Goal: Information Seeking & Learning: Learn about a topic

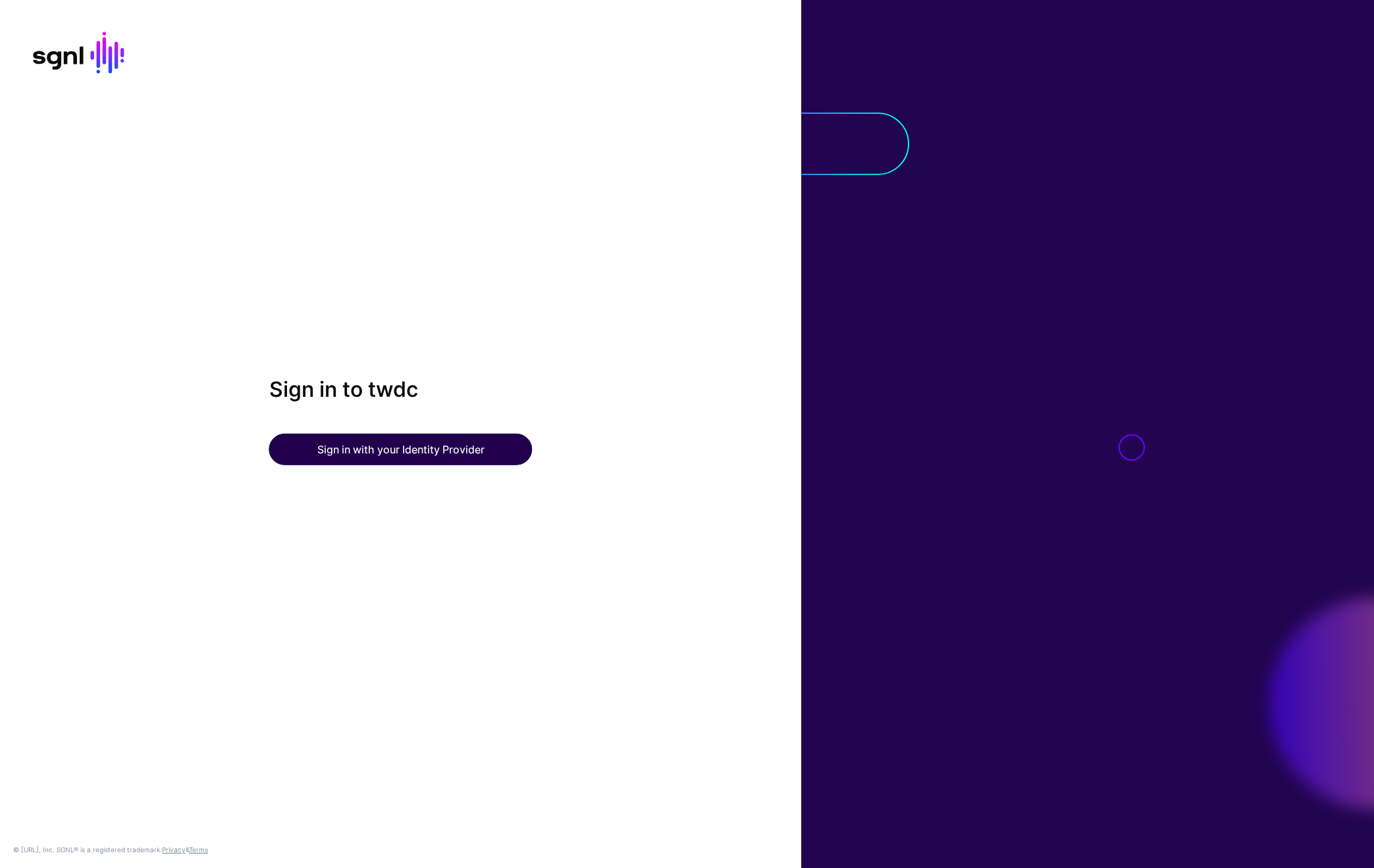
click at [460, 443] on button "Sign in with your Identity Provider" at bounding box center [400, 449] width 263 height 31
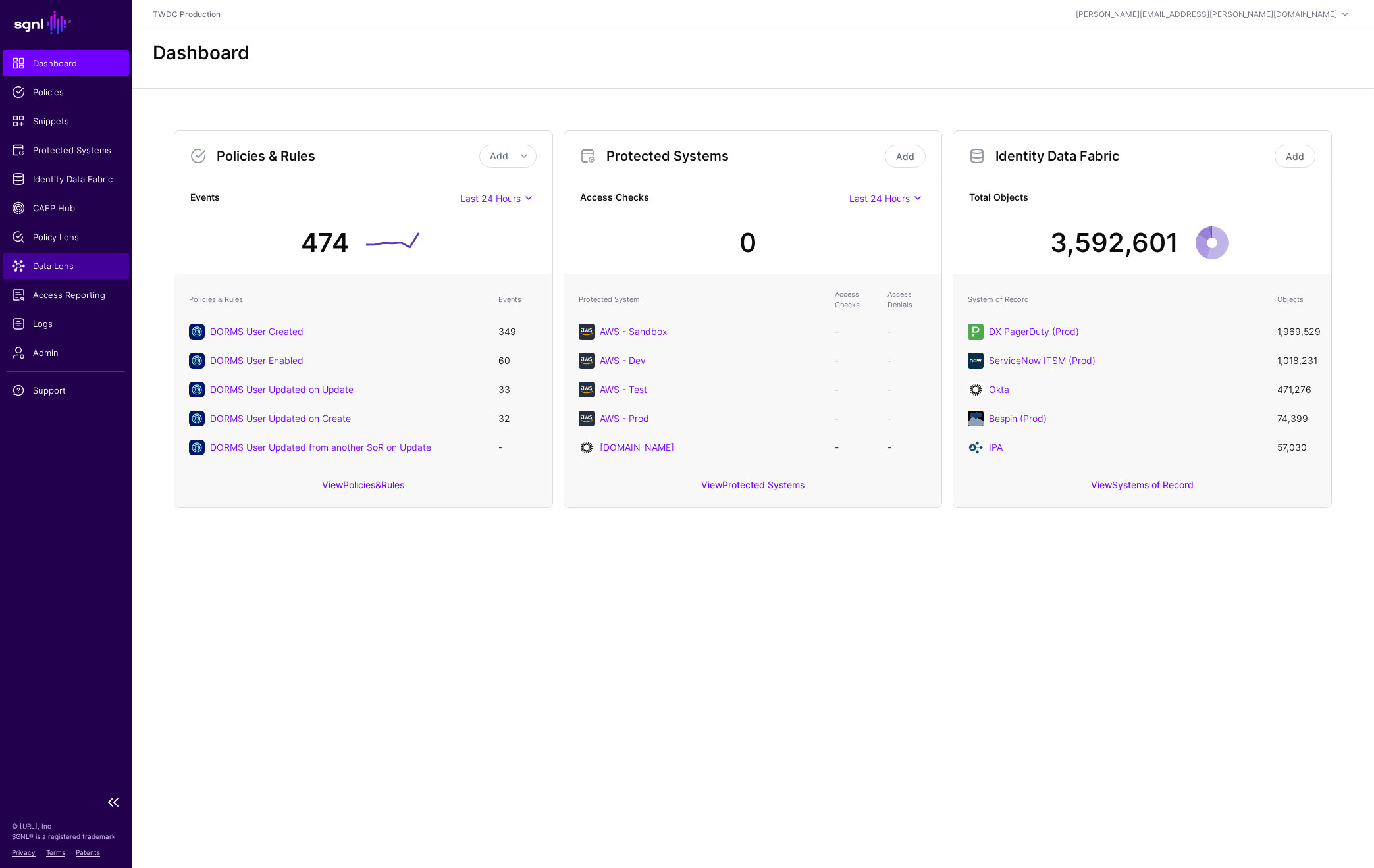
click at [66, 267] on span "Data Lens" at bounding box center [66, 265] width 108 height 13
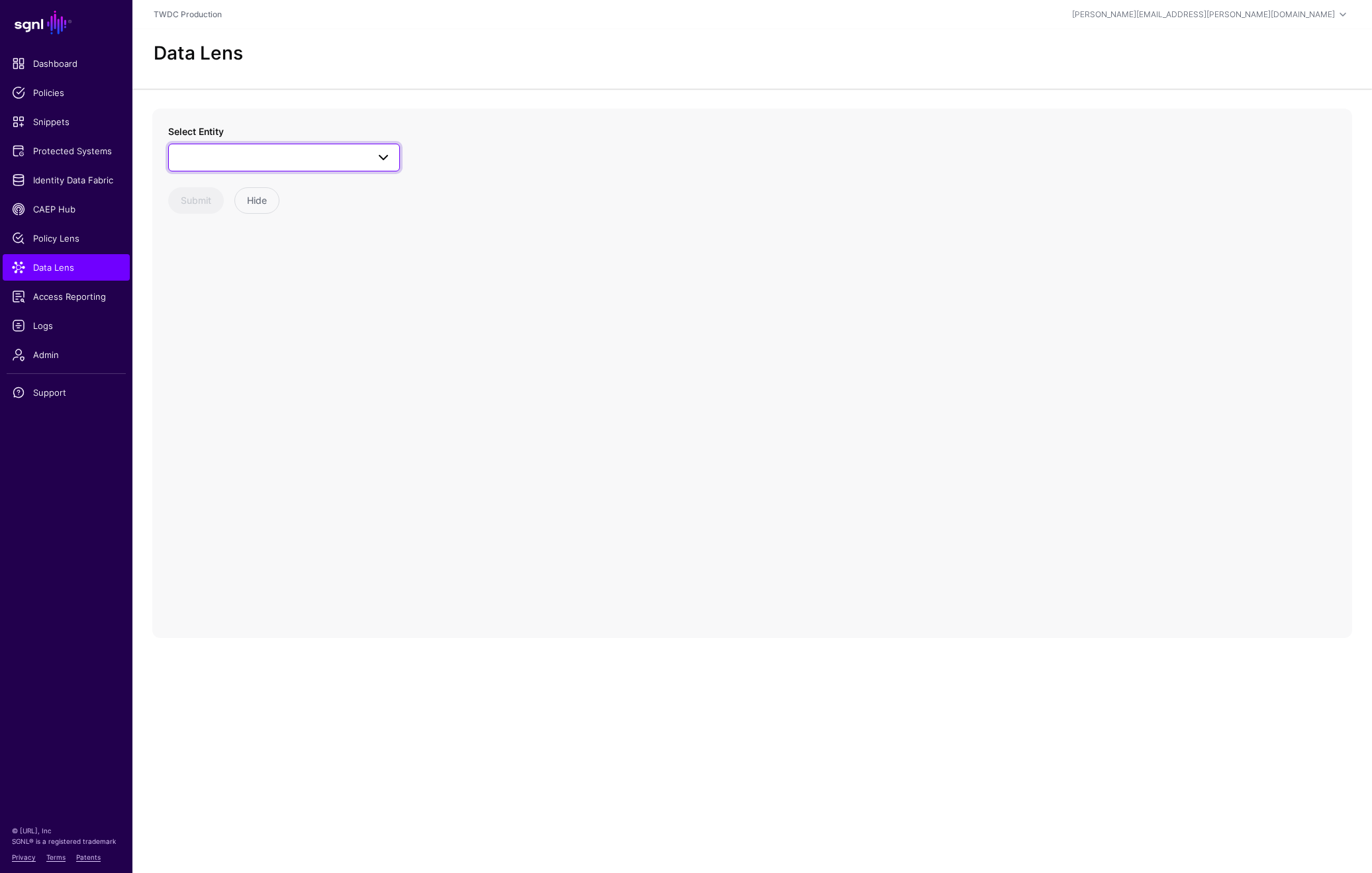
click at [381, 156] on span at bounding box center [383, 157] width 16 height 16
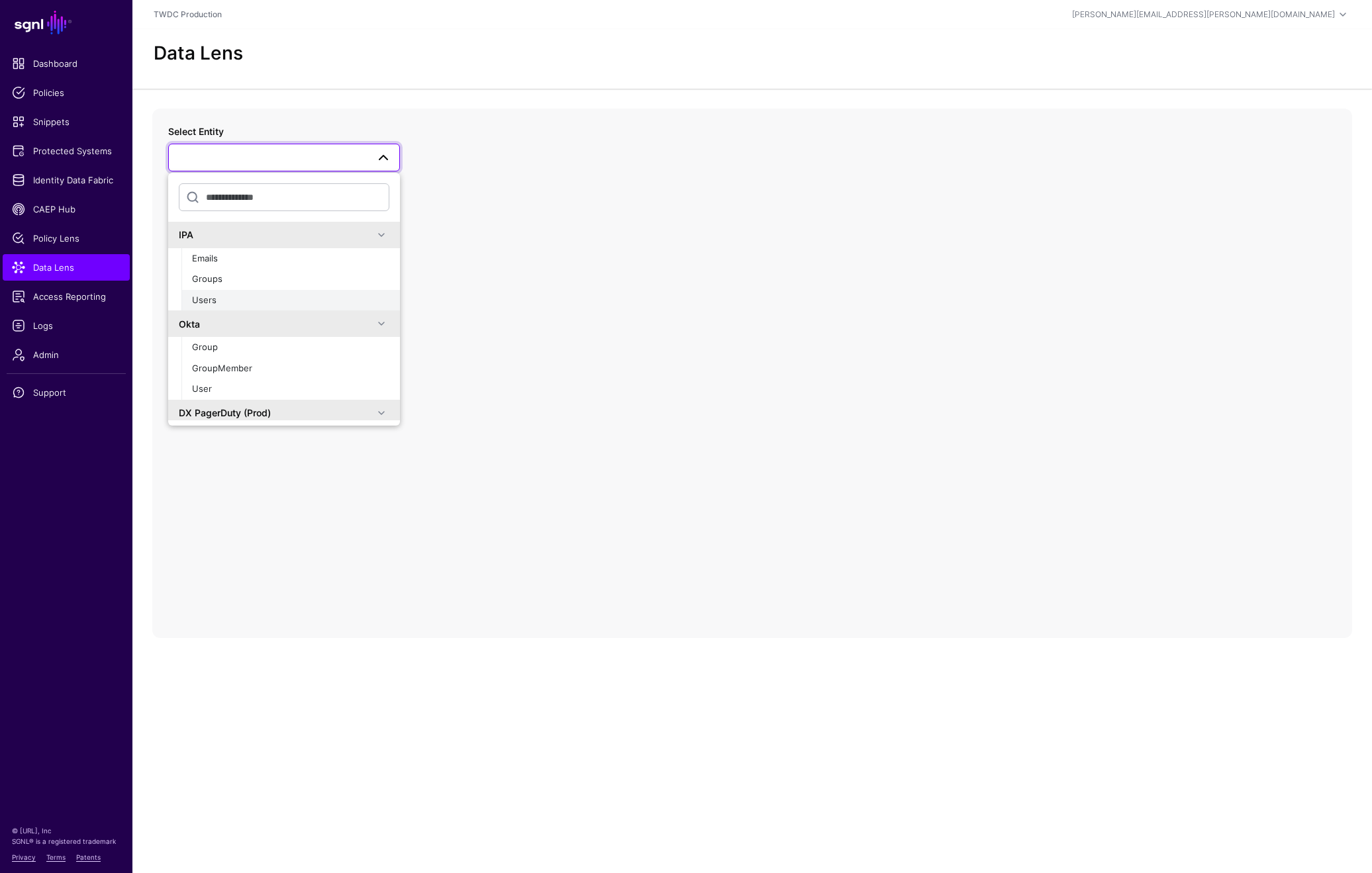
click at [212, 298] on span "Users" at bounding box center [204, 299] width 25 height 11
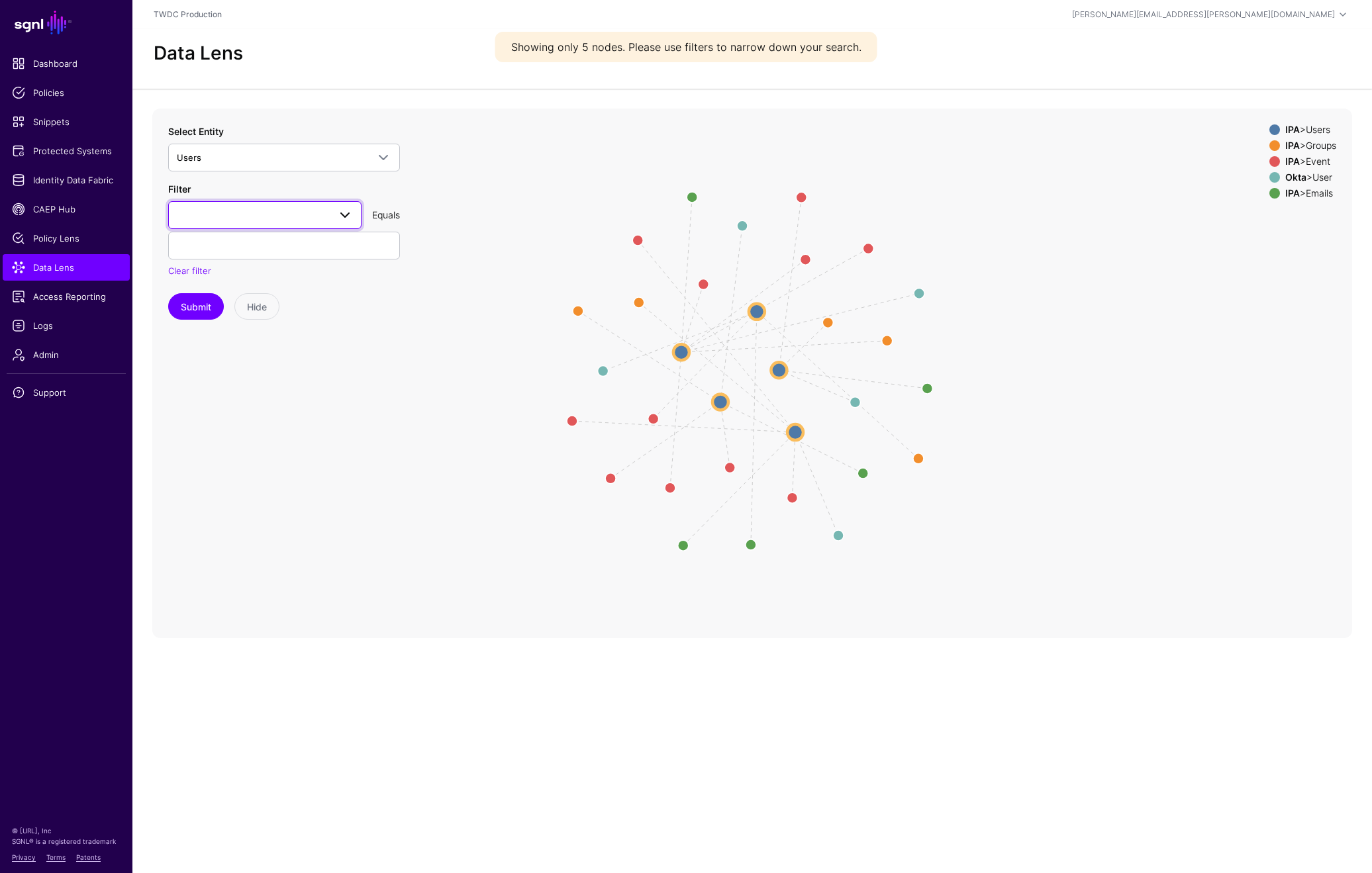
click at [344, 216] on span at bounding box center [345, 215] width 16 height 16
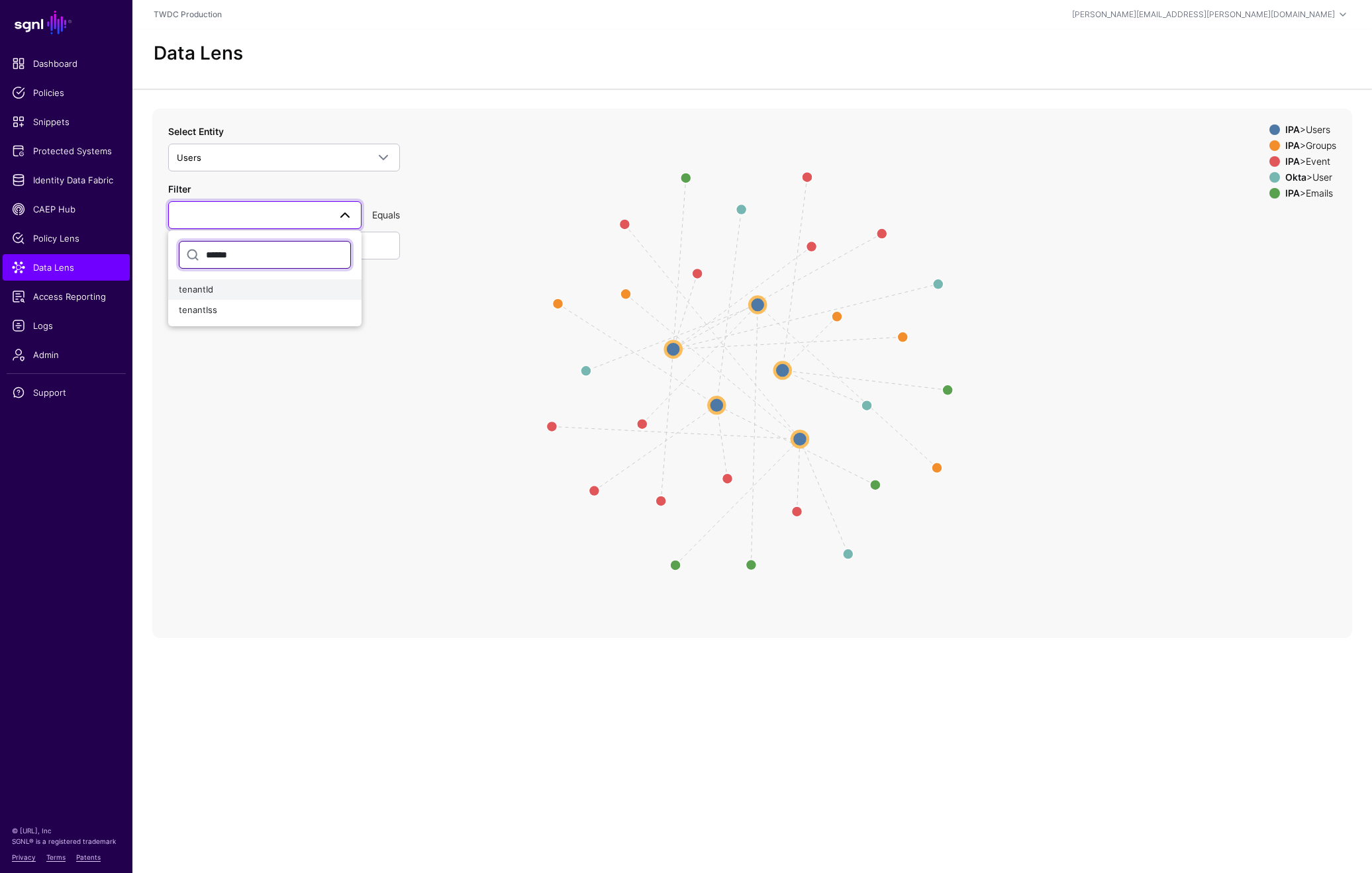
type input "******"
click at [203, 289] on span "tenantId" at bounding box center [195, 289] width 34 height 11
click at [243, 244] on input "text" at bounding box center [284, 246] width 232 height 28
paste input "******"
click at [190, 245] on input "******" at bounding box center [284, 246] width 232 height 28
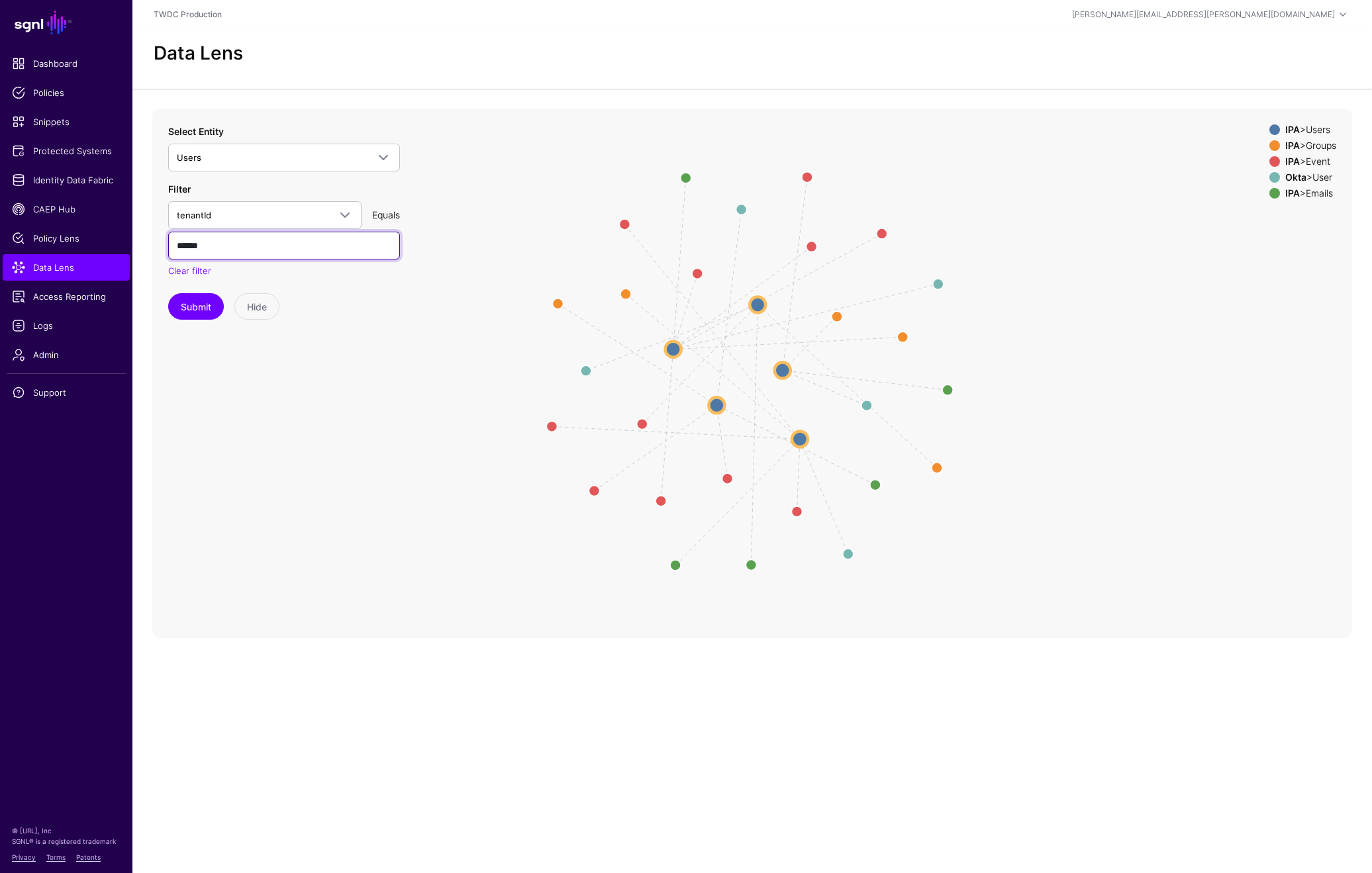
click at [190, 245] on input "******" at bounding box center [284, 246] width 232 height 28
type input "******"
click at [195, 309] on button "Submit" at bounding box center [195, 306] width 55 height 27
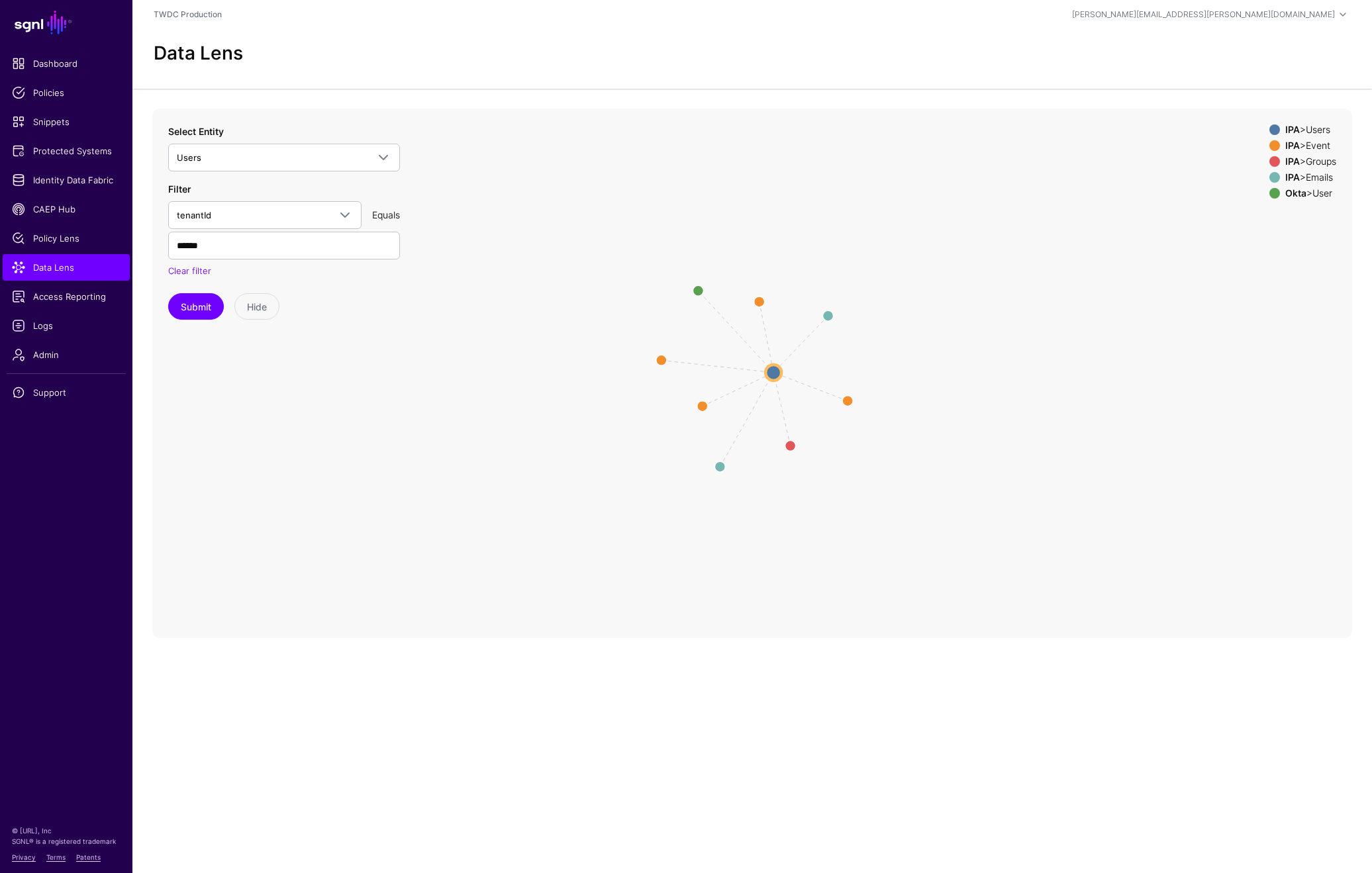
click at [1319, 146] on div "IPA > Event" at bounding box center [1310, 145] width 56 height 11
click at [1317, 159] on div "IPA > Groups" at bounding box center [1310, 161] width 56 height 11
click at [1317, 175] on div "IPA > Emails" at bounding box center [1310, 177] width 56 height 11
click at [771, 374] on circle at bounding box center [773, 372] width 16 height 16
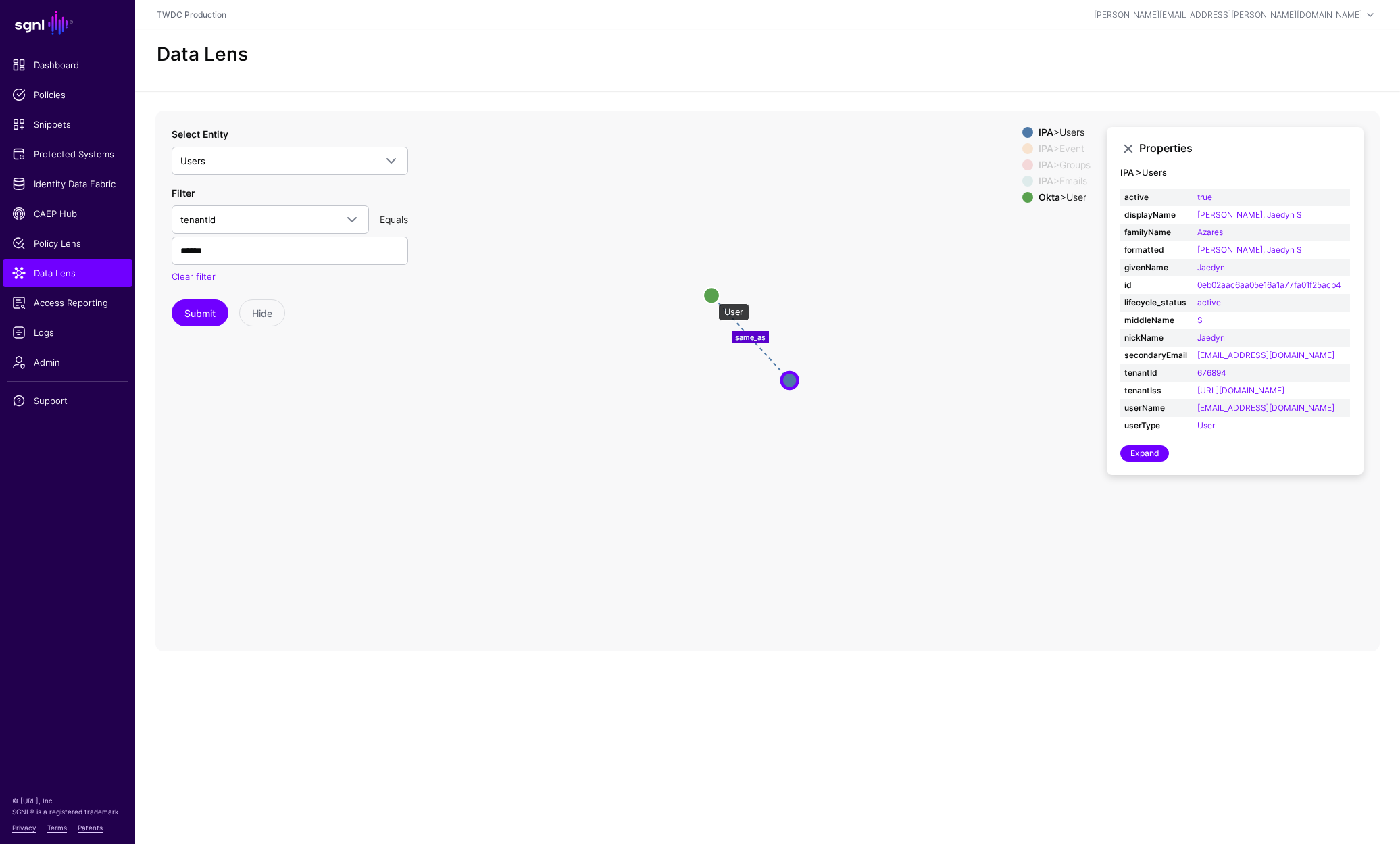
click at [711, 297] on circle at bounding box center [711, 295] width 16 height 16
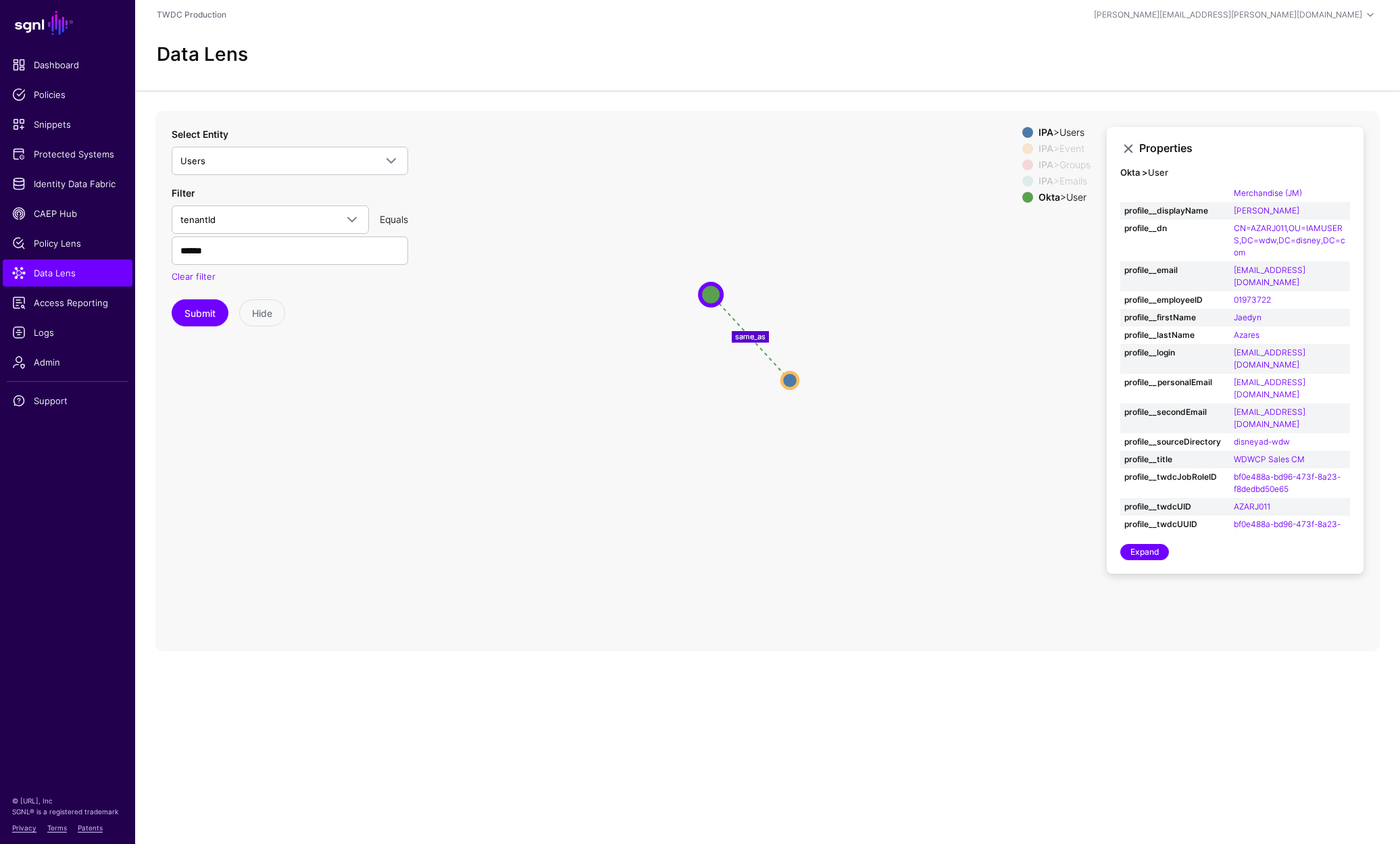
scroll to position [173, 0]
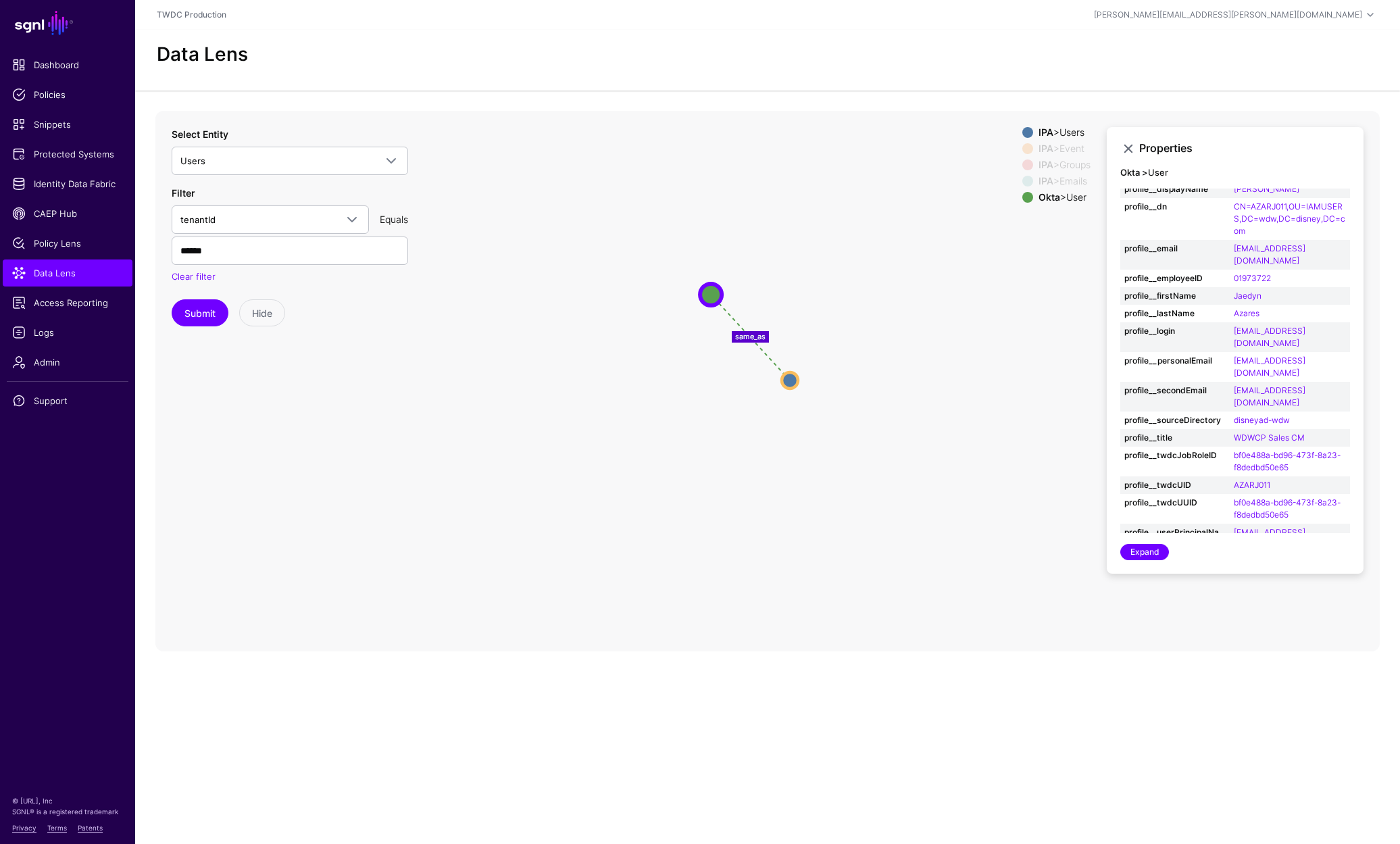
drag, startPoint x: 1351, startPoint y: 445, endPoint x: 1348, endPoint y: 460, distance: 15.3
click at [1348, 460] on div "Properties Okta > User activated [DATE]T22:07:39Z created [DATE]T22:07:39Z id 0…" at bounding box center [1235, 351] width 257 height 447
click at [789, 381] on circle at bounding box center [789, 380] width 16 height 16
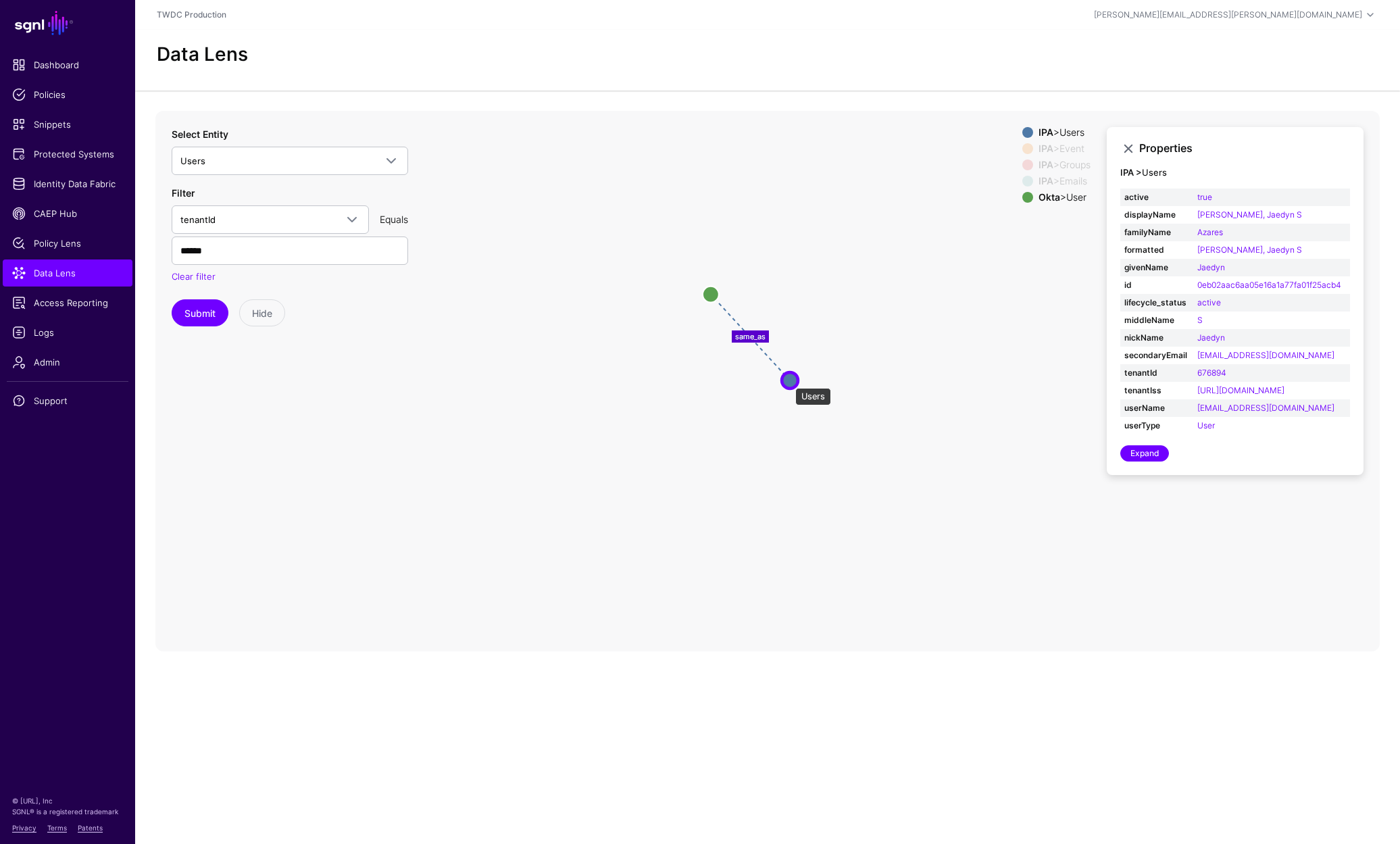
scroll to position [0, 0]
click at [705, 295] on circle at bounding box center [709, 293] width 16 height 16
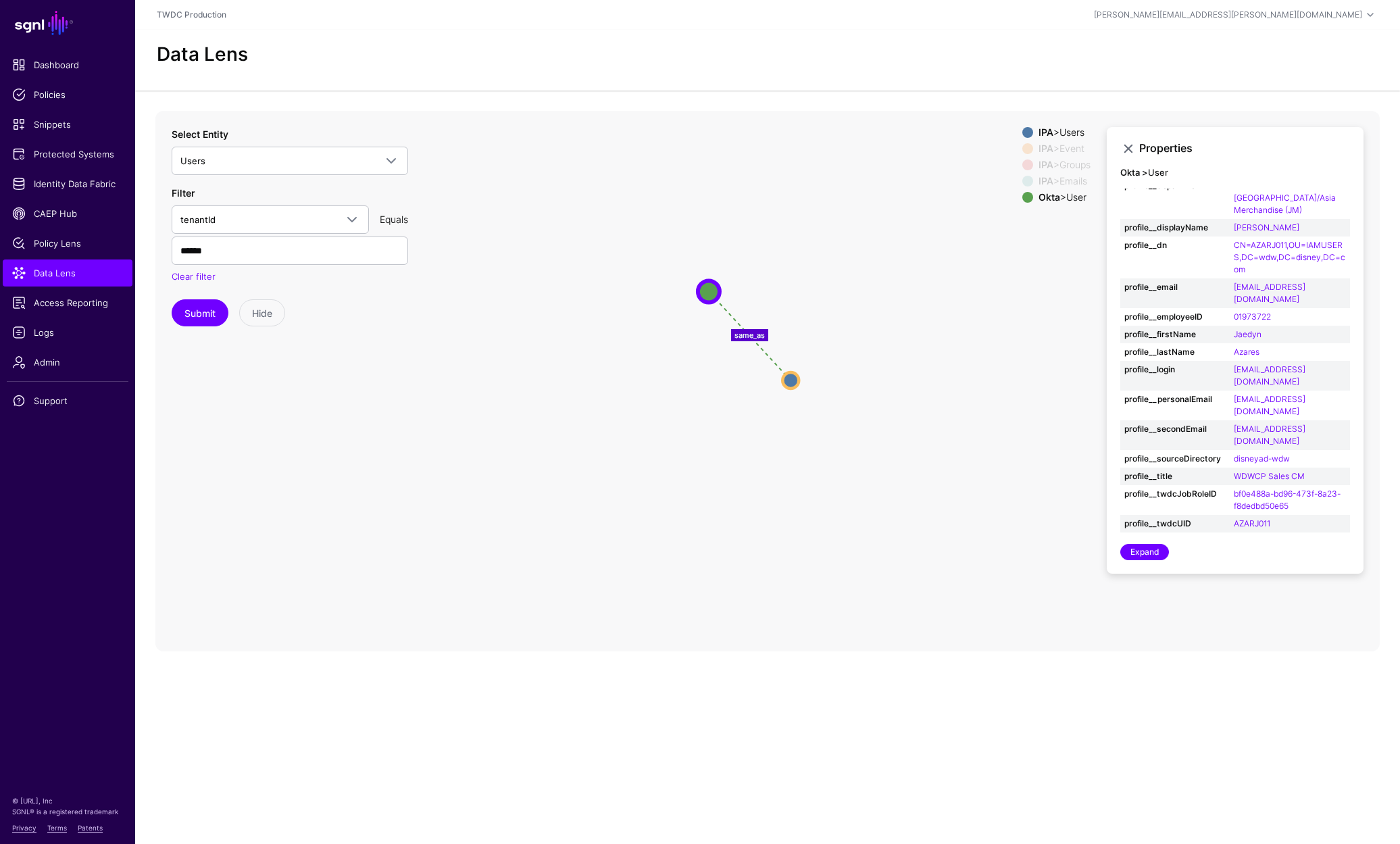
scroll to position [173, 0]
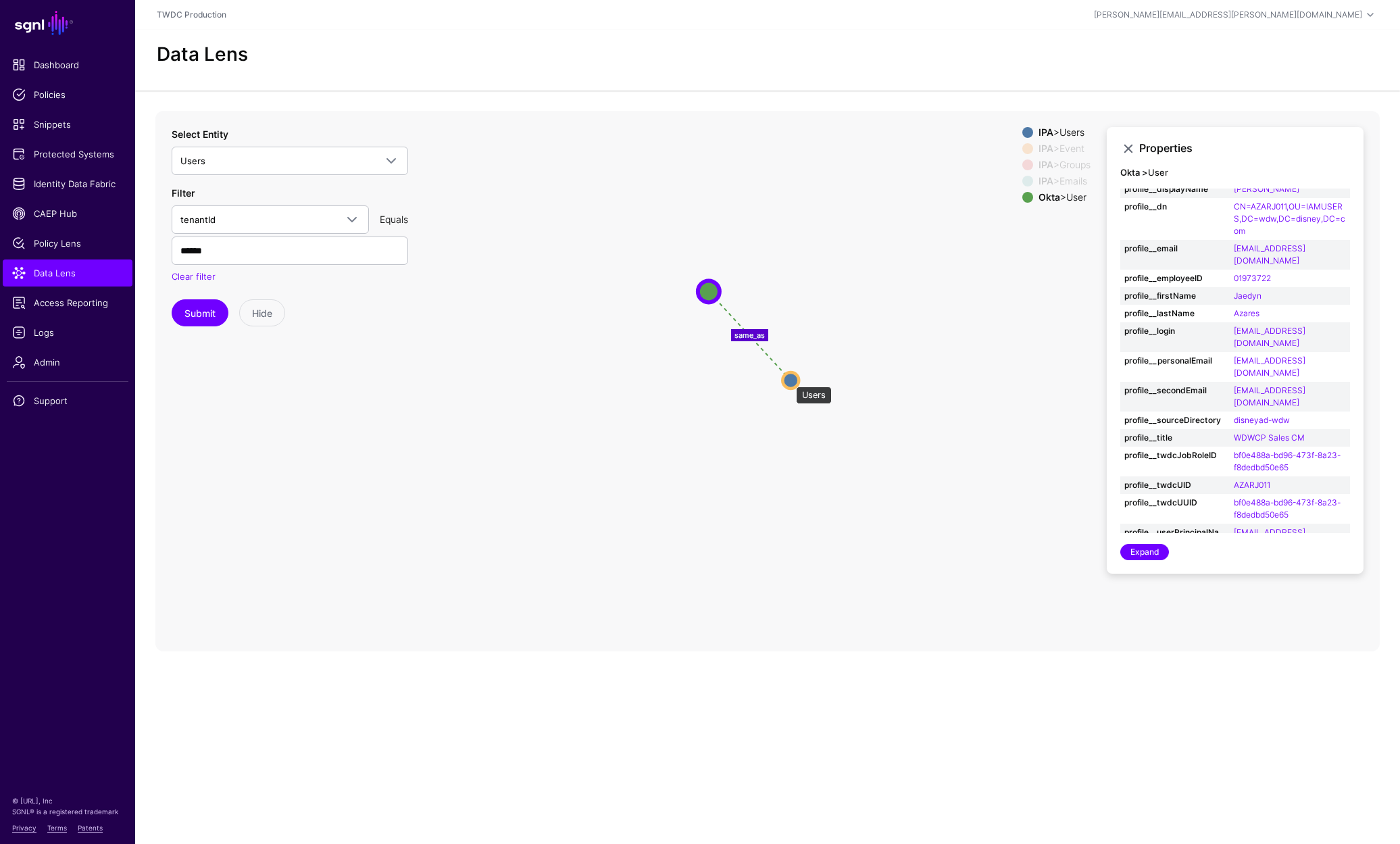
click at [789, 380] on circle at bounding box center [790, 380] width 16 height 16
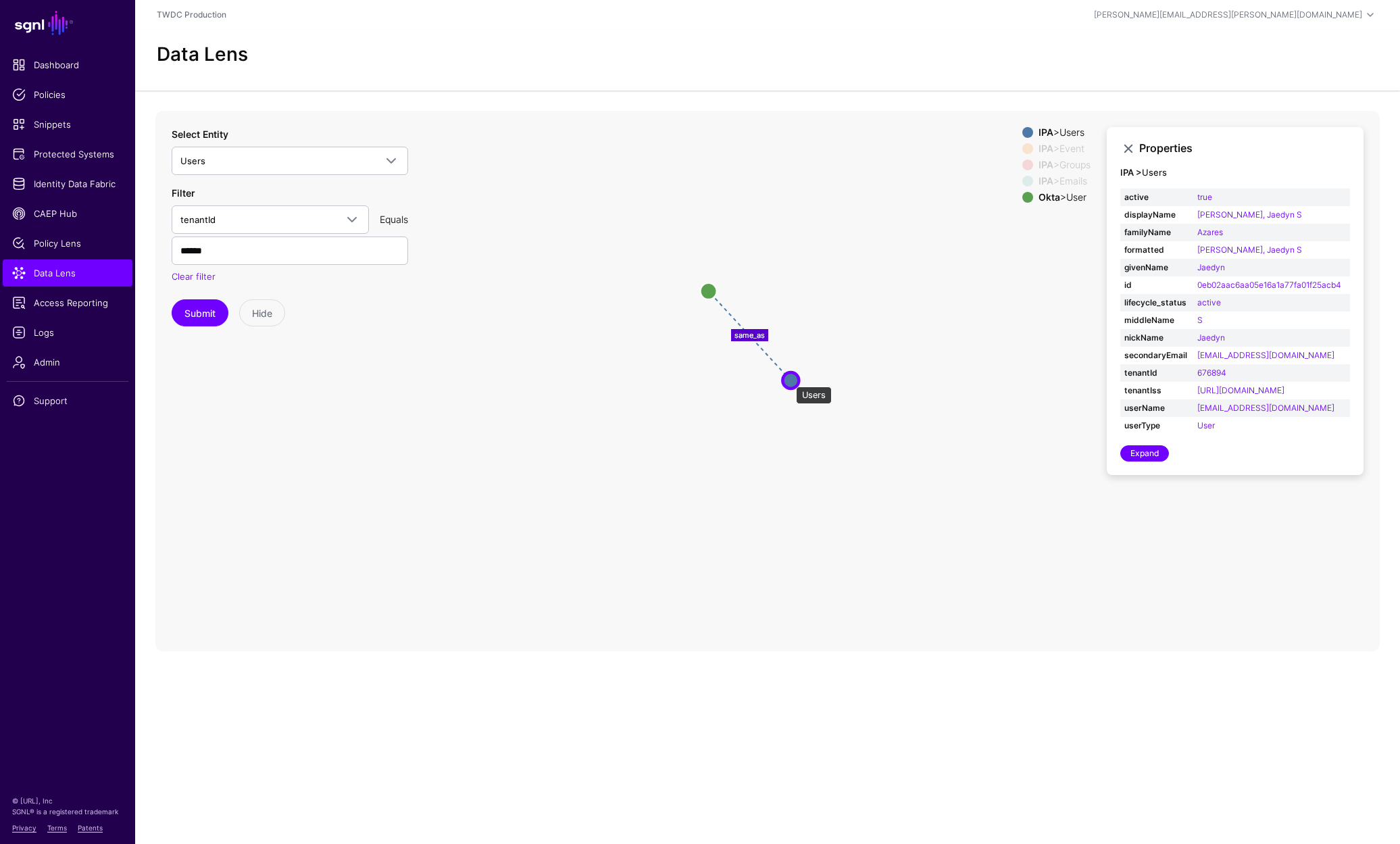
scroll to position [0, 0]
click at [708, 288] on circle at bounding box center [707, 290] width 16 height 16
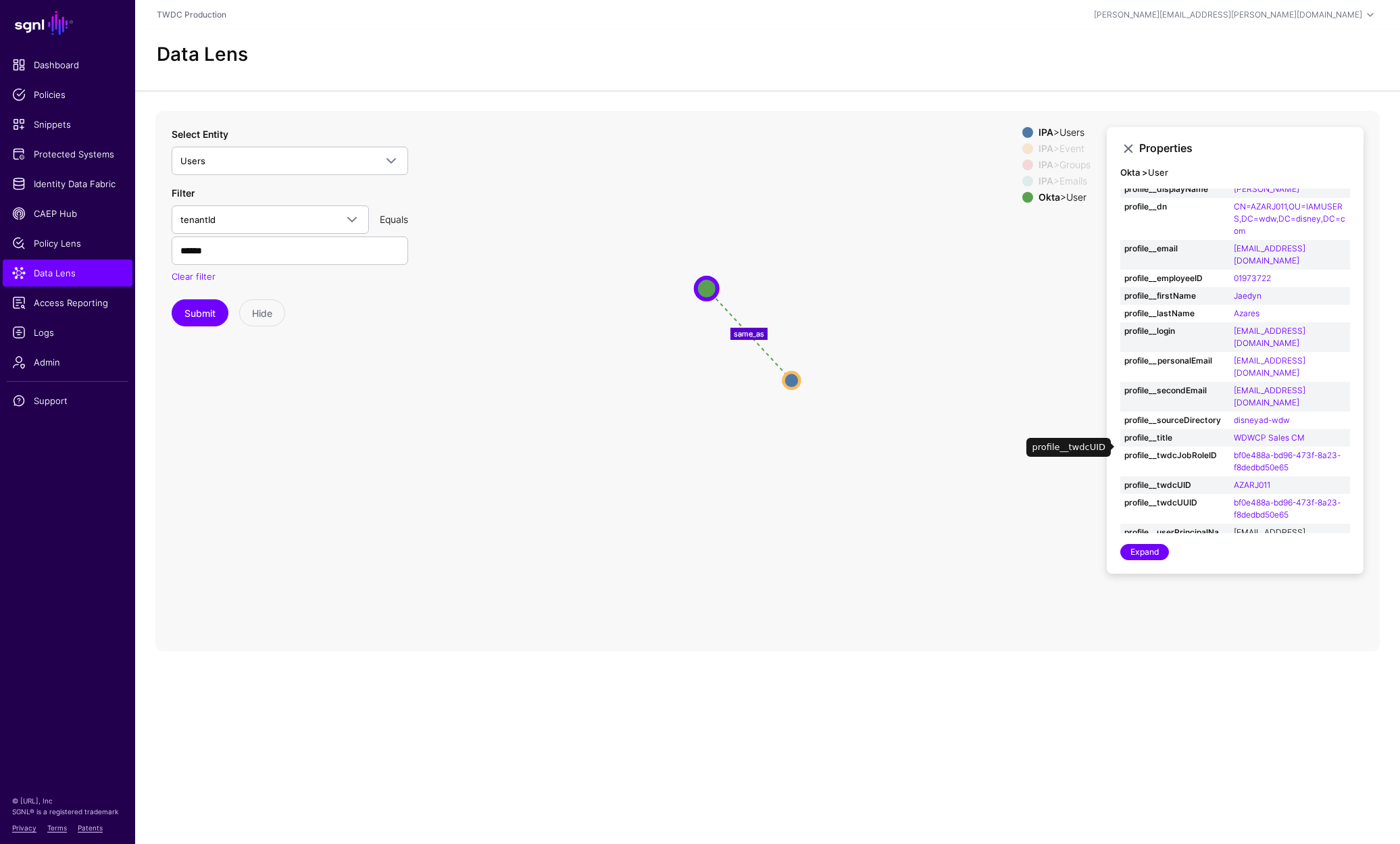
scroll to position [20, 0]
click at [790, 372] on circle at bounding box center [791, 380] width 16 height 16
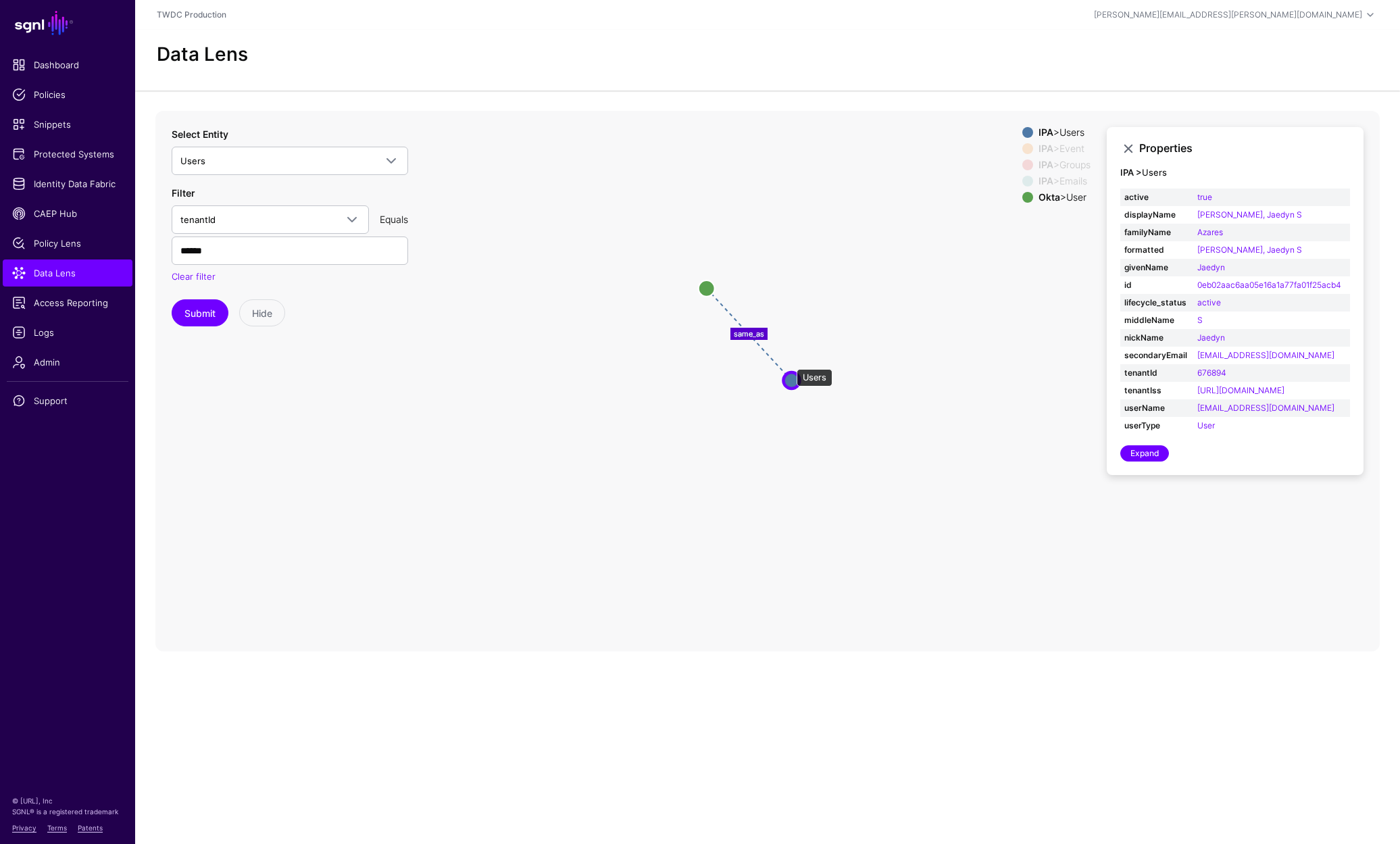
scroll to position [0, 0]
click at [839, 364] on icon "same_as changed parent parent changed parent changed changed User User Users Us…" at bounding box center [768, 381] width 1224 height 541
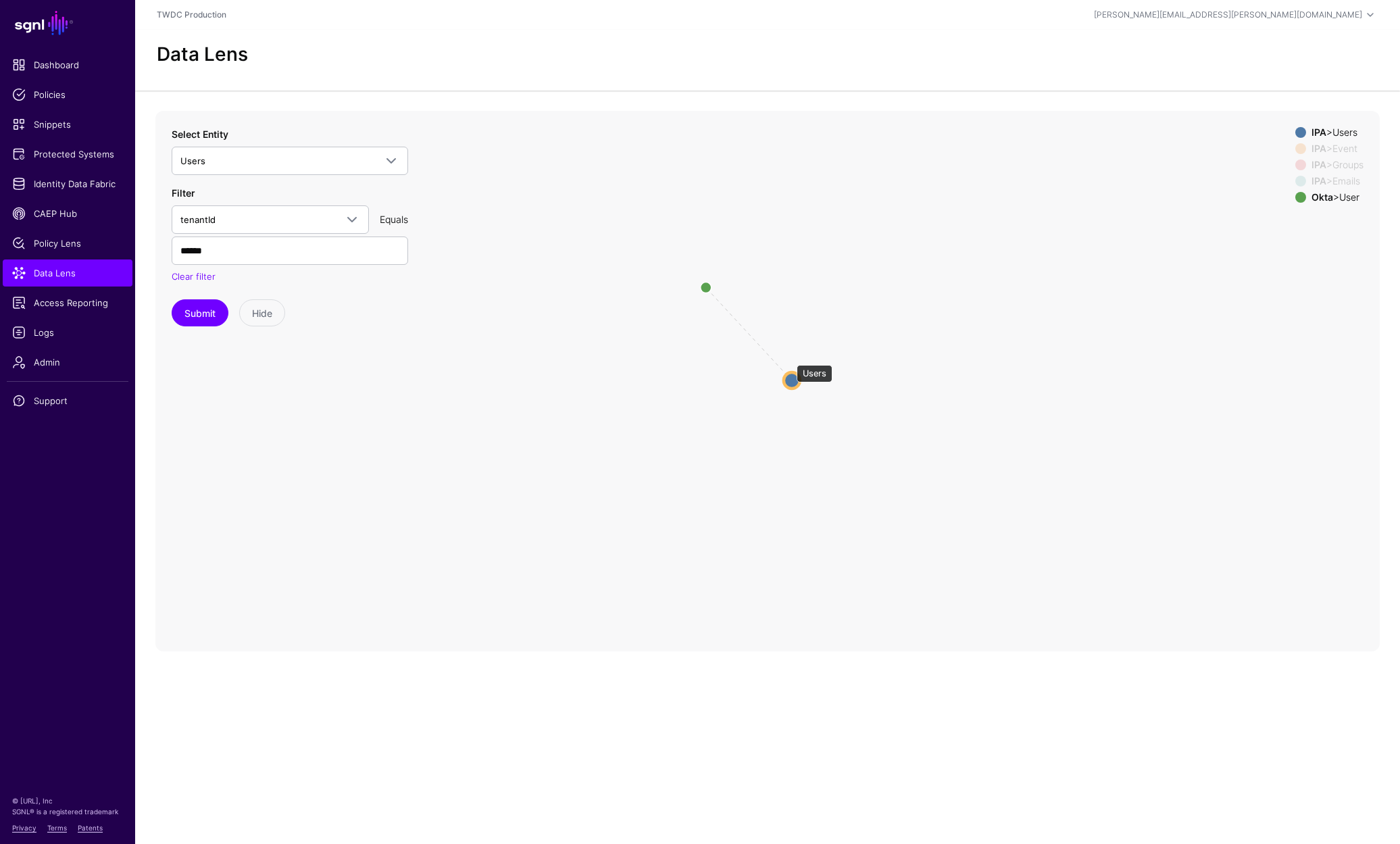
click at [790, 372] on circle at bounding box center [791, 380] width 16 height 16
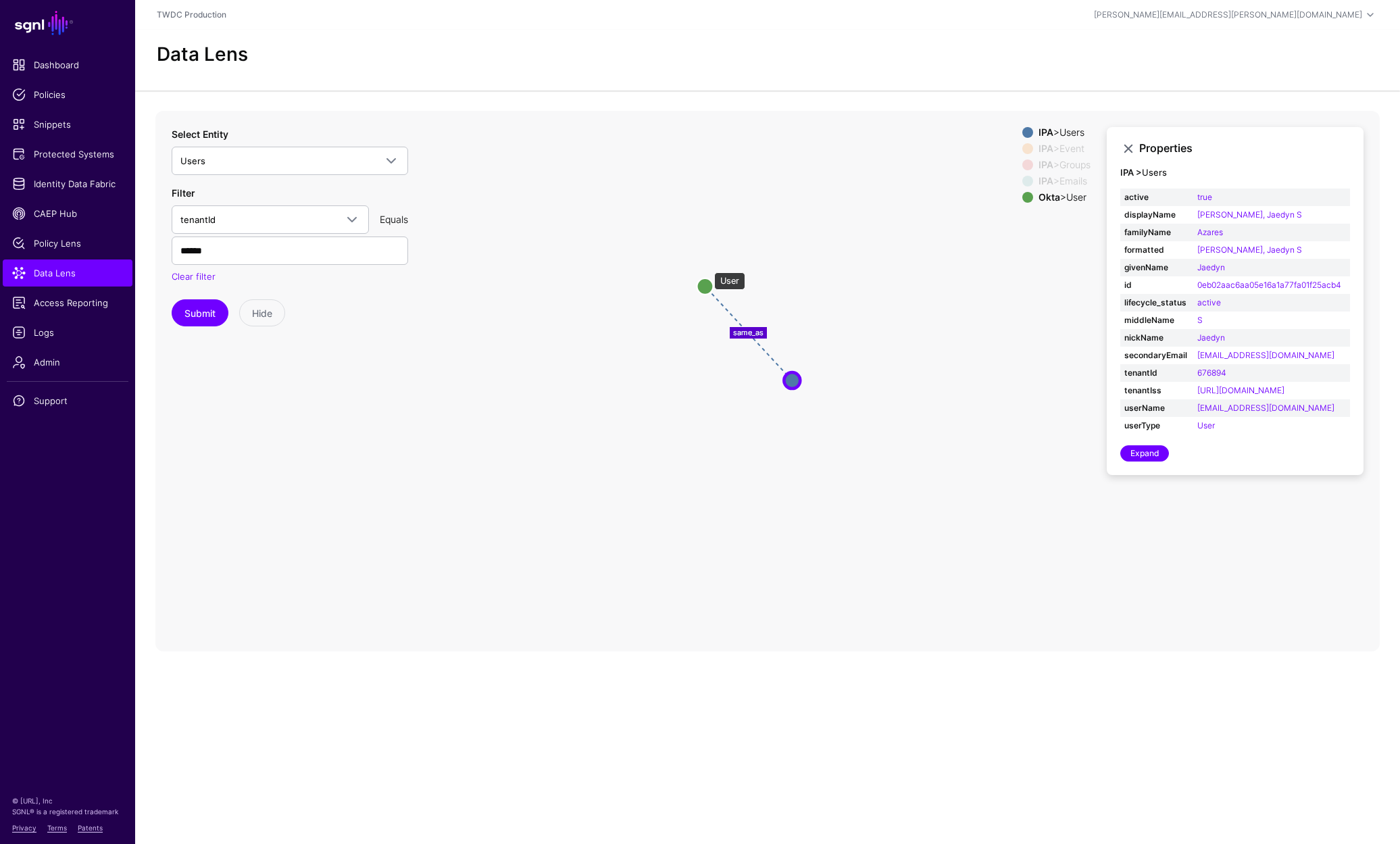
click at [705, 278] on circle at bounding box center [705, 285] width 16 height 16
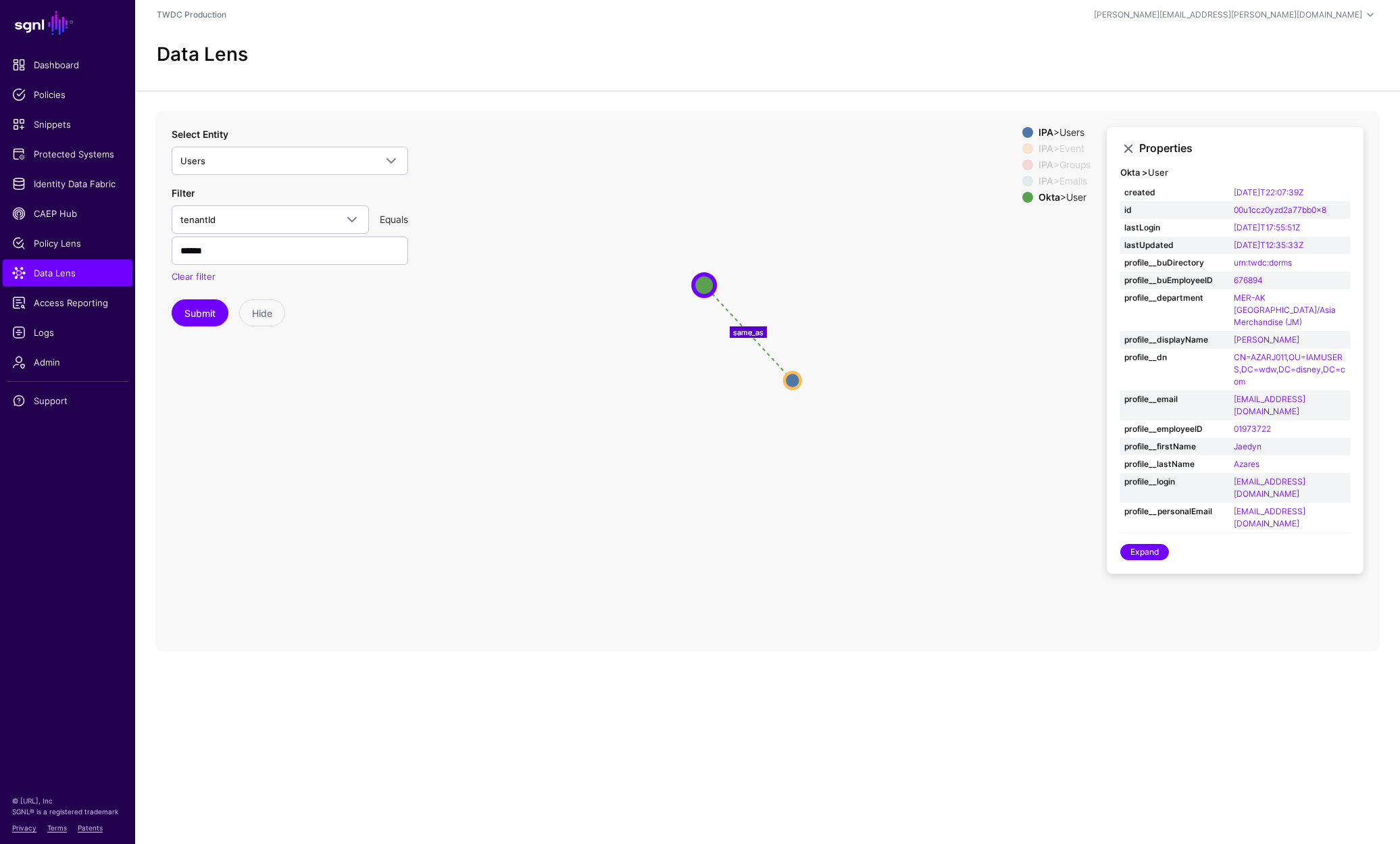
scroll to position [18, 0]
click at [753, 327] on text "same_as" at bounding box center [748, 331] width 30 height 9
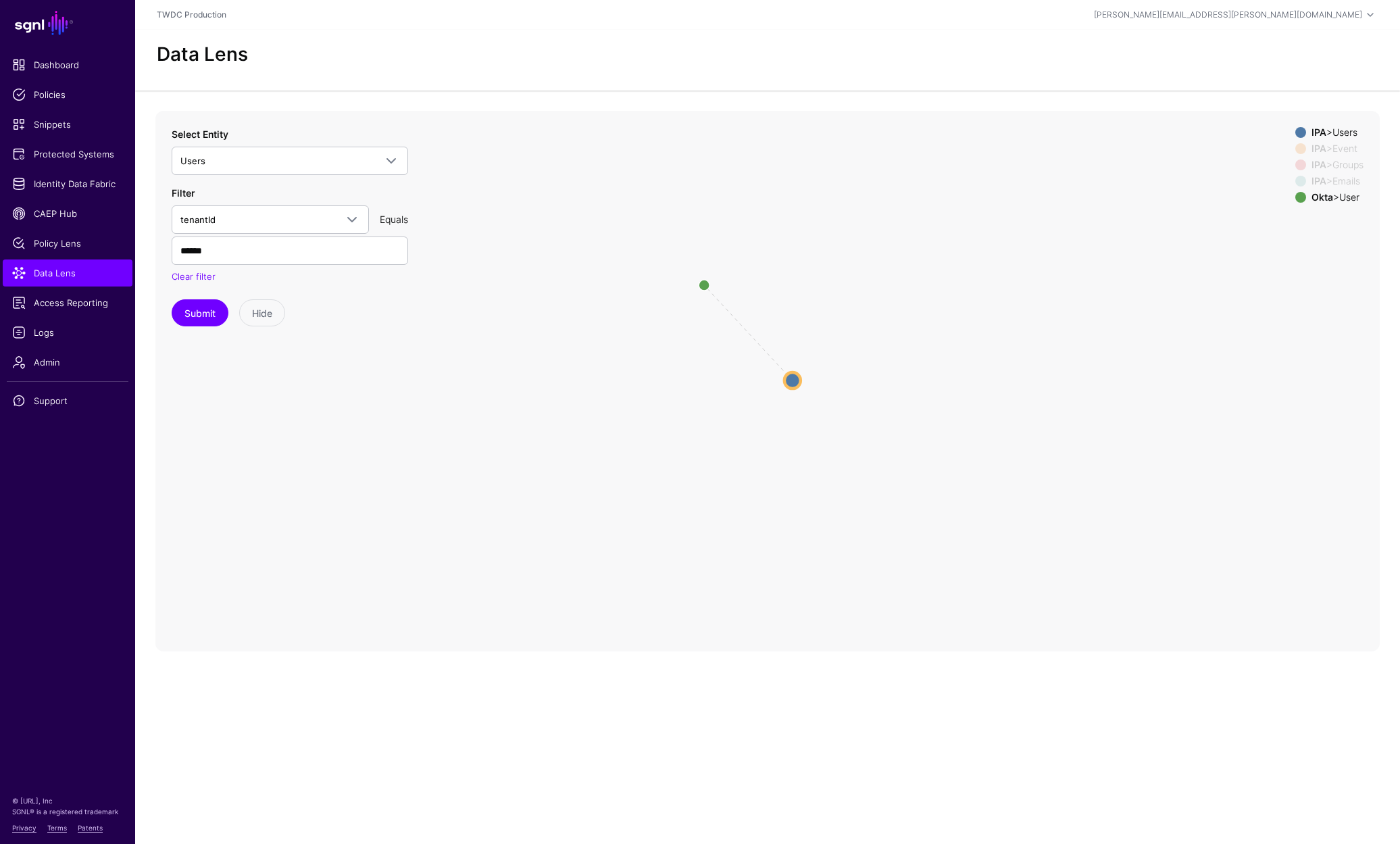
click at [752, 315] on icon "changed parent parent changed parent changed changed same_as Event Event Emails…" at bounding box center [768, 381] width 1224 height 541
click at [697, 275] on circle at bounding box center [704, 285] width 22 height 22
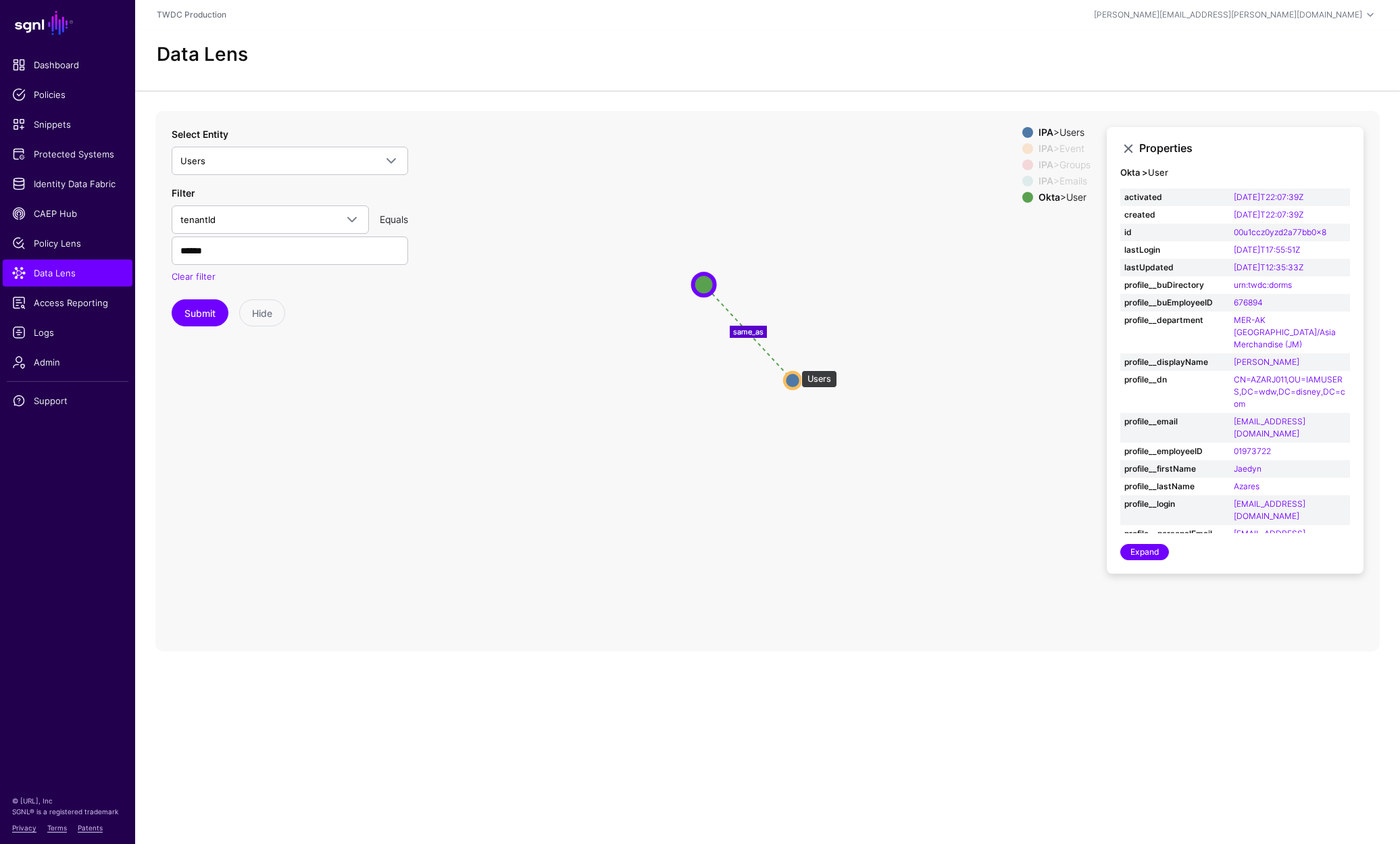
click at [794, 372] on circle at bounding box center [792, 380] width 16 height 16
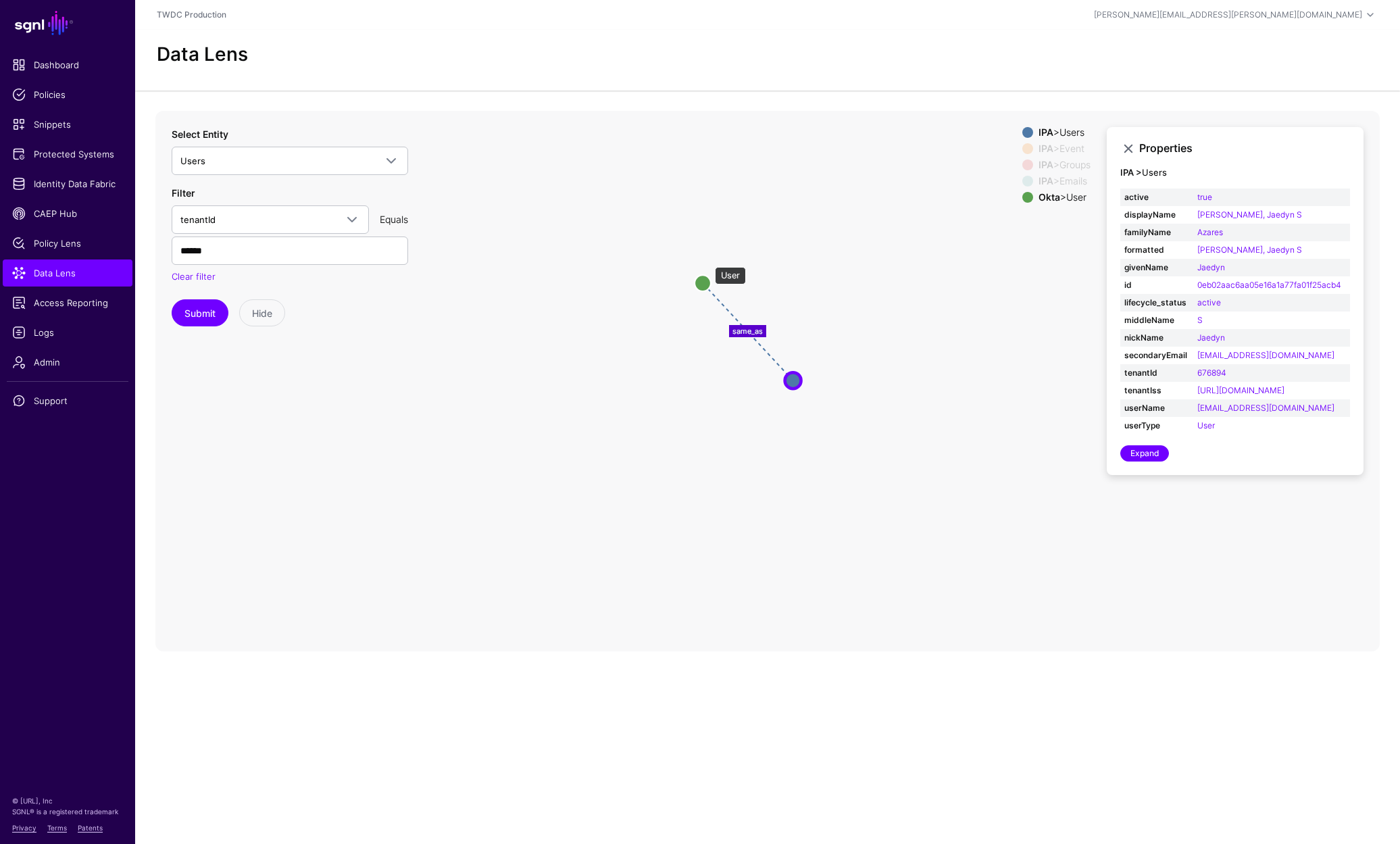
click at [710, 275] on circle at bounding box center [703, 283] width 16 height 16
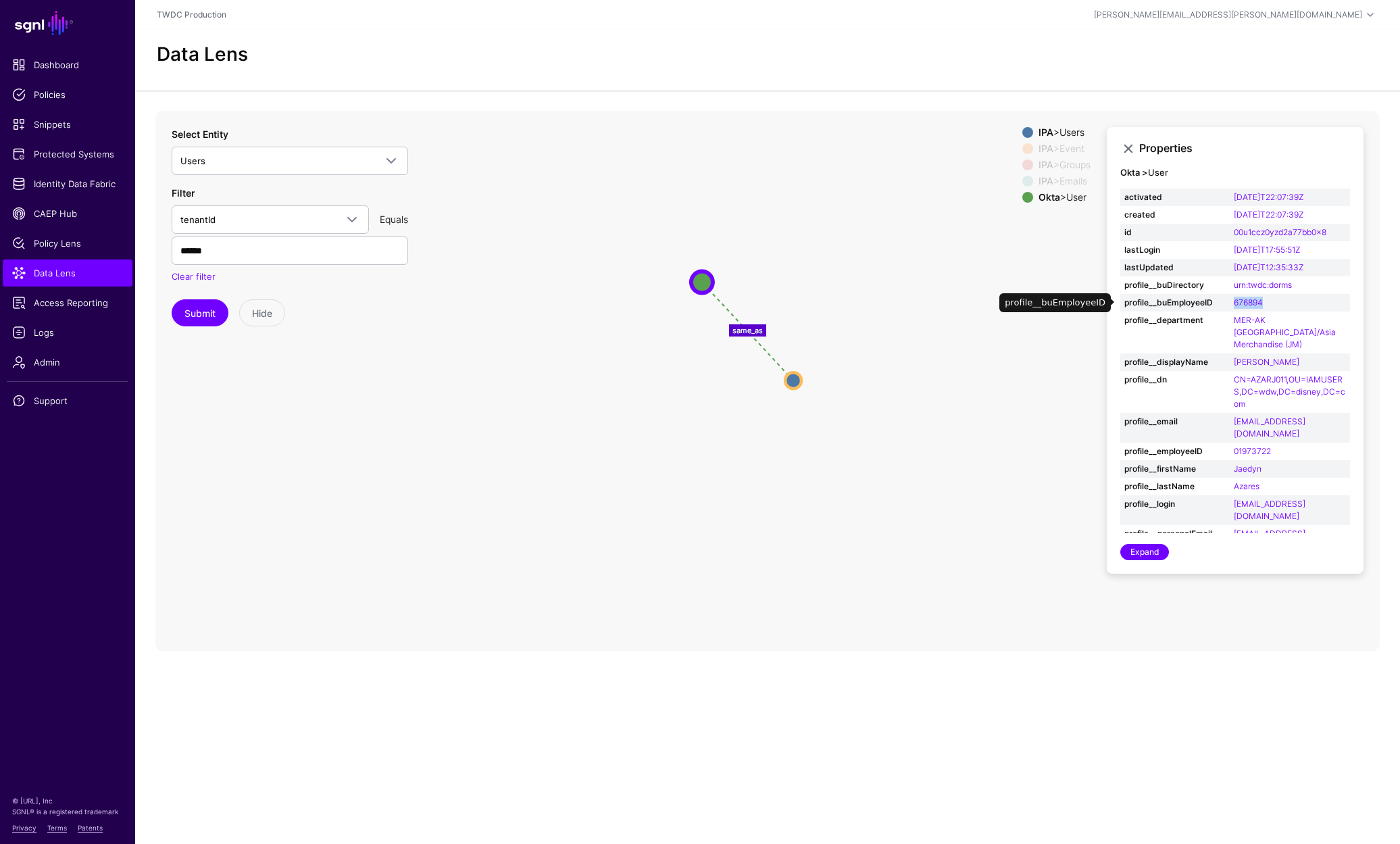
drag, startPoint x: 1267, startPoint y: 281, endPoint x: 1233, endPoint y: 283, distance: 34.1
click at [1233, 294] on td "676894" at bounding box center [1290, 303] width 120 height 18
click at [807, 457] on icon "changed changed parent changed parent parent changed same_as Event Event Event …" at bounding box center [768, 381] width 1224 height 541
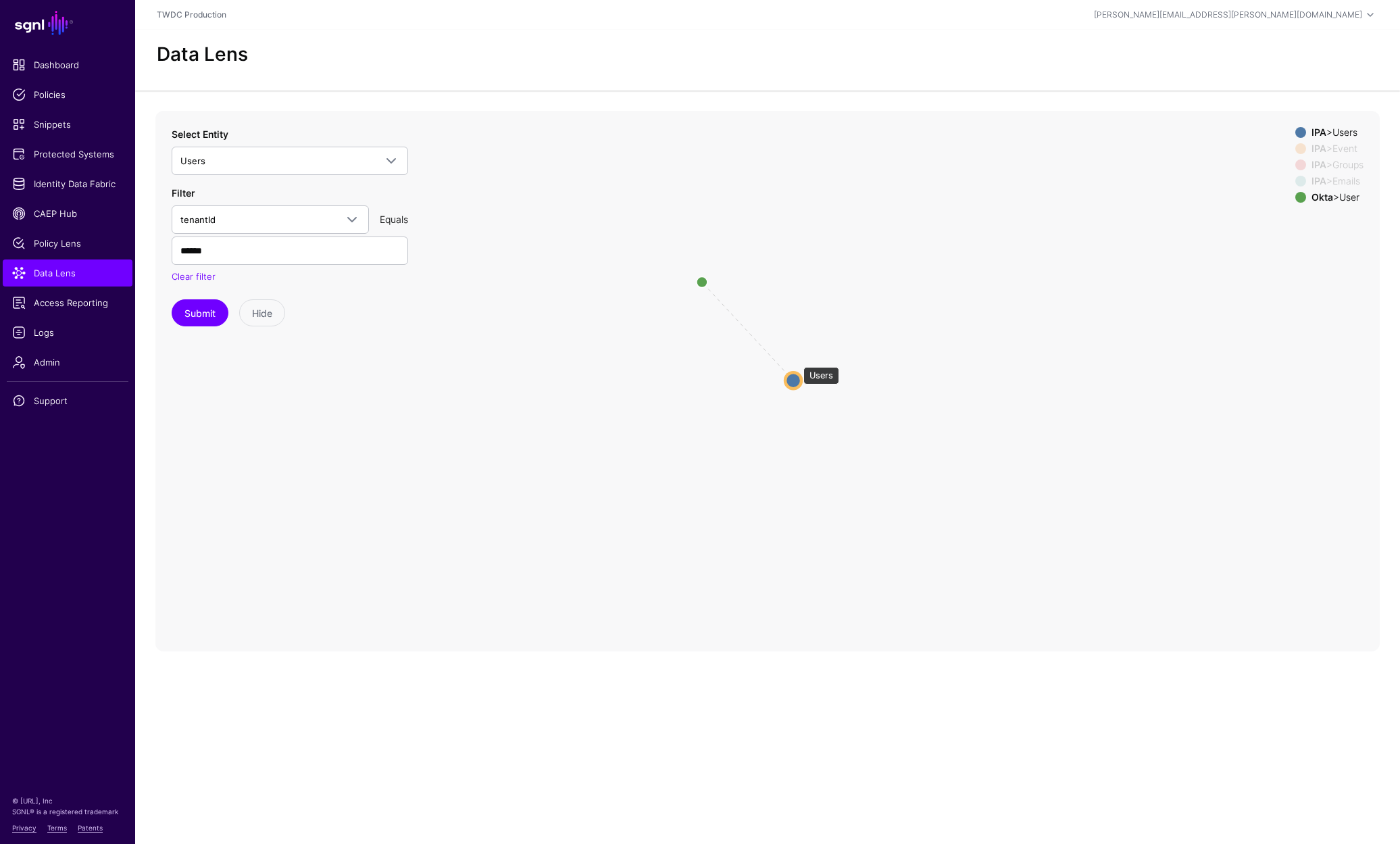
click at [796, 372] on circle at bounding box center [793, 380] width 16 height 16
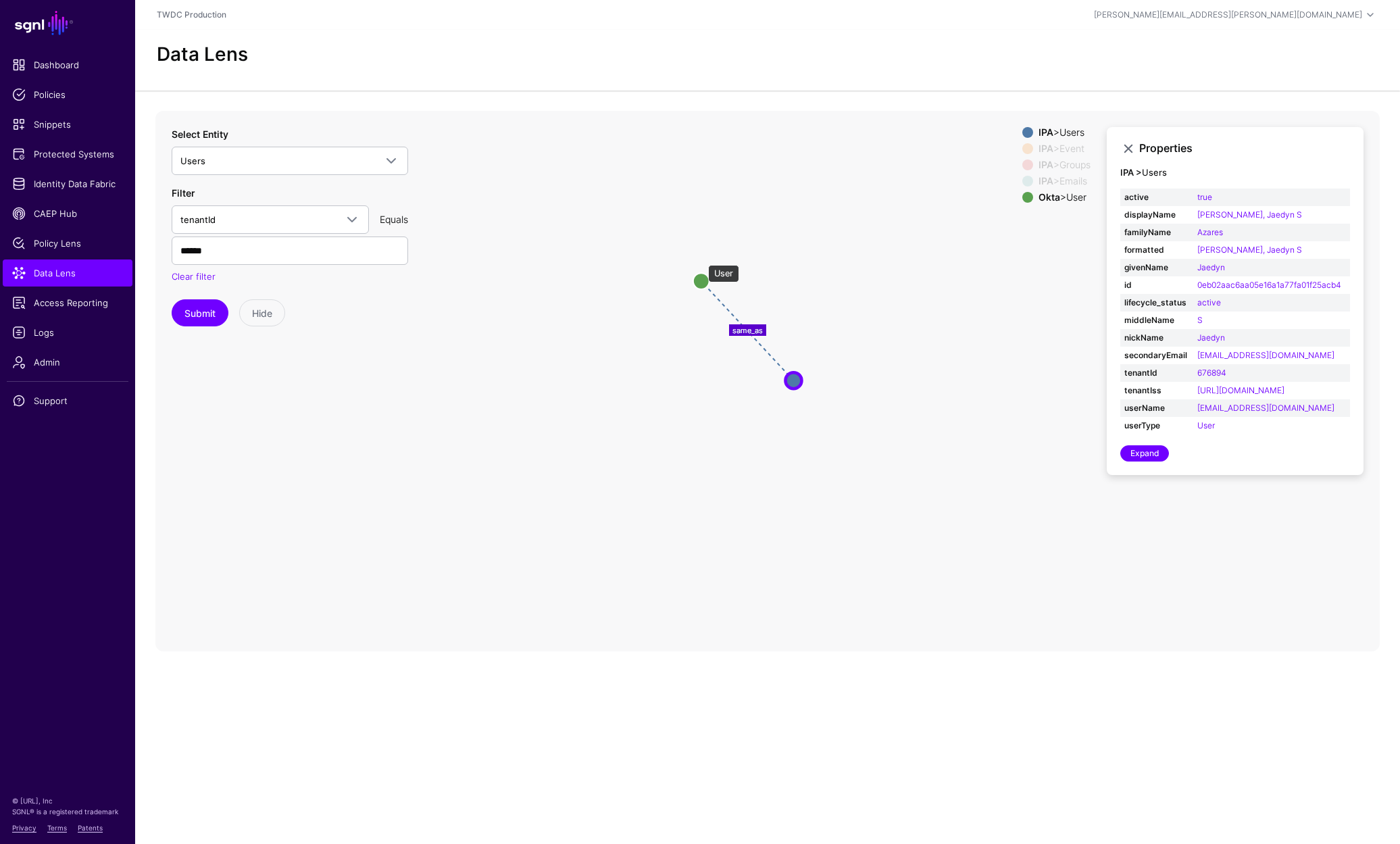
click at [701, 273] on circle at bounding box center [701, 281] width 16 height 16
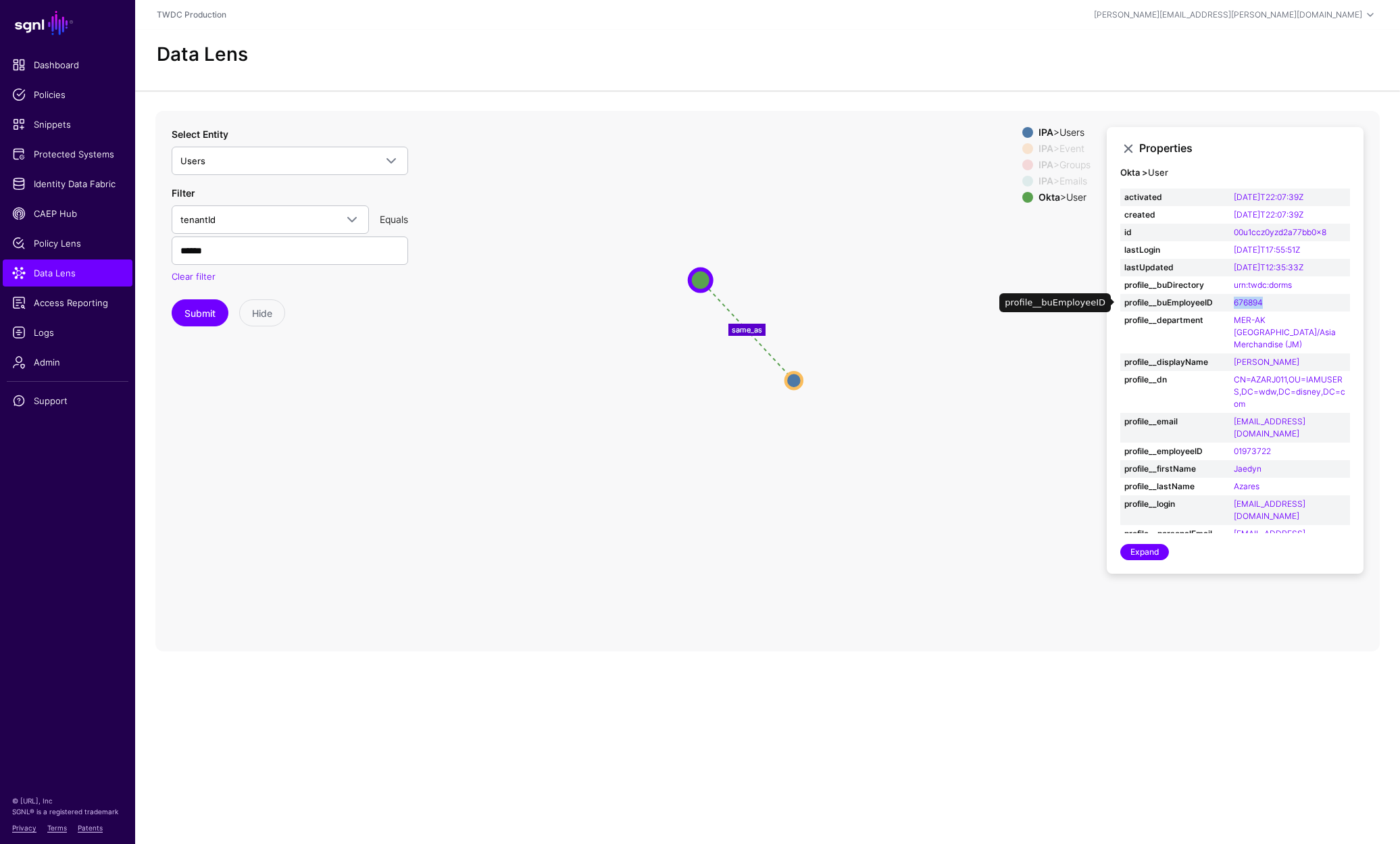
drag, startPoint x: 1285, startPoint y: 280, endPoint x: 1229, endPoint y: 285, distance: 56.2
click at [1229, 294] on td "676894" at bounding box center [1290, 303] width 120 height 18
click at [496, 492] on icon "changed changed parent changed parent parent changed same_as Event Event Event …" at bounding box center [768, 381] width 1224 height 541
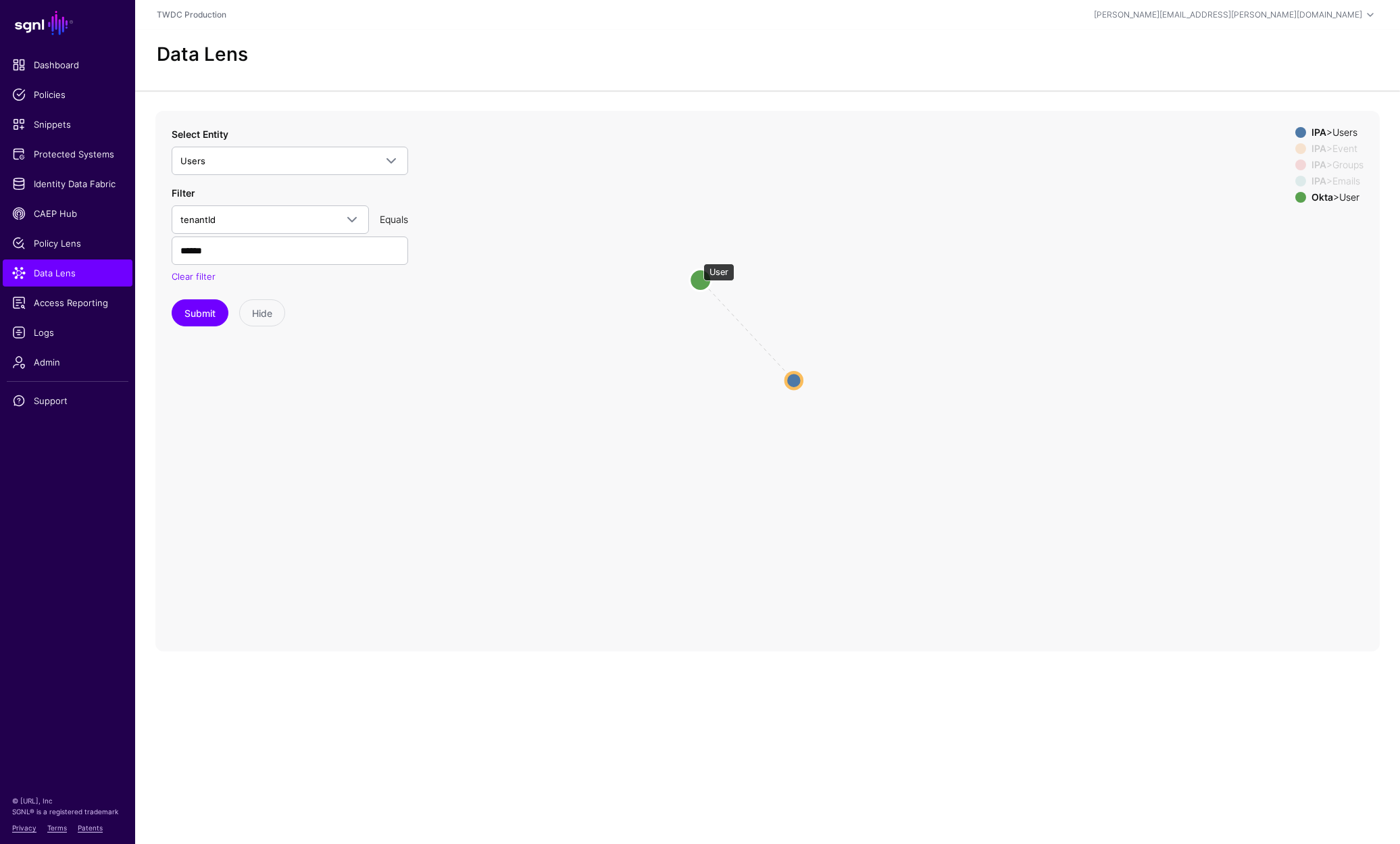
click at [697, 269] on circle at bounding box center [700, 280] width 22 height 22
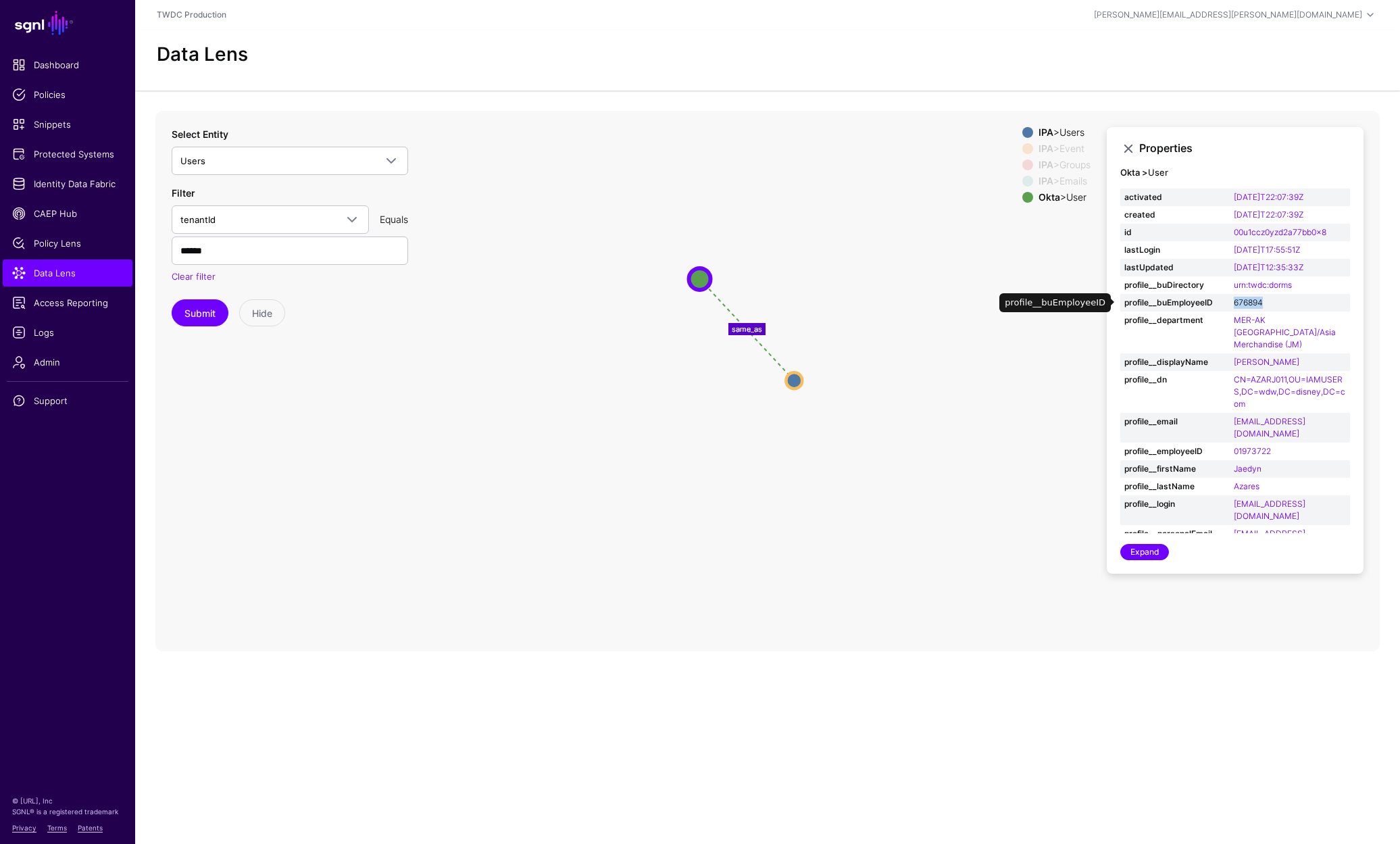
drag, startPoint x: 1272, startPoint y: 285, endPoint x: 1235, endPoint y: 284, distance: 37.0
click at [1235, 294] on td "676894" at bounding box center [1290, 303] width 120 height 18
click at [328, 397] on icon "changed parent parent changed parent changed changed same_as Event Event Emails…" at bounding box center [768, 381] width 1224 height 541
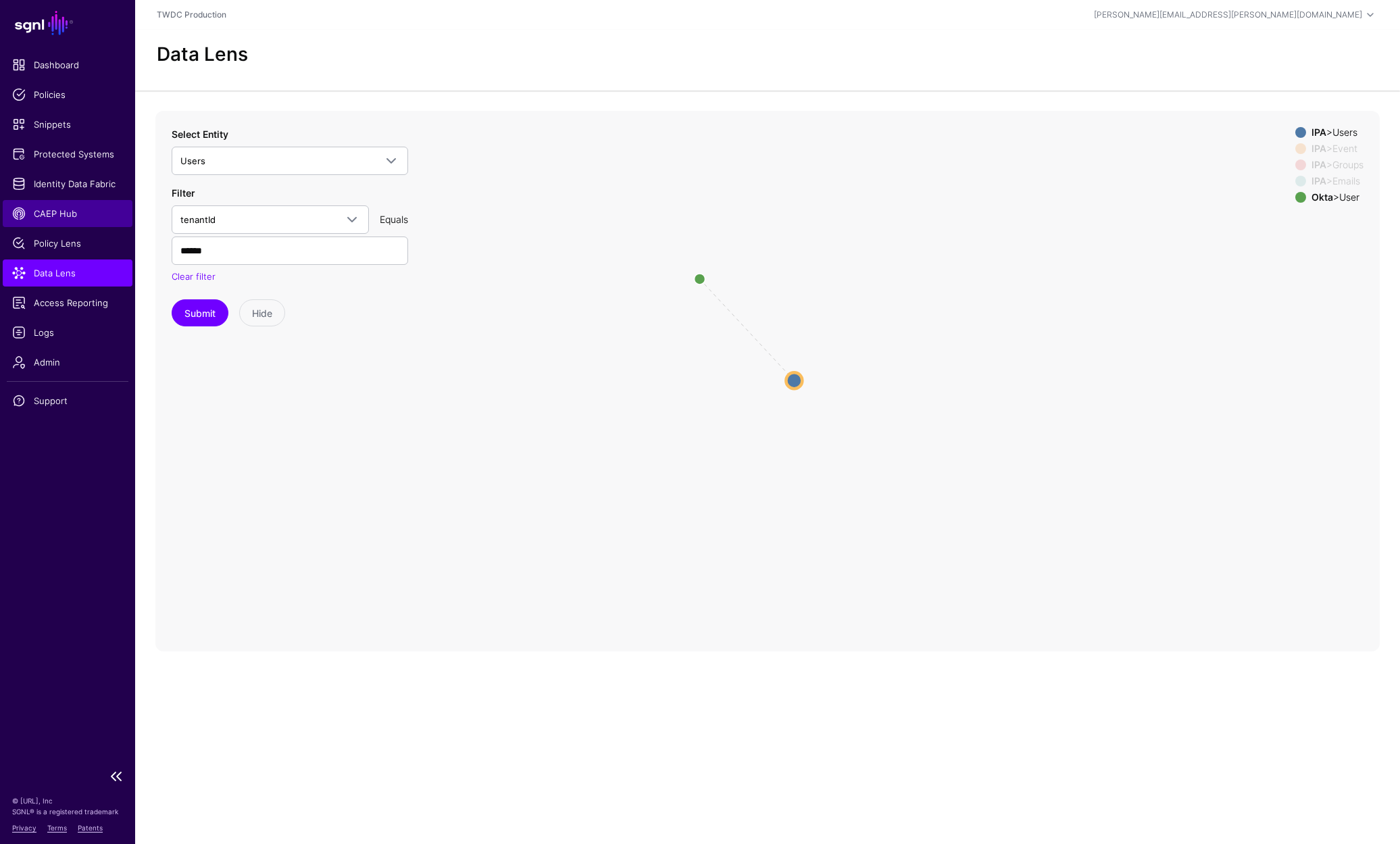
click at [66, 214] on span "CAEP Hub" at bounding box center [67, 213] width 111 height 14
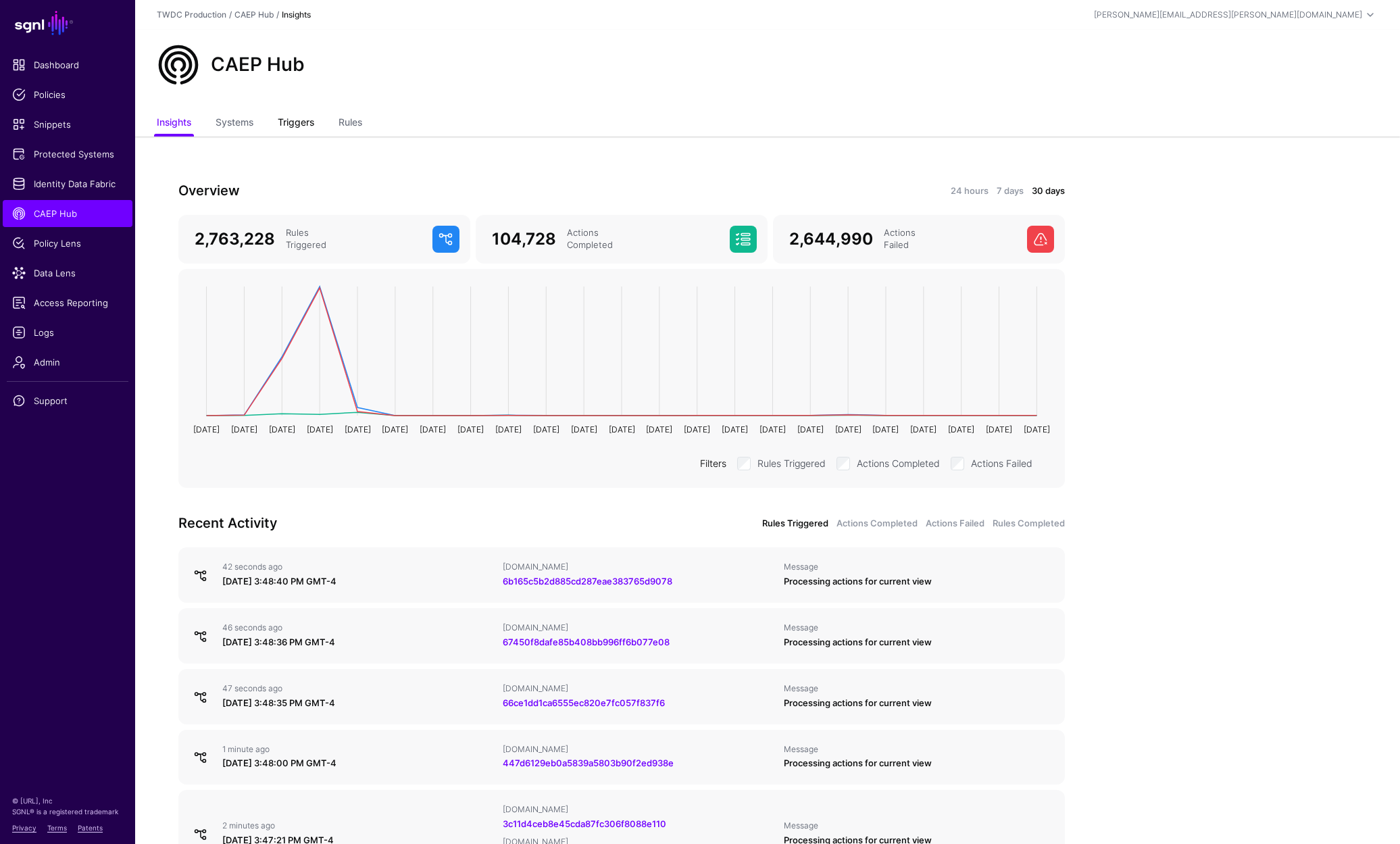
click at [299, 123] on link "Triggers" at bounding box center [295, 124] width 37 height 26
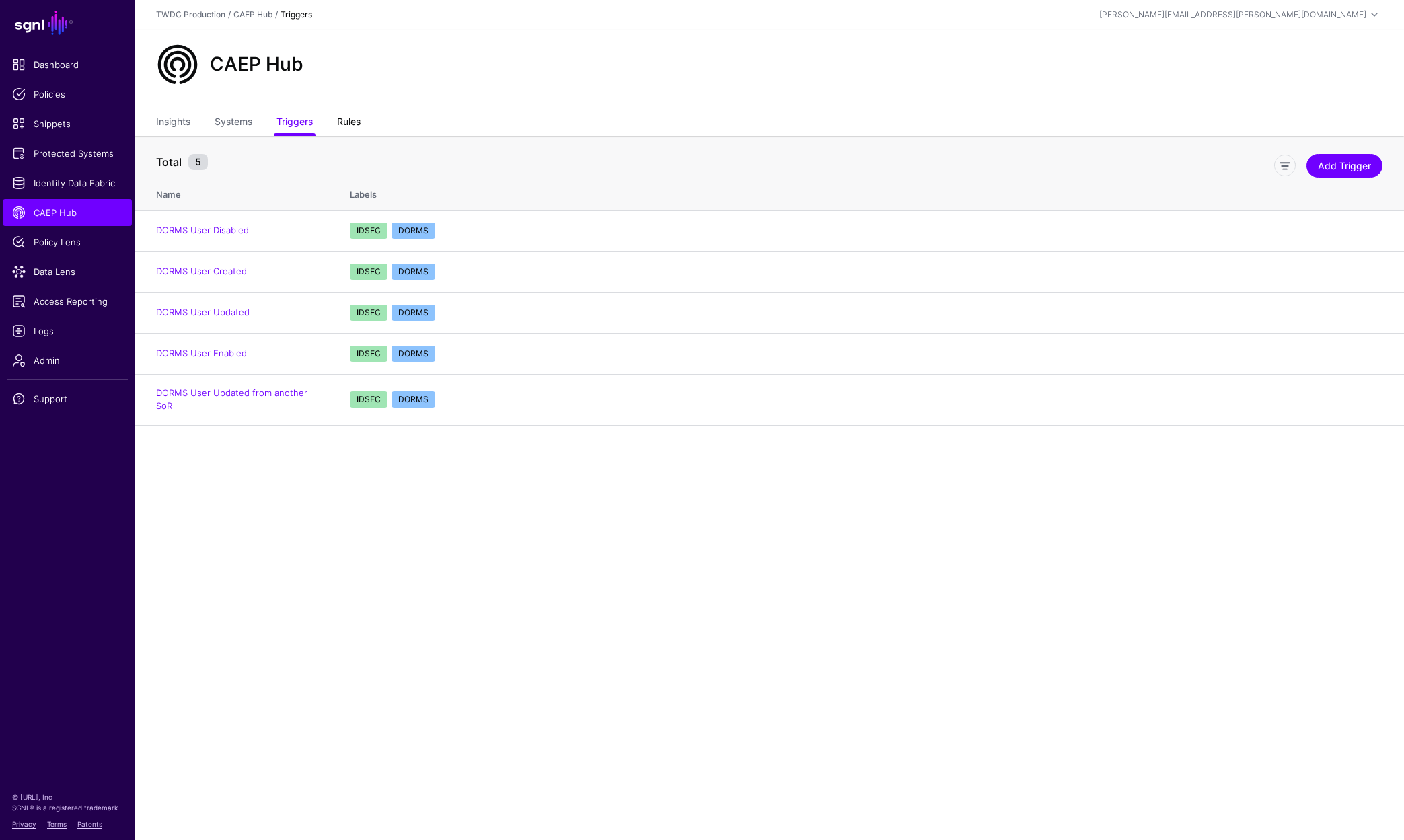
click at [343, 123] on link "Rules" at bounding box center [348, 123] width 24 height 26
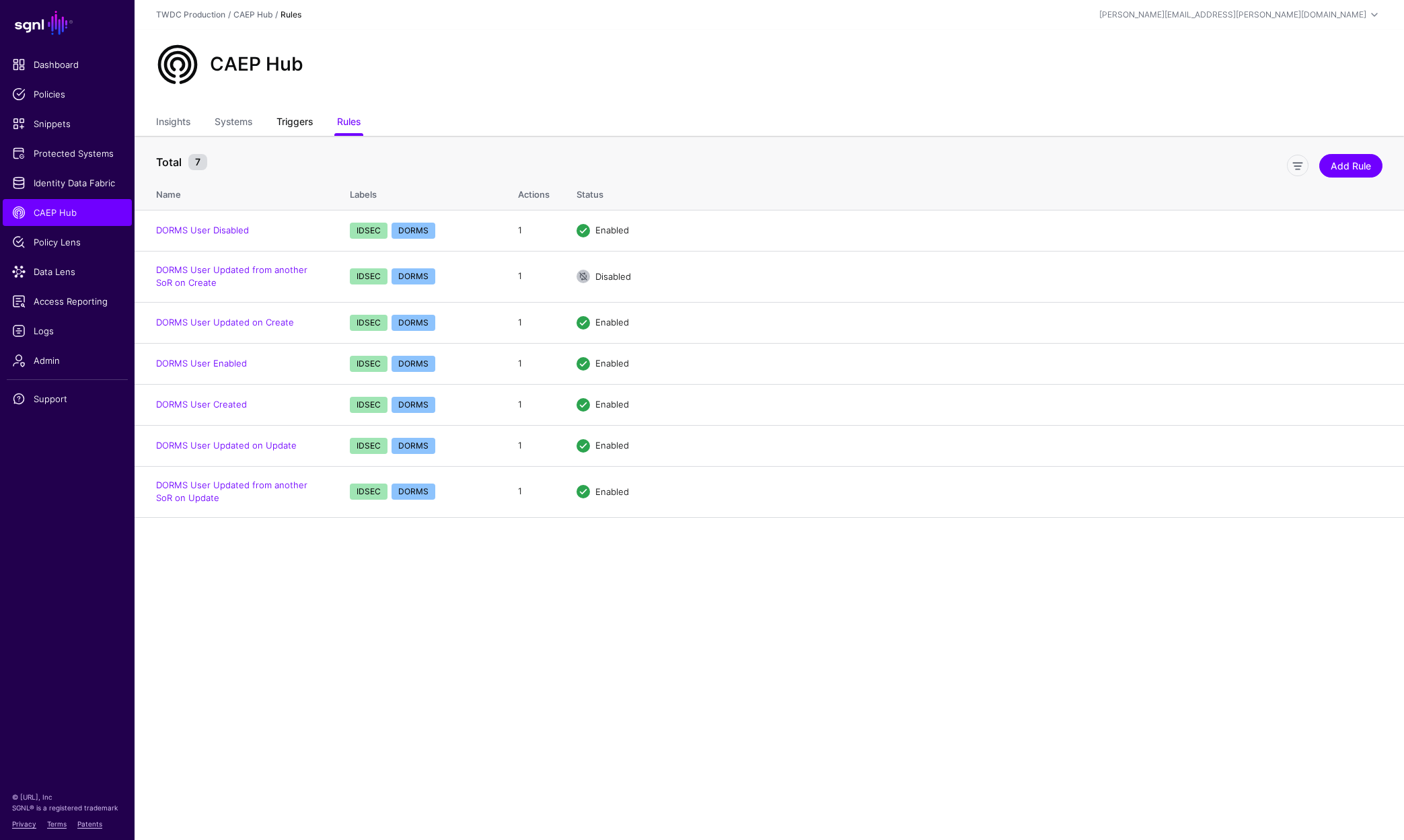
click at [290, 125] on link "Triggers" at bounding box center [294, 123] width 36 height 26
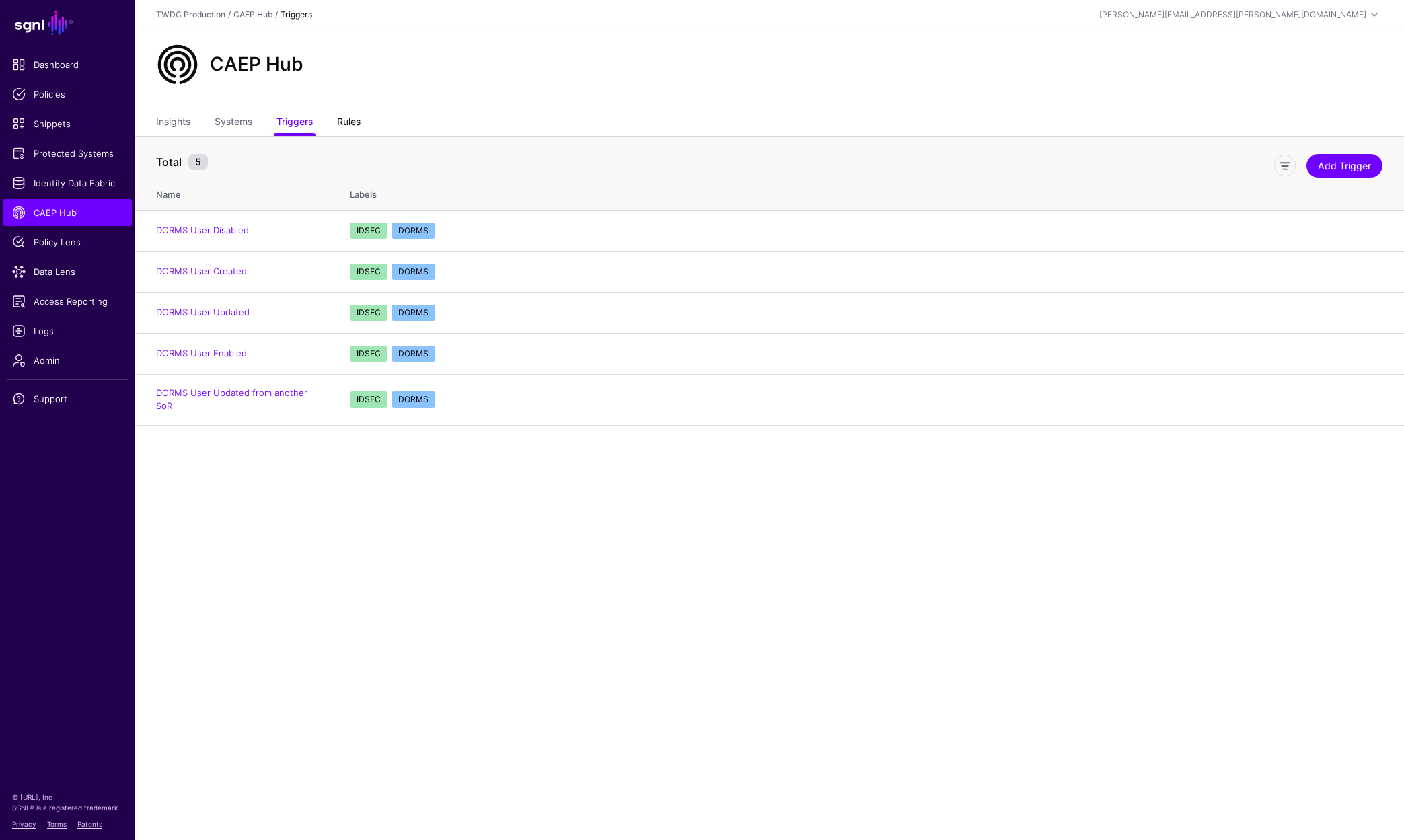
click at [356, 121] on link "Rules" at bounding box center [348, 123] width 24 height 26
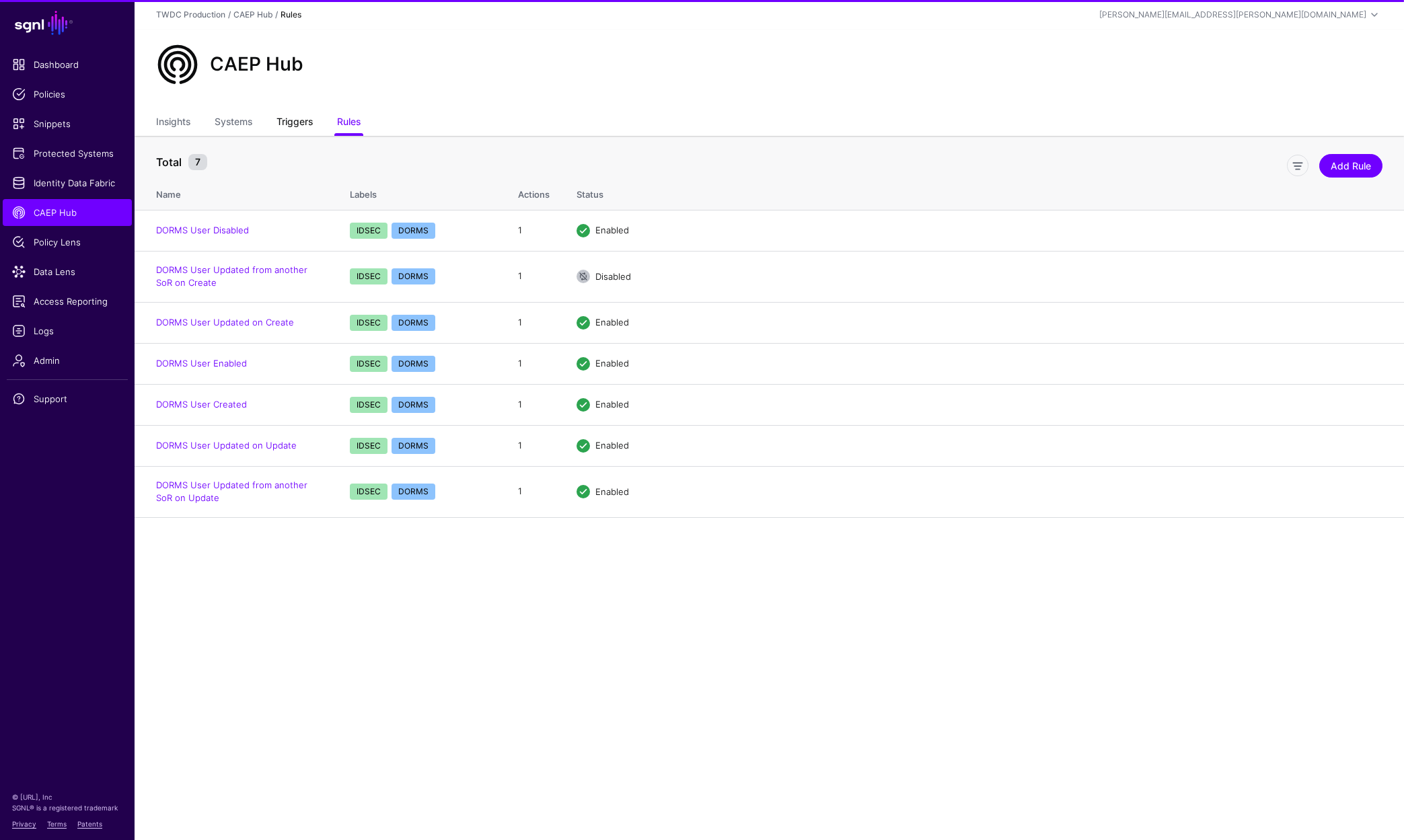
click at [287, 120] on link "Triggers" at bounding box center [294, 123] width 36 height 26
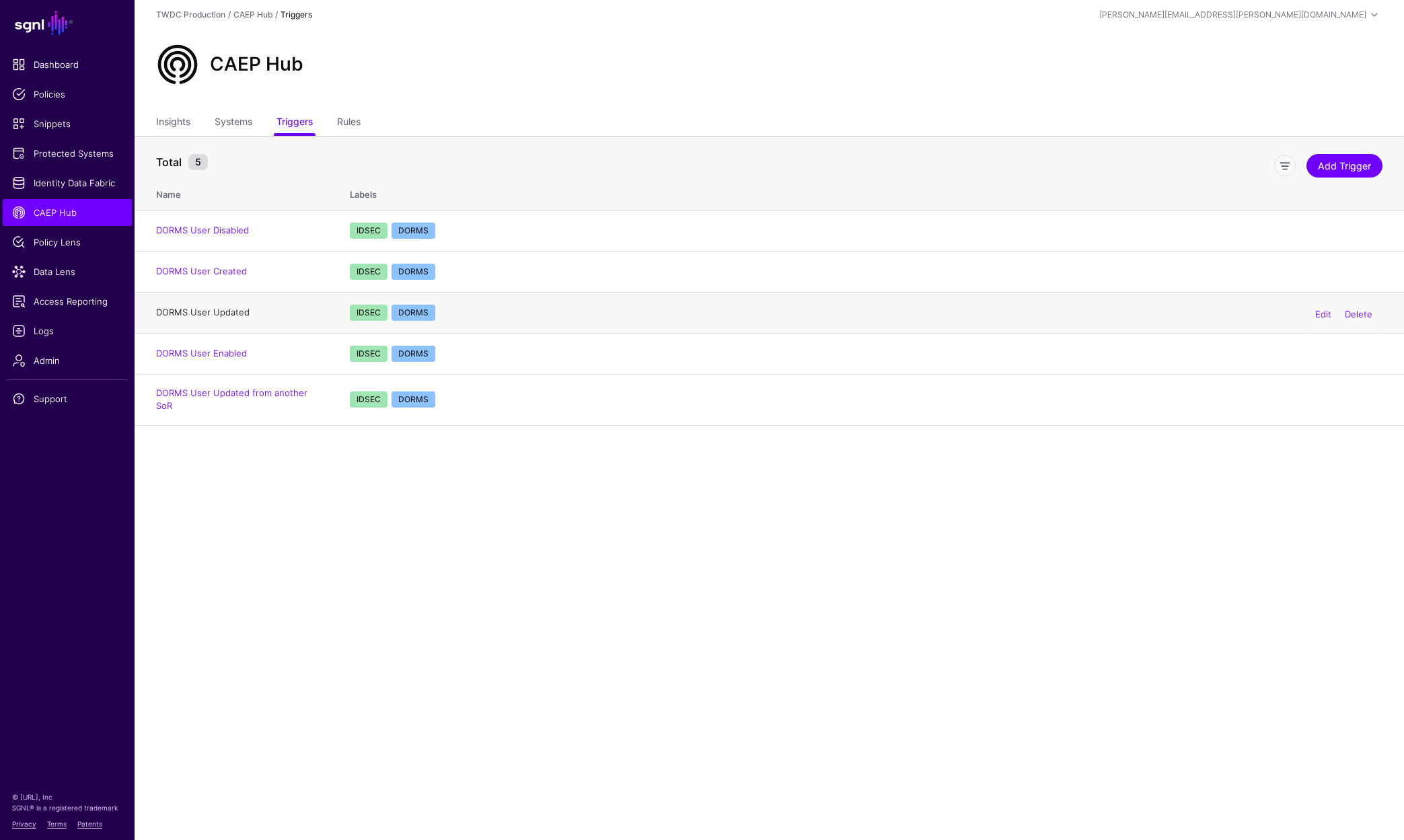
click at [221, 312] on link "DORMS User Updated" at bounding box center [203, 312] width 94 height 11
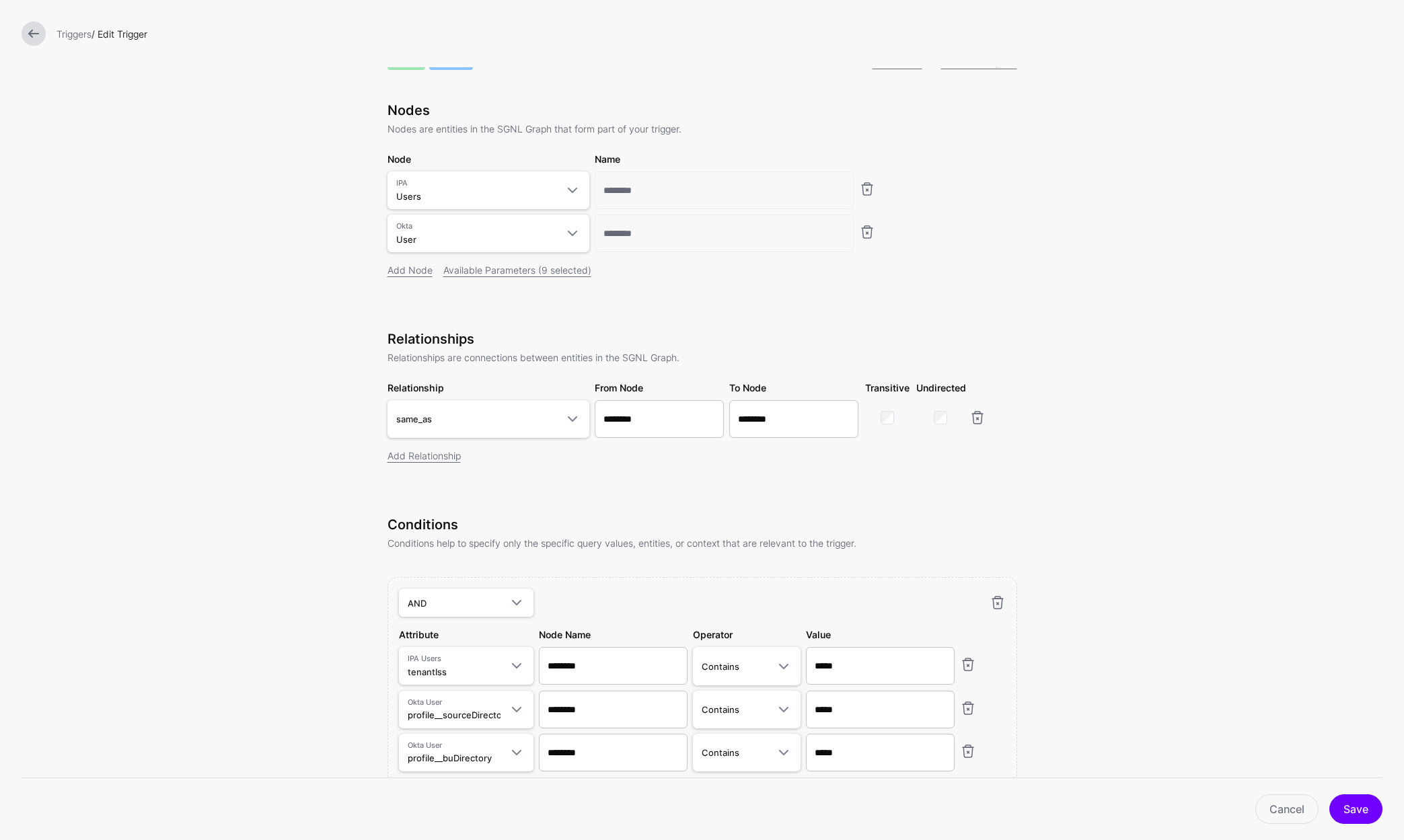
scroll to position [143, 0]
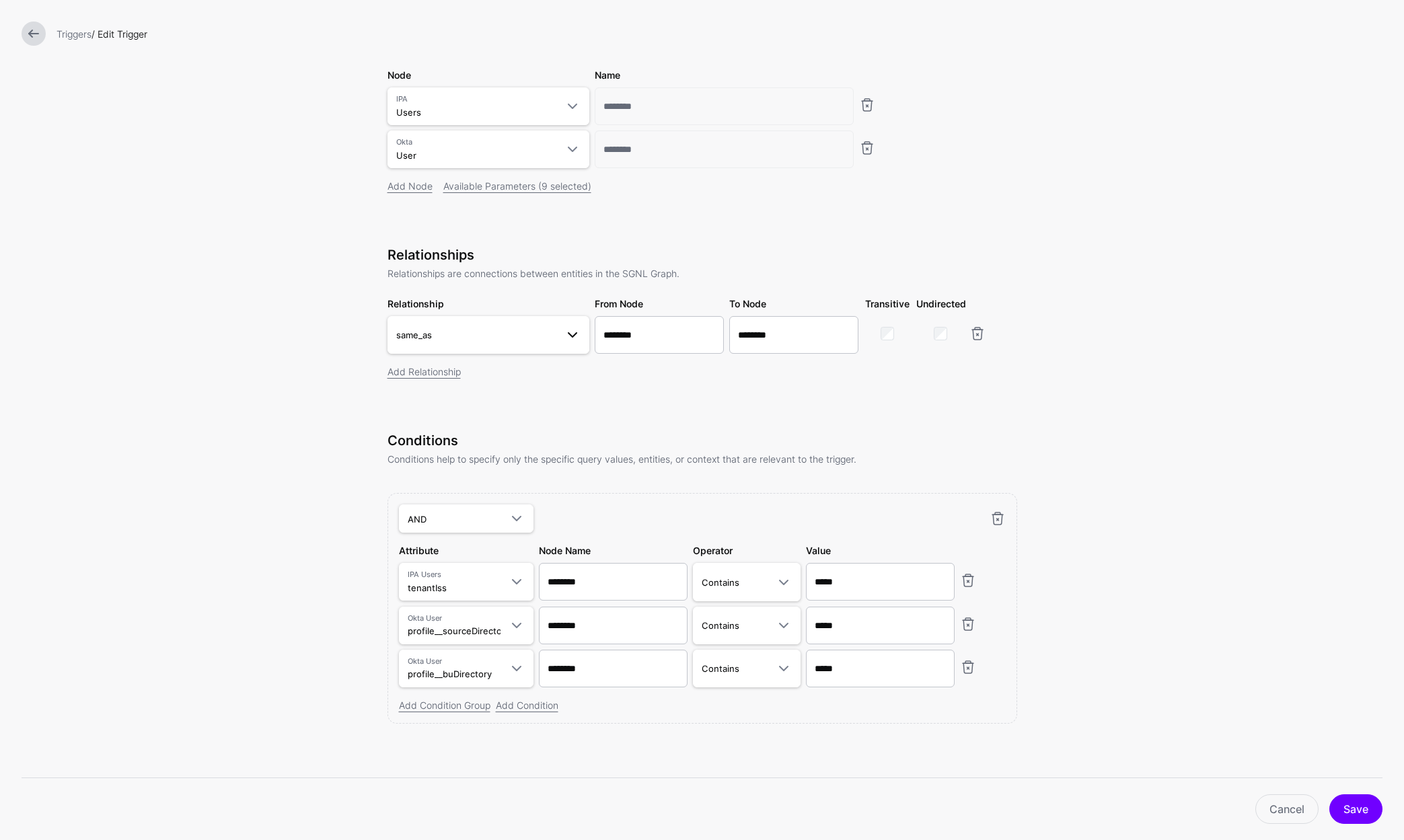
click at [557, 340] on span at bounding box center [568, 335] width 24 height 16
click at [251, 498] on form "**********" at bounding box center [702, 349] width 1404 height 981
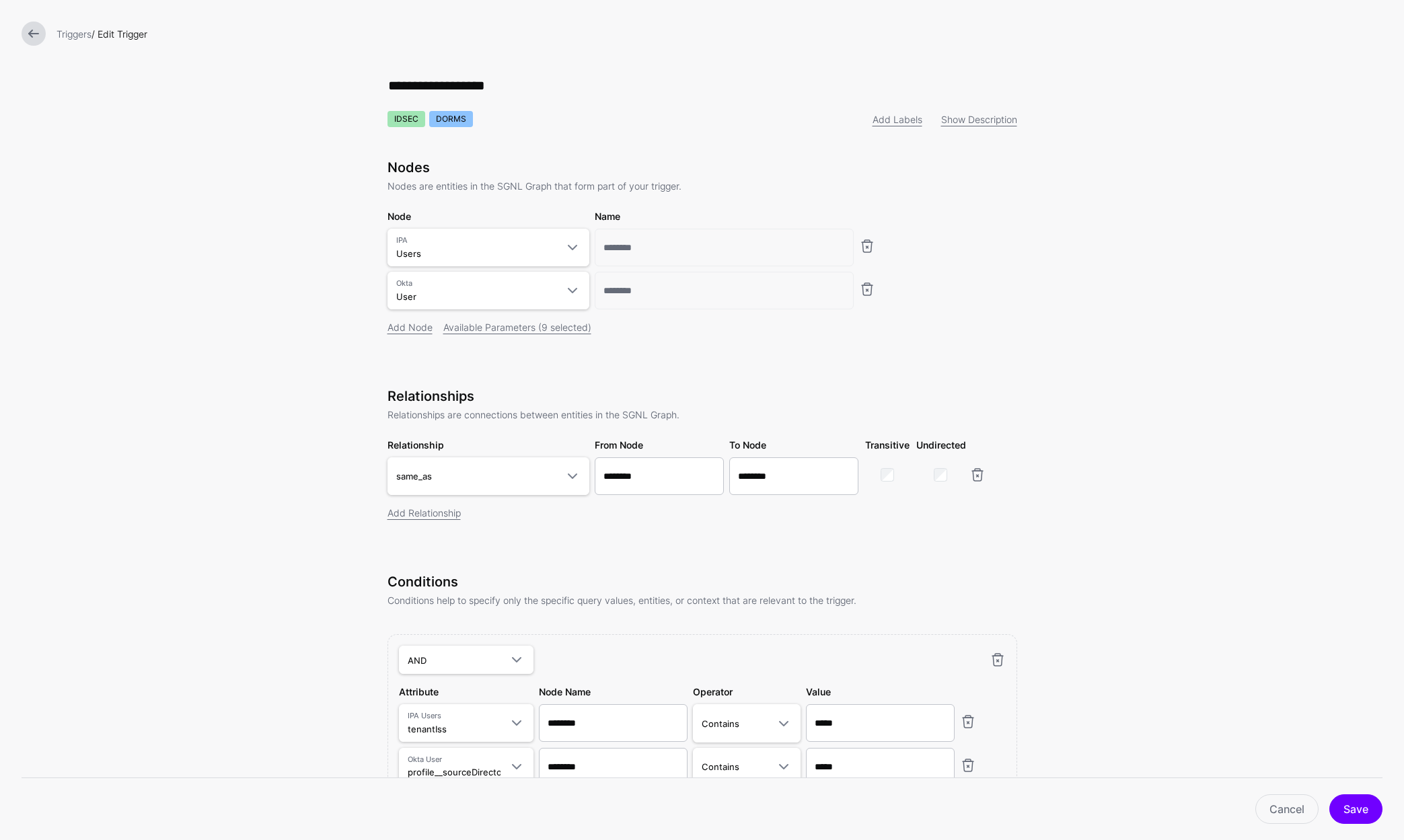
click at [40, 34] on link at bounding box center [34, 34] width 24 height 24
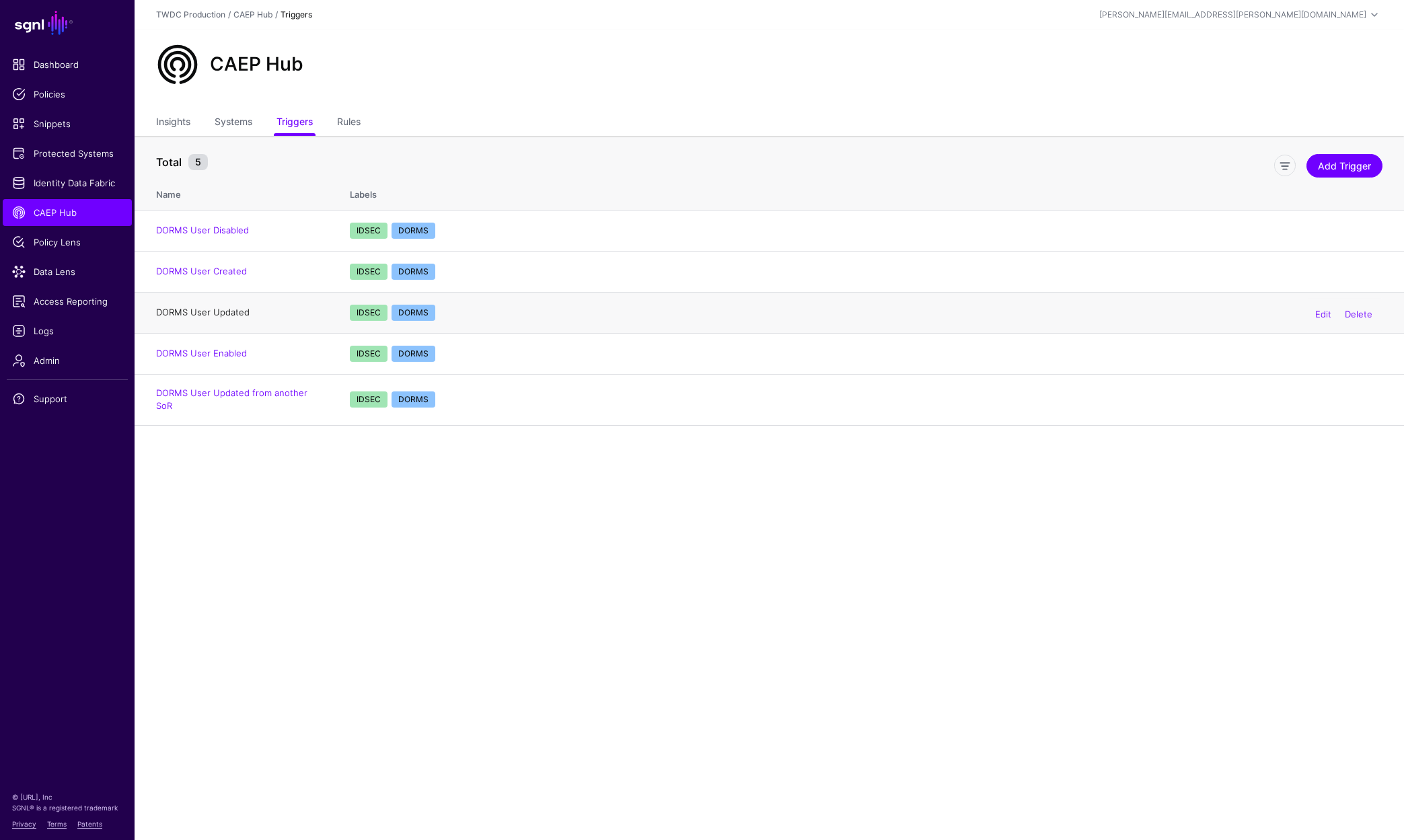
click at [229, 308] on link "DORMS User Updated" at bounding box center [203, 312] width 94 height 11
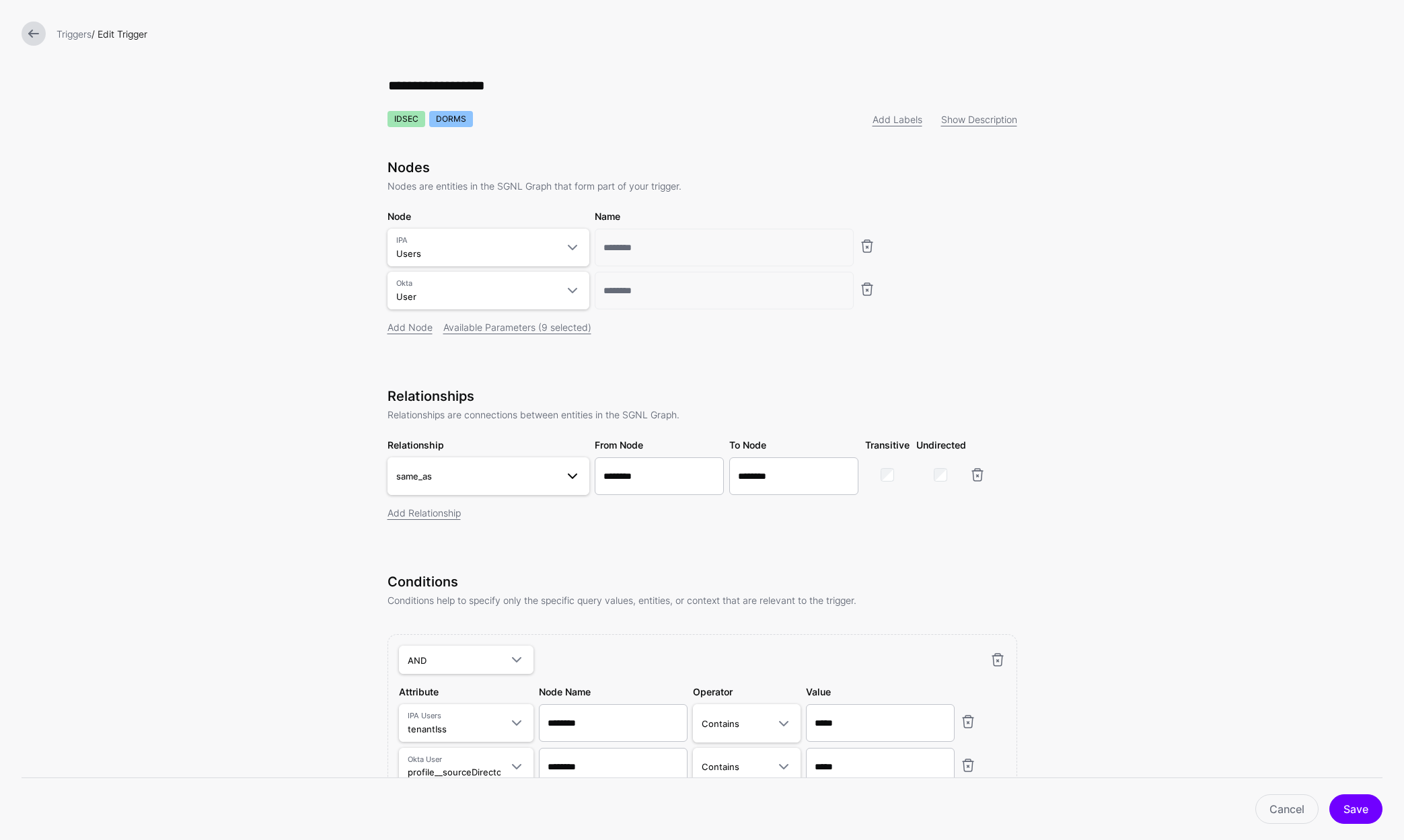
click at [565, 479] on span at bounding box center [572, 476] width 16 height 16
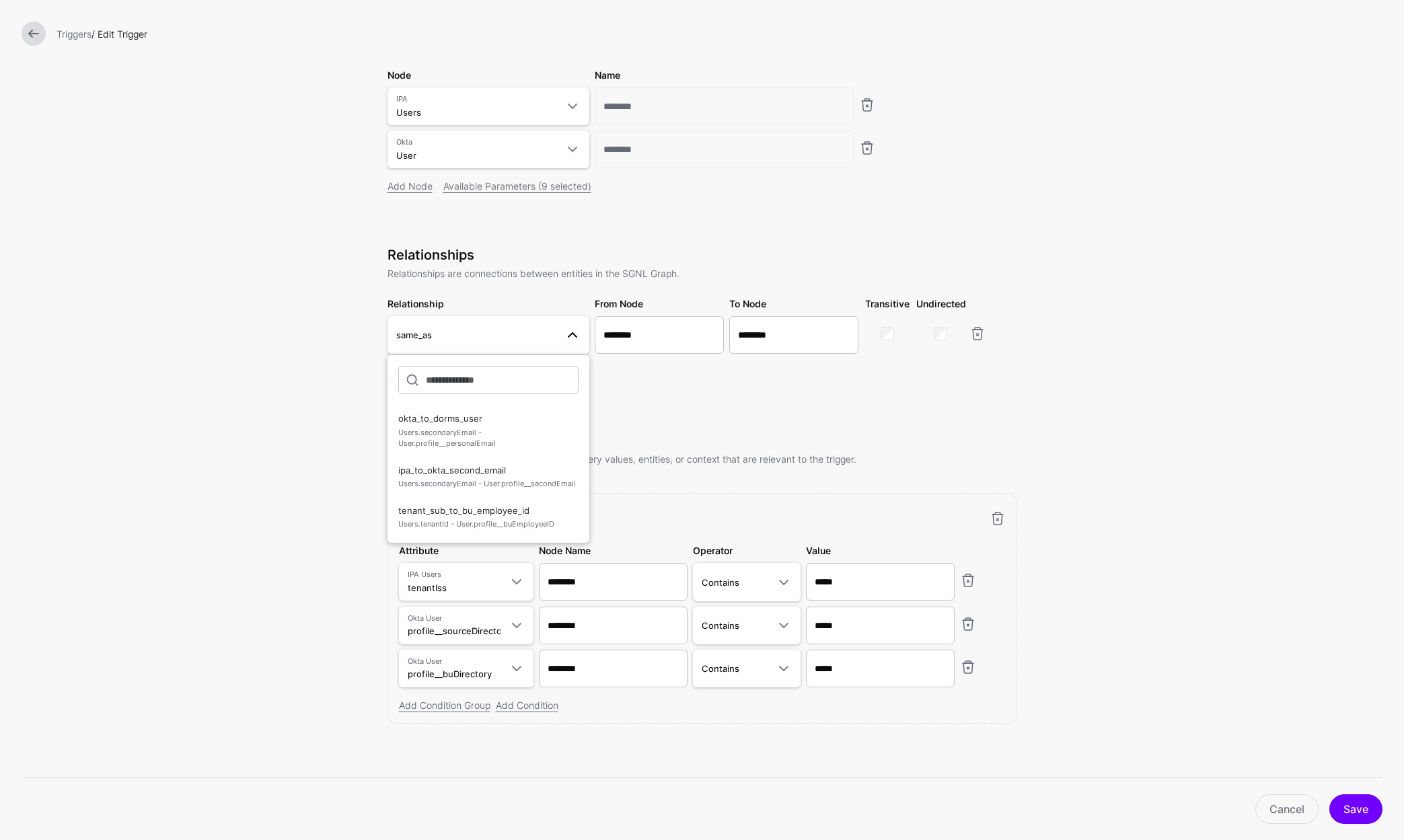
click at [313, 385] on form "**********" at bounding box center [702, 349] width 1404 height 981
click at [563, 327] on span at bounding box center [568, 335] width 24 height 16
click at [469, 521] on span "Users.tenantId - User.profile__buEmployeeID" at bounding box center [488, 525] width 181 height 11
click at [440, 373] on link "Add Relationship" at bounding box center [424, 372] width 74 height 11
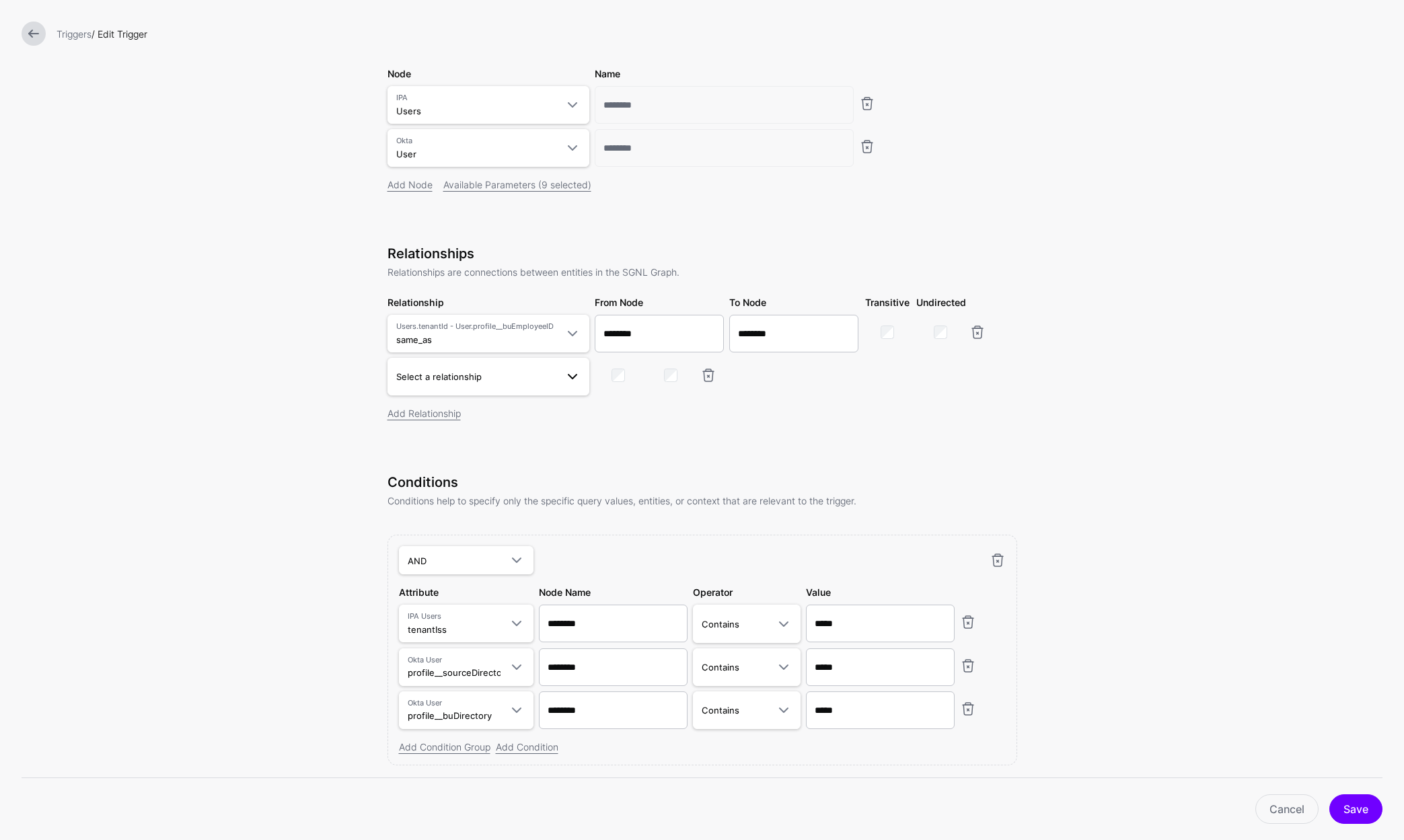
click at [512, 378] on span "Select a relationship" at bounding box center [476, 376] width 160 height 15
click at [515, 523] on span "Users.secondaryEmail - User.profile__secondEmail" at bounding box center [488, 525] width 181 height 11
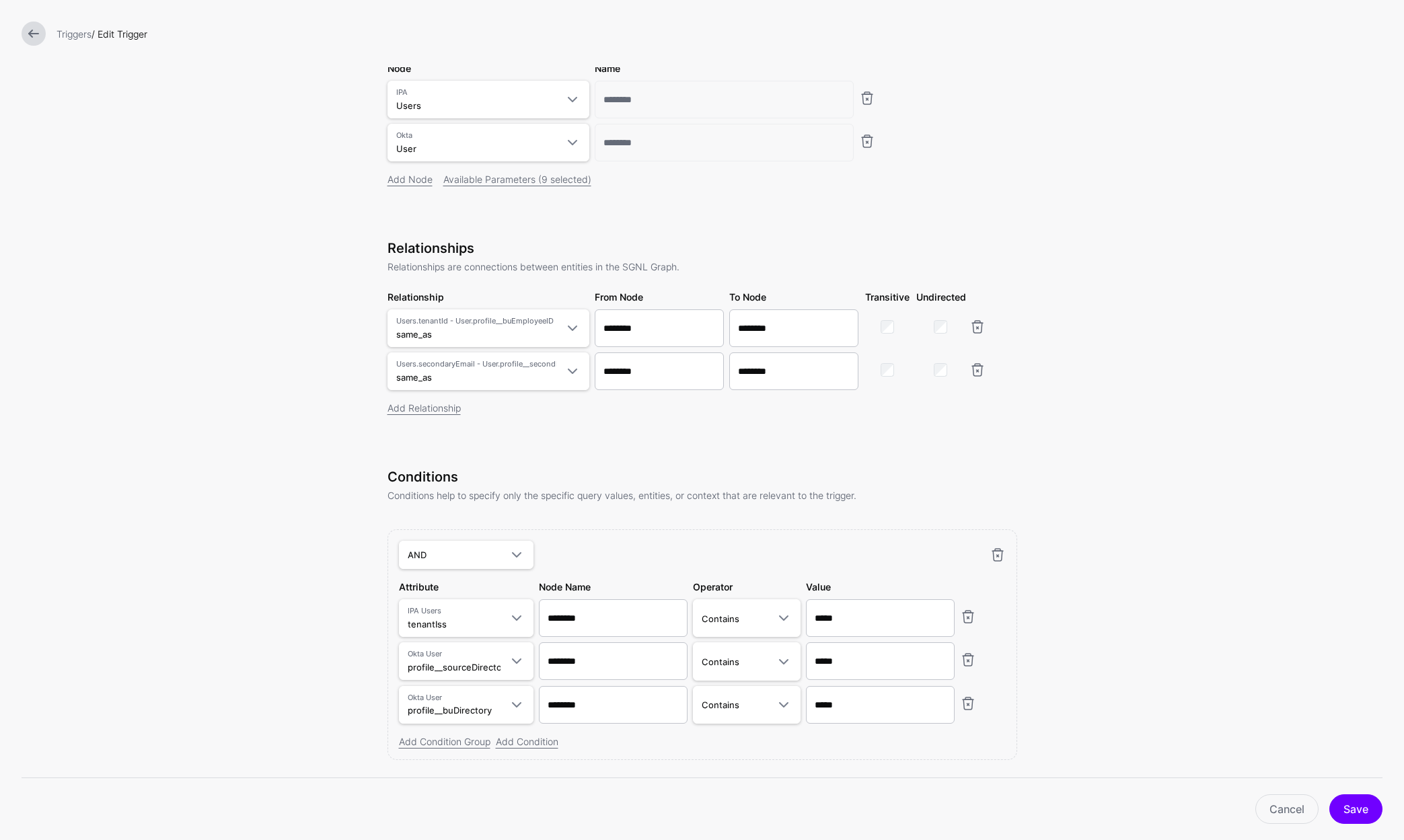
scroll to position [186, 0]
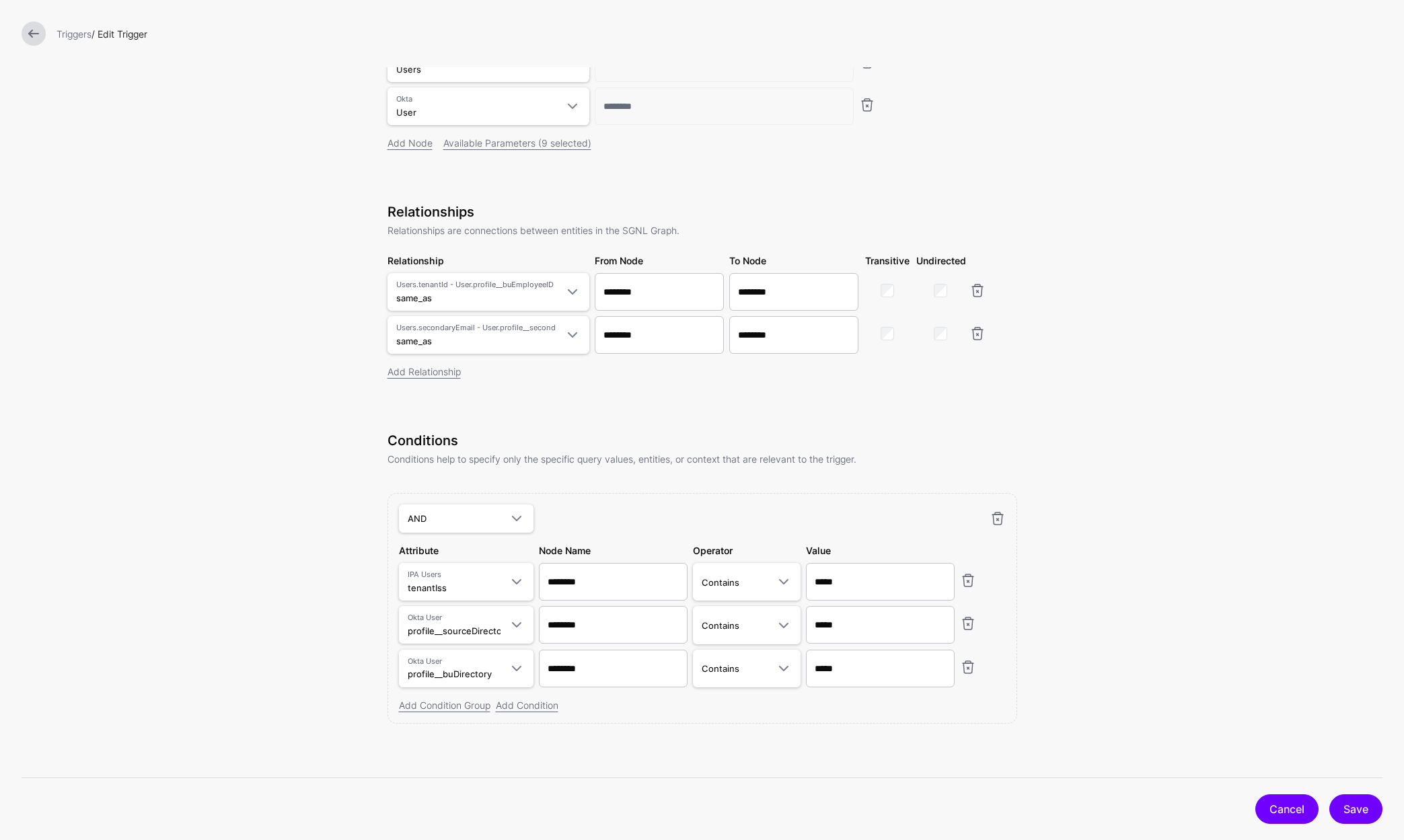
click at [1273, 811] on link "Cancel" at bounding box center [1286, 809] width 64 height 29
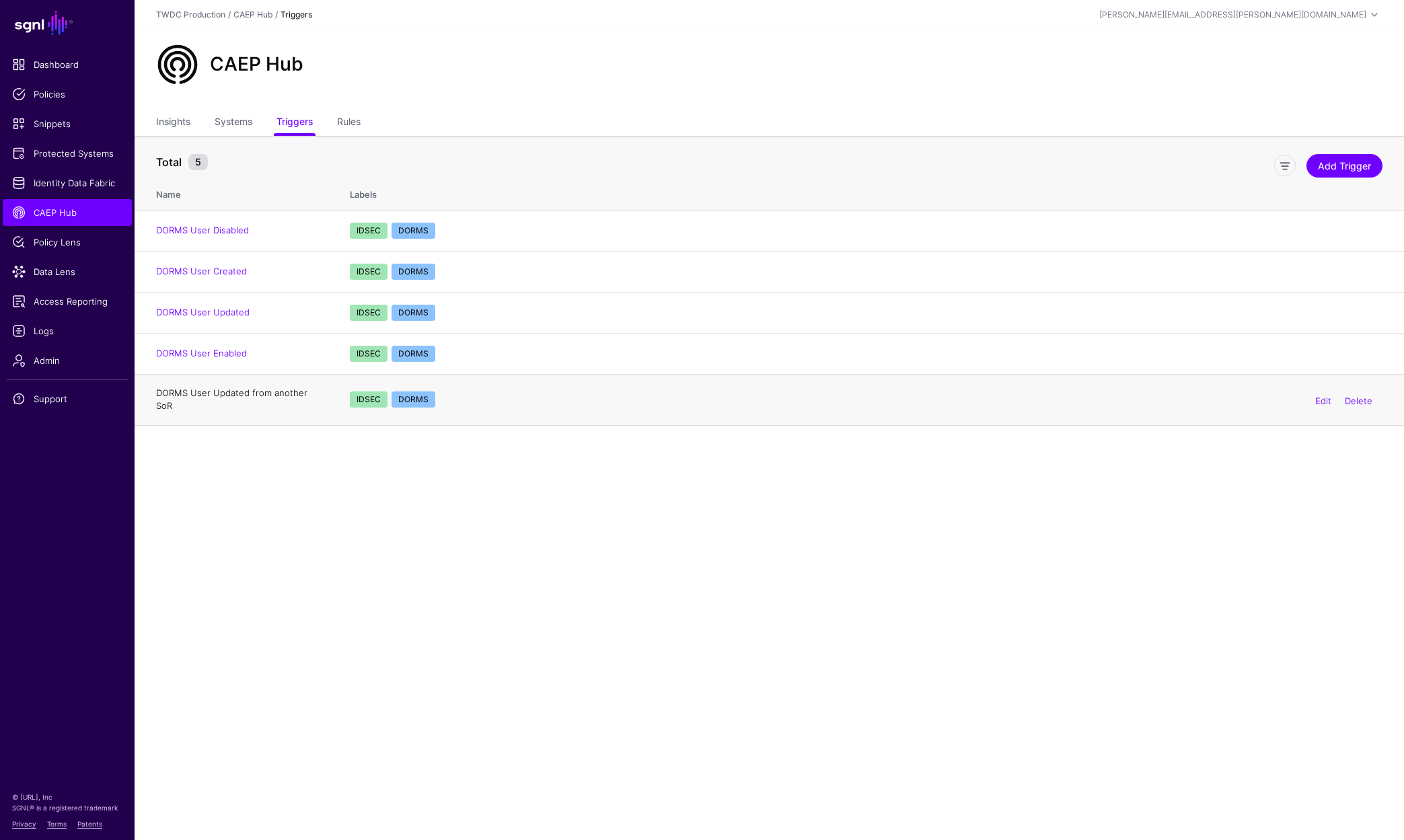
click at [251, 395] on link "DORMS User Updated from another SoR" at bounding box center [232, 400] width 151 height 24
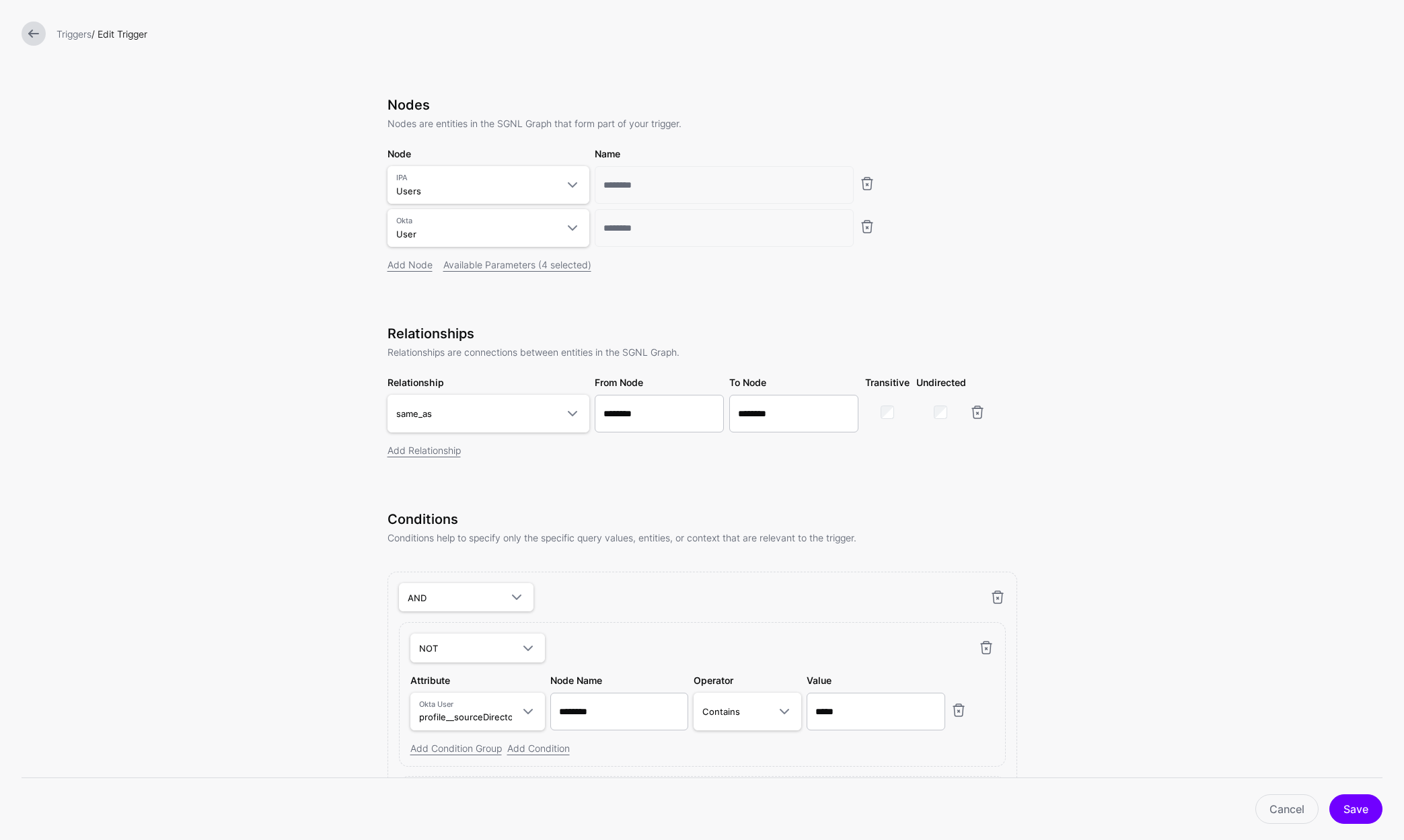
scroll to position [184, 0]
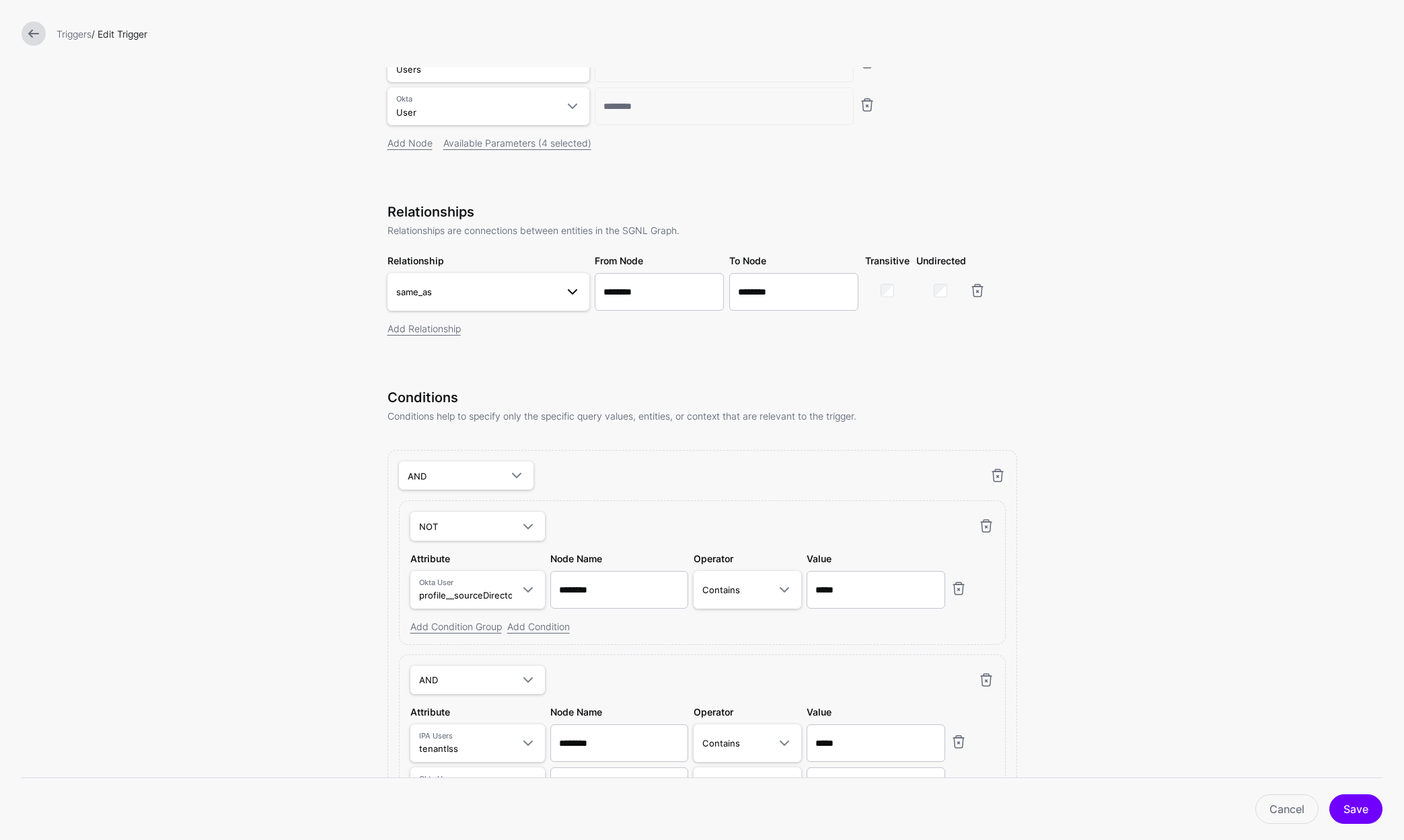
click at [556, 295] on span at bounding box center [568, 292] width 24 height 16
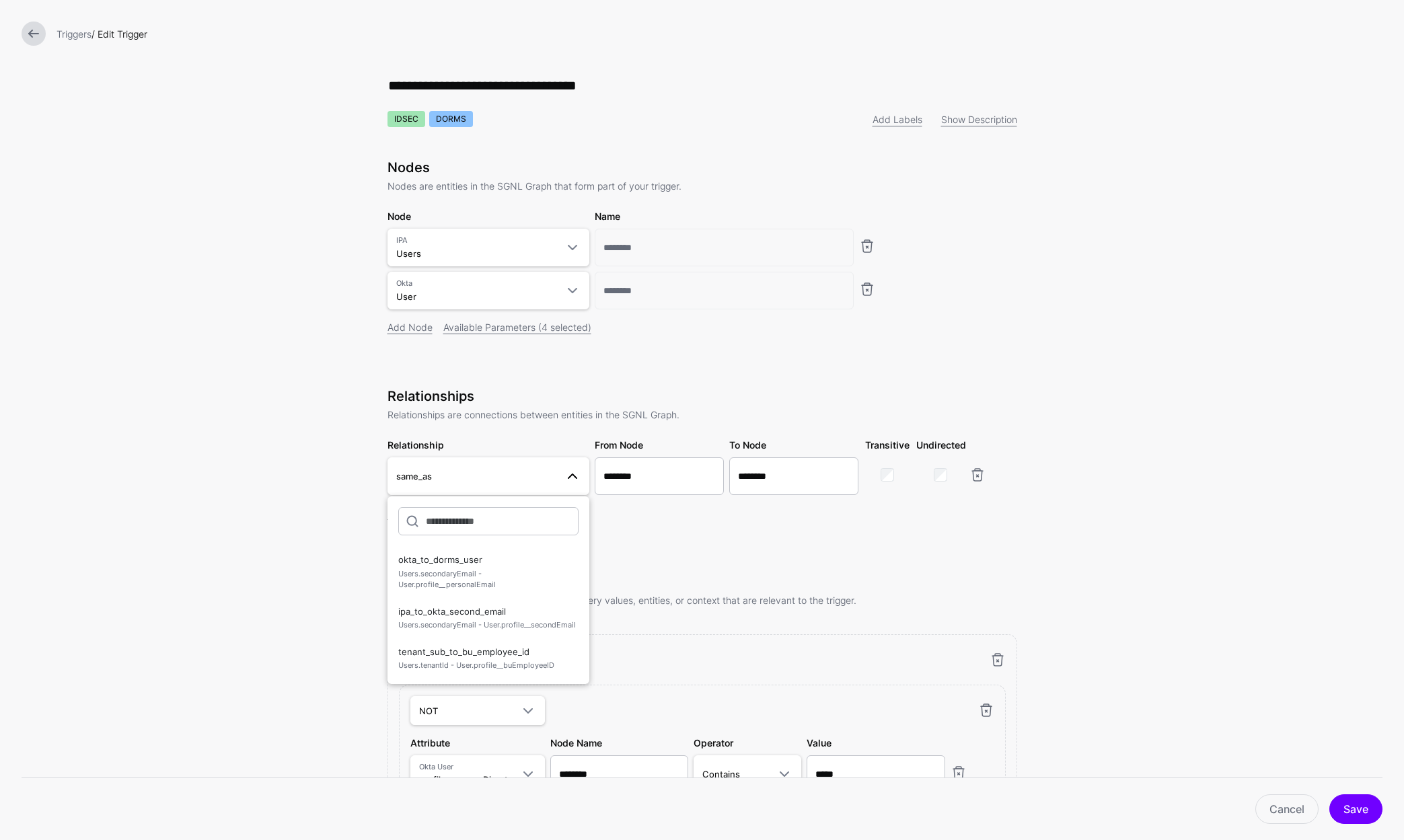
scroll to position [202, 0]
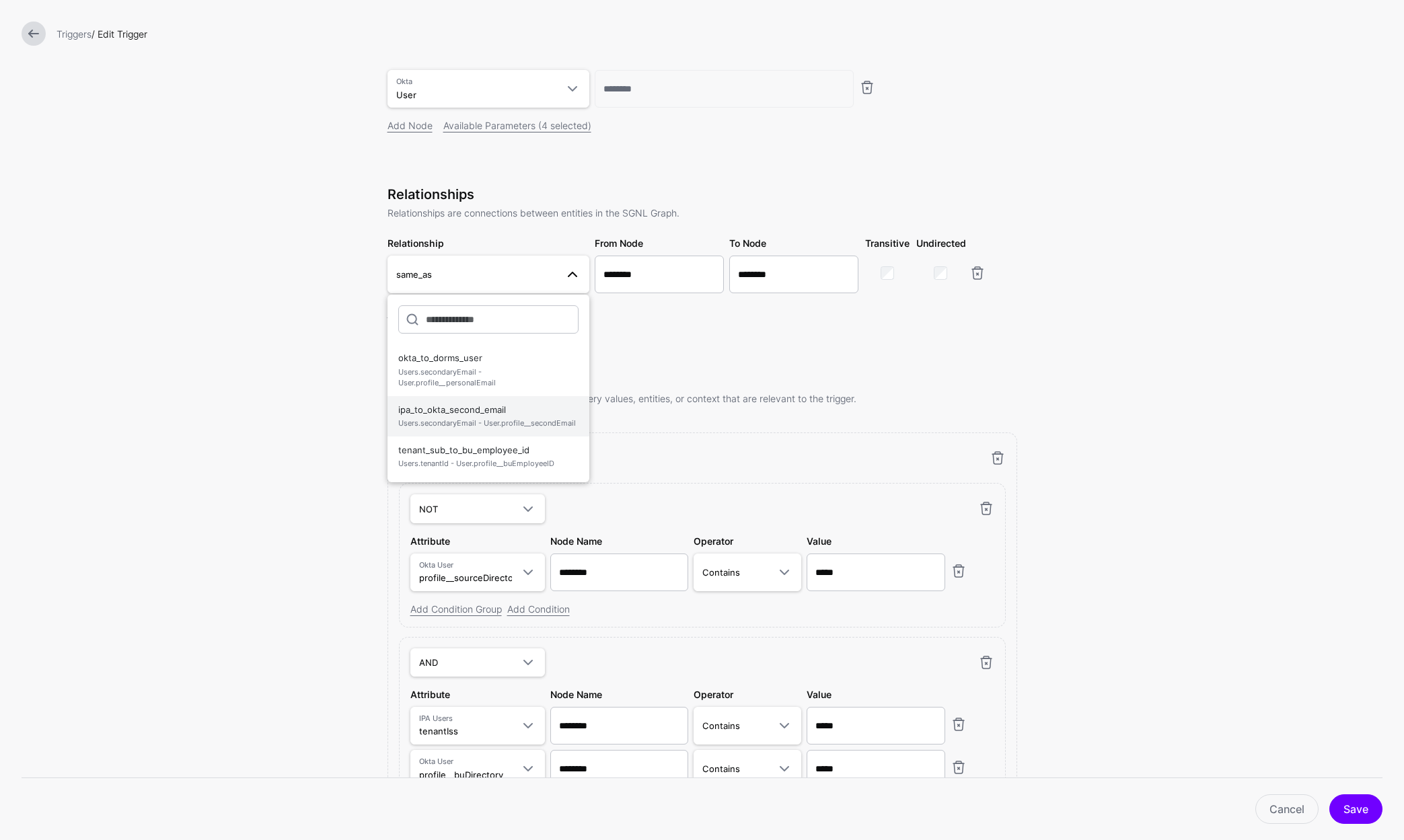
click at [461, 414] on span "ipa_to_okta_second_email Users.secondaryEmail - User.profile__secondEmail" at bounding box center [488, 416] width 181 height 32
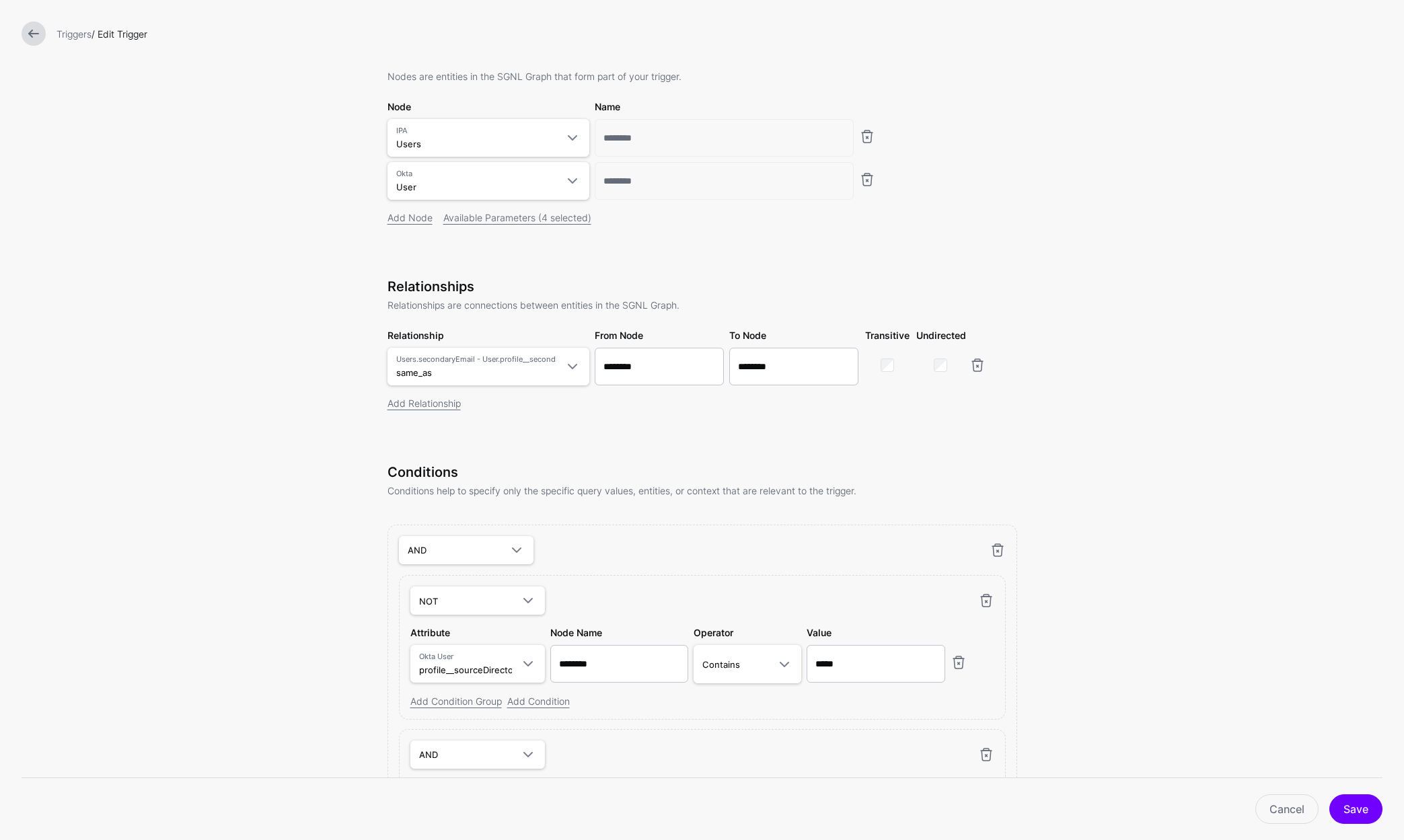
scroll to position [93, 0]
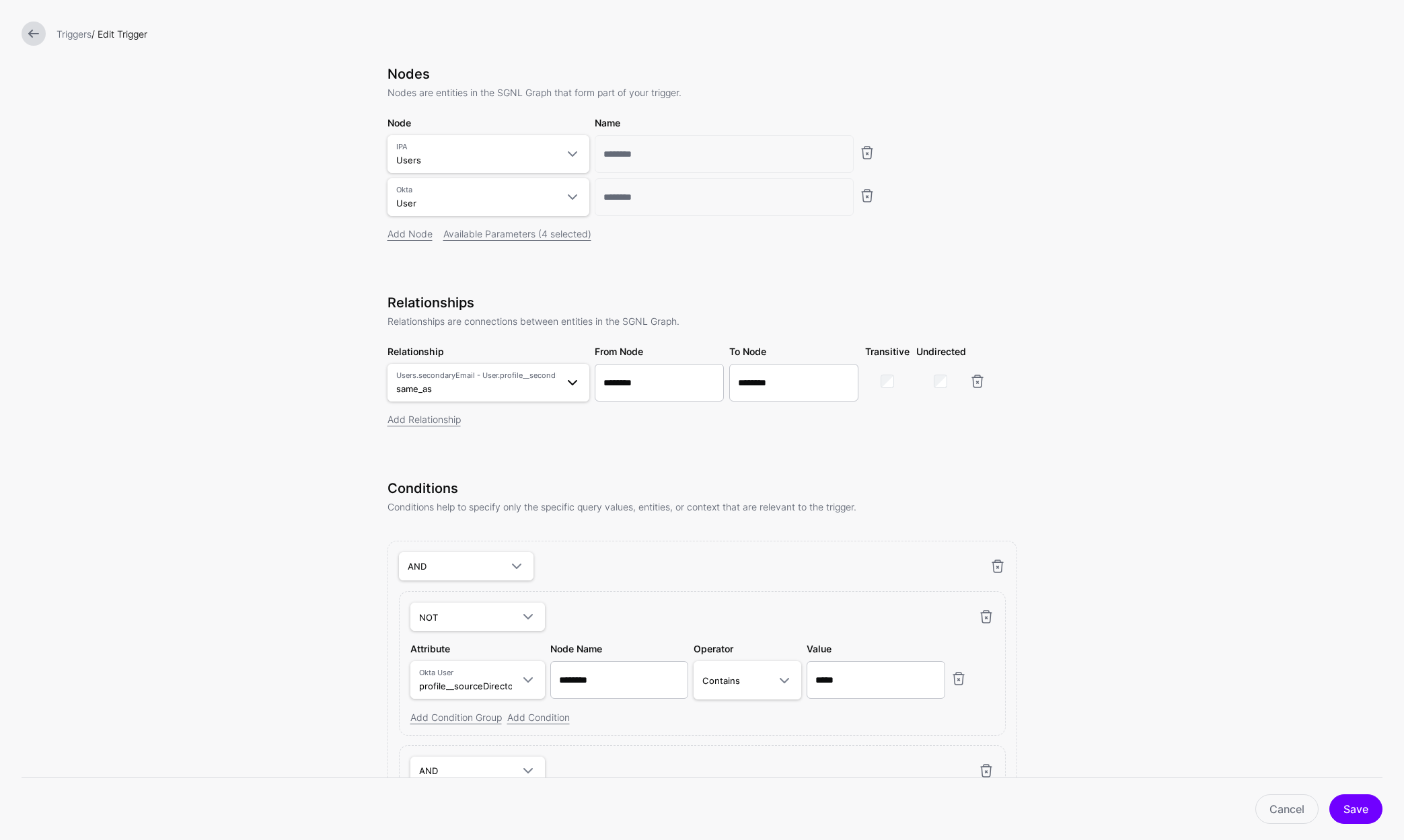
click at [565, 387] on span at bounding box center [572, 383] width 16 height 16
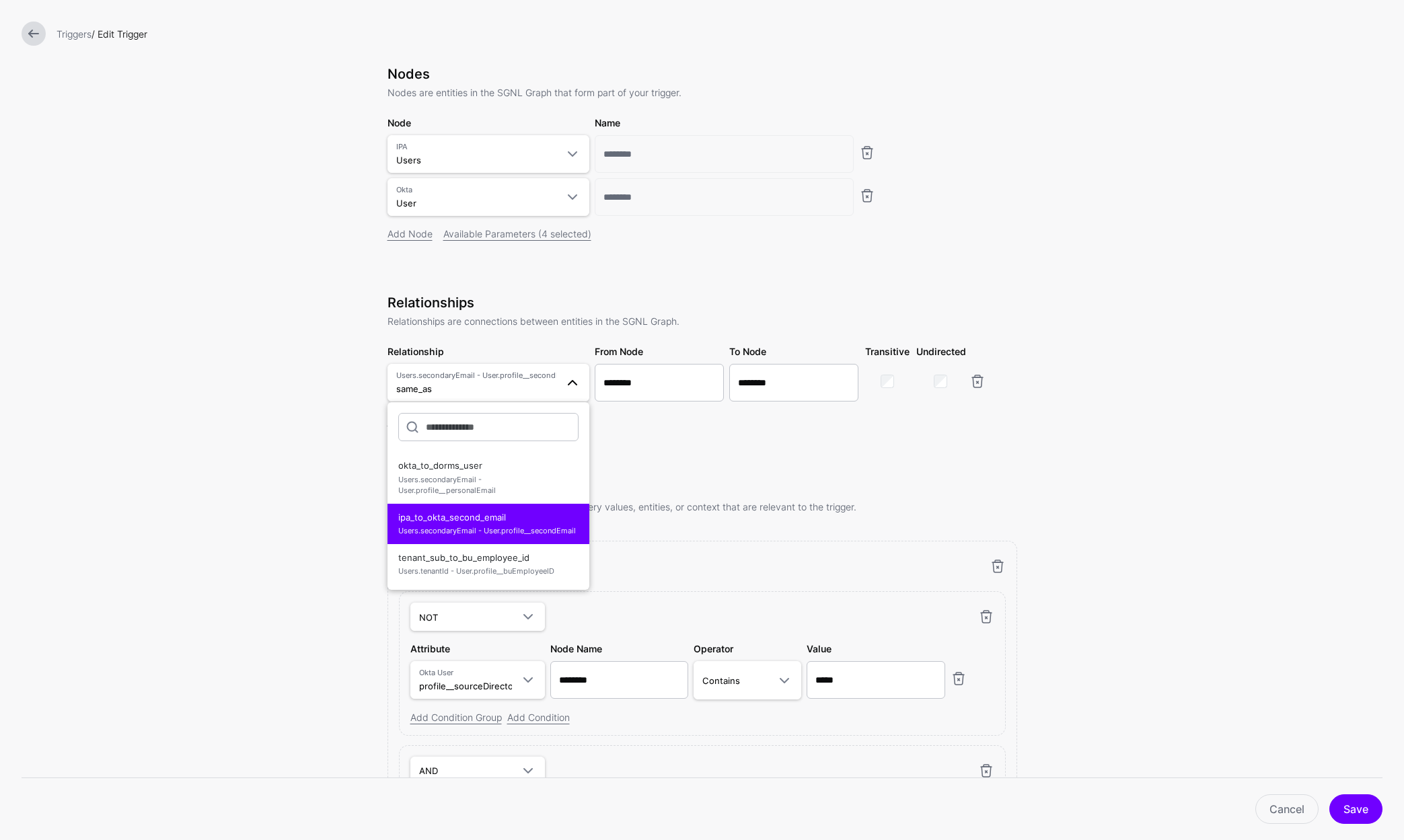
click at [270, 560] on form "**********" at bounding box center [702, 495] width 1404 height 1178
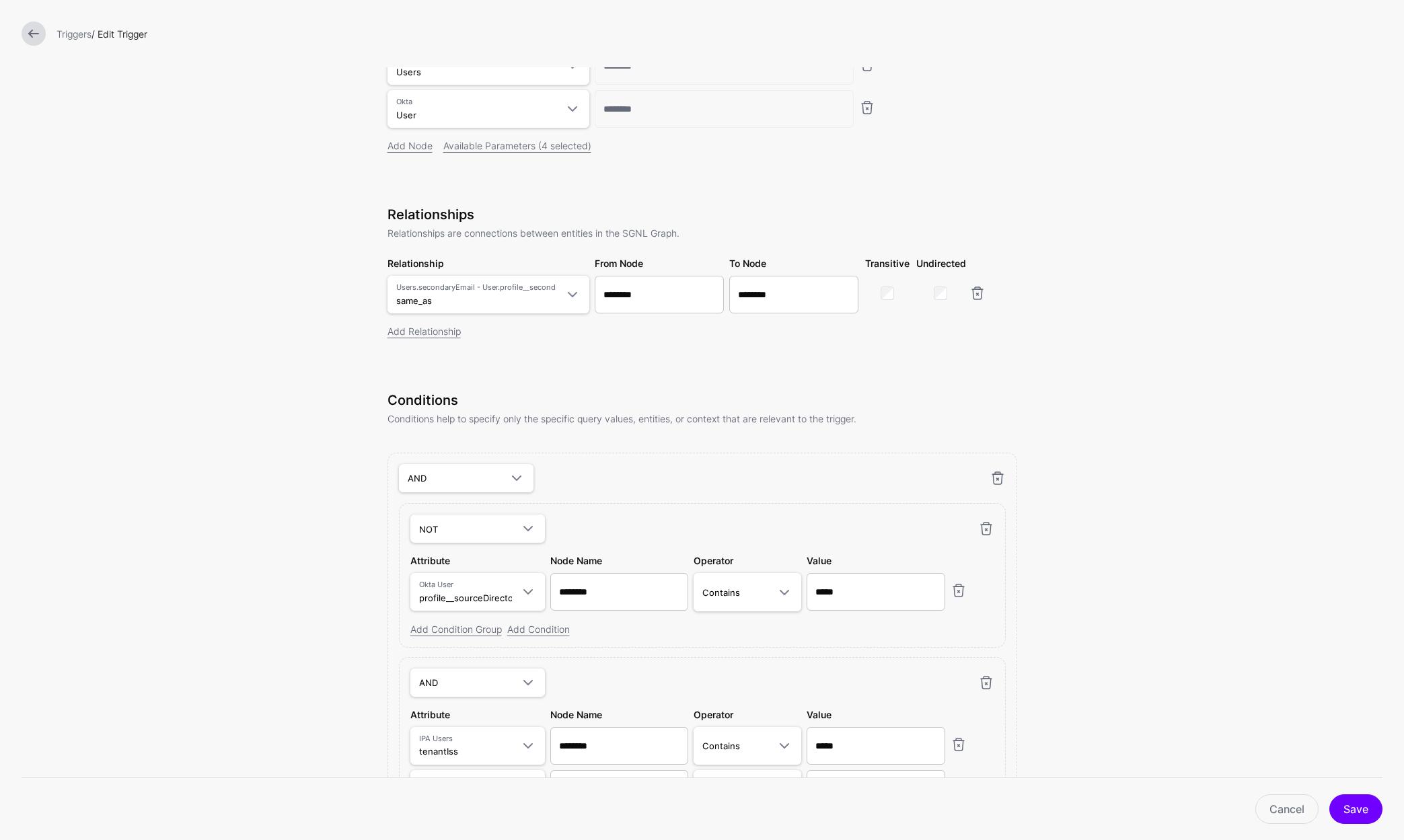
scroll to position [43, 0]
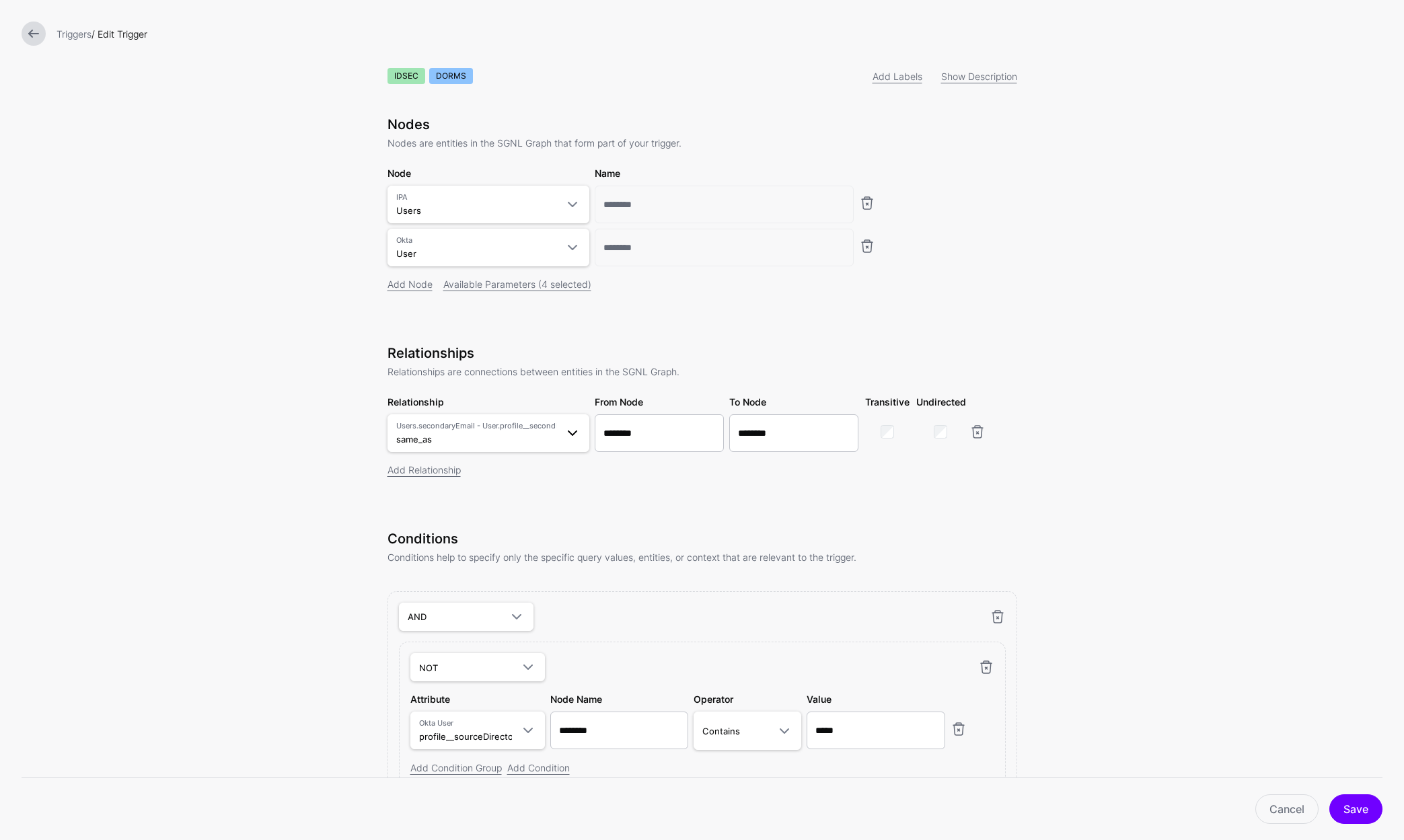
click at [570, 440] on span at bounding box center [572, 433] width 16 height 16
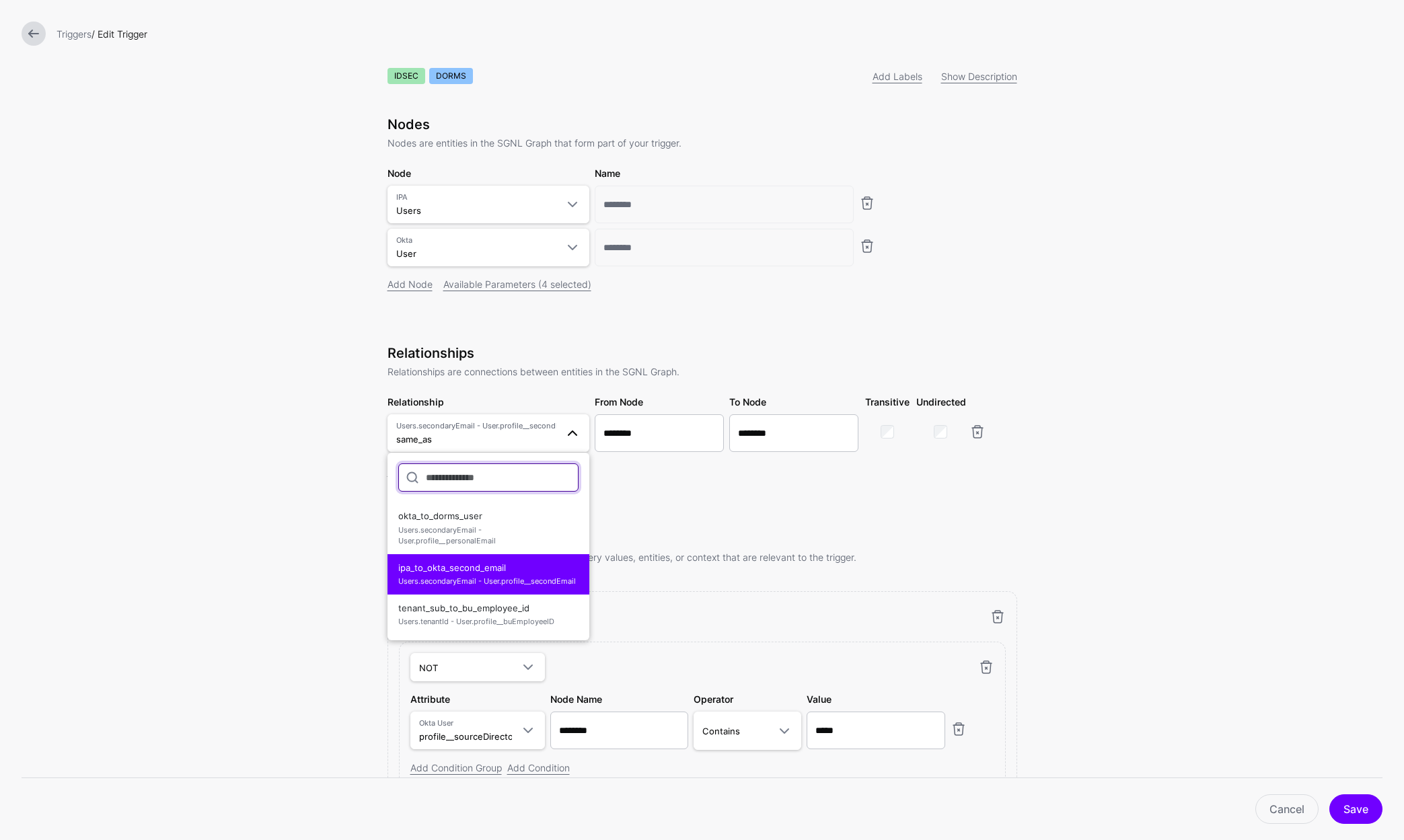
scroll to position [0, 0]
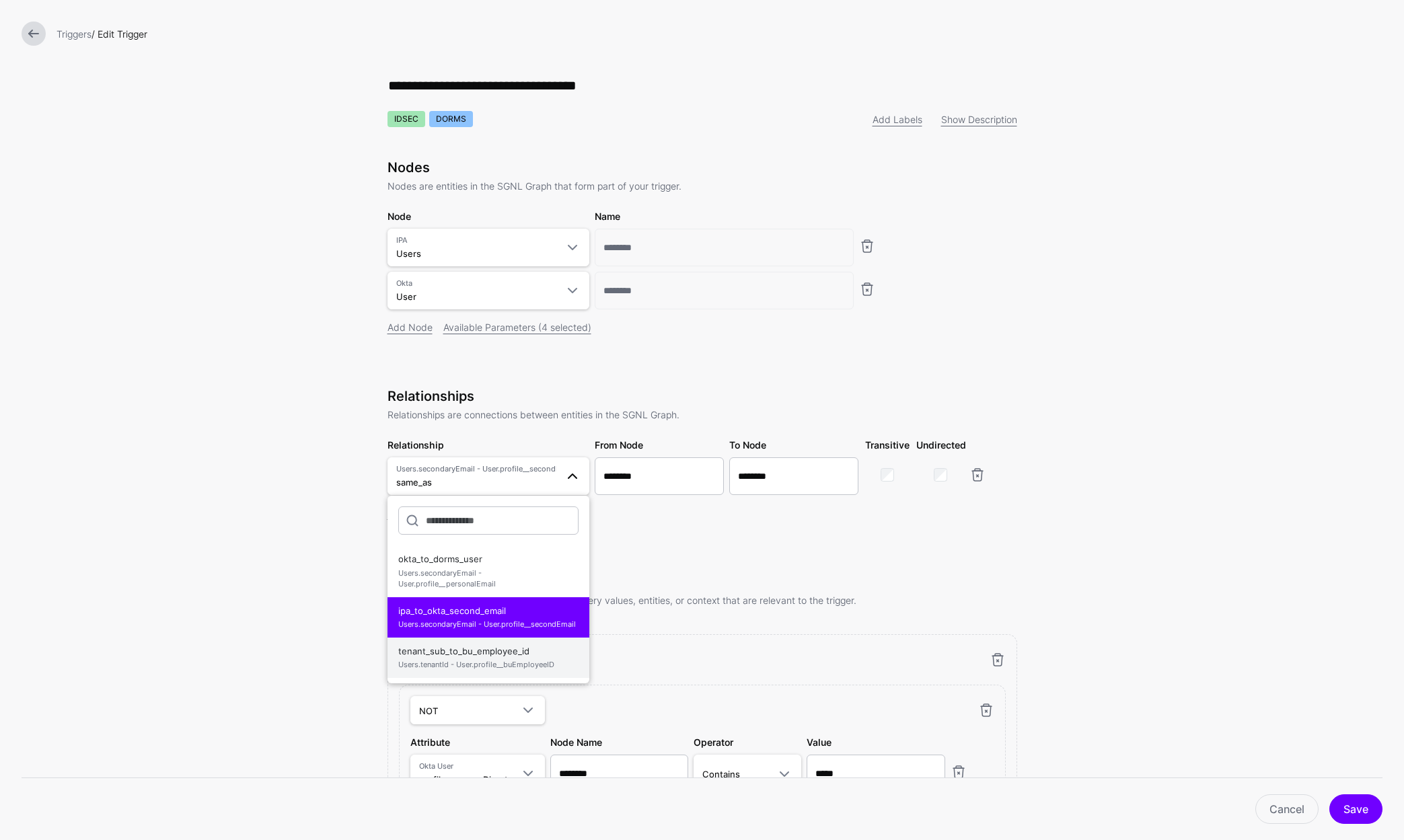
click at [520, 664] on span "Users.tenantId - User.profile__buEmployeeID" at bounding box center [488, 665] width 181 height 11
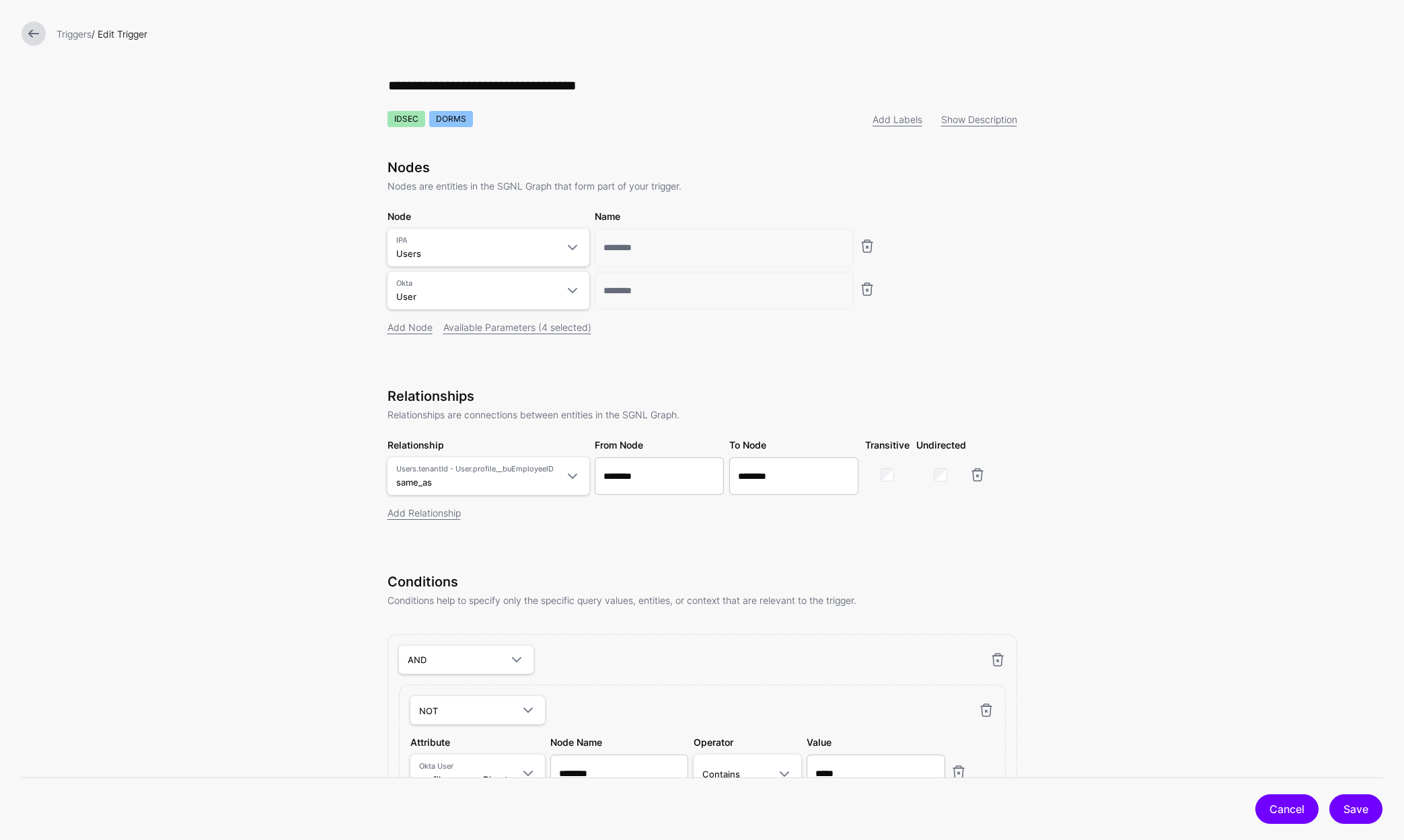
click at [1285, 814] on link "Cancel" at bounding box center [1286, 809] width 64 height 29
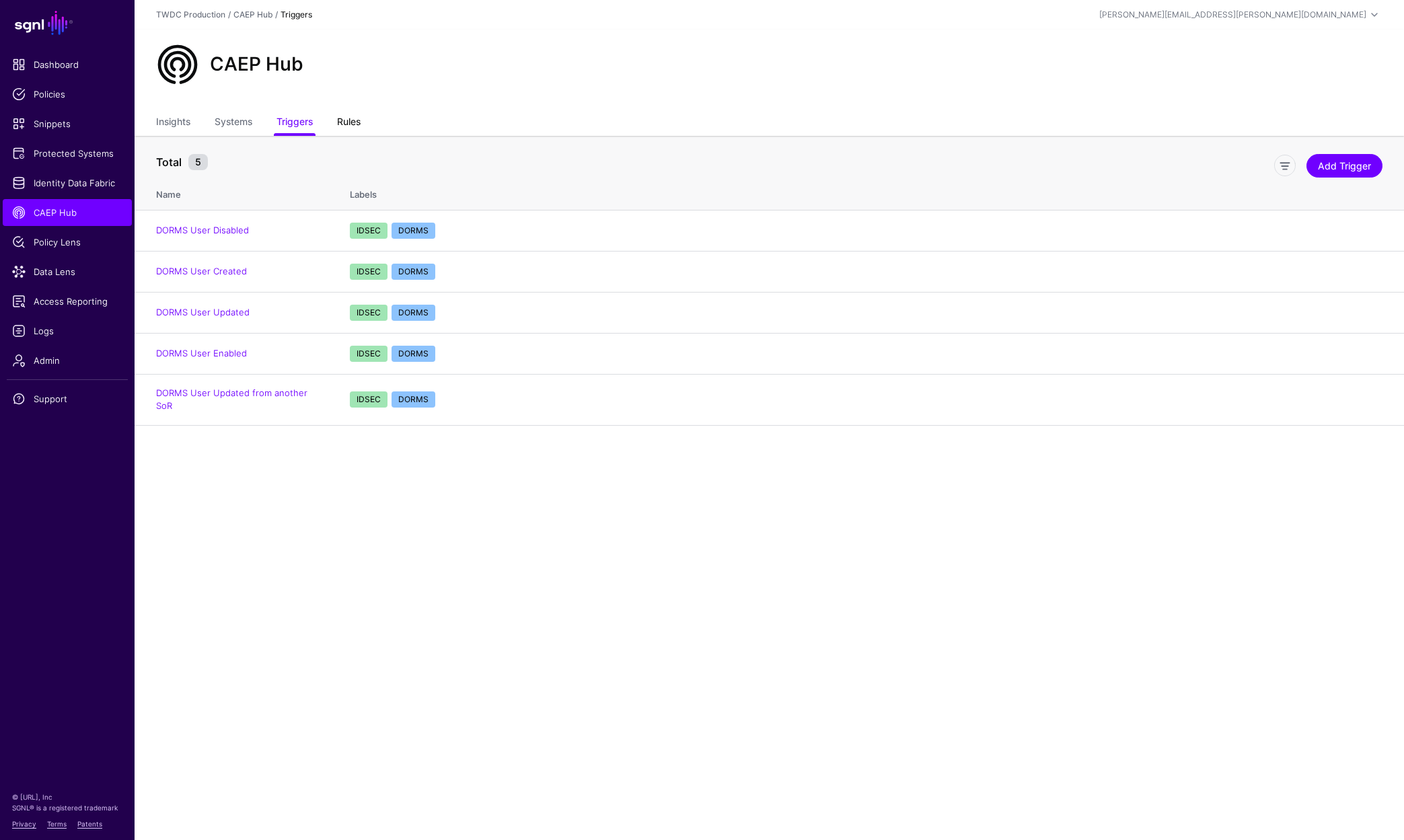
click at [345, 128] on link "Rules" at bounding box center [348, 123] width 24 height 26
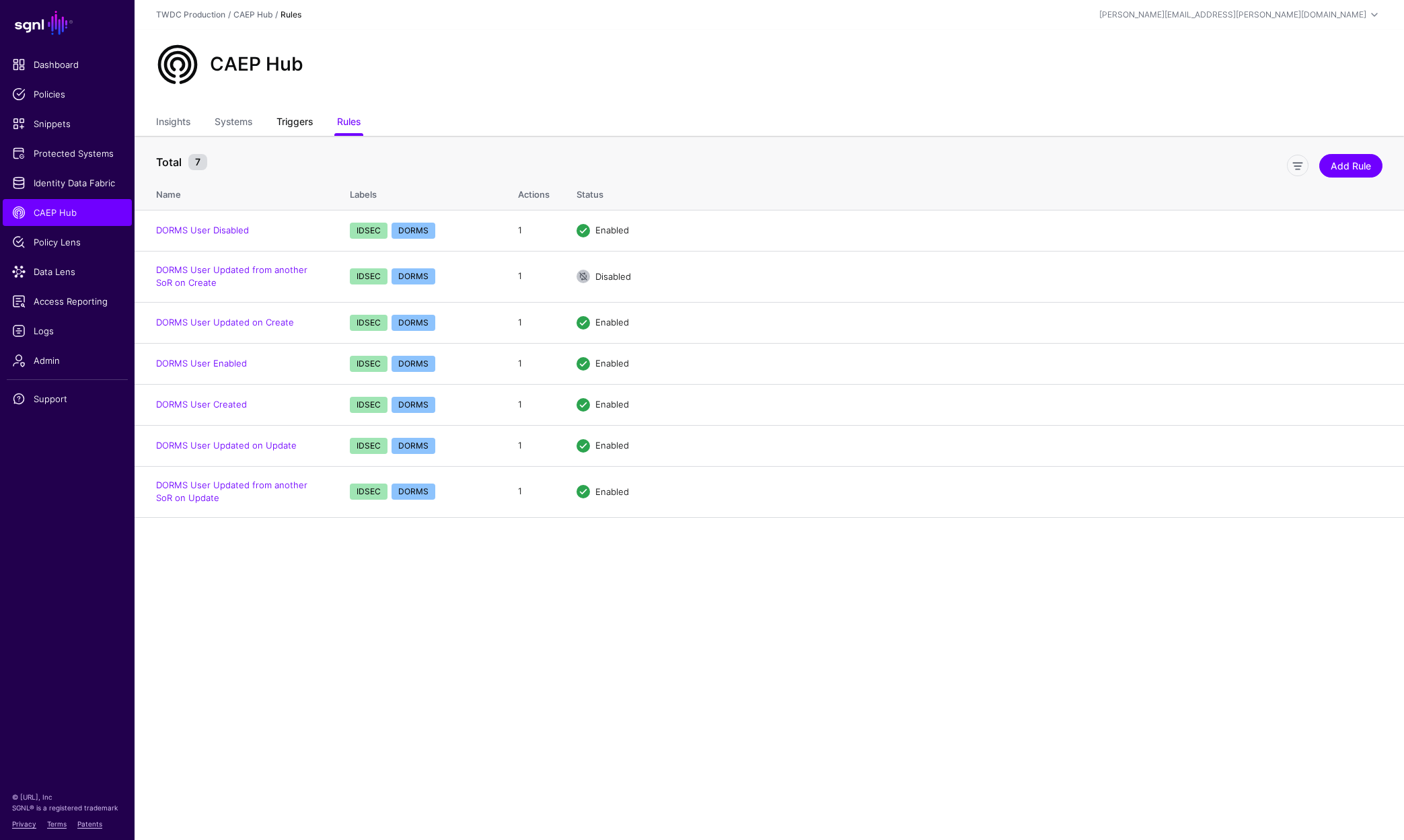
click at [297, 121] on link "Triggers" at bounding box center [294, 123] width 36 height 26
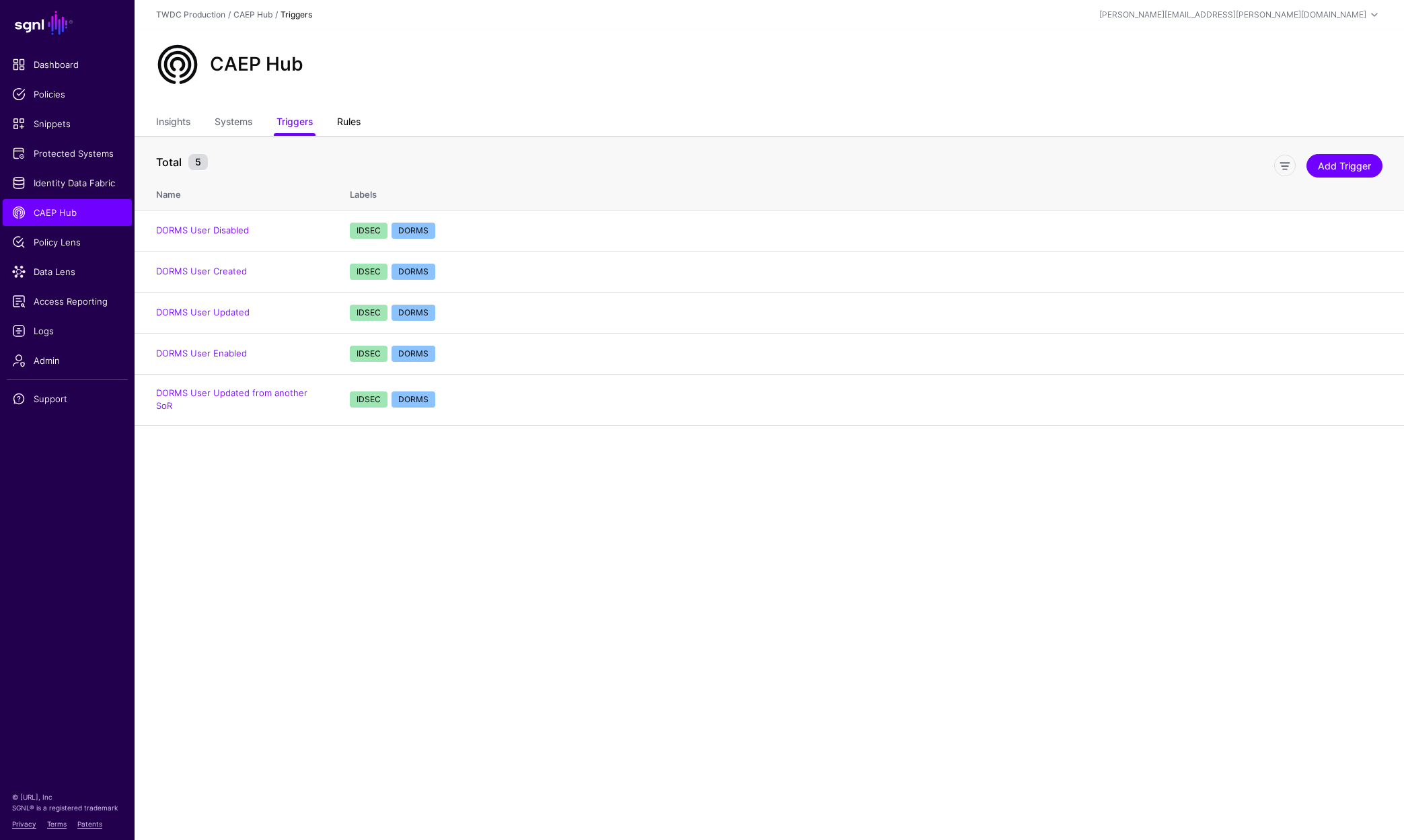
click at [346, 127] on link "Rules" at bounding box center [348, 123] width 24 height 26
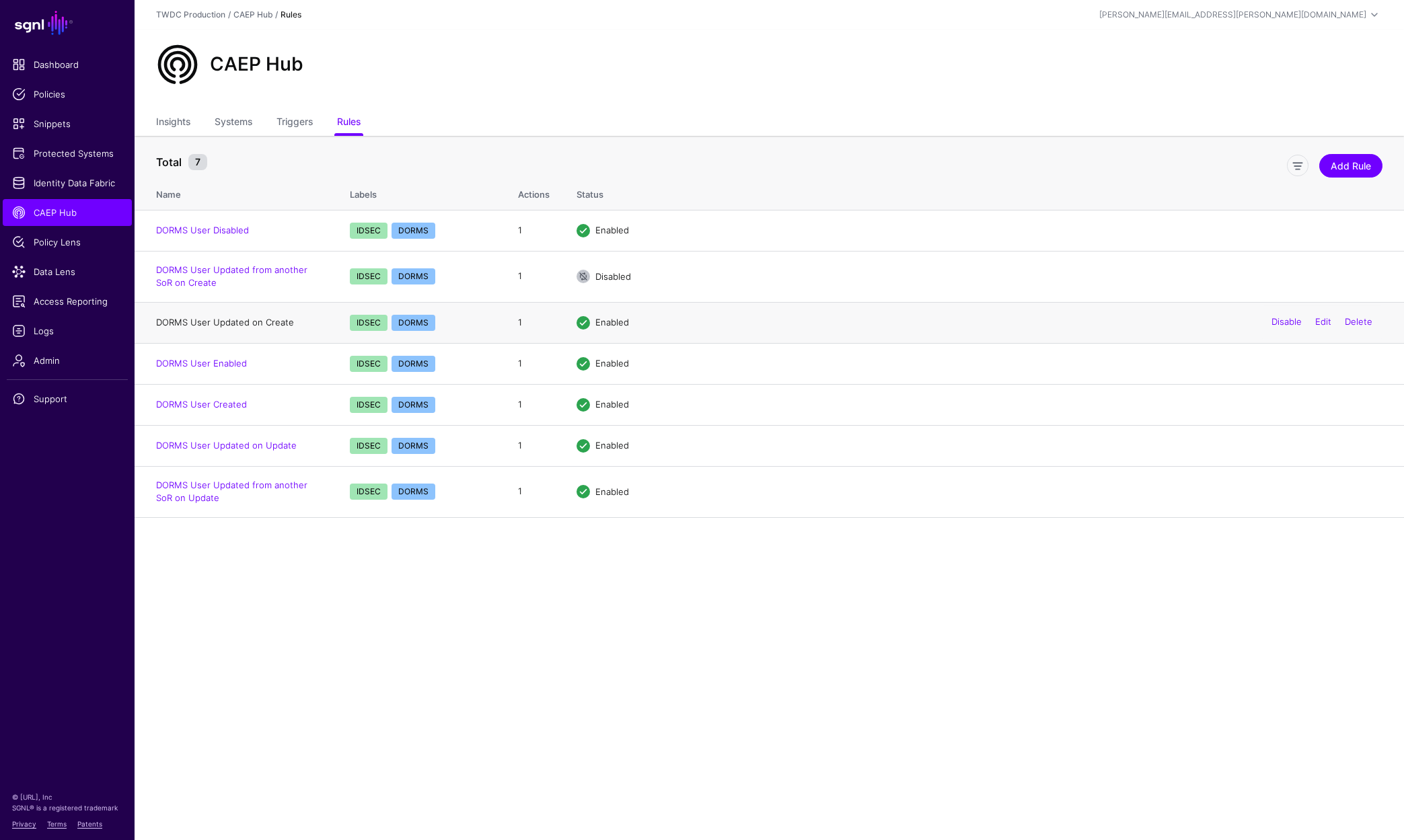
click at [236, 321] on link "DORMS User Updated on Create" at bounding box center [225, 322] width 138 height 11
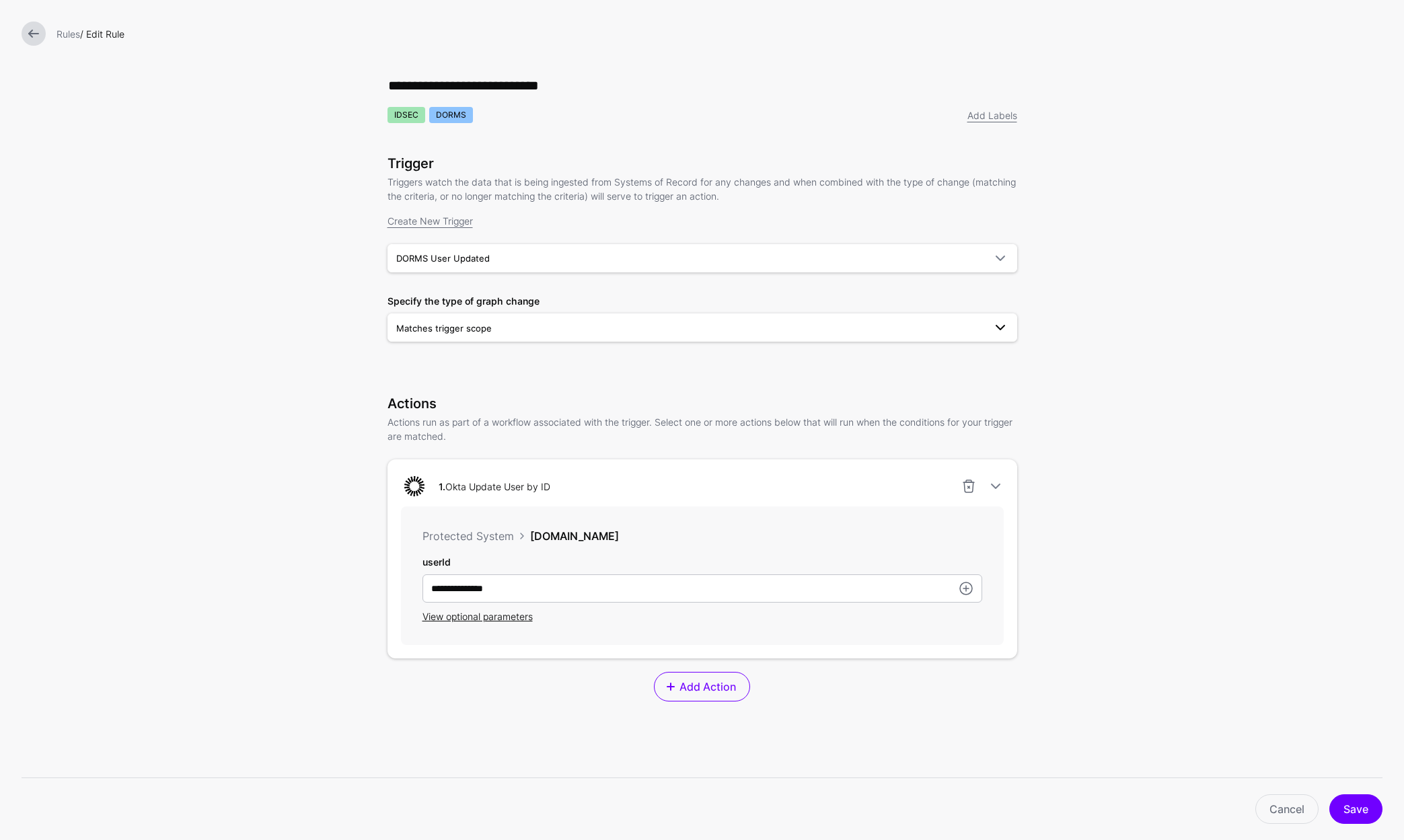
click at [460, 331] on span "Matches trigger scope" at bounding box center [444, 328] width 96 height 11
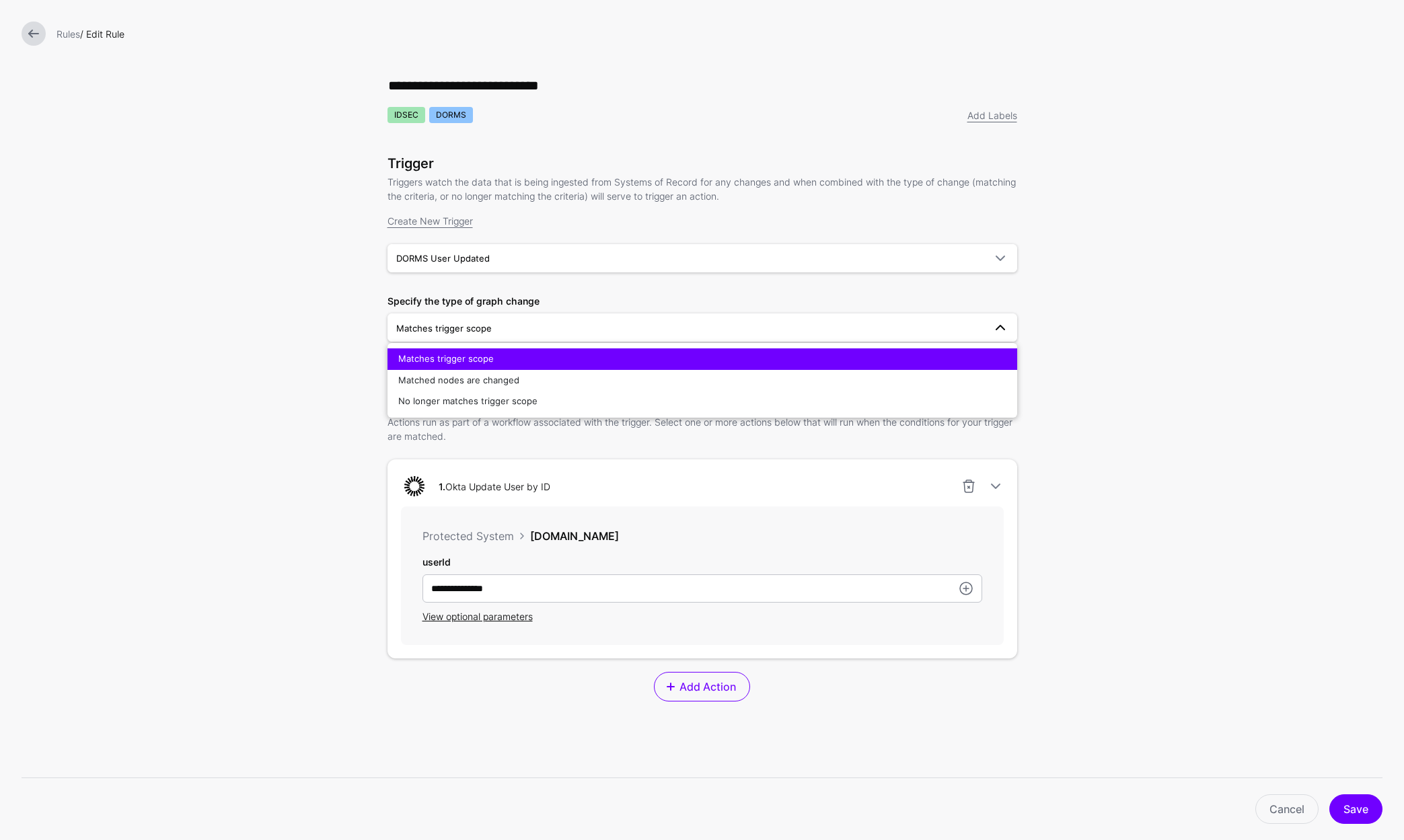
click at [321, 348] on form "**********" at bounding box center [702, 499] width 1404 height 998
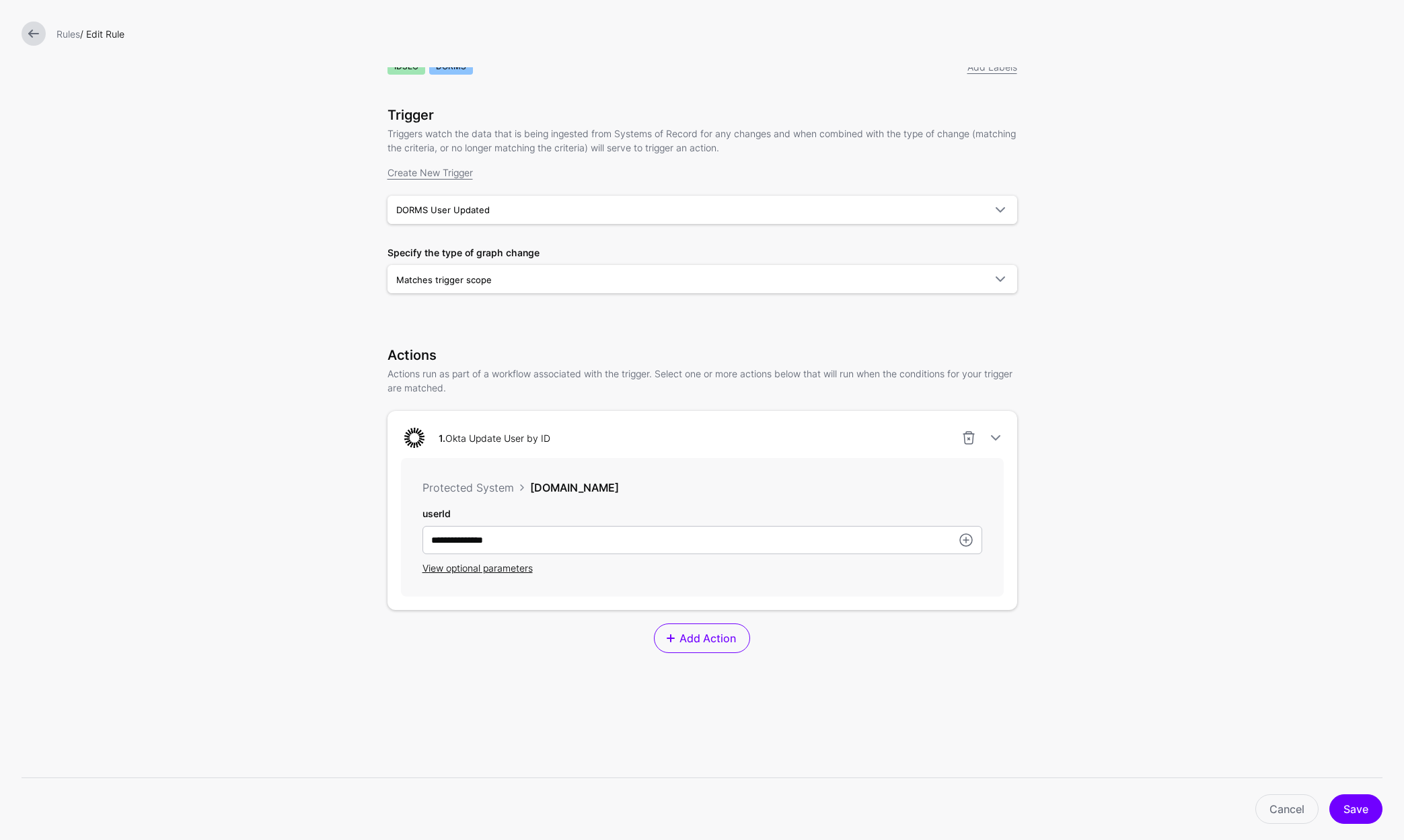
scroll to position [158, 0]
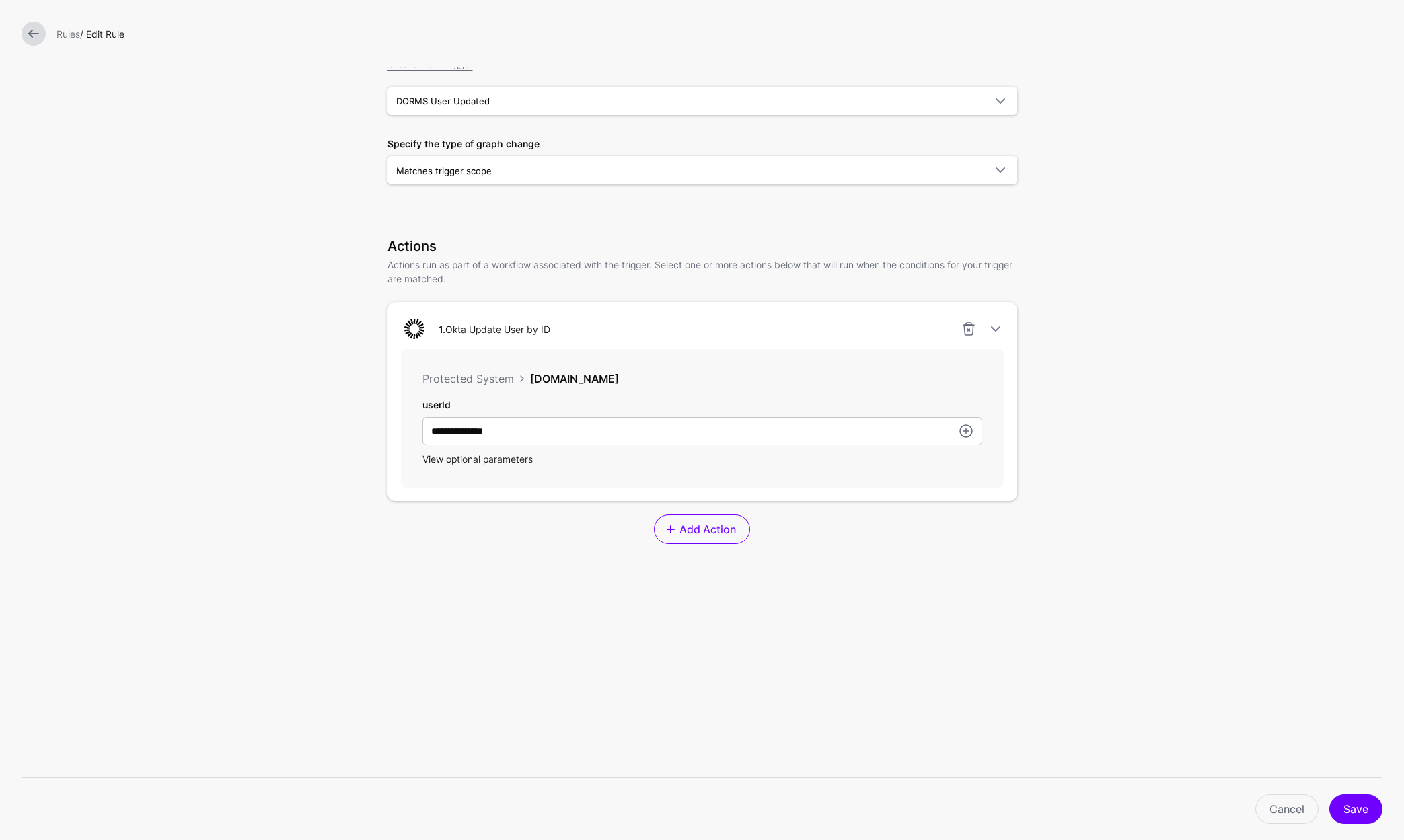
click at [493, 458] on span "View optional parameters" at bounding box center [478, 459] width 111 height 11
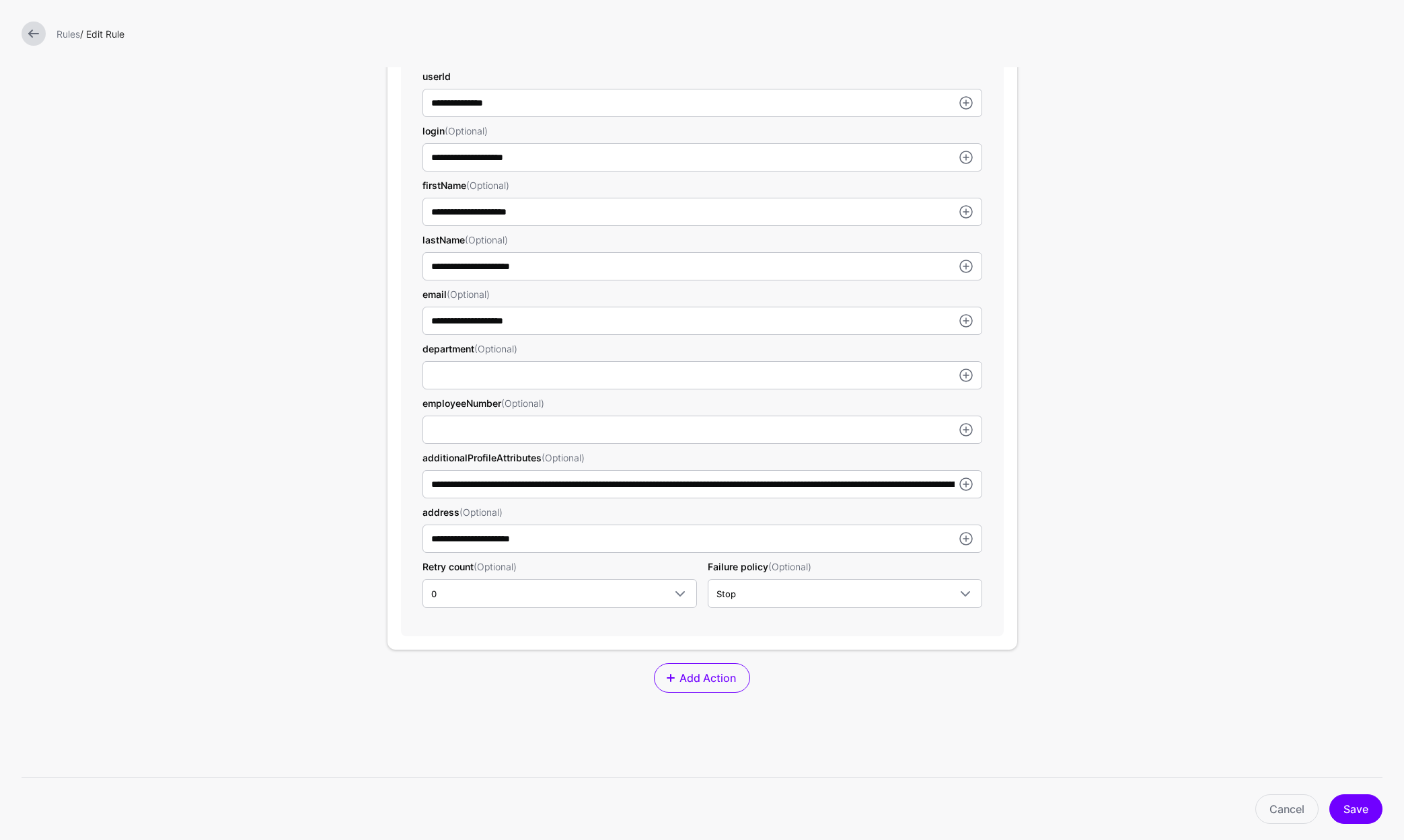
scroll to position [582, 0]
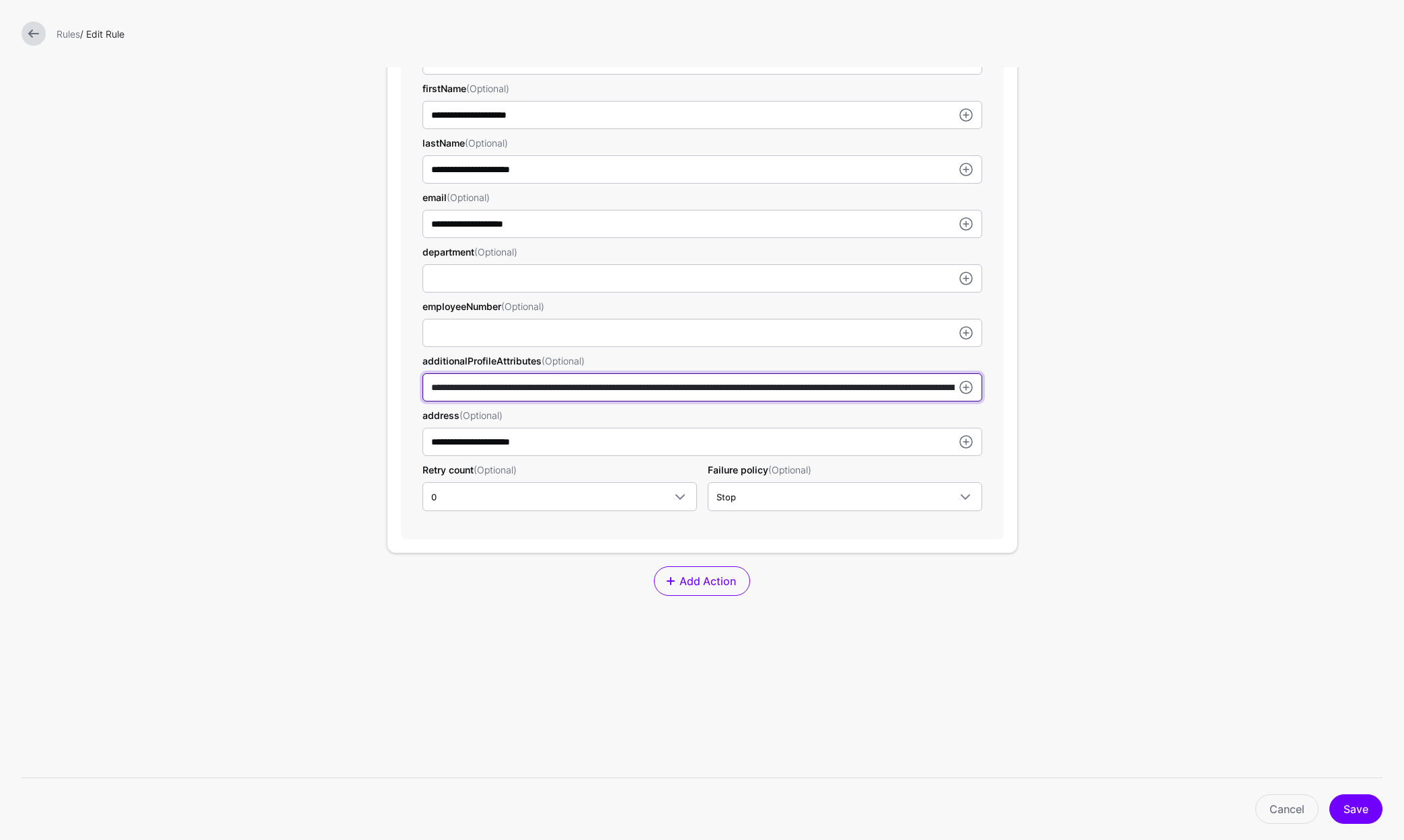
click at [866, 389] on input "**********" at bounding box center [702, 388] width 560 height 29
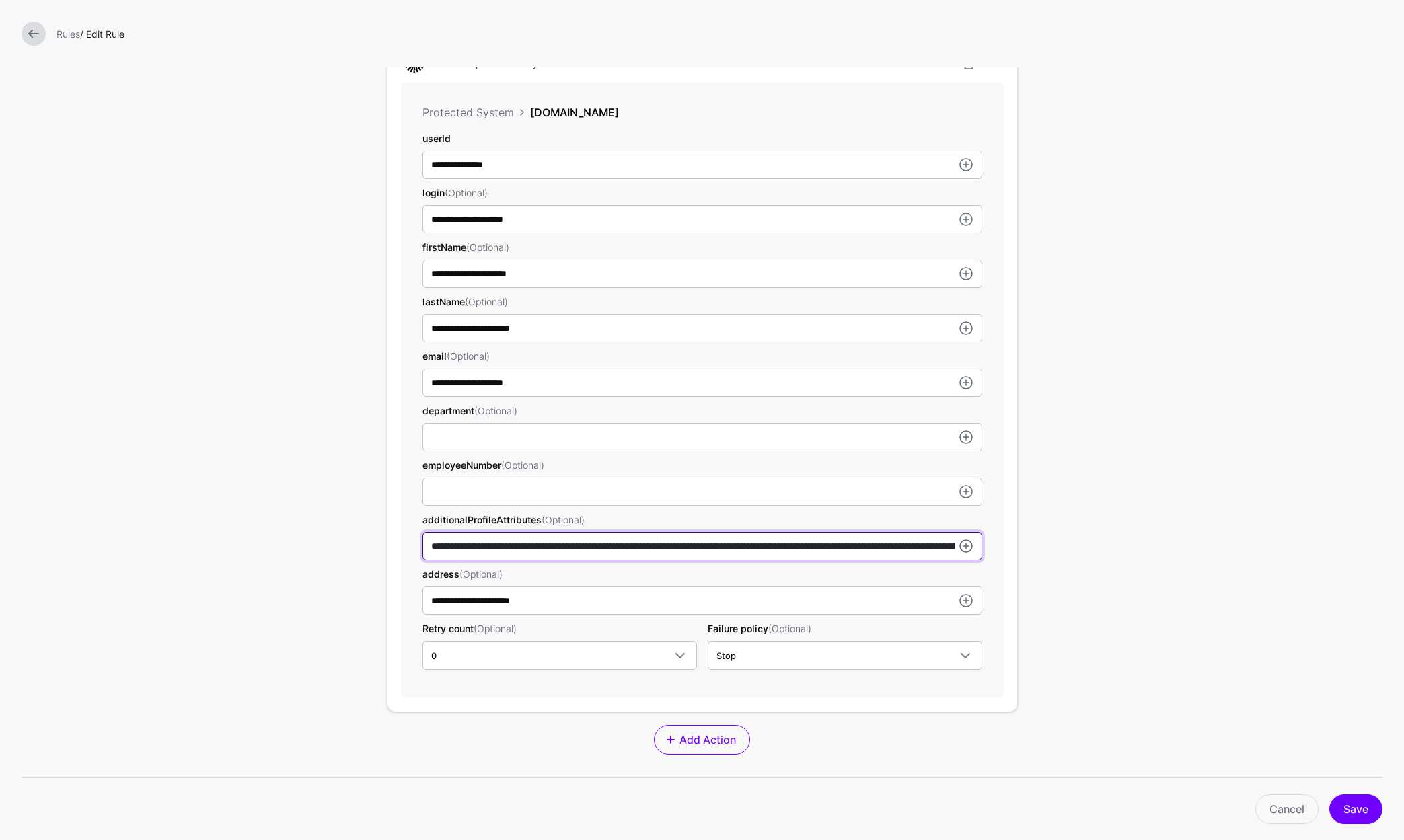
scroll to position [186, 0]
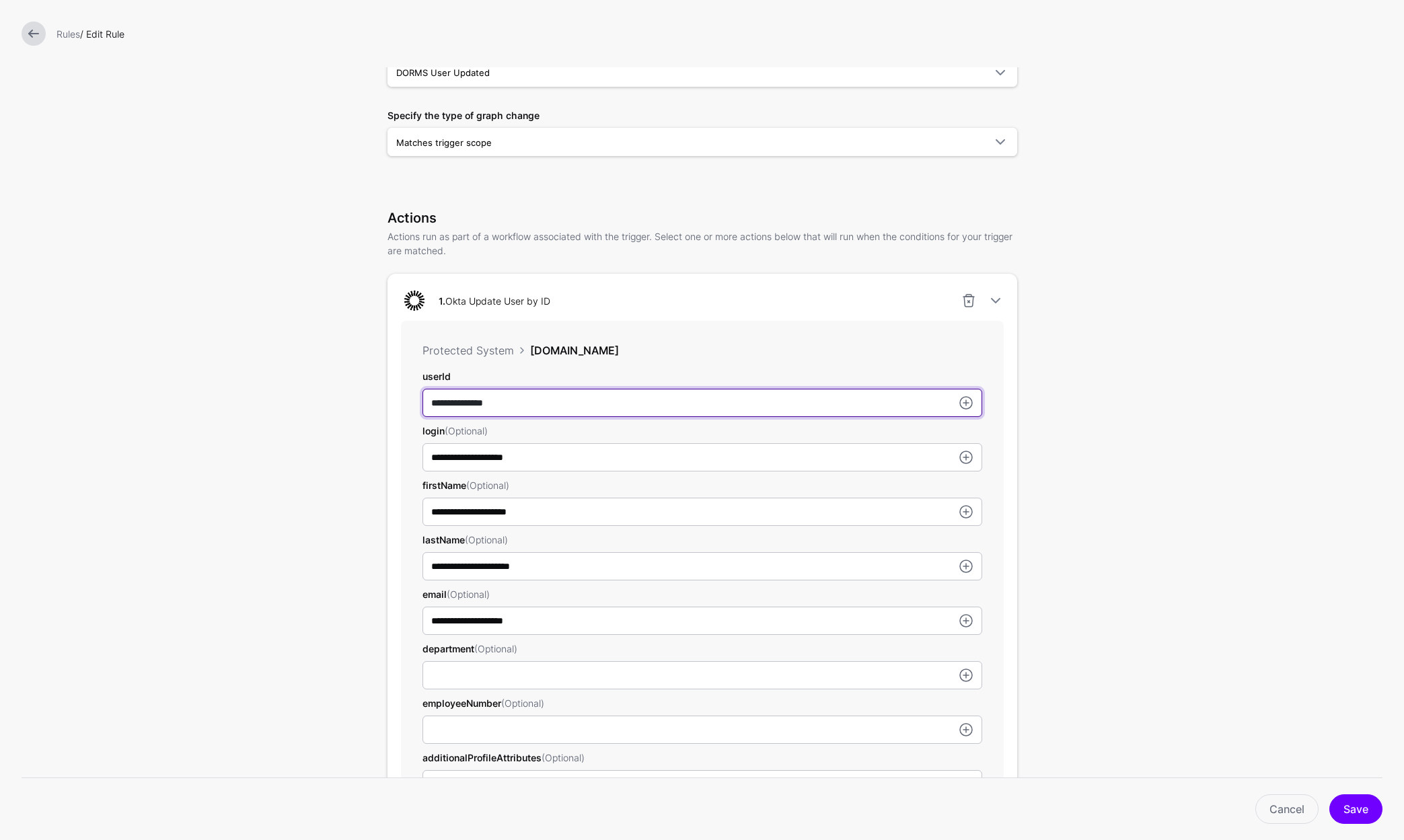
click at [458, 403] on input "**********" at bounding box center [702, 403] width 560 height 29
click at [508, 403] on input "**********" at bounding box center [702, 403] width 560 height 29
drag, startPoint x: 506, startPoint y: 403, endPoint x: 417, endPoint y: 403, distance: 89.0
click at [423, 403] on input "**********" at bounding box center [702, 403] width 560 height 29
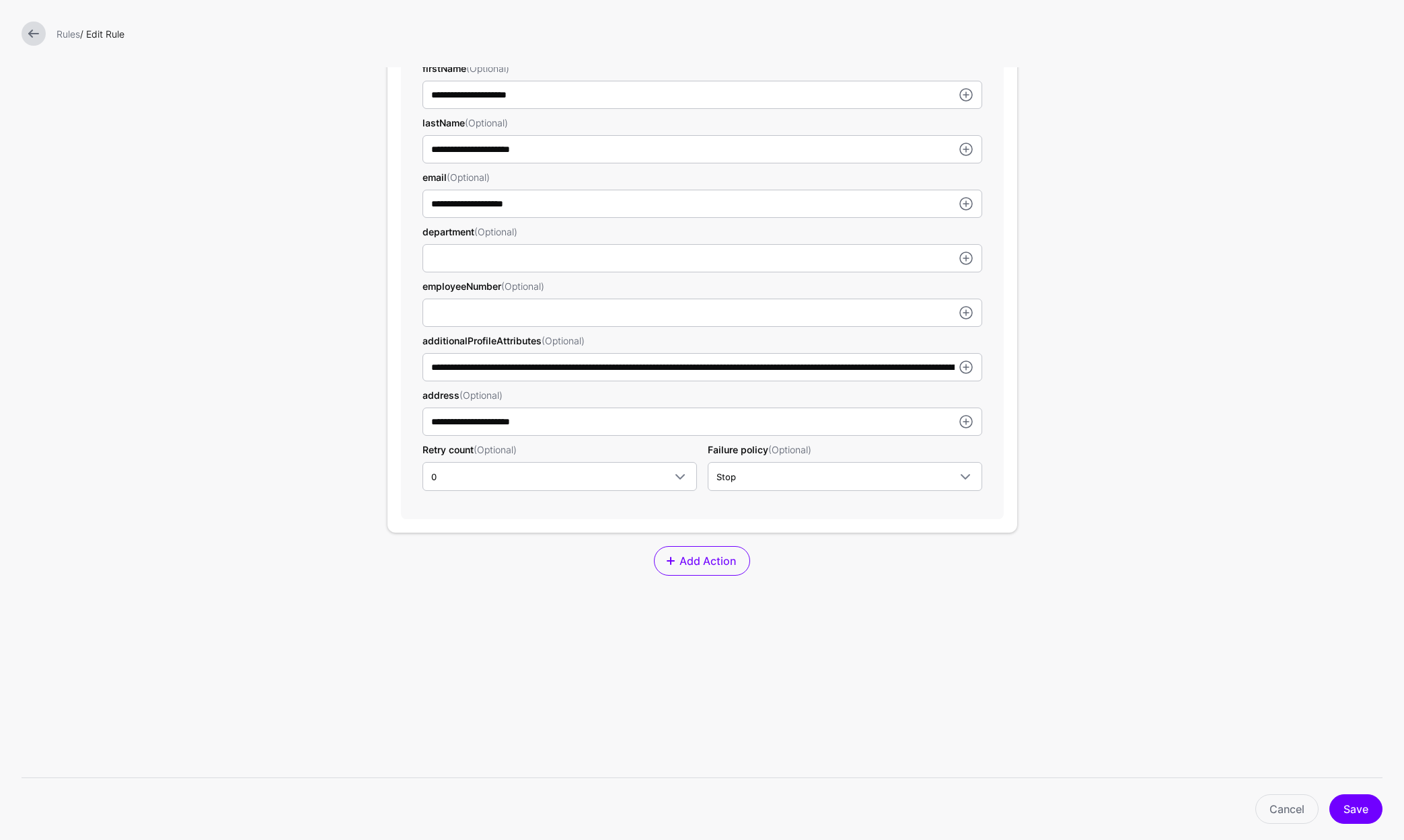
scroll to position [636, 0]
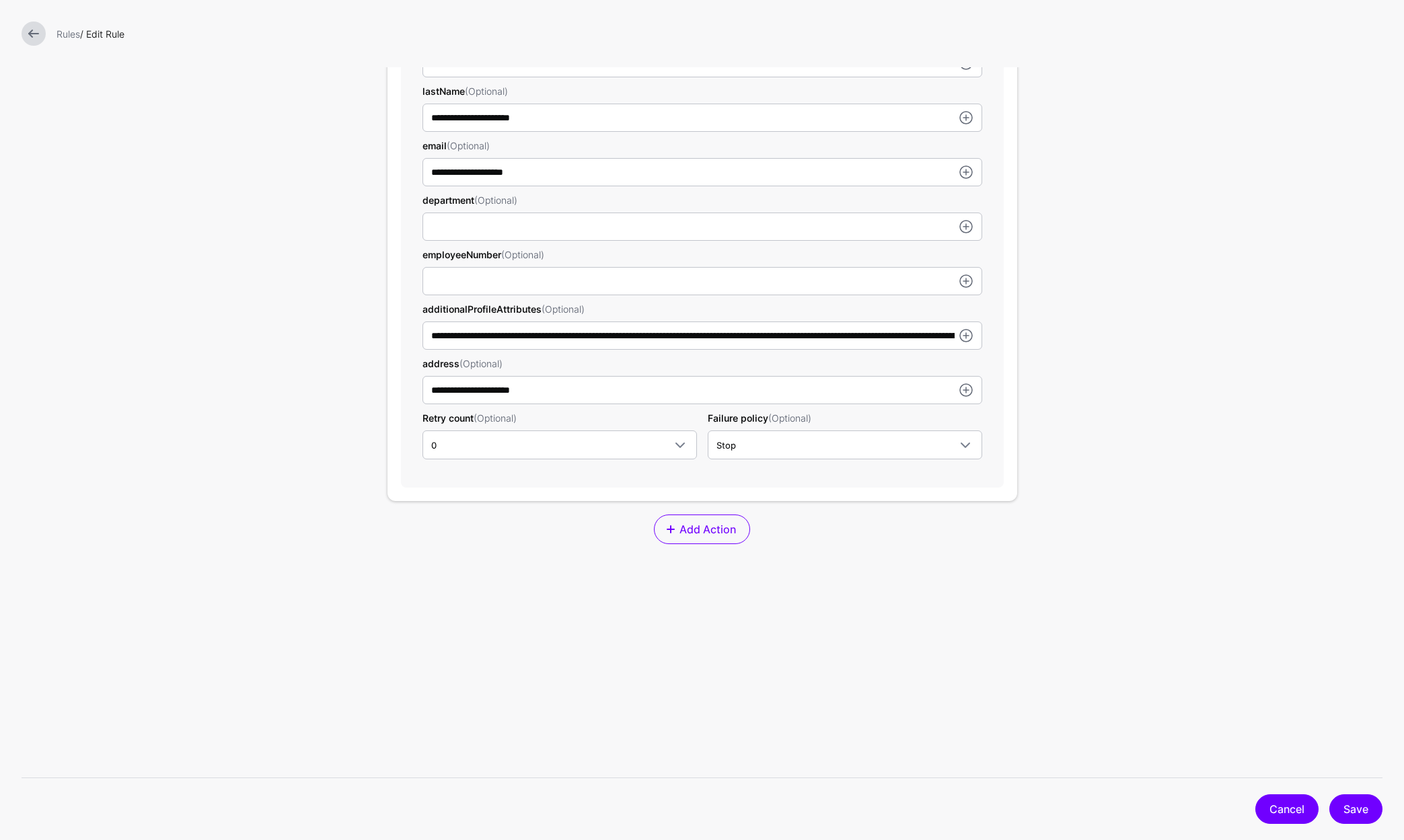
click at [1270, 812] on link "Cancel" at bounding box center [1286, 809] width 64 height 29
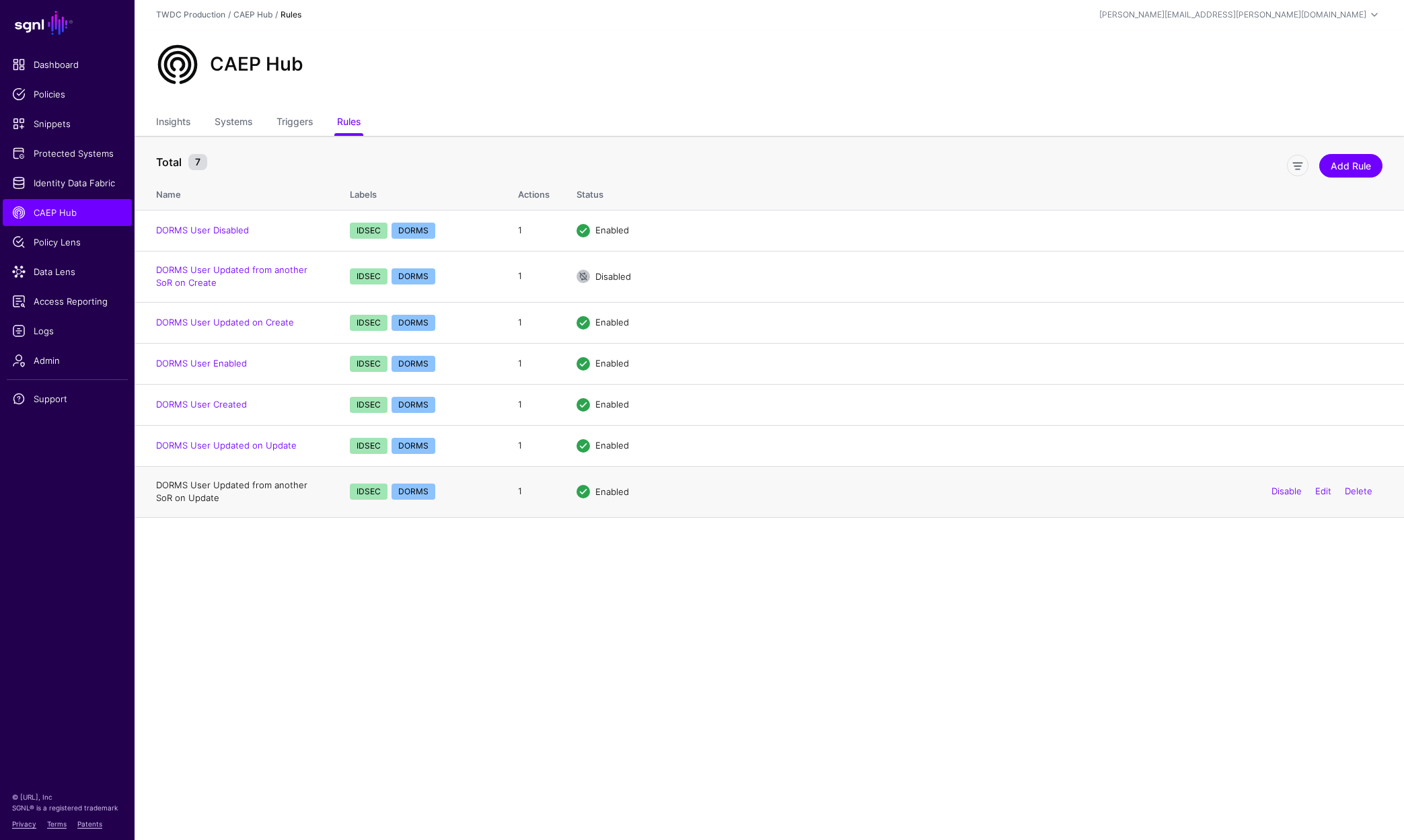
click at [238, 481] on link "DORMS User Updated from another SoR on Update" at bounding box center [232, 492] width 151 height 24
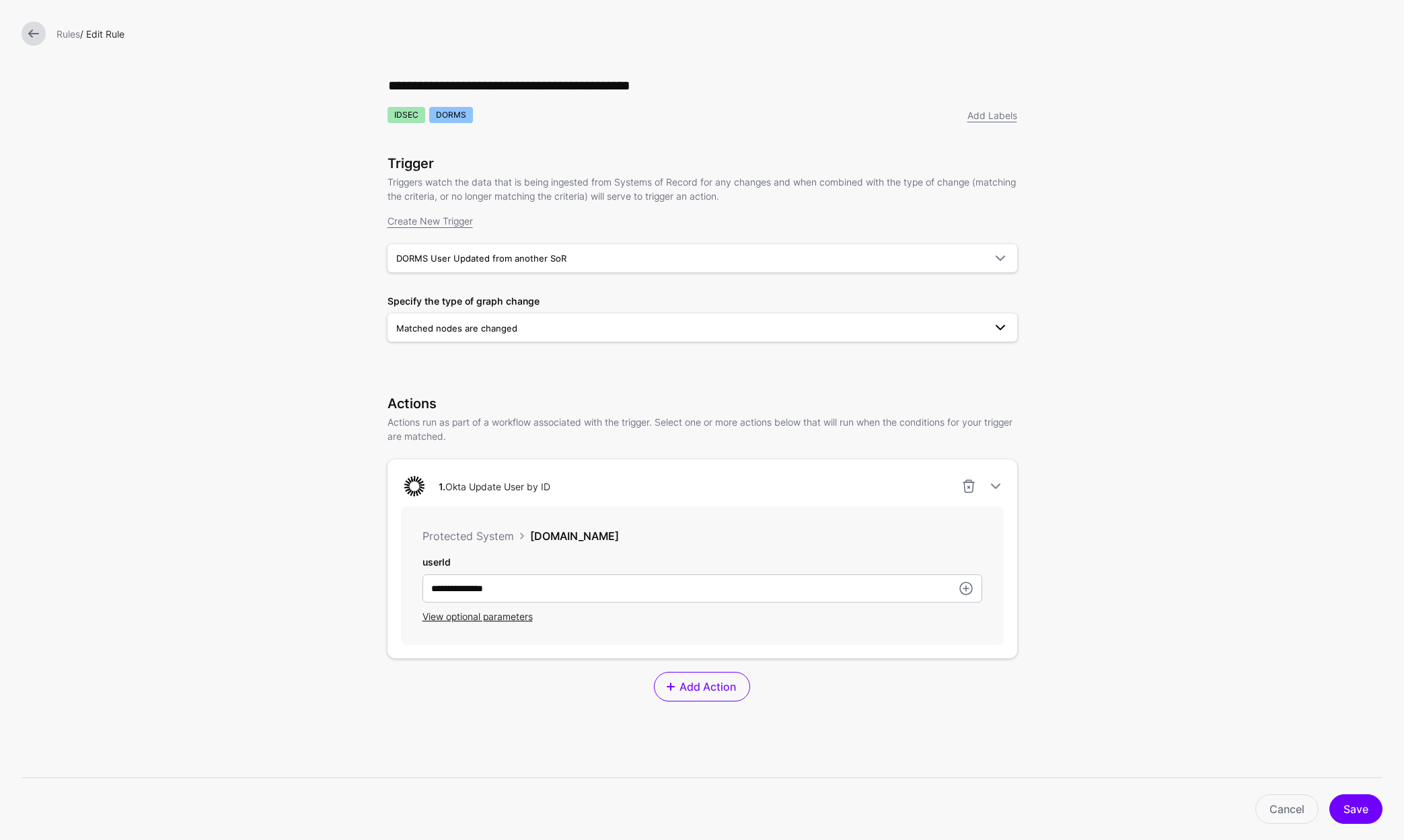
click at [520, 324] on span "Matched nodes are changed" at bounding box center [690, 328] width 588 height 15
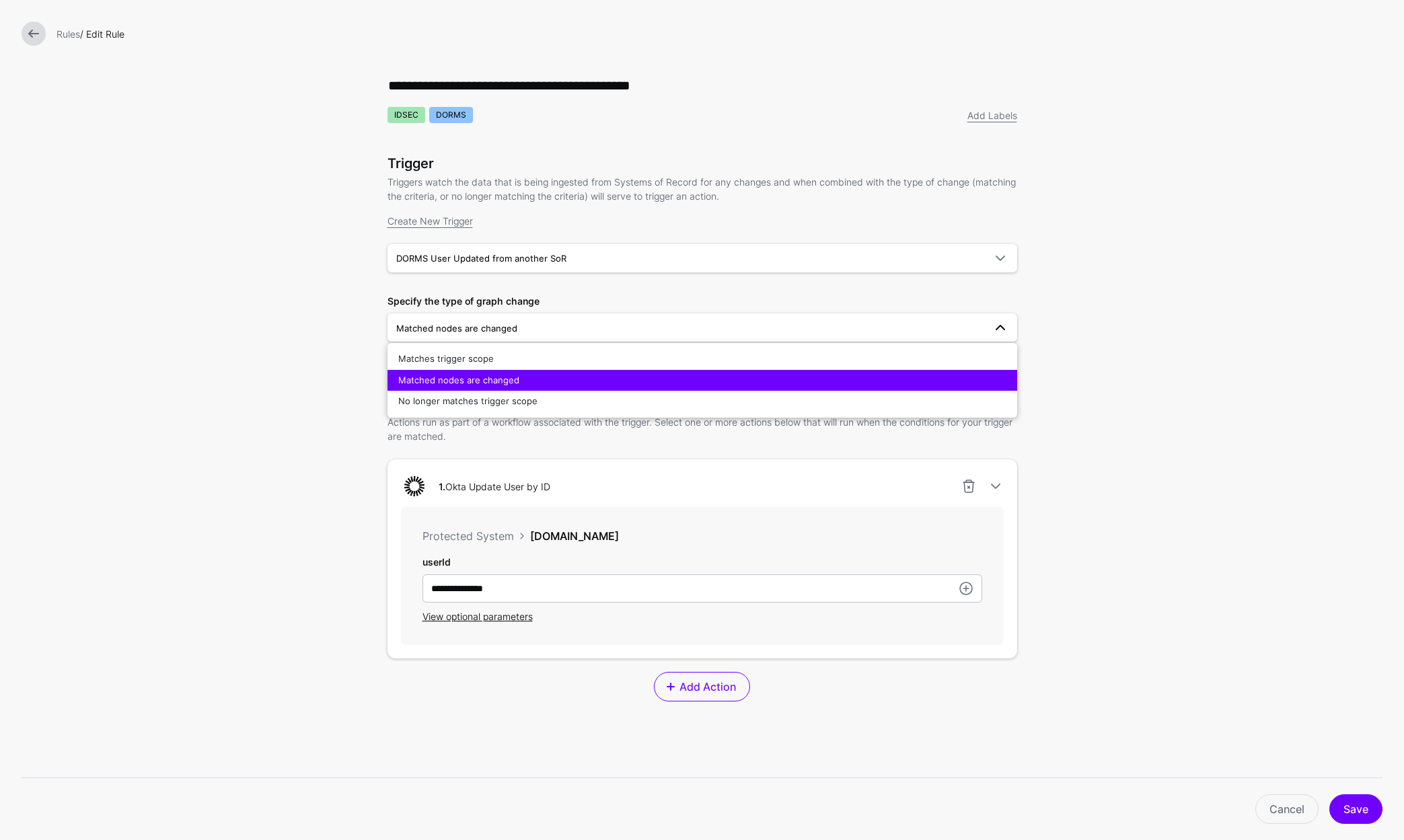
click at [329, 384] on form "**********" at bounding box center [702, 499] width 1404 height 998
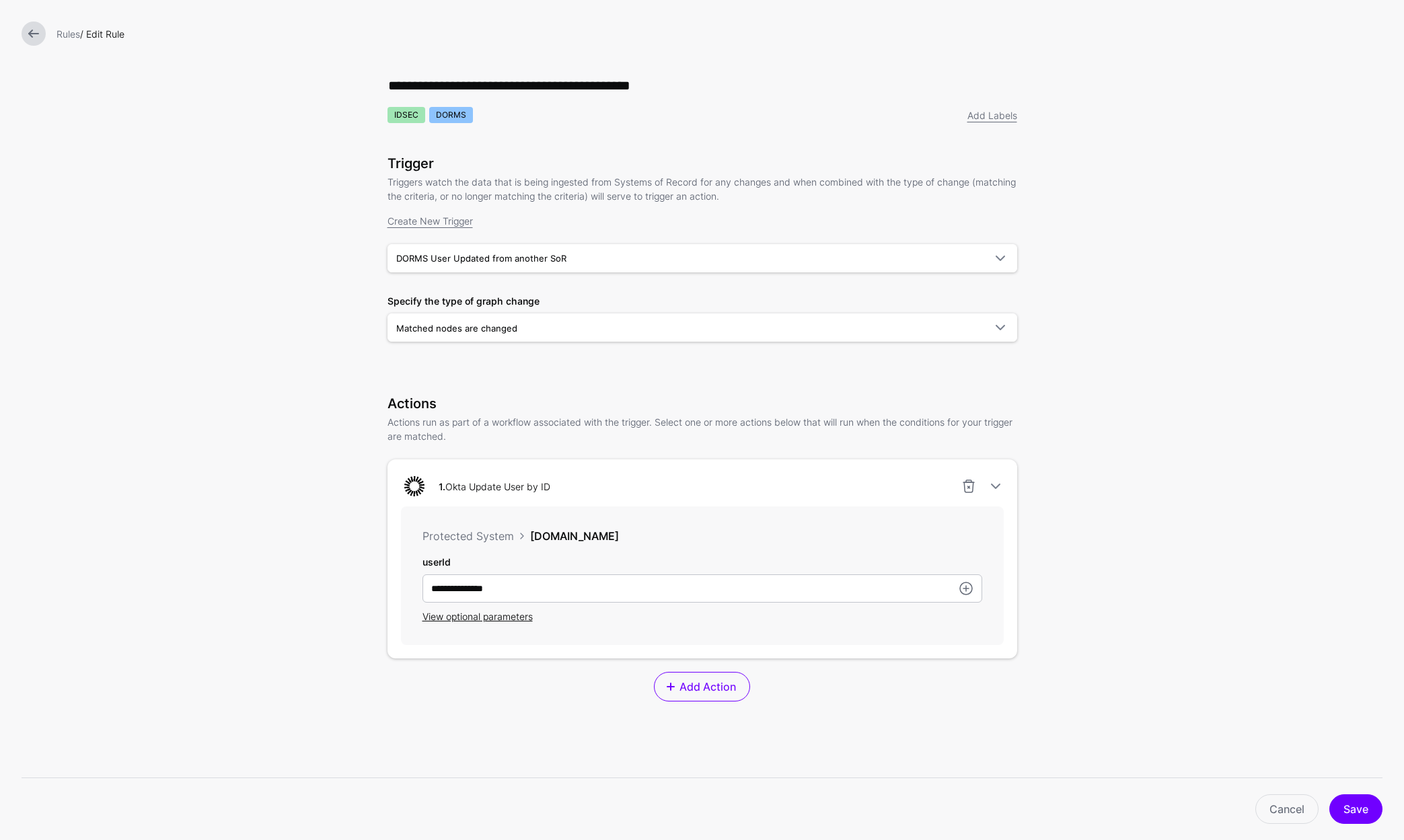
scroll to position [158, 0]
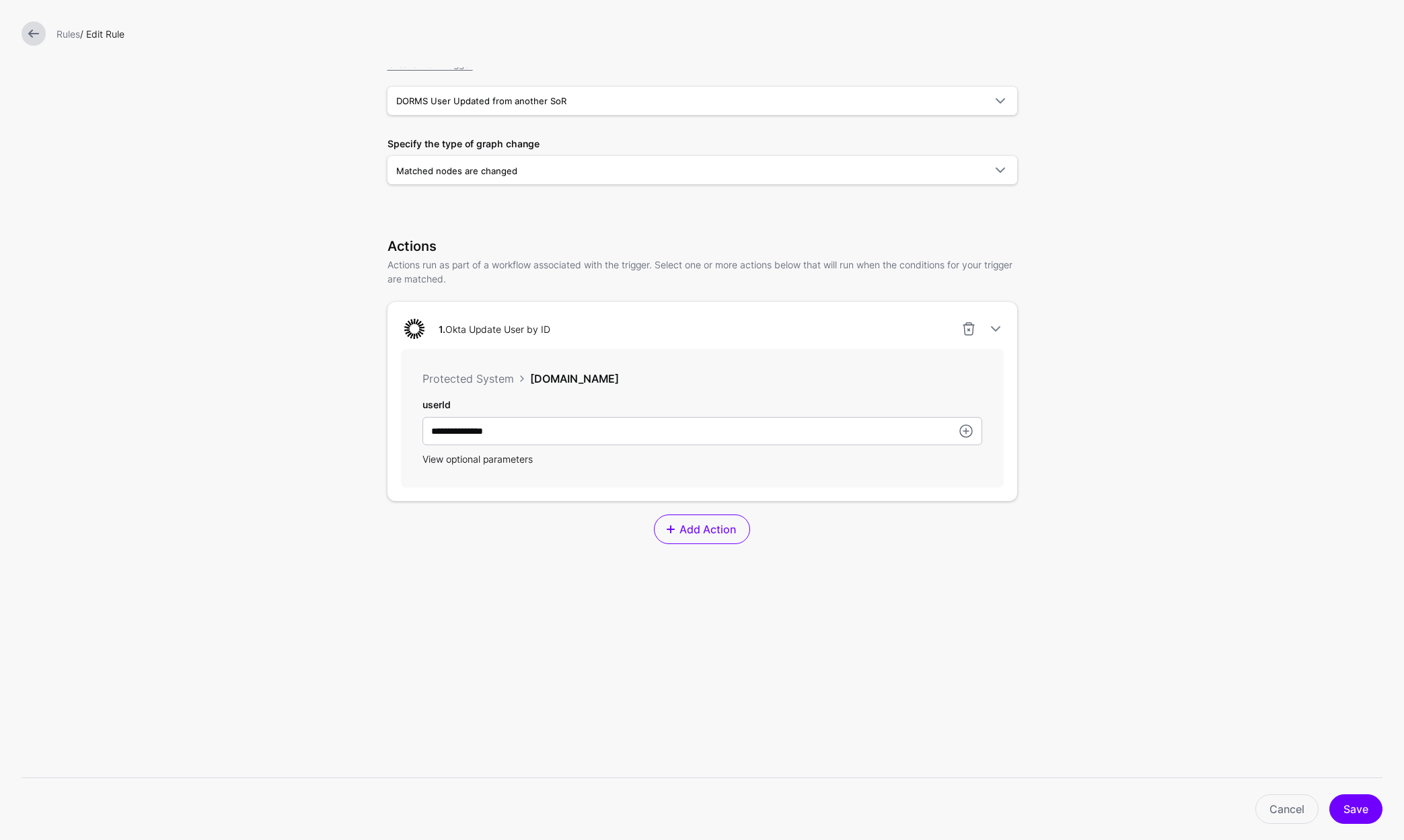
click at [445, 460] on span "View optional parameters" at bounding box center [478, 459] width 111 height 11
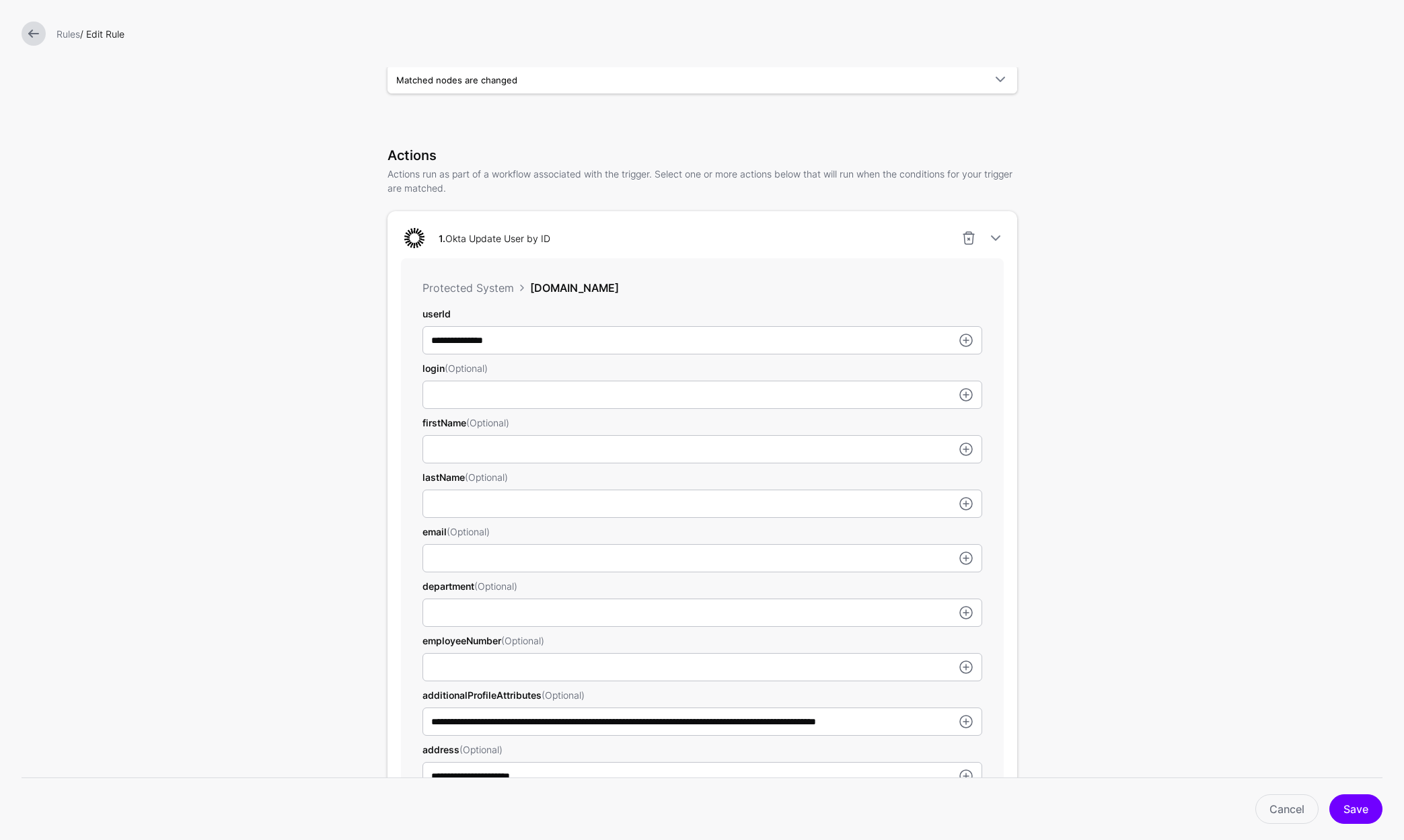
scroll to position [460, 0]
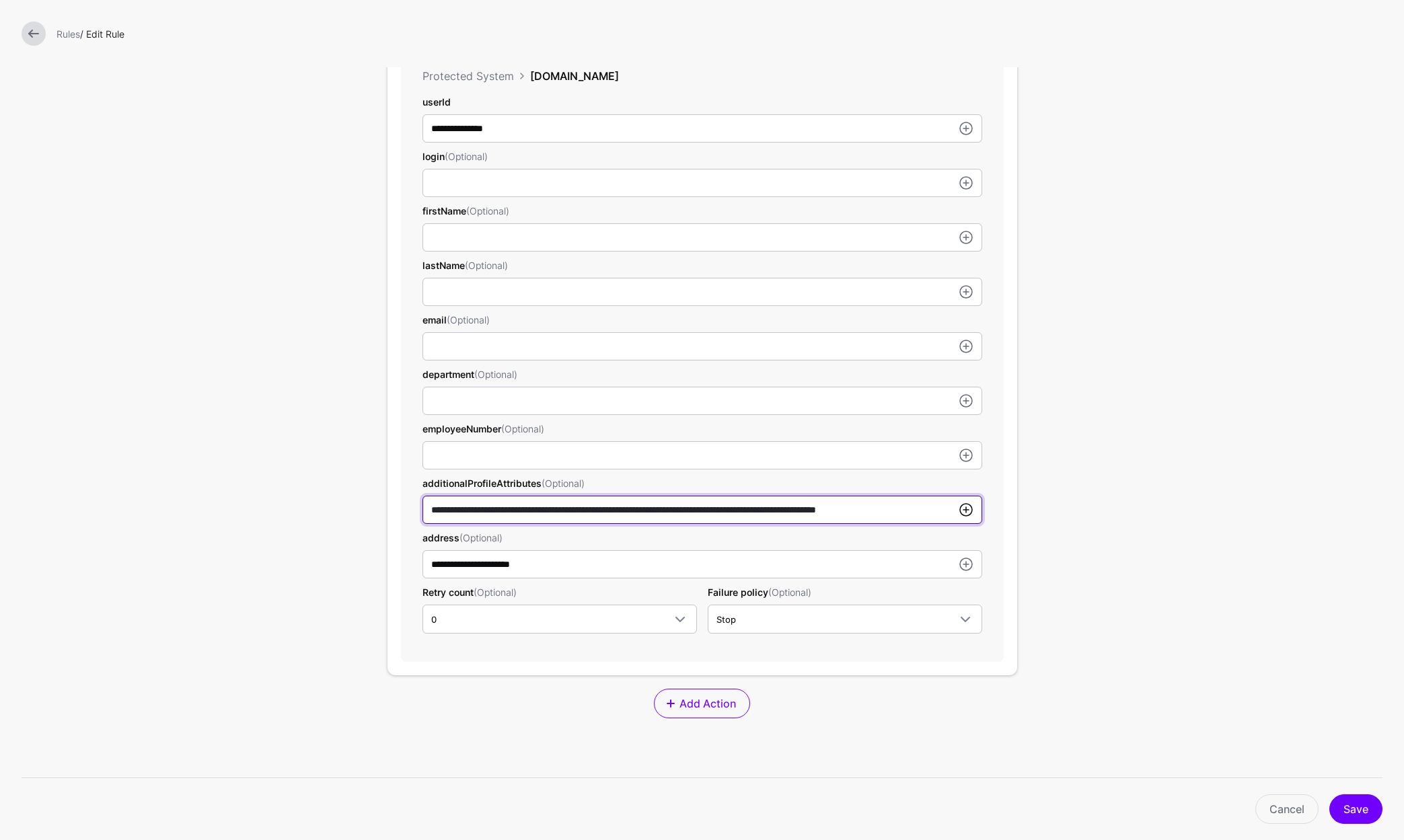
drag, startPoint x: 428, startPoint y: 512, endPoint x: 952, endPoint y: 507, distance: 524.0
click at [952, 507] on div "**********" at bounding box center [702, 510] width 560 height 29
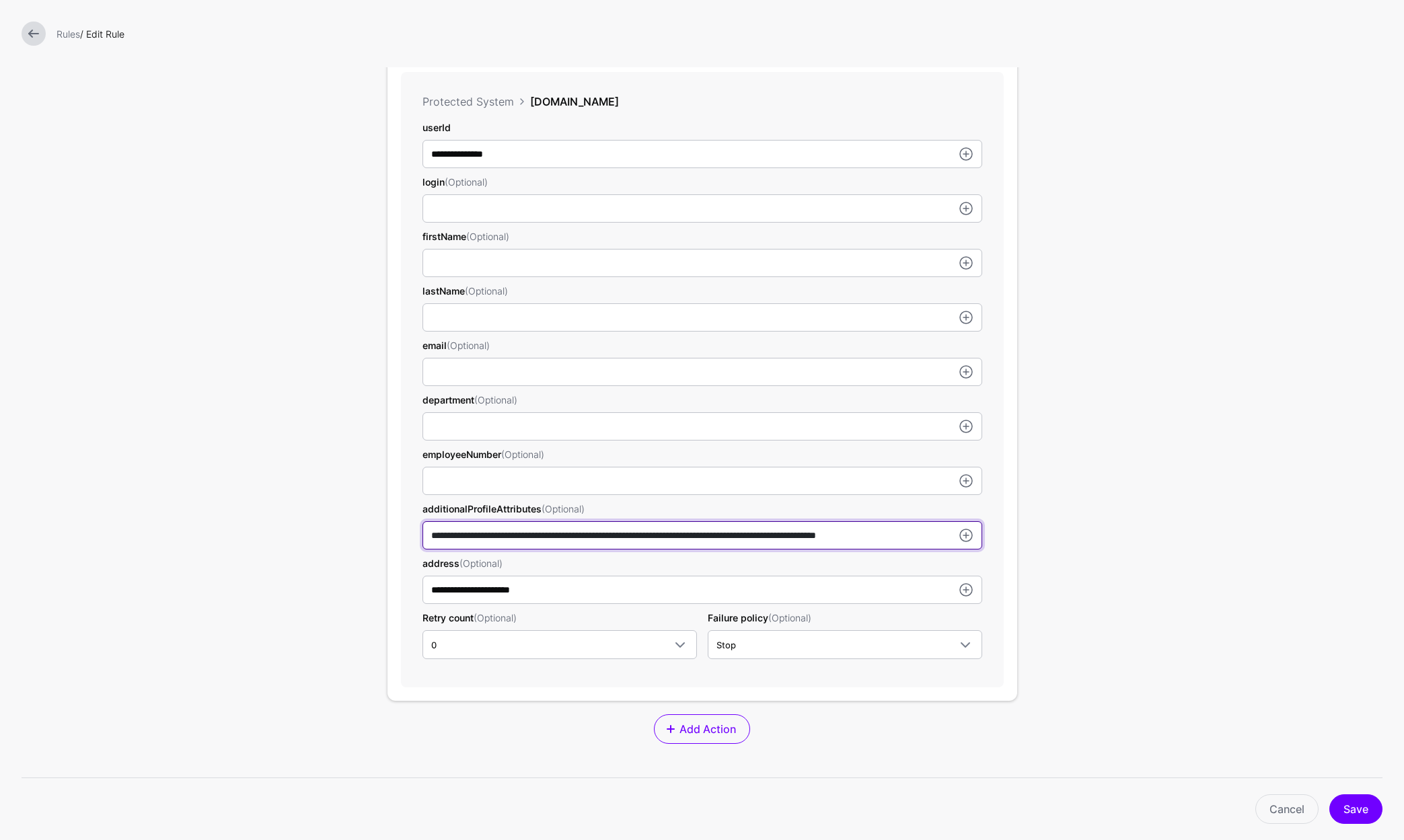
scroll to position [391, 0]
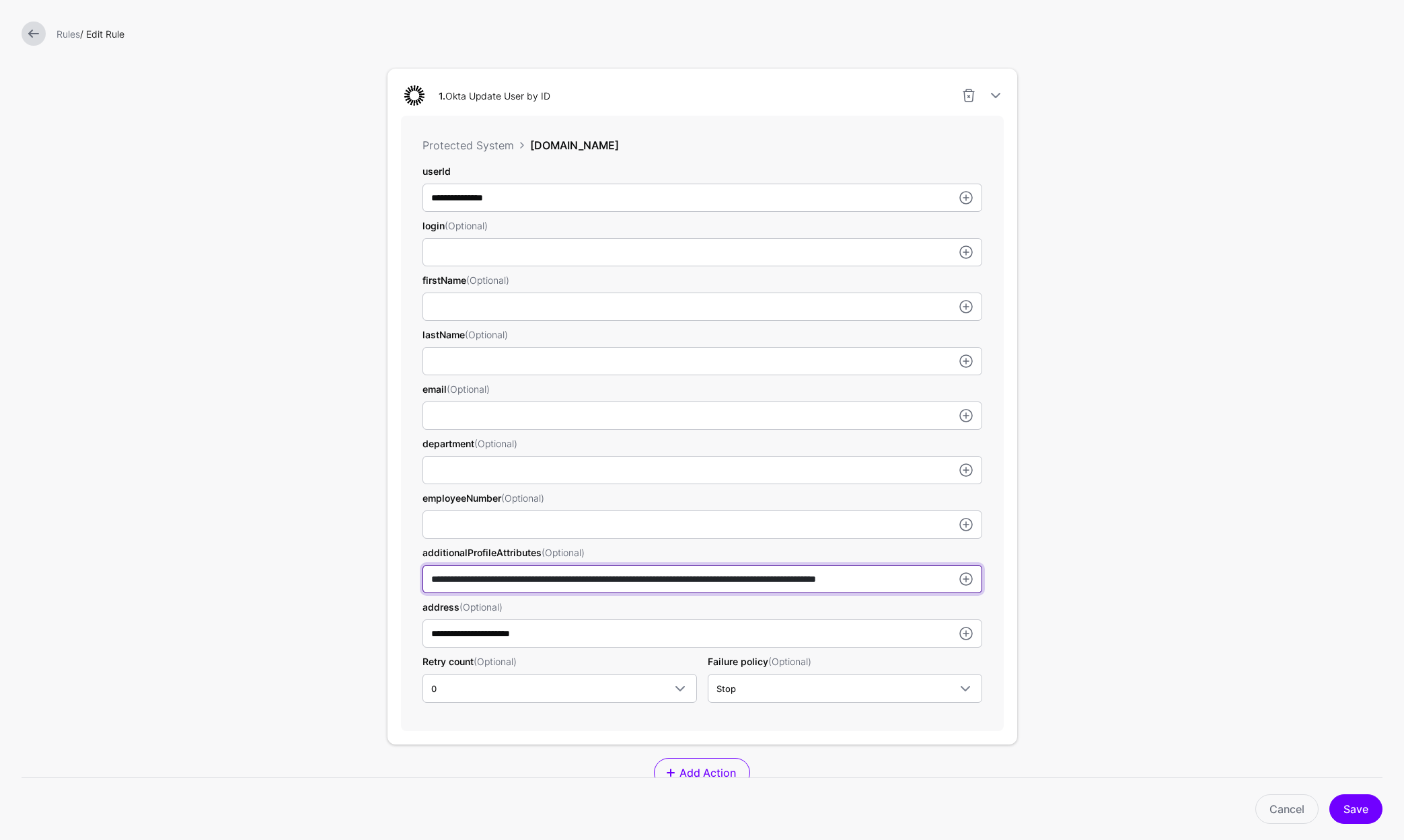
click at [426, 579] on input "**********" at bounding box center [702, 580] width 560 height 29
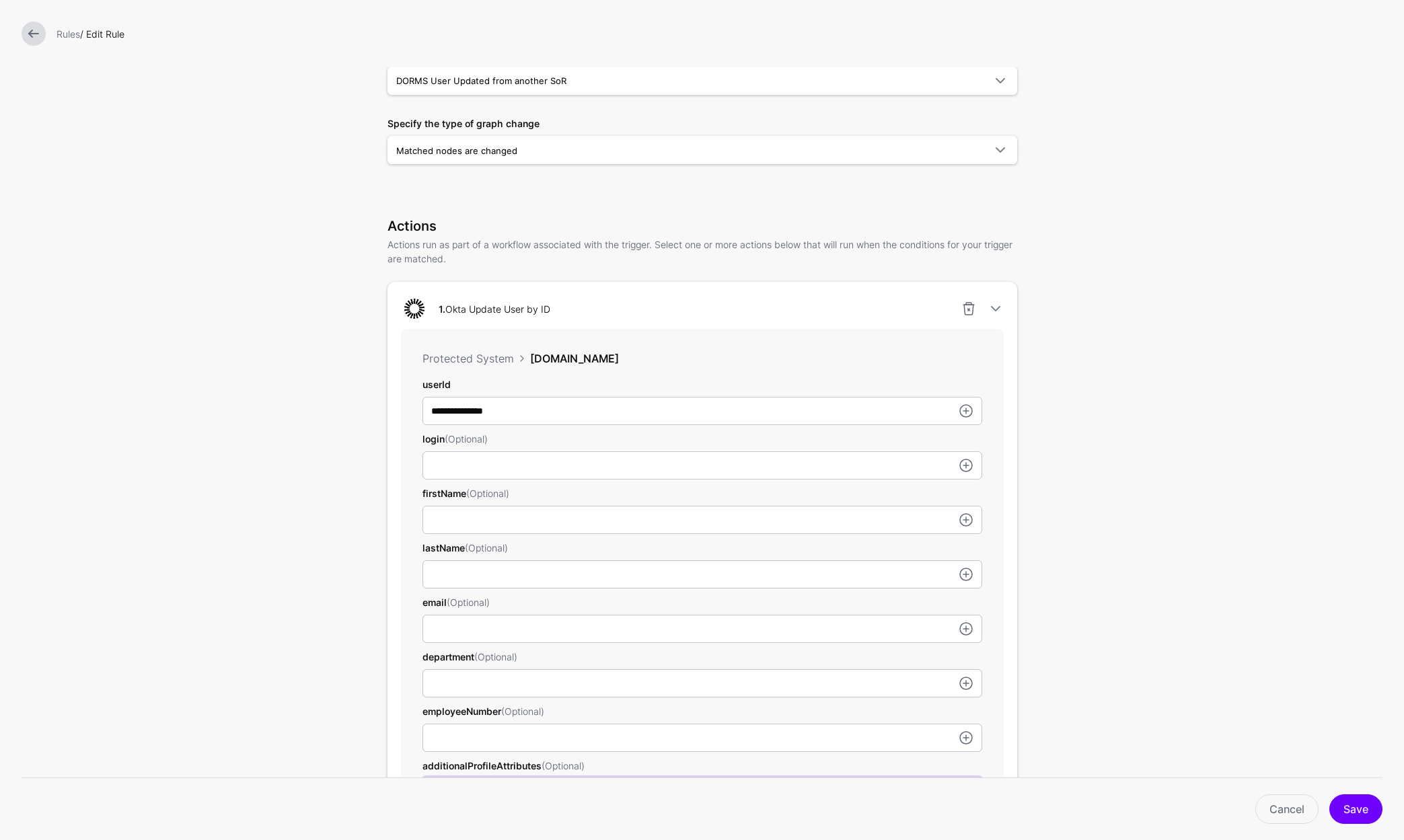
scroll to position [15, 0]
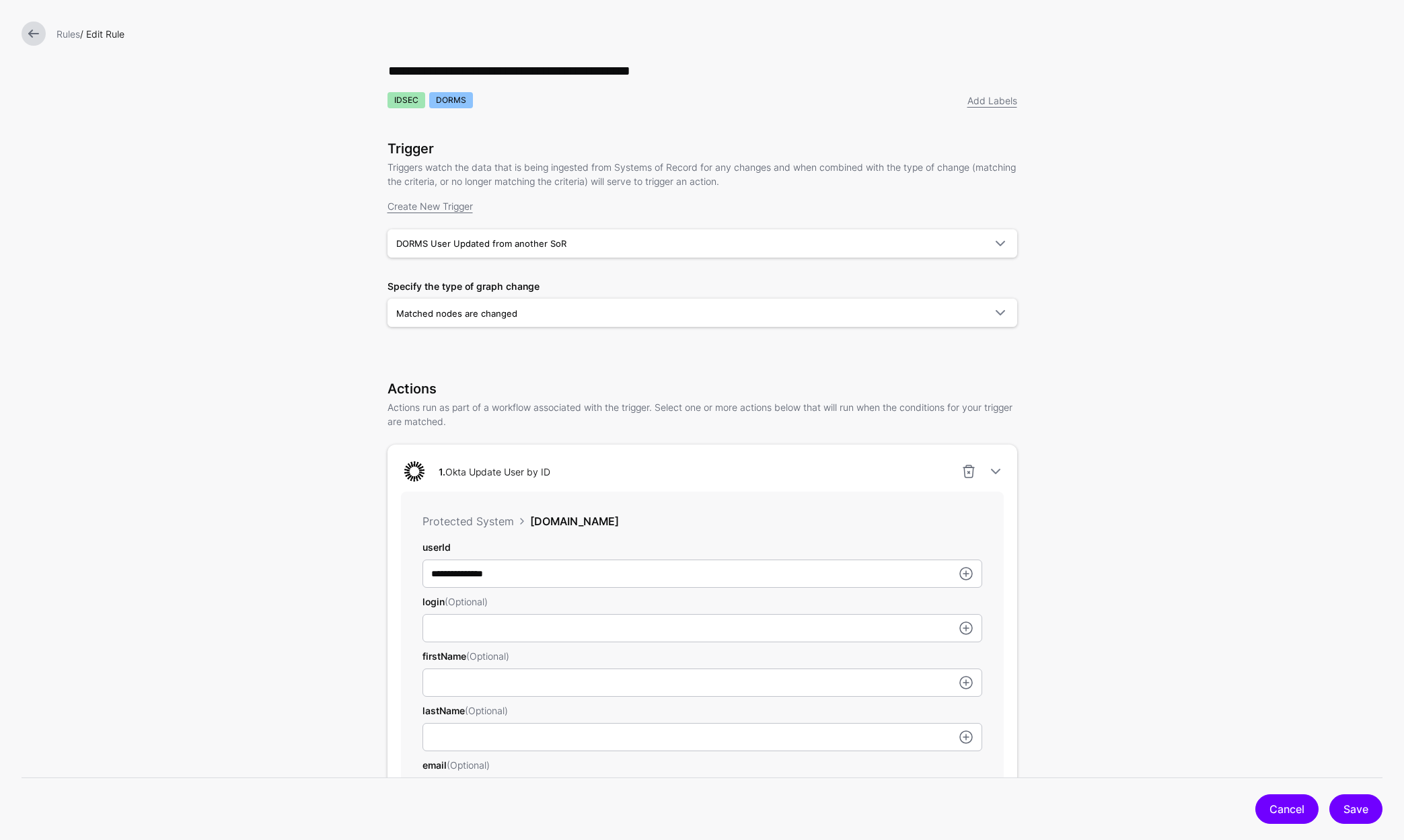
click at [1291, 805] on link "Cancel" at bounding box center [1286, 809] width 64 height 29
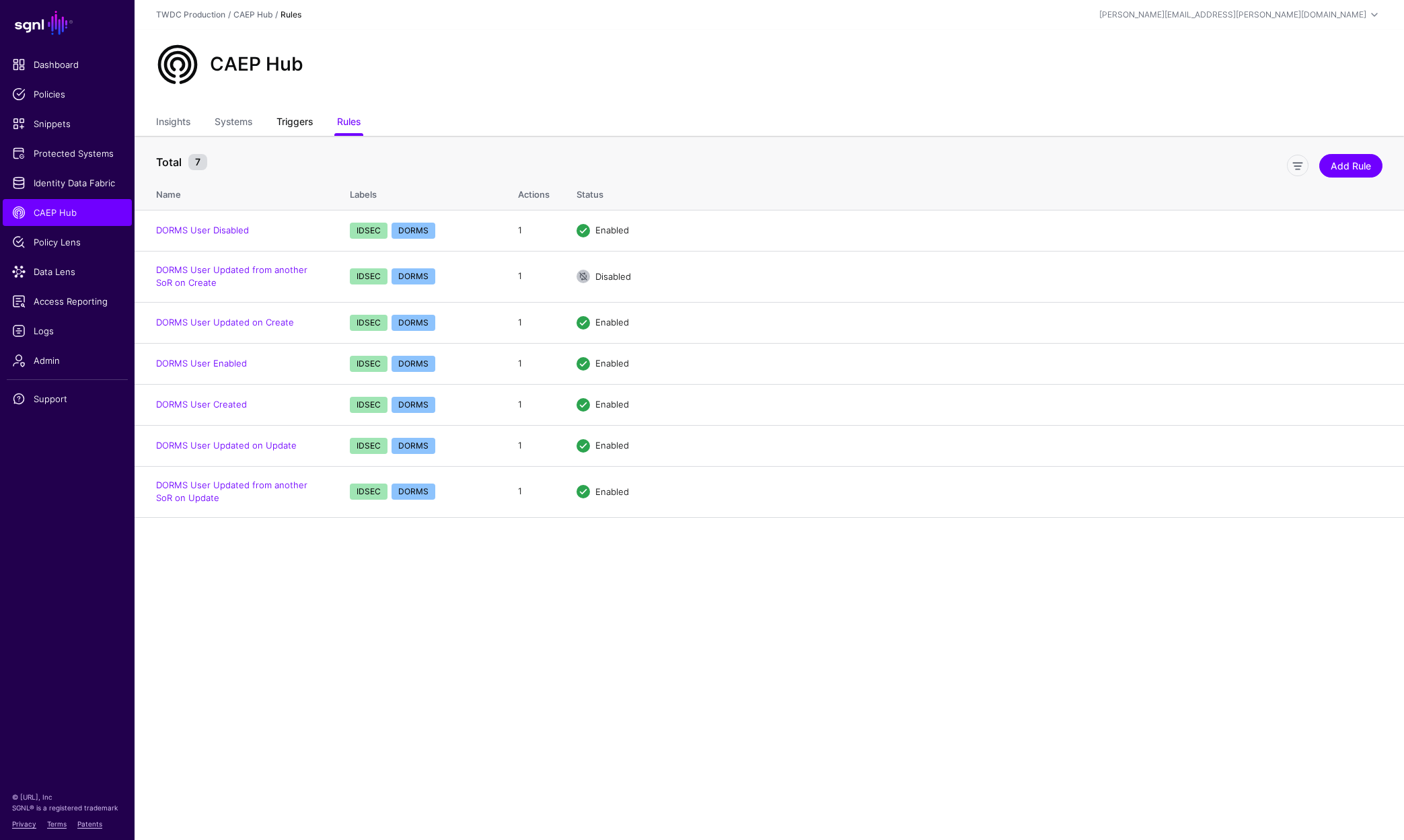
click at [298, 128] on link "Triggers" at bounding box center [294, 123] width 36 height 26
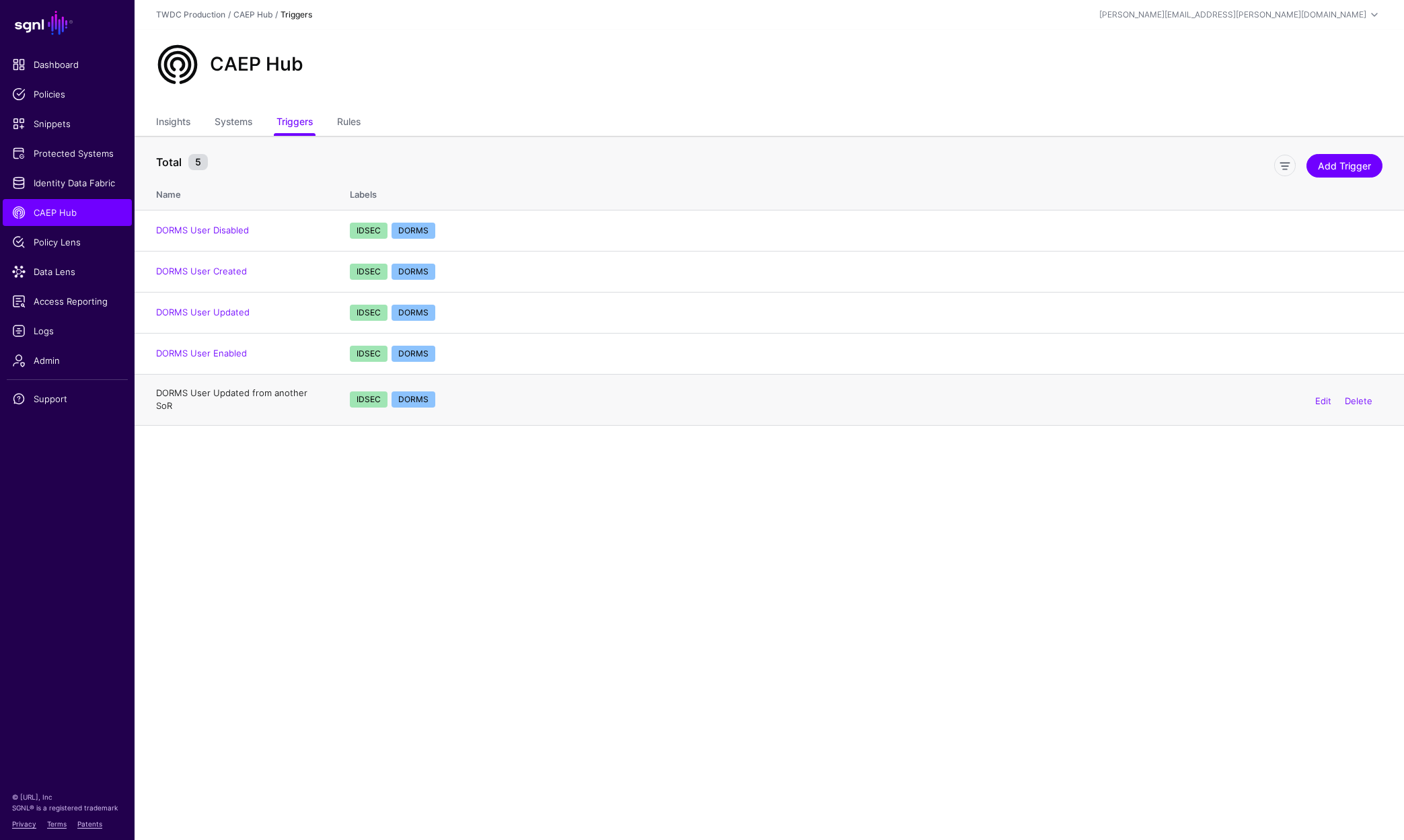
click at [289, 396] on link "DORMS User Updated from another SoR" at bounding box center [232, 400] width 151 height 24
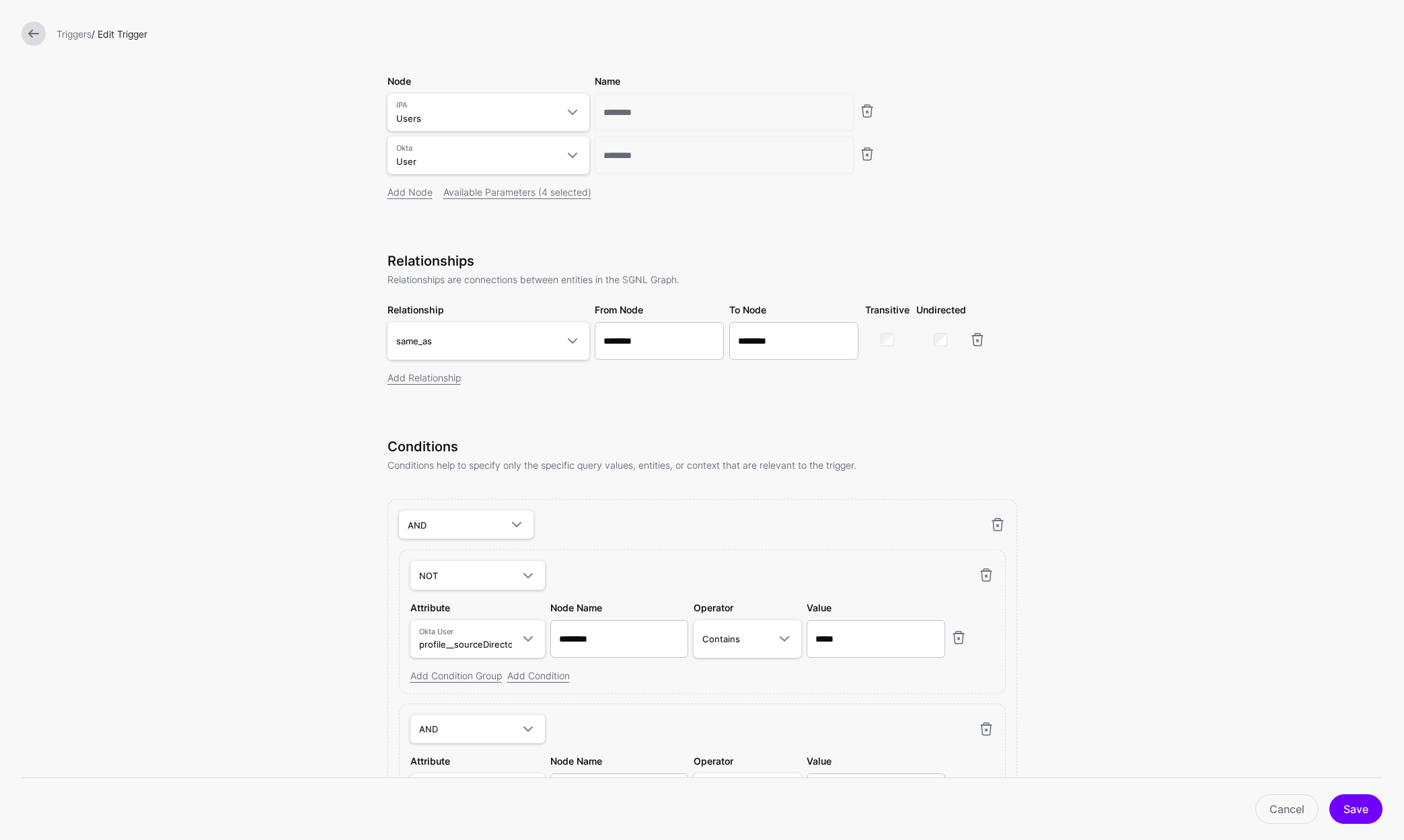
scroll to position [273, 0]
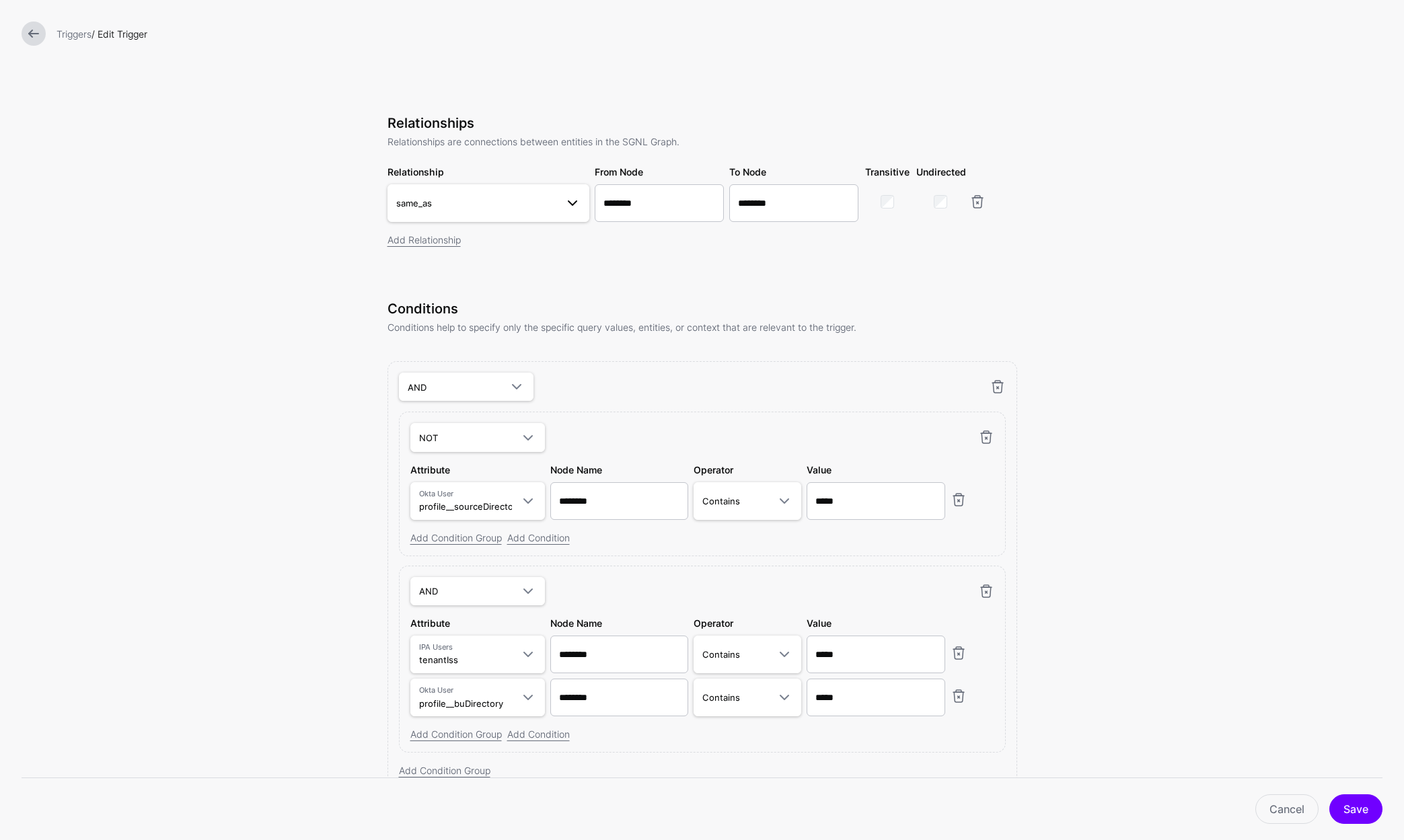
click at [556, 208] on span at bounding box center [568, 203] width 24 height 16
click at [474, 384] on span "tenant_sub_to_bu_employee_id Users.tenantId - User.profile__buEmployeeID" at bounding box center [488, 385] width 181 height 32
click at [1367, 810] on button "Save" at bounding box center [1355, 809] width 53 height 29
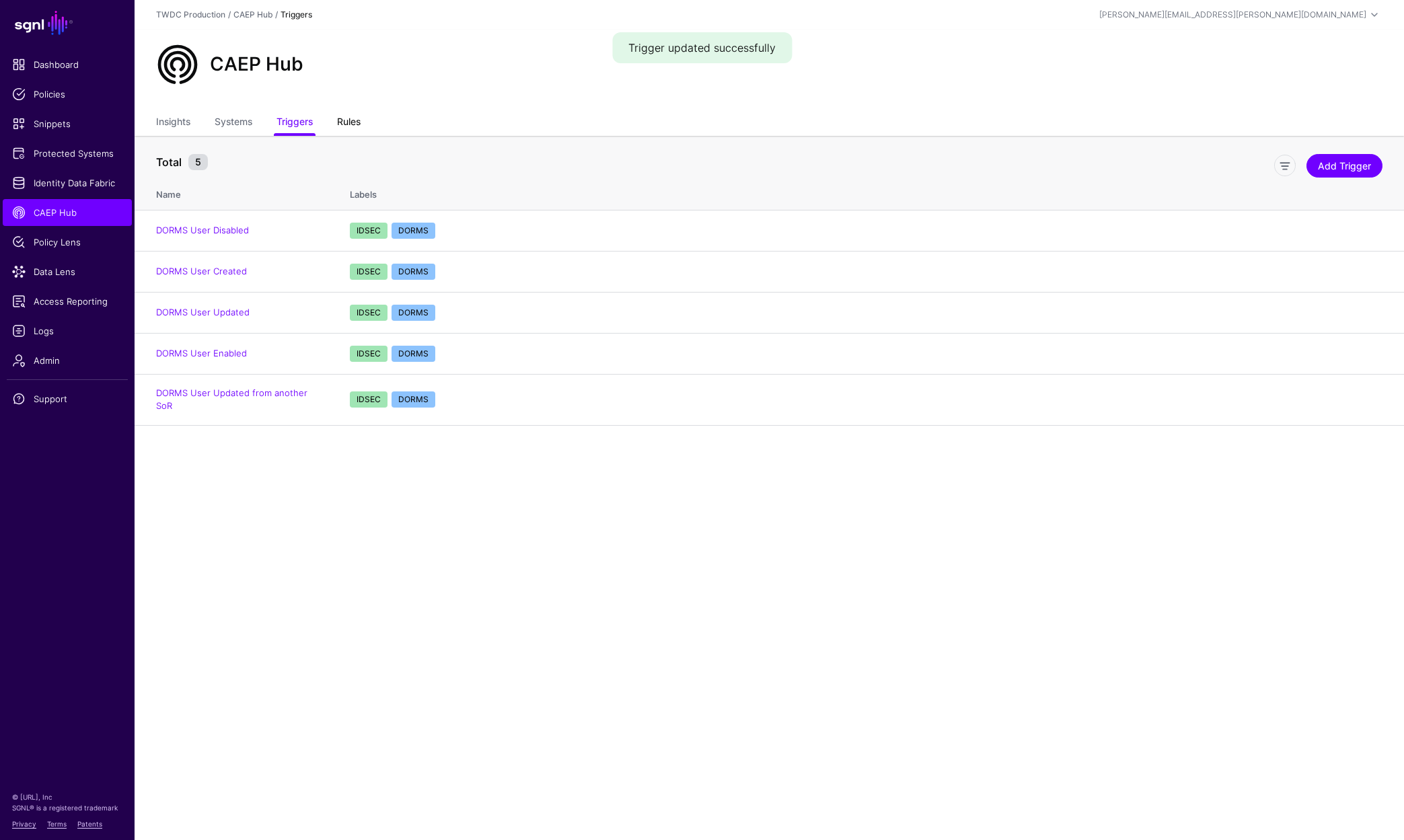
click at [350, 121] on link "Rules" at bounding box center [348, 123] width 24 height 26
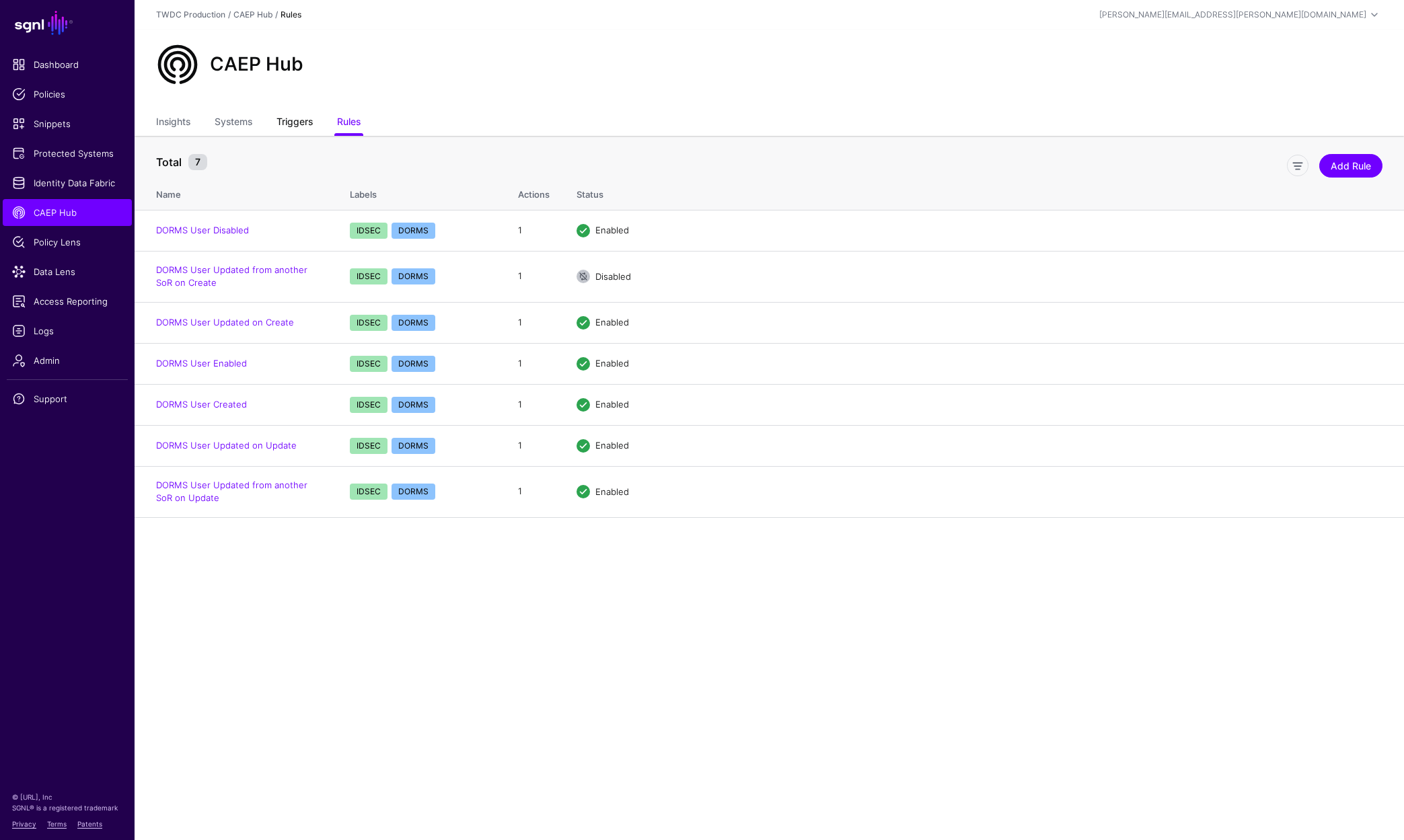
click at [289, 123] on link "Triggers" at bounding box center [294, 123] width 36 height 26
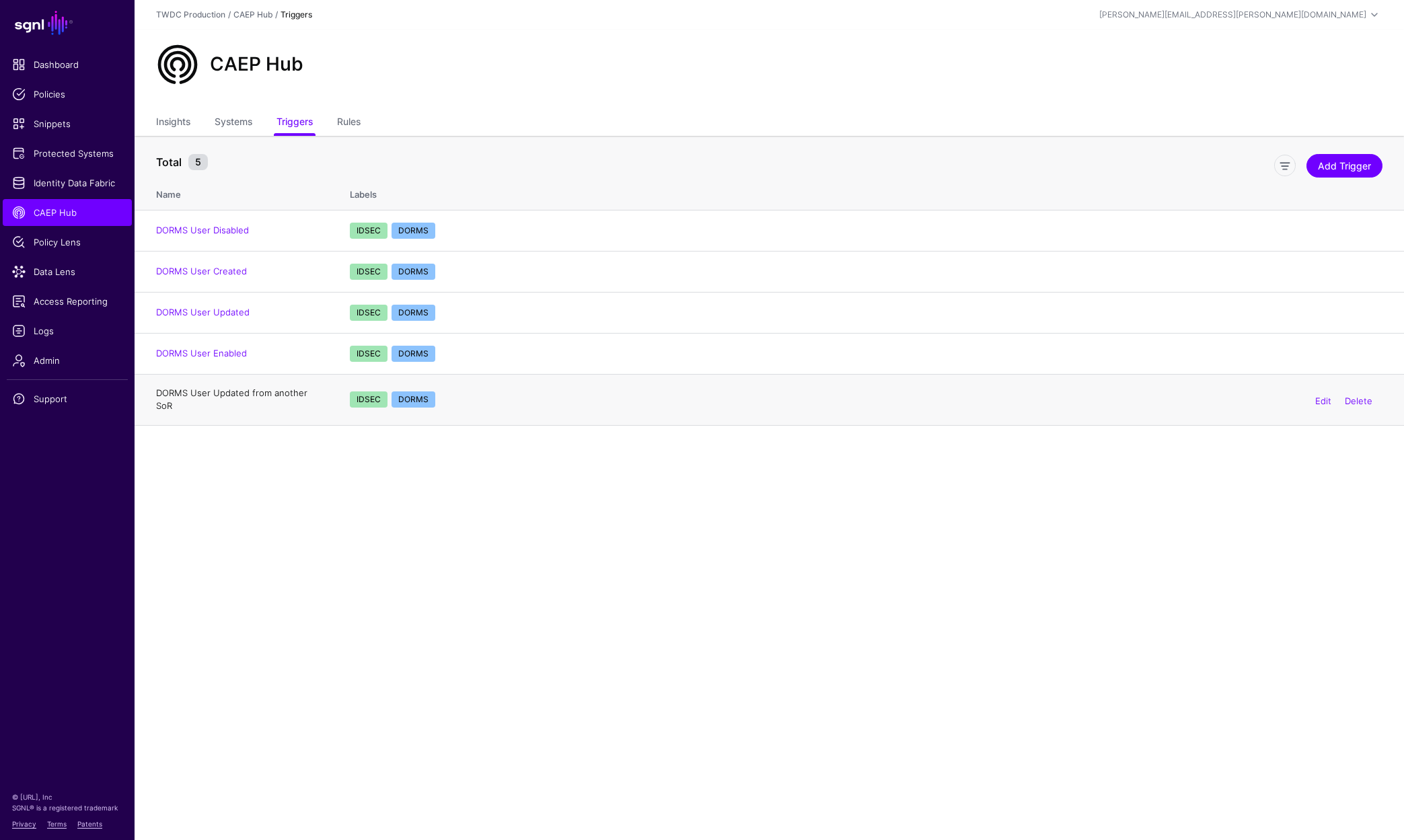
click at [233, 394] on link "DORMS User Updated from another SoR" at bounding box center [232, 400] width 151 height 24
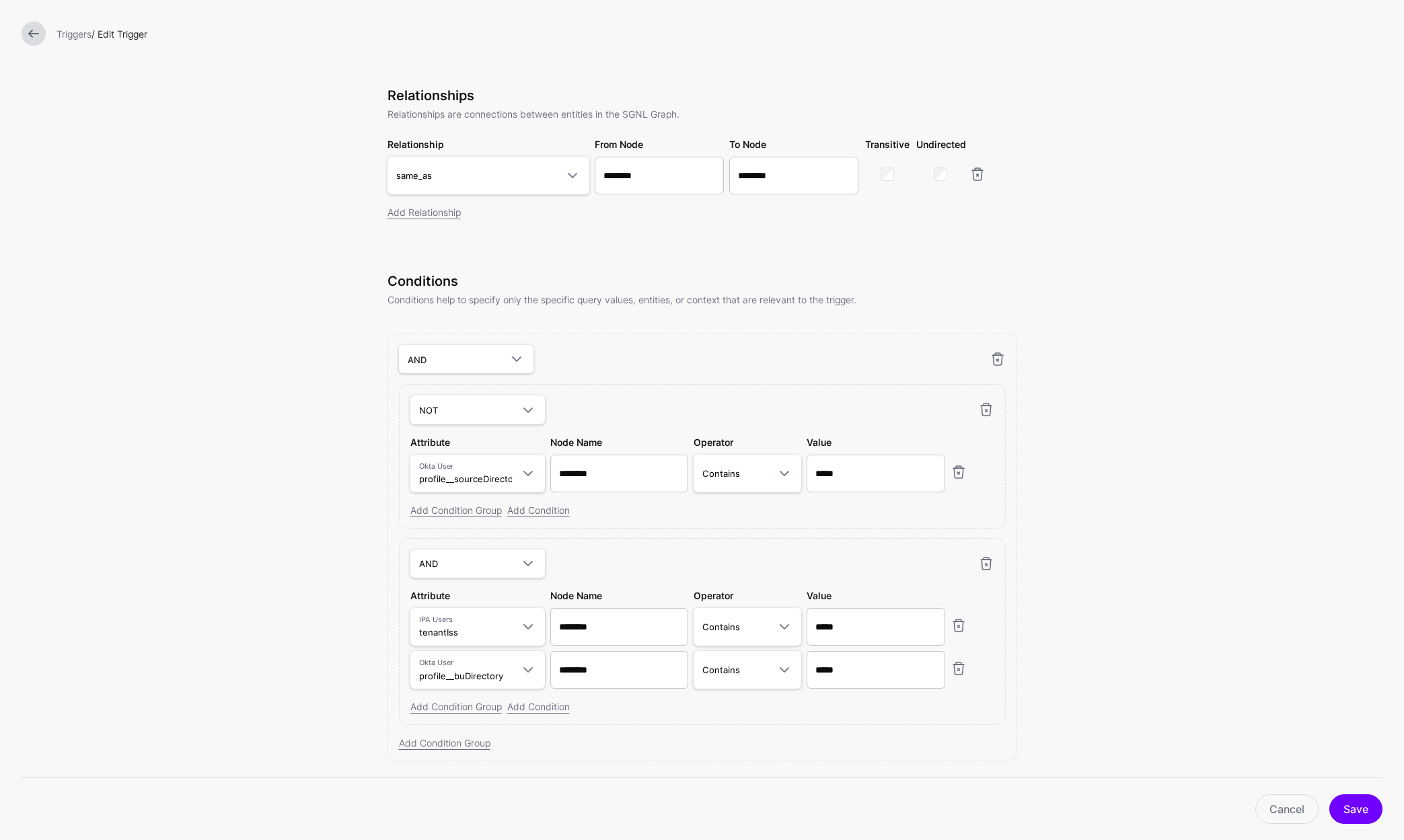
scroll to position [113, 0]
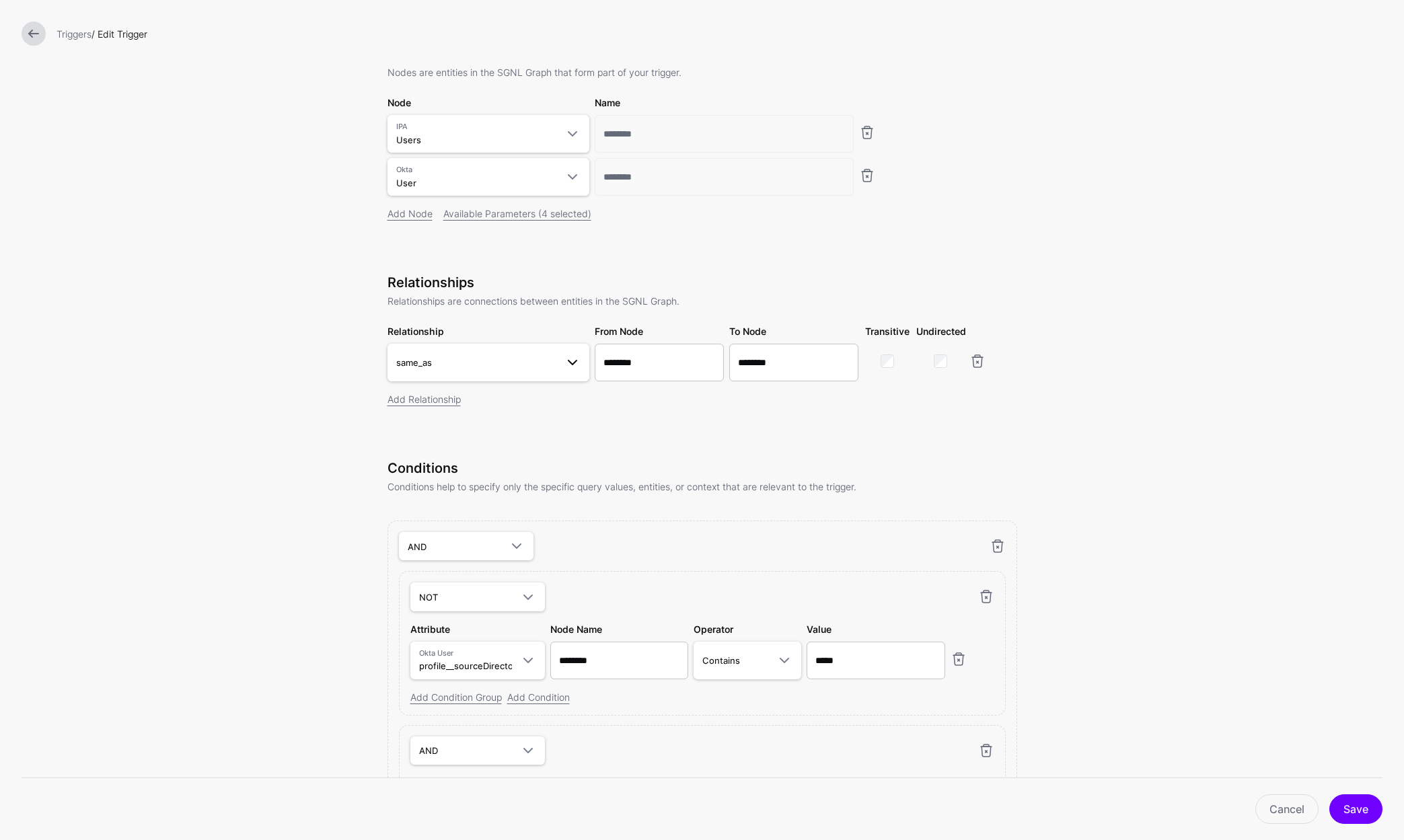
click at [547, 354] on link "same_as" at bounding box center [488, 363] width 202 height 38
click at [312, 547] on form "**********" at bounding box center [702, 475] width 1404 height 1178
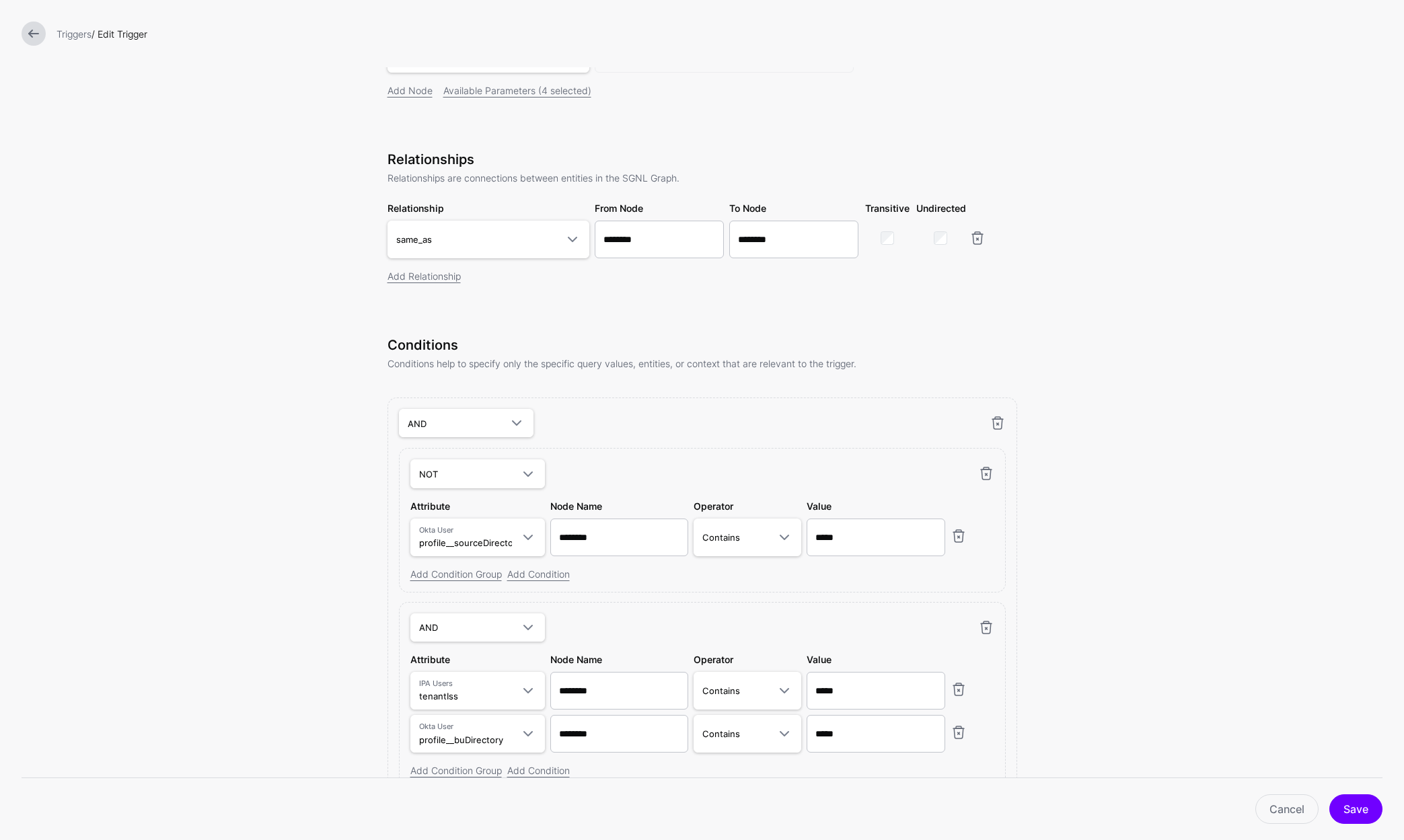
scroll to position [340, 0]
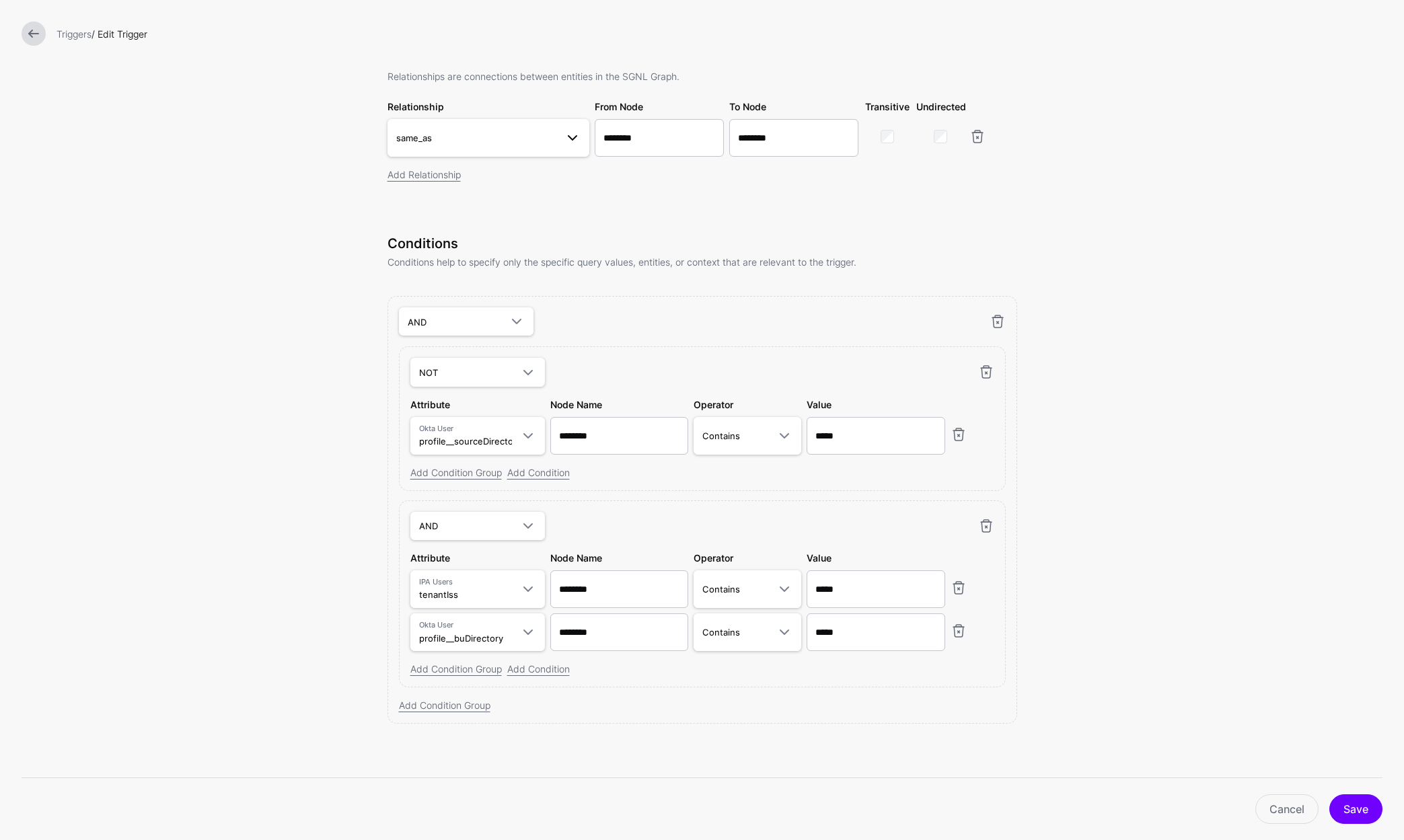
click at [556, 134] on span at bounding box center [568, 138] width 24 height 16
click at [291, 461] on form "**********" at bounding box center [702, 251] width 1404 height 1178
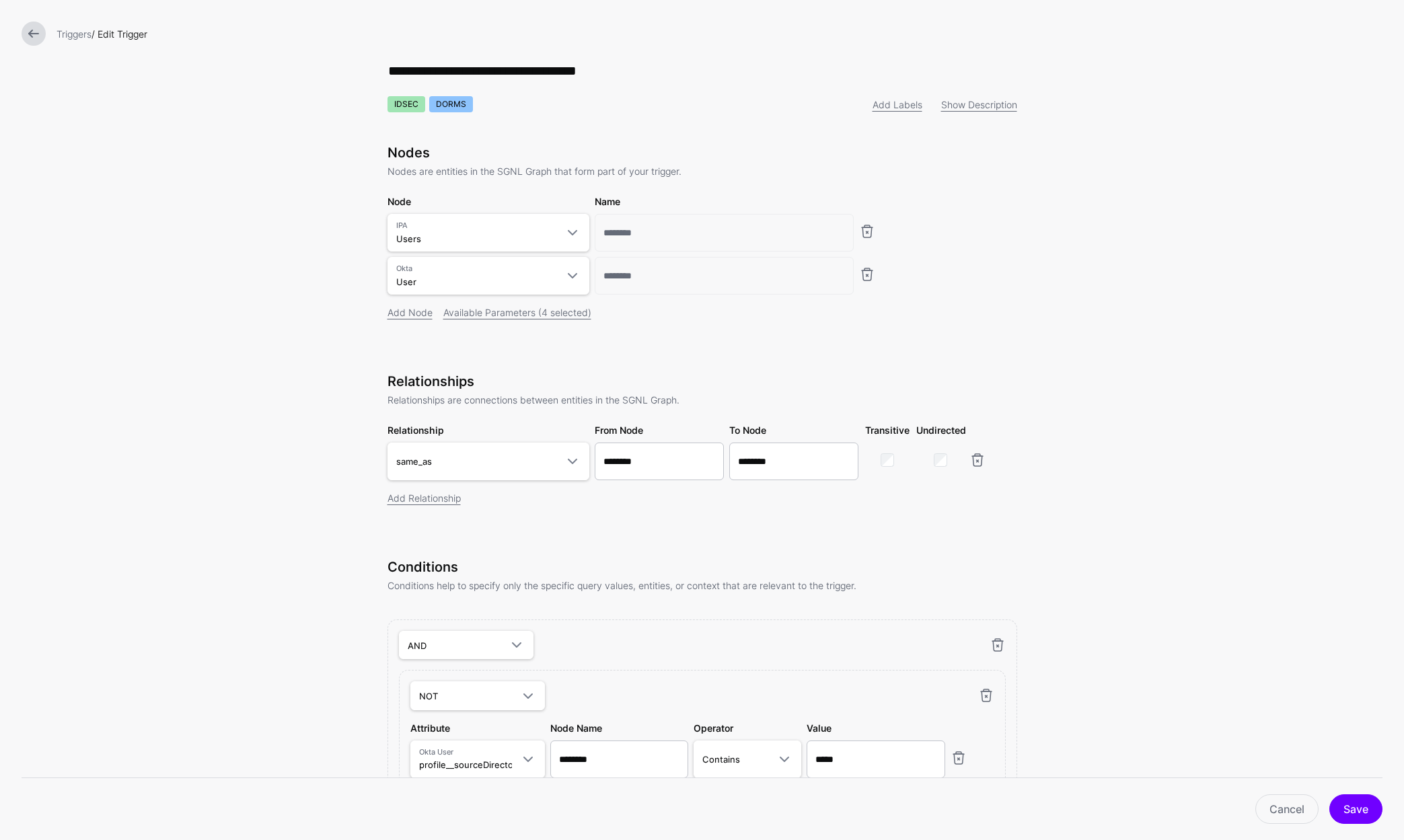
scroll to position [0, 0]
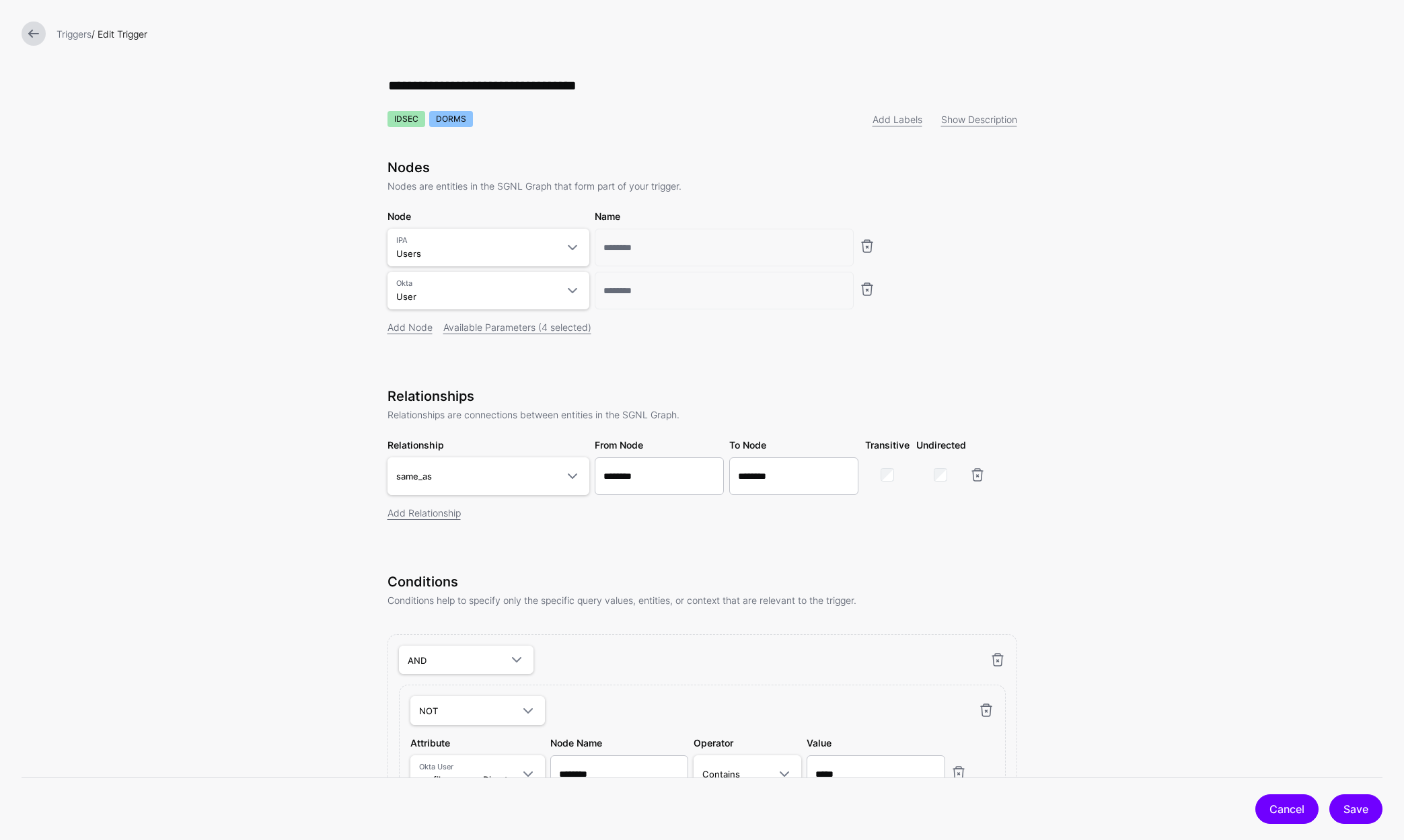
click at [1286, 817] on link "Cancel" at bounding box center [1286, 809] width 64 height 29
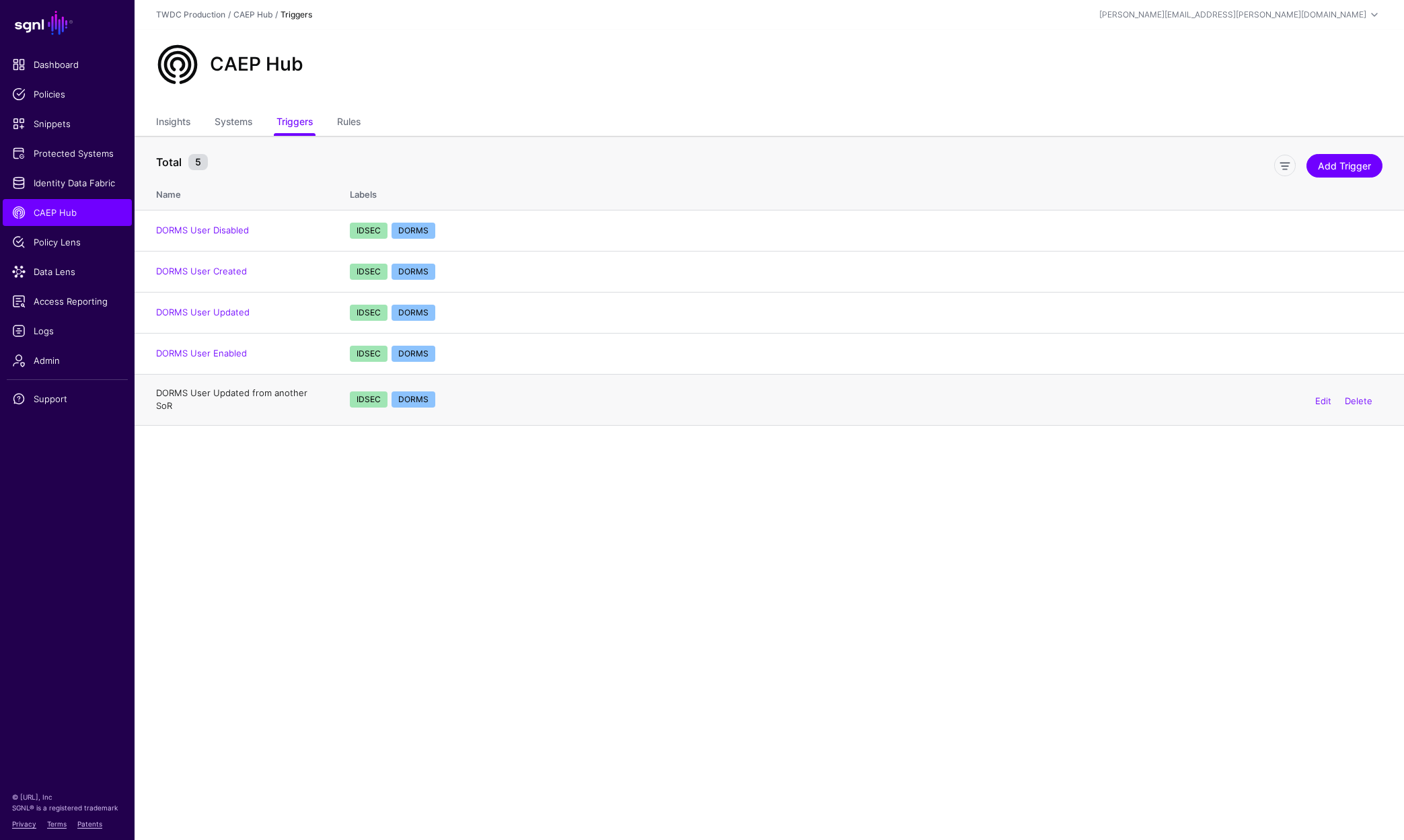
click at [266, 388] on link "DORMS User Updated from another SoR" at bounding box center [232, 400] width 151 height 24
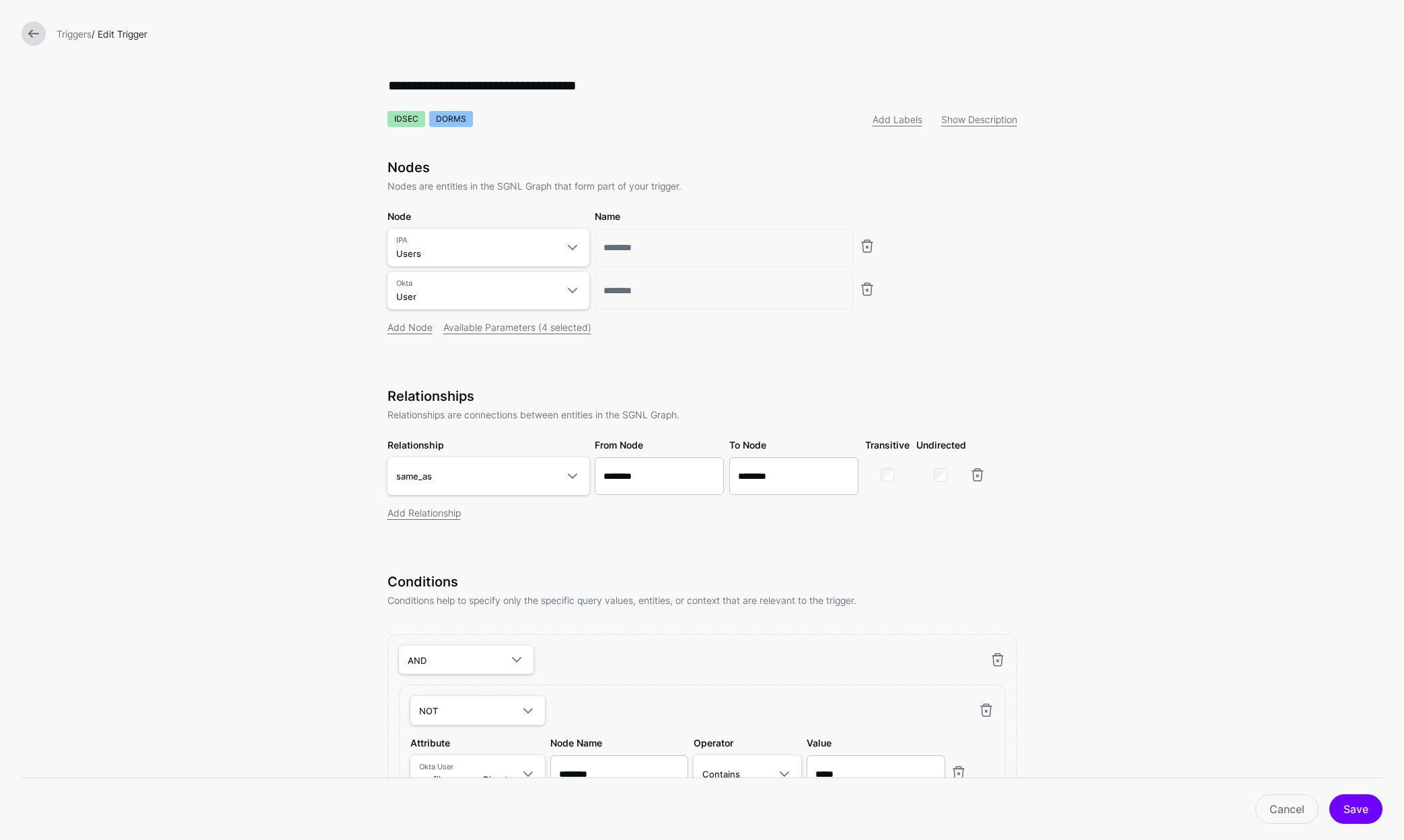
click at [1281, 815] on link "Cancel" at bounding box center [1286, 809] width 64 height 29
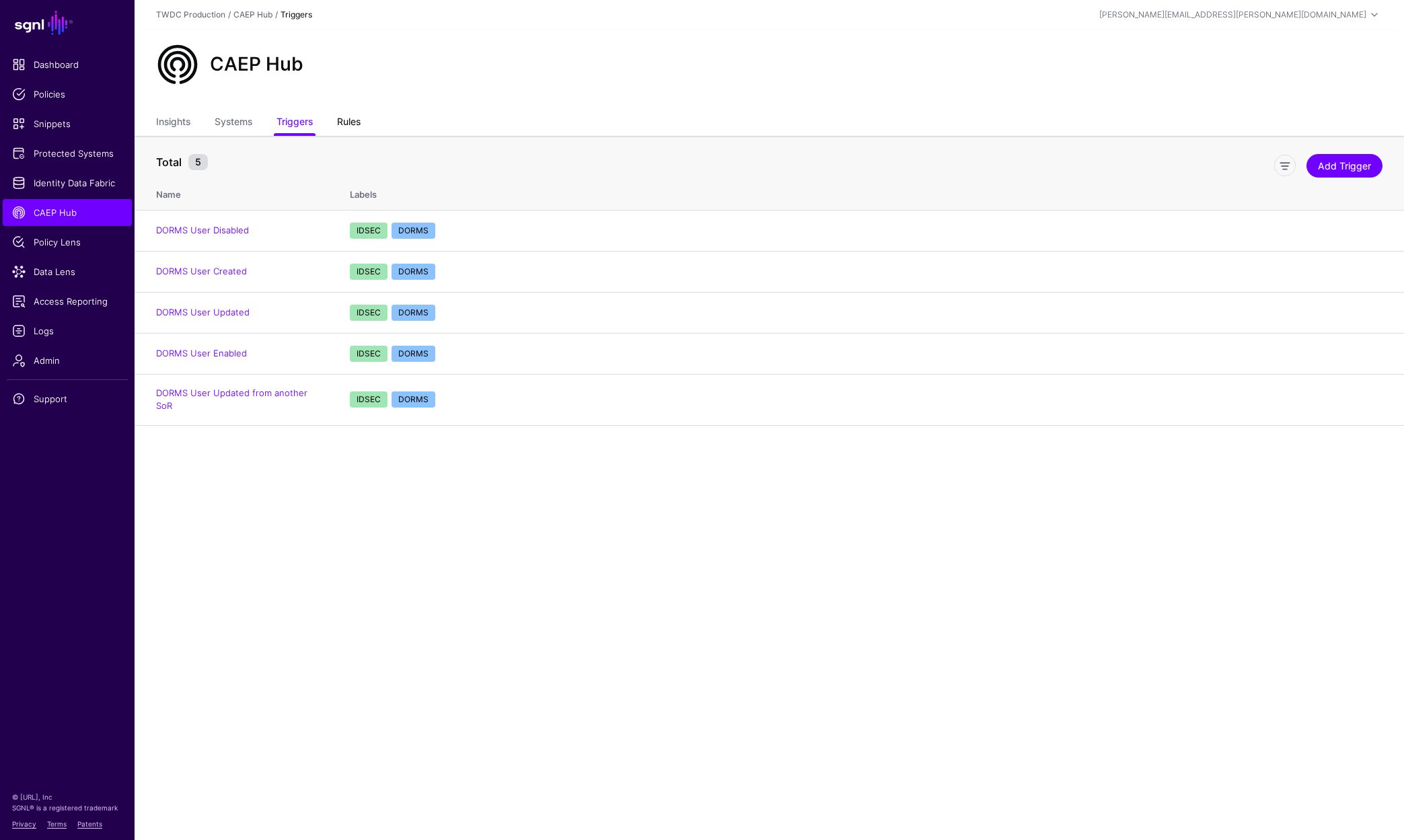
click at [353, 117] on link "Rules" at bounding box center [348, 123] width 24 height 26
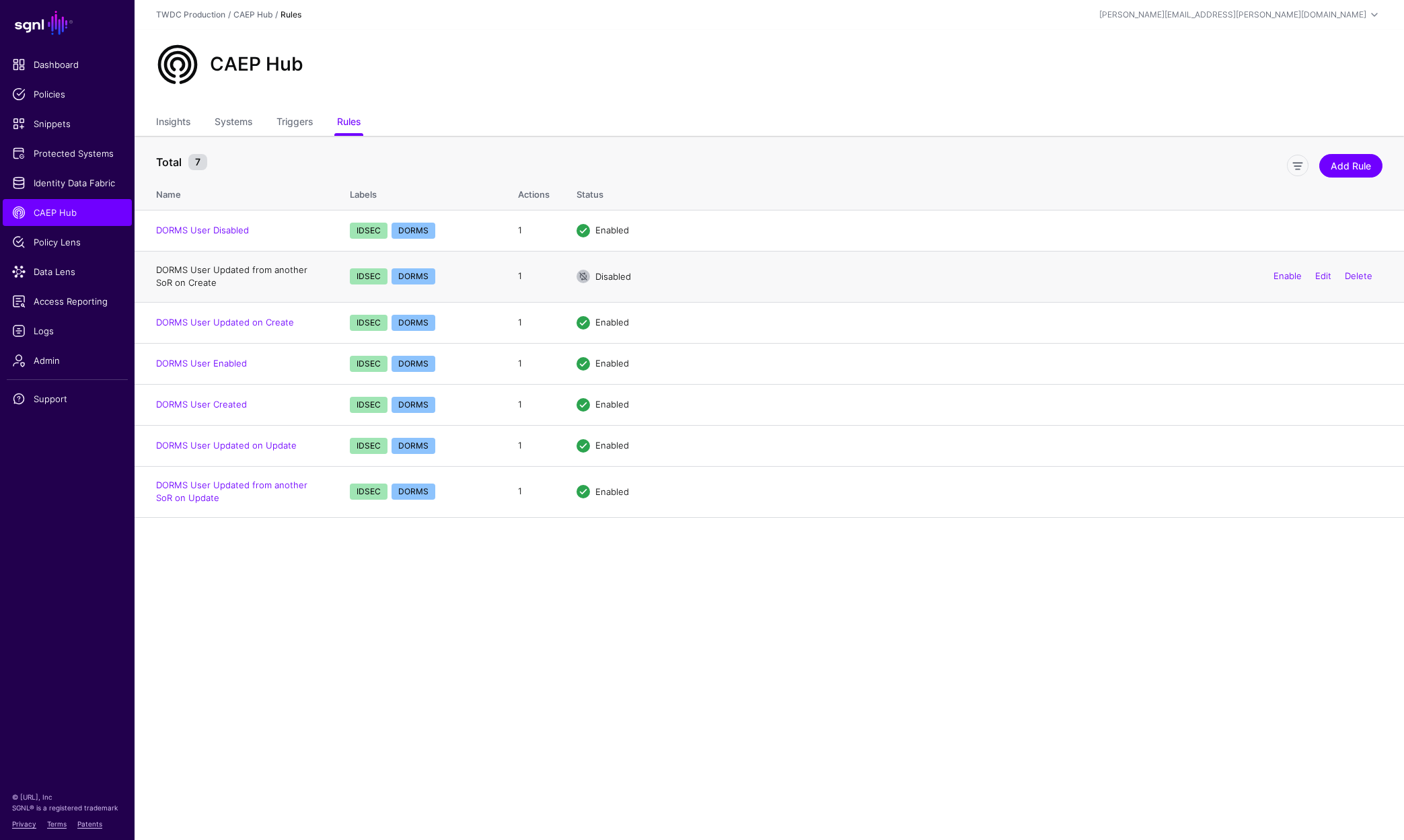
click at [241, 270] on link "DORMS User Updated from another SoR on Create" at bounding box center [232, 276] width 151 height 24
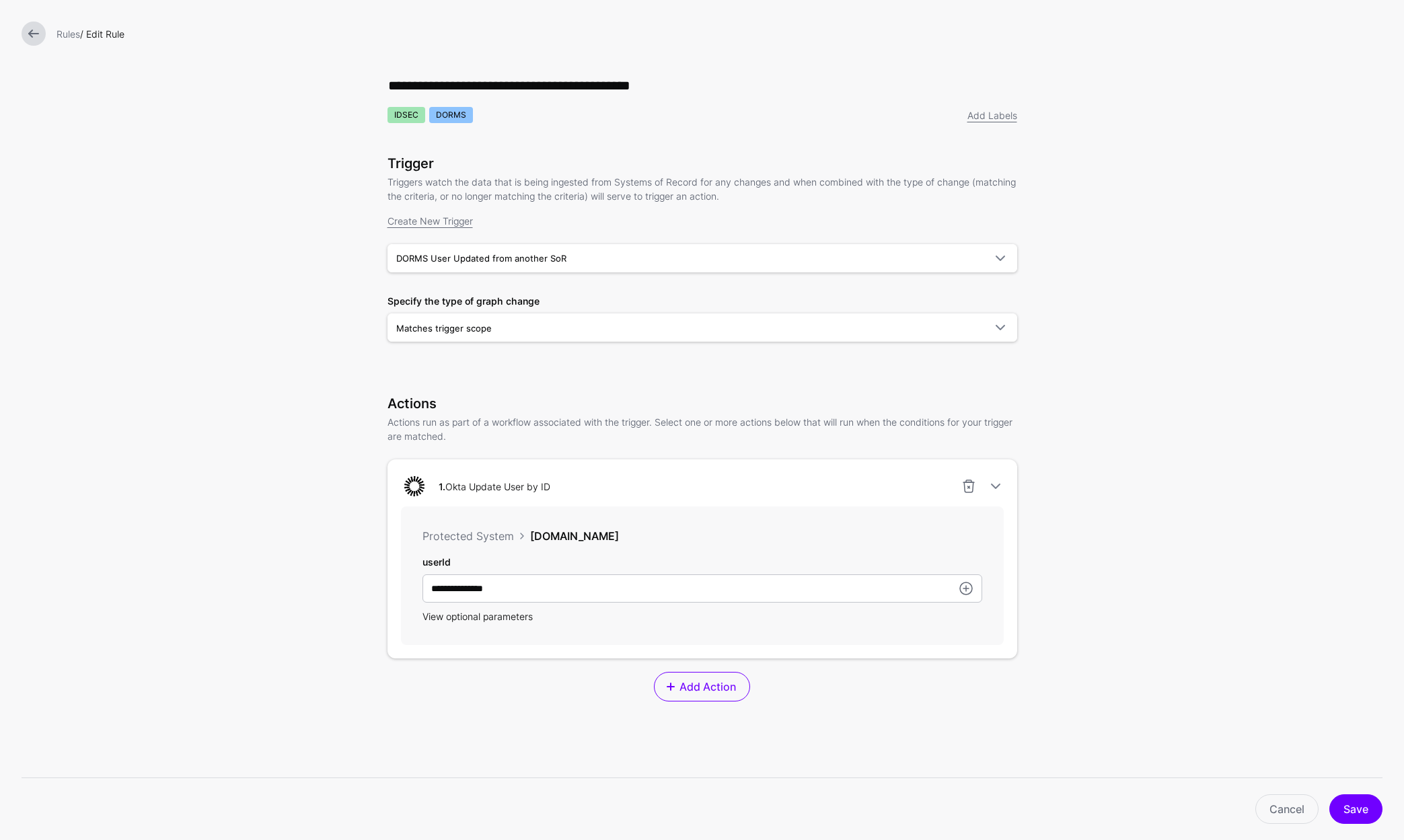
click at [479, 614] on span "View optional parameters" at bounding box center [478, 617] width 111 height 11
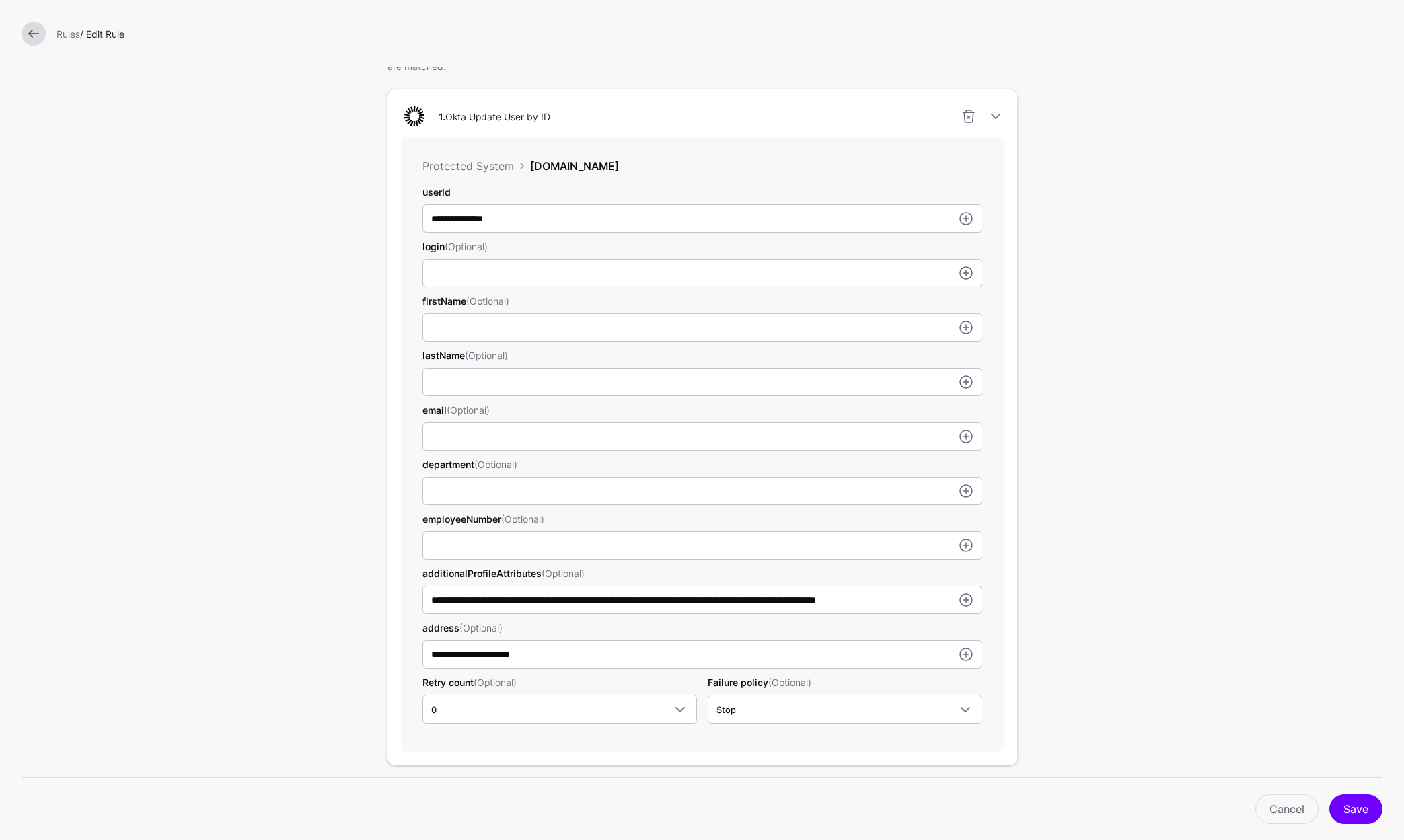
scroll to position [445, 0]
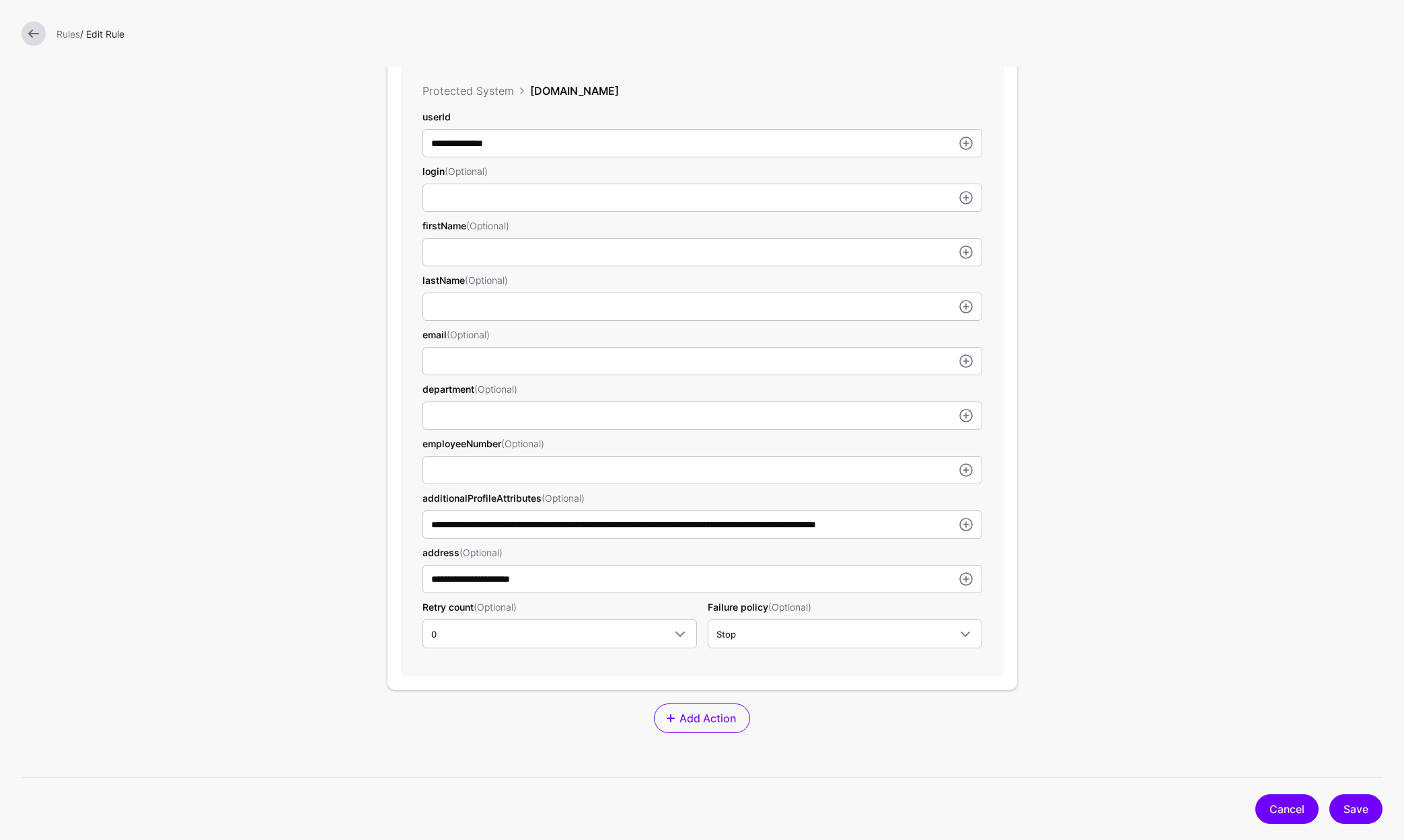
click at [1281, 802] on link "Cancel" at bounding box center [1286, 809] width 64 height 29
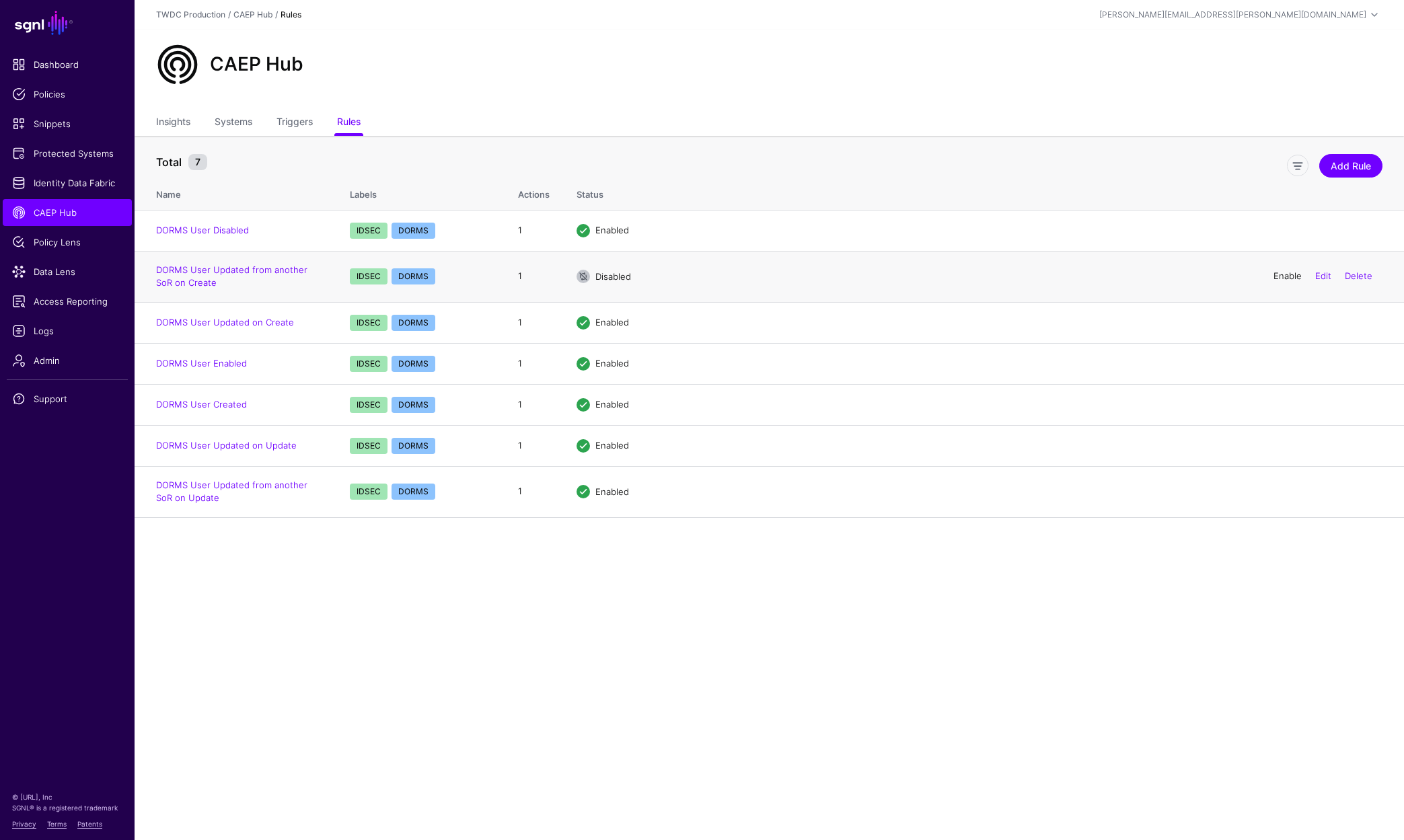
click at [1290, 276] on link "Enable" at bounding box center [1288, 275] width 29 height 11
click at [204, 410] on td "DORMS User Created" at bounding box center [235, 404] width 202 height 41
click at [209, 405] on link "DORMS User Created" at bounding box center [201, 404] width 91 height 11
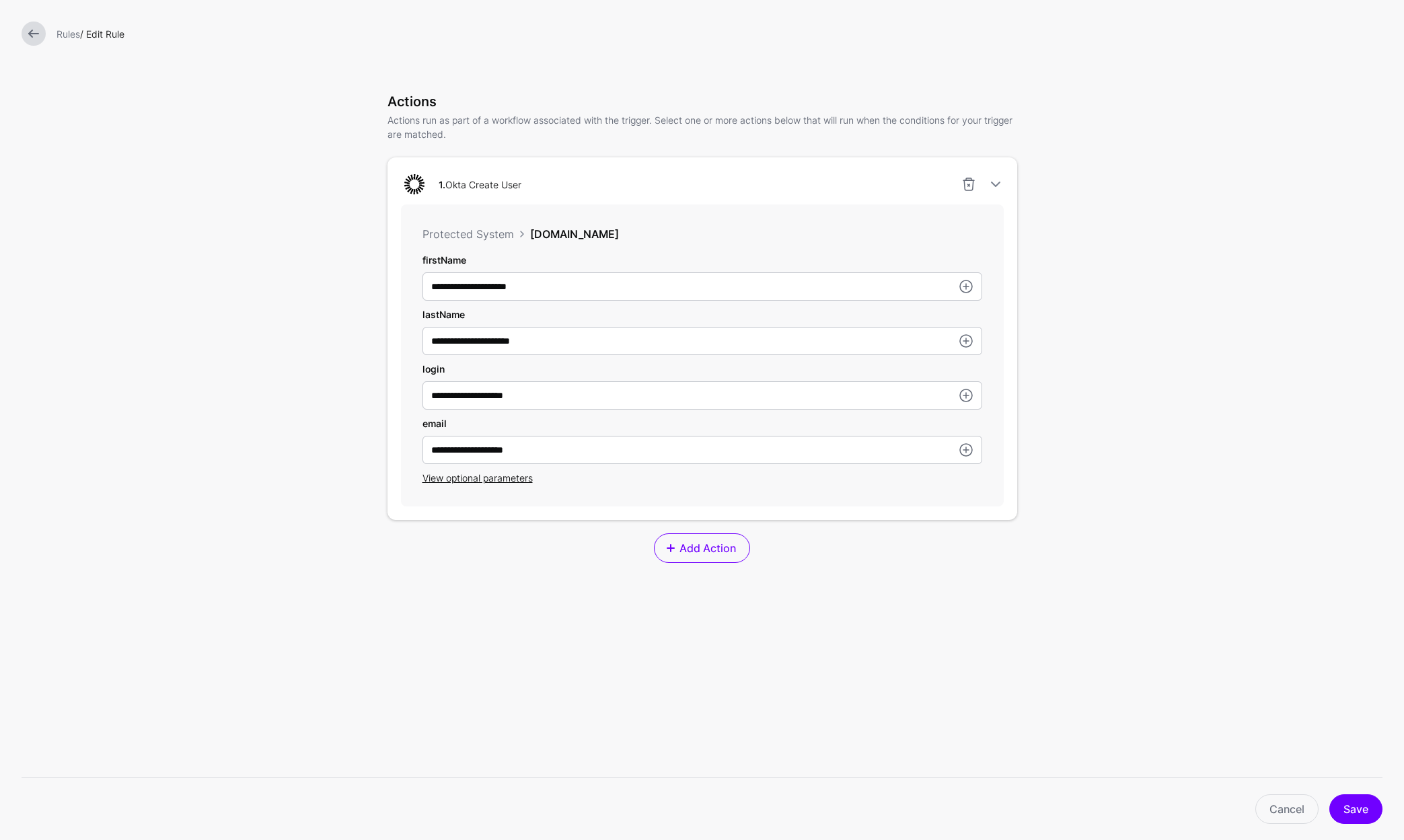
scroll to position [322, 0]
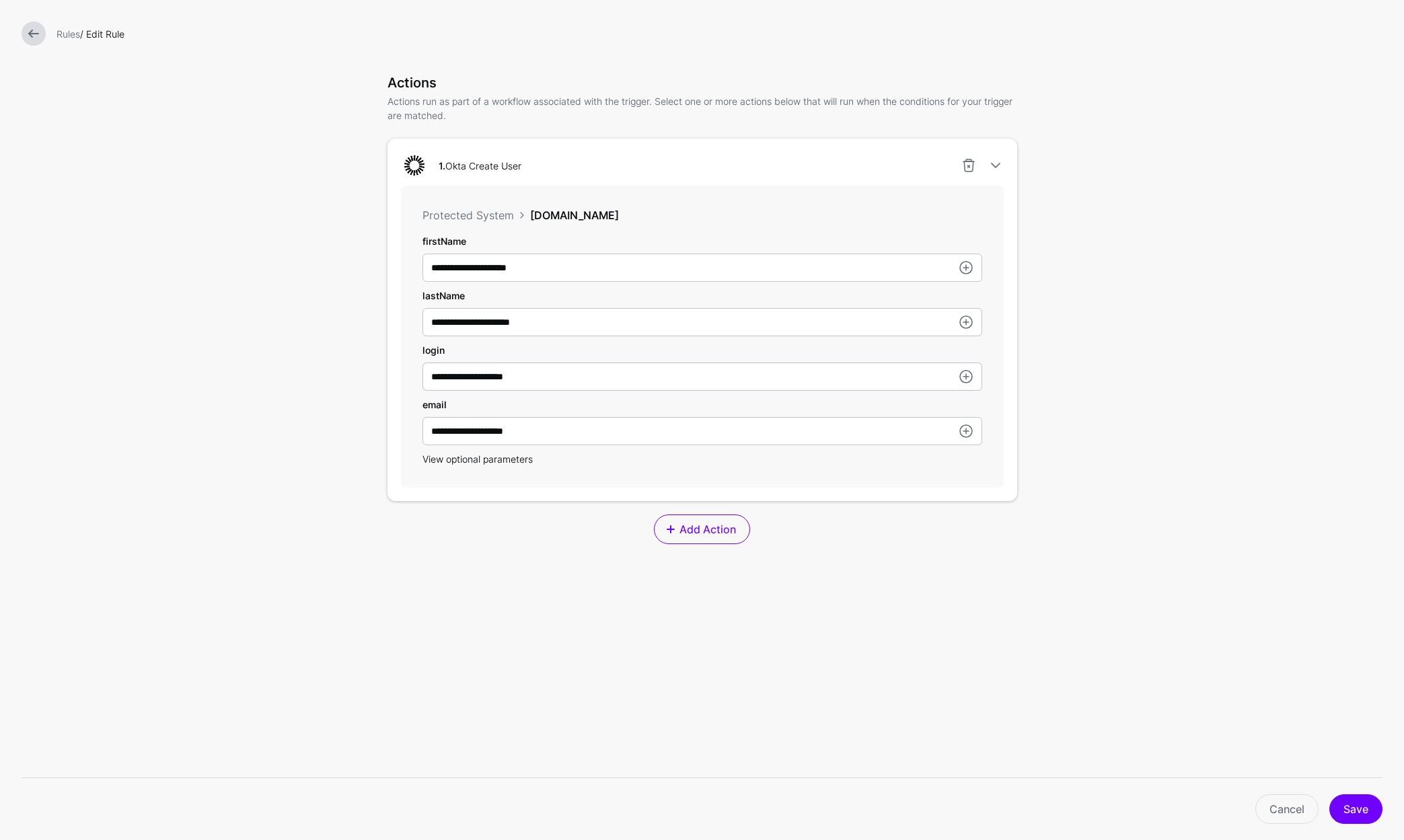
click at [502, 462] on span "View optional parameters" at bounding box center [478, 459] width 111 height 11
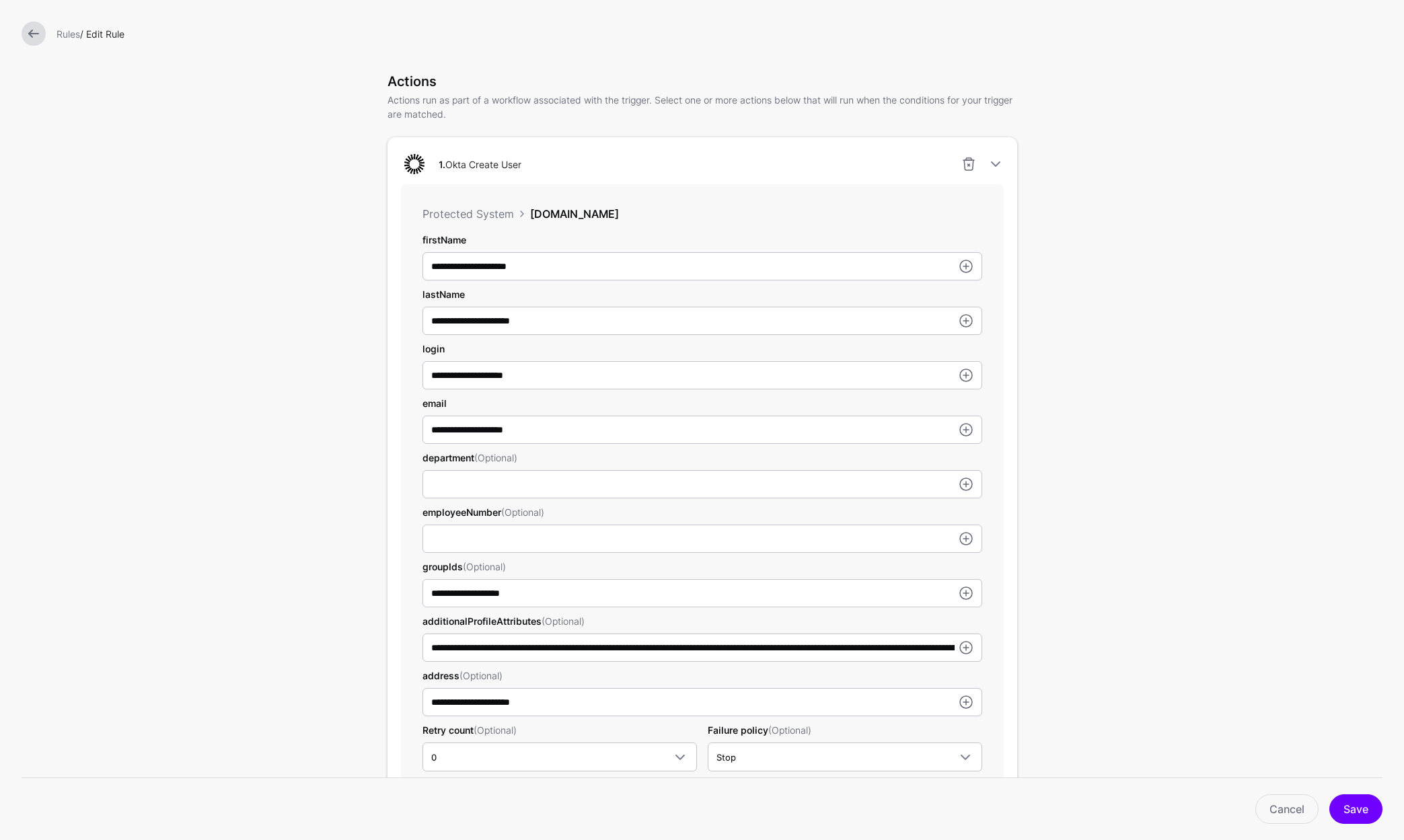
scroll to position [331, 0]
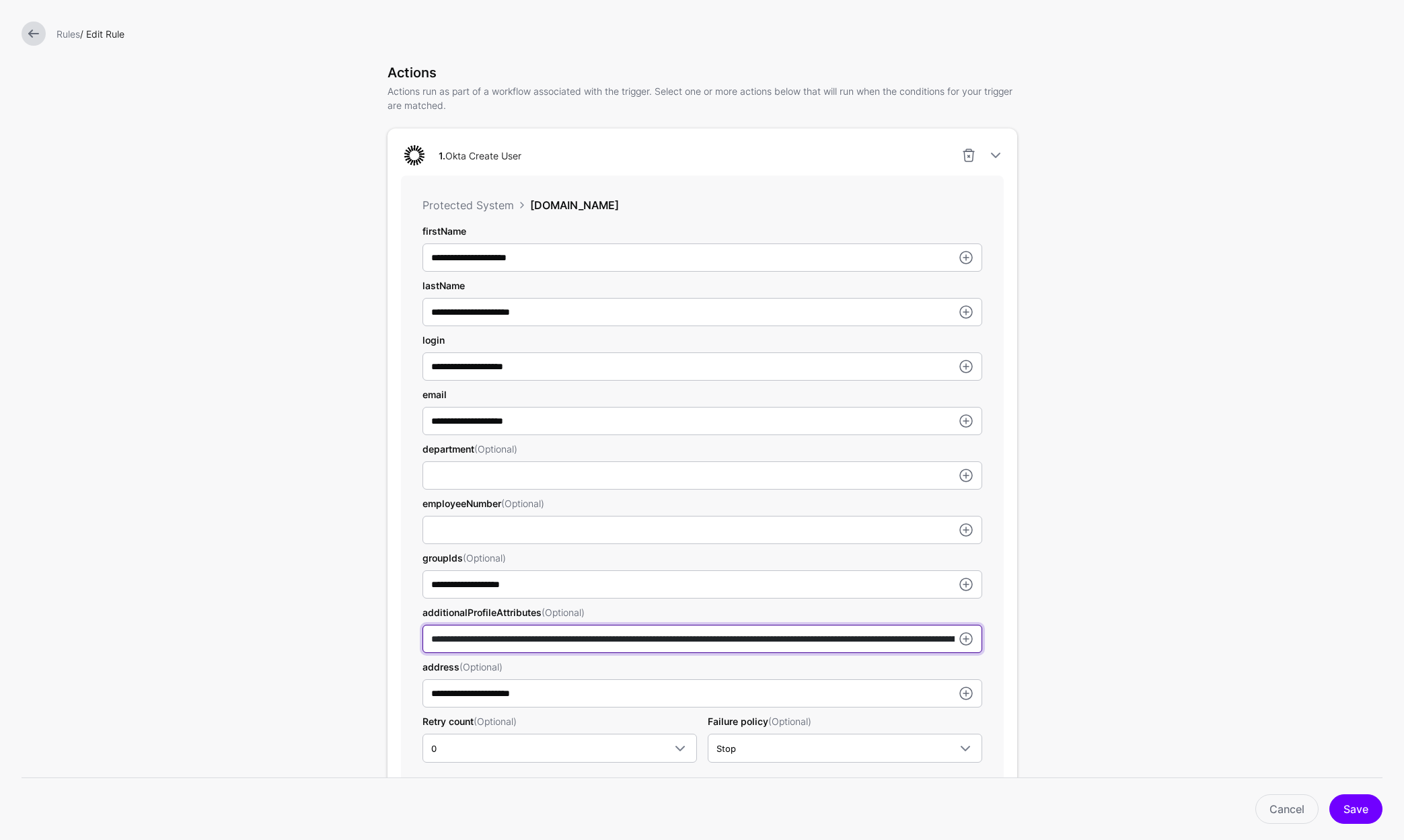
click at [759, 641] on input "**********" at bounding box center [702, 639] width 560 height 29
drag, startPoint x: 598, startPoint y: 640, endPoint x: 747, endPoint y: 639, distance: 149.0
click at [747, 639] on input "**********" at bounding box center [702, 639] width 560 height 29
click at [201, 581] on form "**********" at bounding box center [702, 406] width 1404 height 1474
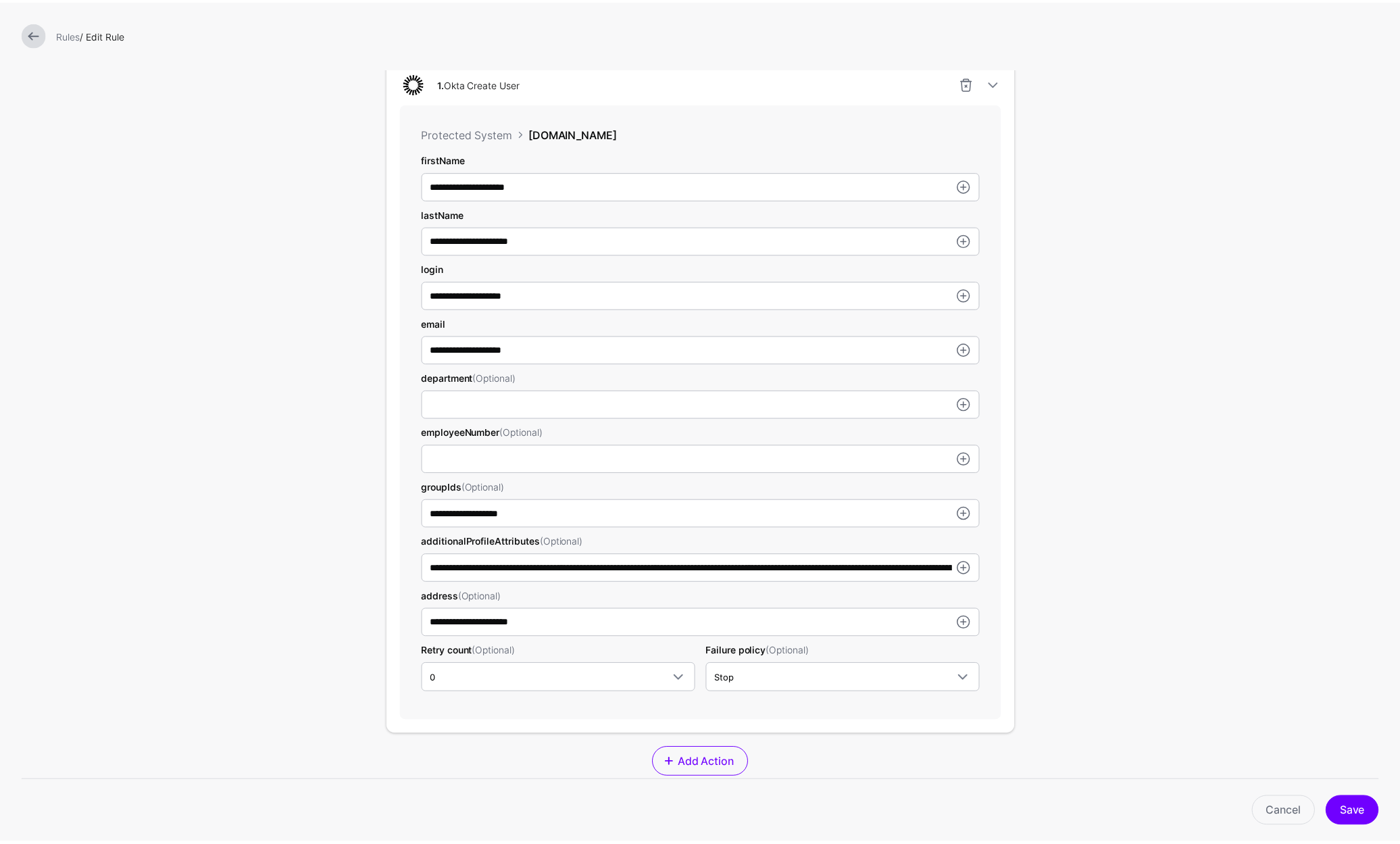
scroll to position [414, 0]
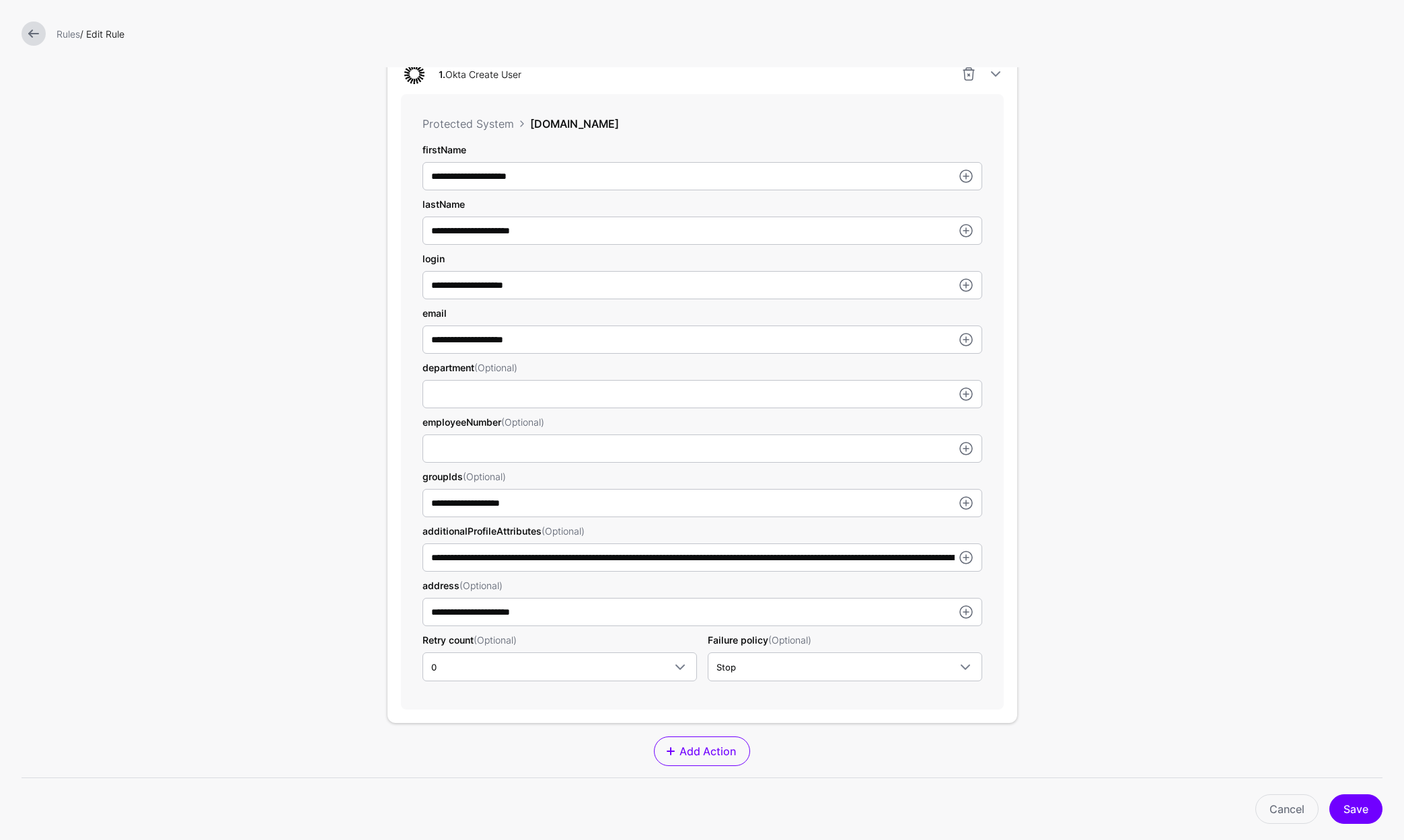
click at [36, 34] on link at bounding box center [34, 34] width 24 height 24
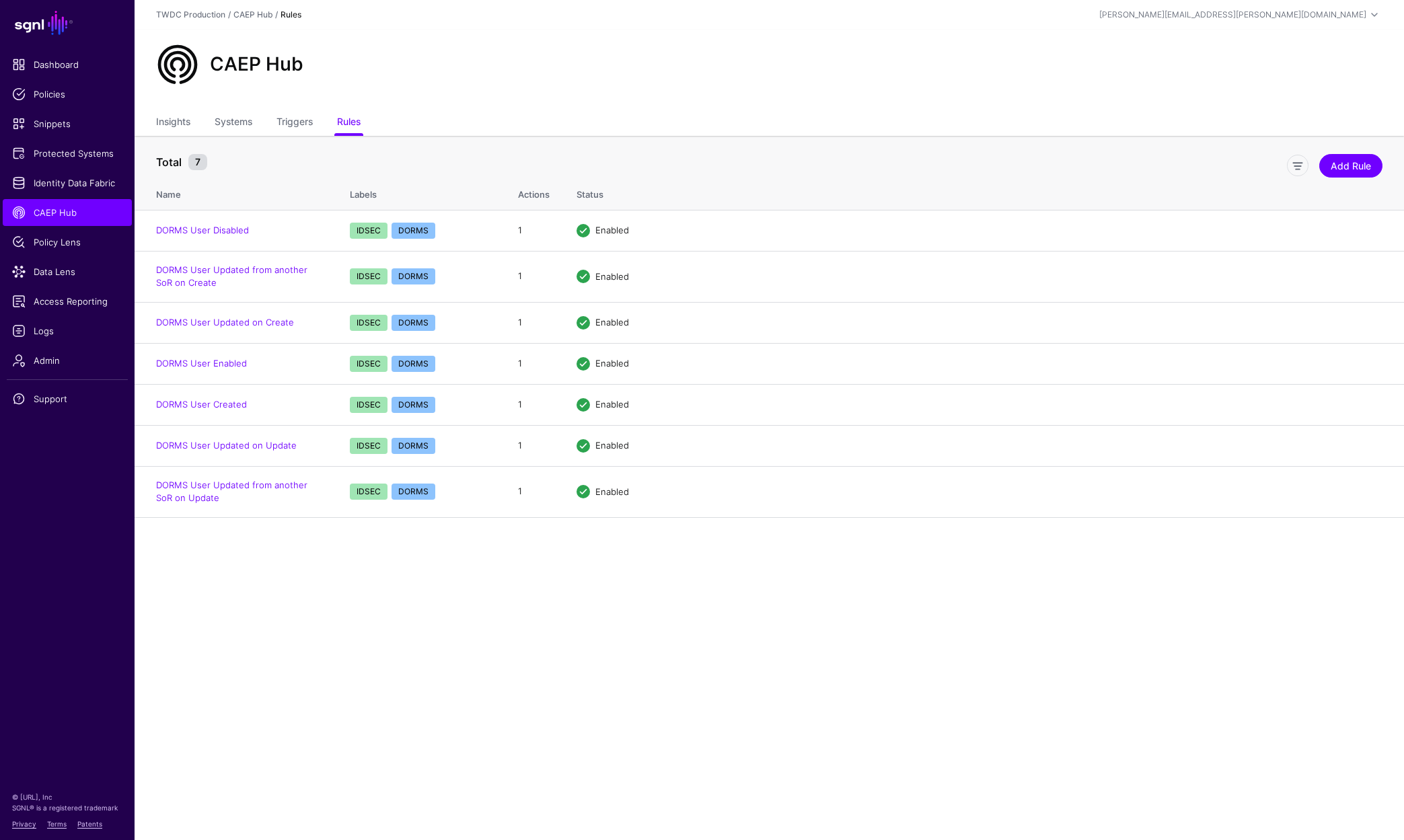
click at [429, 619] on main "SGNL Dashboard Policies Snippets Protected Systems Identity Data Fabric CAEP Hu…" at bounding box center [702, 420] width 1404 height 840
click at [304, 119] on link "Triggers" at bounding box center [294, 123] width 36 height 26
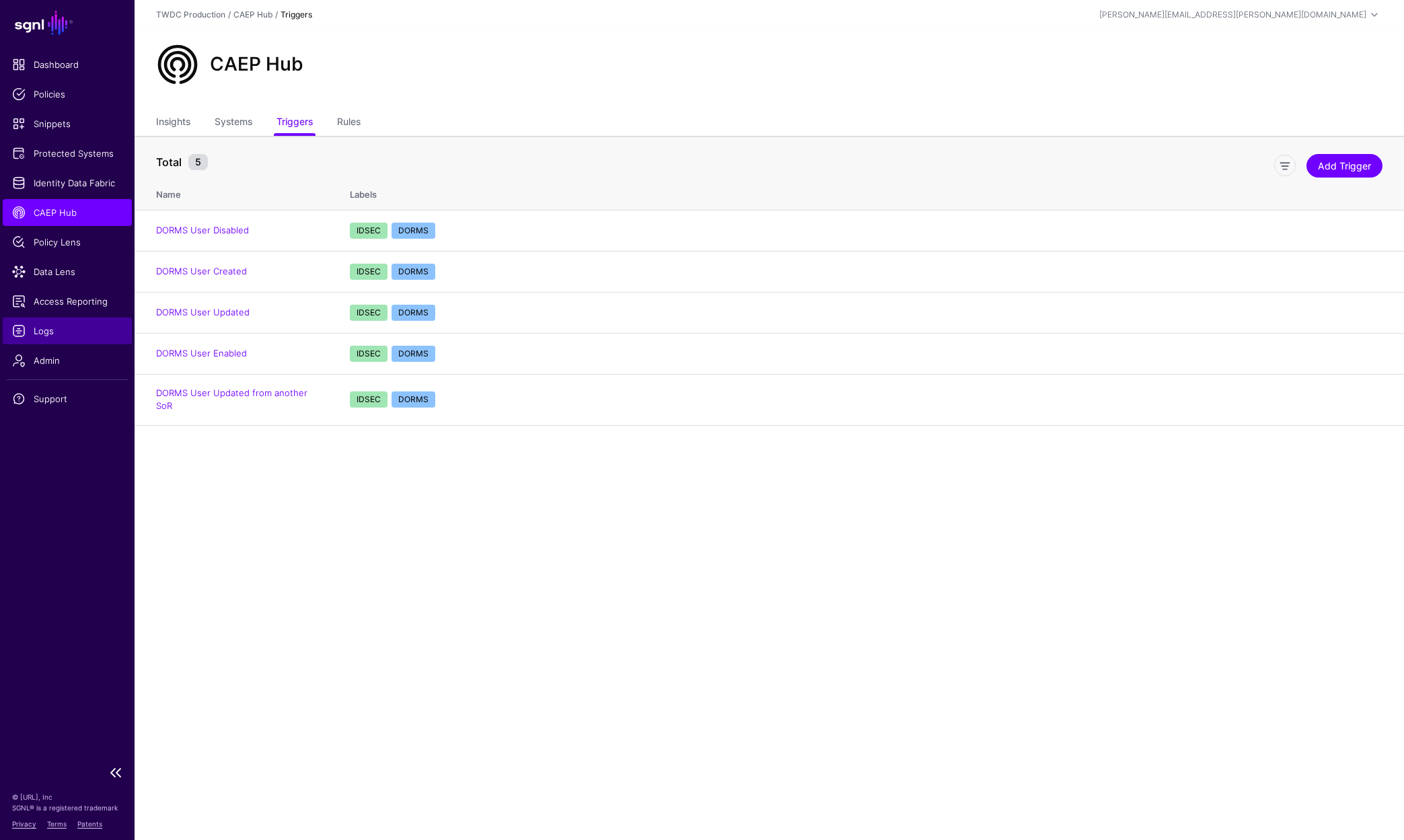
click at [53, 331] on span "Logs" at bounding box center [67, 330] width 111 height 14
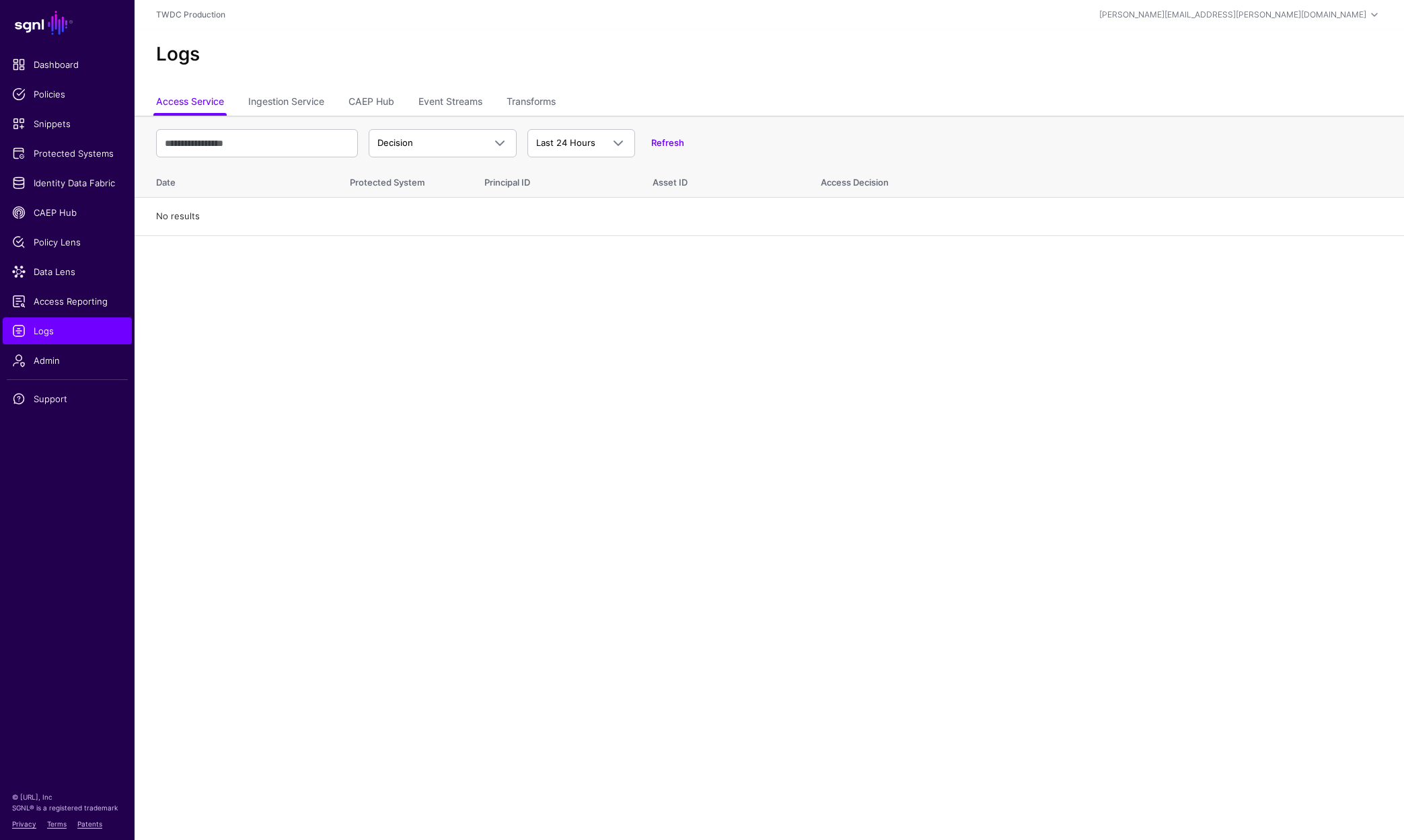
click at [610, 427] on main "SGNL Dashboard Policies Snippets Protected Systems Identity Data Fabric CAEP Hu…" at bounding box center [702, 420] width 1404 height 840
click at [389, 113] on link "CAEP Hub" at bounding box center [371, 103] width 46 height 26
click at [437, 108] on link "Event Streams" at bounding box center [450, 103] width 64 height 26
click at [385, 106] on link "CAEP Hub" at bounding box center [371, 103] width 46 height 26
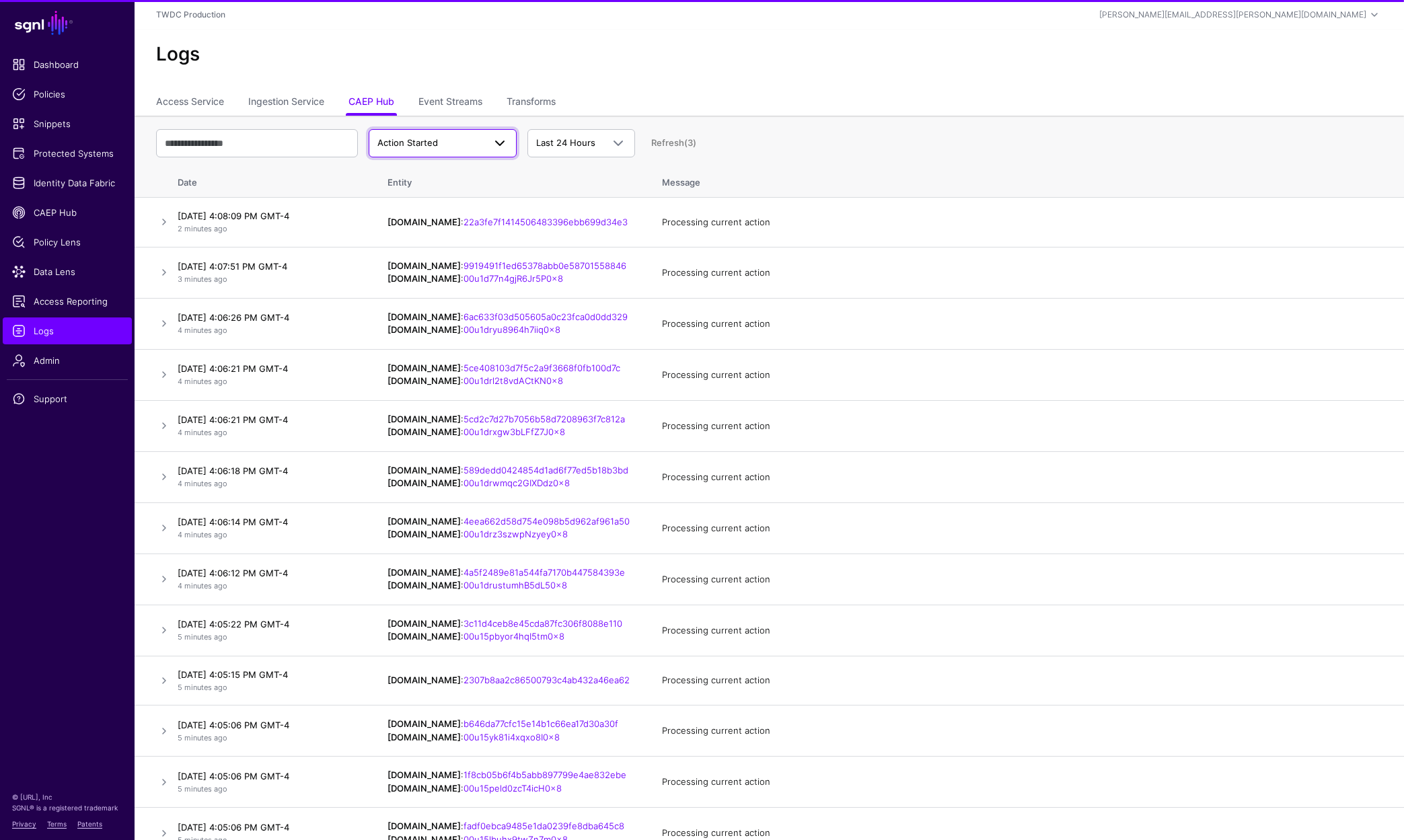
click at [502, 146] on span at bounding box center [500, 143] width 16 height 16
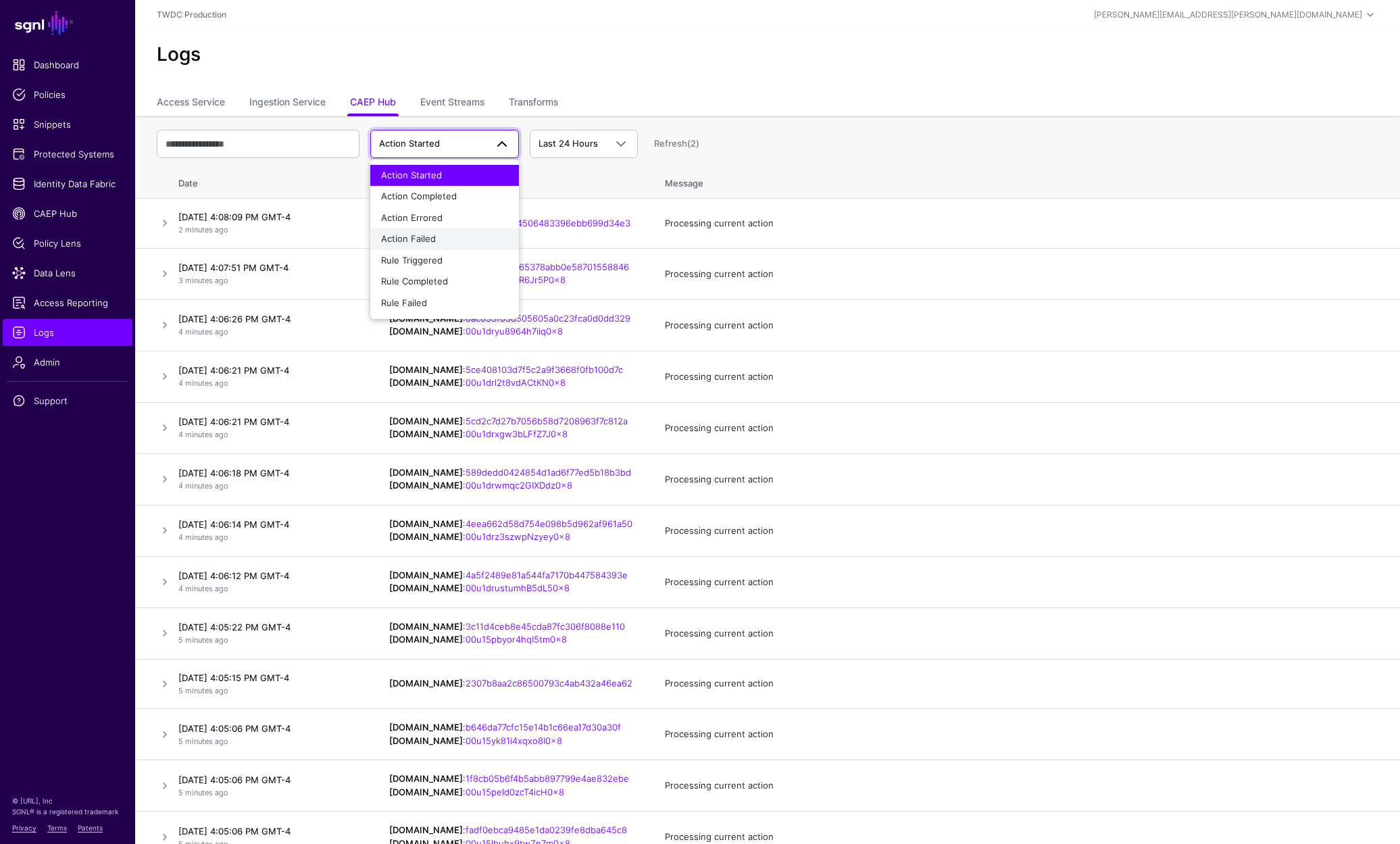
click at [431, 234] on span "Action Failed" at bounding box center [409, 238] width 54 height 11
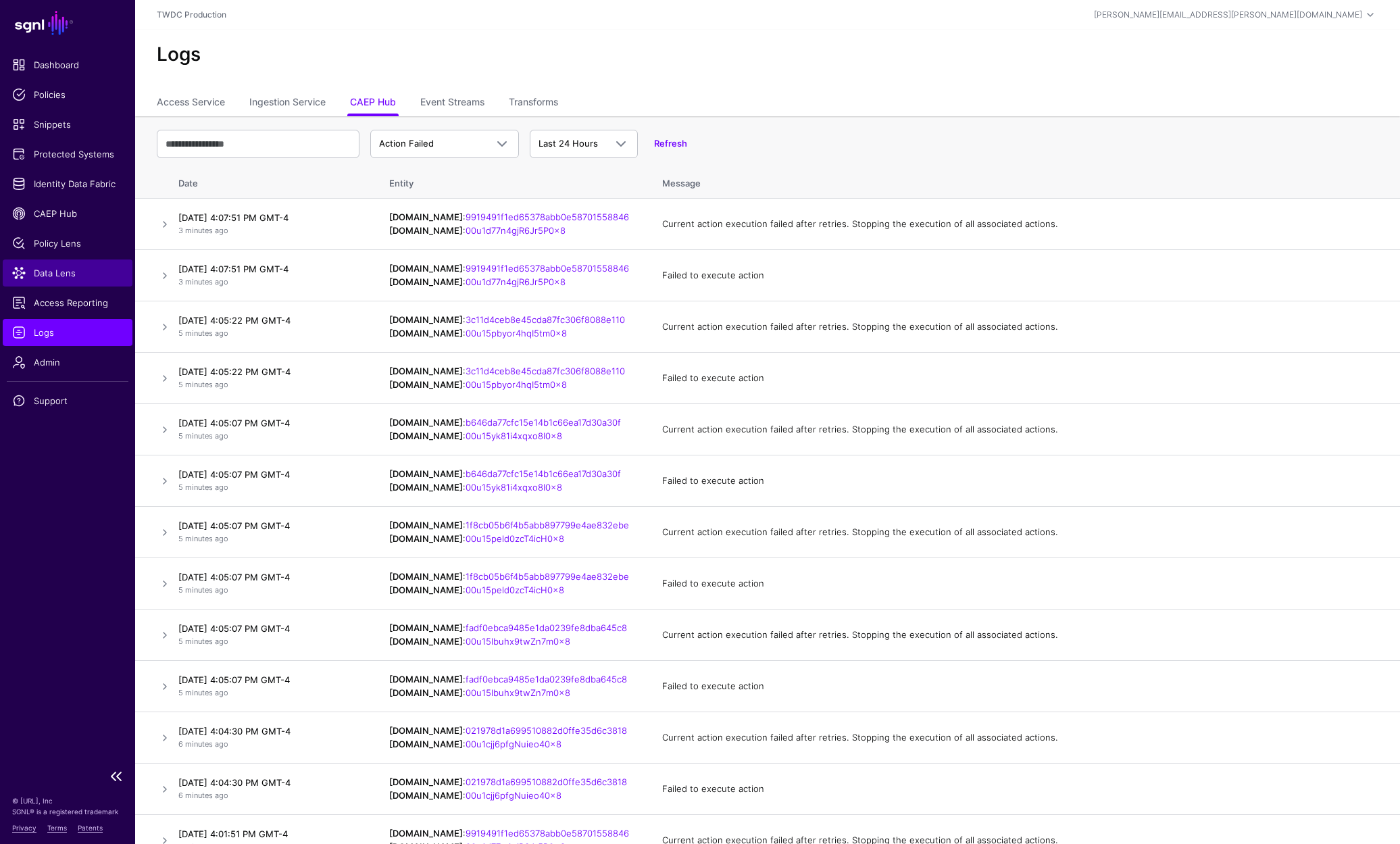
click at [62, 276] on span "Data Lens" at bounding box center [67, 272] width 111 height 14
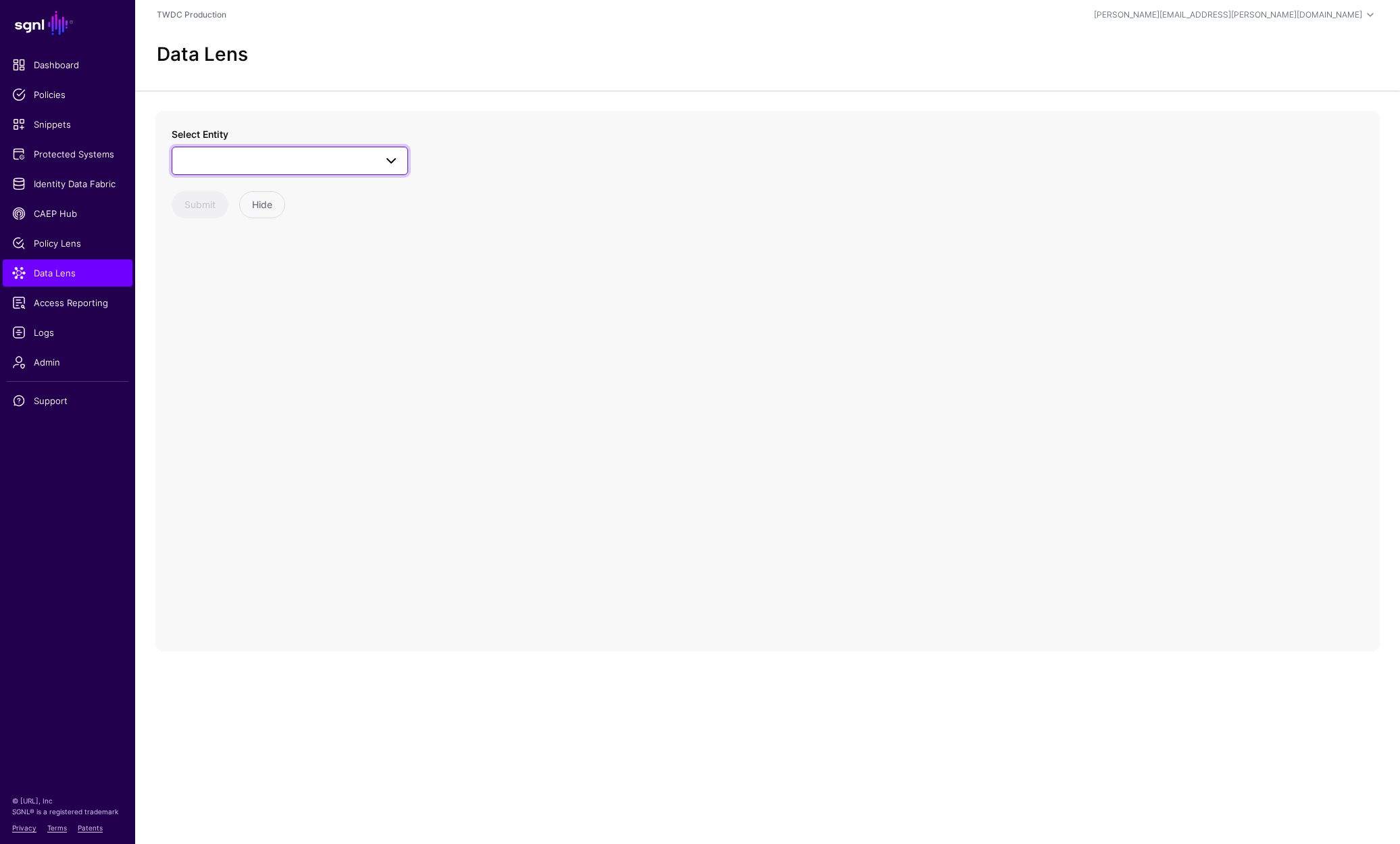
click at [373, 162] on span at bounding box center [290, 161] width 219 height 16
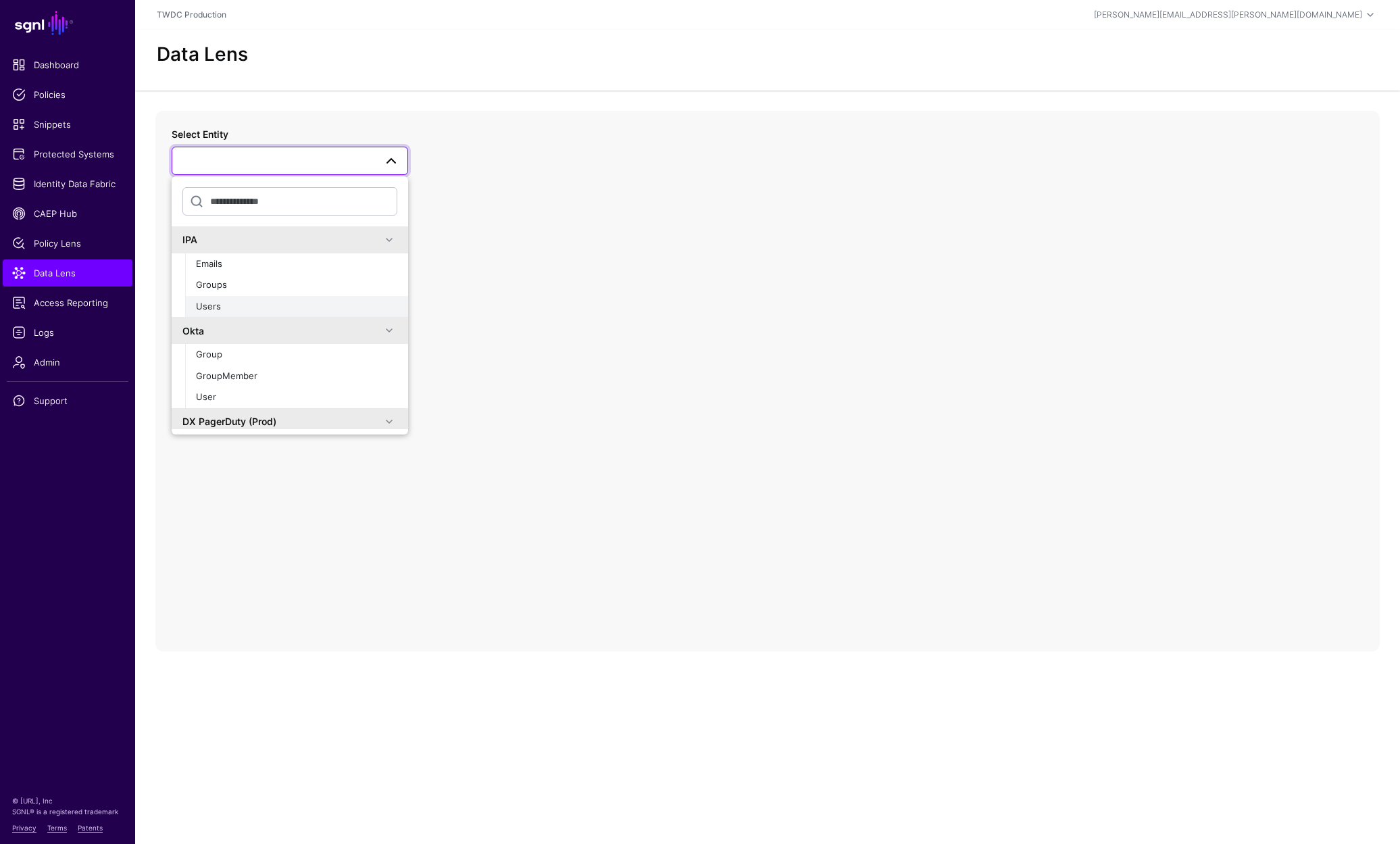
click at [205, 308] on span "Users" at bounding box center [208, 305] width 25 height 11
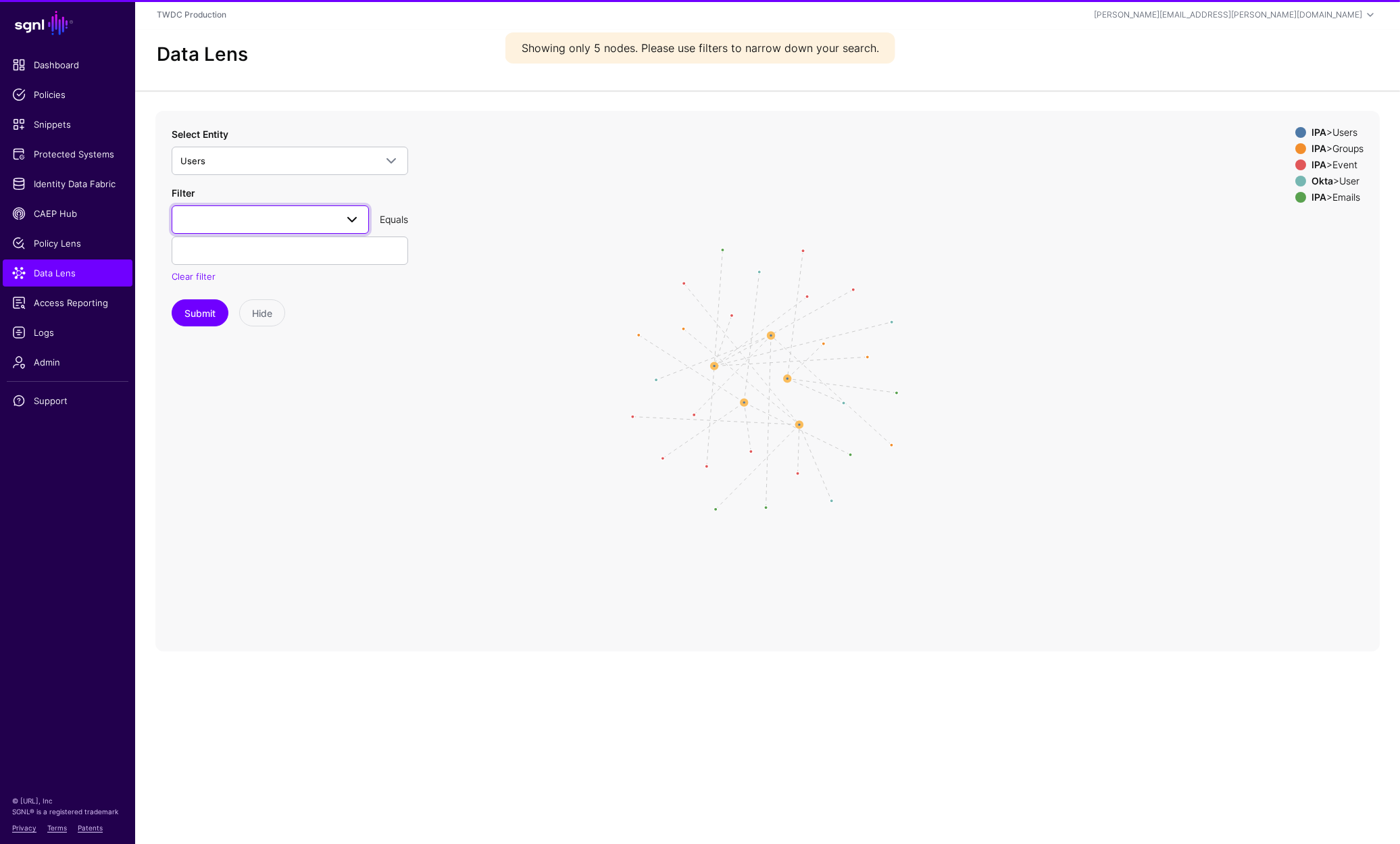
click at [348, 212] on span at bounding box center [348, 219] width 24 height 16
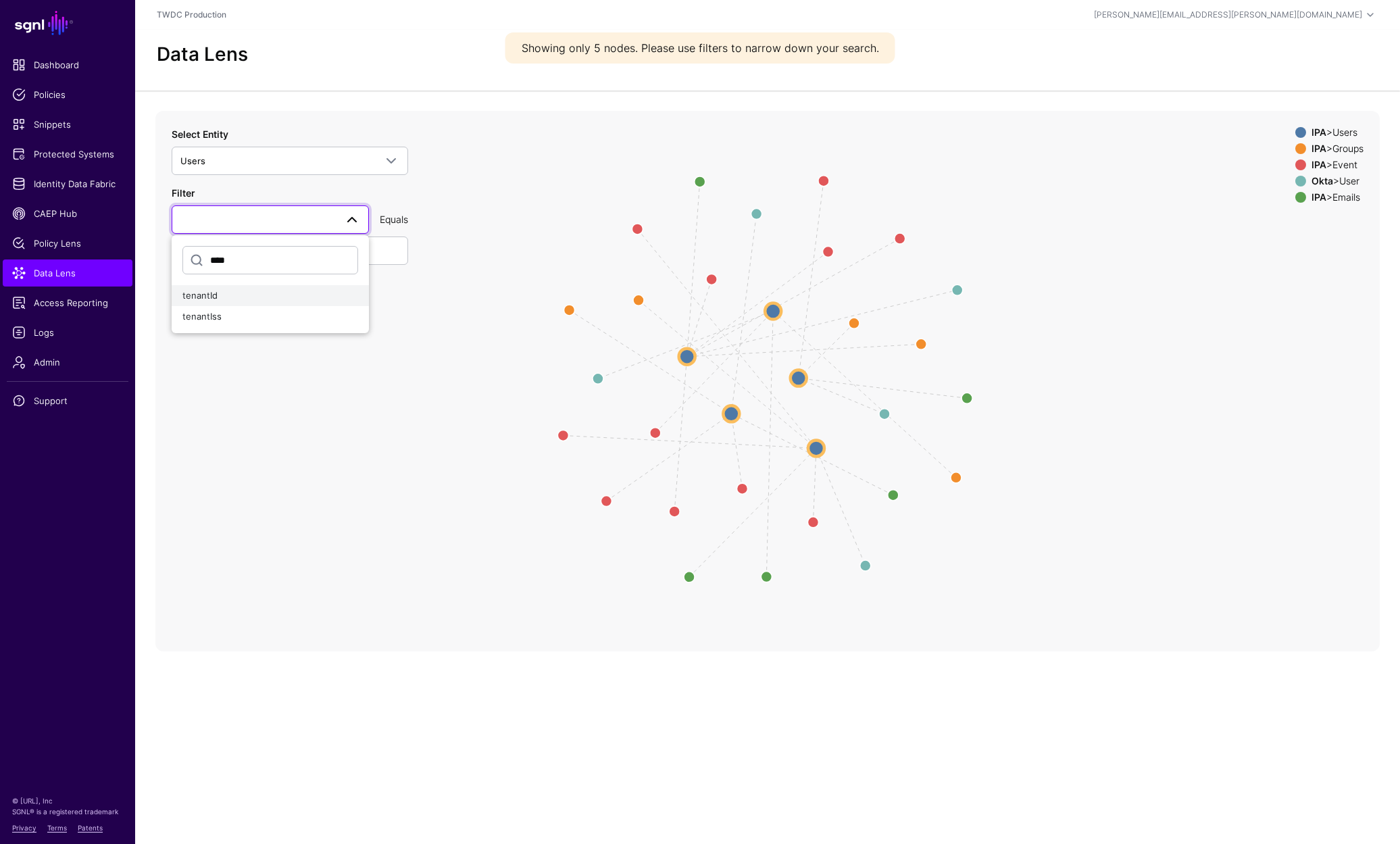
type input "****"
click at [291, 292] on div "tenantId" at bounding box center [270, 295] width 176 height 14
click at [284, 267] on div "Filter tenantId **** tenantId tenantIss Equals Clear filter" at bounding box center [290, 234] width 237 height 98
click at [279, 252] on input "text" at bounding box center [290, 251] width 237 height 29
paste input "******"
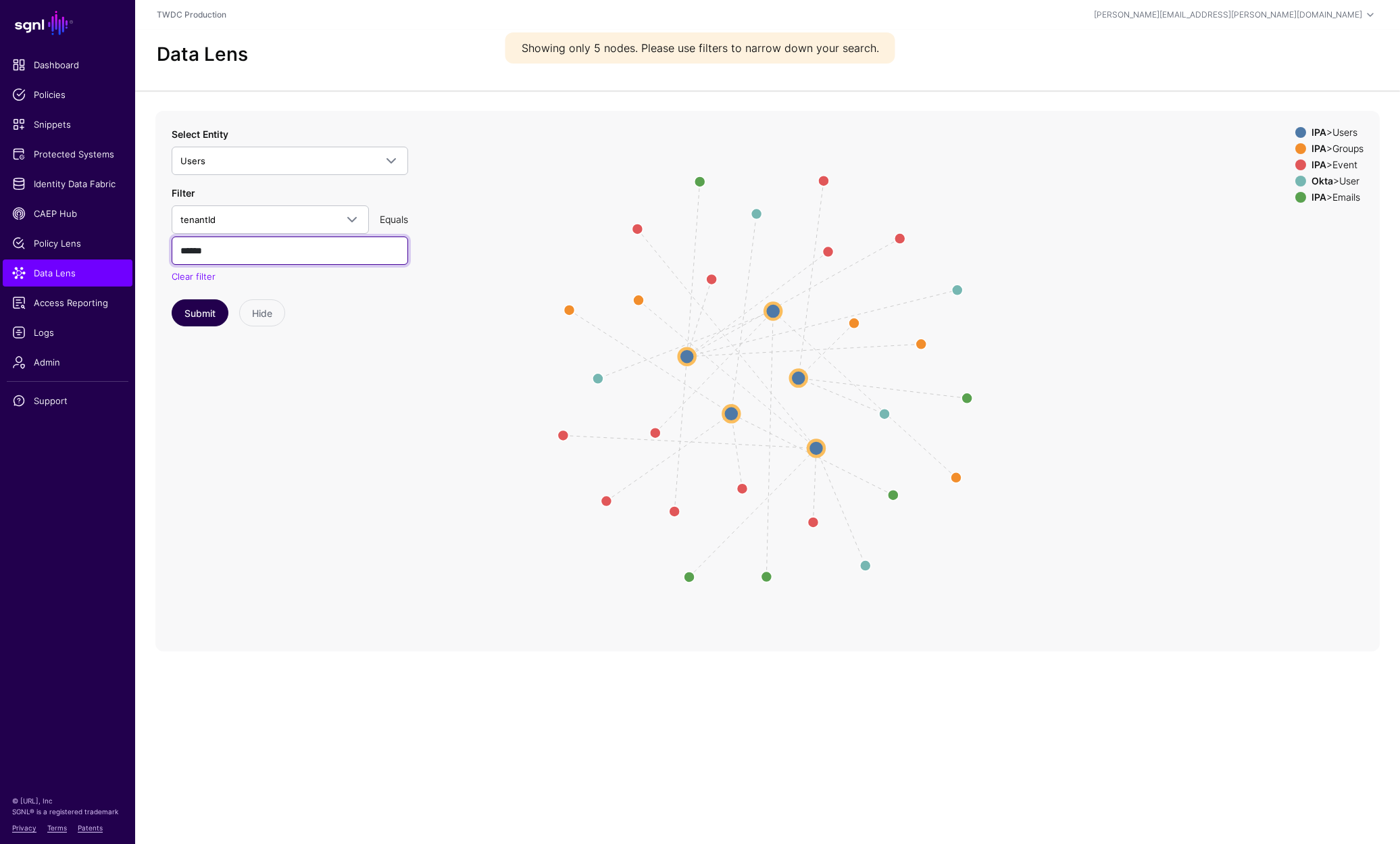
type input "******"
click at [183, 309] on button "Submit" at bounding box center [199, 313] width 57 height 27
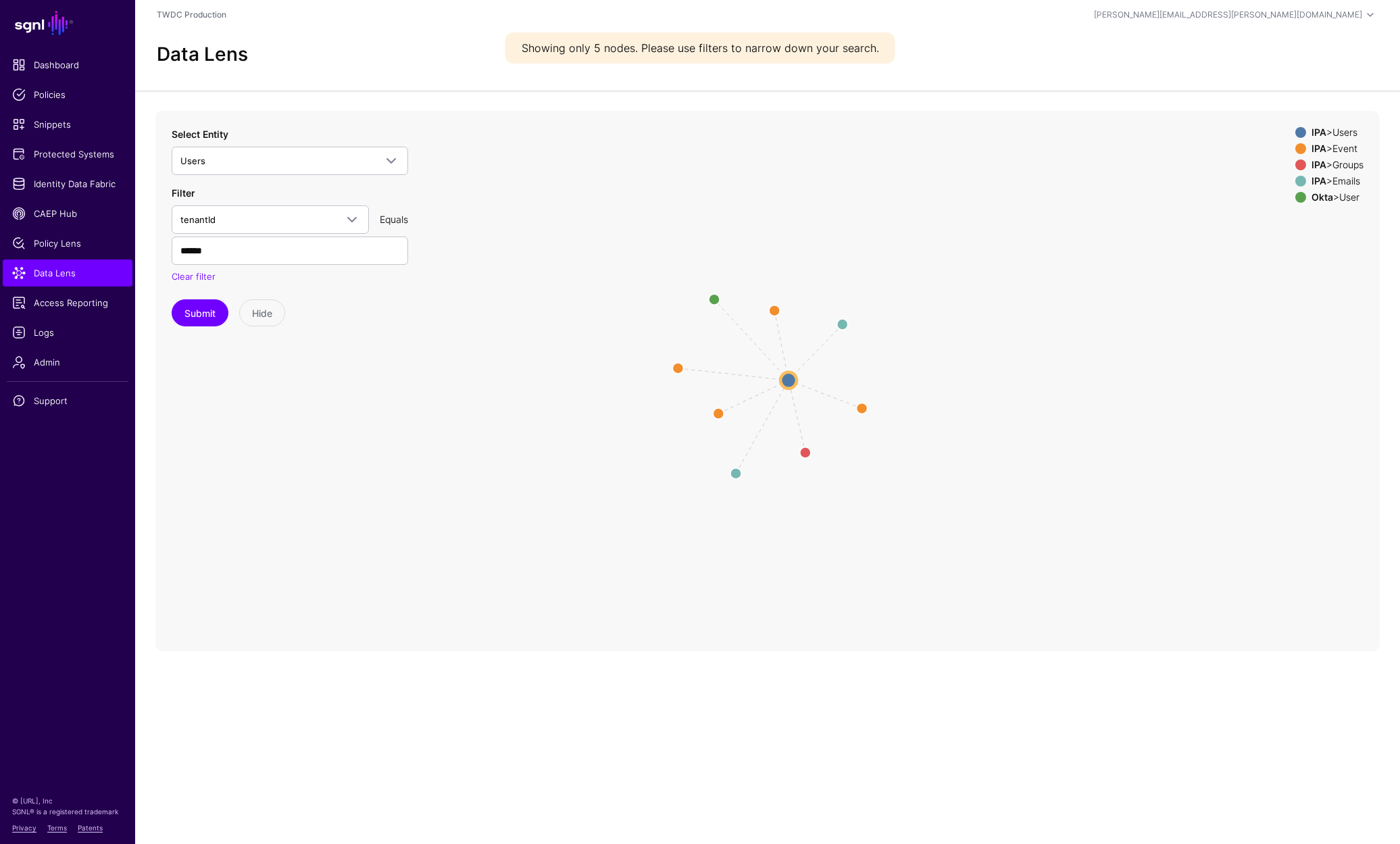
click at [1333, 151] on div "IPA > Event" at bounding box center [1337, 148] width 57 height 11
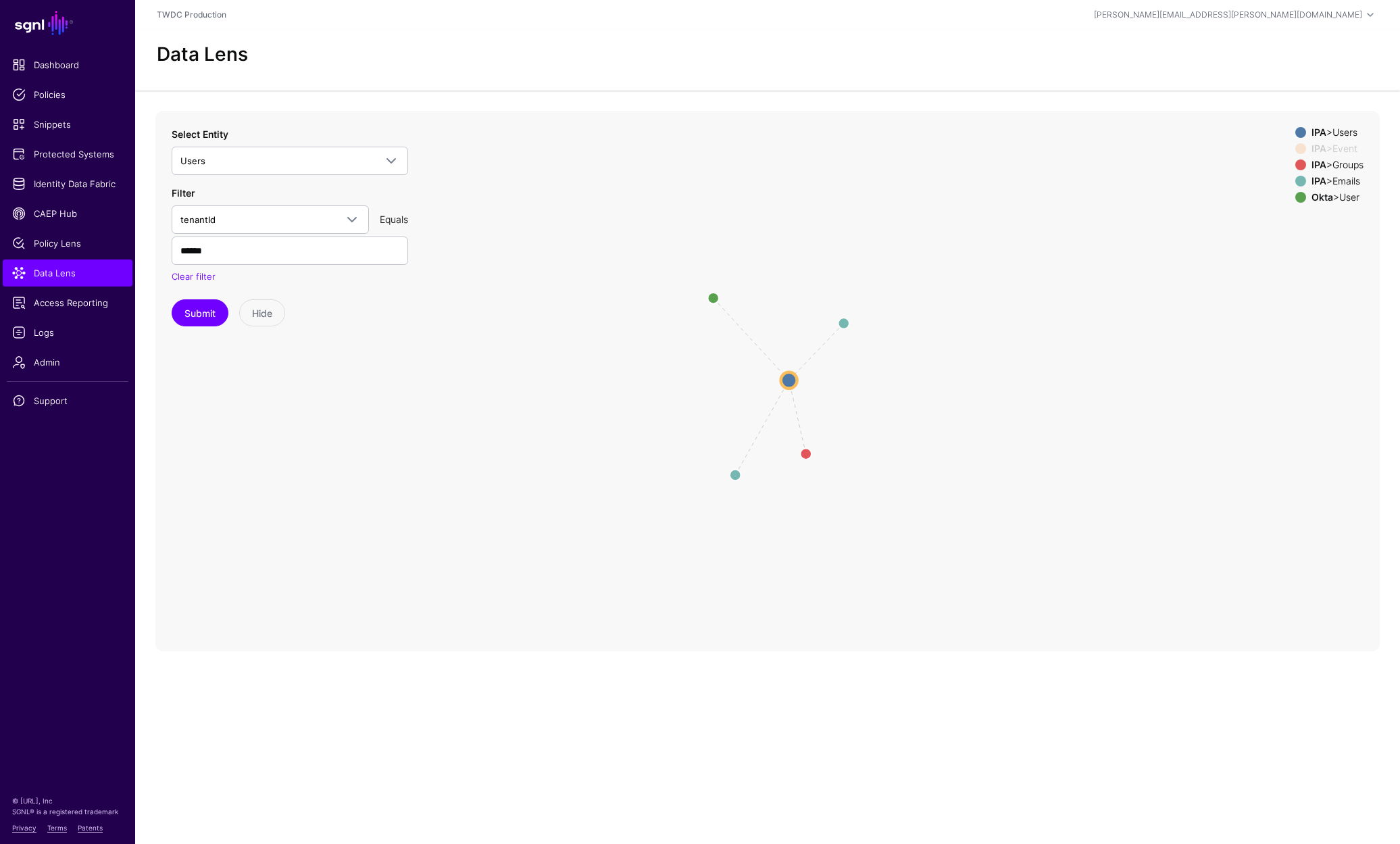
click at [1341, 164] on div "IPA > Groups" at bounding box center [1337, 164] width 57 height 11
click at [1343, 181] on div "IPA > Emails" at bounding box center [1337, 181] width 57 height 11
click at [789, 381] on circle at bounding box center [789, 379] width 16 height 16
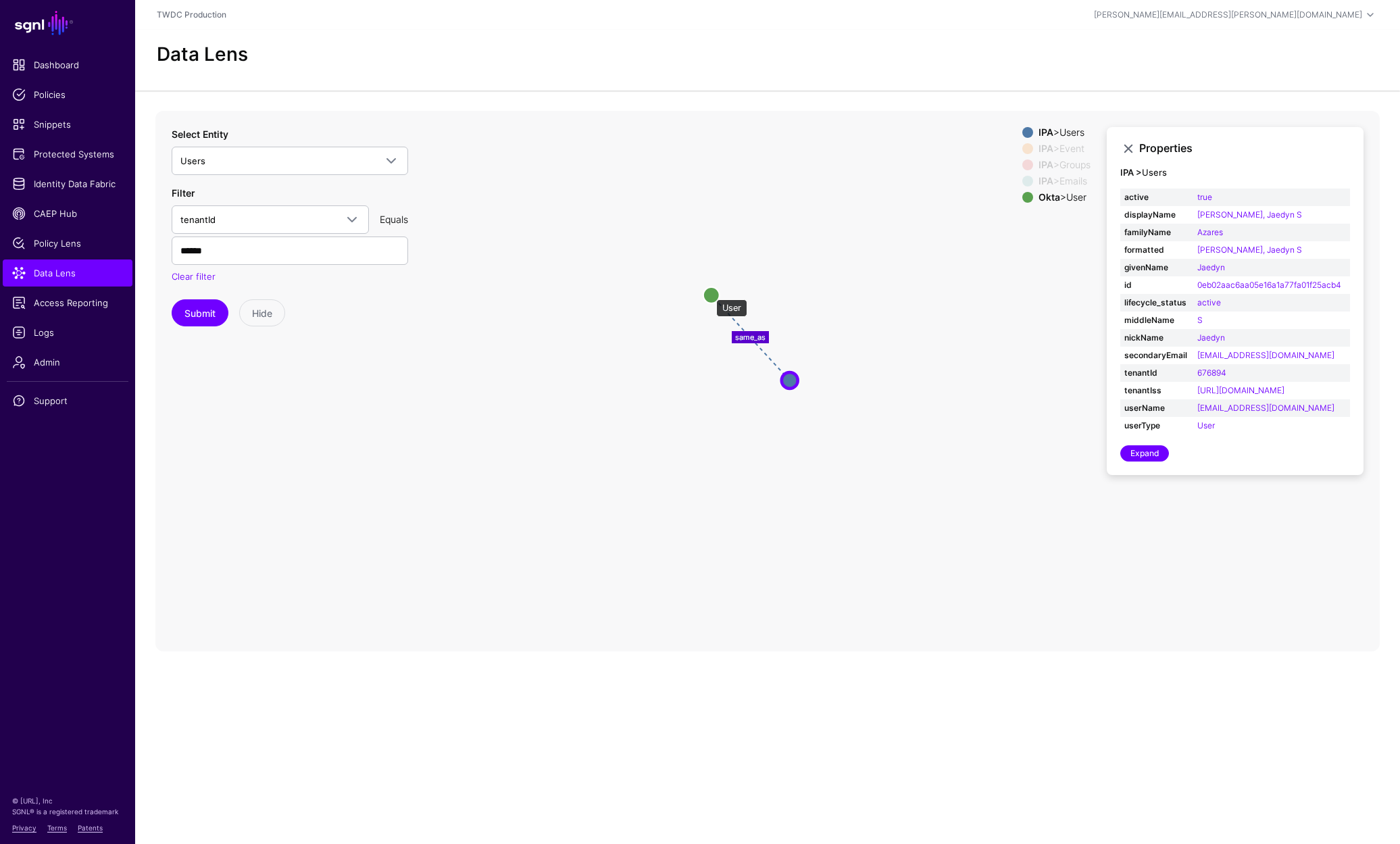
click at [709, 293] on circle at bounding box center [711, 295] width 16 height 16
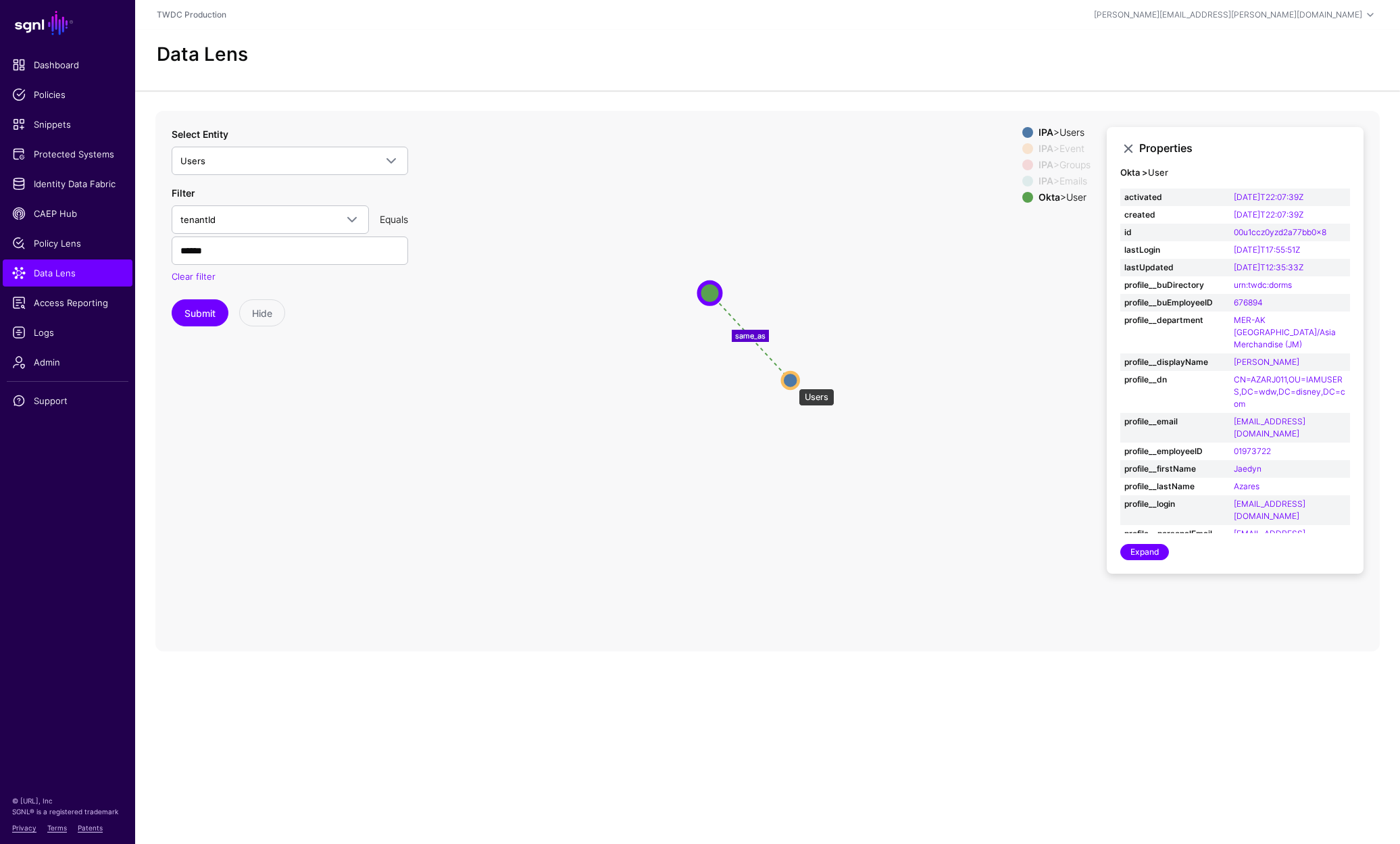
click at [791, 381] on circle at bounding box center [790, 380] width 16 height 16
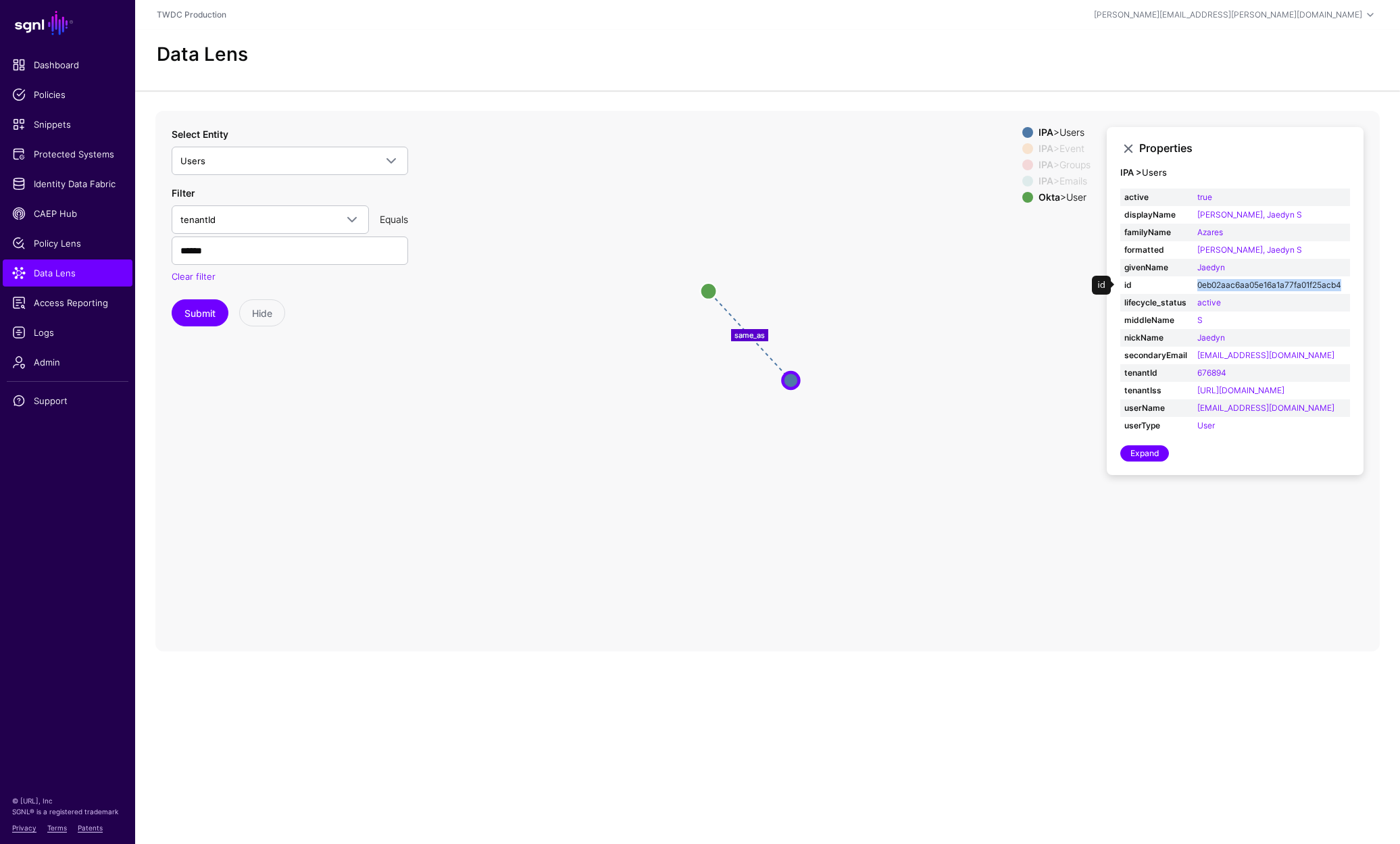
drag, startPoint x: 1344, startPoint y: 286, endPoint x: 1197, endPoint y: 286, distance: 147.0
click at [1197, 286] on td "0eb02aac6aa05e16a1a77fa01f25acb4" at bounding box center [1271, 285] width 157 height 18
click at [898, 383] on icon "same_as changed parent parent changed parent changed changed User User Users Us…" at bounding box center [768, 381] width 1224 height 541
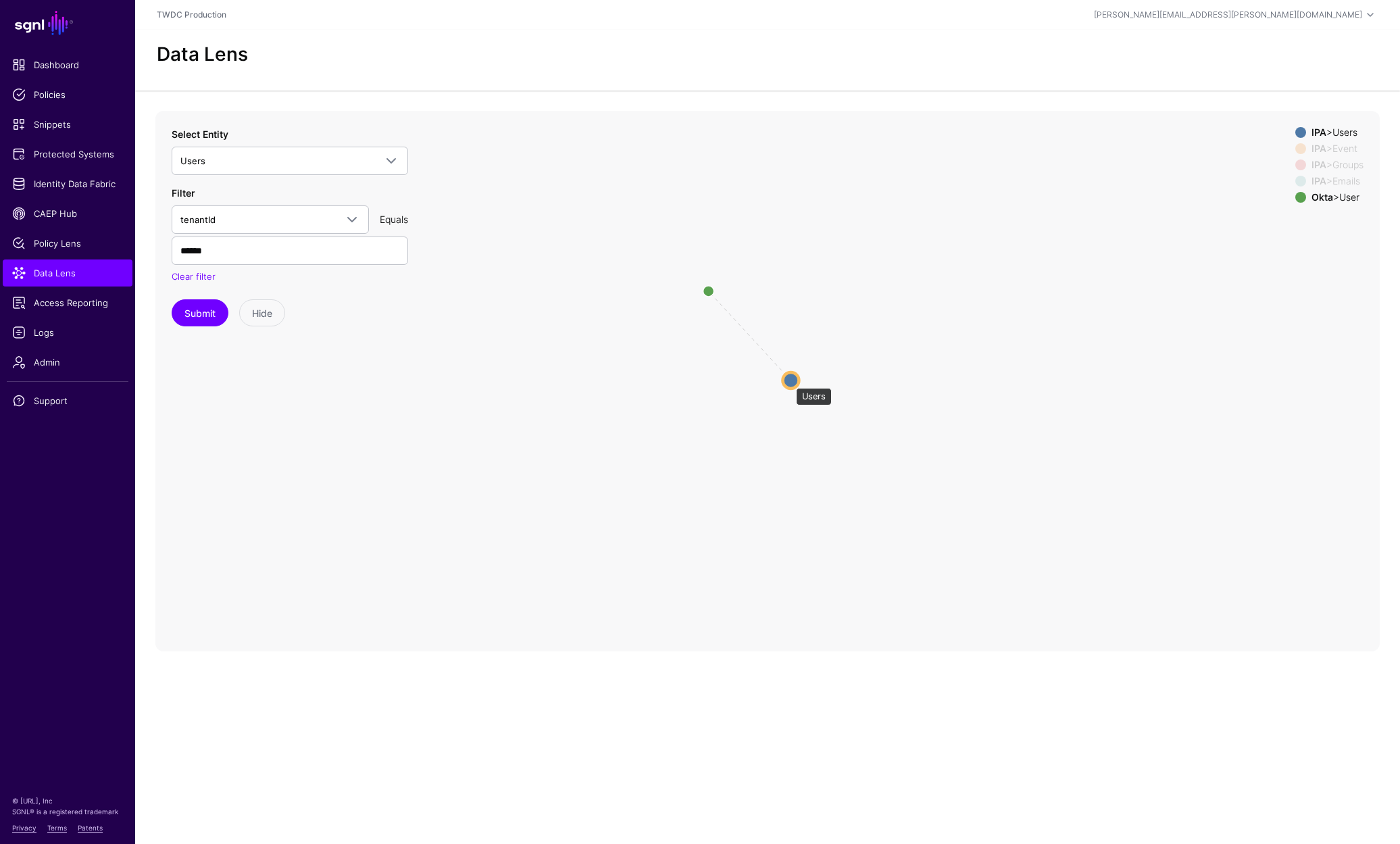
click at [789, 381] on circle at bounding box center [790, 380] width 16 height 16
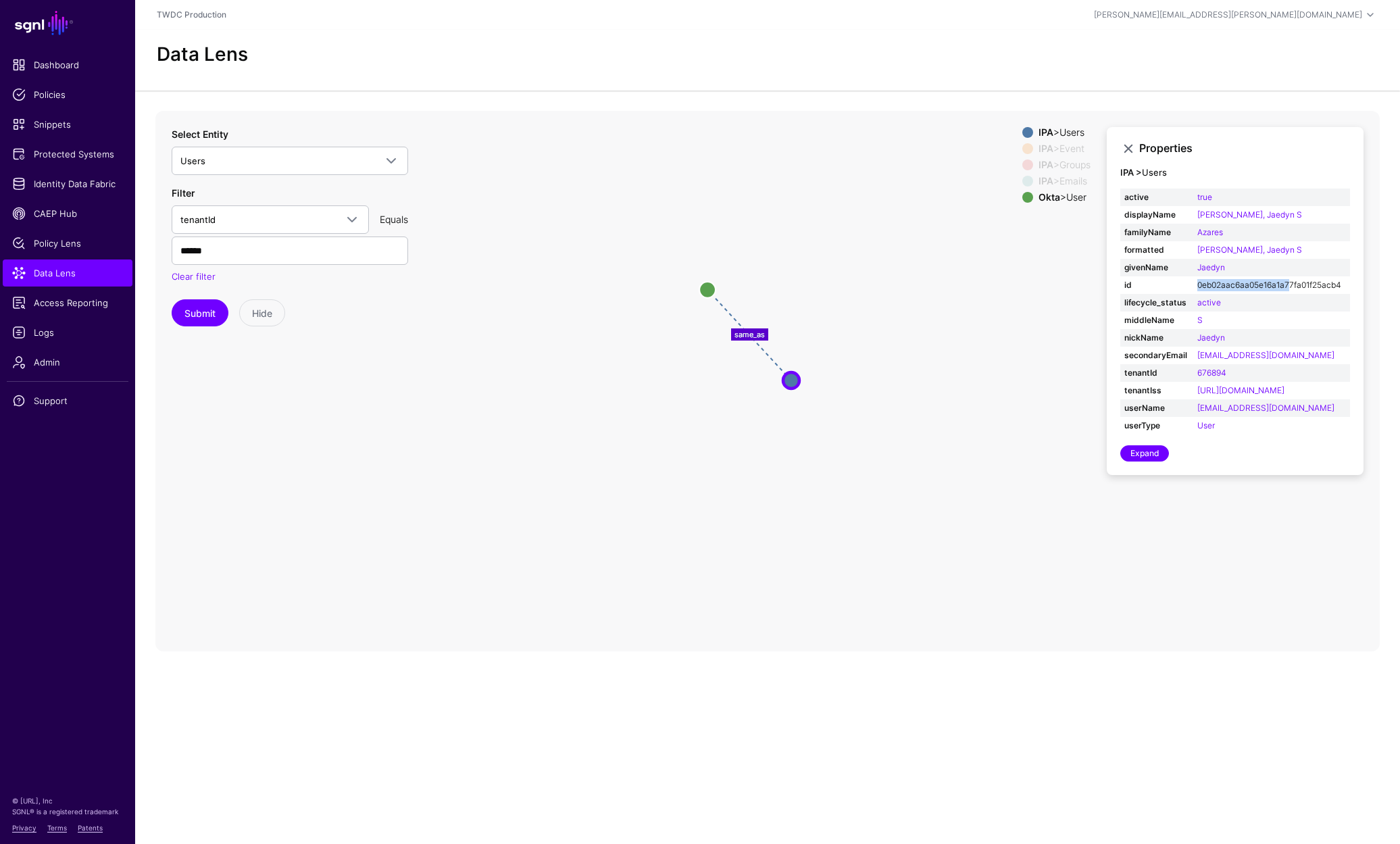
drag, startPoint x: 1190, startPoint y: 288, endPoint x: 1291, endPoint y: 287, distance: 101.0
click at [1291, 287] on tr "id 0eb02aac6aa05e16a1a77fa01f25acb4" at bounding box center [1234, 285] width 229 height 18
click at [1348, 287] on td "0eb02aac6aa05e16a1a77fa01f25acb4" at bounding box center [1271, 285] width 157 height 18
drag, startPoint x: 1348, startPoint y: 285, endPoint x: 1198, endPoint y: 285, distance: 150.0
click at [1198, 285] on td "0eb02aac6aa05e16a1a77fa01f25acb4" at bounding box center [1271, 285] width 157 height 18
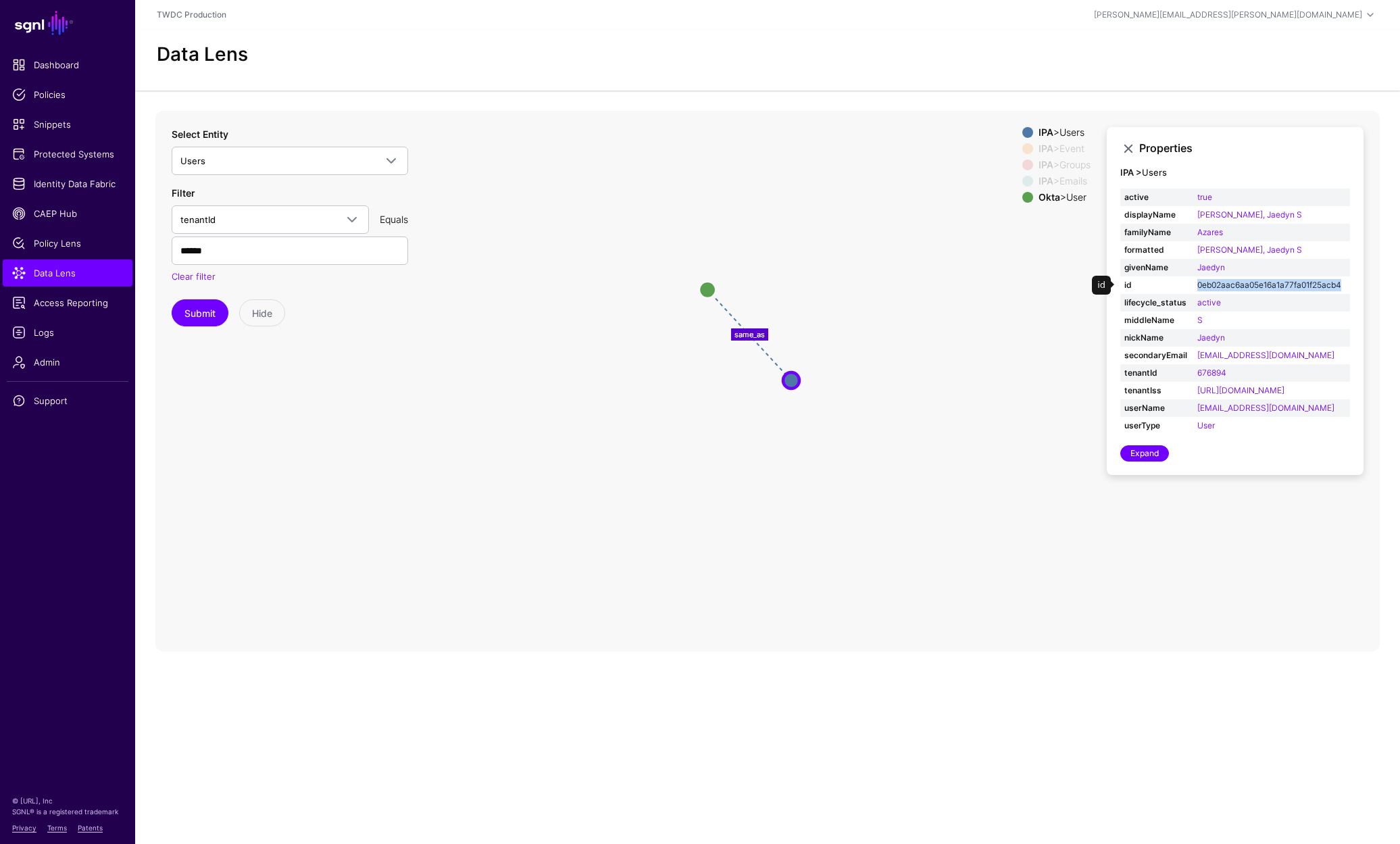
copy link "0eb02aac6aa05e16a1a77fa01f25acb4"
click at [39, 333] on span "Logs" at bounding box center [67, 332] width 111 height 14
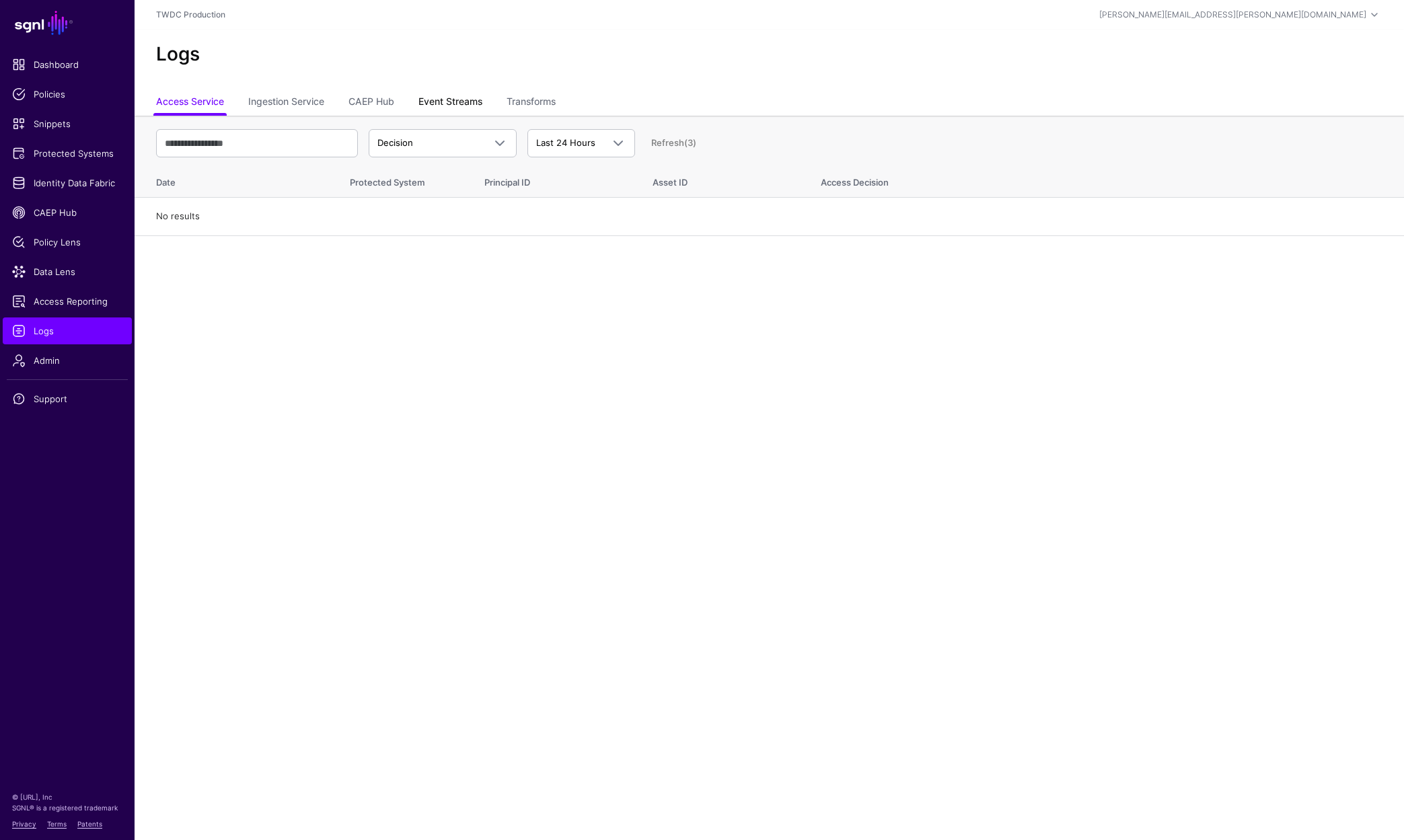
click at [433, 111] on link "Event Streams" at bounding box center [450, 103] width 64 height 26
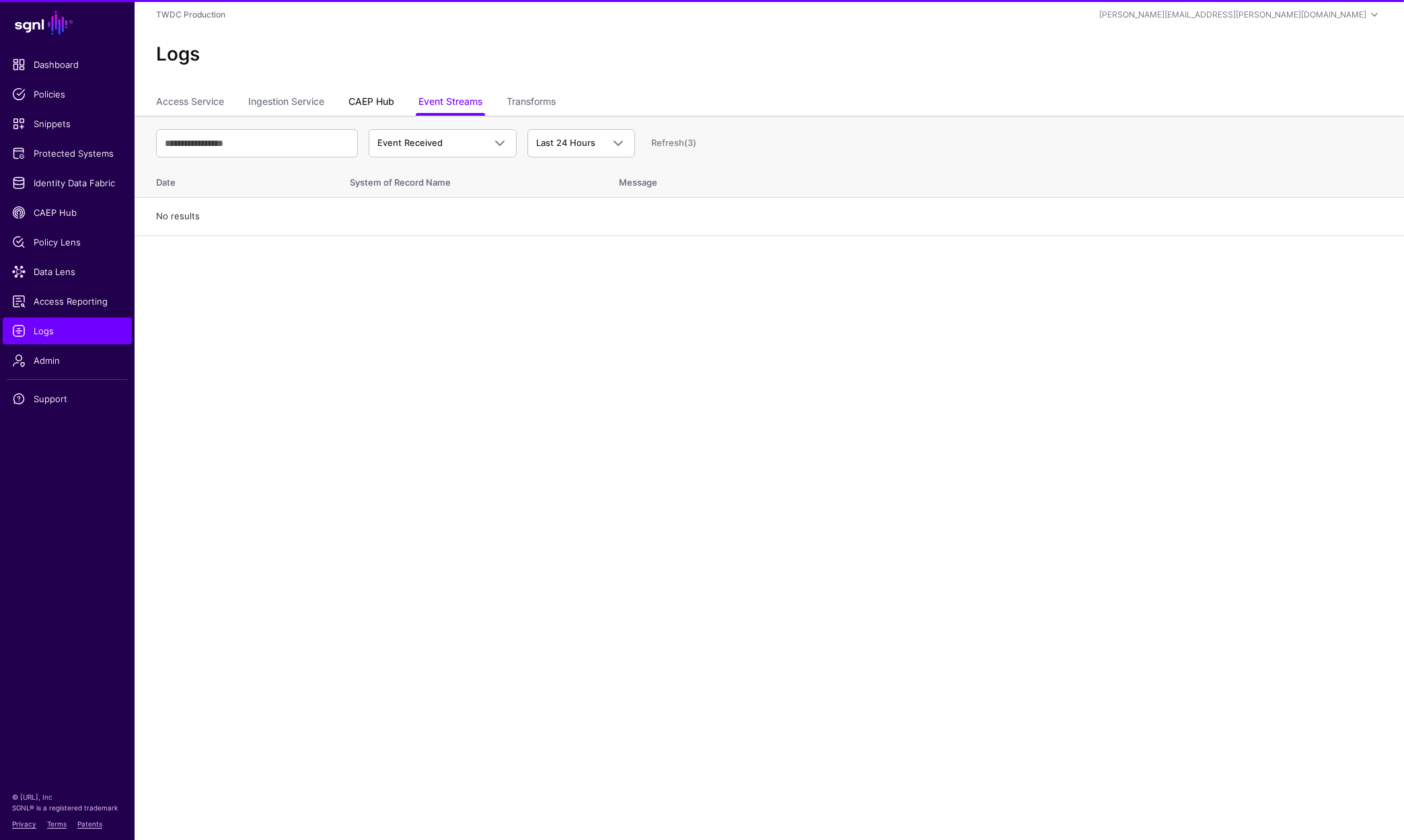
click at [377, 103] on link "CAEP Hub" at bounding box center [371, 103] width 46 height 26
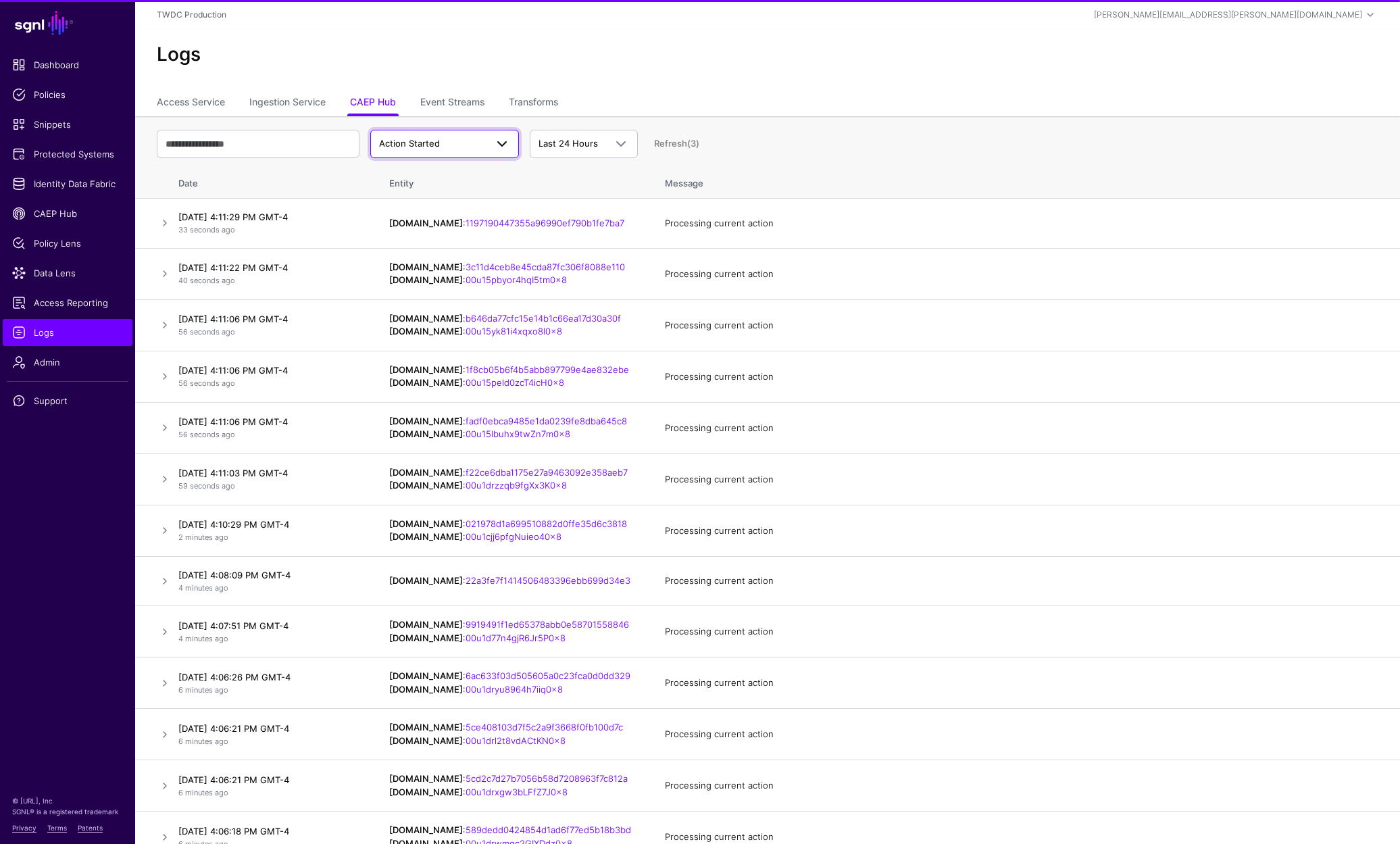
click at [495, 142] on span at bounding box center [502, 143] width 16 height 16
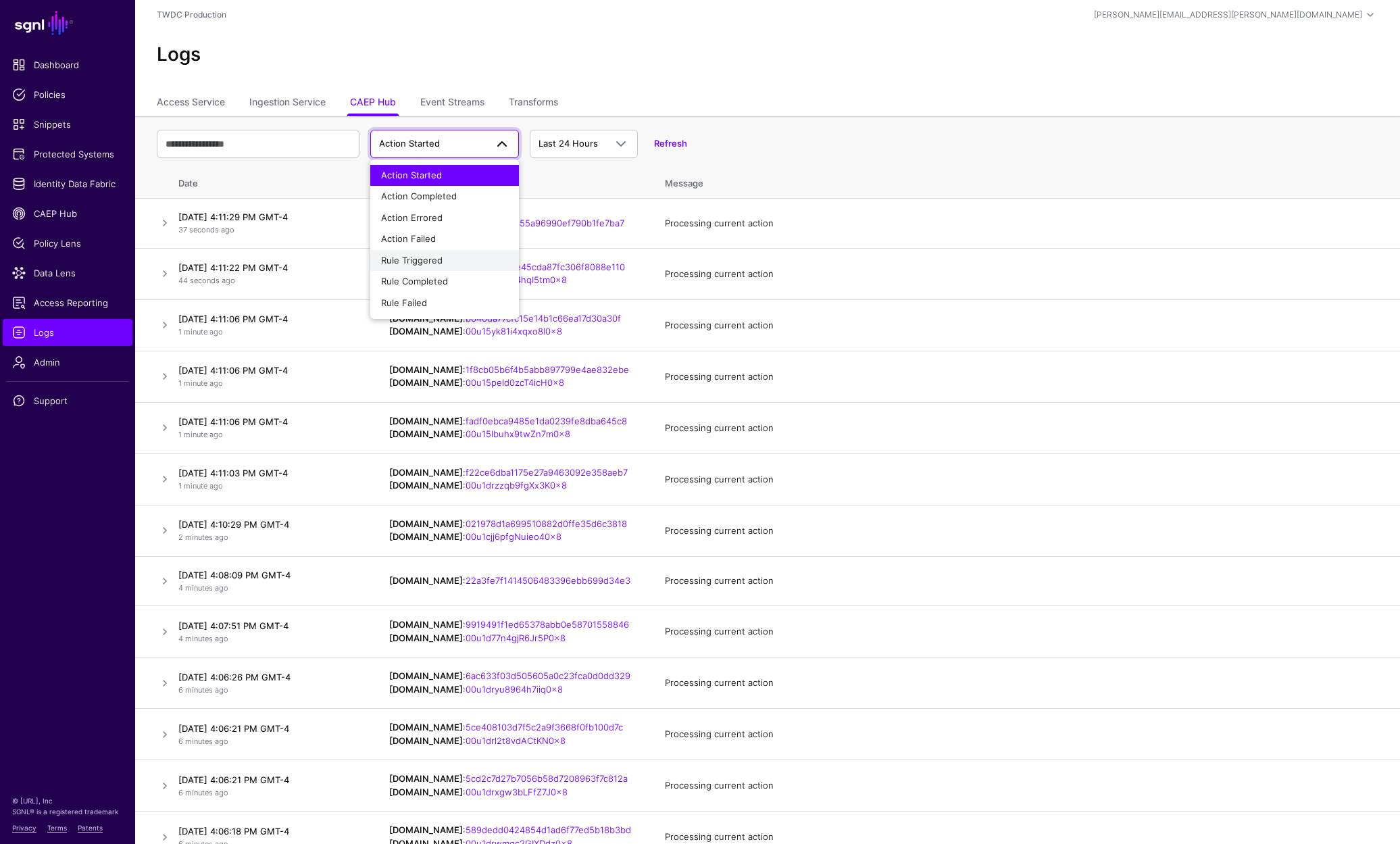
click at [411, 257] on span "Rule Triggered" at bounding box center [412, 260] width 62 height 11
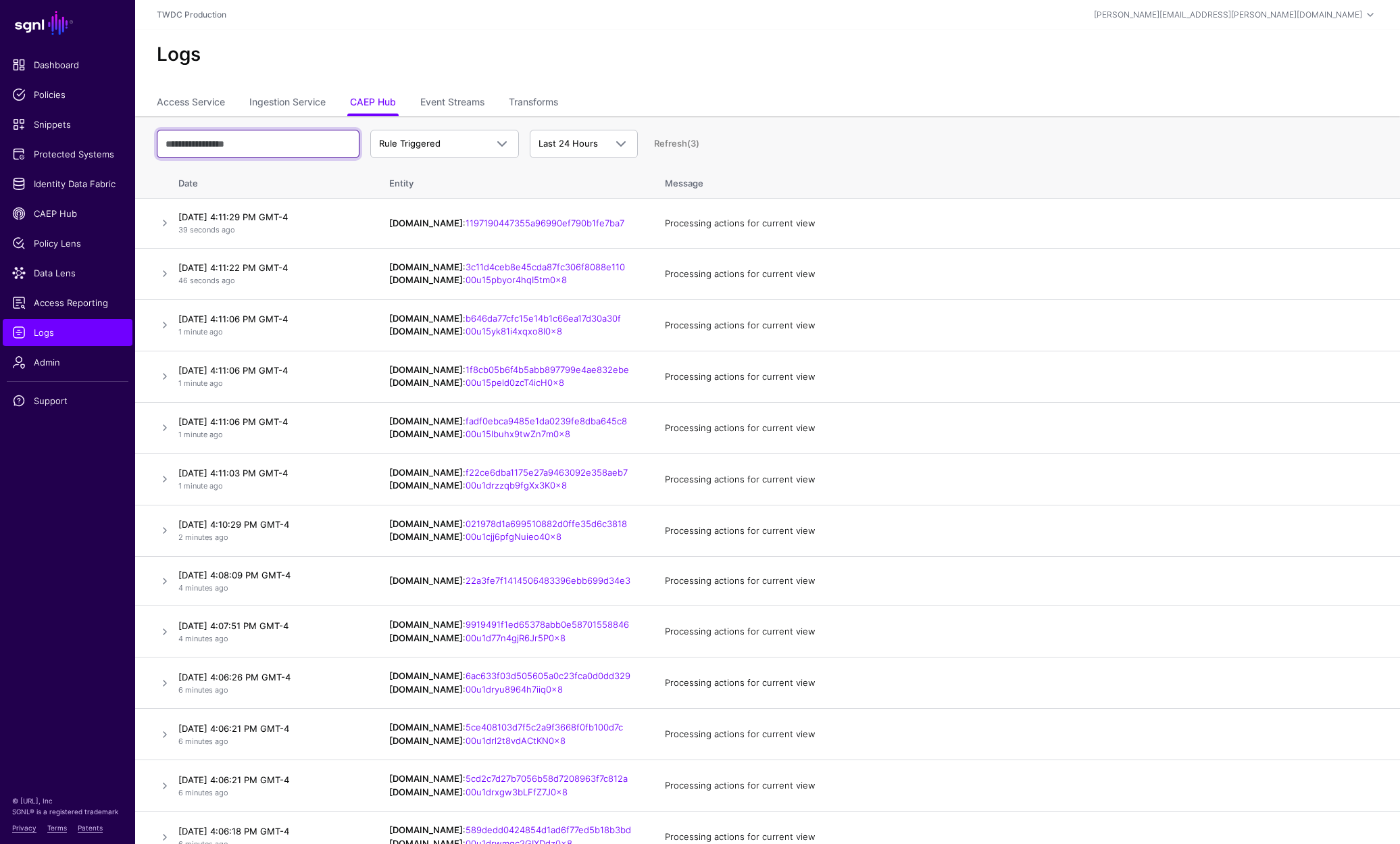
click at [272, 149] on input "text" at bounding box center [258, 144] width 203 height 29
paste input "**********"
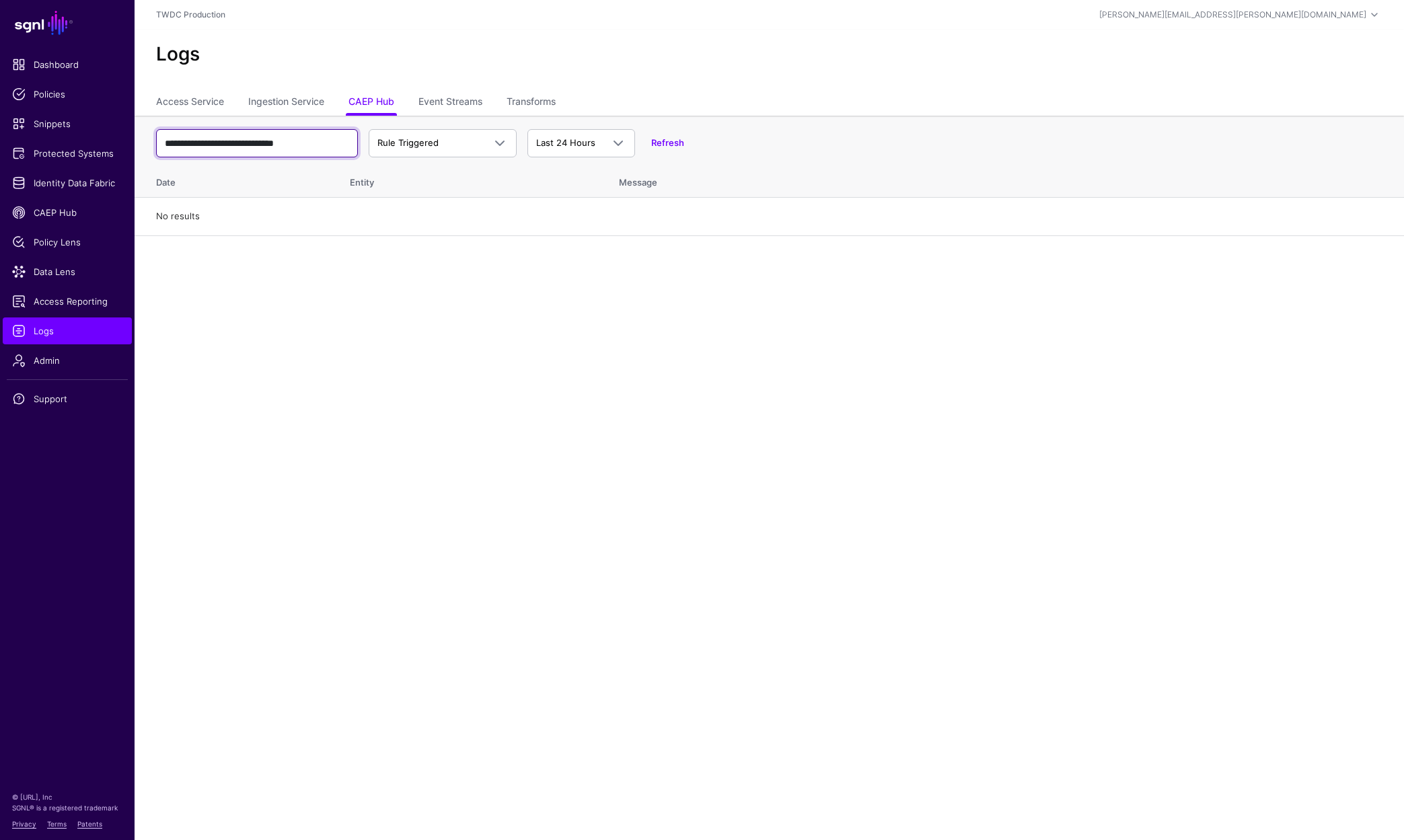
type input "**********"
click at [665, 141] on link "Refresh" at bounding box center [667, 142] width 33 height 11
click at [344, 143] on input "**********" at bounding box center [257, 143] width 202 height 29
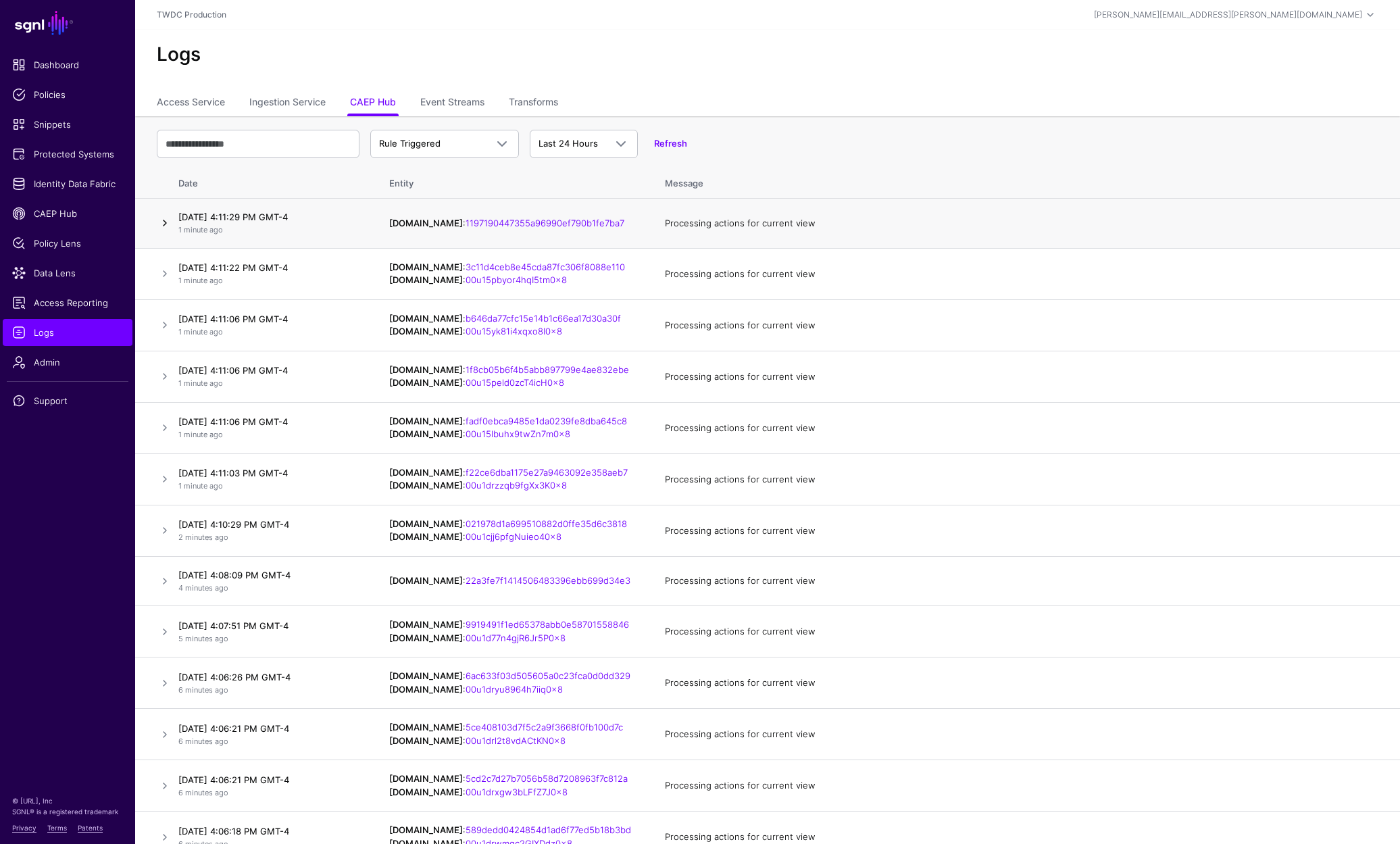
click at [168, 224] on link at bounding box center [165, 223] width 16 height 16
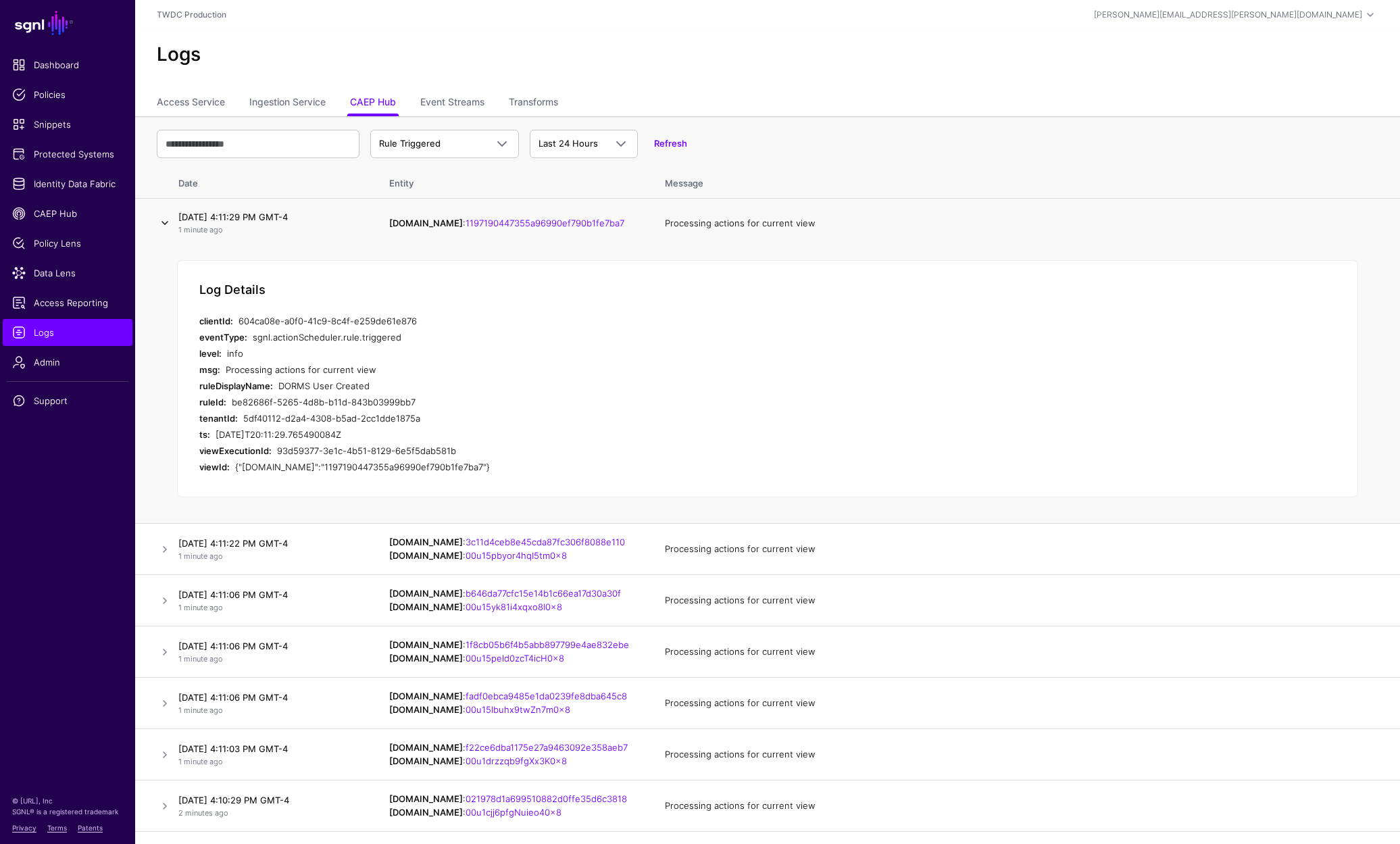
click at [165, 224] on link at bounding box center [165, 223] width 16 height 16
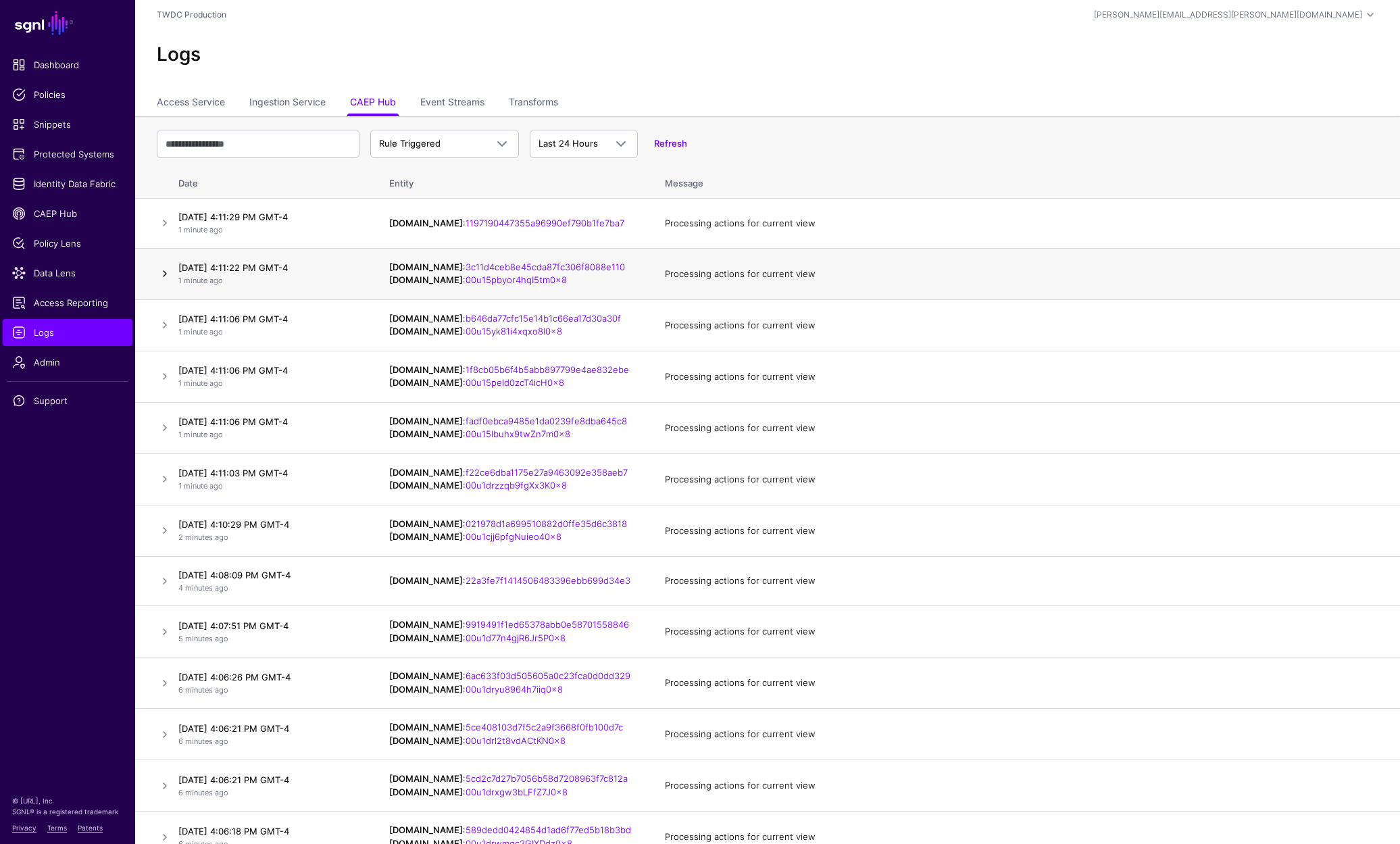
click at [166, 272] on link at bounding box center [165, 273] width 16 height 16
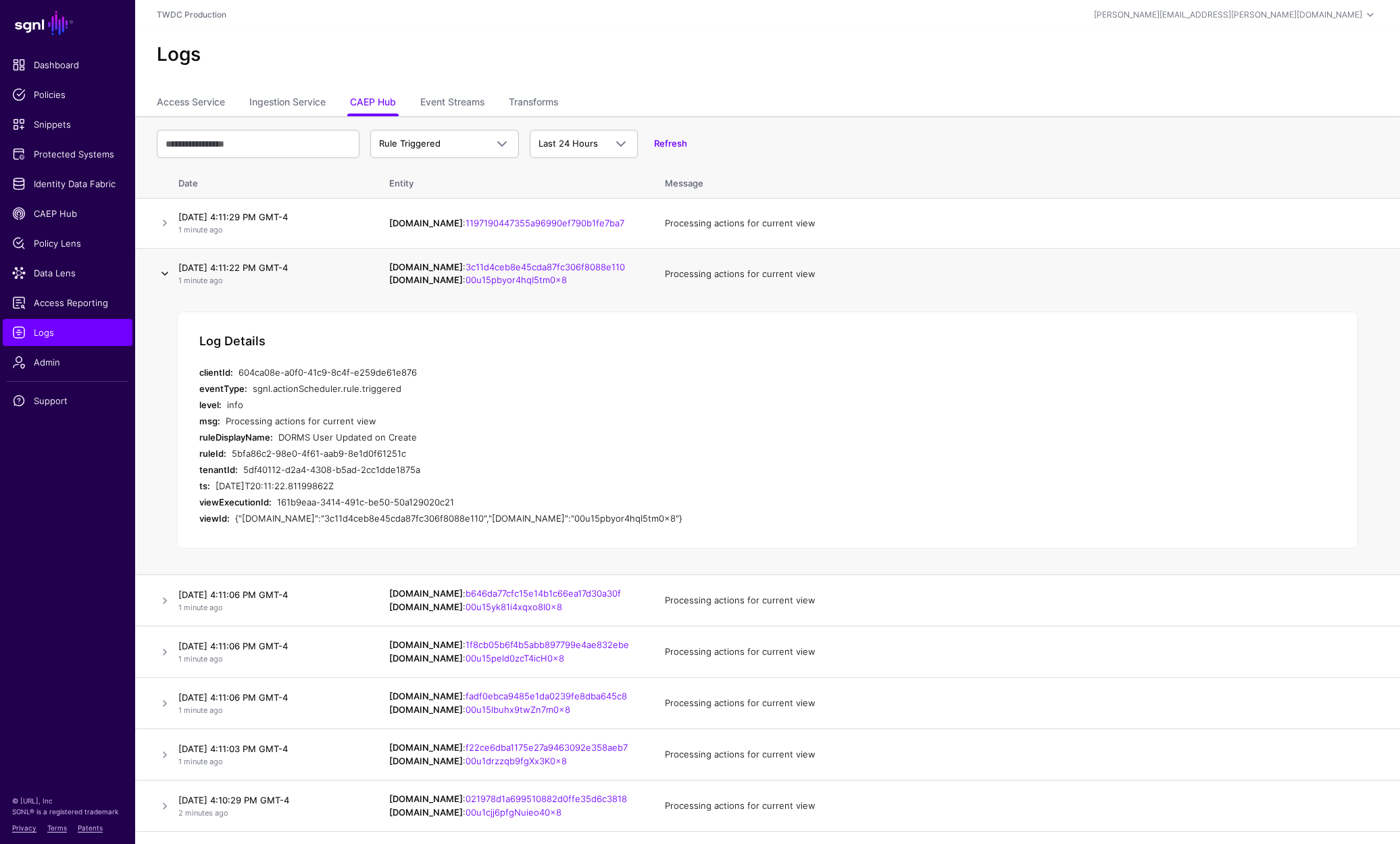
click at [162, 275] on link at bounding box center [165, 273] width 16 height 16
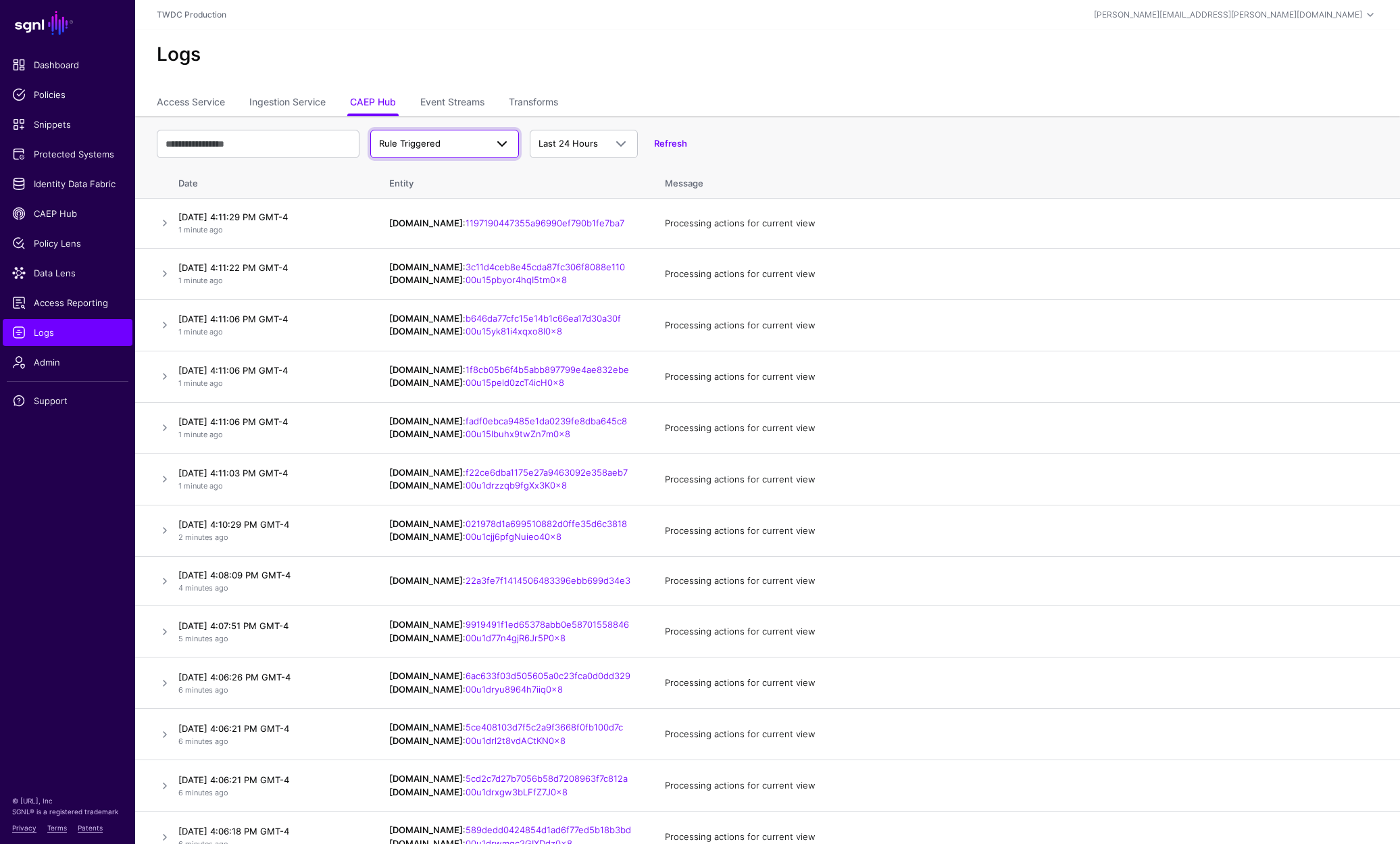
click at [484, 153] on link "Rule Triggered" at bounding box center [444, 144] width 148 height 29
click at [424, 240] on span "Action Failed" at bounding box center [409, 238] width 54 height 11
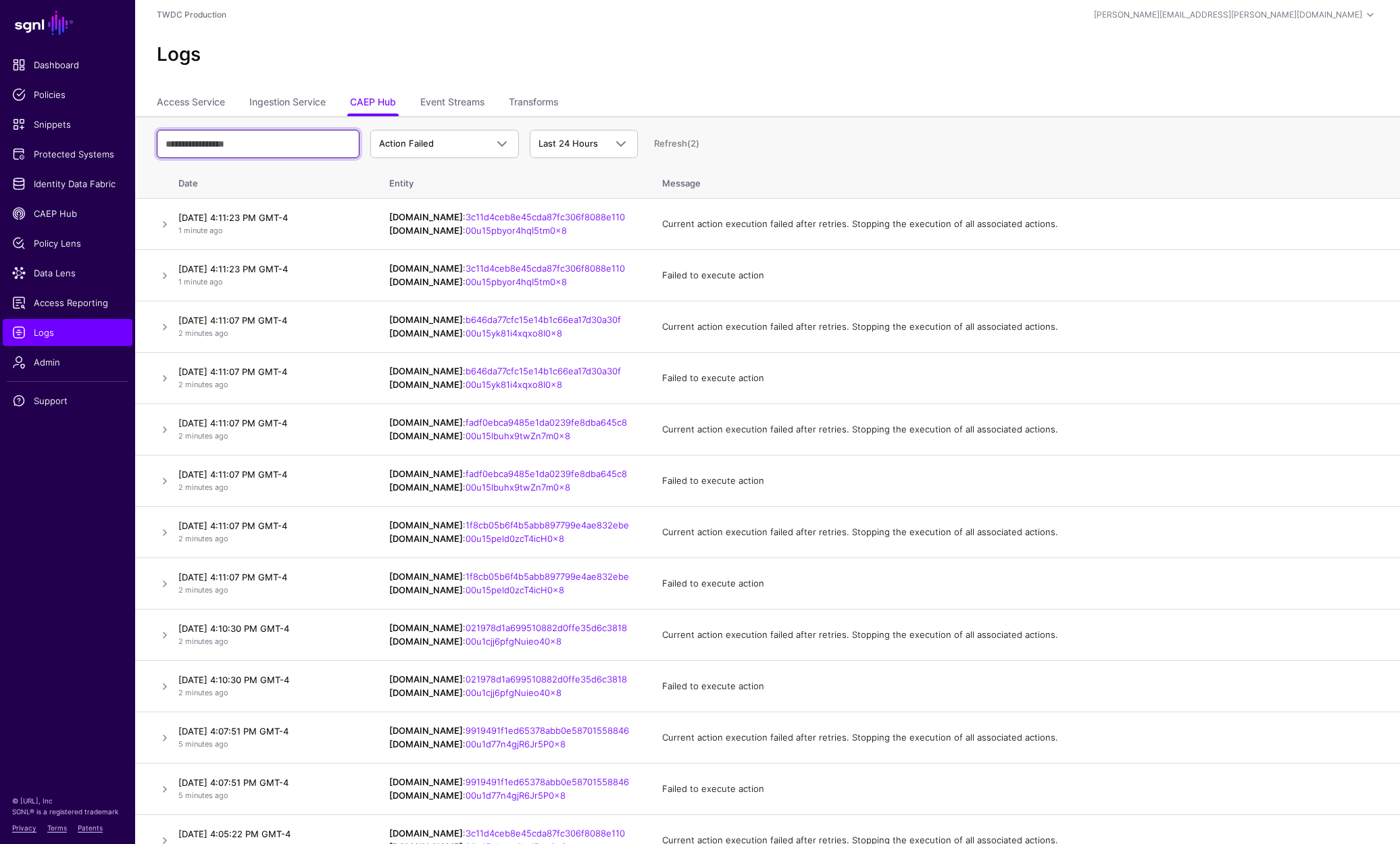
click at [265, 146] on input "text" at bounding box center [258, 144] width 203 height 29
paste input "**********"
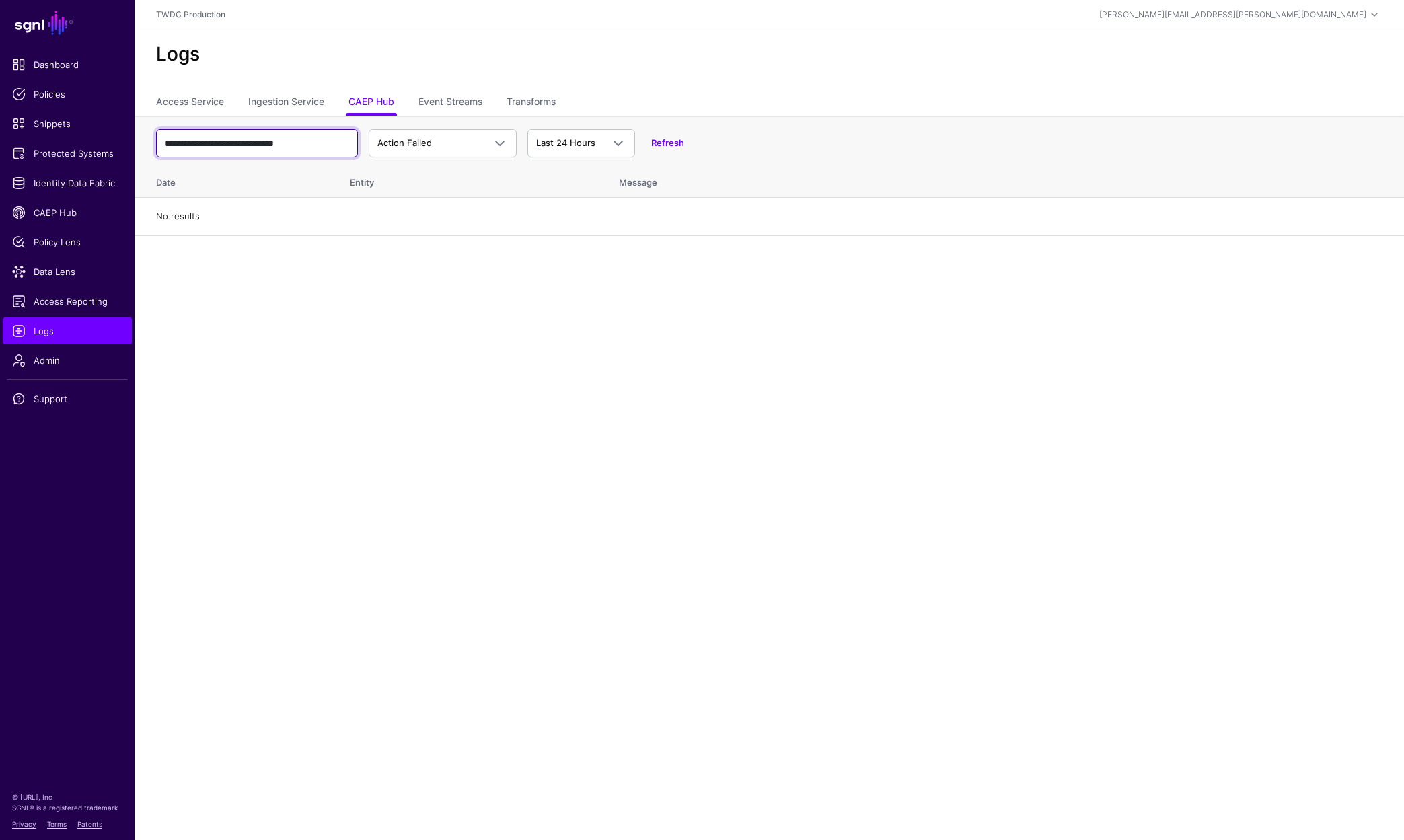
type input "**********"
click at [56, 272] on span "Data Lens" at bounding box center [67, 271] width 111 height 14
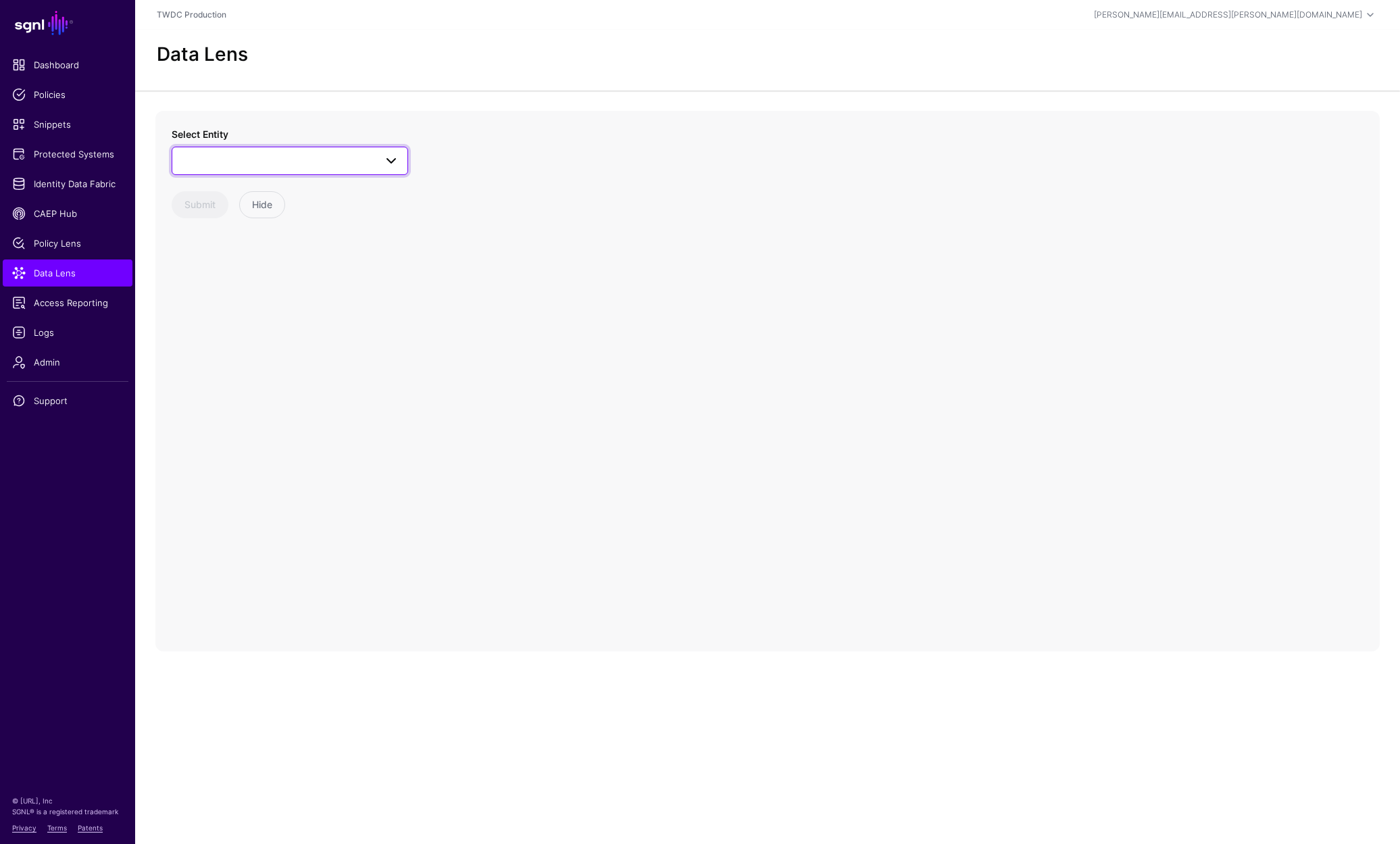
click at [350, 153] on span at bounding box center [290, 161] width 219 height 16
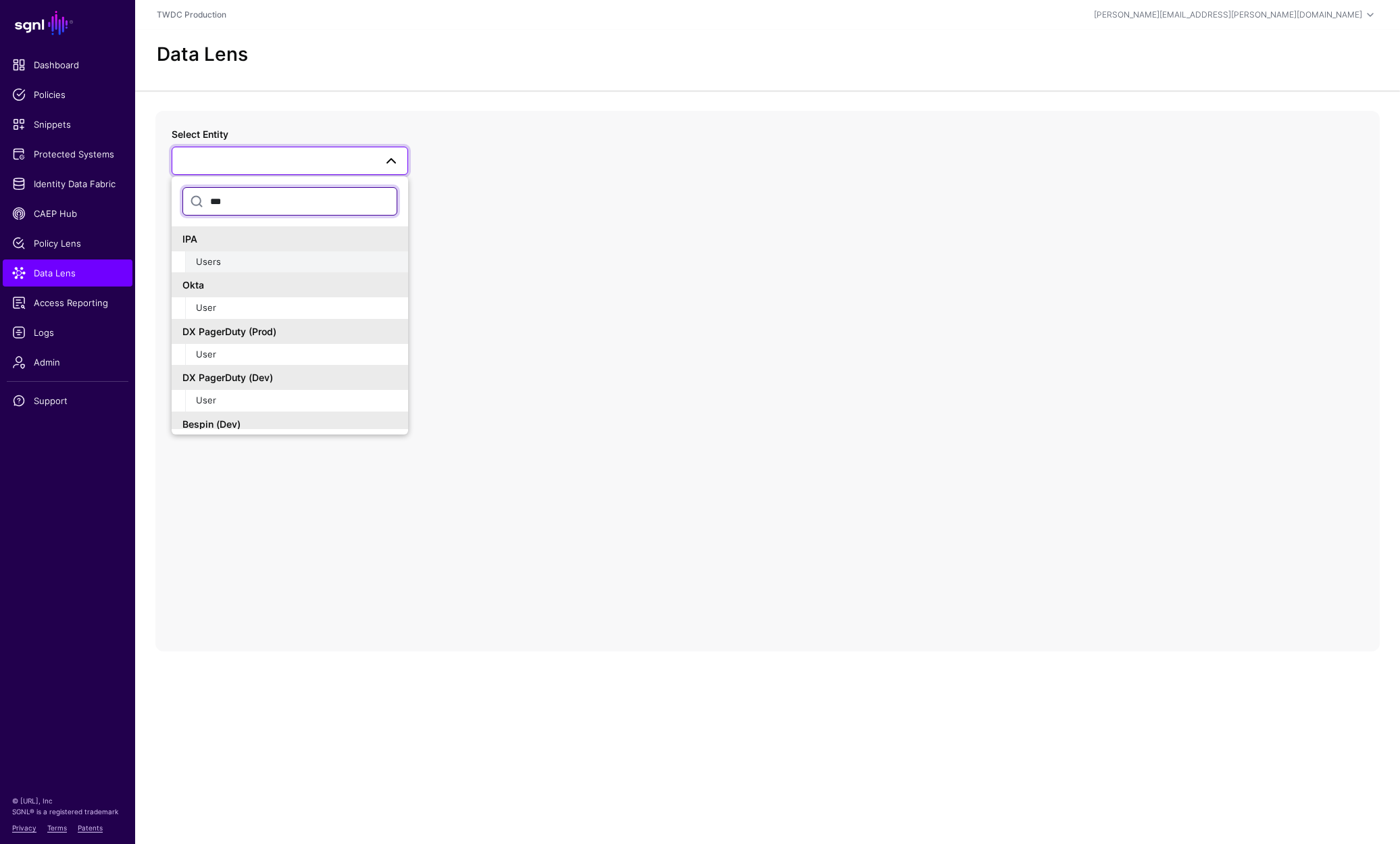
type input "***"
click at [227, 265] on div "Users" at bounding box center [296, 262] width 201 height 14
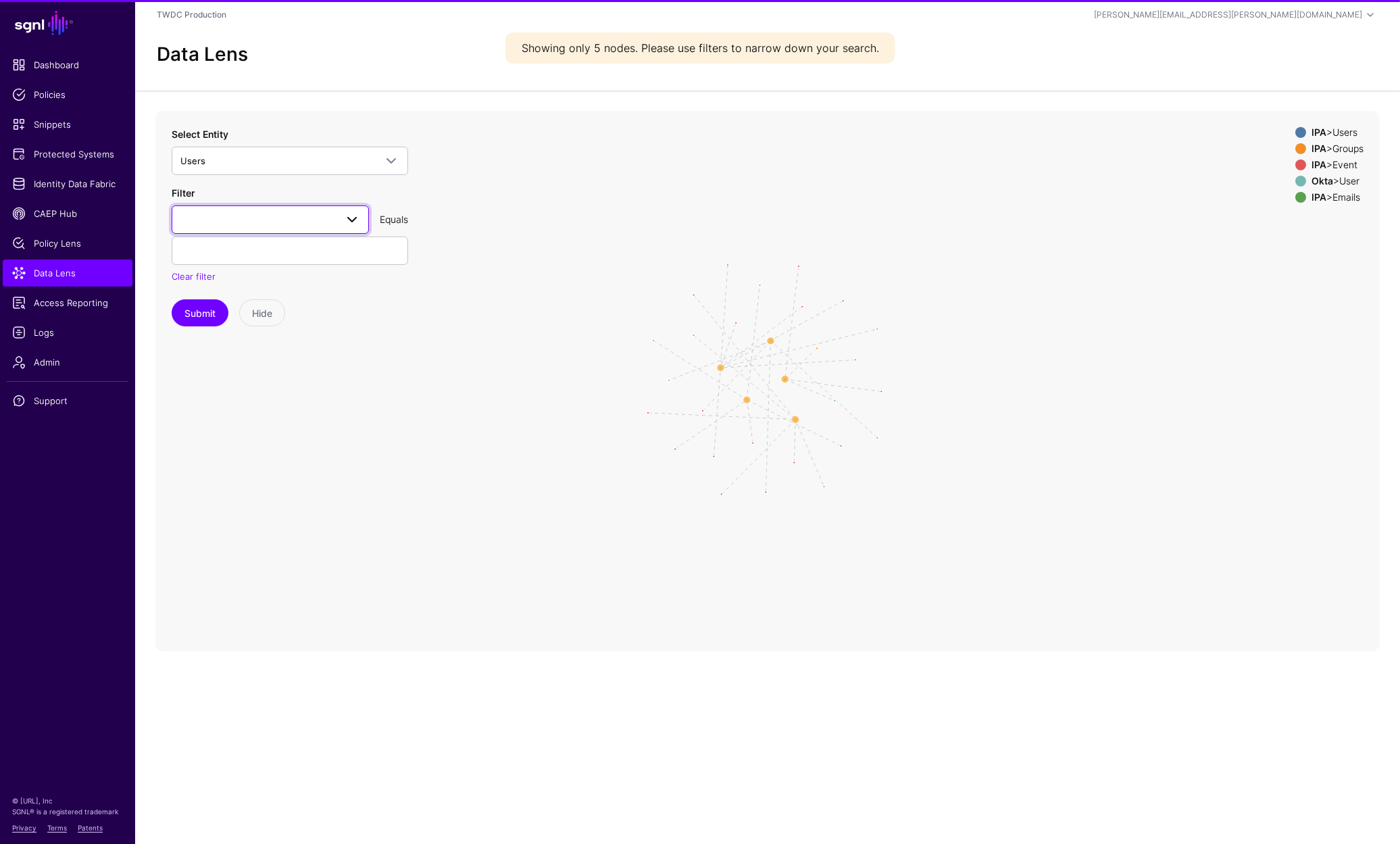
click at [318, 222] on span at bounding box center [270, 219] width 180 height 16
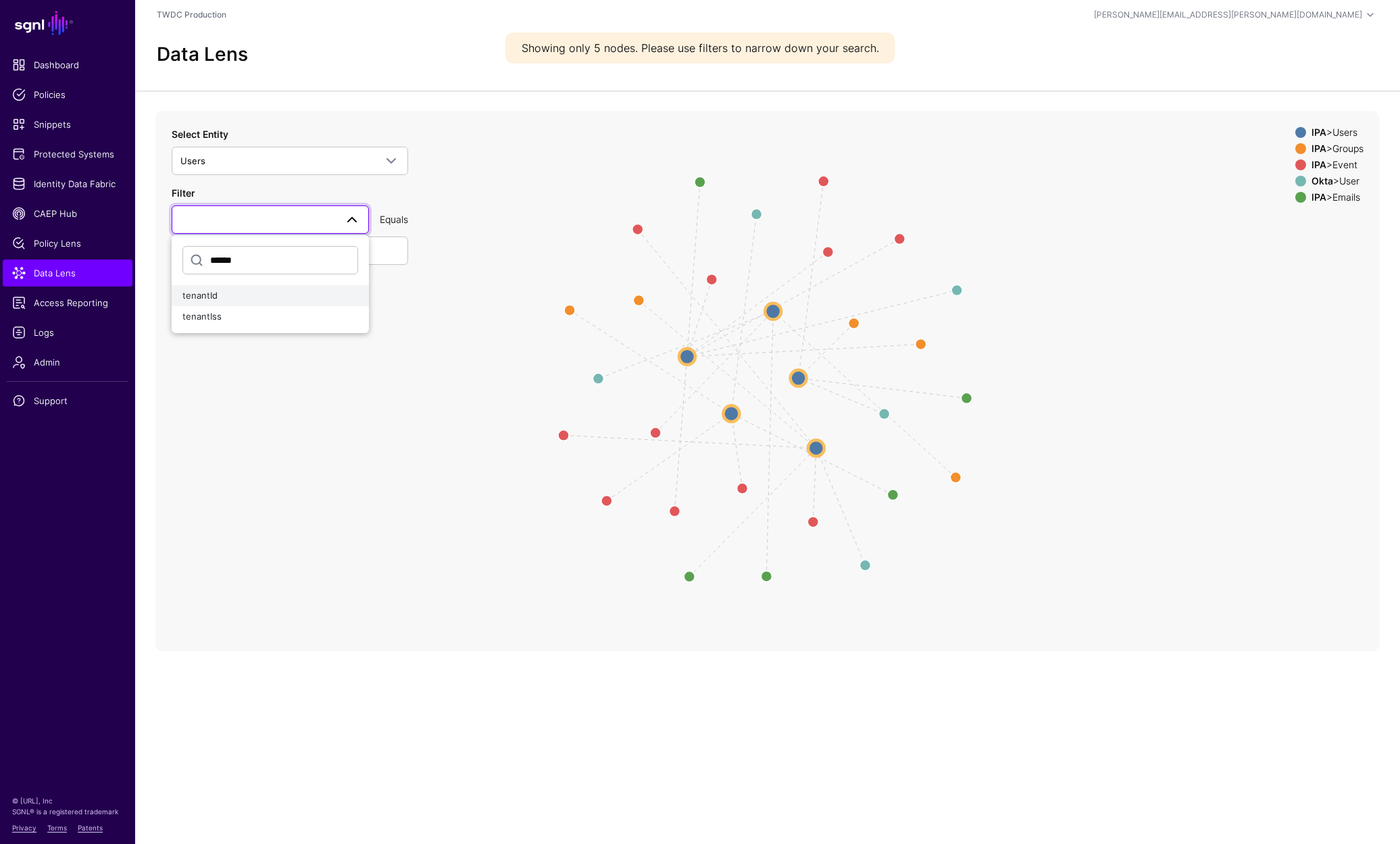
type input "******"
click at [201, 290] on span "tenantId" at bounding box center [199, 295] width 35 height 11
click at [268, 252] on input "text" at bounding box center [290, 251] width 237 height 29
paste input "******"
type input "******"
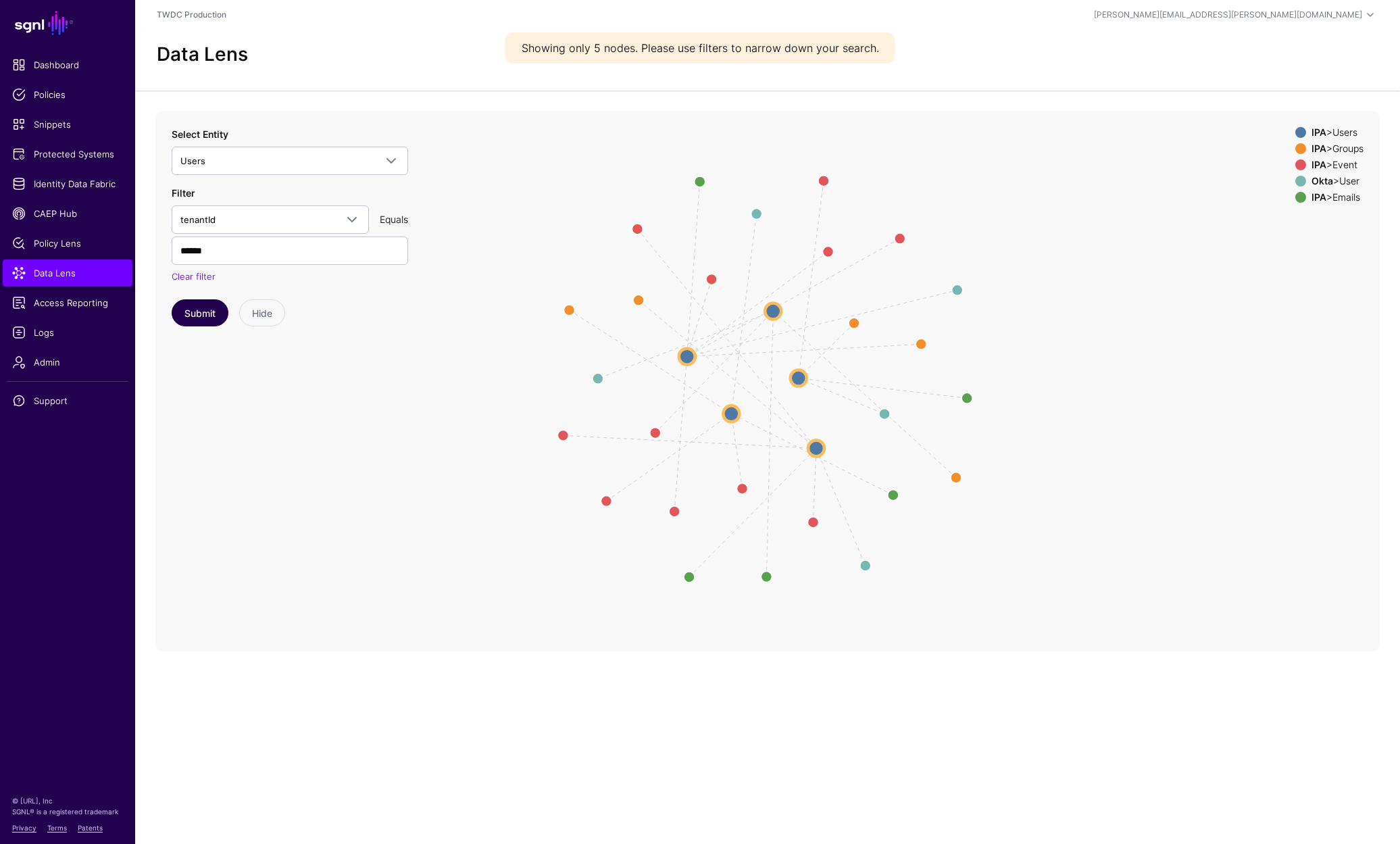
click at [206, 307] on button "Submit" at bounding box center [199, 313] width 57 height 27
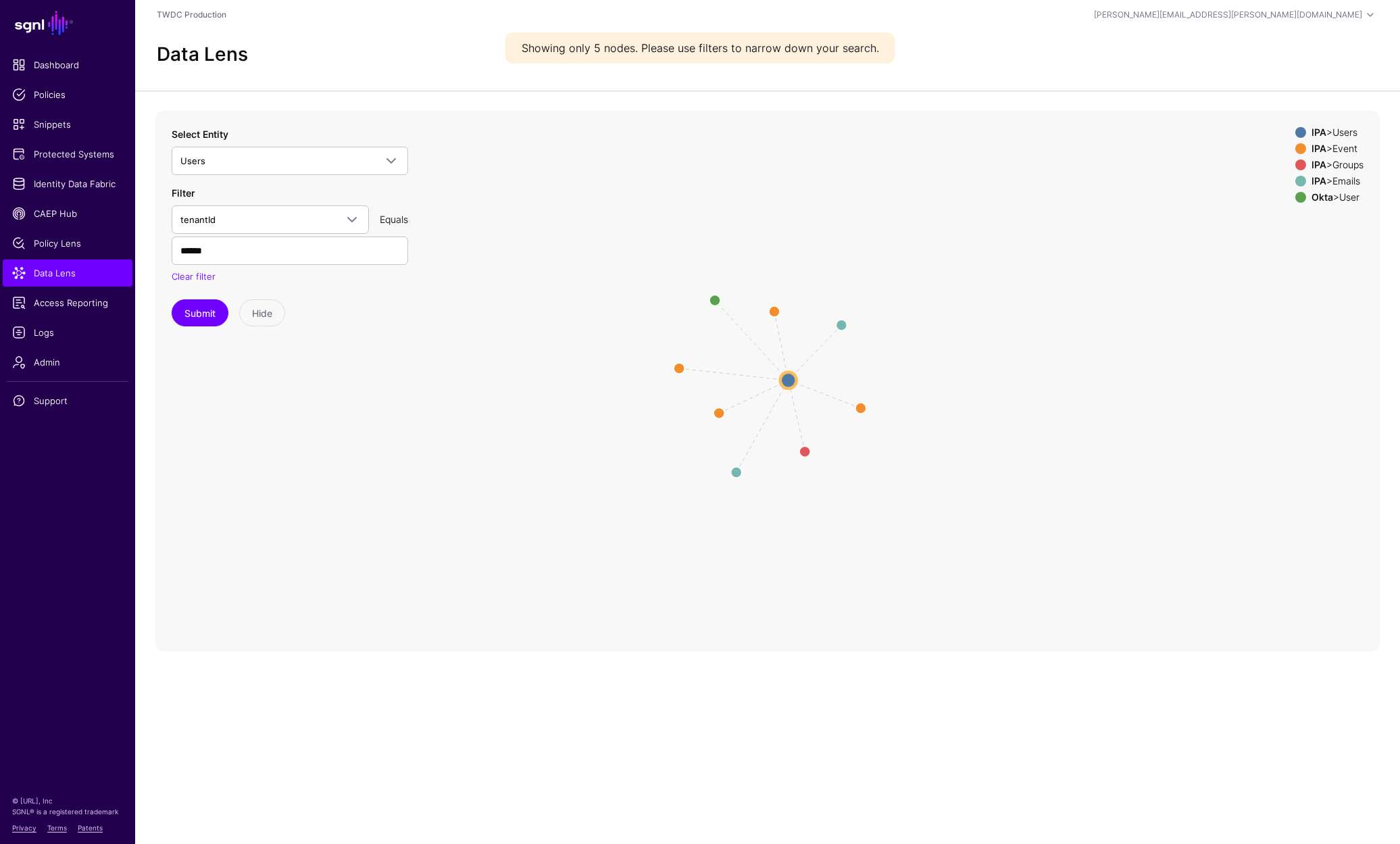
click at [1349, 149] on div "IPA > Event" at bounding box center [1337, 148] width 57 height 11
click at [1350, 162] on div "IPA > Groups" at bounding box center [1337, 164] width 57 height 11
click at [1351, 181] on div "IPA > Emails" at bounding box center [1337, 181] width 57 height 11
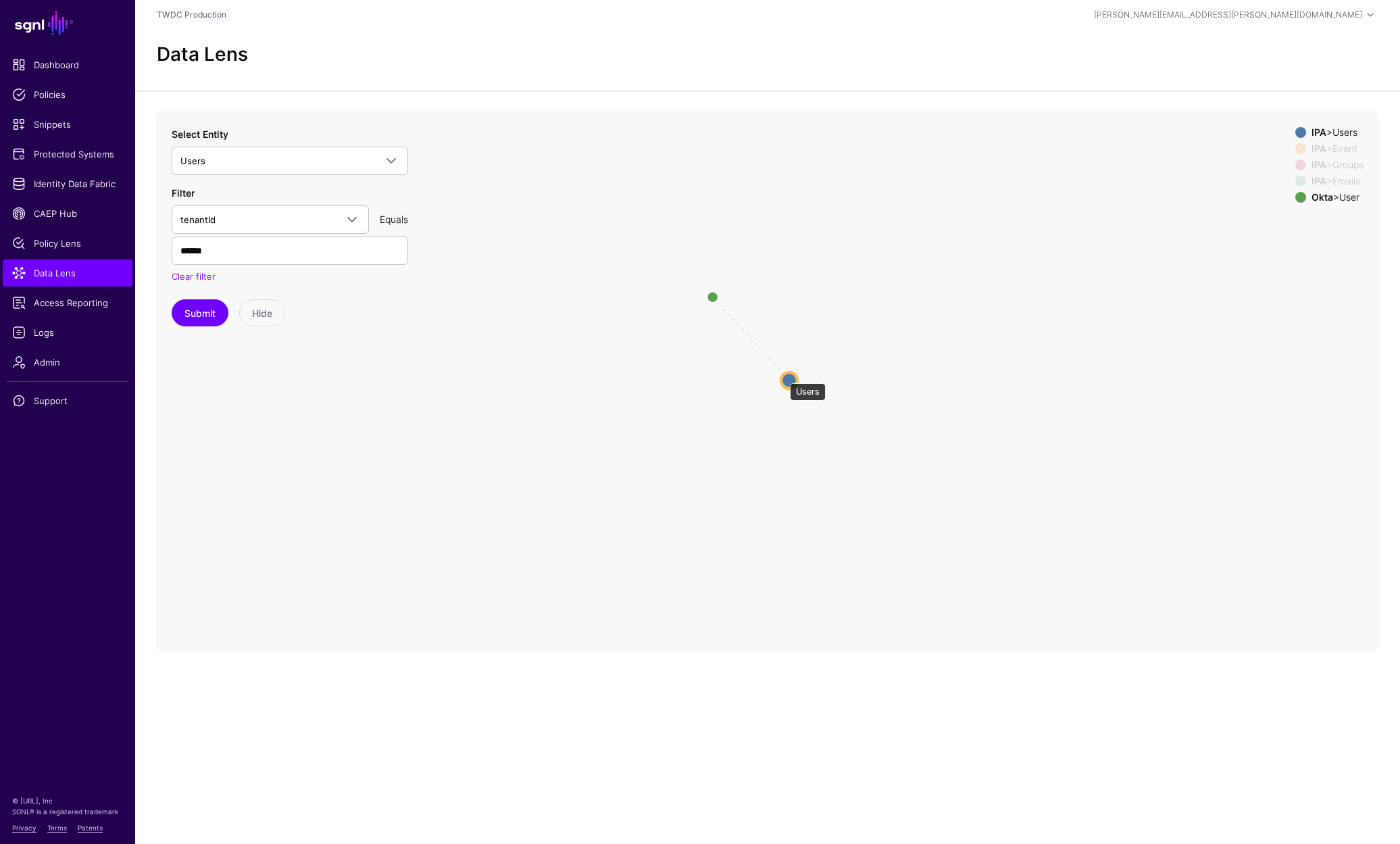
click at [783, 376] on circle at bounding box center [789, 379] width 16 height 16
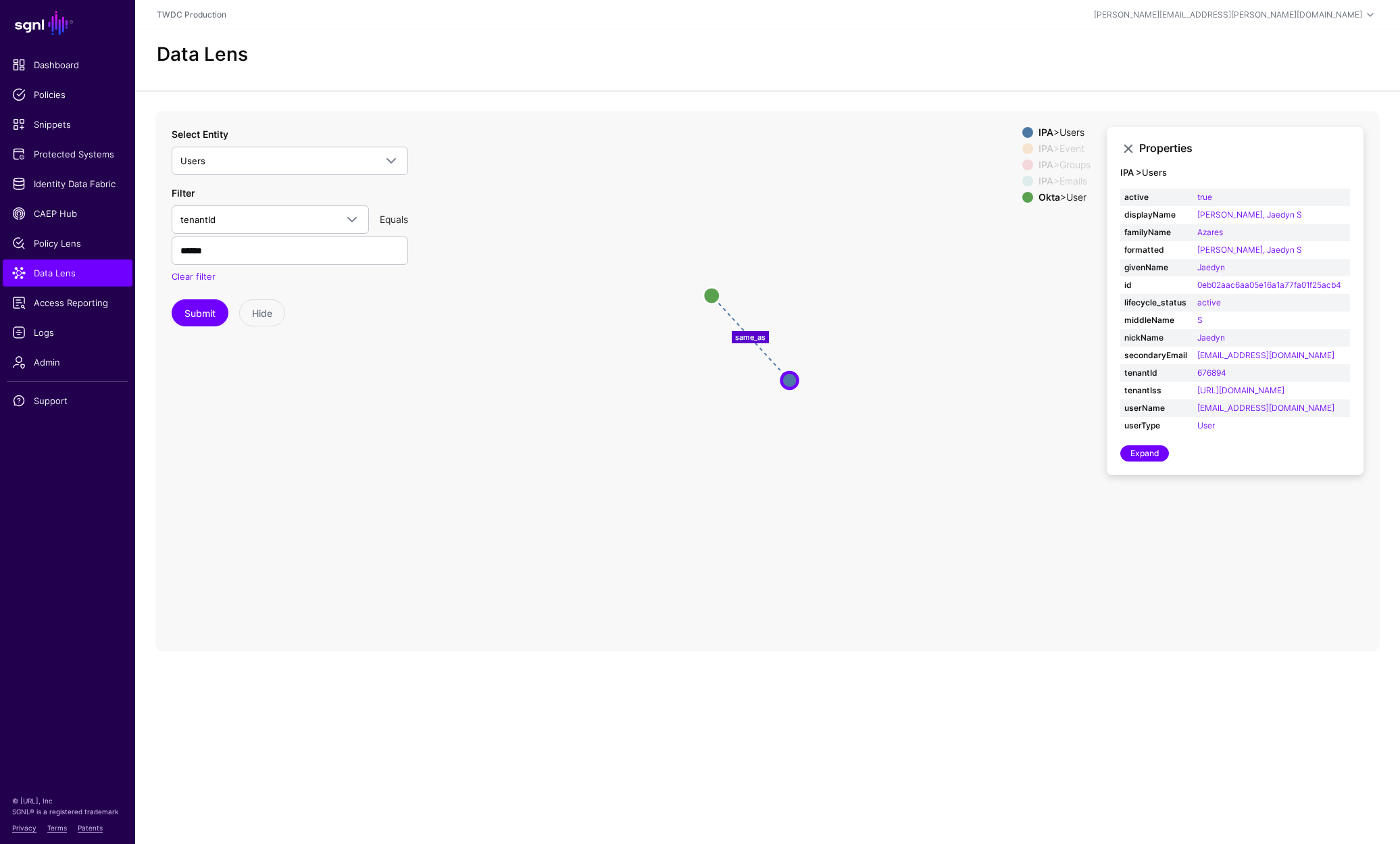
click at [601, 493] on icon "same_as changed parent parent changed parent changed changed Event Event User U…" at bounding box center [768, 381] width 1224 height 541
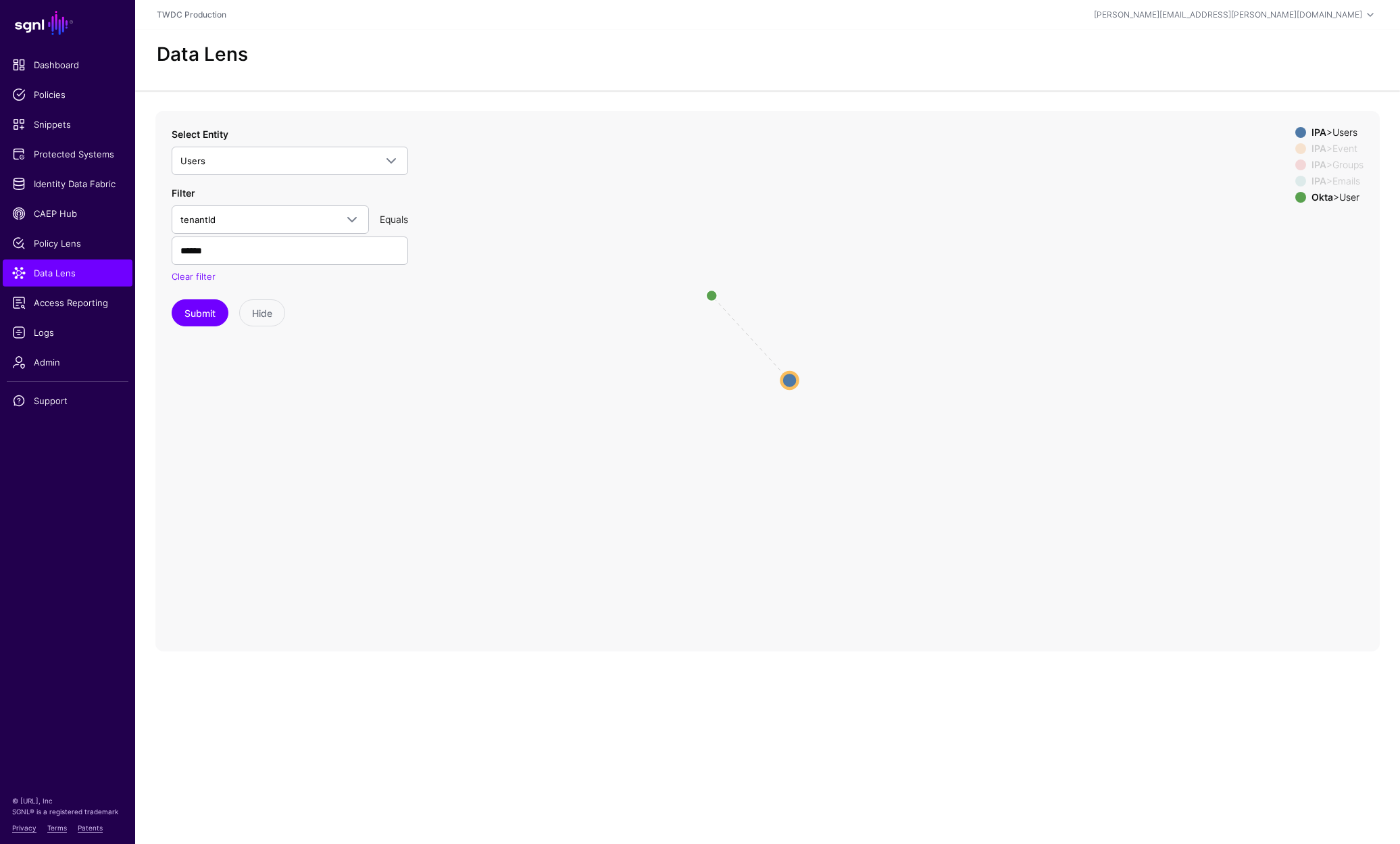
click at [1064, 294] on icon "same_as changed parent parent changed parent changed changed Event Event User U…" at bounding box center [768, 381] width 1224 height 541
click at [199, 321] on button "Submit" at bounding box center [199, 313] width 57 height 27
click at [1343, 146] on div "IPA > Event" at bounding box center [1337, 148] width 57 height 11
click at [1348, 170] on div "IPA > Users IPA > Event IPA > Groups IPA > Emails Okta > User" at bounding box center [1329, 167] width 68 height 81
click at [1345, 184] on div "IPA > Emails" at bounding box center [1337, 181] width 57 height 11
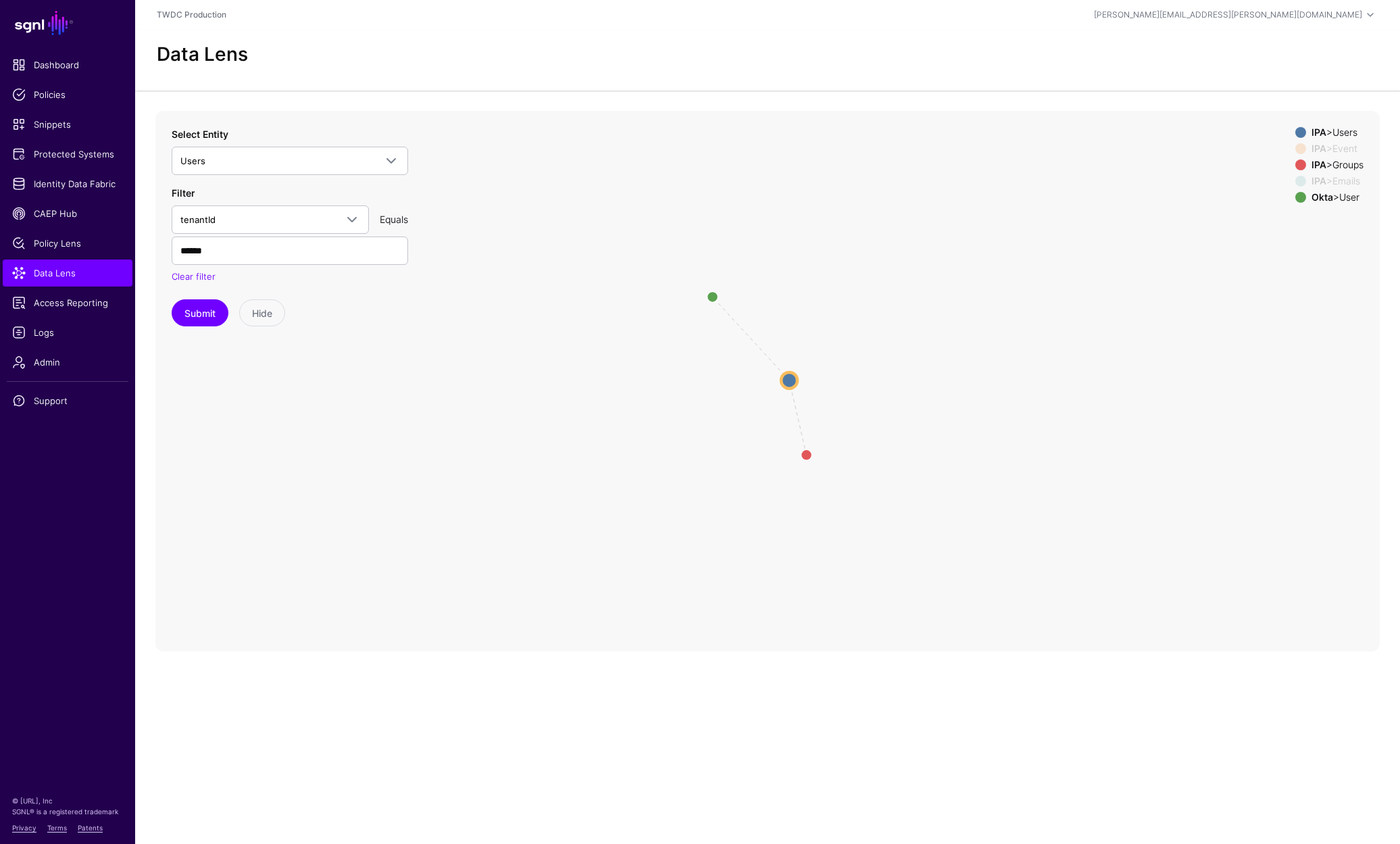
click at [1330, 164] on div "IPA > Groups" at bounding box center [1337, 164] width 57 height 11
click at [786, 378] on circle at bounding box center [789, 379] width 16 height 16
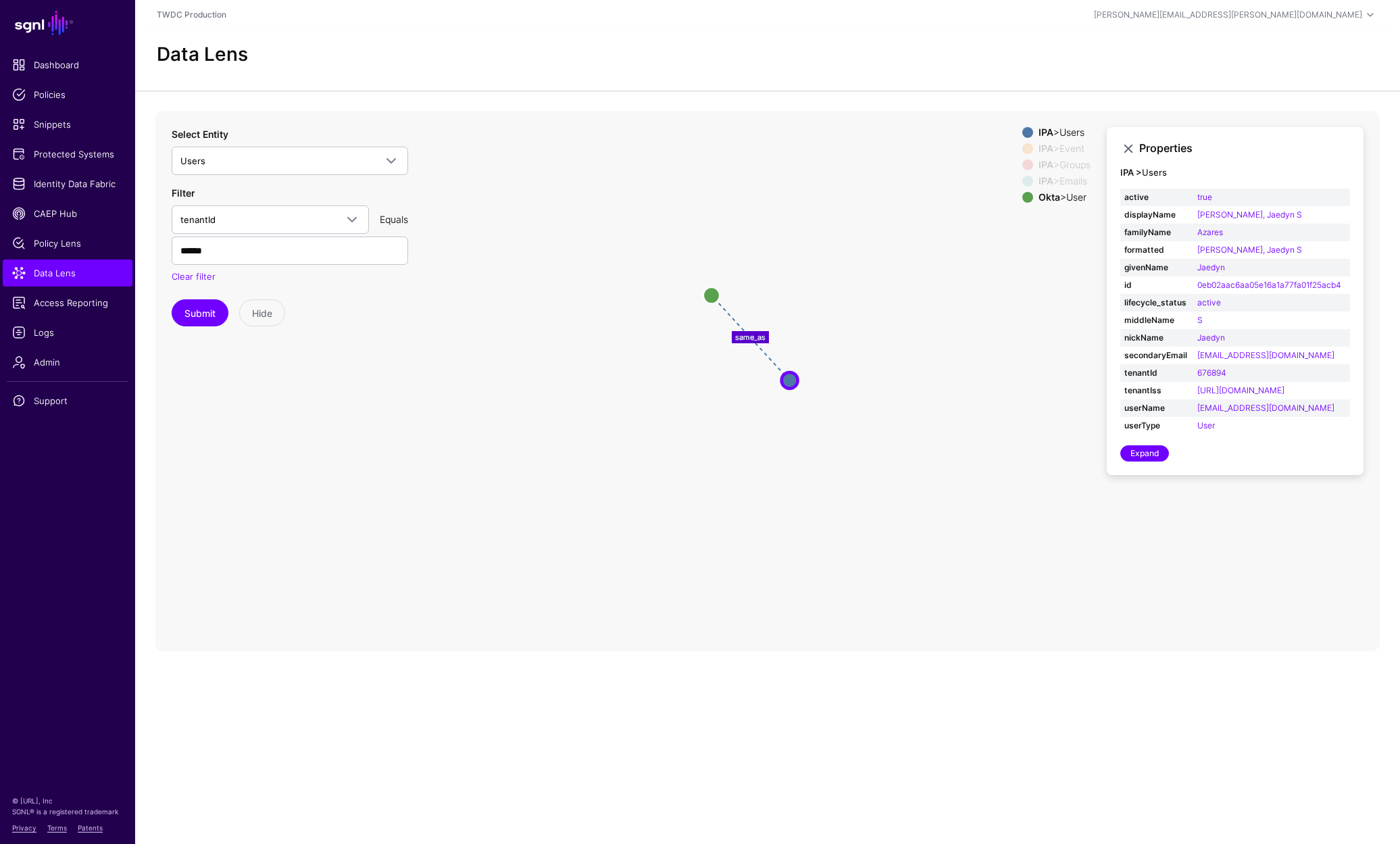
click at [934, 473] on icon "same_as changed parent parent changed parent changed changed Event Event User U…" at bounding box center [768, 381] width 1224 height 541
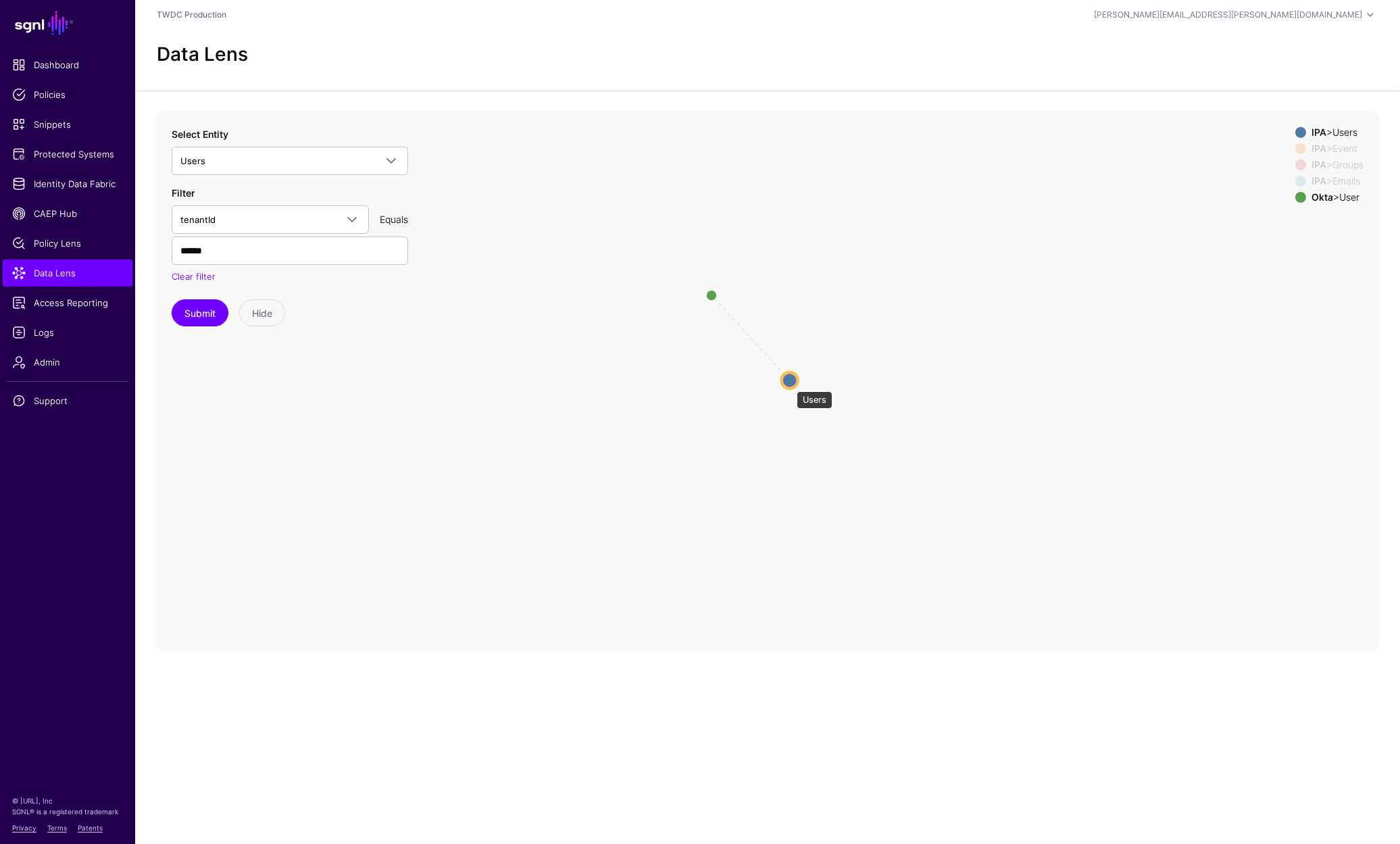
click at [790, 384] on circle at bounding box center [789, 379] width 16 height 16
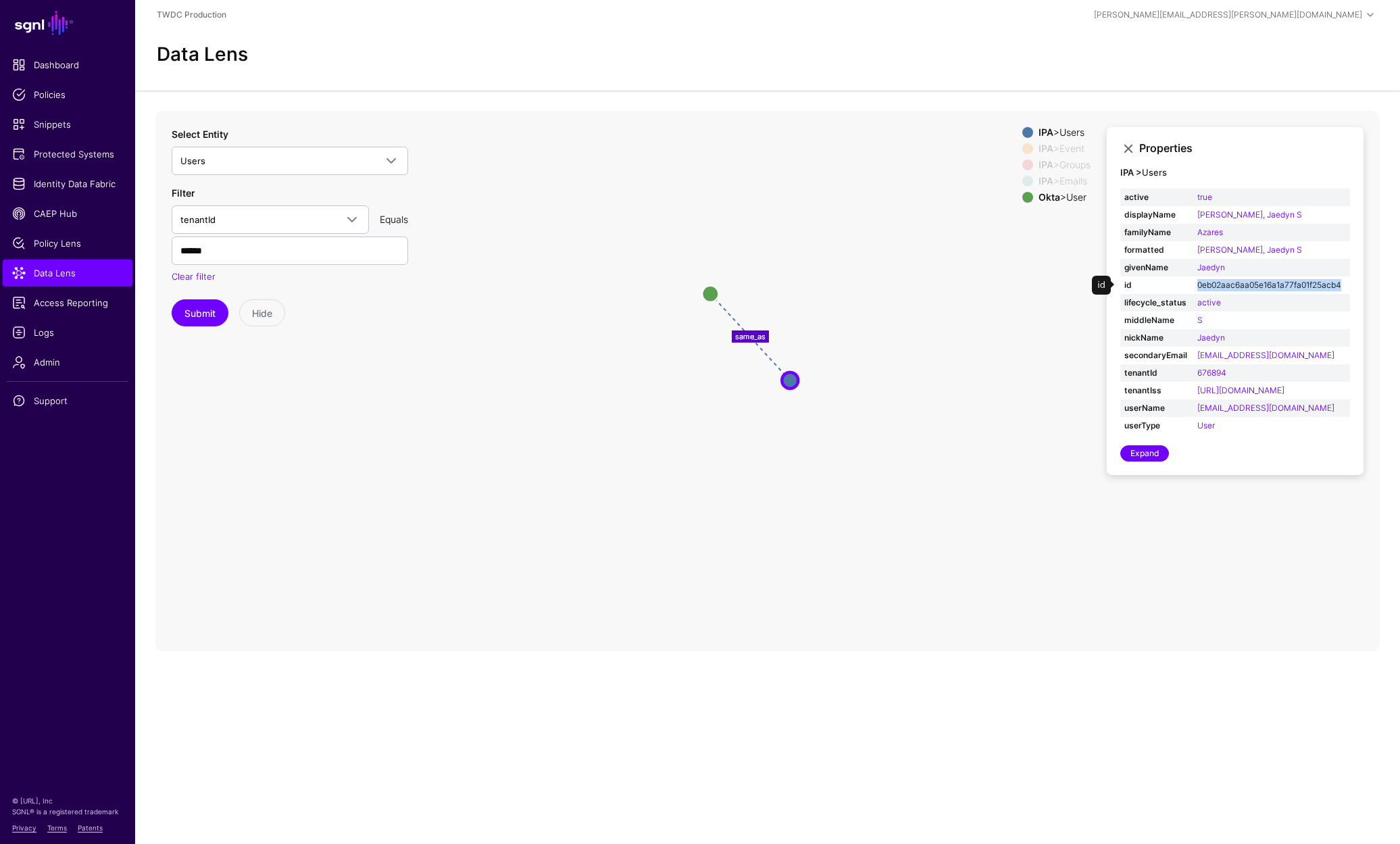
drag, startPoint x: 1194, startPoint y: 284, endPoint x: 1341, endPoint y: 284, distance: 147.0
click at [1341, 284] on td "0eb02aac6aa05e16a1a77fa01f25acb4" at bounding box center [1271, 285] width 157 height 18
copy link "0eb02aac6aa05e16a1a77fa01f25acb4"
click at [503, 469] on icon "changed changed parent changed parent parent changed same_as Users Users Event …" at bounding box center [768, 381] width 1224 height 541
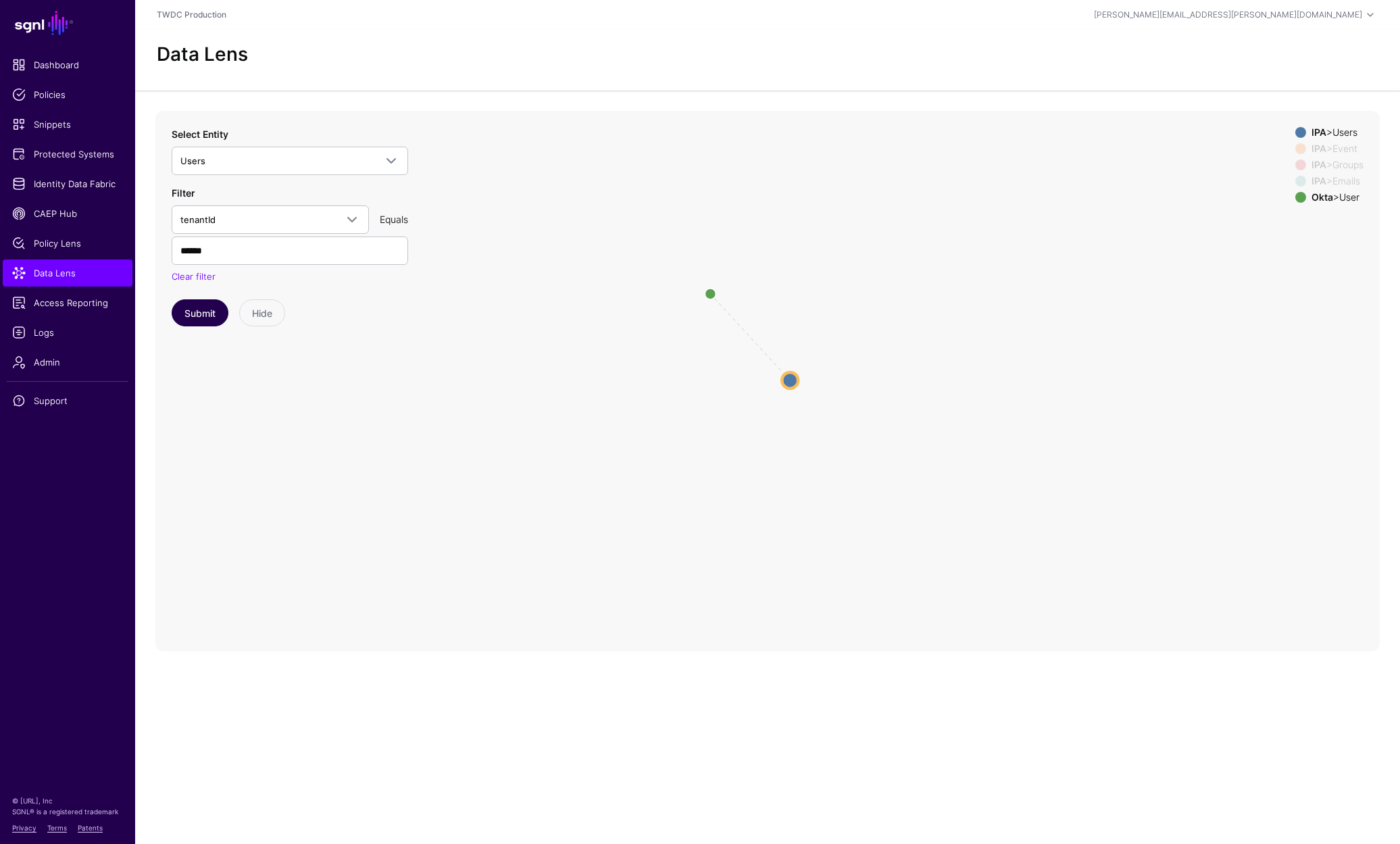
click at [184, 313] on button "Submit" at bounding box center [199, 313] width 57 height 27
click at [1351, 144] on div "IPA > Event" at bounding box center [1337, 148] width 57 height 11
drag, startPoint x: 1356, startPoint y: 166, endPoint x: 1351, endPoint y: 178, distance: 13.0
click at [1355, 167] on div "IPA > Groups" at bounding box center [1337, 164] width 57 height 11
click at [1349, 181] on div "IPA > Emails" at bounding box center [1337, 181] width 57 height 11
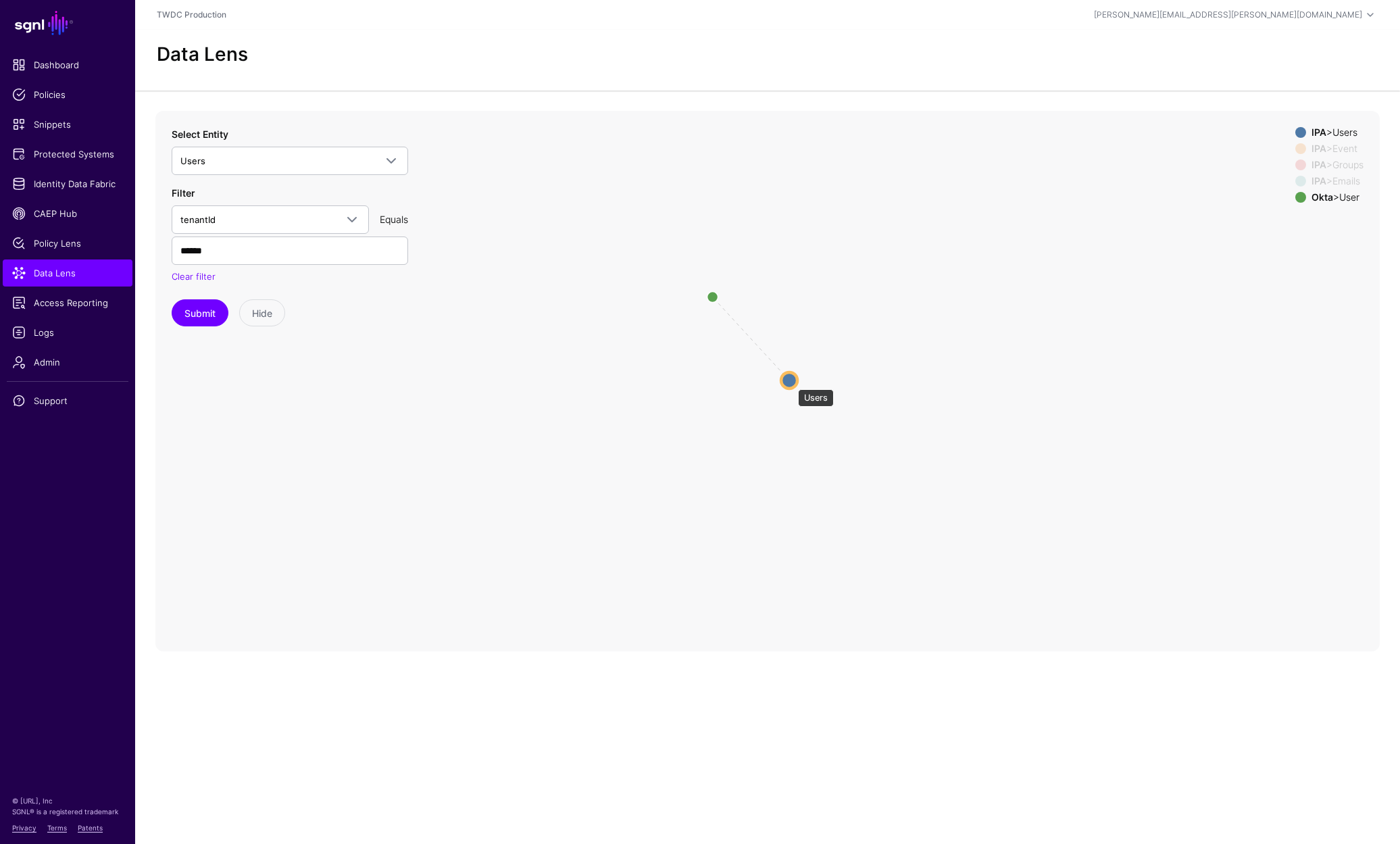
click at [791, 382] on circle at bounding box center [789, 379] width 16 height 16
click at [29, 327] on span "Logs" at bounding box center [67, 332] width 111 height 14
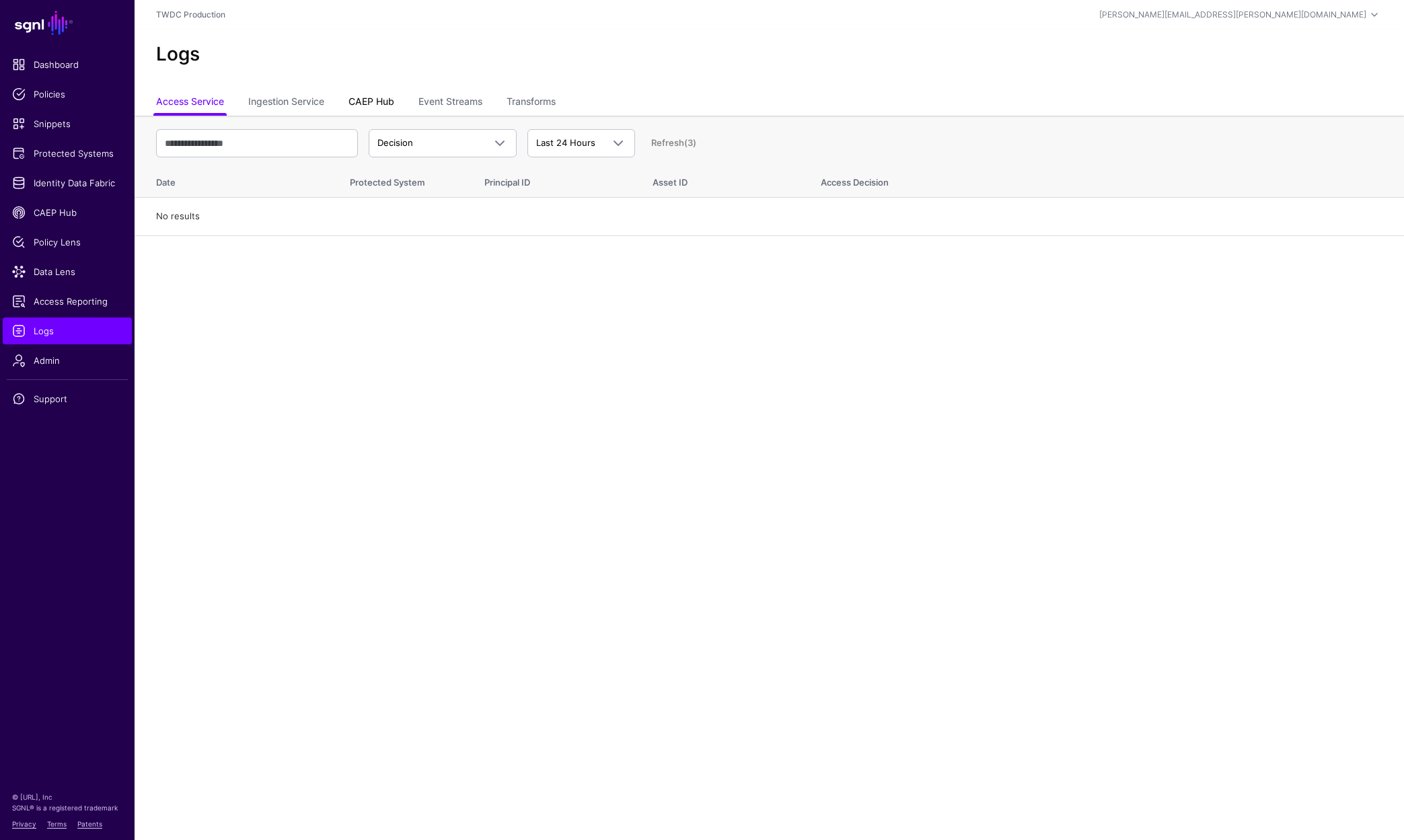
click at [384, 104] on link "CAEP Hub" at bounding box center [371, 103] width 46 height 26
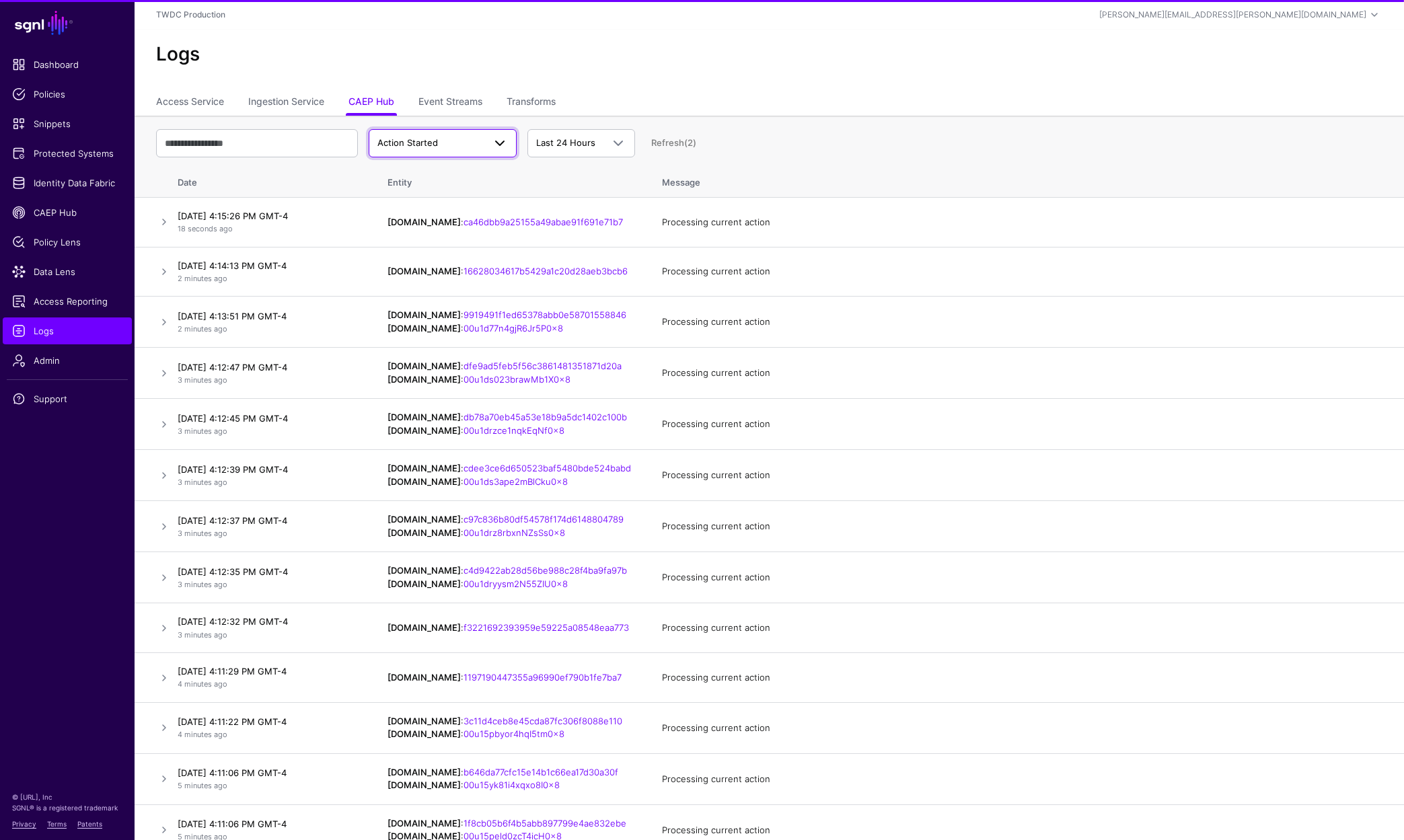
click at [444, 143] on span "Action Started" at bounding box center [430, 143] width 106 height 14
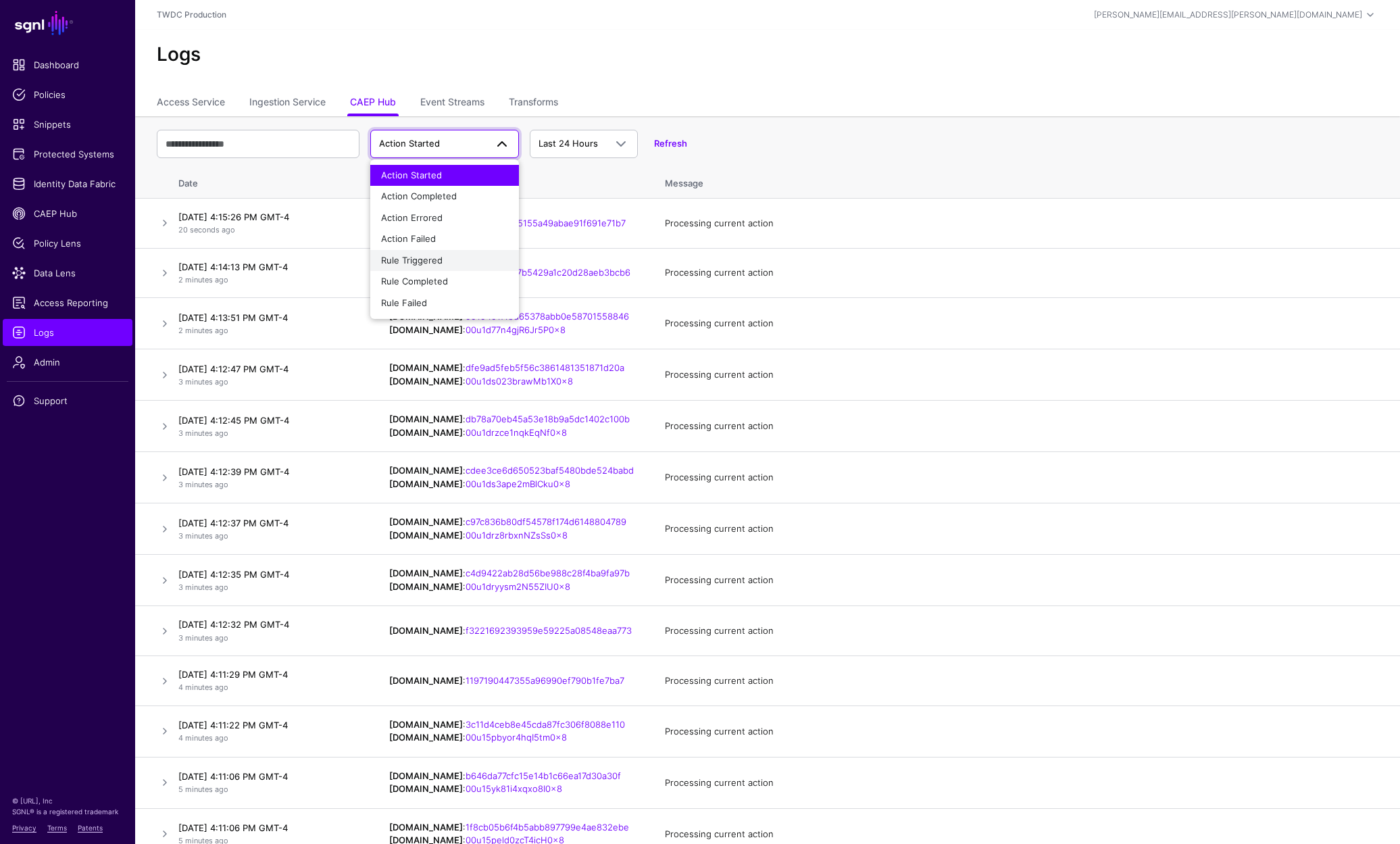
click at [436, 257] on span "Rule Triggered" at bounding box center [412, 260] width 62 height 11
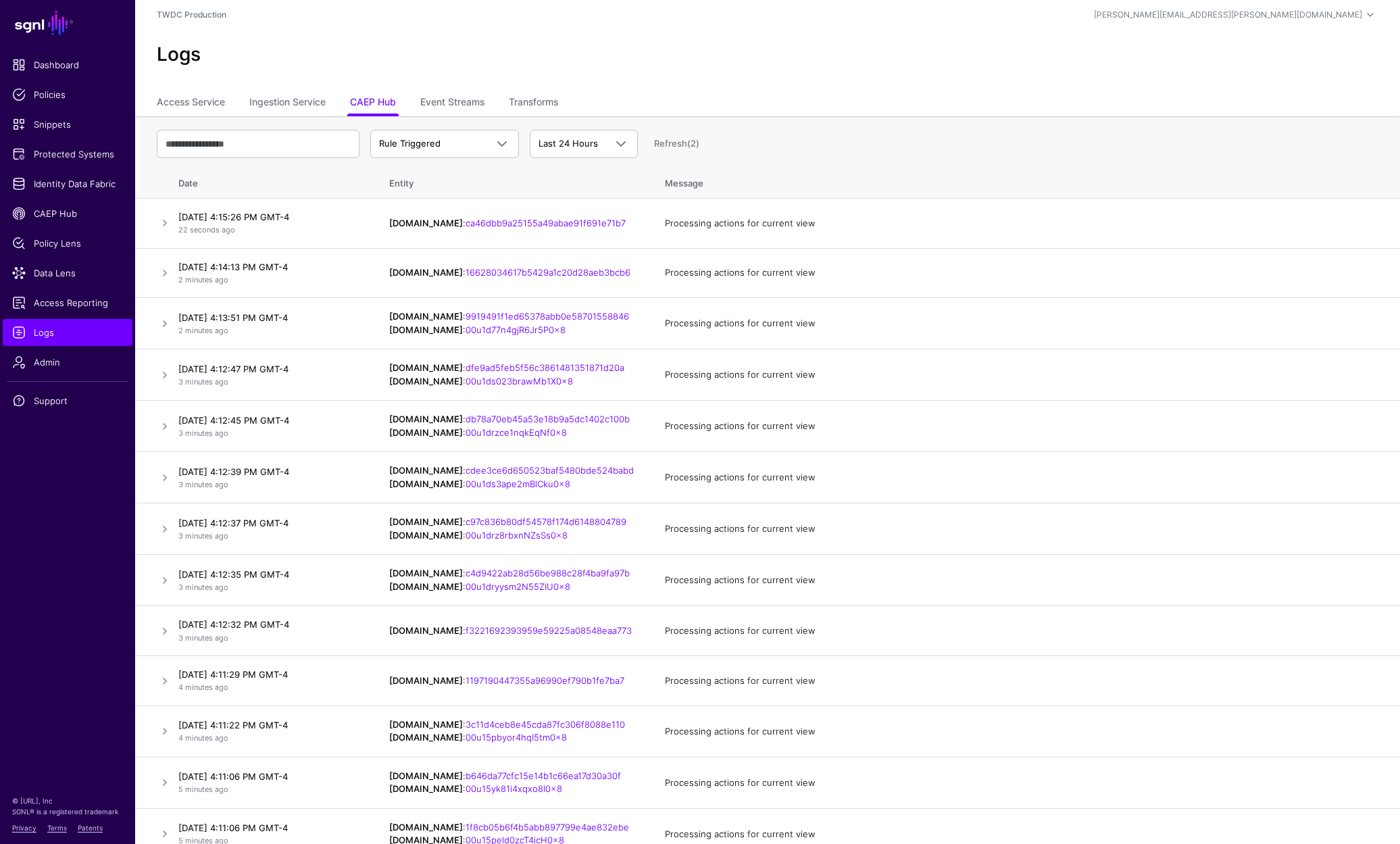
click at [313, 158] on div "Rule Triggered Action Started Action Completed Action Errored Action Failed Rul…" at bounding box center [768, 143] width 1222 height 39
click at [310, 150] on input "text" at bounding box center [258, 144] width 203 height 29
paste input "**********"
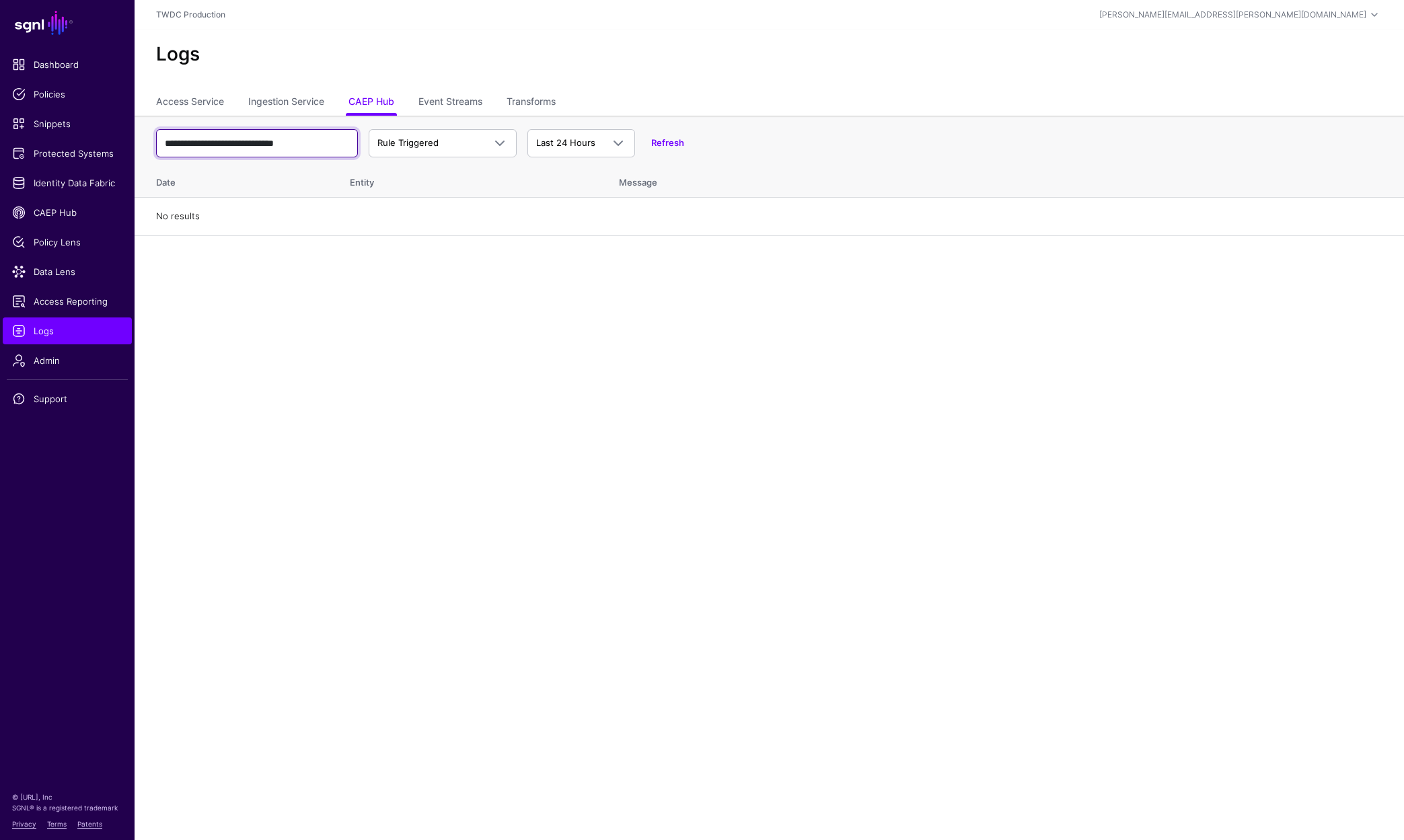
type input "**********"
click at [650, 140] on div "Refresh" at bounding box center [660, 143] width 49 height 14
click at [655, 141] on link "Refresh" at bounding box center [667, 142] width 33 height 11
click at [471, 132] on link "Rule Triggered" at bounding box center [442, 143] width 148 height 29
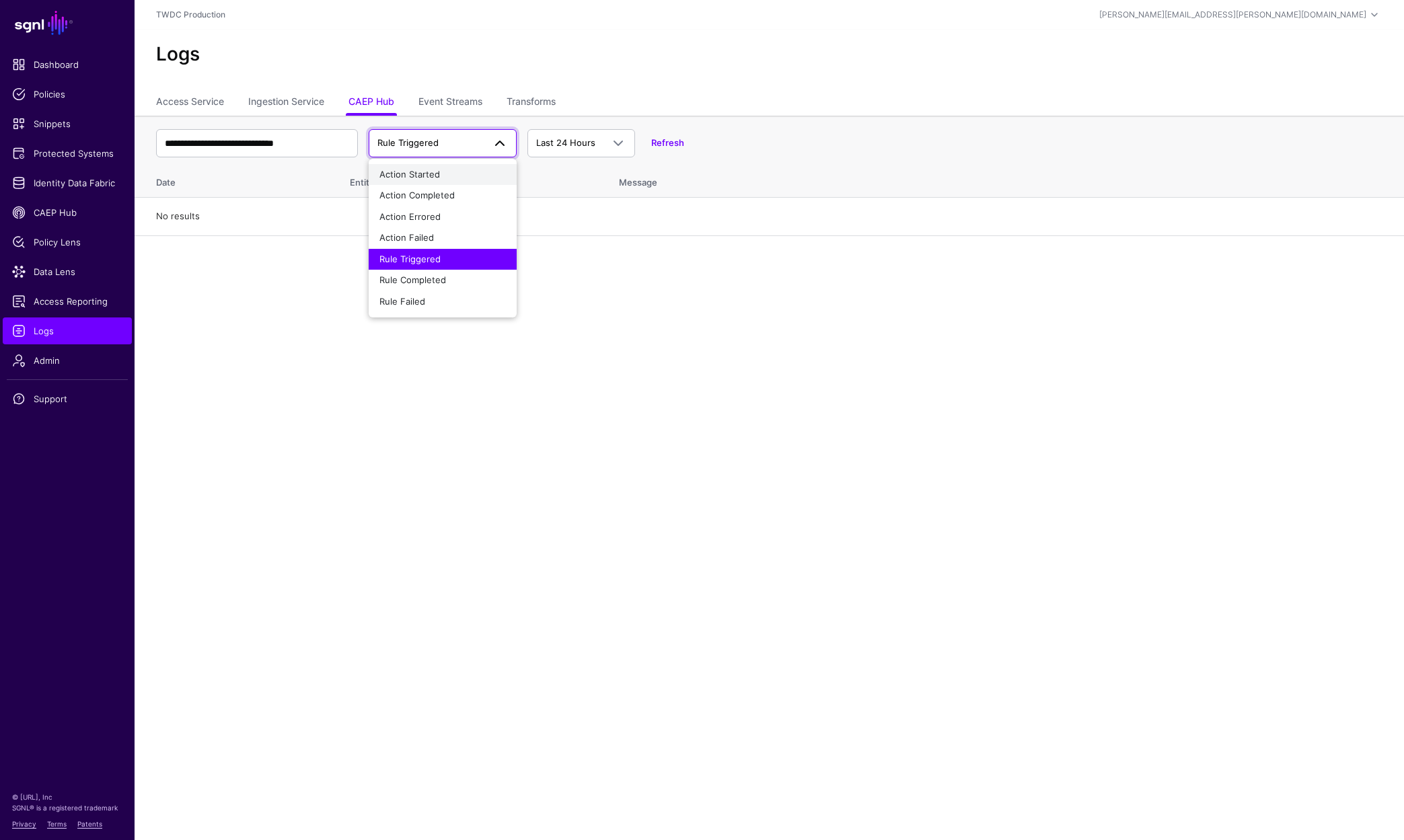
click at [425, 183] on button "Action Started" at bounding box center [442, 175] width 148 height 21
click at [501, 146] on span at bounding box center [500, 143] width 16 height 16
click at [463, 198] on div "Action Completed" at bounding box center [443, 196] width 126 height 14
click at [505, 146] on span at bounding box center [500, 143] width 16 height 16
click at [438, 211] on span "Action Errored" at bounding box center [410, 216] width 61 height 11
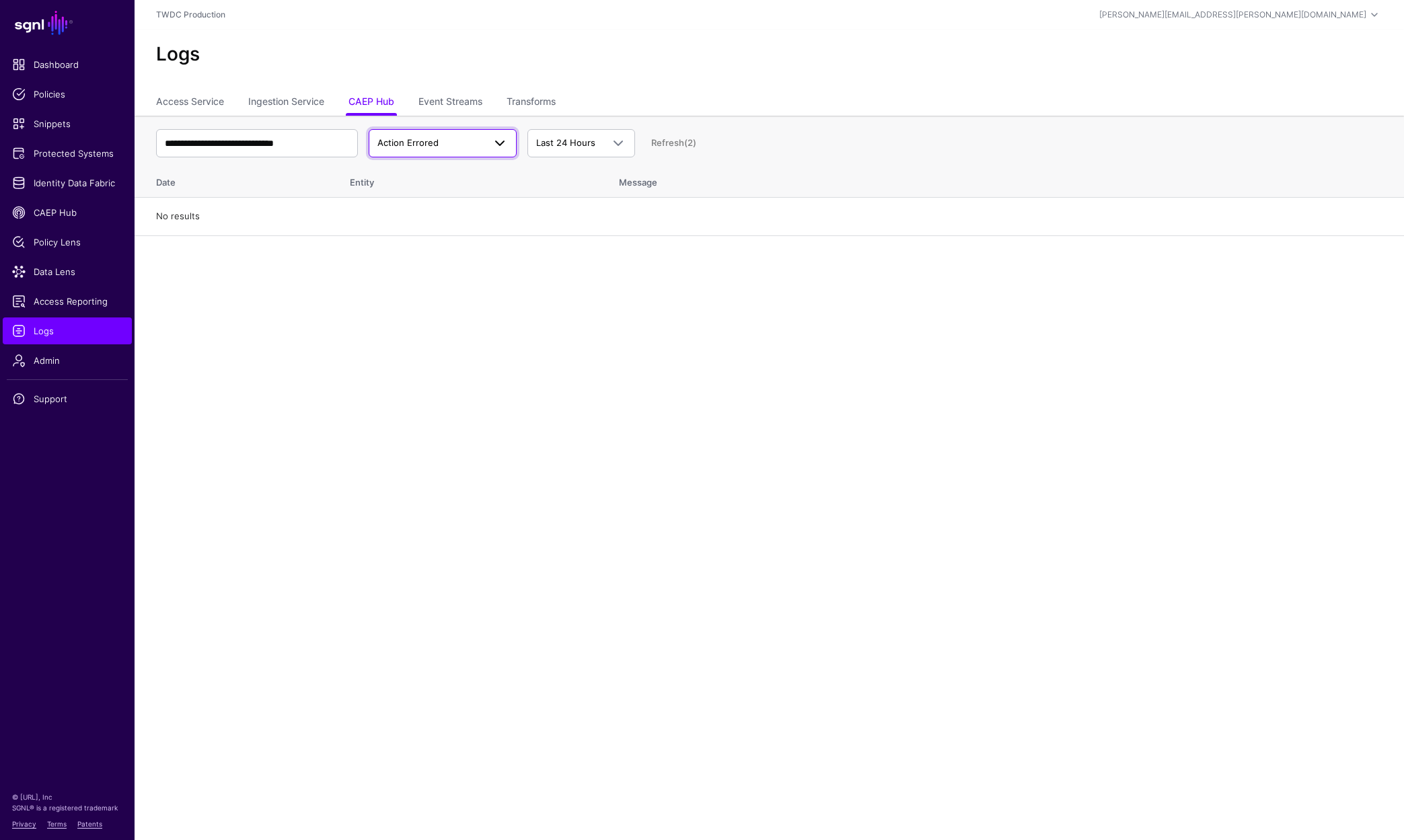
click at [492, 145] on span at bounding box center [496, 143] width 24 height 16
click at [440, 236] on div "Action Failed" at bounding box center [443, 238] width 126 height 14
click at [505, 138] on span at bounding box center [500, 143] width 16 height 16
click at [451, 254] on div "Rule Triggered" at bounding box center [443, 259] width 126 height 14
click at [507, 143] on span at bounding box center [500, 143] width 16 height 16
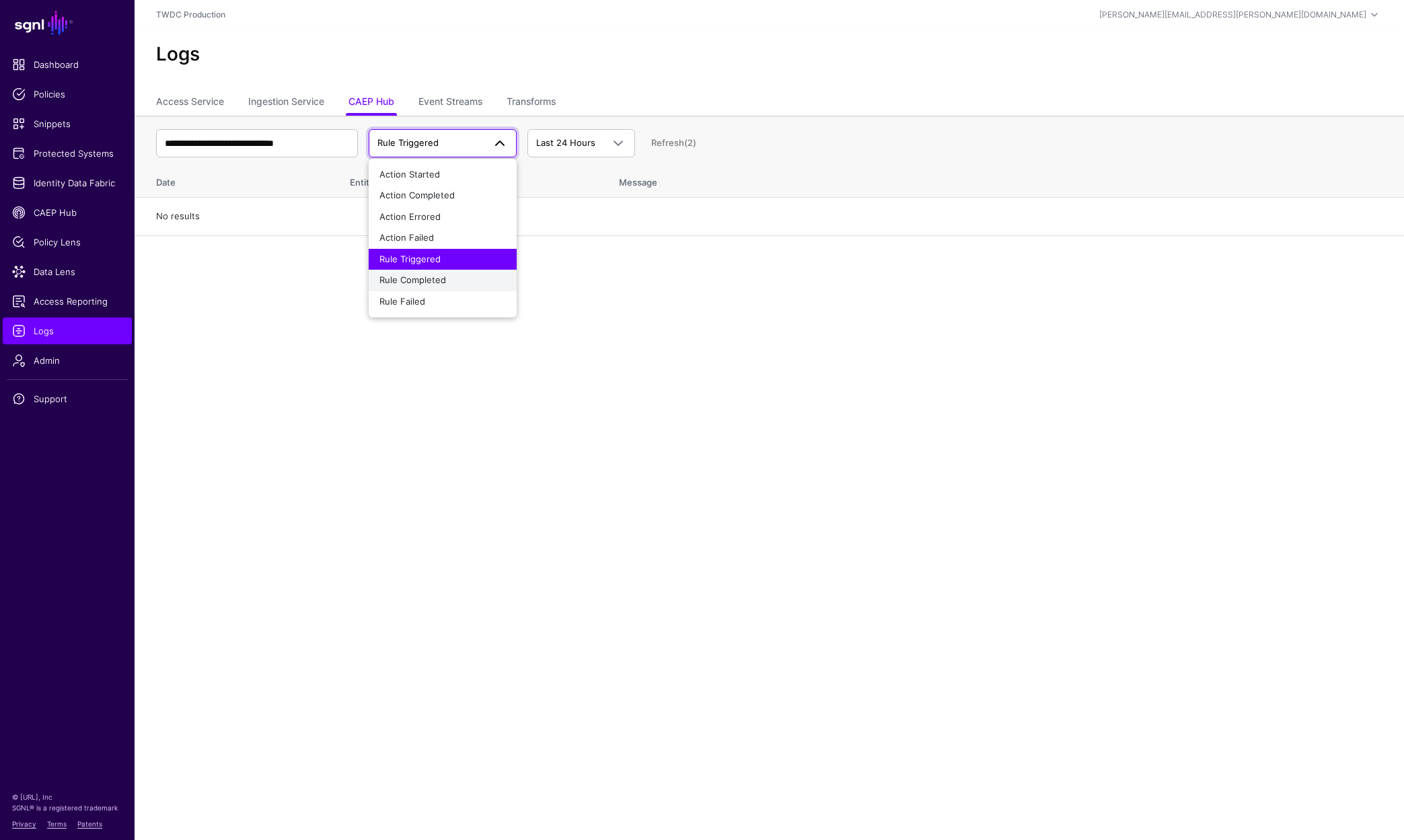
click at [438, 283] on span "Rule Completed" at bounding box center [413, 279] width 66 height 11
click at [496, 149] on span at bounding box center [500, 143] width 16 height 16
click at [453, 297] on div "Rule Failed" at bounding box center [443, 302] width 126 height 14
click at [505, 144] on span at bounding box center [500, 143] width 16 height 16
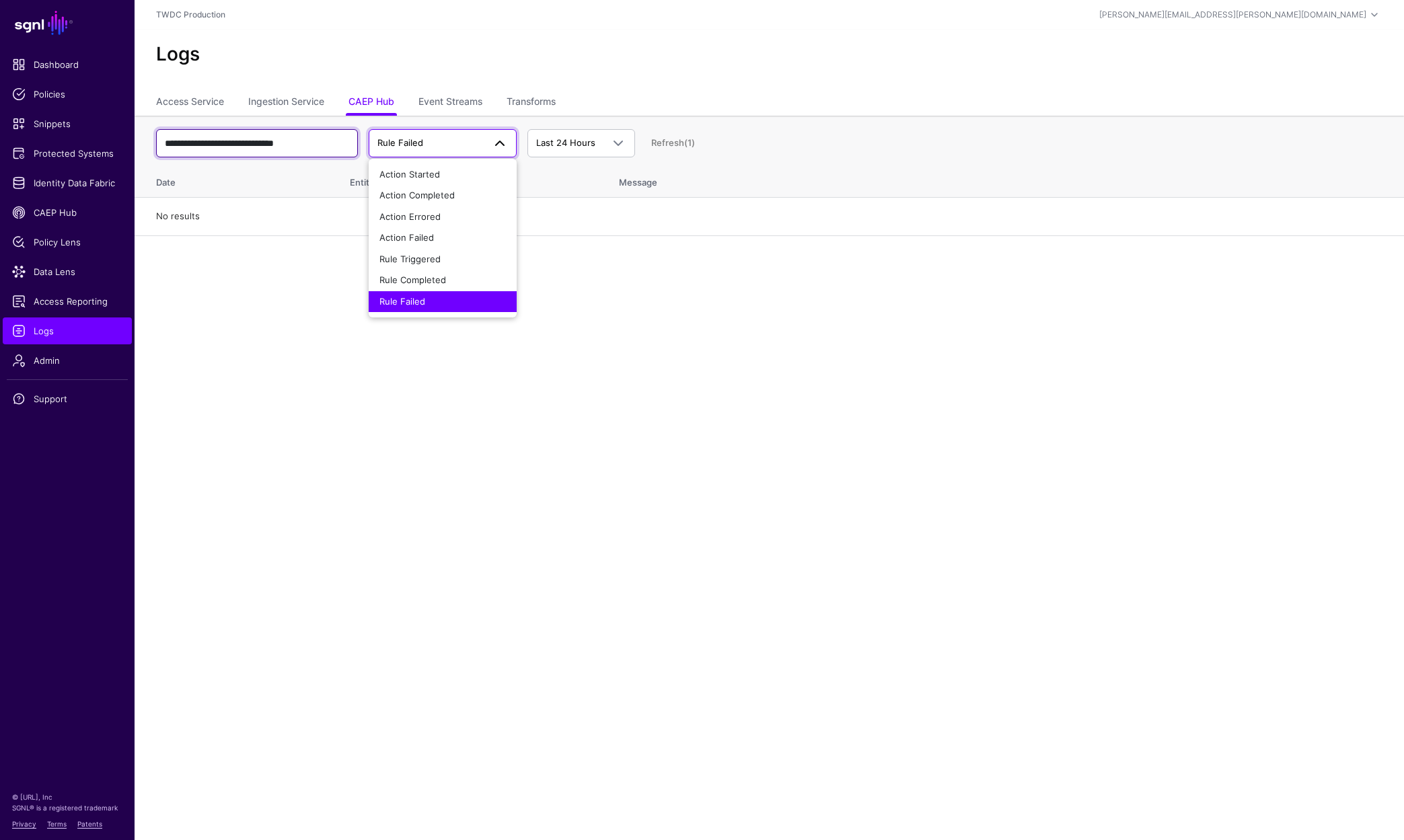
click at [313, 134] on input "**********" at bounding box center [257, 143] width 202 height 29
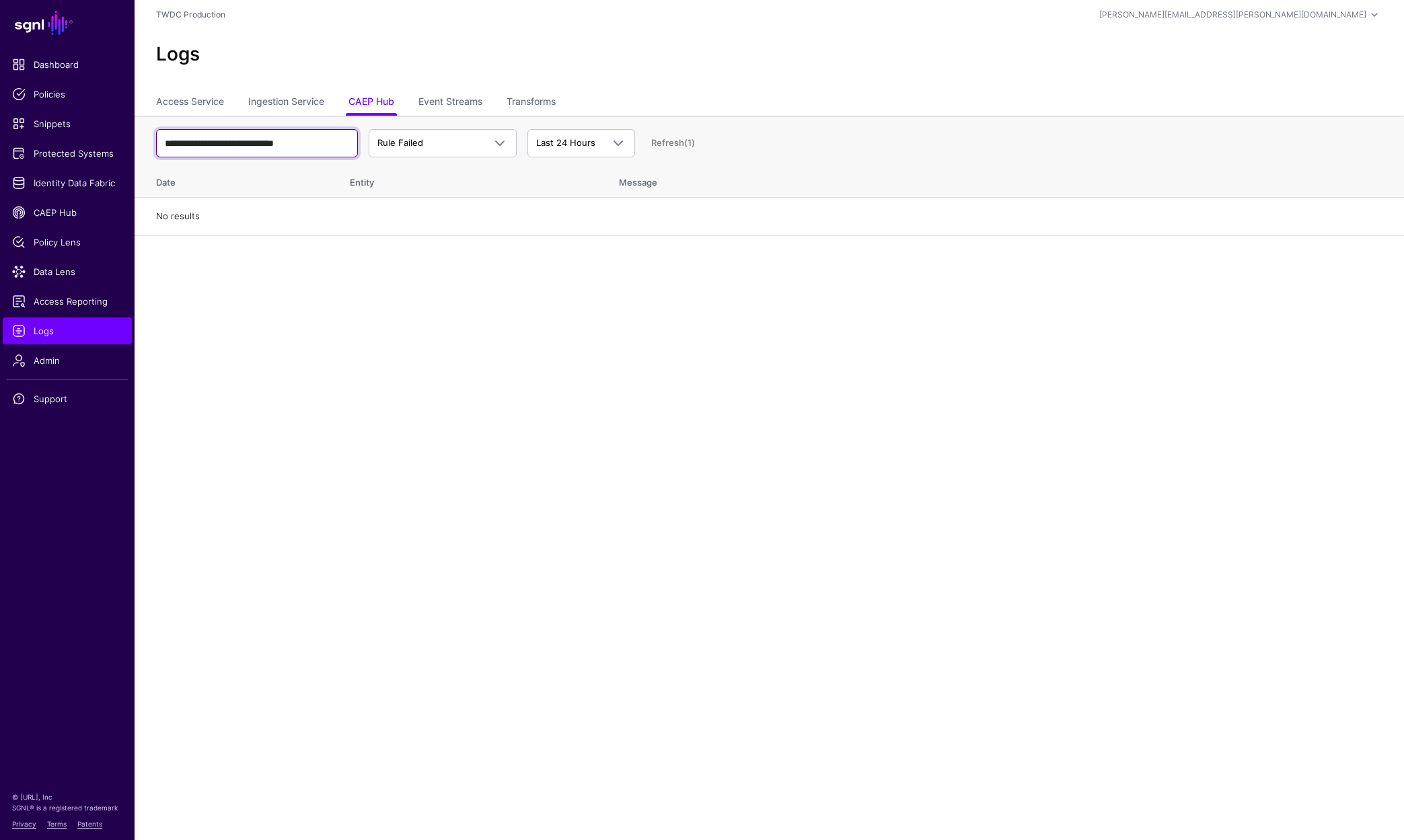
click at [313, 134] on input "**********" at bounding box center [257, 143] width 202 height 29
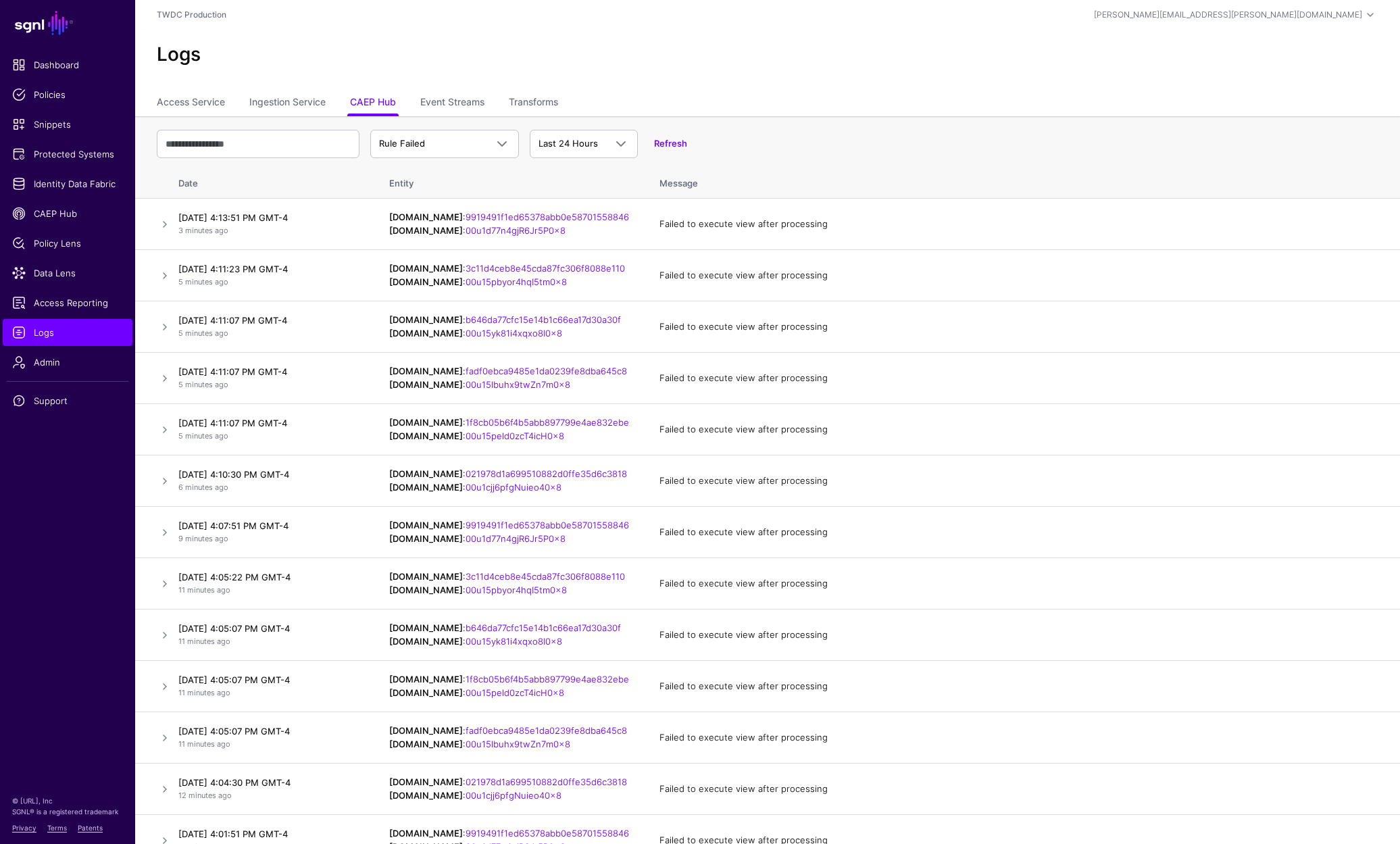
click at [831, 155] on div "Rule Failed Action Started Action Completed Action Errored Action Failed Rule T…" at bounding box center [768, 143] width 1222 height 39
click at [662, 146] on link "Refresh" at bounding box center [670, 143] width 33 height 11
click at [161, 225] on link at bounding box center [165, 224] width 16 height 16
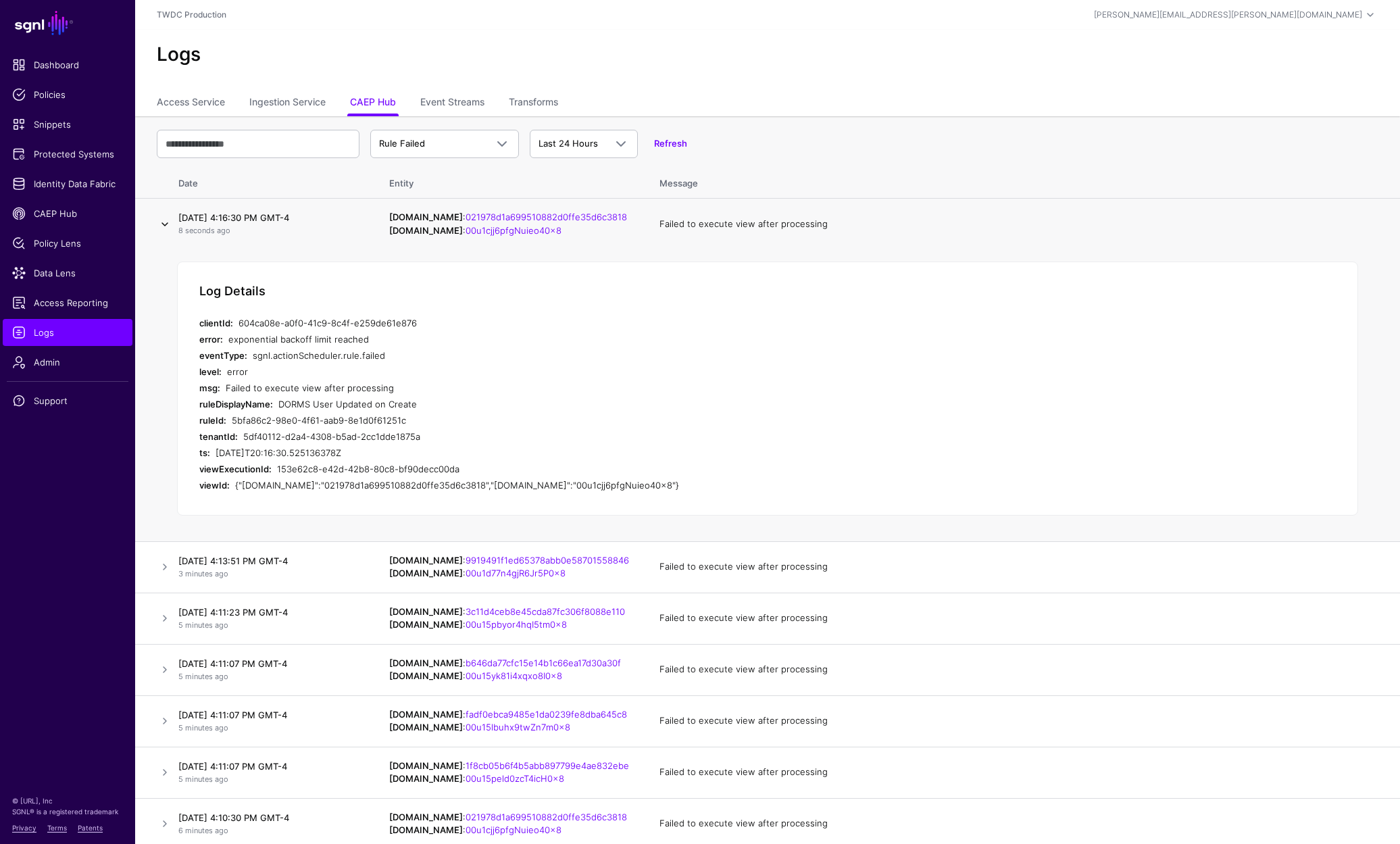
click at [161, 225] on link at bounding box center [165, 224] width 16 height 16
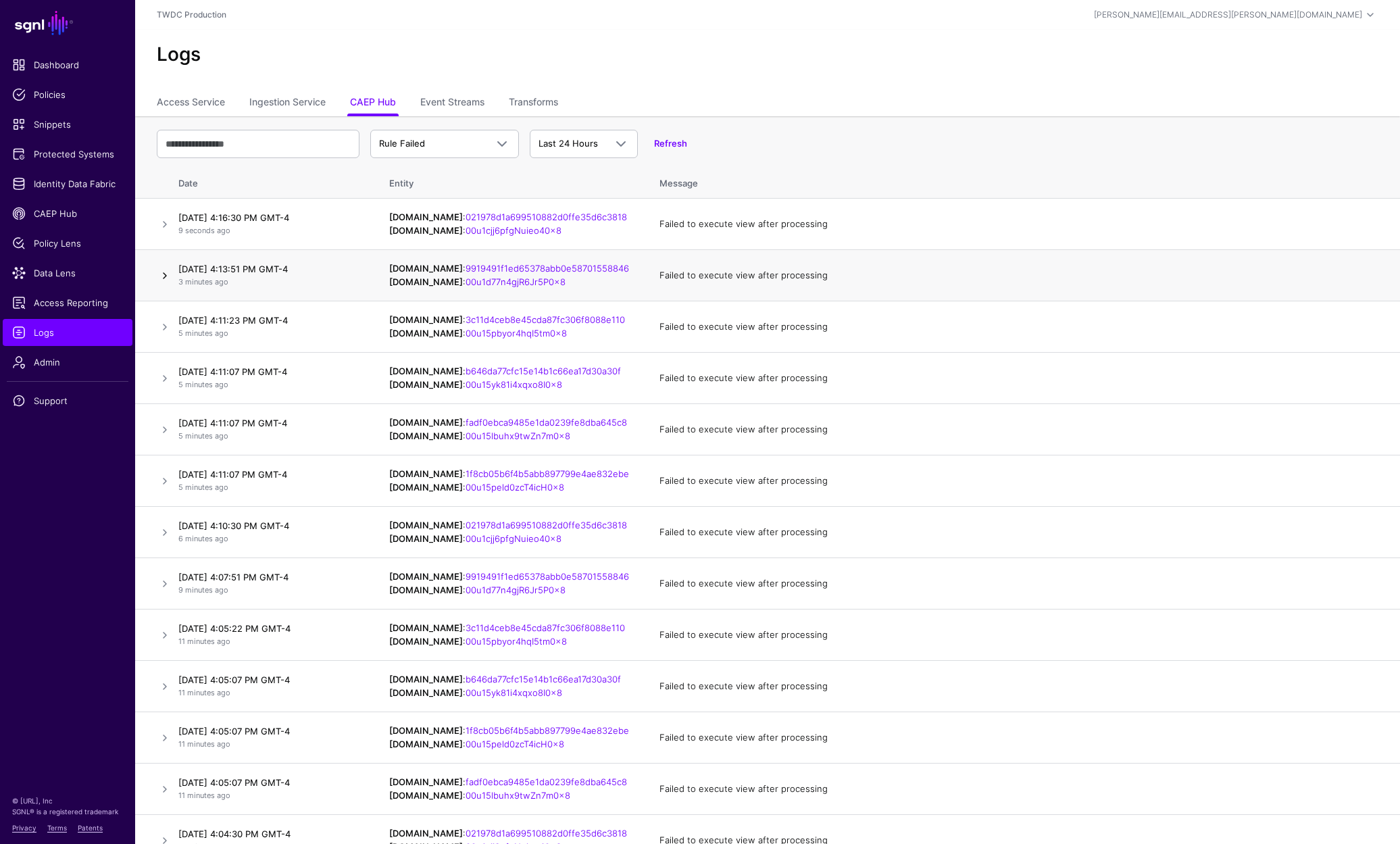
click at [163, 270] on link at bounding box center [165, 275] width 16 height 16
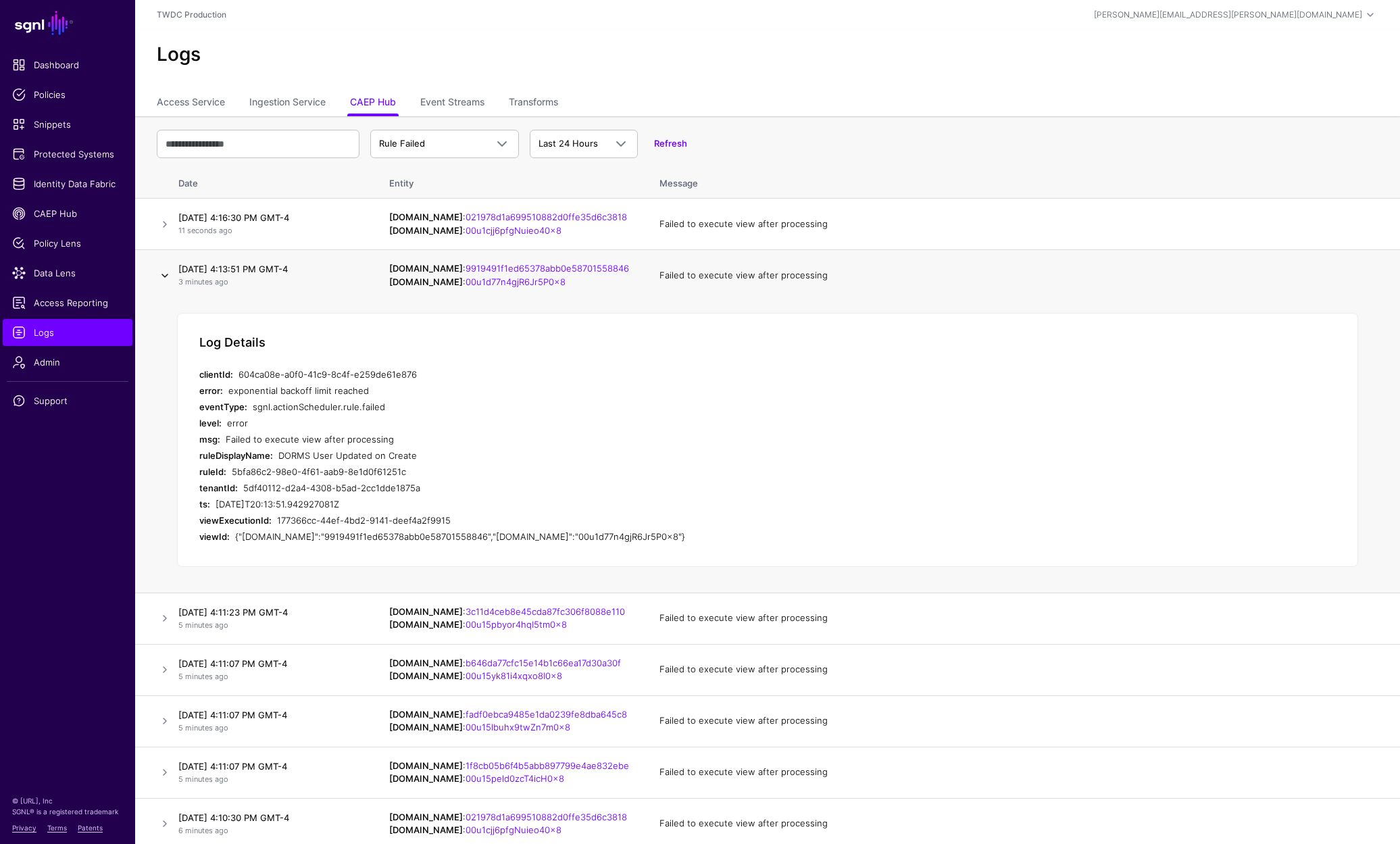
click at [163, 270] on link at bounding box center [165, 275] width 16 height 16
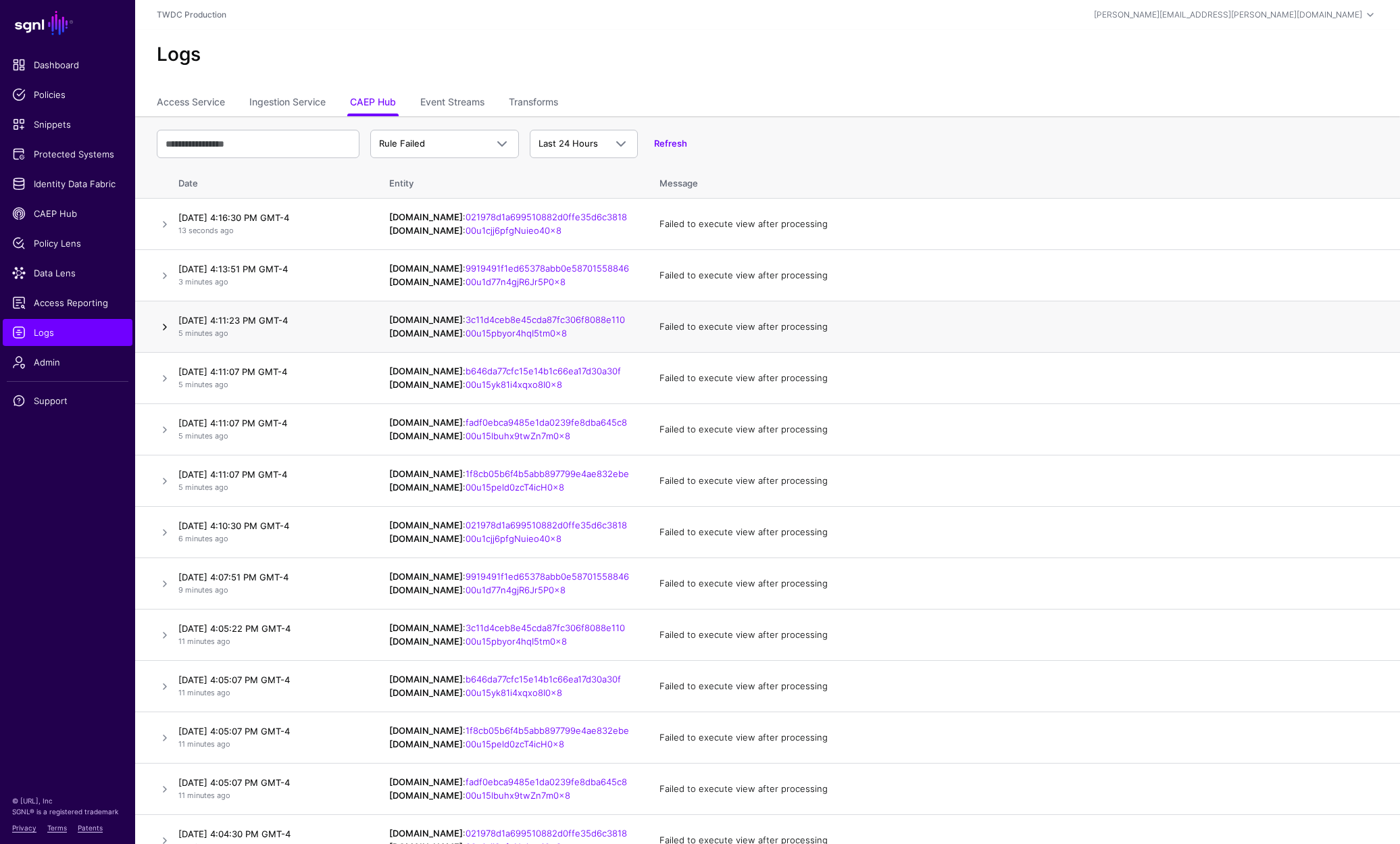
click at [167, 321] on link at bounding box center [165, 327] width 16 height 16
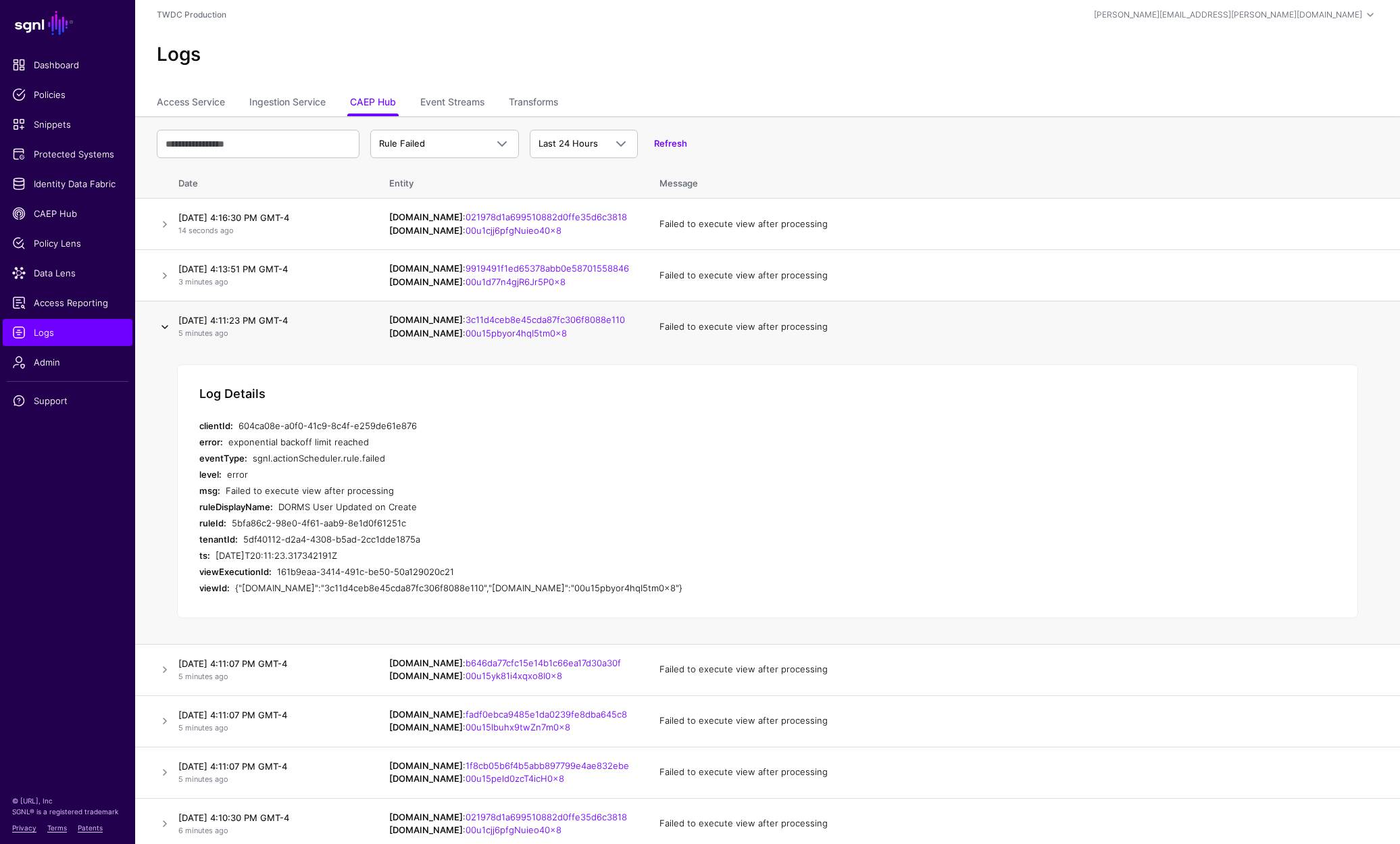
click at [167, 321] on link at bounding box center [165, 327] width 16 height 16
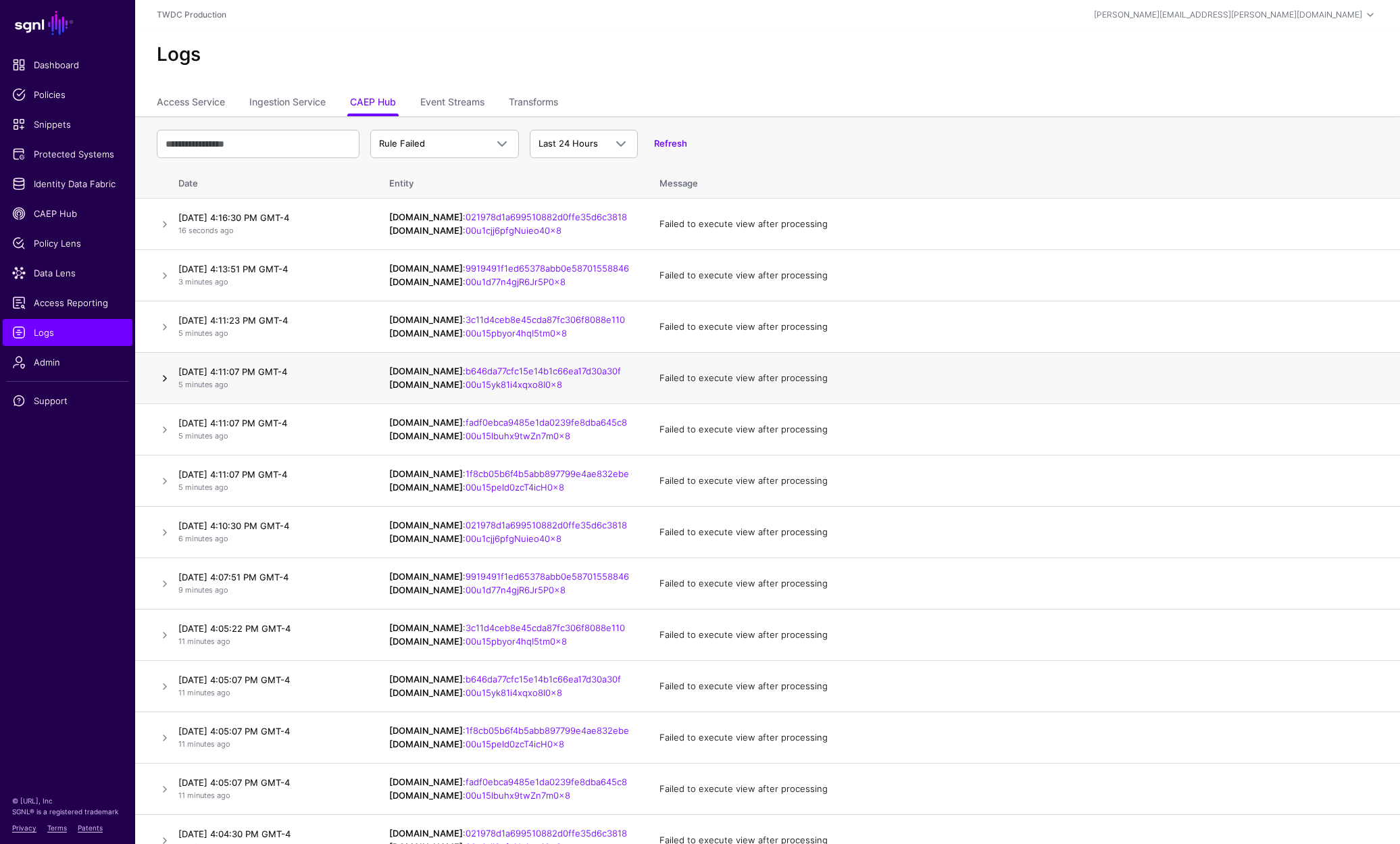
click at [161, 378] on link at bounding box center [165, 378] width 16 height 16
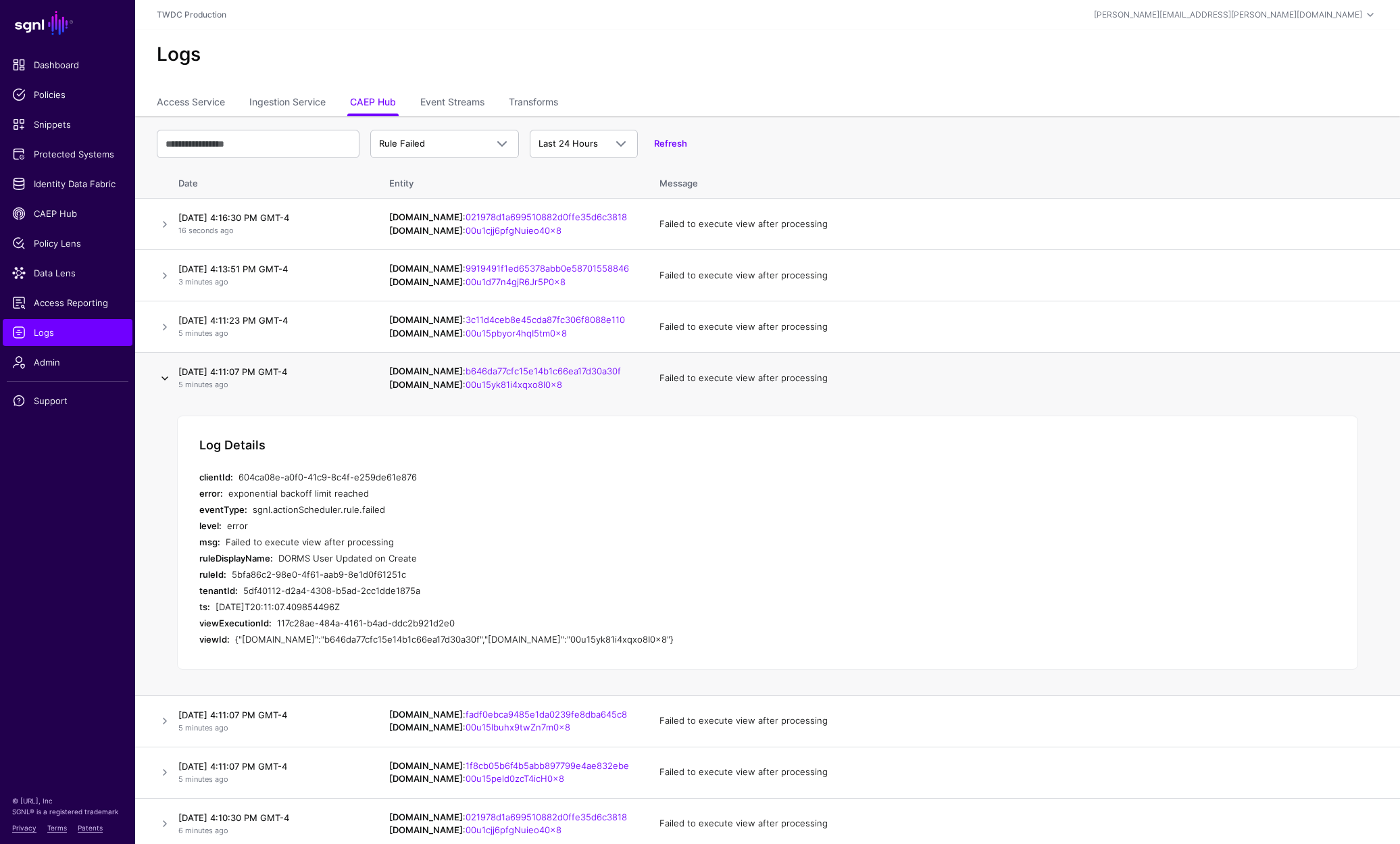
click at [161, 378] on link at bounding box center [165, 378] width 16 height 16
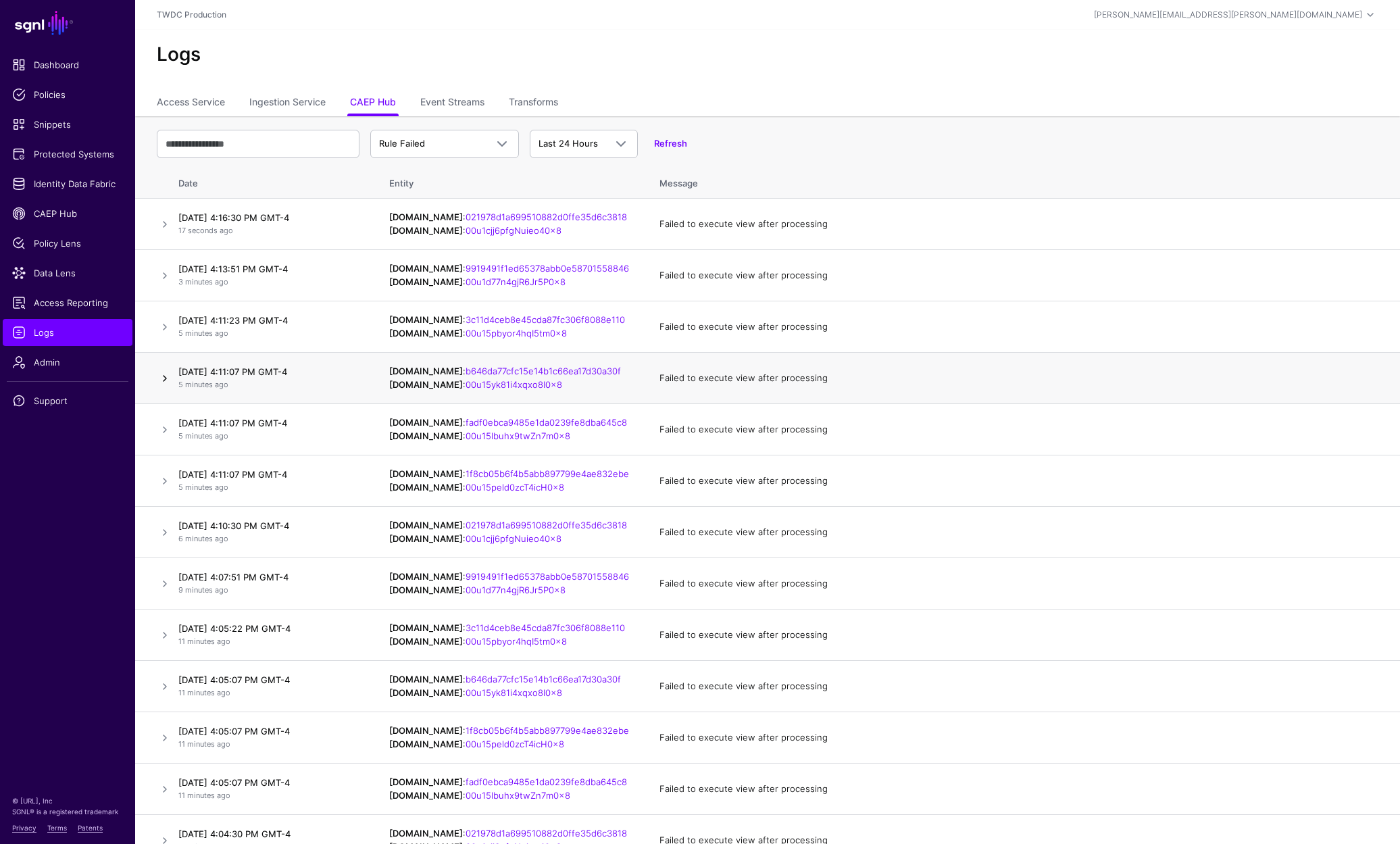
click at [166, 377] on link at bounding box center [165, 378] width 16 height 16
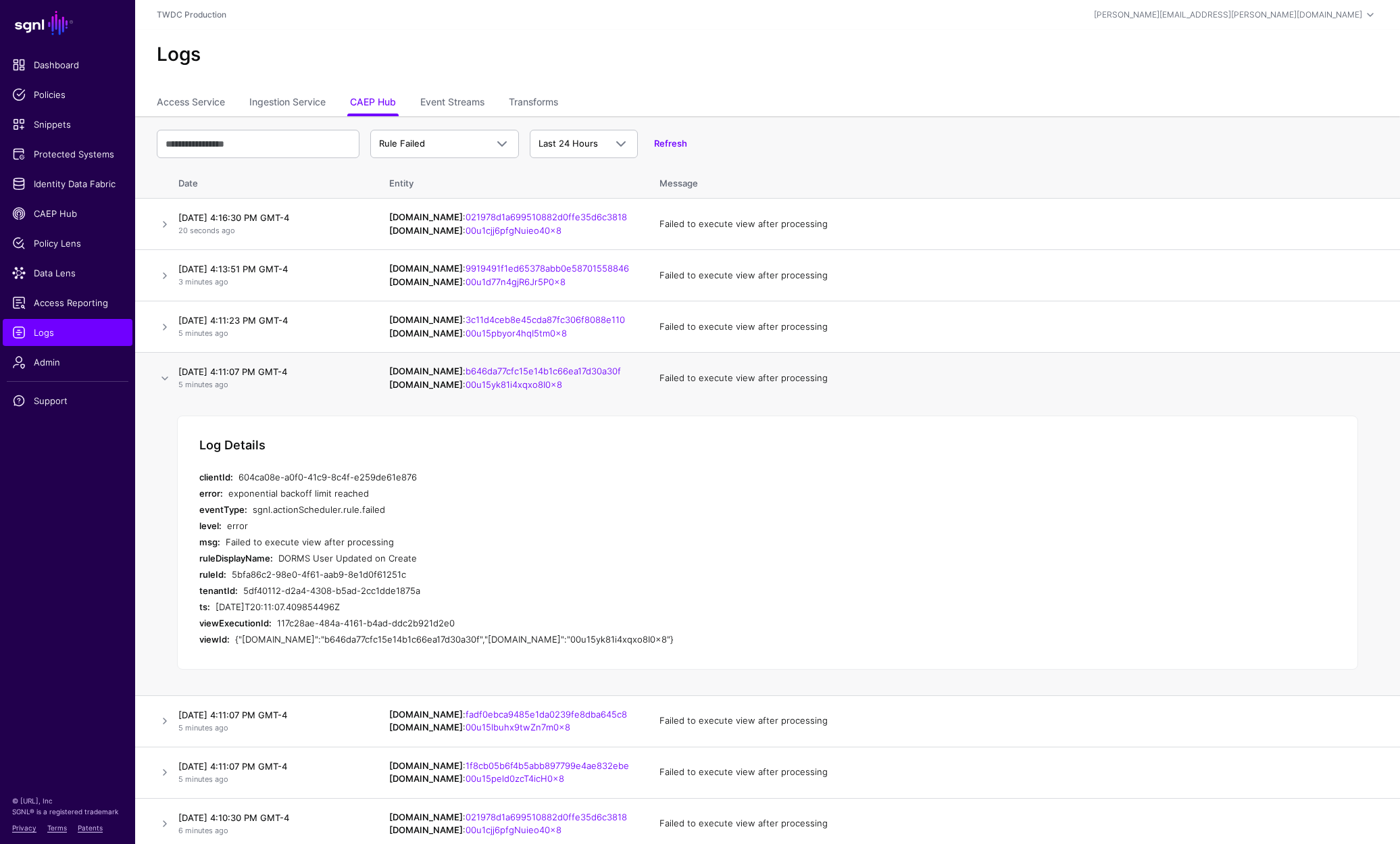
scroll to position [128, 0]
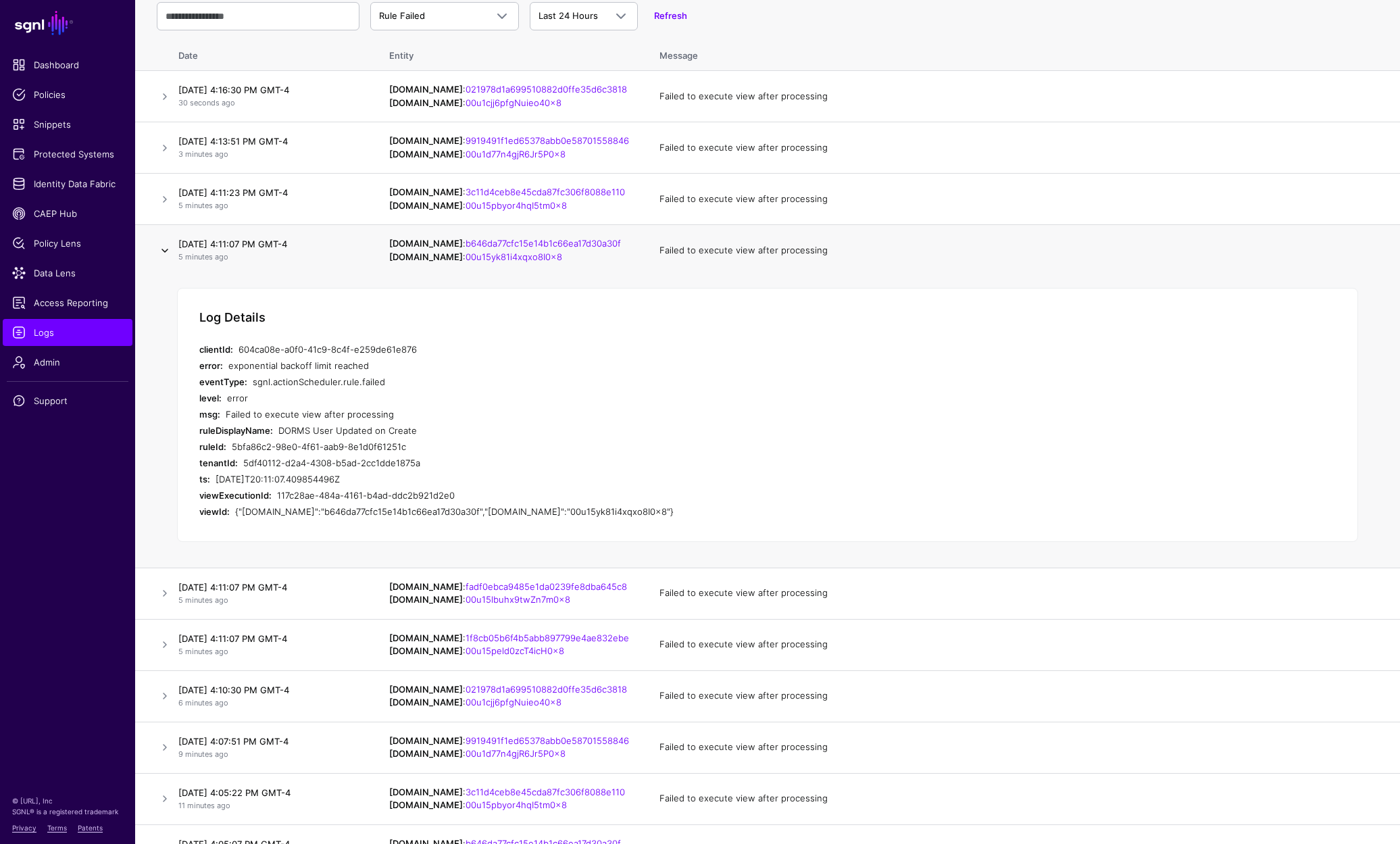
click at [168, 248] on link at bounding box center [165, 250] width 16 height 16
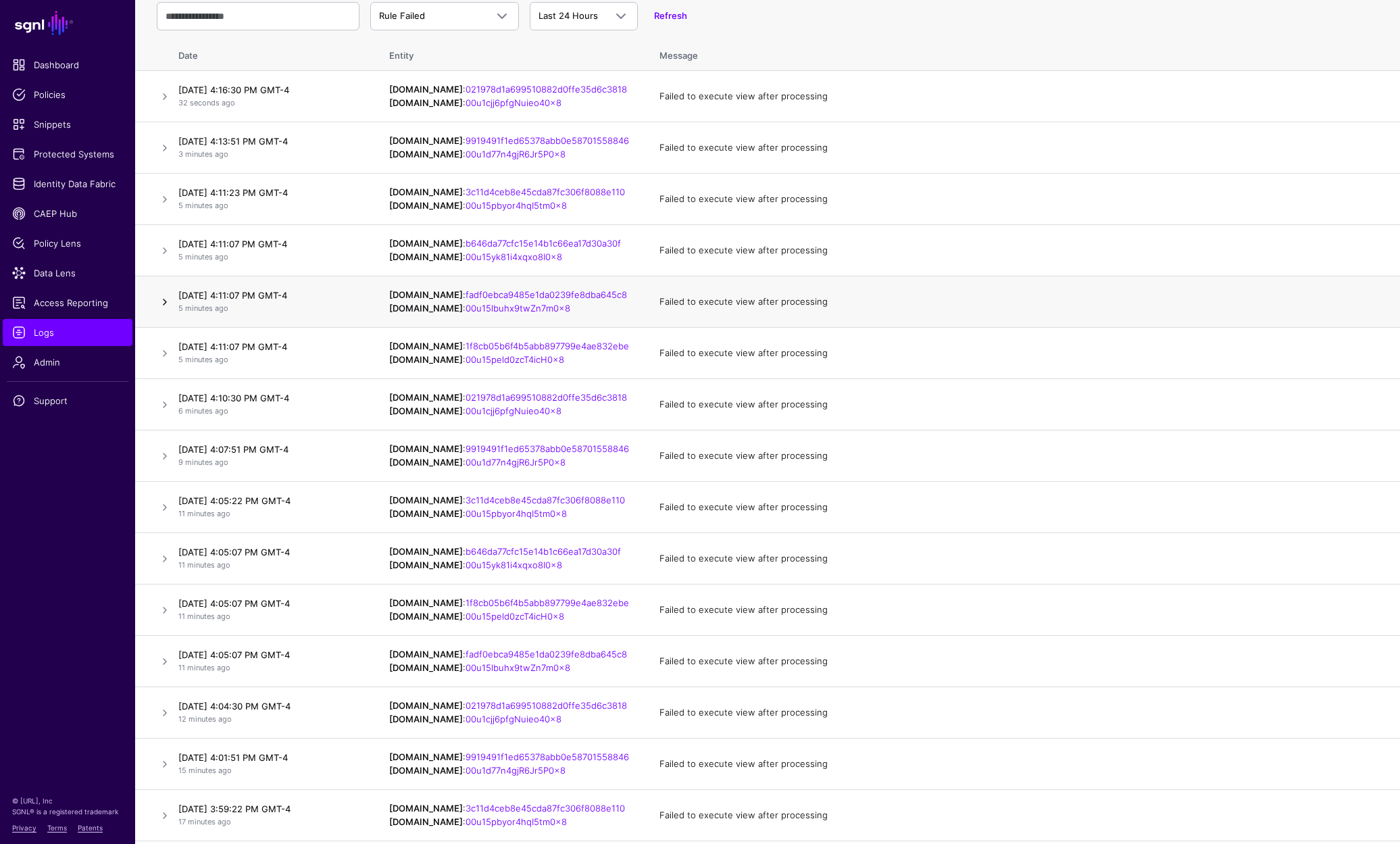
click at [161, 298] on link at bounding box center [165, 302] width 16 height 16
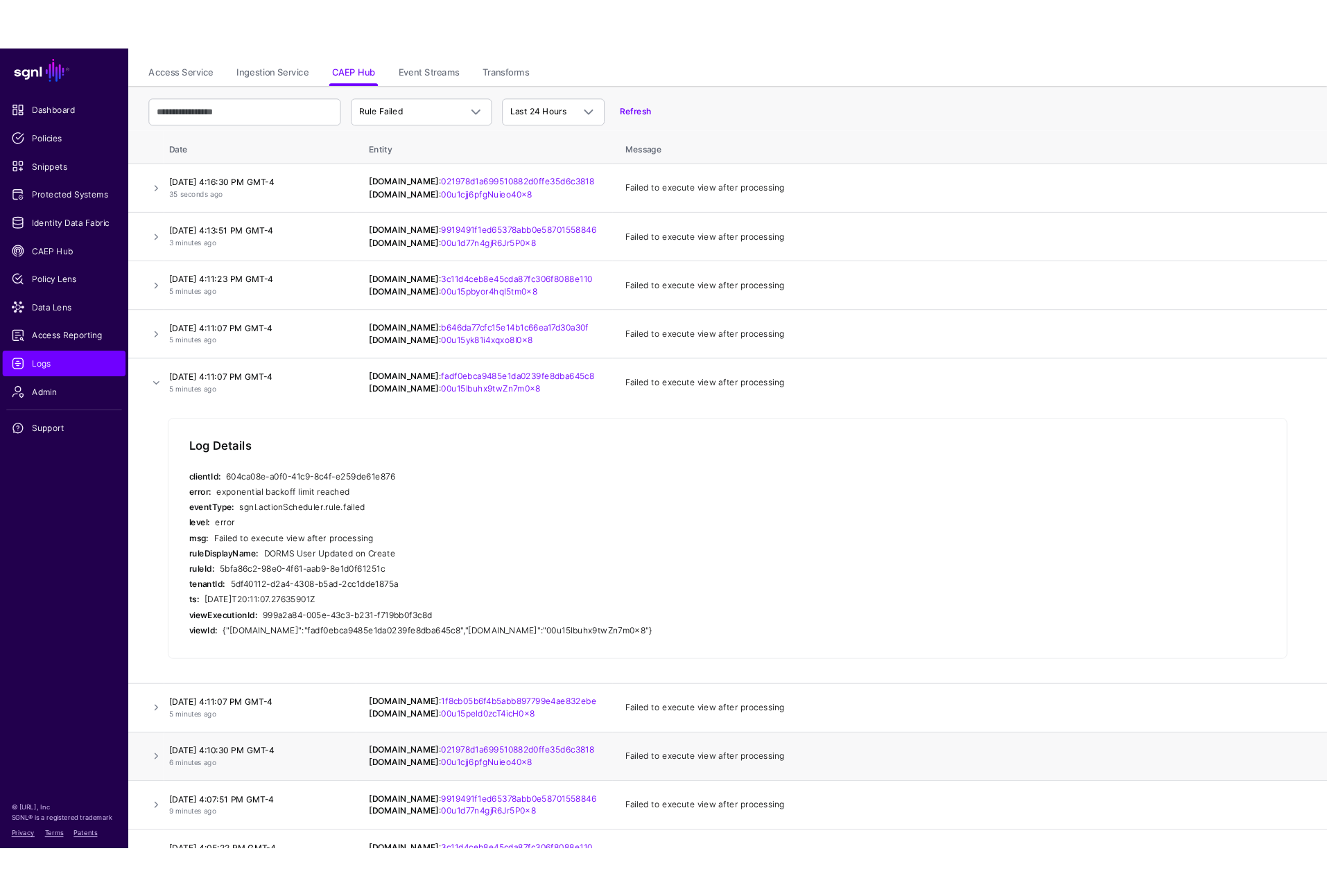
scroll to position [0, 0]
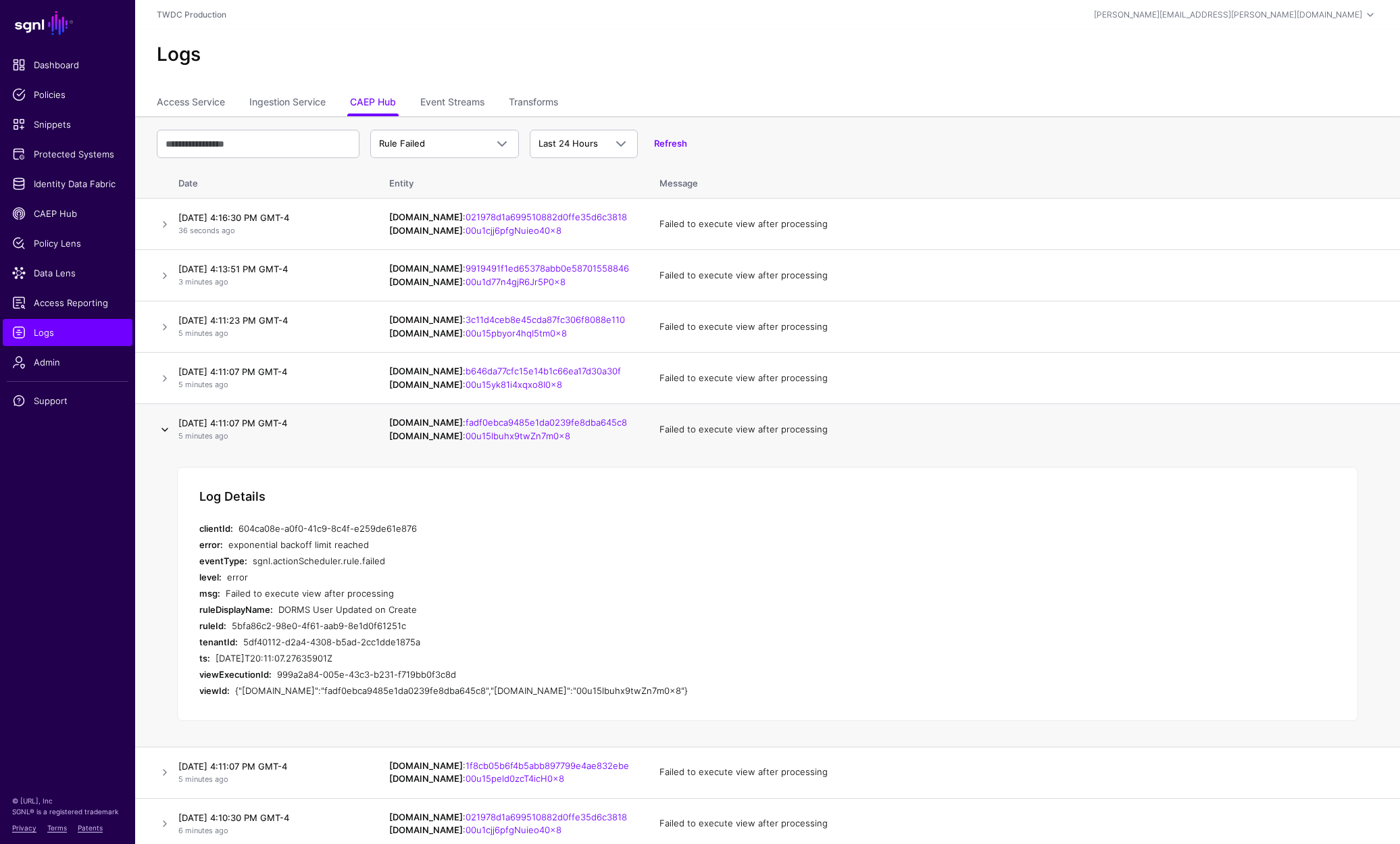
click at [165, 427] on link at bounding box center [165, 430] width 16 height 16
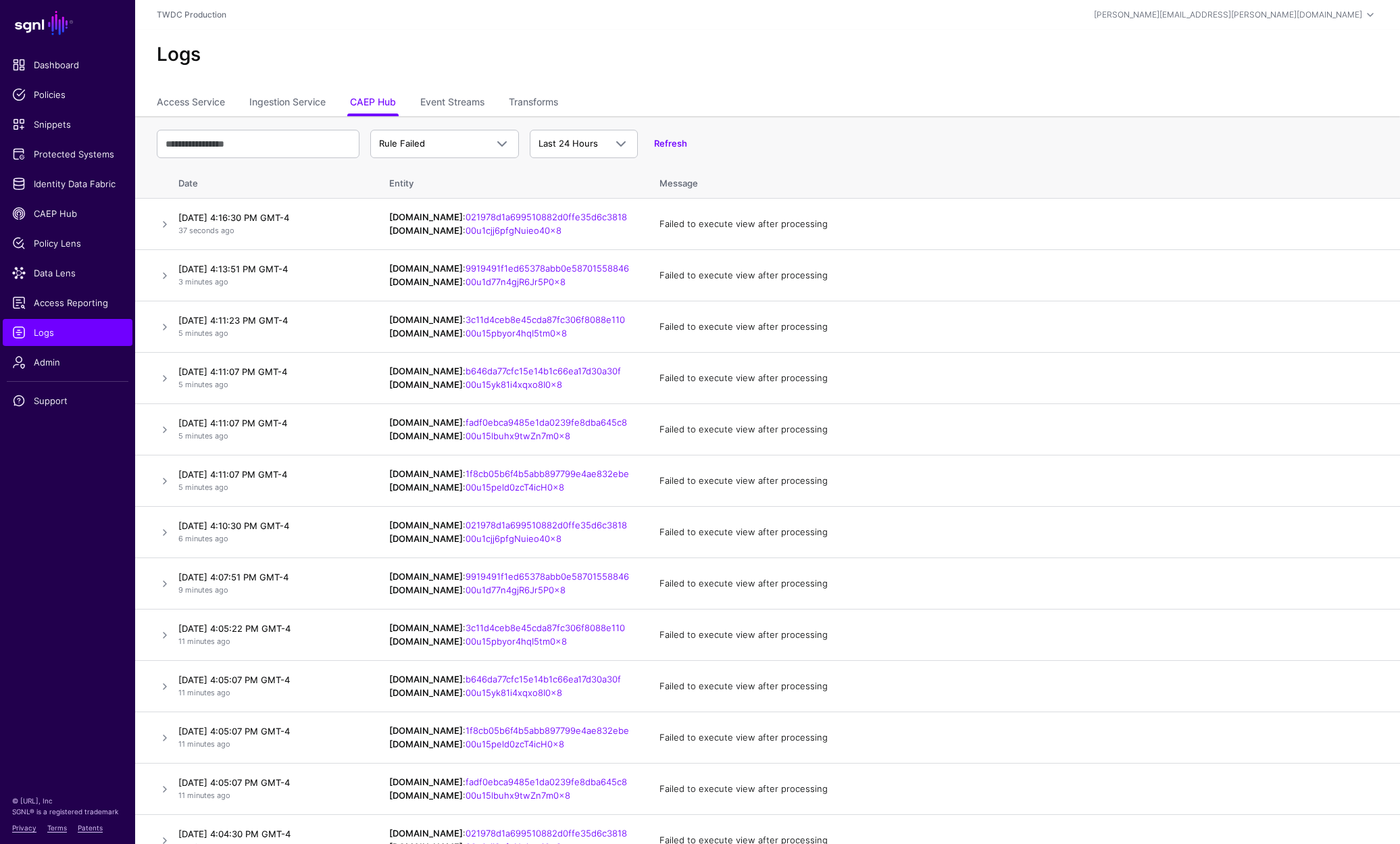
click at [806, 91] on ul "Access Service Ingestion Service CAEP Hub Event Streams Transforms" at bounding box center [768, 103] width 1222 height 26
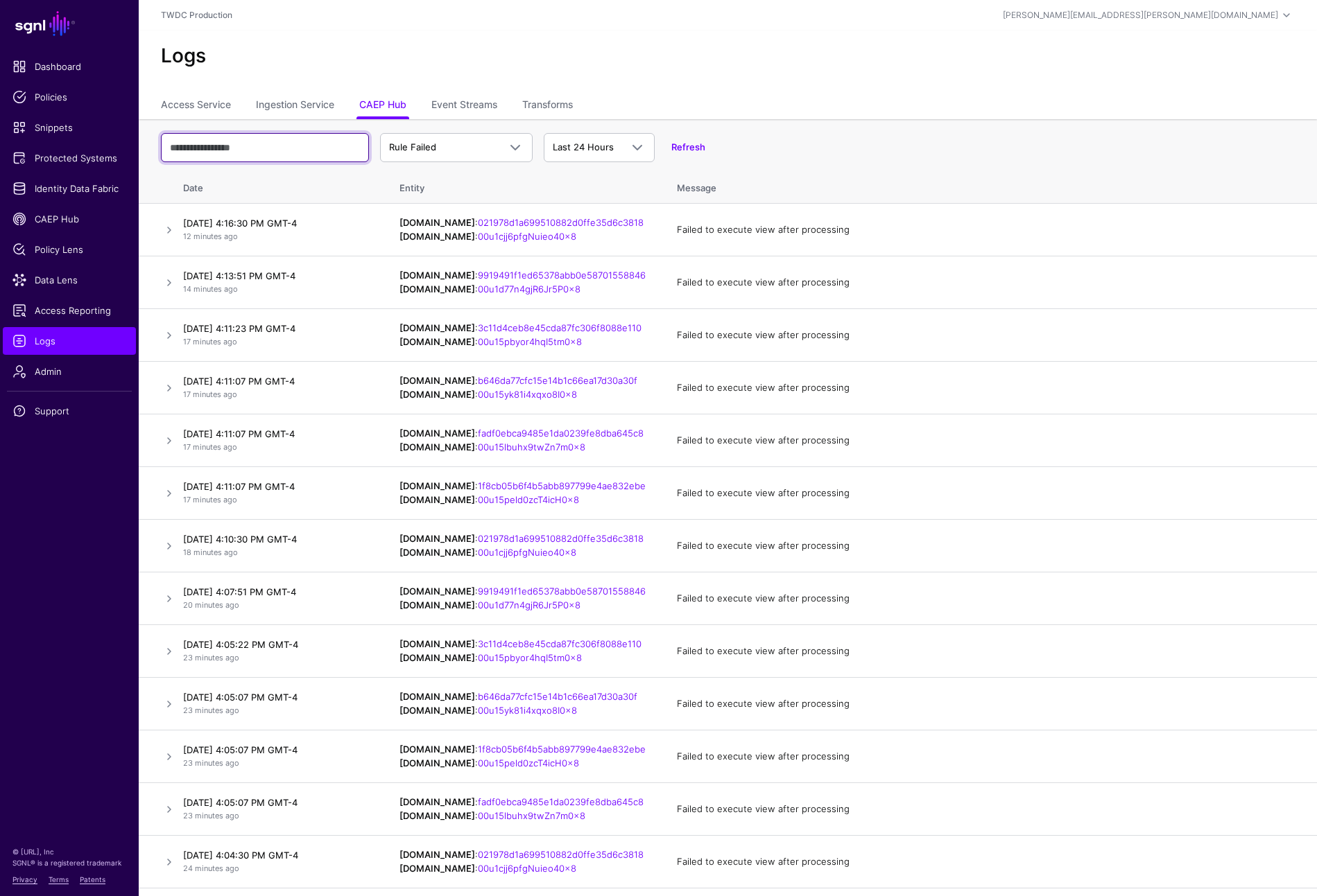
click at [307, 150] on input "text" at bounding box center [265, 148] width 208 height 29
paste input "**********"
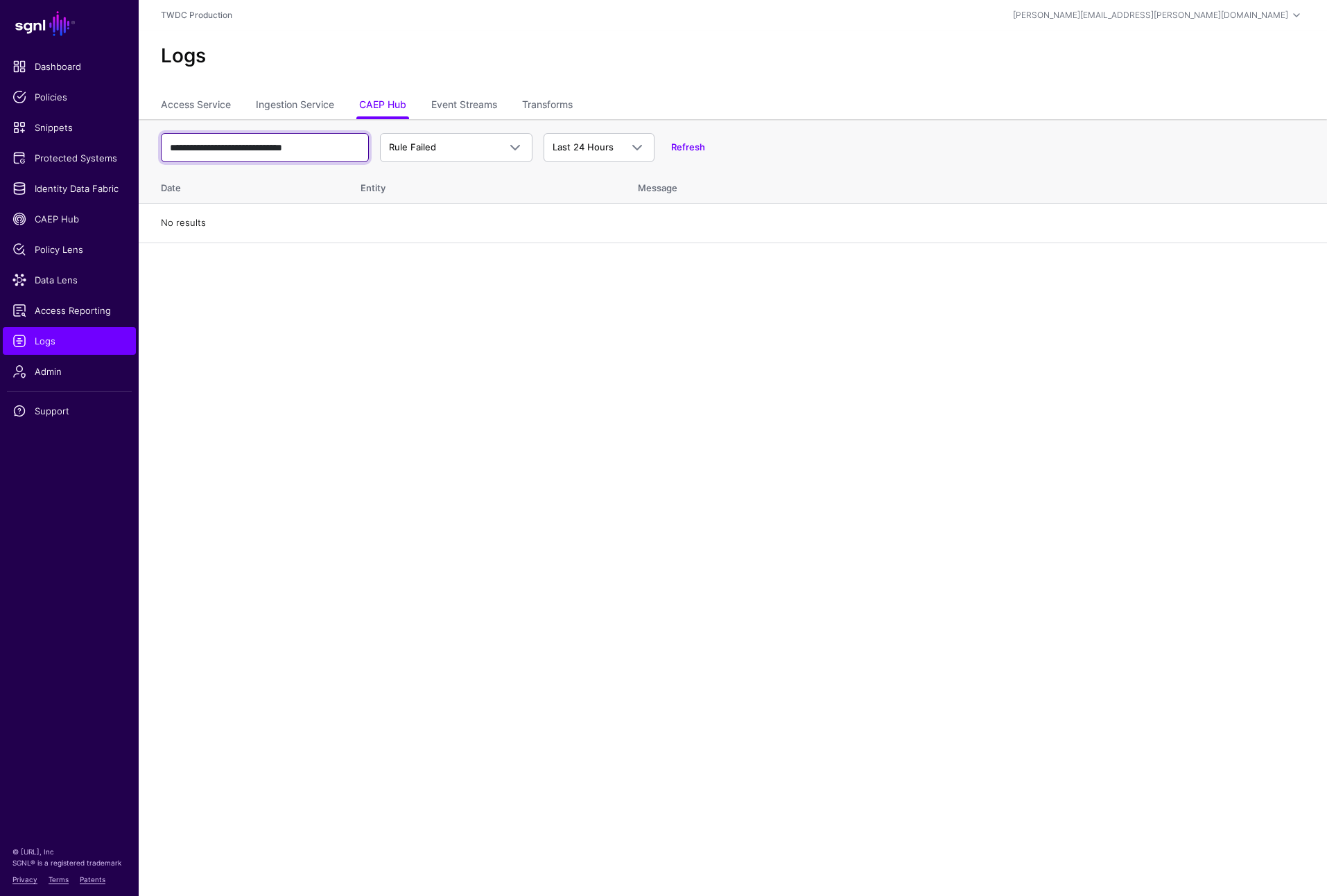
type input "**********"
click at [486, 146] on span "Rule Failed" at bounding box center [444, 147] width 110 height 14
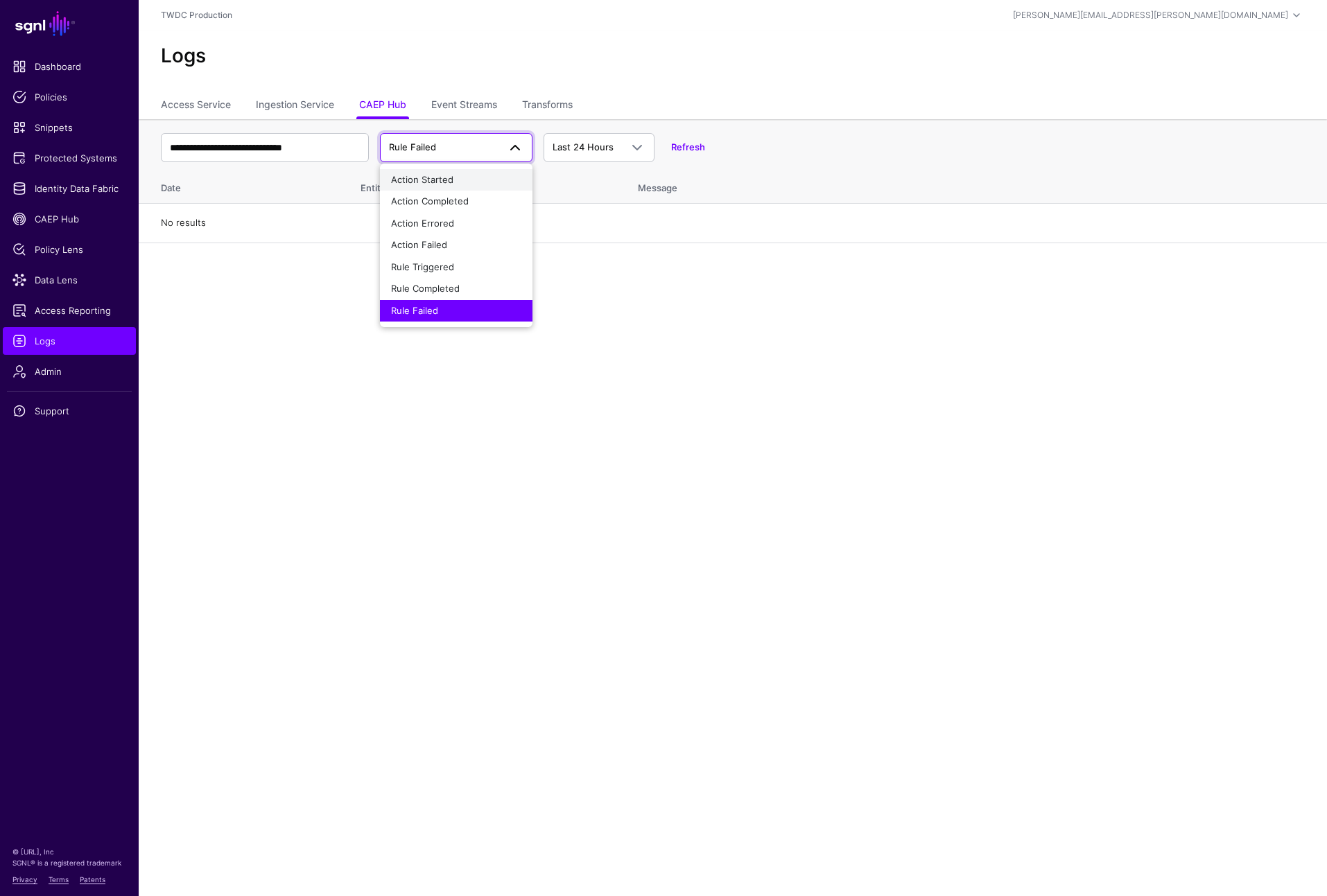
click at [454, 175] on div "Action Started" at bounding box center [456, 180] width 130 height 14
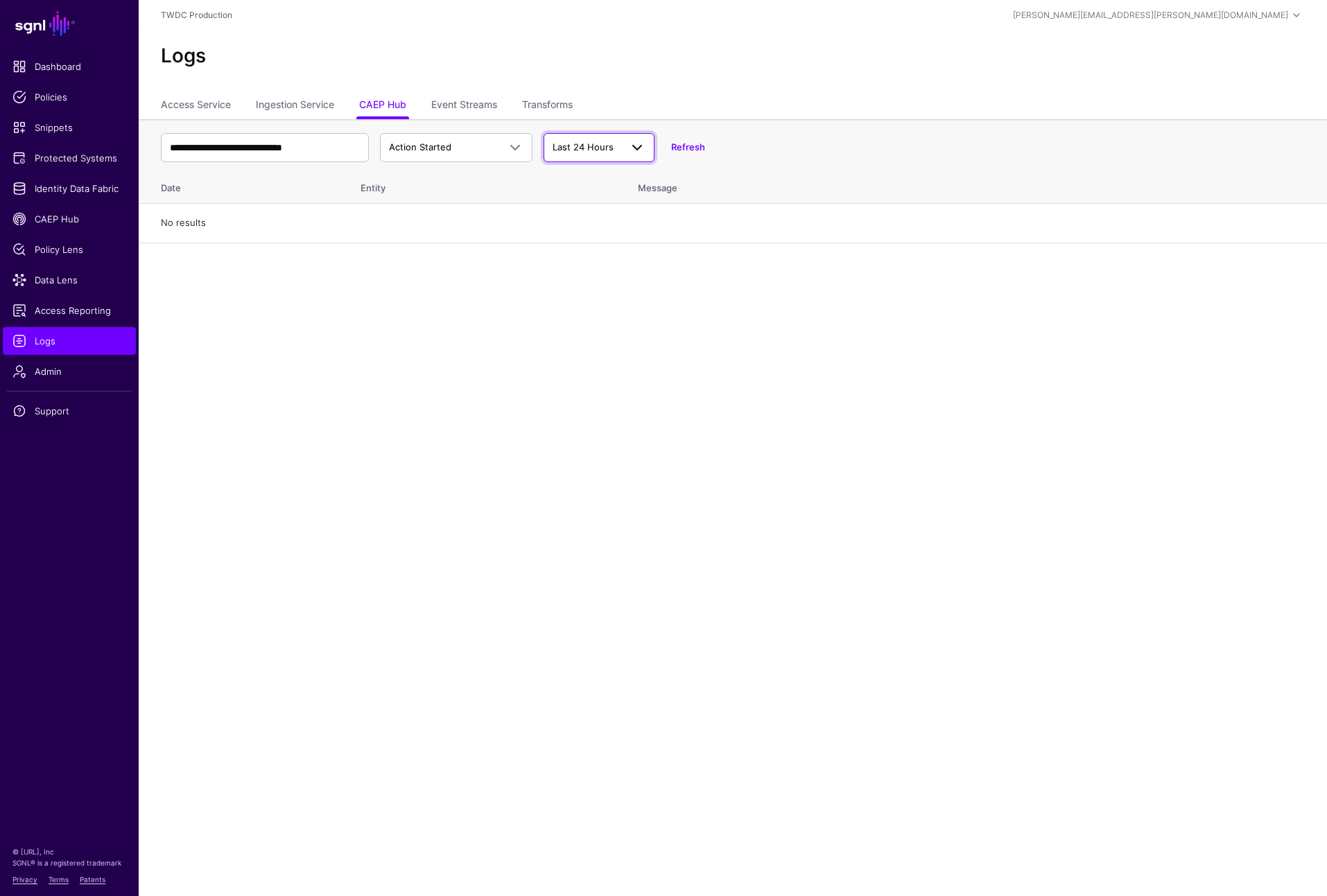
click at [599, 146] on span "Last 24 Hours" at bounding box center [583, 146] width 61 height 11
click at [805, 146] on div "**********" at bounding box center [733, 147] width 1144 height 40
click at [498, 149] on span "Action Started" at bounding box center [444, 147] width 110 height 14
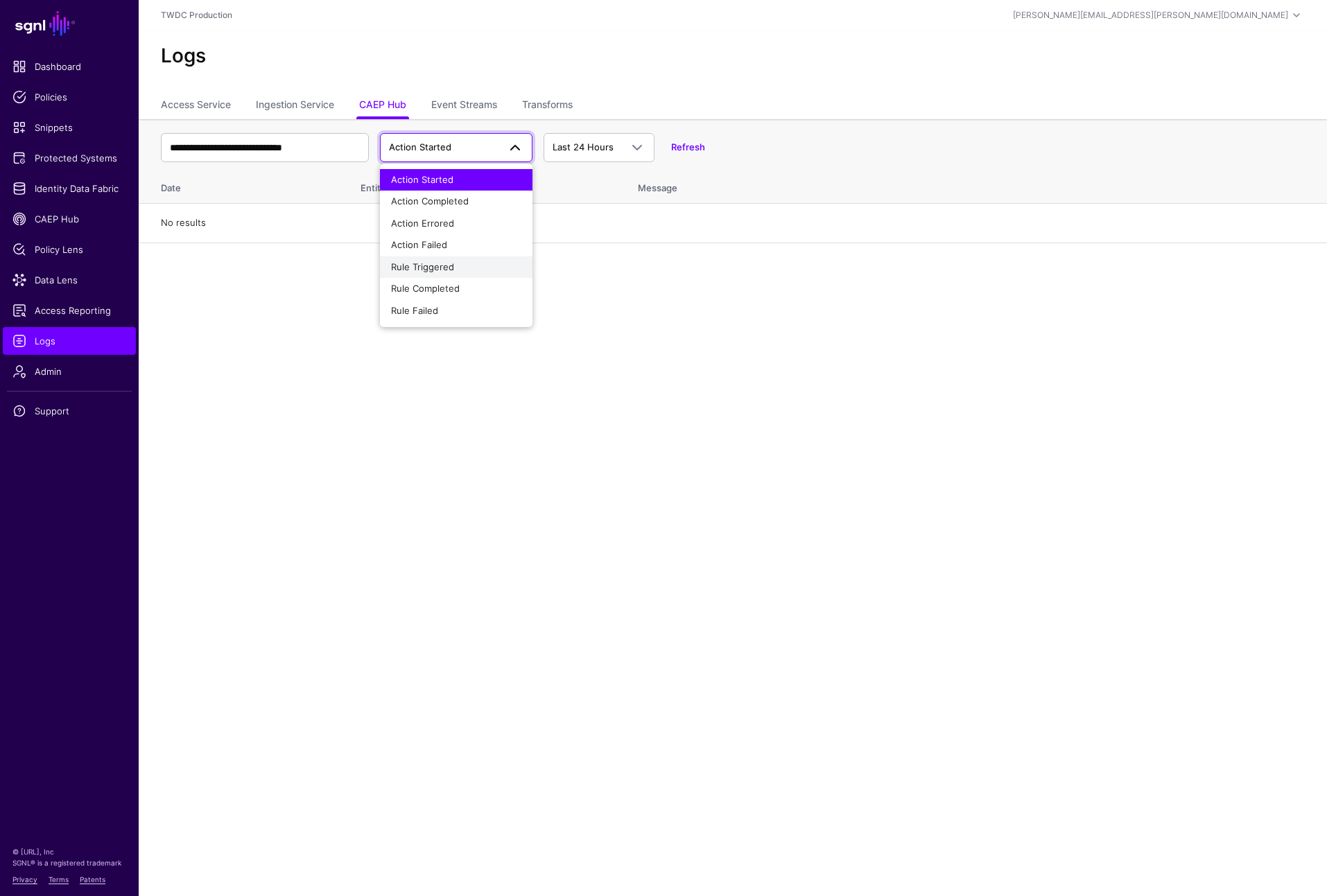
click at [440, 261] on span "Rule Triggered" at bounding box center [423, 266] width 63 height 11
click at [517, 147] on span at bounding box center [515, 147] width 17 height 17
click at [441, 282] on span "Rule Completed" at bounding box center [425, 288] width 68 height 11
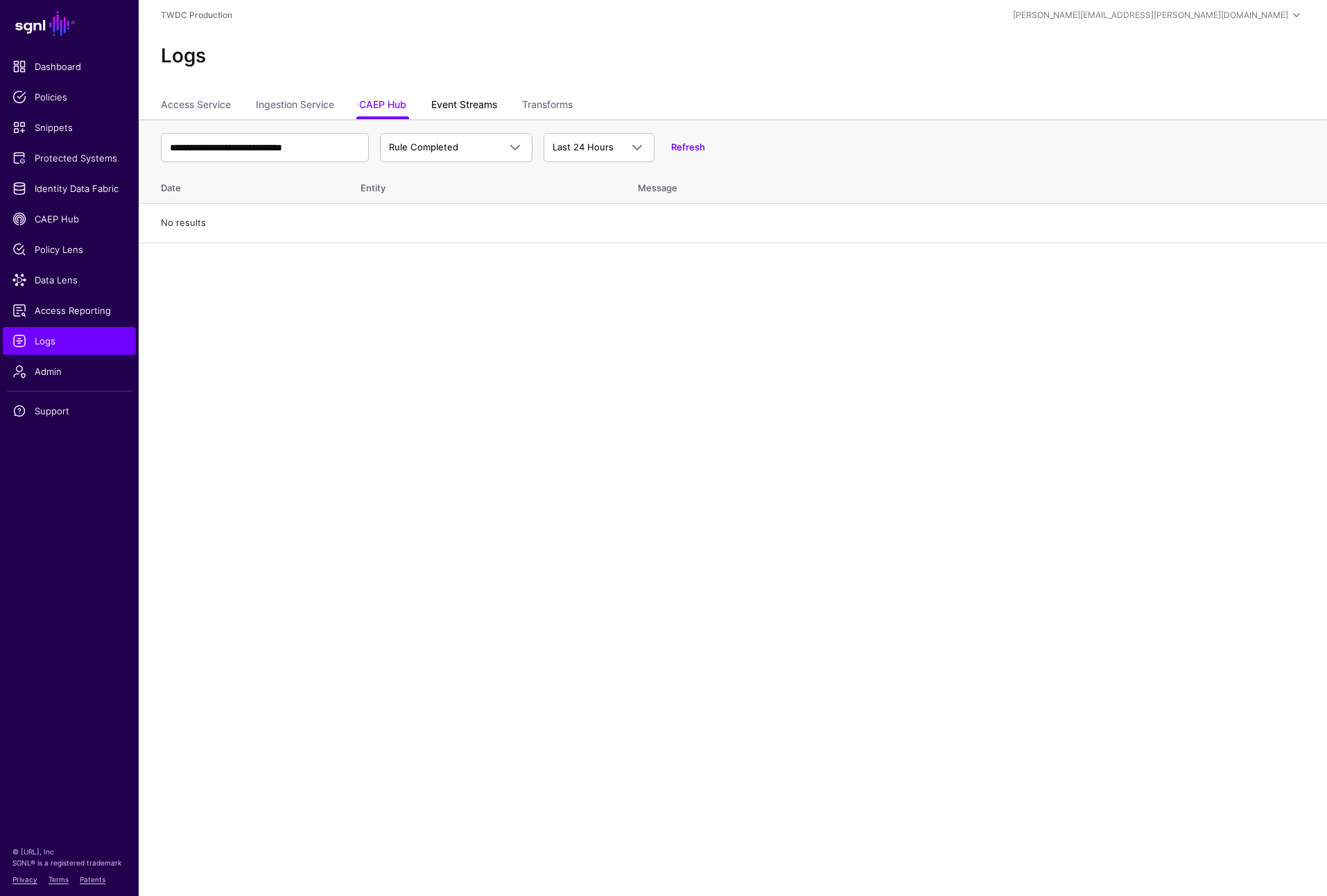
click at [486, 112] on link "Event Streams" at bounding box center [464, 106] width 66 height 26
click at [521, 152] on span at bounding box center [515, 147] width 17 height 17
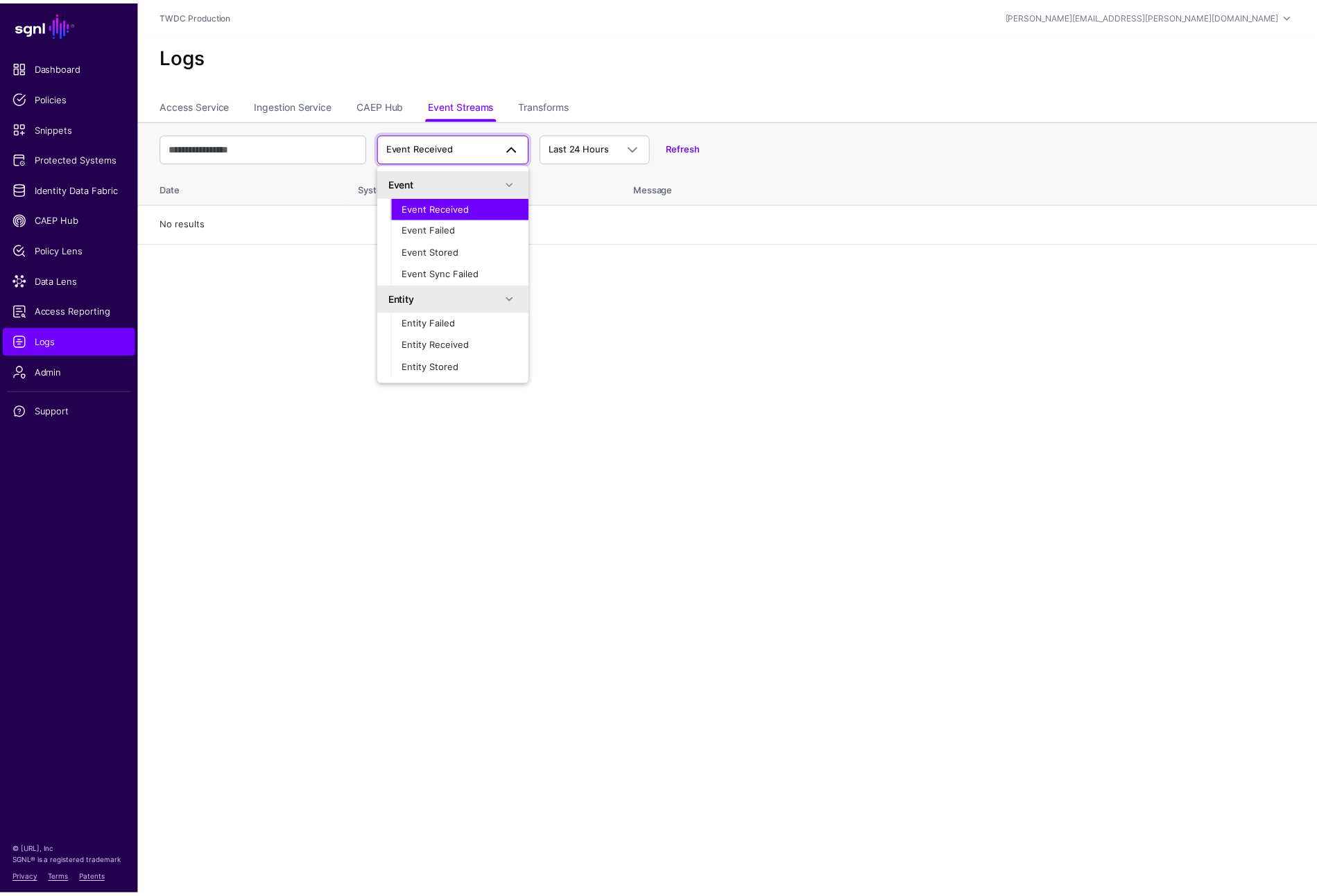
scroll to position [41, 0]
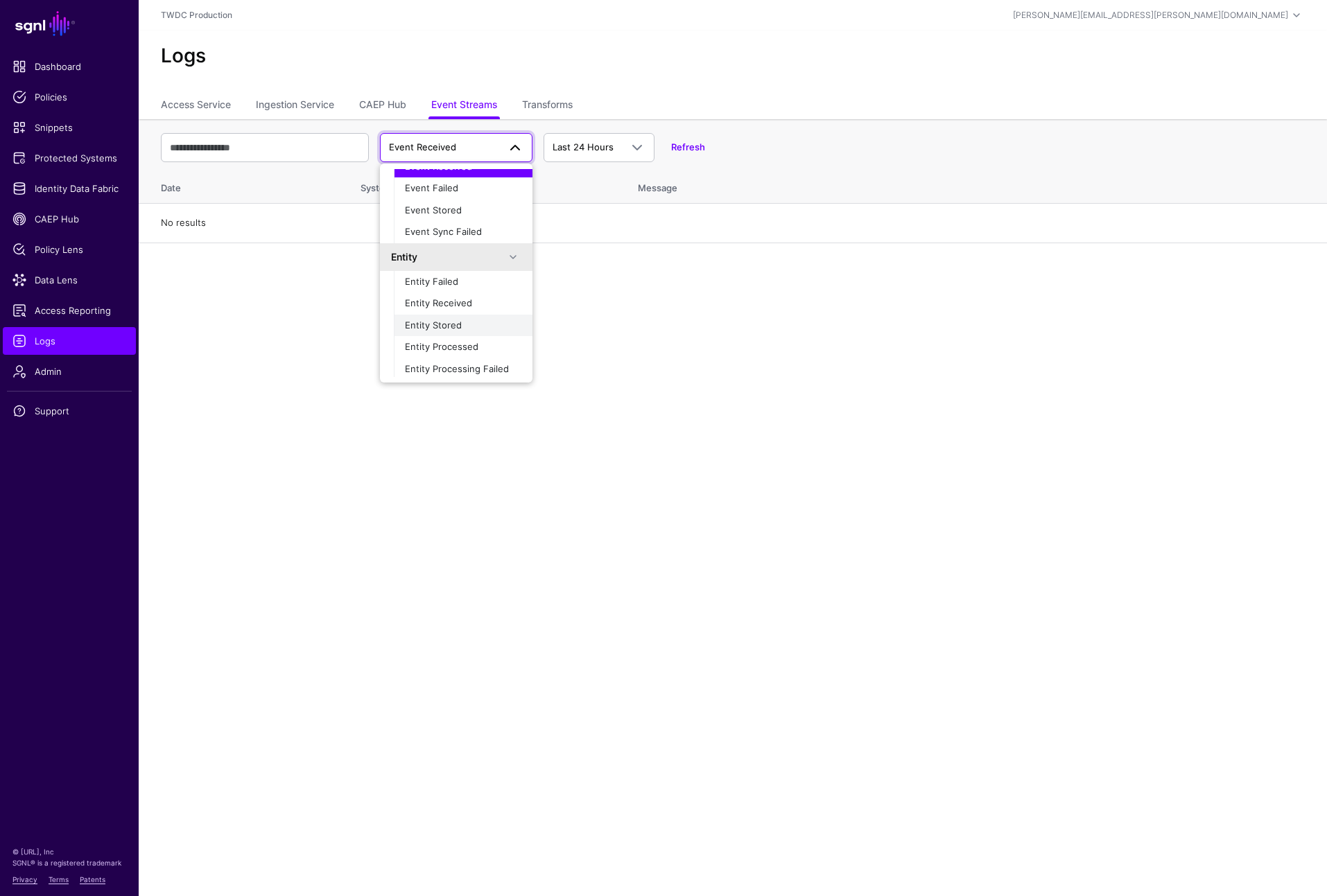
click at [463, 319] on div "Entity Stored" at bounding box center [463, 325] width 116 height 14
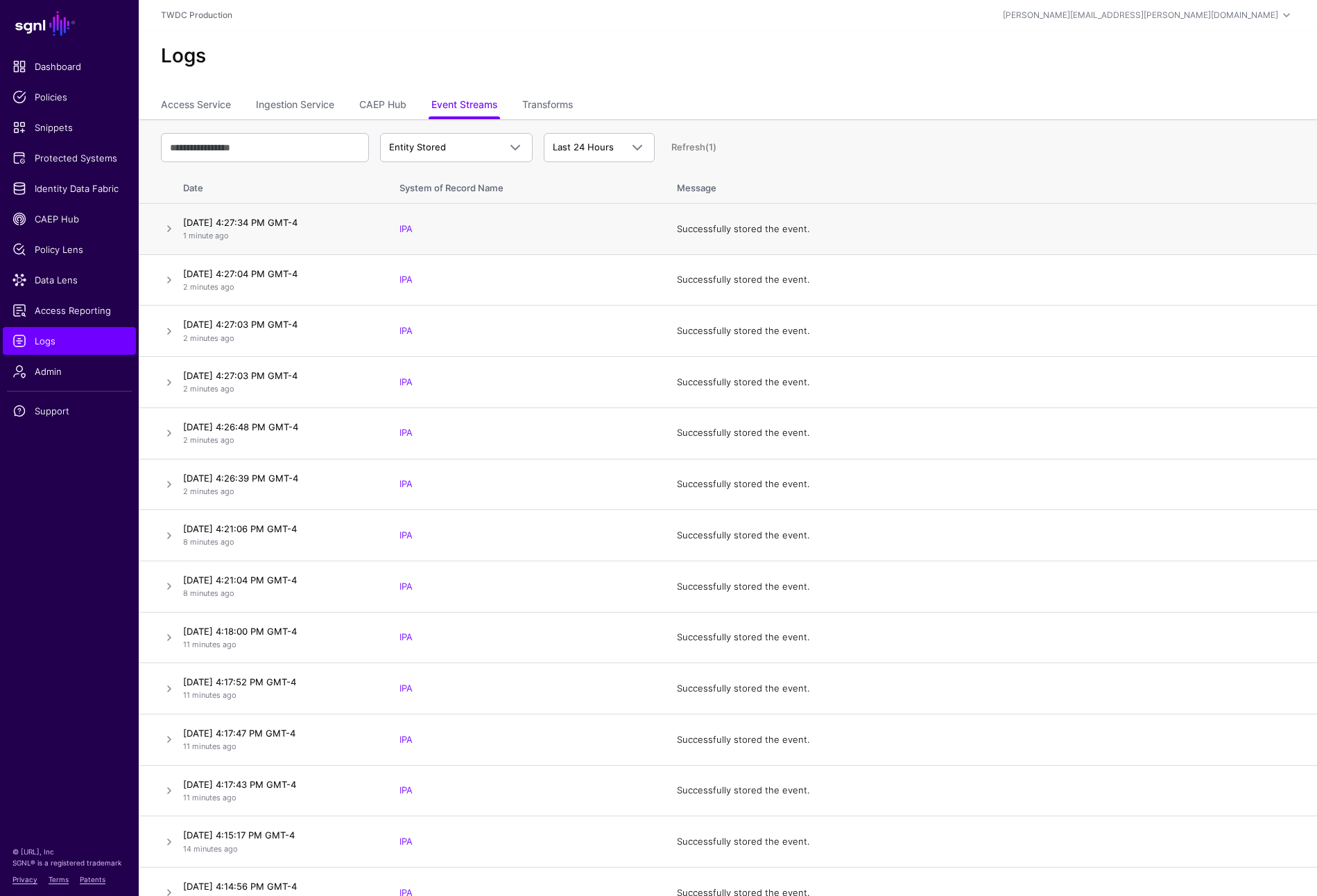
click at [160, 231] on td at bounding box center [157, 230] width 39 height 51
click at [163, 231] on link at bounding box center [169, 229] width 17 height 17
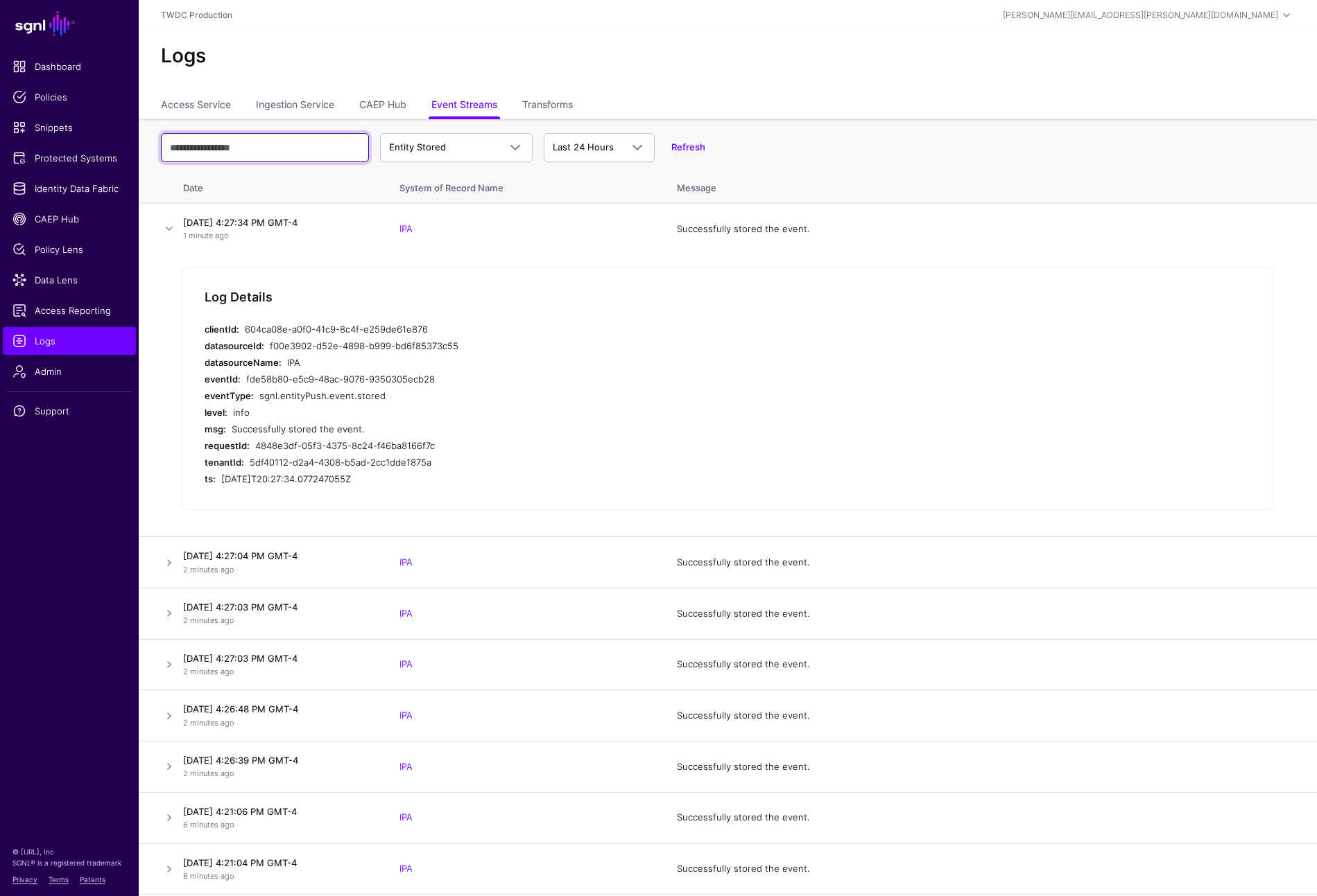
click at [284, 152] on input "text" at bounding box center [265, 148] width 208 height 29
click at [169, 230] on link at bounding box center [169, 229] width 17 height 17
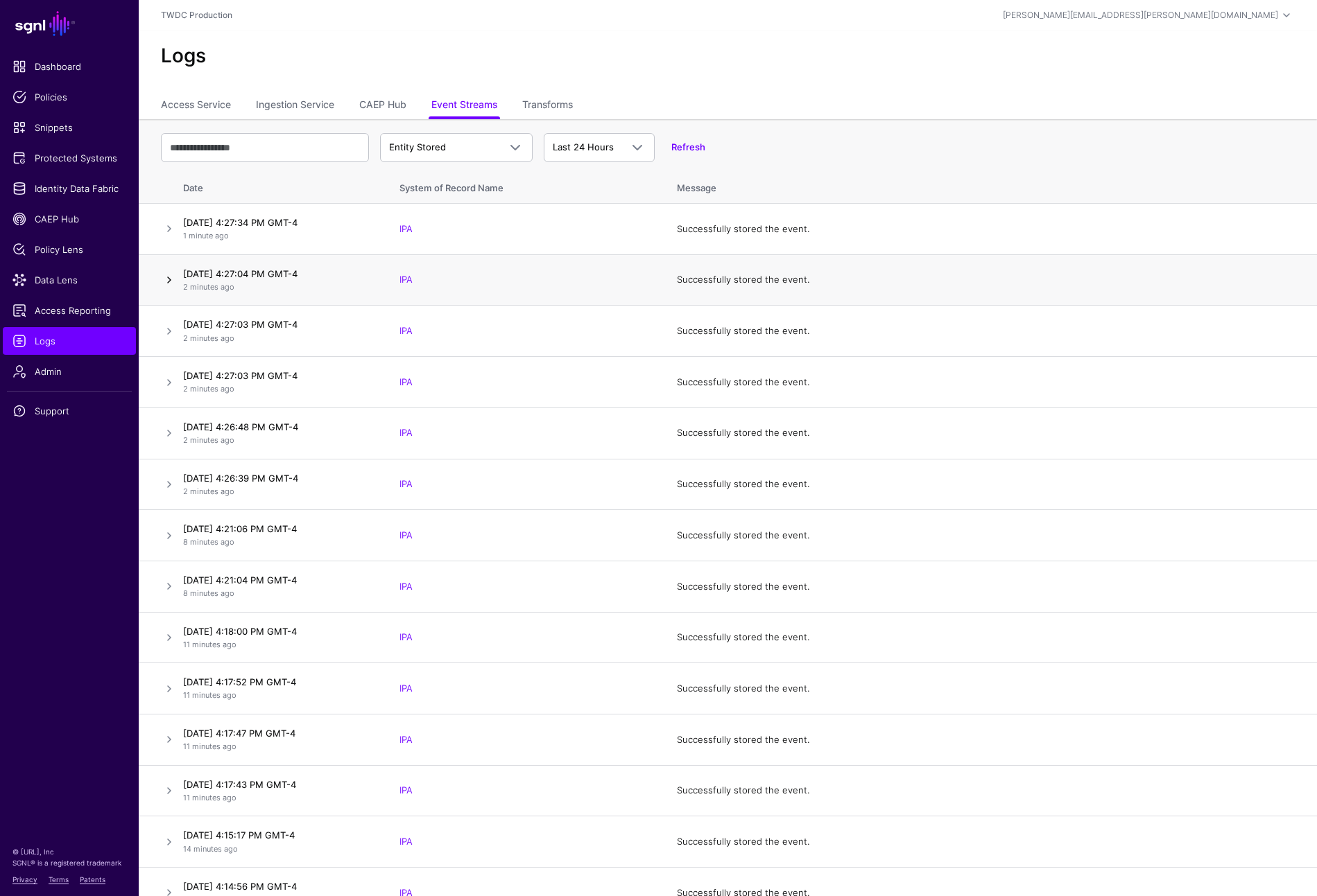
click at [163, 281] on link at bounding box center [169, 280] width 17 height 17
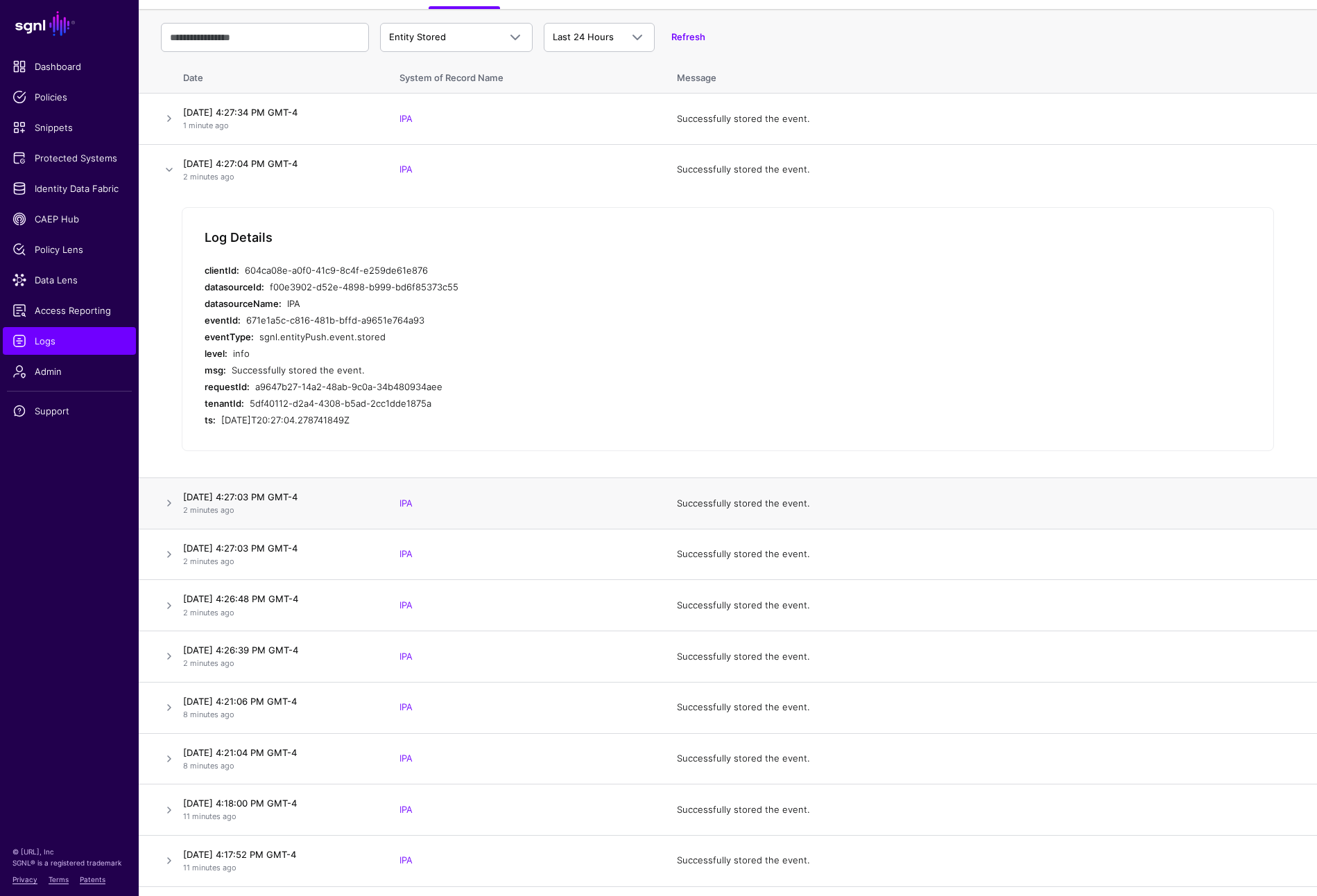
scroll to position [53, 0]
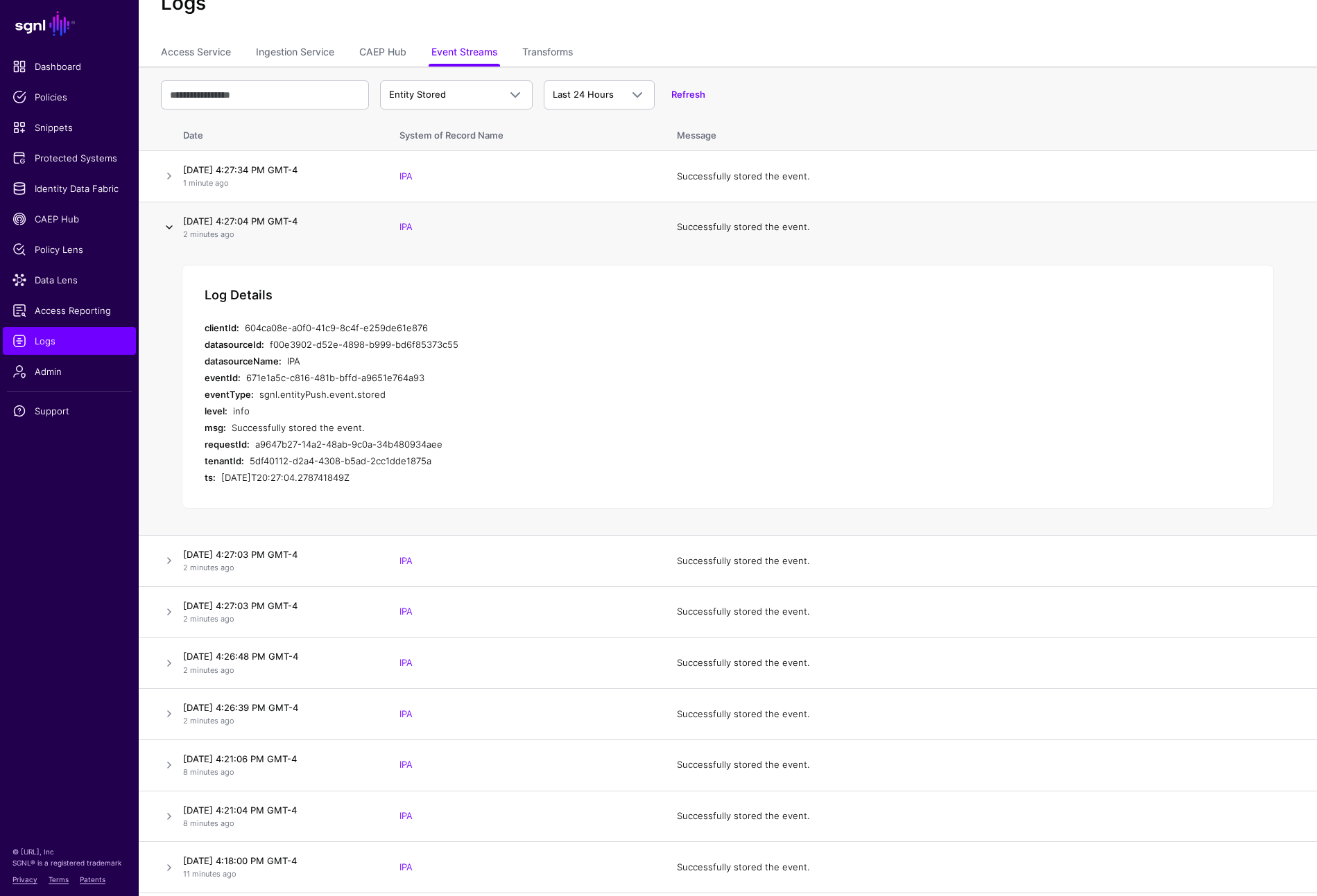
click at [171, 227] on link at bounding box center [169, 227] width 17 height 17
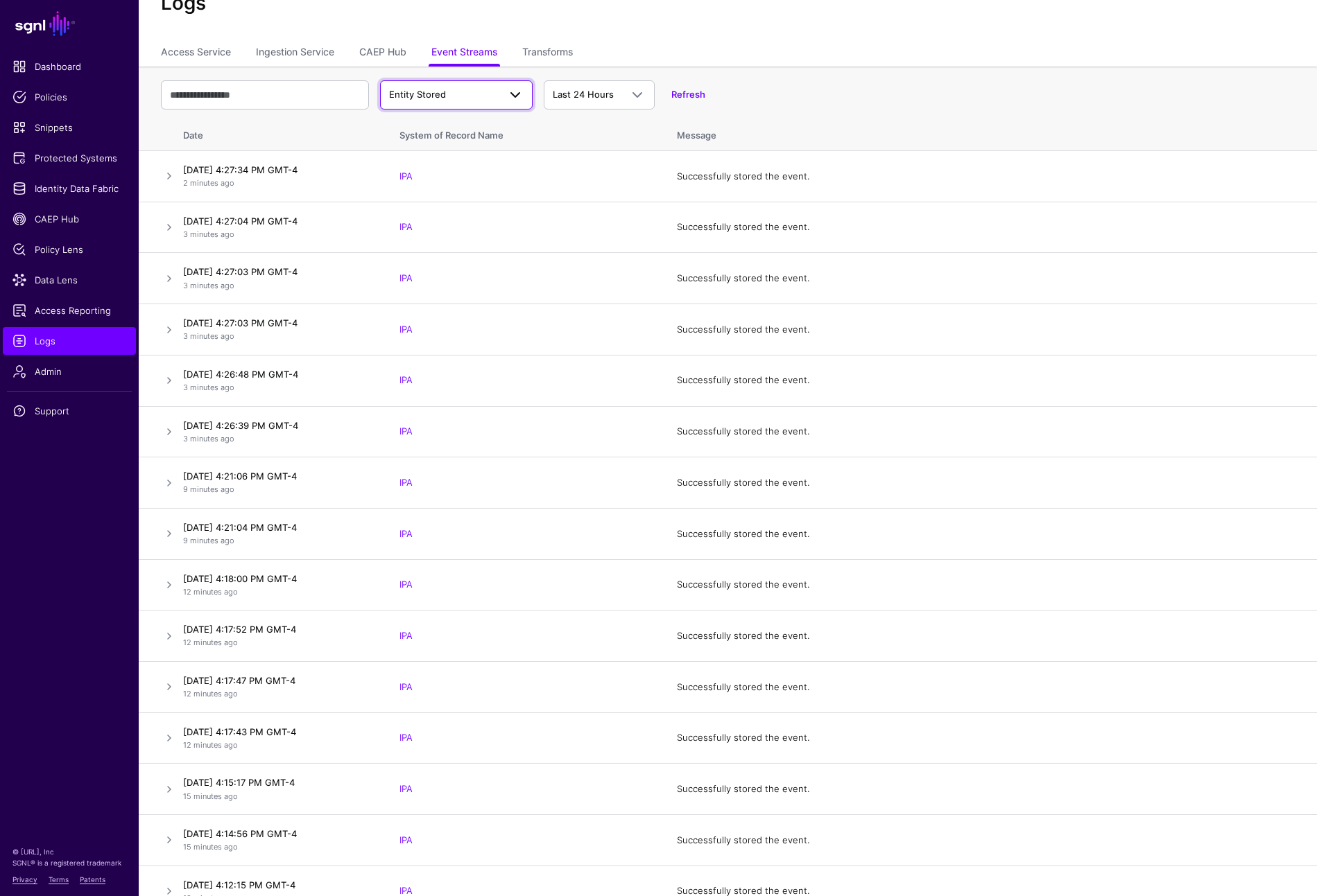
click at [513, 99] on span at bounding box center [515, 95] width 17 height 17
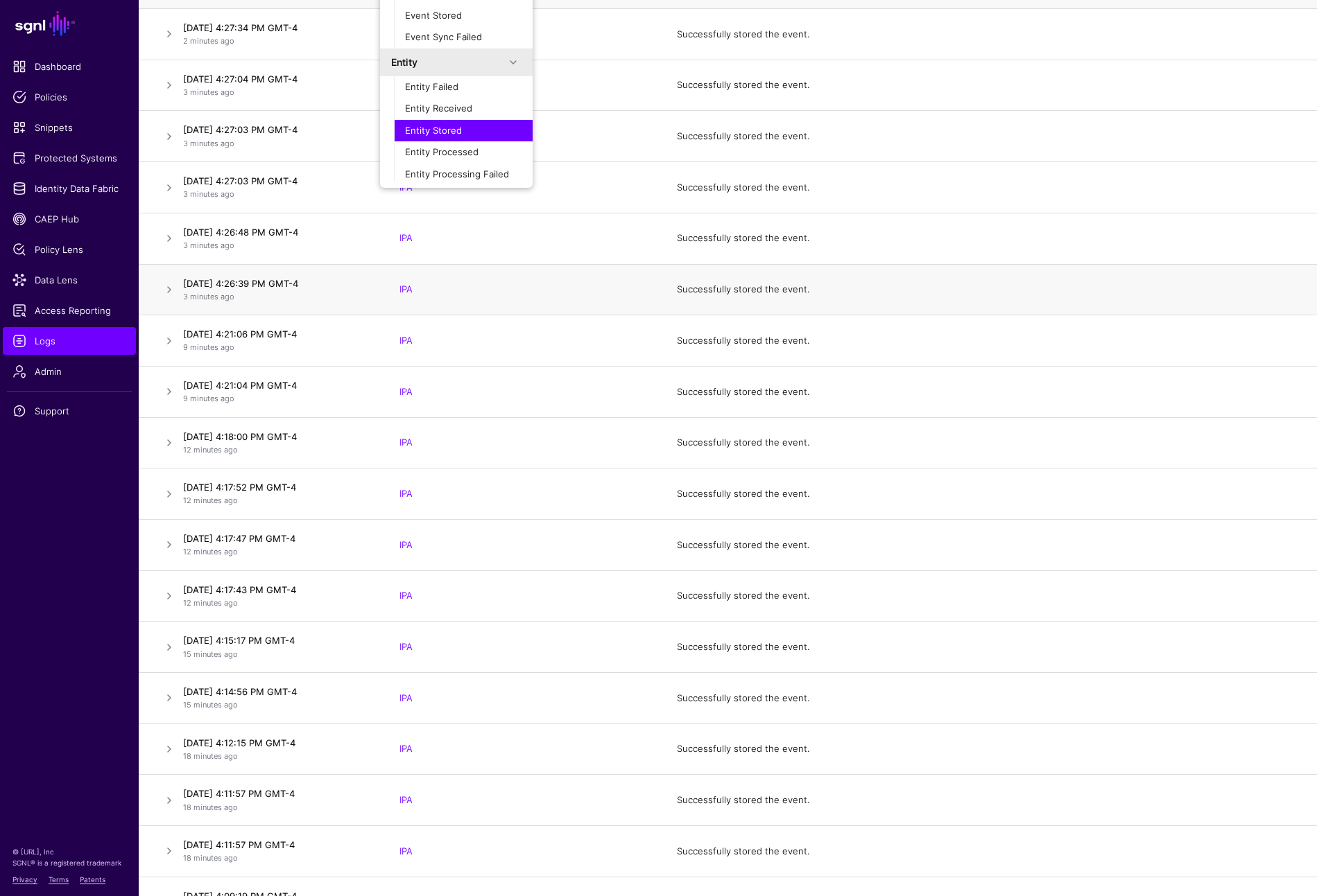
scroll to position [161, 0]
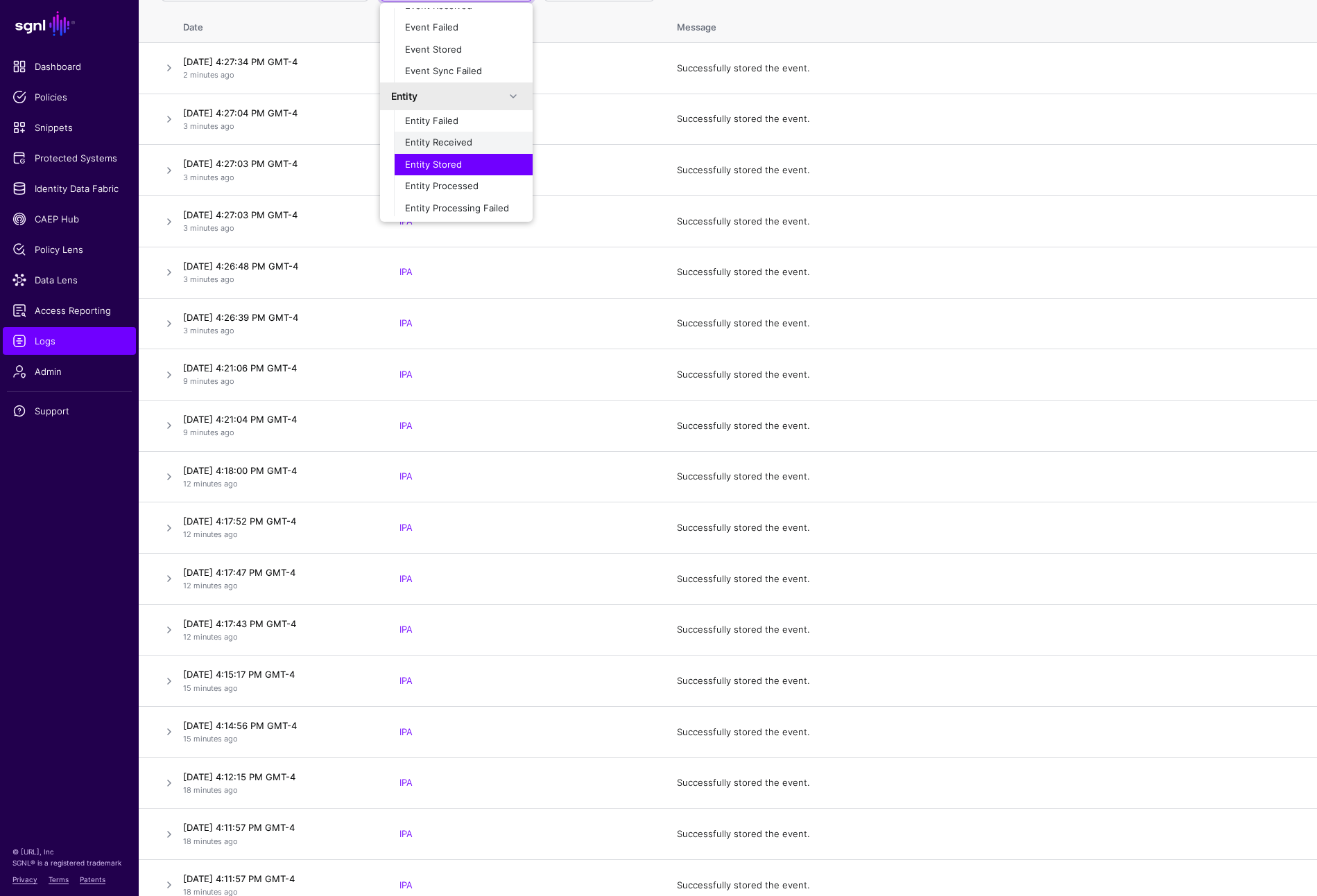
click at [457, 138] on span "Entity Received" at bounding box center [438, 142] width 67 height 11
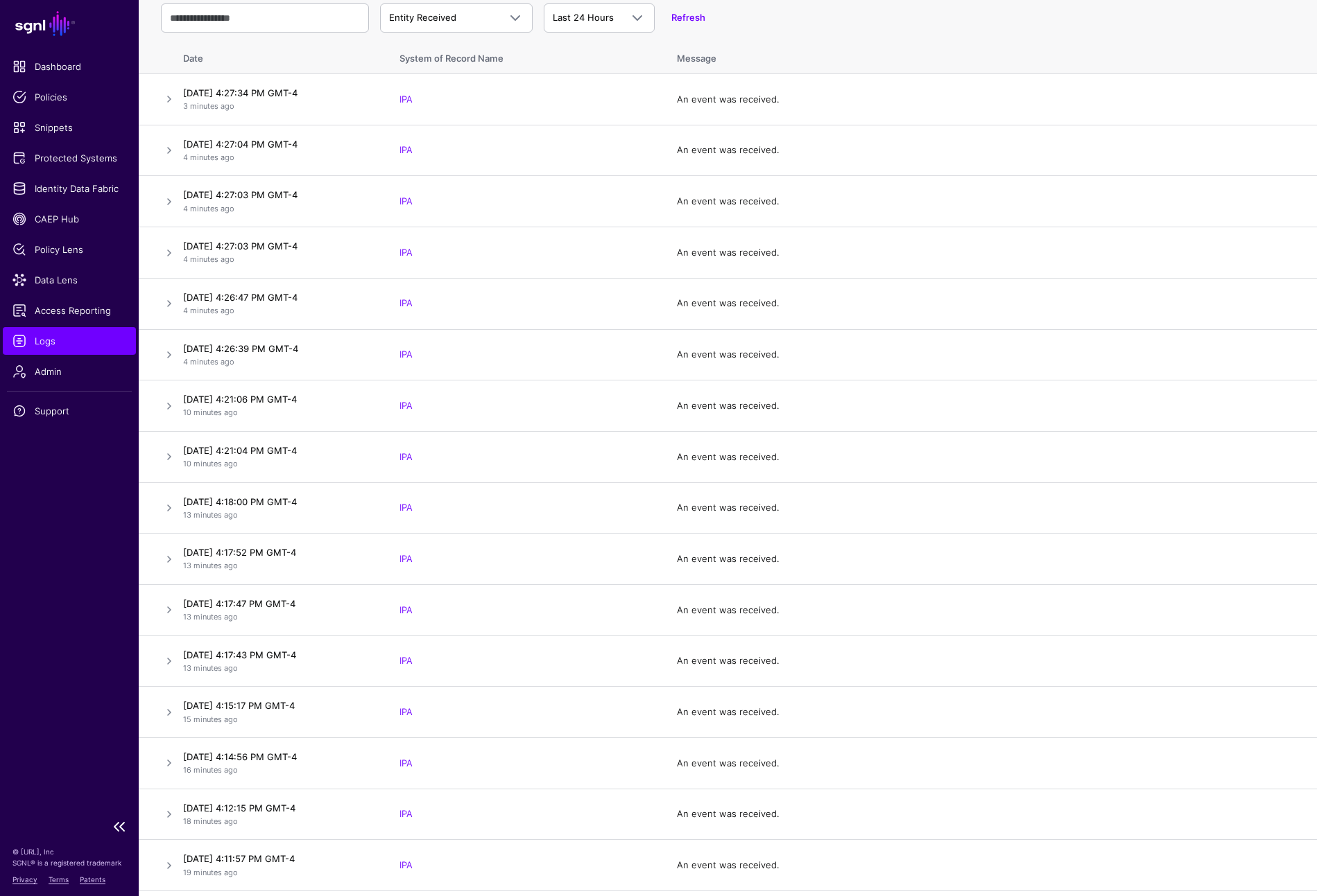
scroll to position [0, 0]
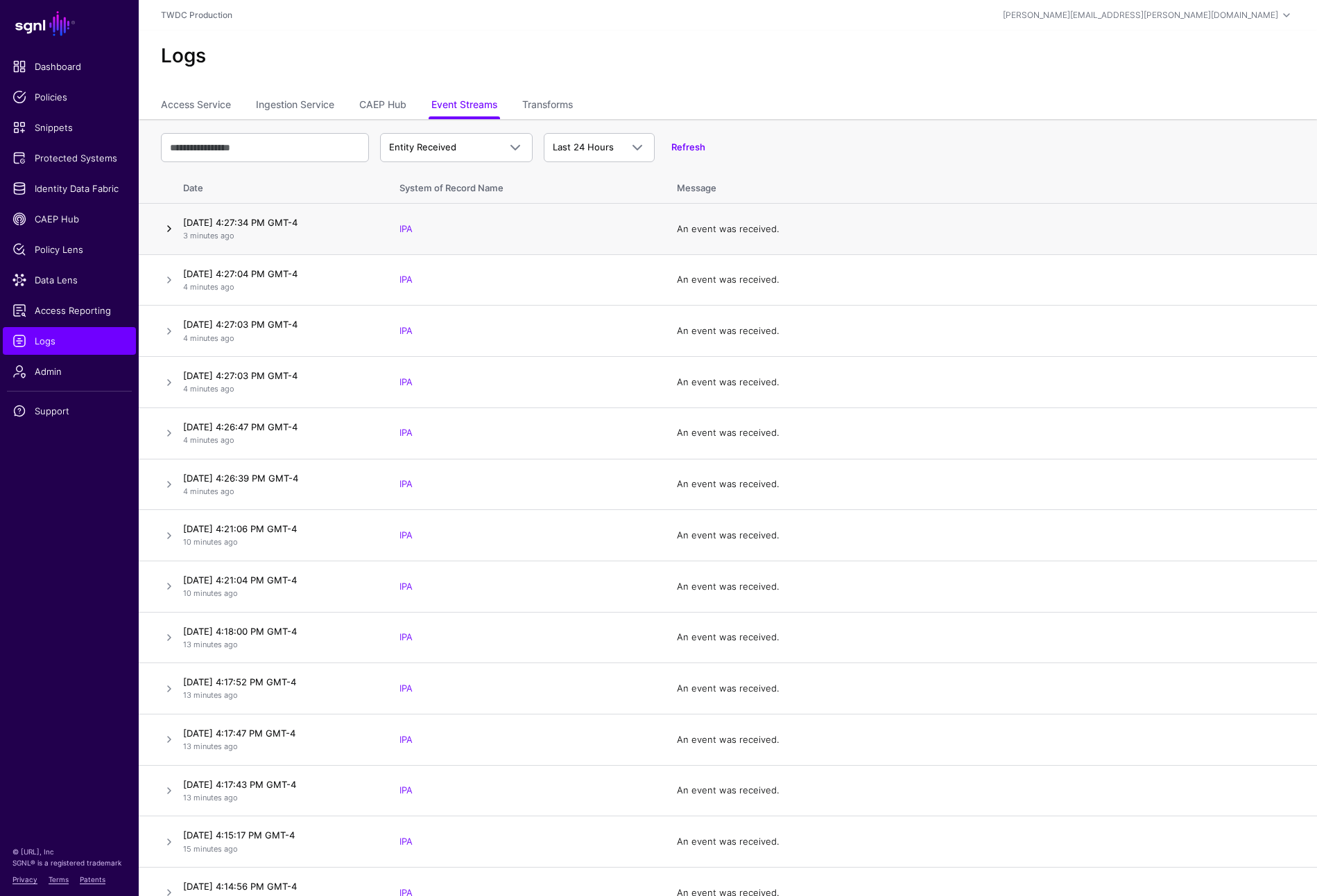
click at [171, 229] on link at bounding box center [169, 229] width 17 height 17
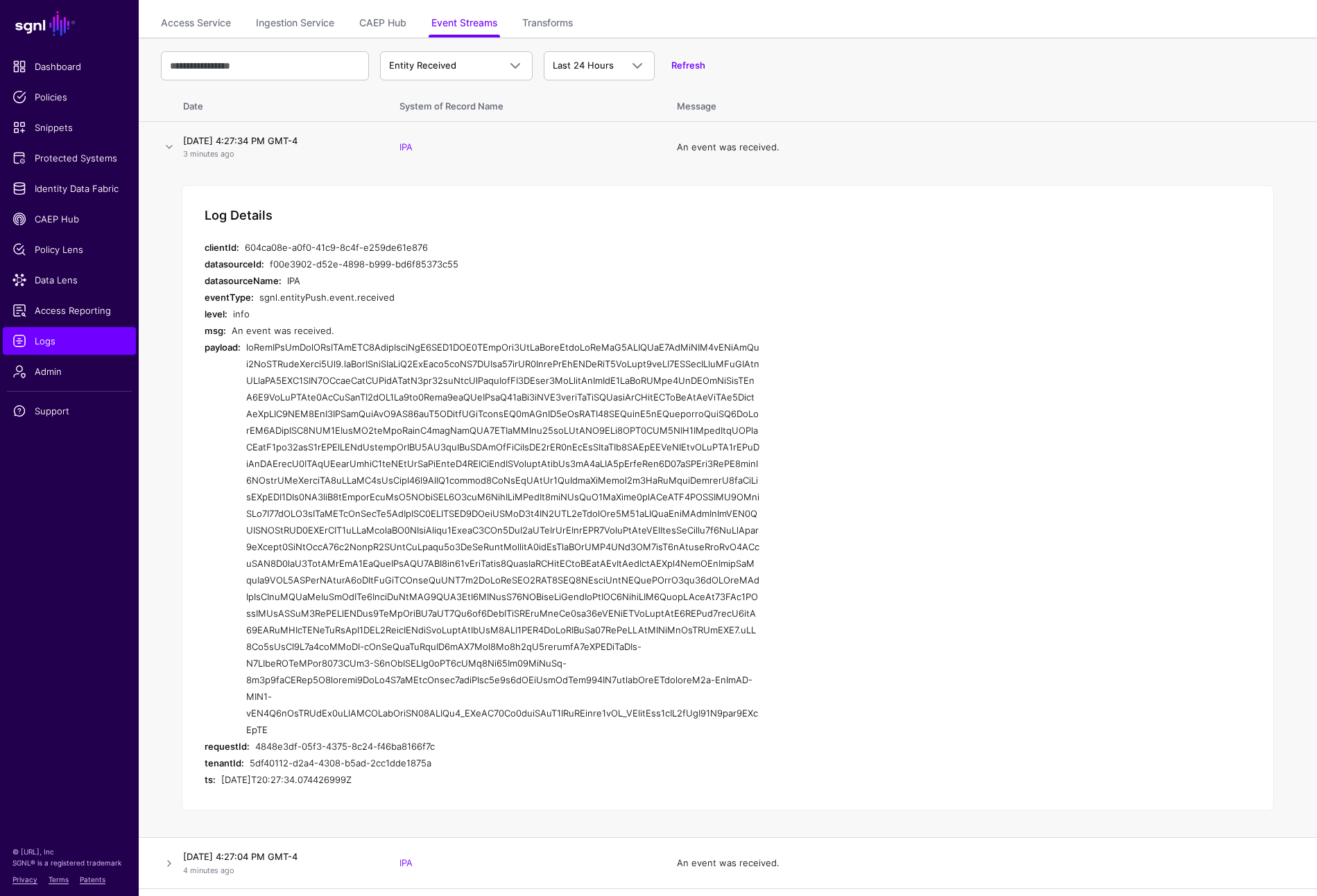
scroll to position [90, 0]
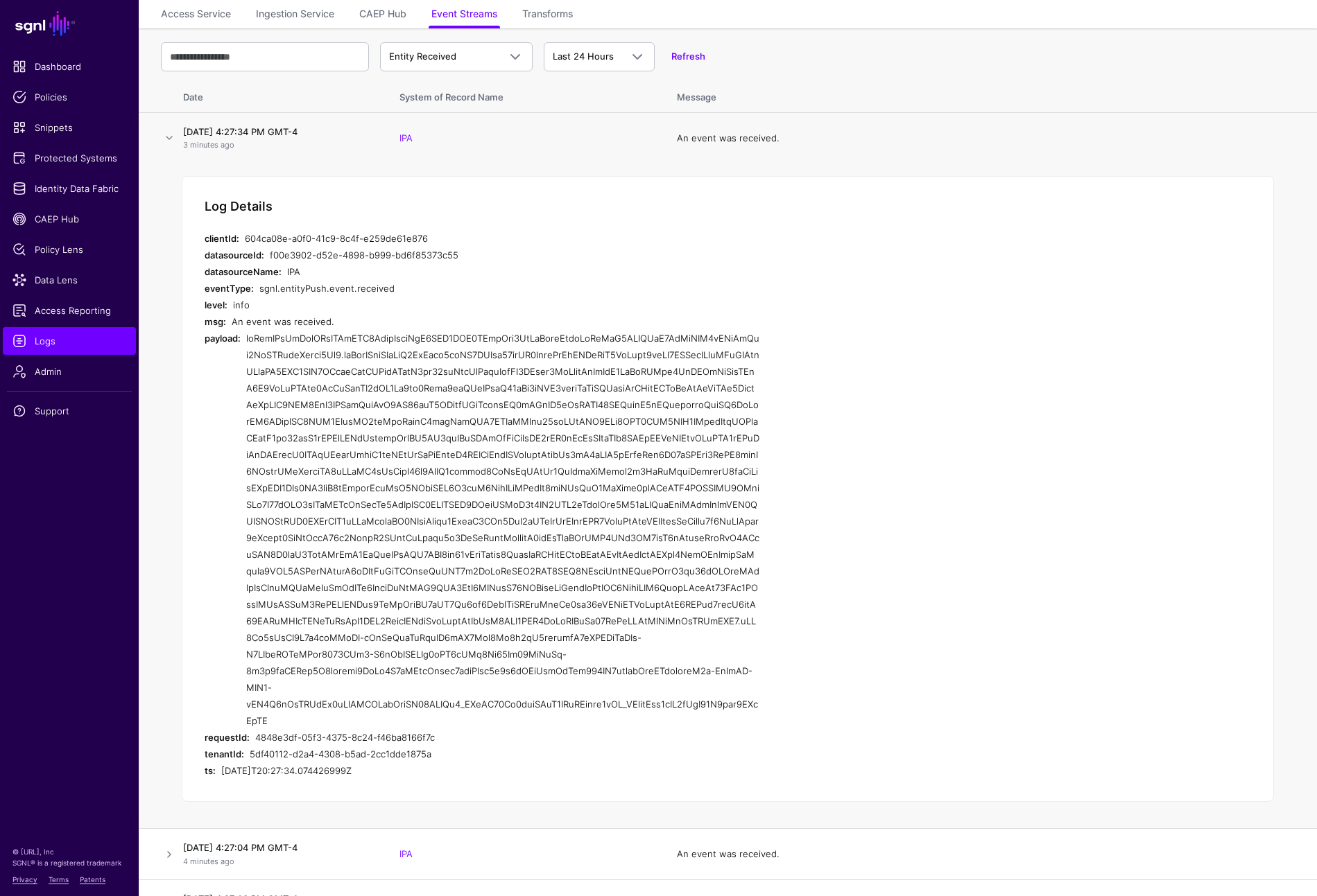
drag, startPoint x: 248, startPoint y: 339, endPoint x: 336, endPoint y: 718, distance: 389.1
click at [336, 718] on div at bounding box center [503, 530] width 513 height 399
copy div "eyJraWQiOiAibXJrLWJkMDQ2NzdjNjljNjQ2MDQ5NWU0ZTcyNzg0MzJmYjljIiwgImFsZyI6ICJSUzI…"
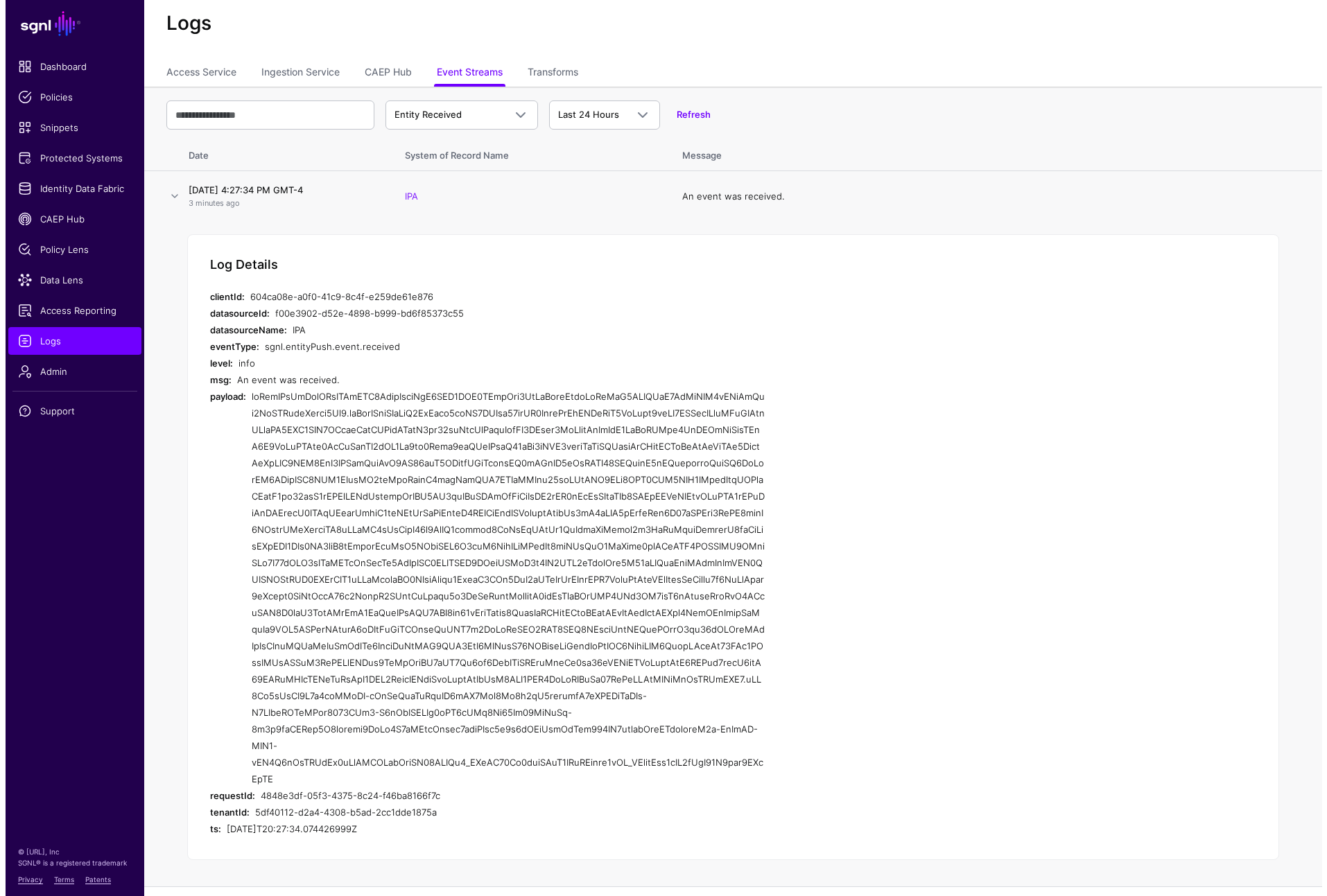
scroll to position [0, 0]
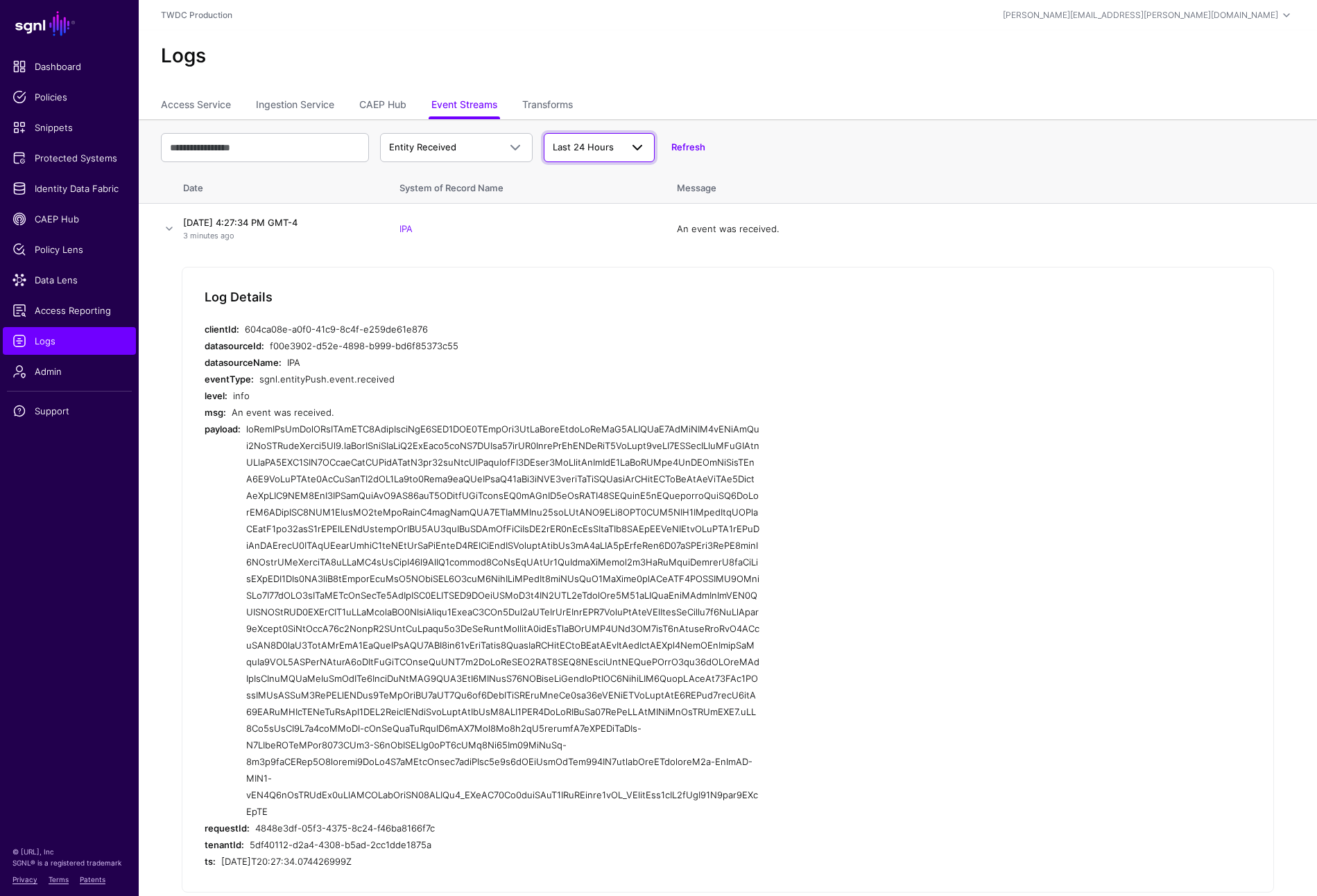
click at [620, 149] on span "Last 24 Hours" at bounding box center [586, 147] width 68 height 14
click at [479, 230] on td "IPA" at bounding box center [524, 229] width 277 height 51
click at [172, 225] on link at bounding box center [169, 229] width 17 height 17
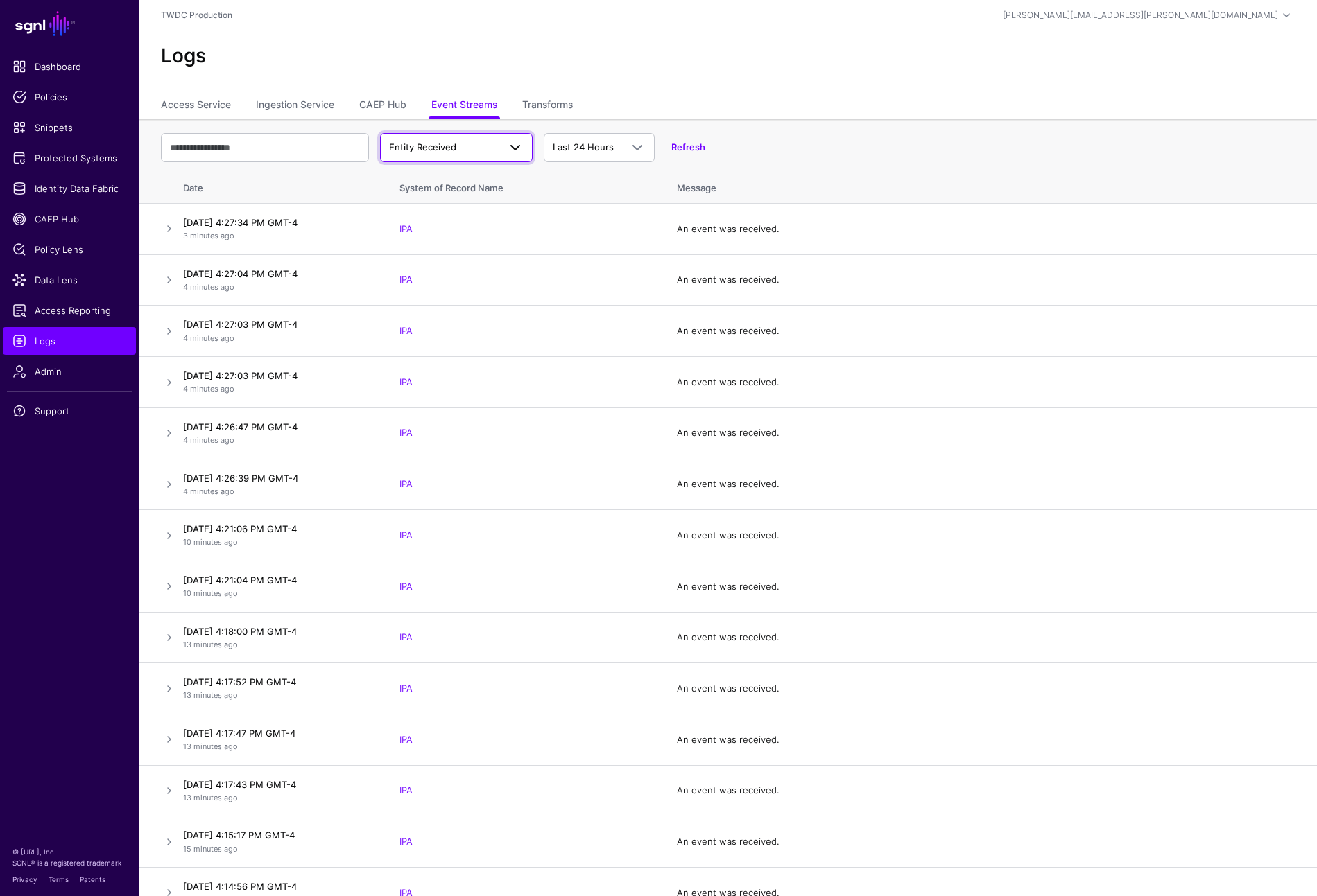
click at [518, 146] on span at bounding box center [515, 147] width 17 height 17
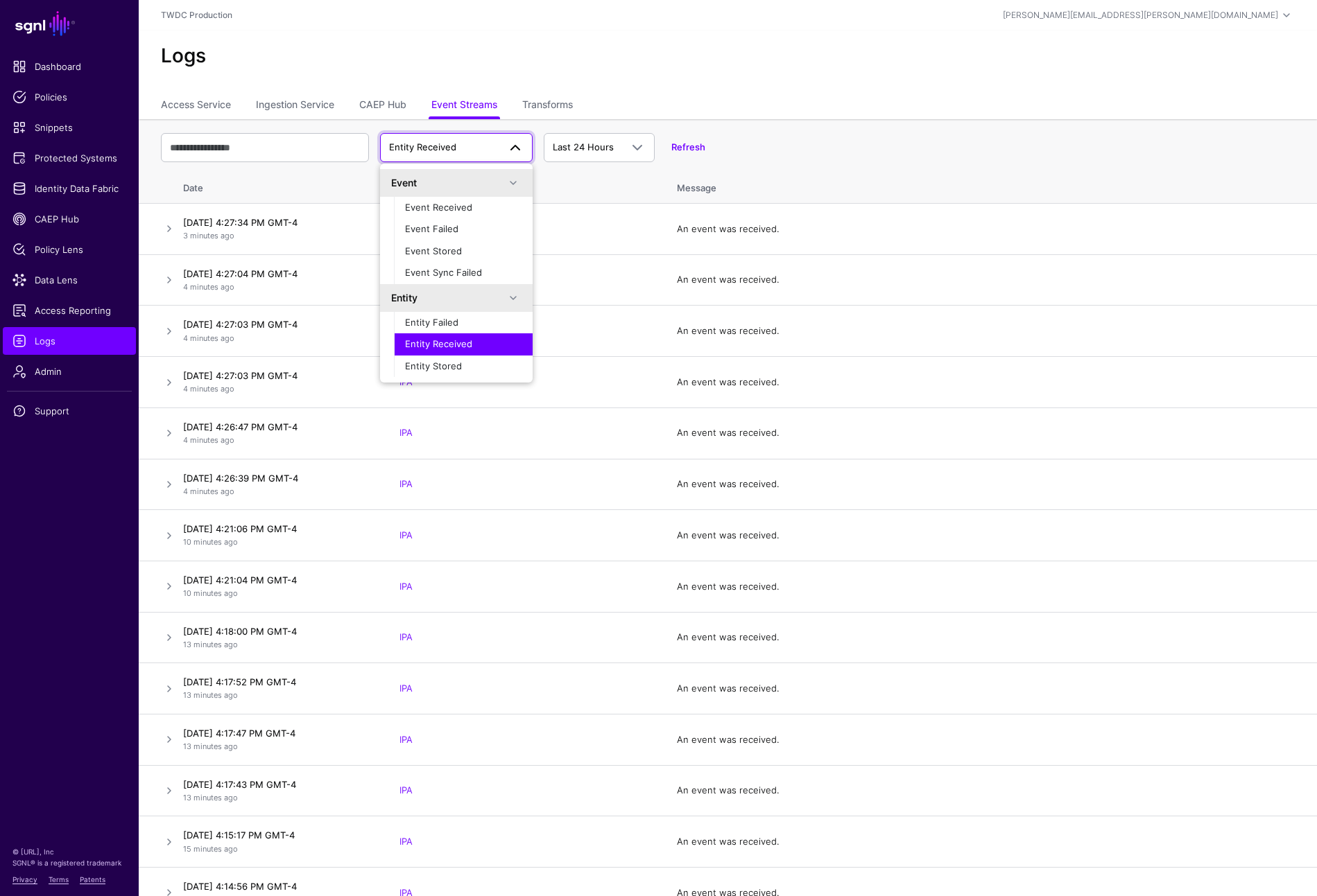
click at [578, 185] on th "System of Record Name" at bounding box center [524, 185] width 277 height 36
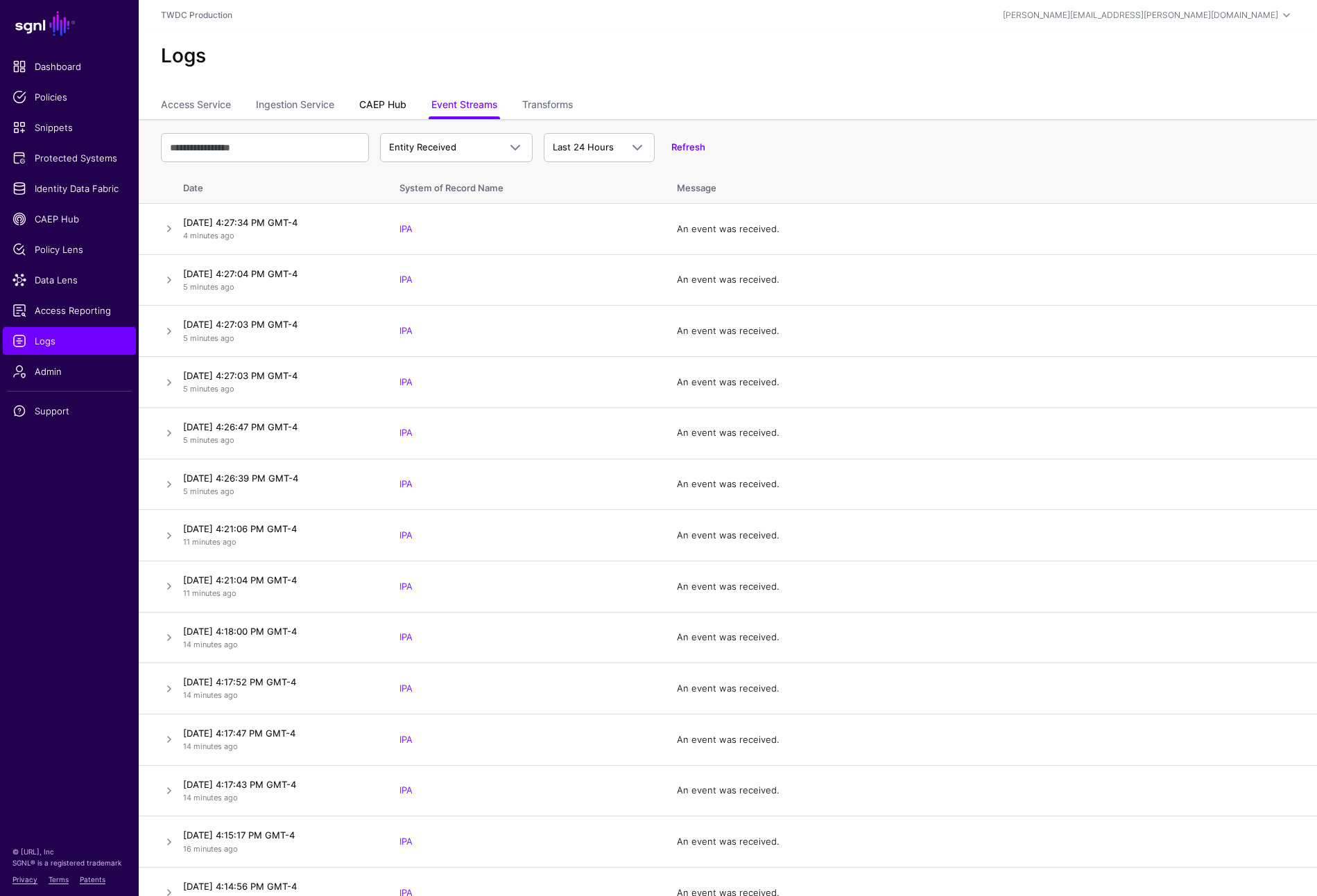
click at [398, 107] on link "CAEP Hub" at bounding box center [383, 106] width 47 height 26
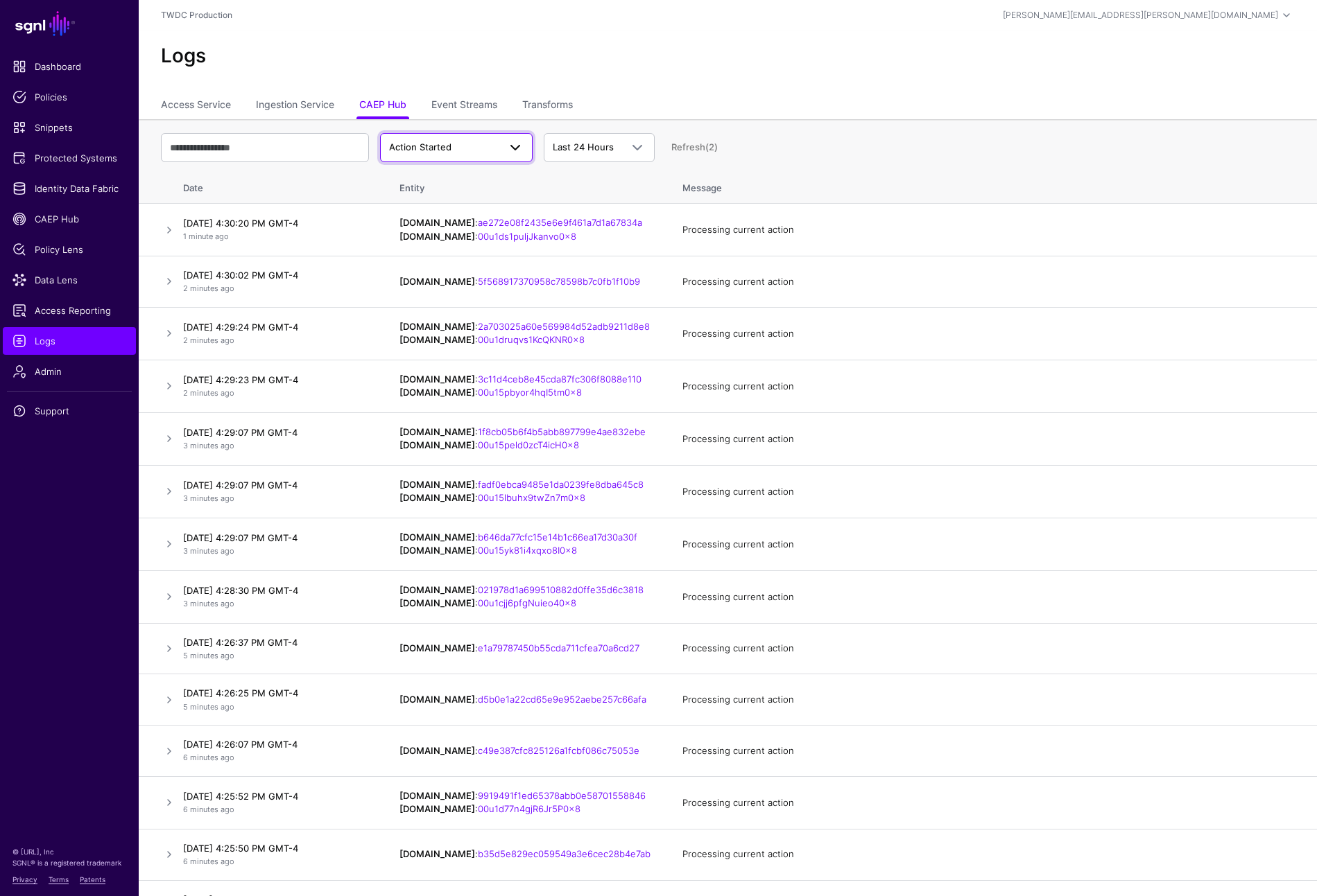
click at [486, 150] on span "Action Started" at bounding box center [444, 147] width 110 height 14
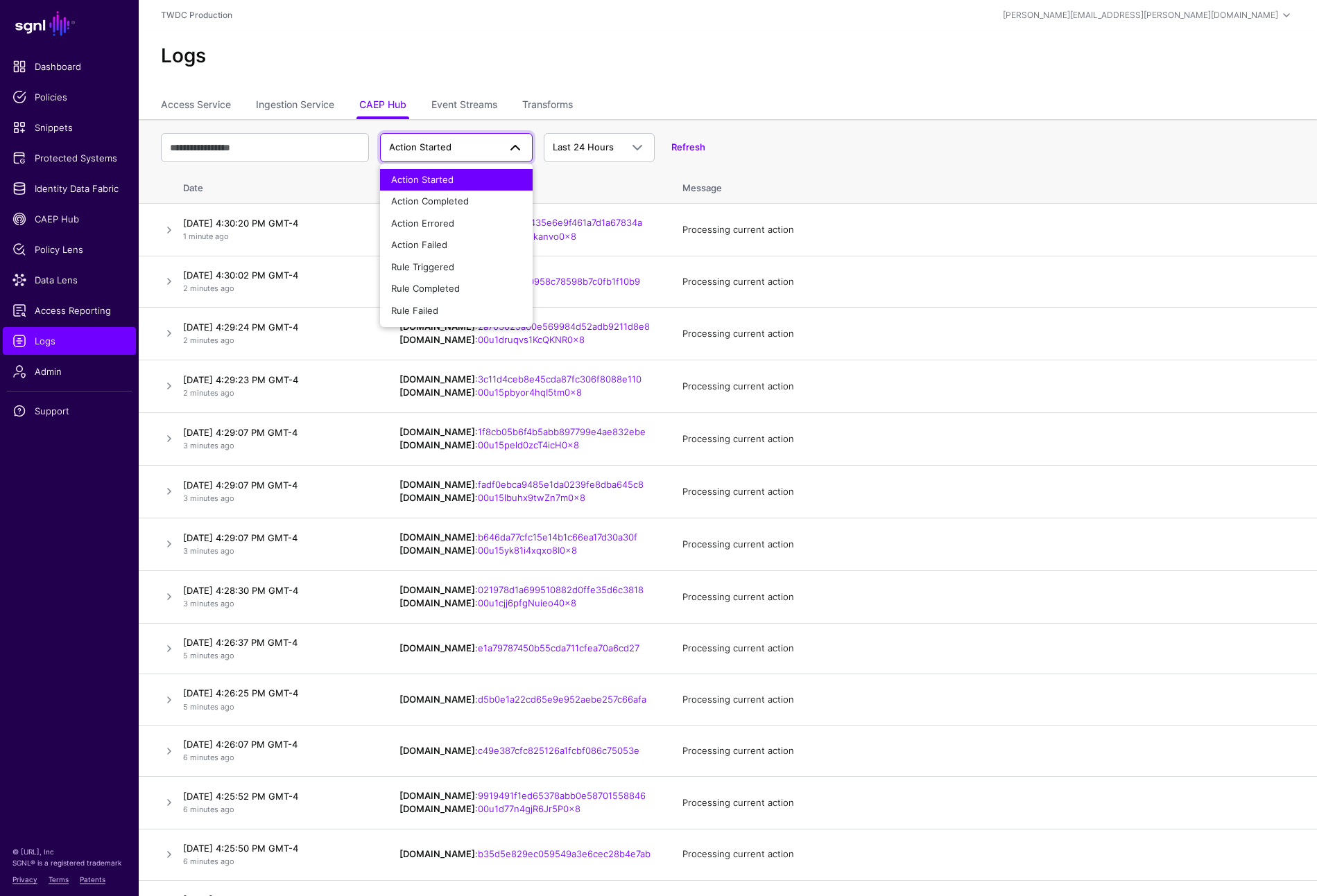
click at [750, 174] on th "Message" at bounding box center [992, 185] width 648 height 36
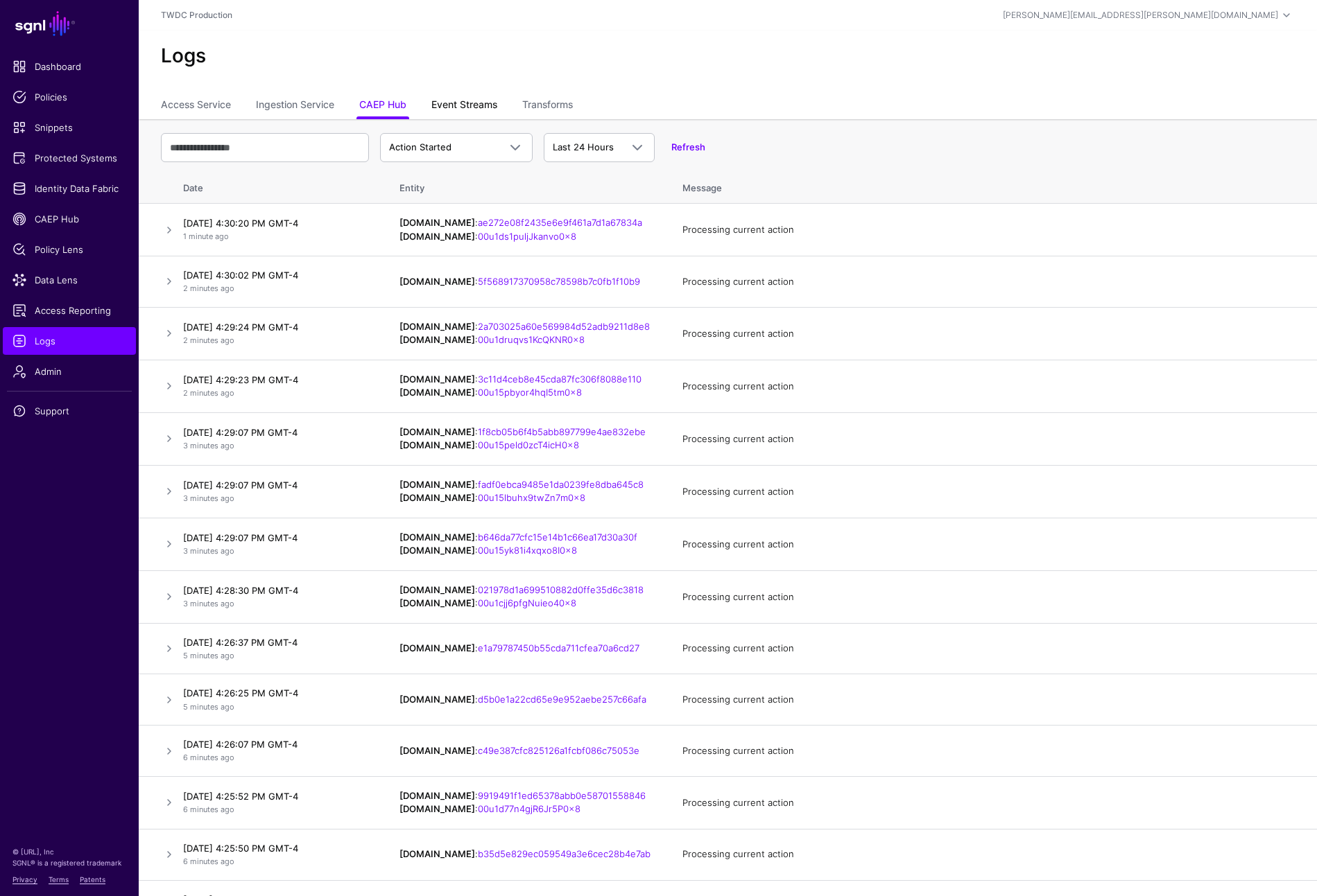
click at [474, 109] on link "Event Streams" at bounding box center [464, 106] width 66 height 26
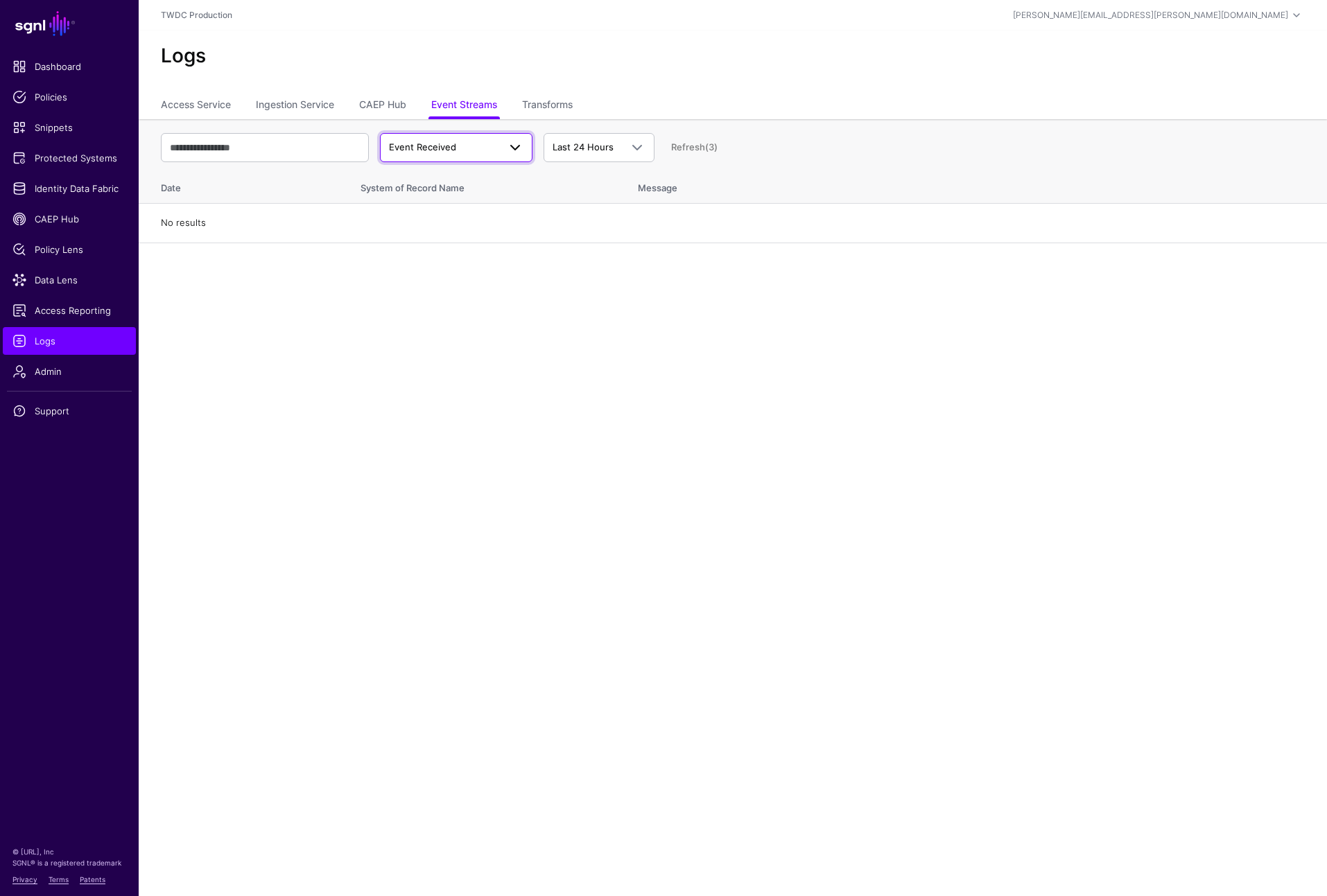
click at [499, 149] on span at bounding box center [511, 147] width 25 height 17
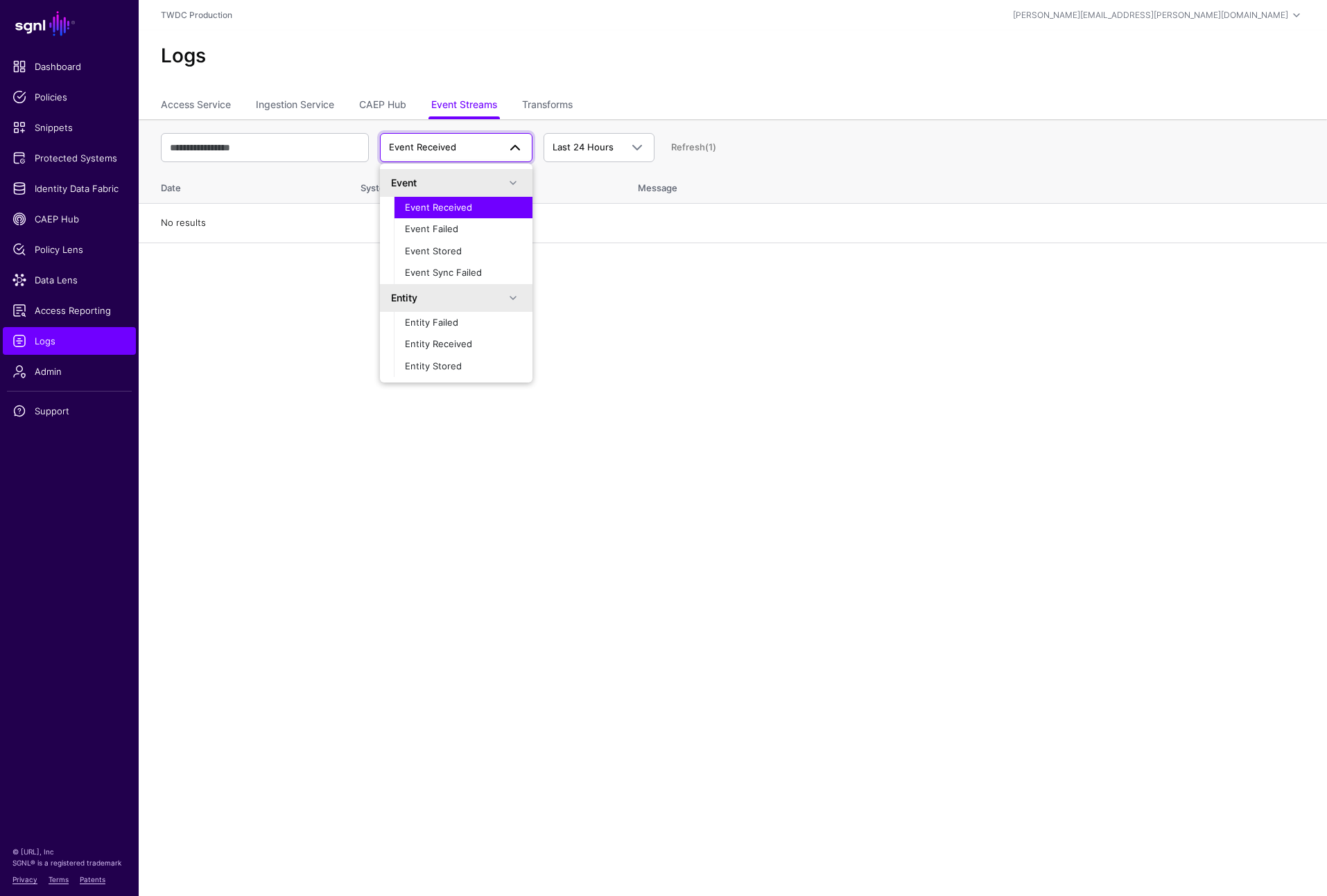
click at [462, 205] on span "Event Received" at bounding box center [438, 207] width 67 height 11
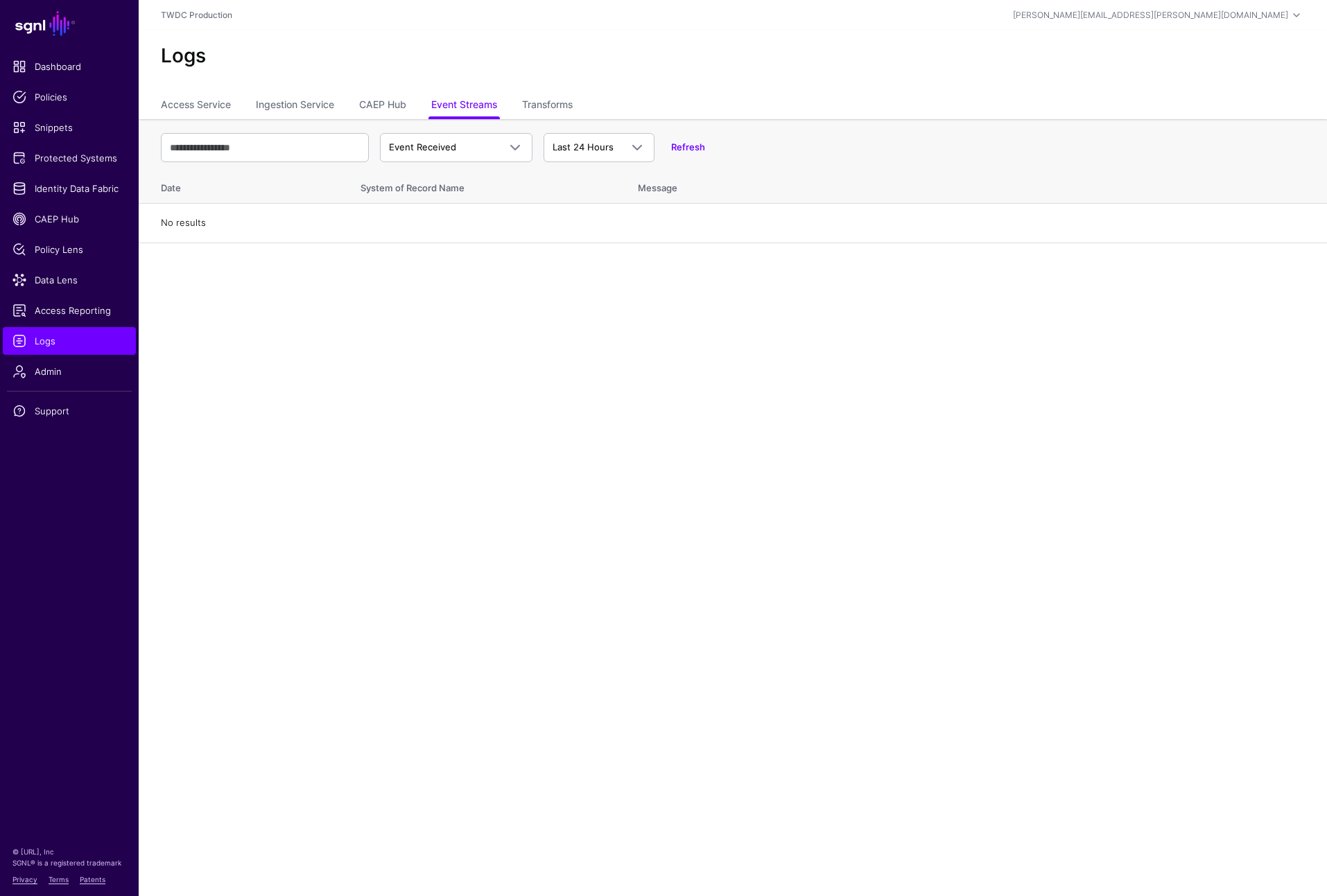
click at [705, 143] on div "Event Received Event Event Received Event Failed Event Stored Event Sync Failed…" at bounding box center [733, 147] width 1144 height 40
click at [691, 146] on link "Refresh" at bounding box center [688, 146] width 34 height 11
click at [497, 152] on span "Event Received" at bounding box center [444, 147] width 110 height 14
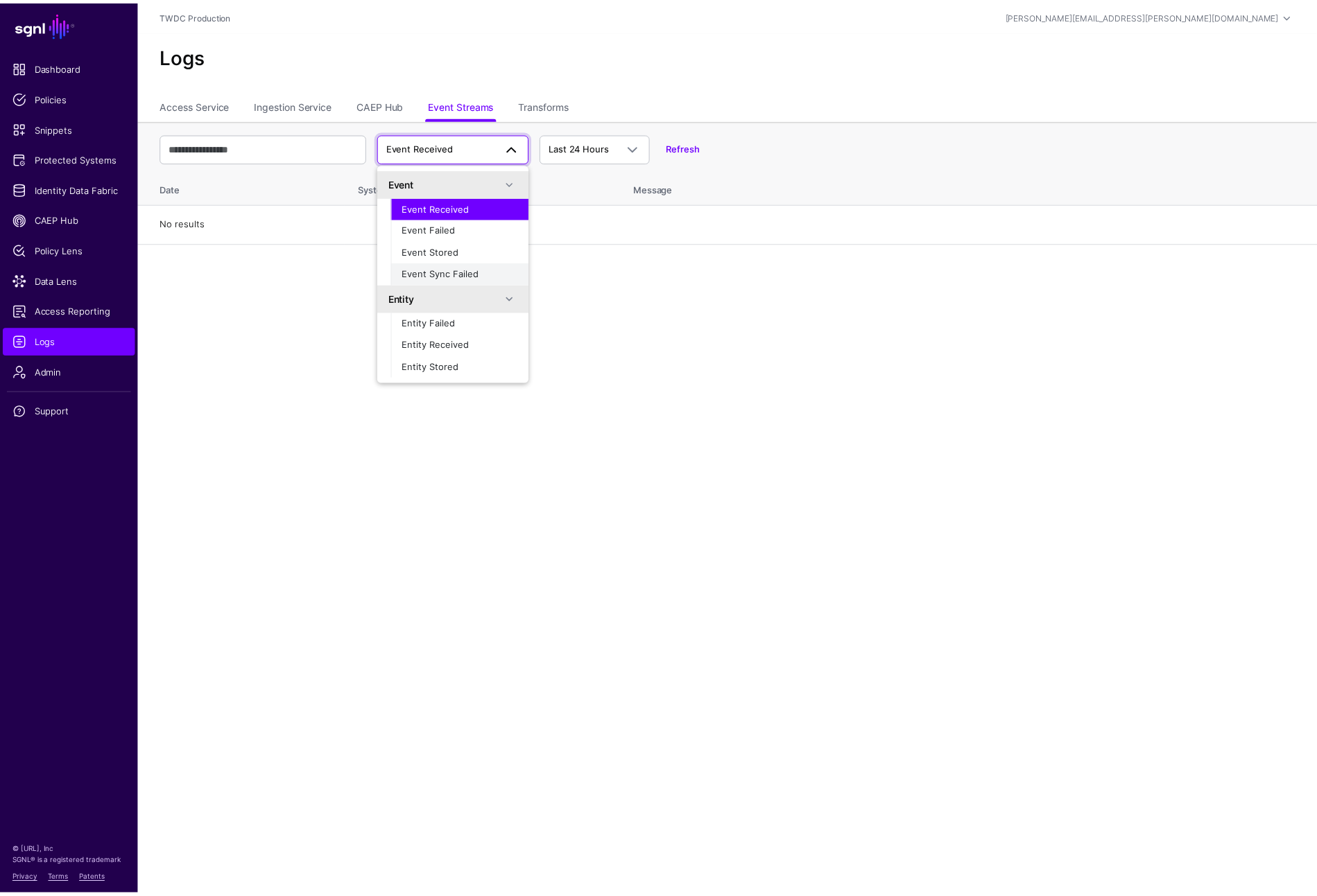
scroll to position [41, 0]
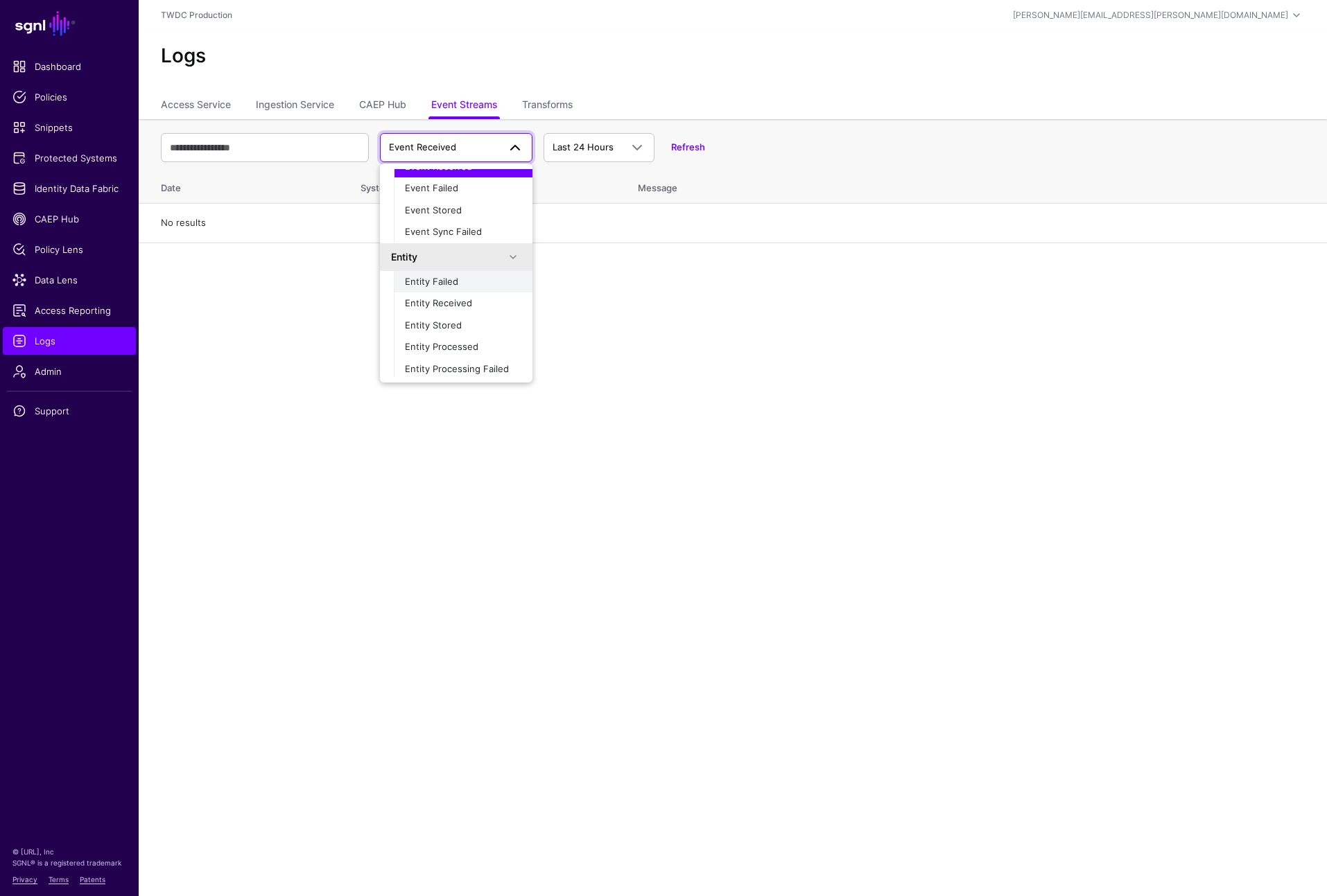
click at [440, 282] on span "Entity Failed" at bounding box center [431, 281] width 54 height 11
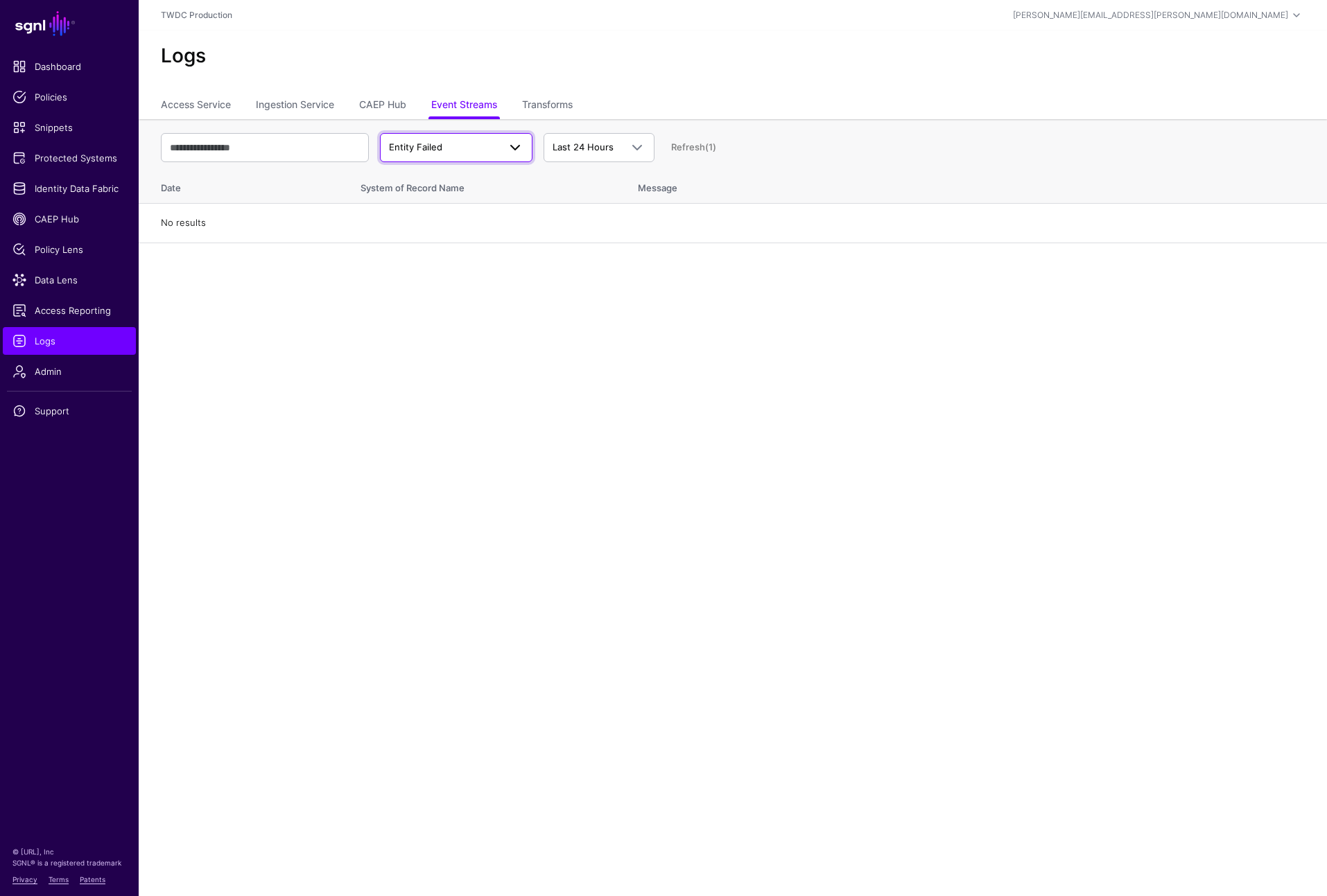
click at [518, 143] on span at bounding box center [515, 147] width 17 height 17
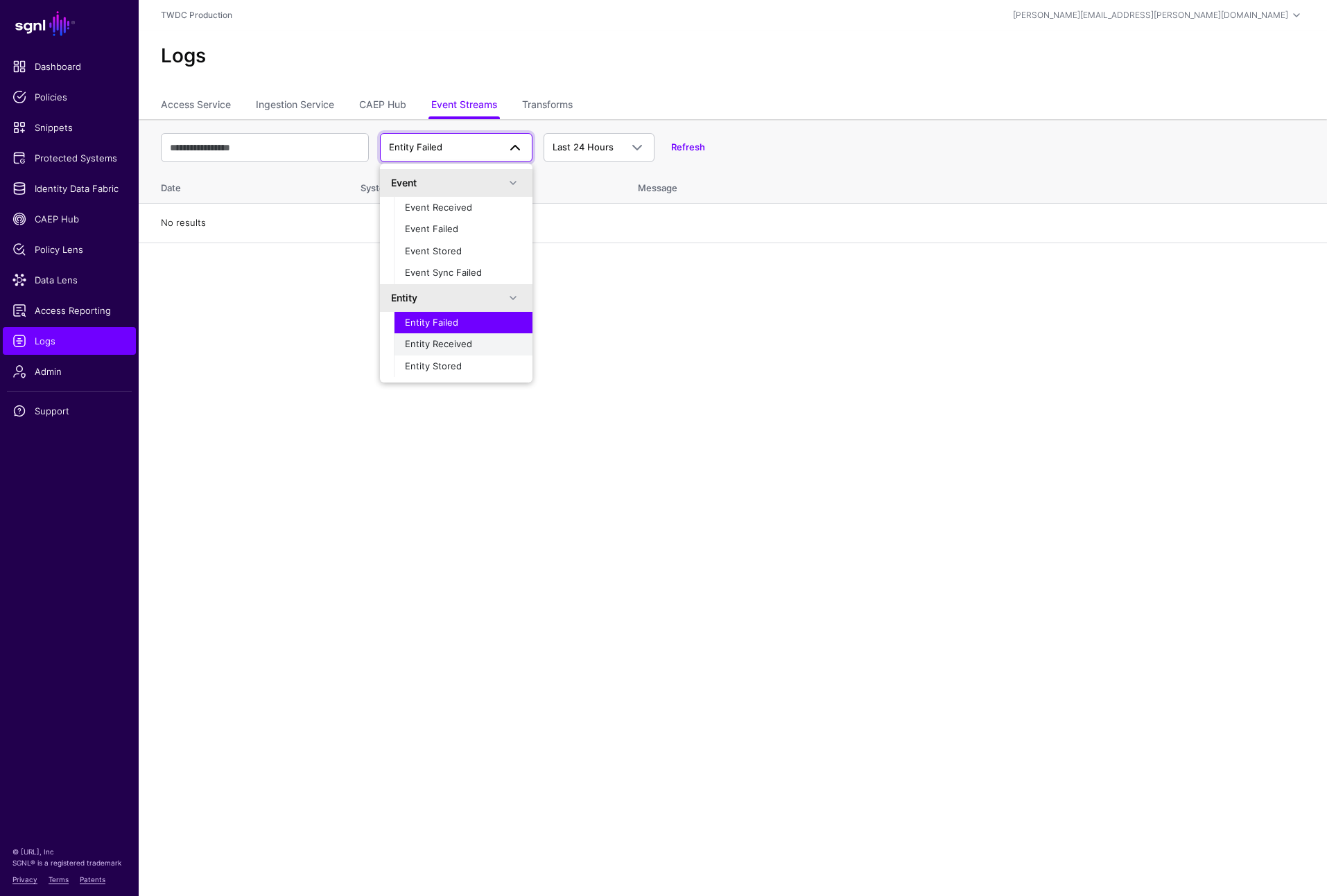
click at [462, 335] on button "Entity Received" at bounding box center [463, 344] width 138 height 22
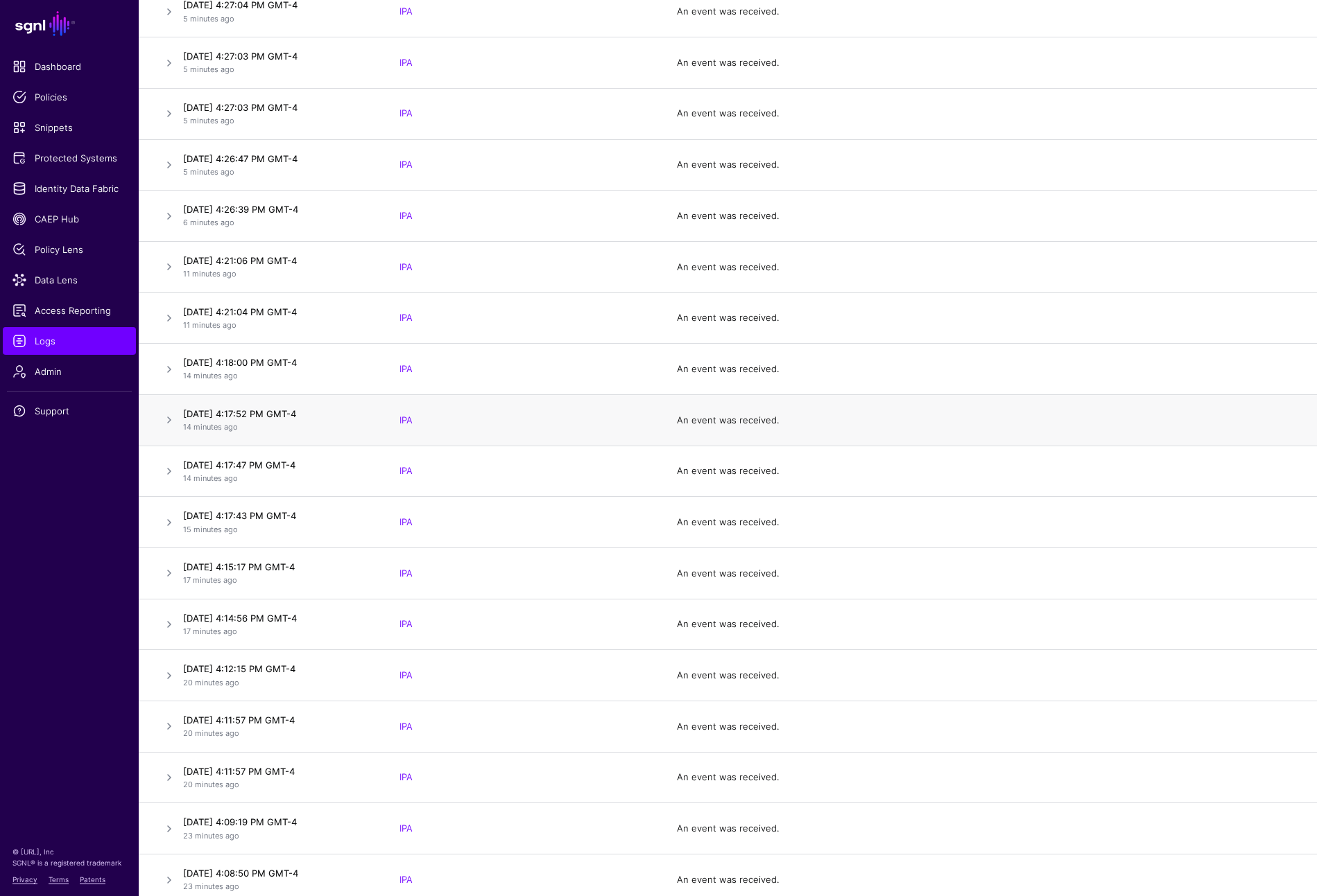
scroll to position [329, 0]
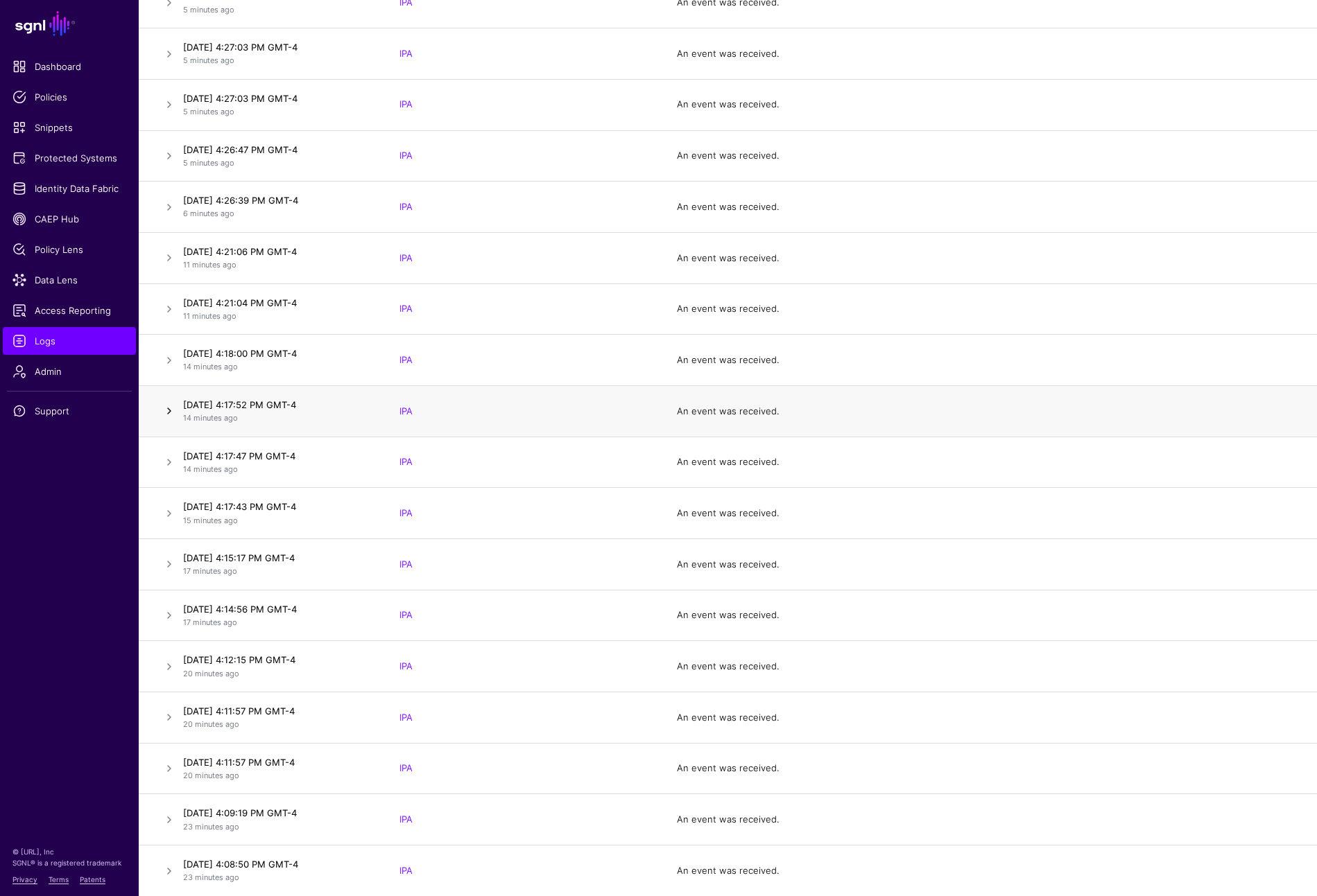
click at [173, 404] on link at bounding box center [169, 411] width 17 height 17
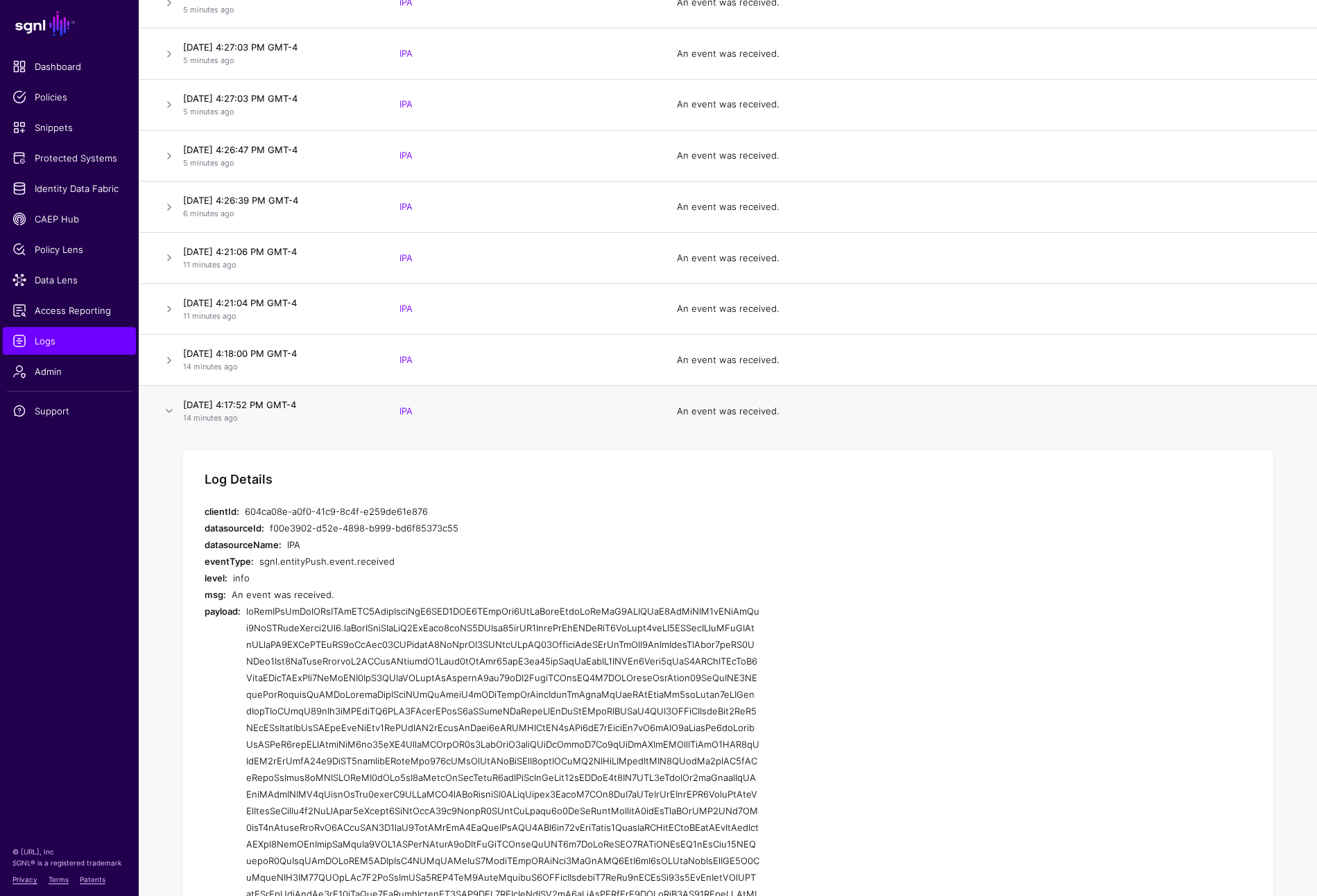
scroll to position [641, 0]
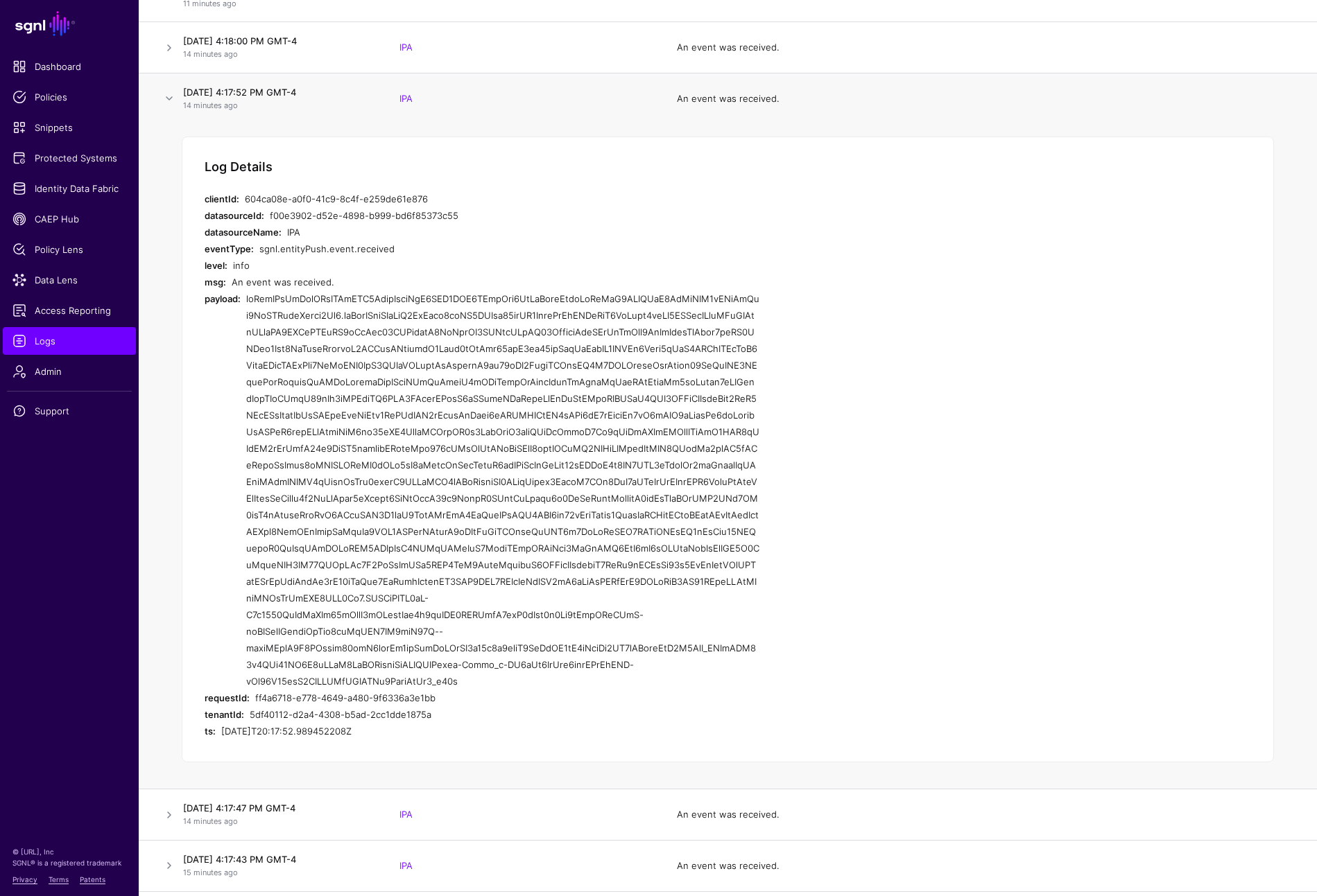
drag, startPoint x: 249, startPoint y: 295, endPoint x: 460, endPoint y: 674, distance: 433.8
click at [460, 674] on div at bounding box center [503, 490] width 513 height 399
copy div "eyJraWQiOiAibXJrLWJkMDQ2NzdjNjljNjQ2MDQ5NWU0ZTcyNzg0MzJmYjljIiwgImFsZyI6ICJSUzI…"
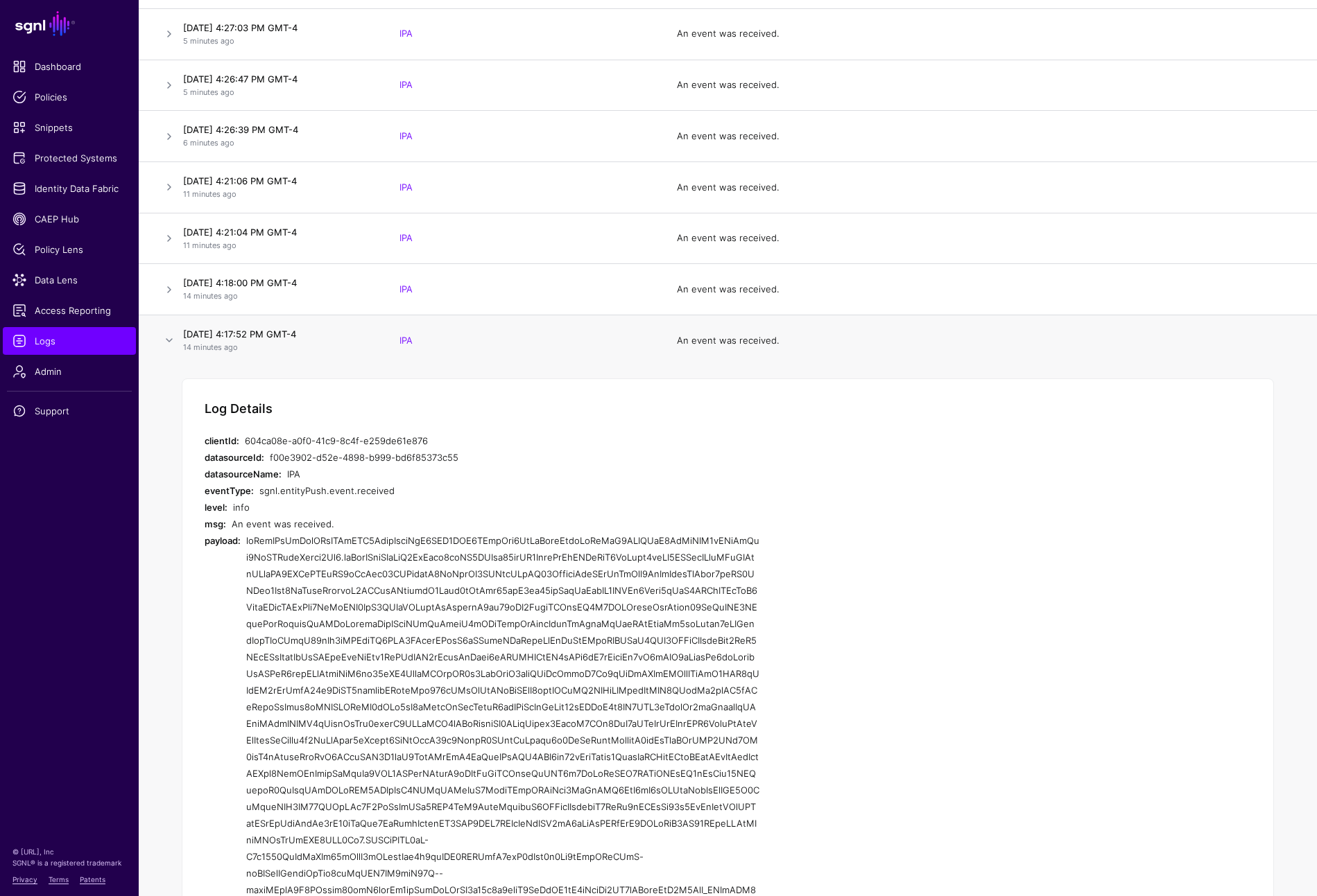
scroll to position [329, 0]
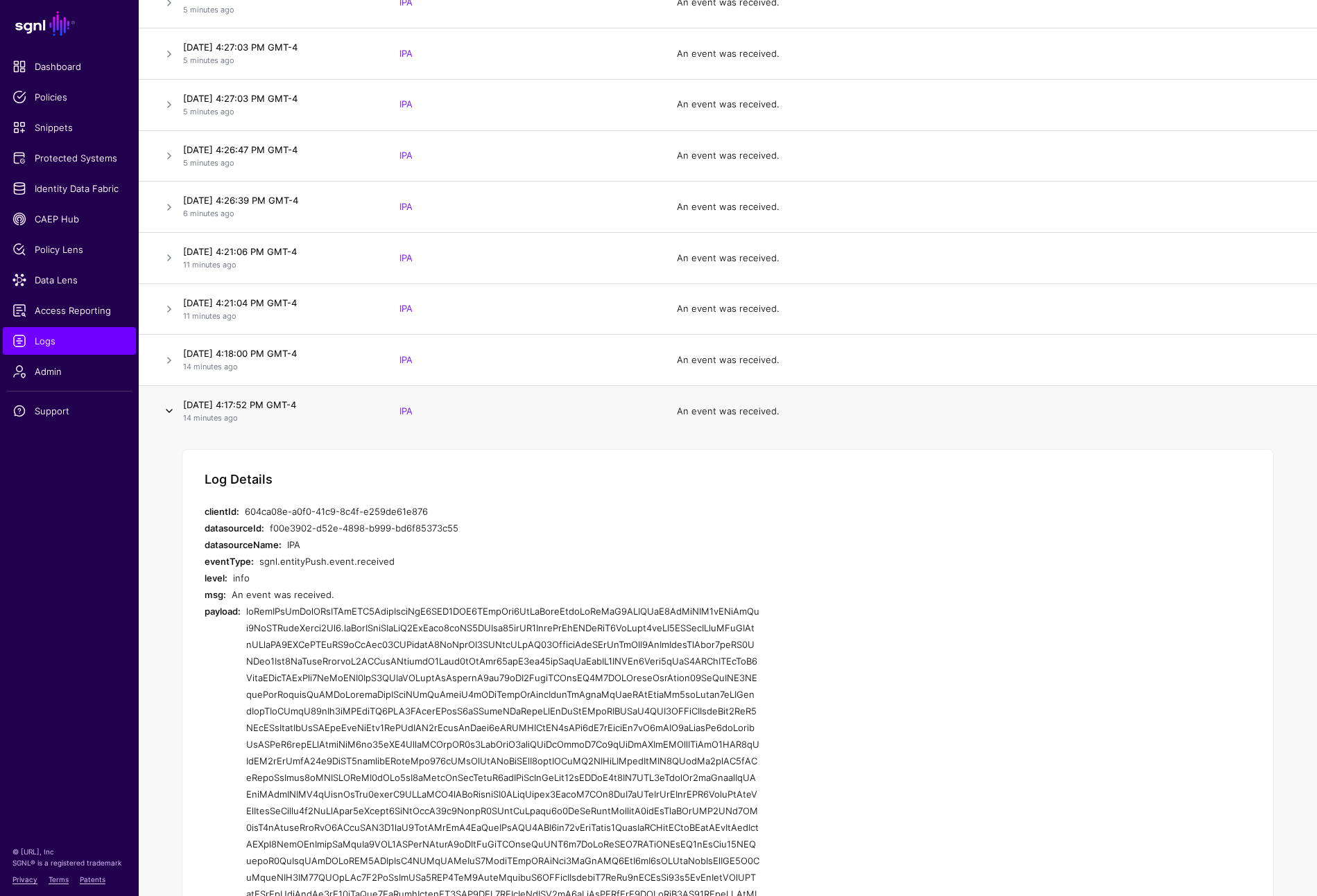
click at [170, 405] on link at bounding box center [169, 411] width 17 height 17
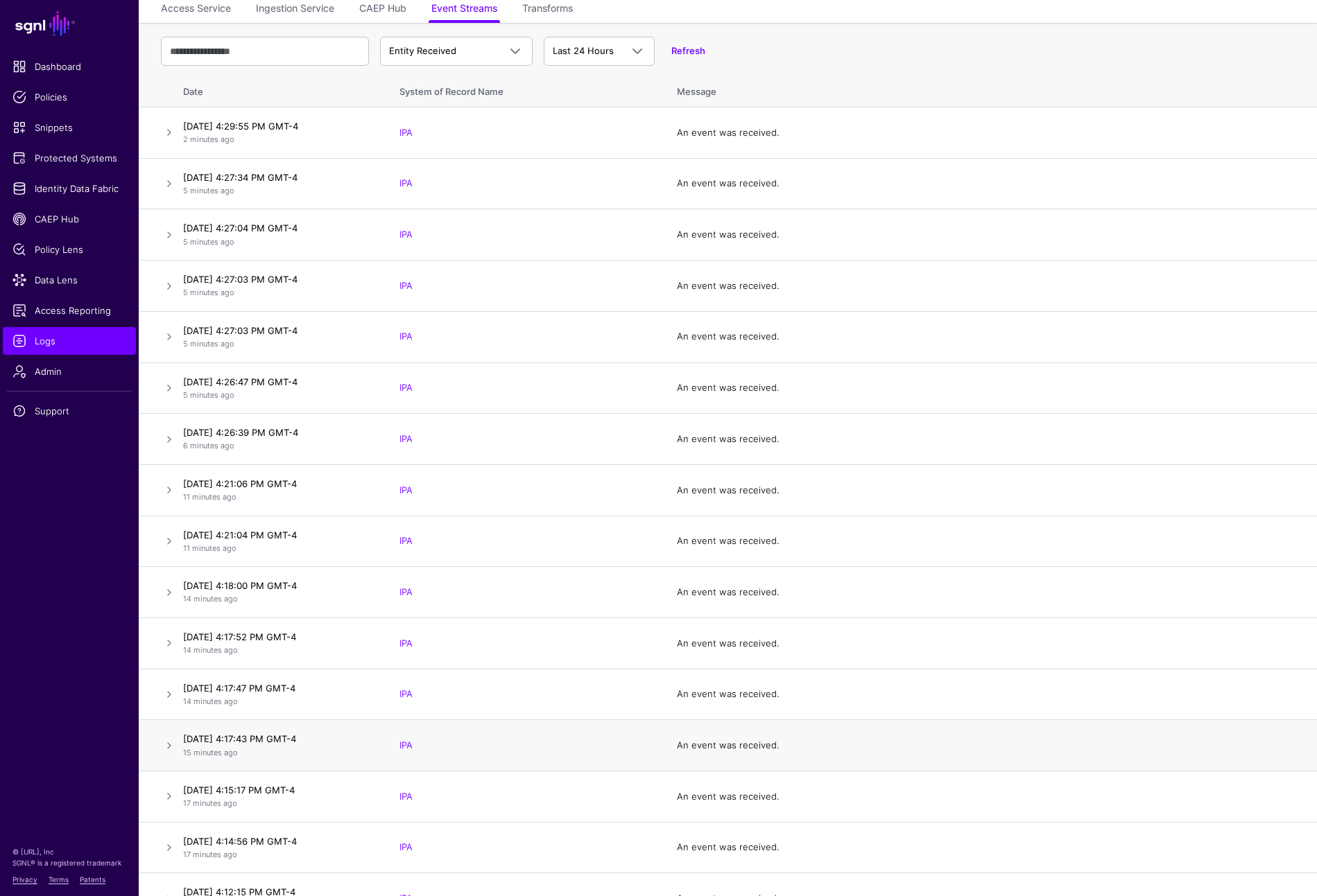
scroll to position [0, 0]
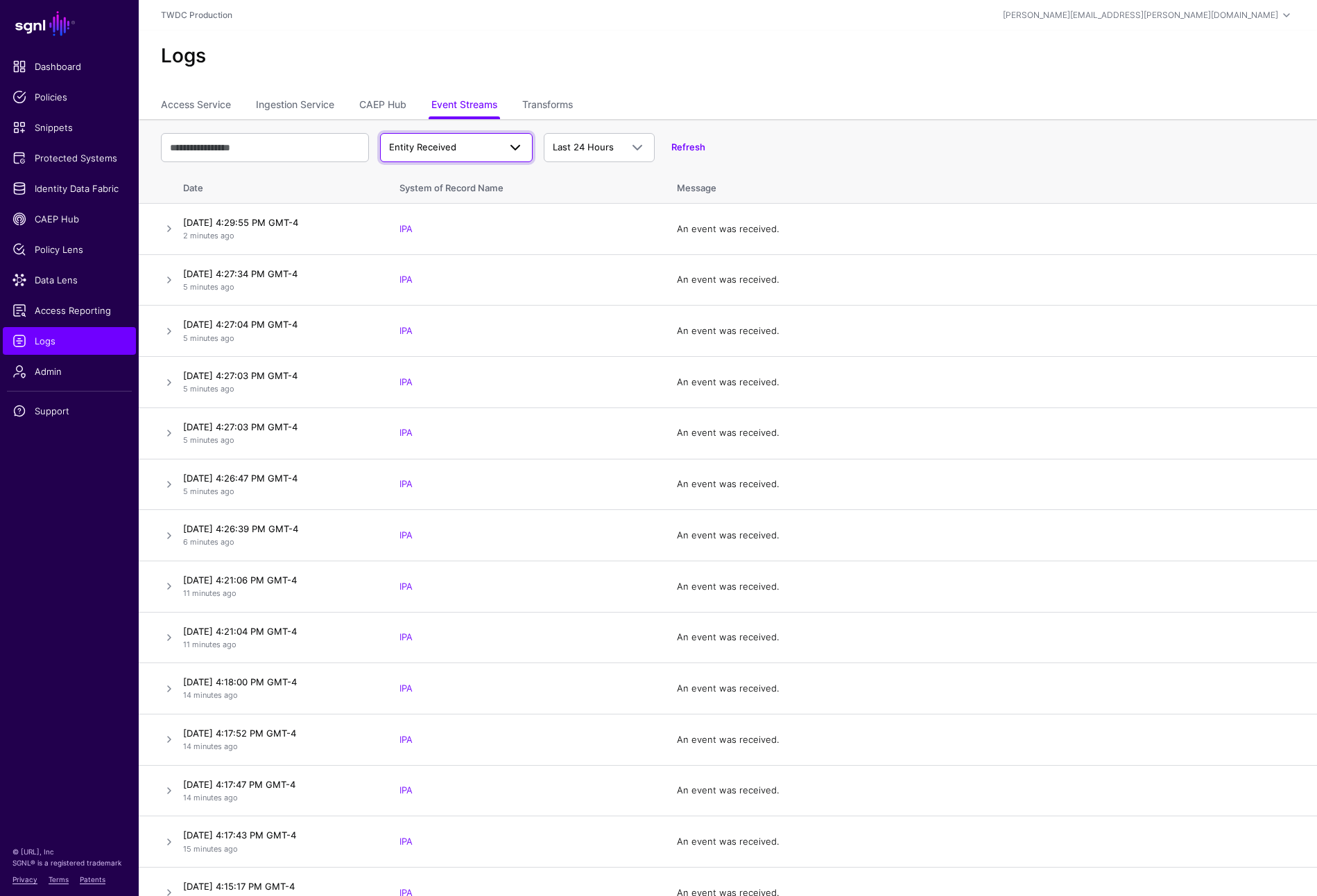
click at [512, 154] on span at bounding box center [515, 147] width 17 height 17
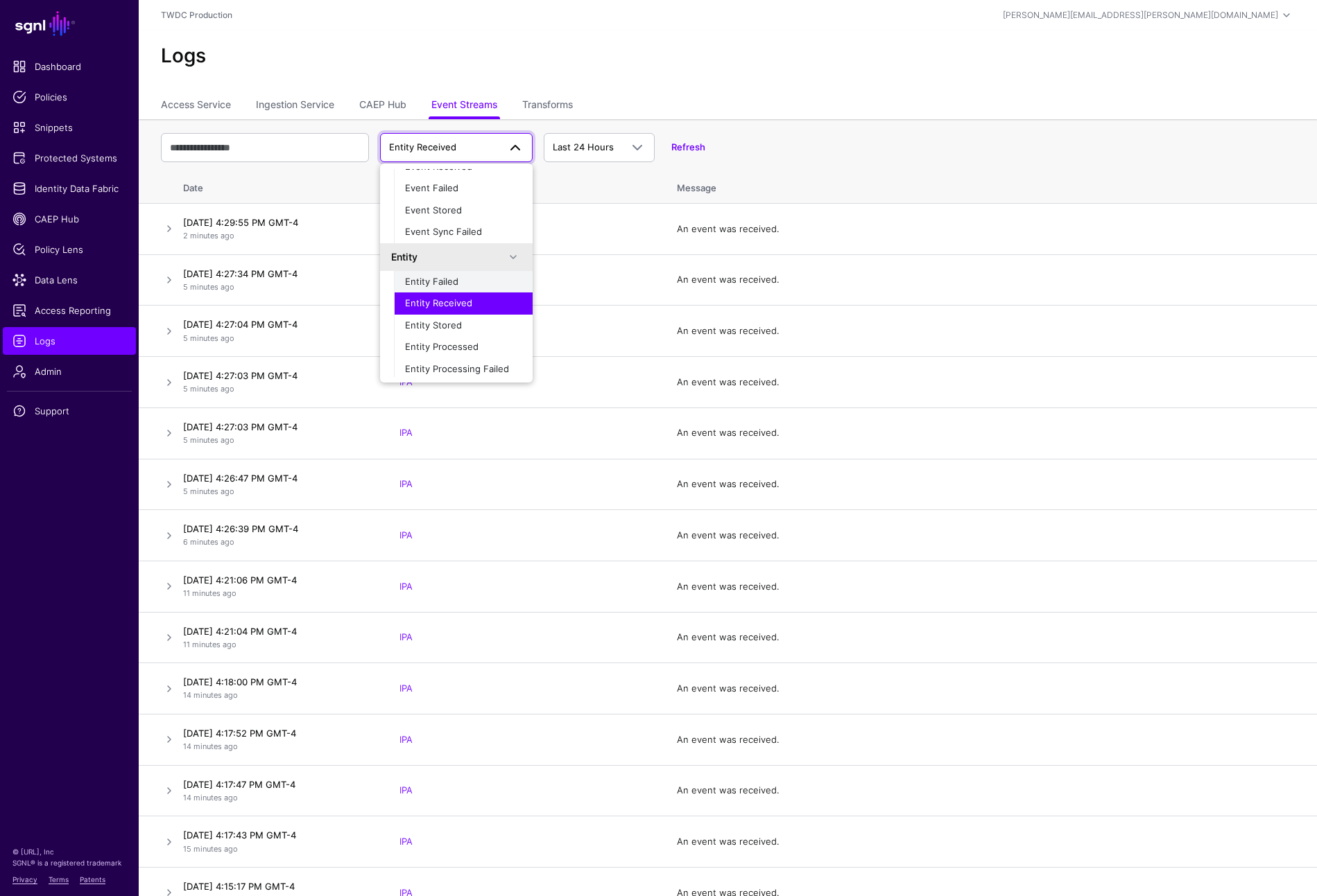
scroll to position [49, 0]
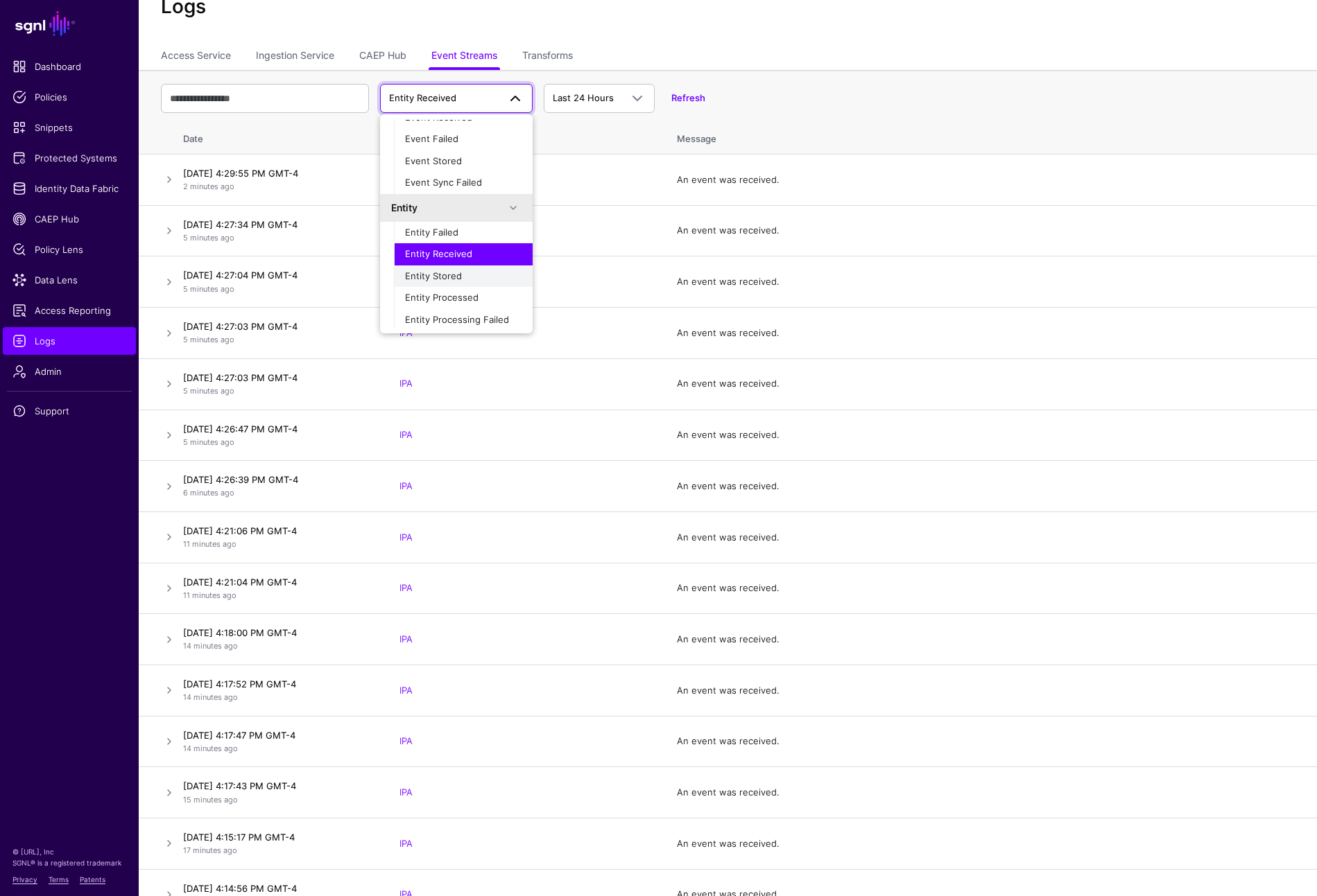
click at [442, 271] on span "Entity Stored" at bounding box center [433, 276] width 57 height 11
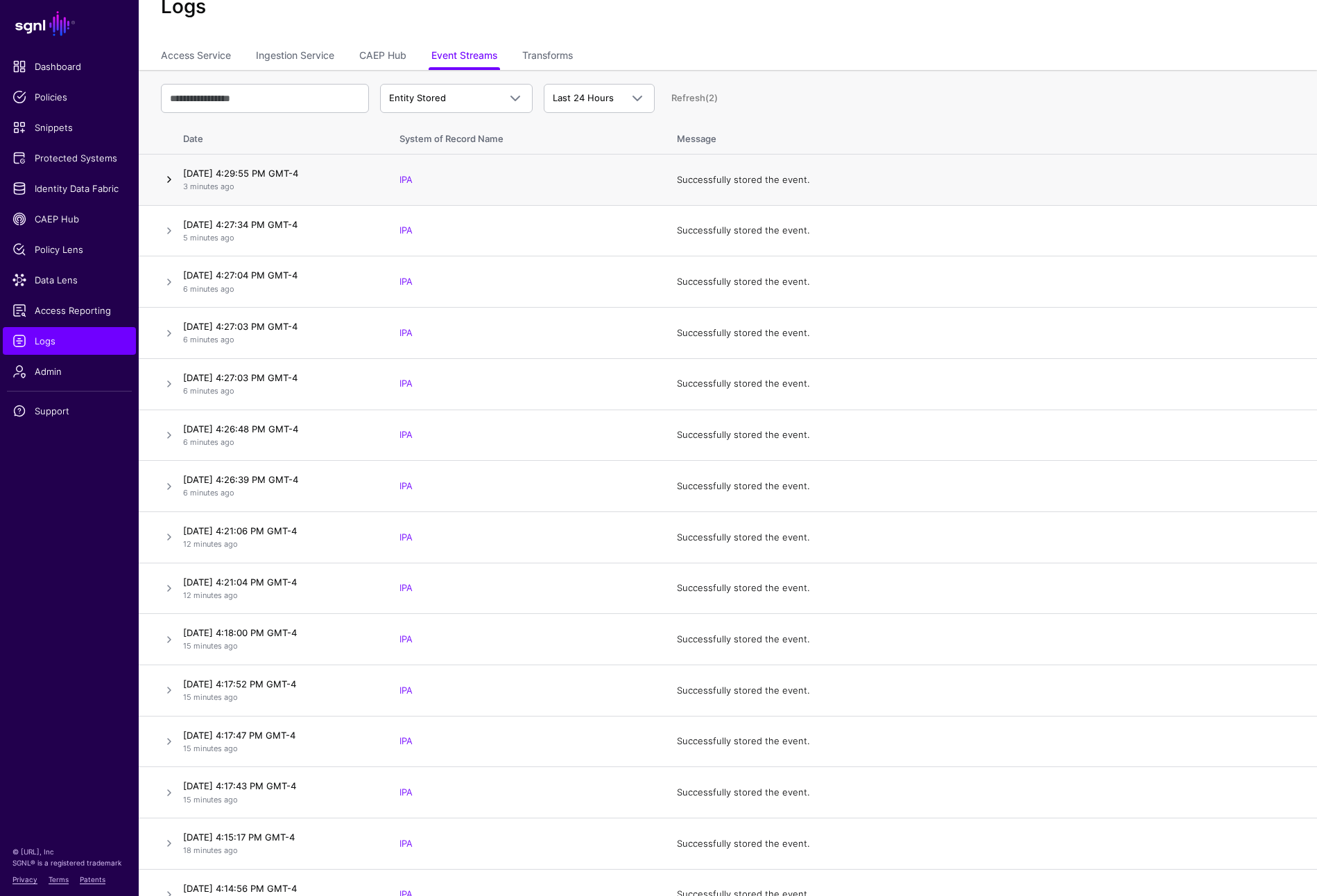
click at [170, 177] on link at bounding box center [169, 179] width 17 height 17
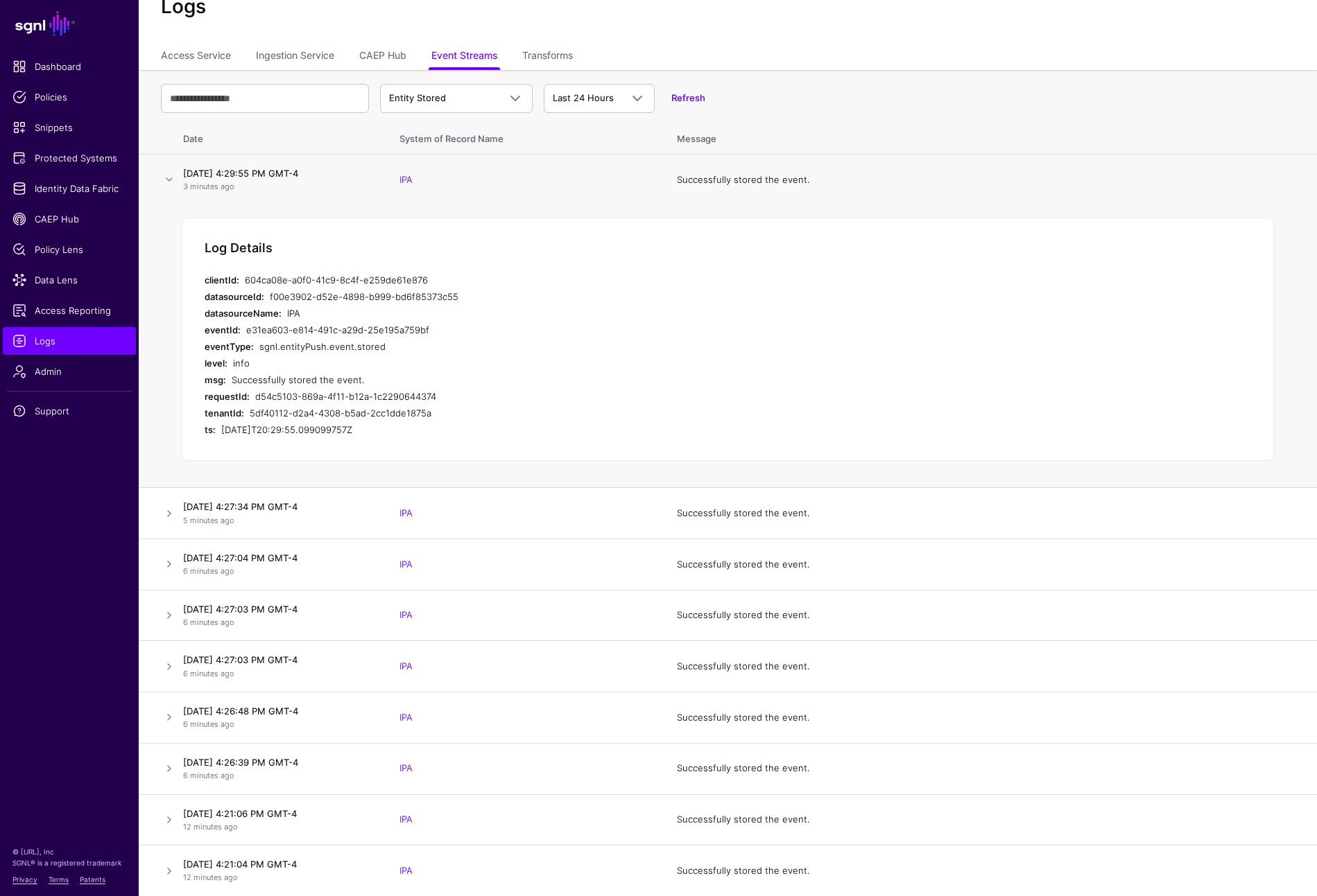
drag, startPoint x: 255, startPoint y: 397, endPoint x: 438, endPoint y: 395, distance: 183.0
click at [438, 395] on div "d54c5103-869a-4f11-b12a-1c2290644374" at bounding box center [507, 397] width 504 height 17
click at [389, 57] on link "CAEP Hub" at bounding box center [383, 57] width 47 height 26
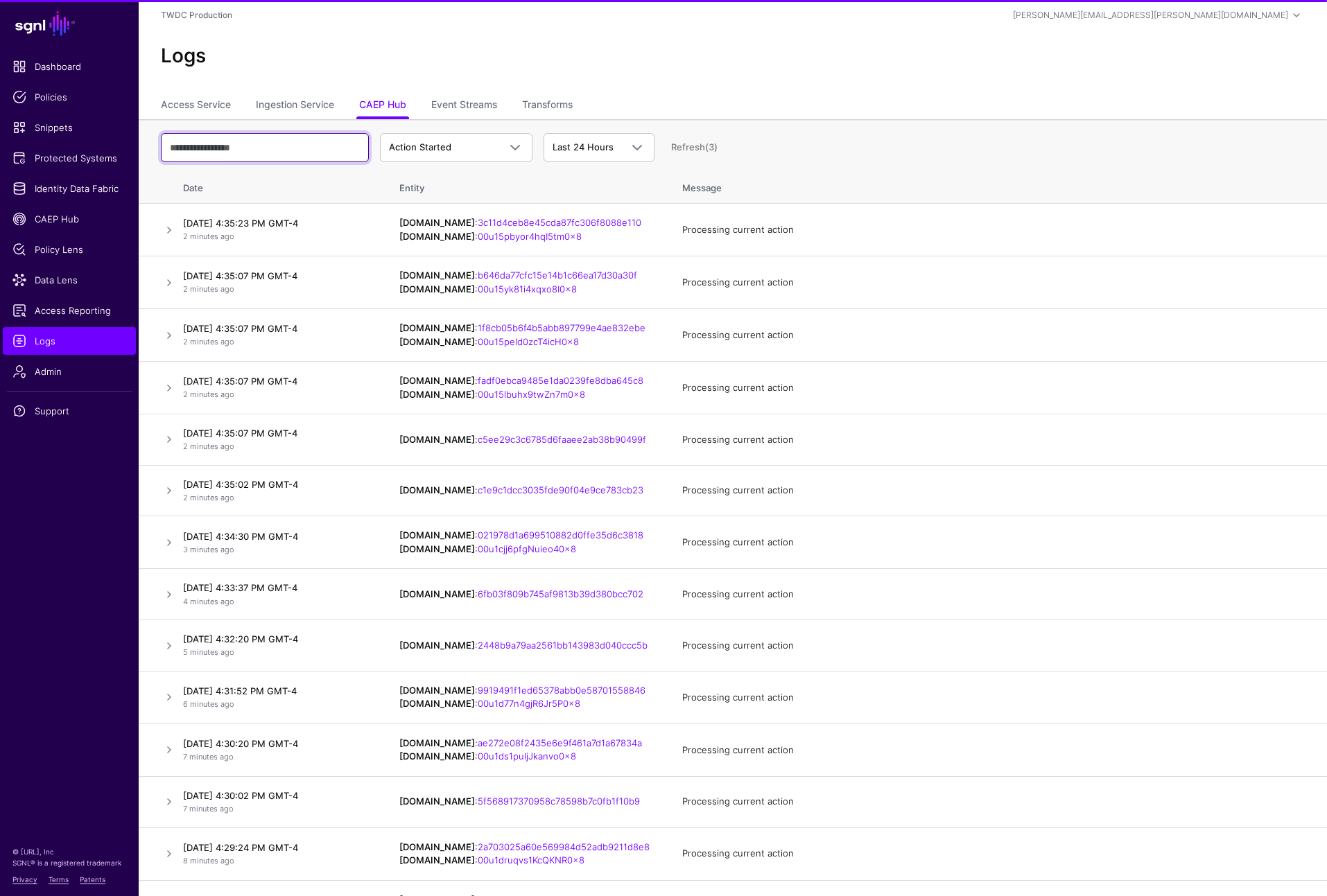
click at [312, 144] on input "text" at bounding box center [265, 148] width 208 height 29
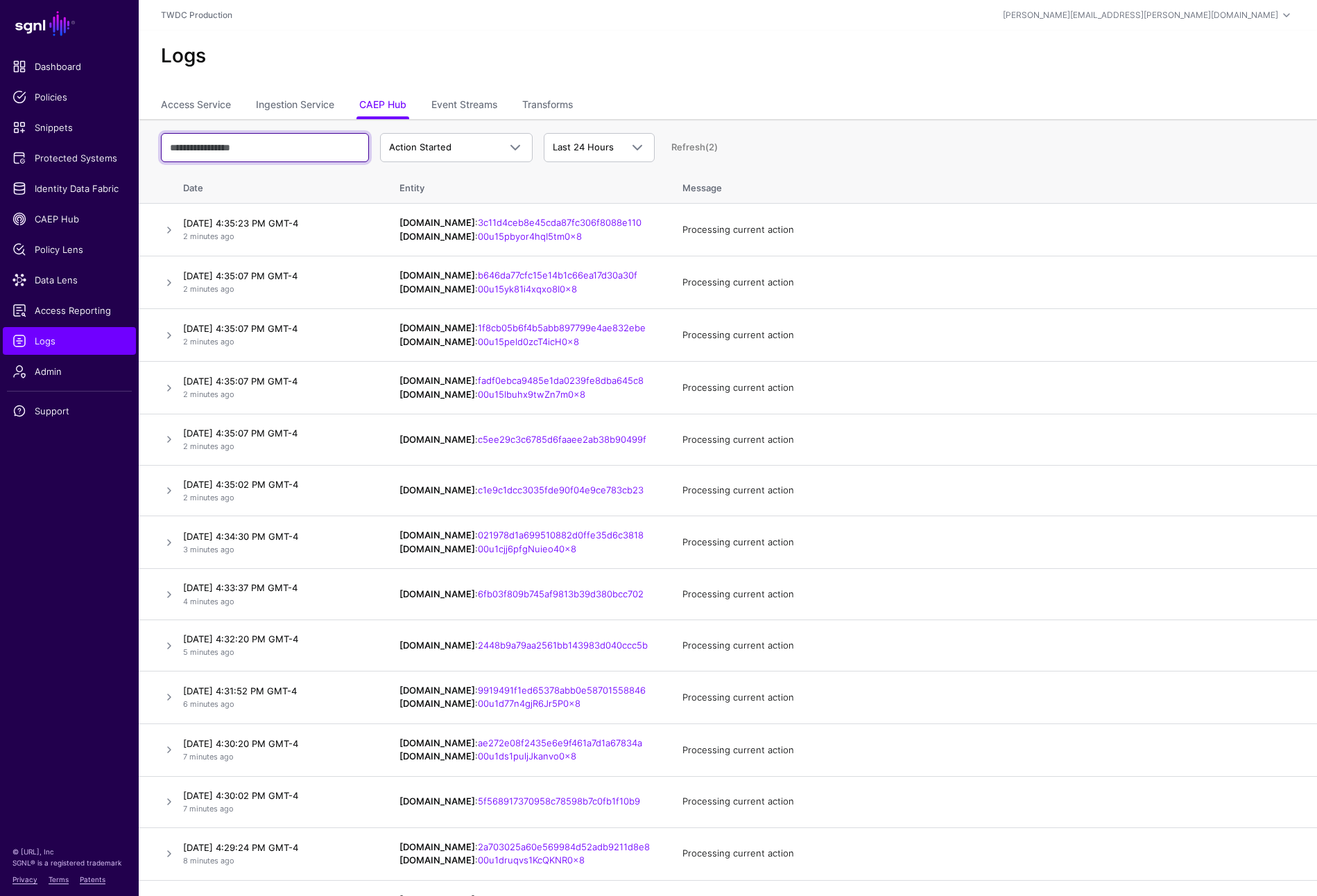
paste input "**********"
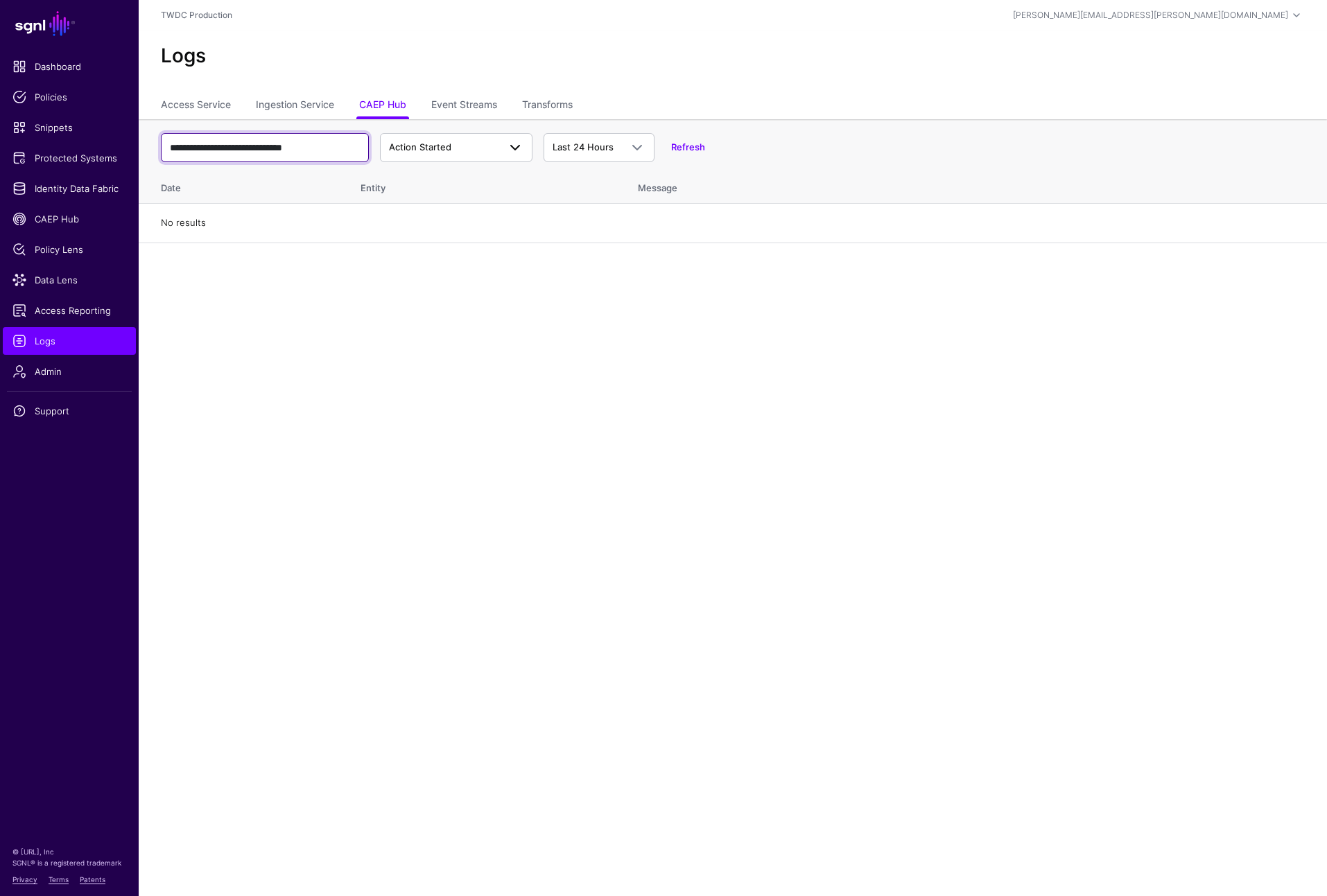
type input "**********"
click at [516, 149] on span at bounding box center [515, 147] width 17 height 17
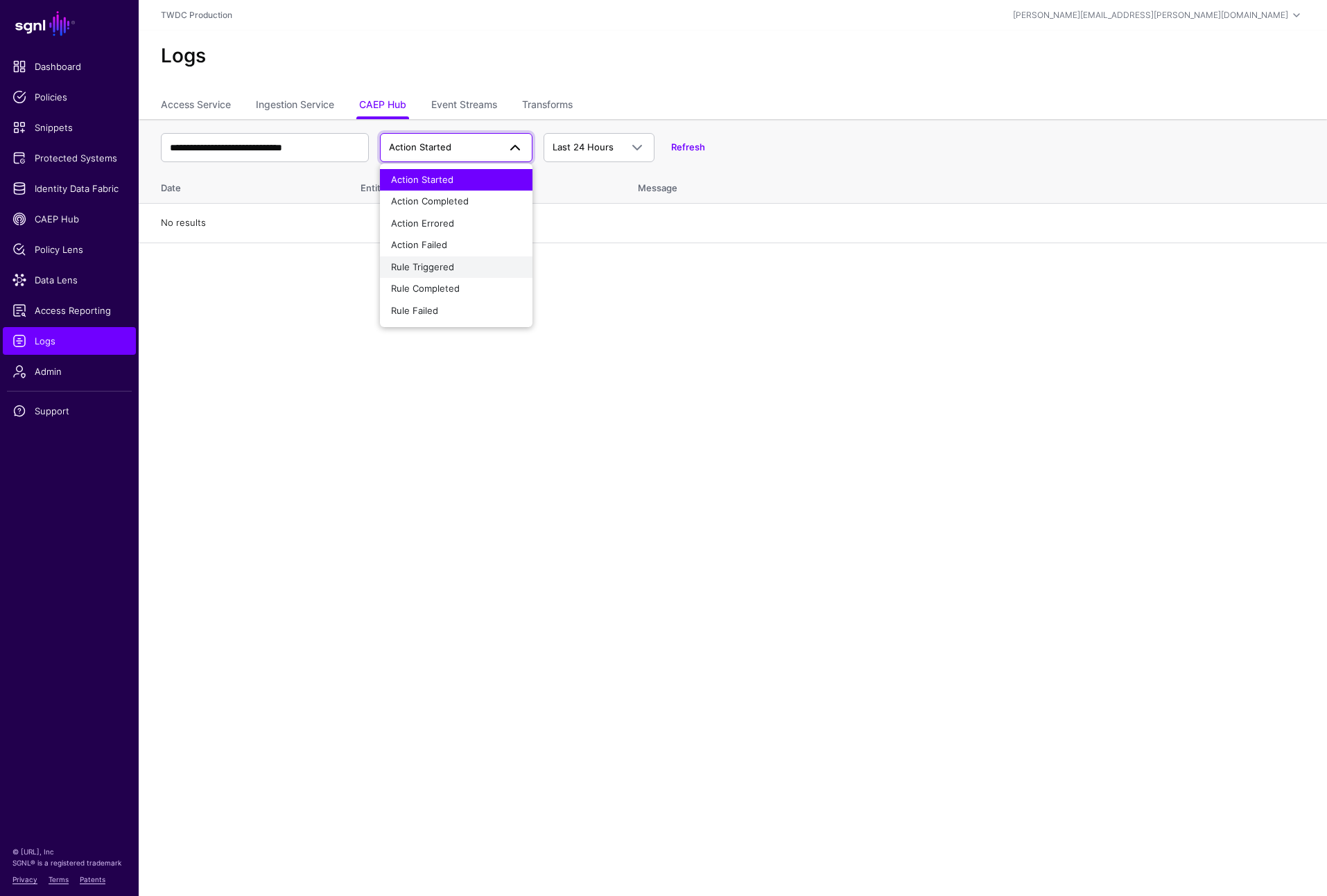
click at [435, 263] on span "Rule Triggered" at bounding box center [423, 266] width 63 height 11
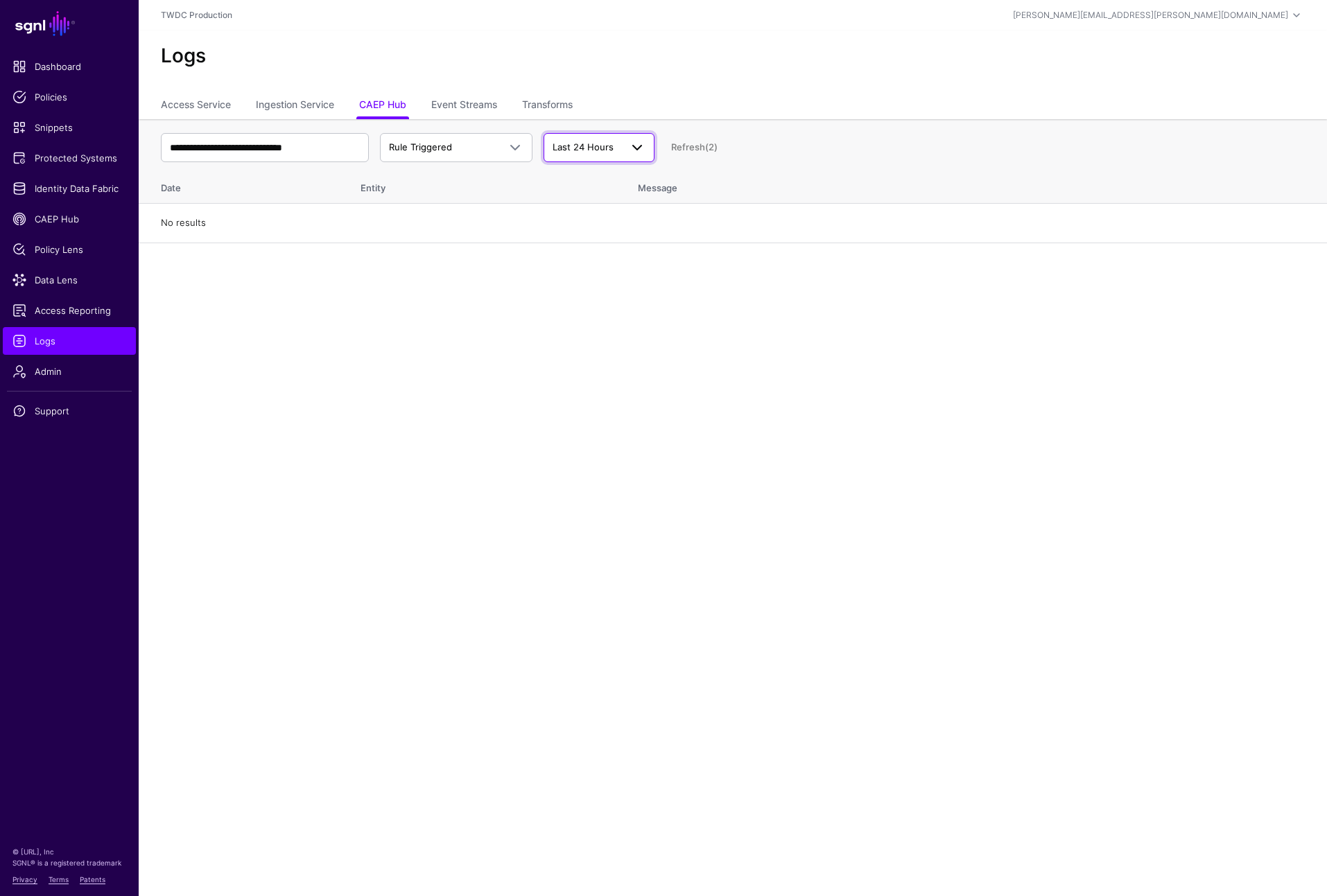
click at [626, 160] on link "Last 24 Hours" at bounding box center [599, 148] width 111 height 29
click at [608, 203] on div "Last 7 Days" at bounding box center [599, 202] width 89 height 14
click at [517, 151] on span at bounding box center [515, 147] width 17 height 17
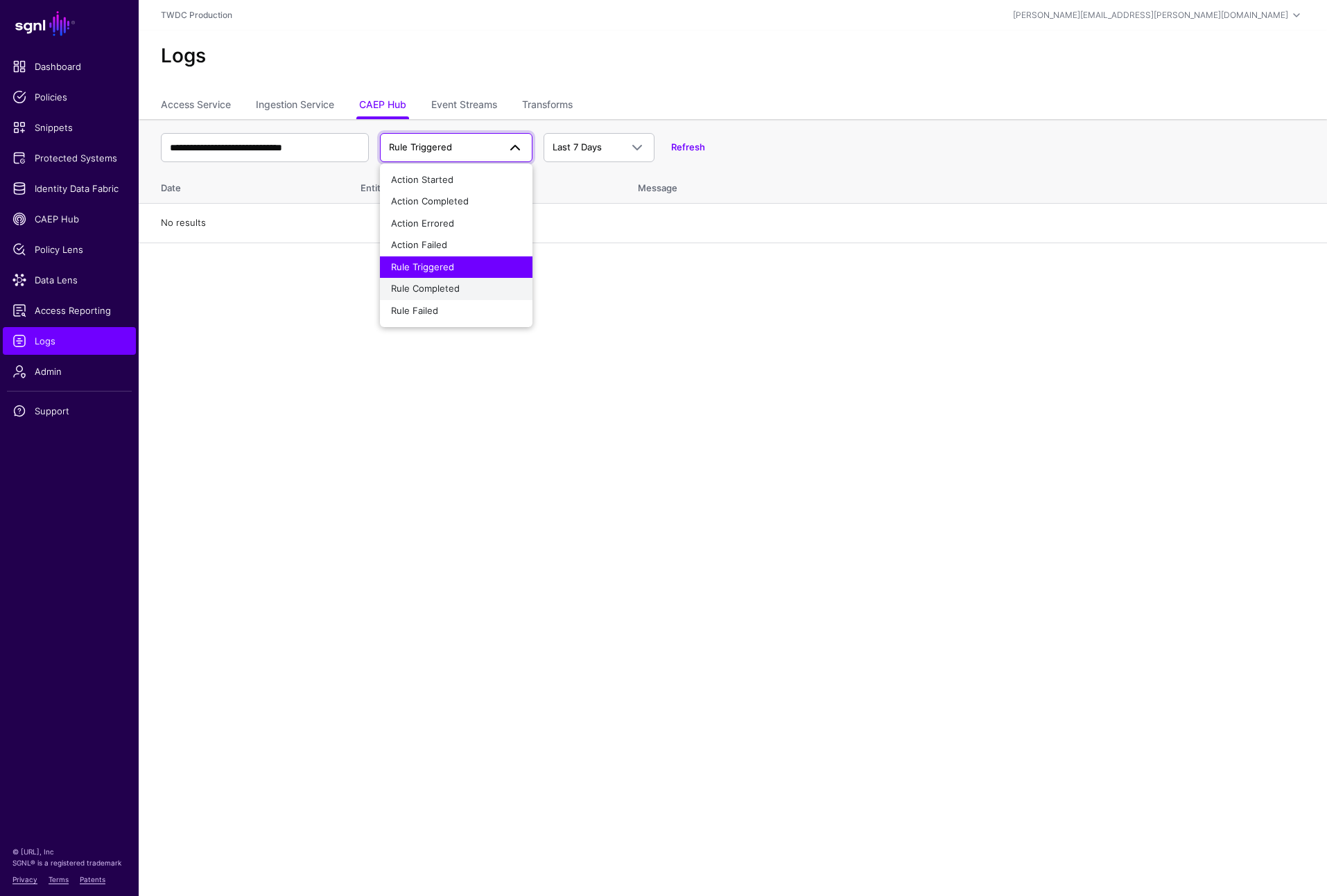
click at [444, 293] on div "Rule Completed" at bounding box center [456, 289] width 130 height 14
click at [514, 150] on span at bounding box center [515, 147] width 17 height 17
click at [442, 305] on div "Rule Failed" at bounding box center [456, 311] width 130 height 14
click at [516, 153] on span at bounding box center [515, 147] width 17 height 17
click at [463, 185] on div "Action Started" at bounding box center [456, 180] width 130 height 14
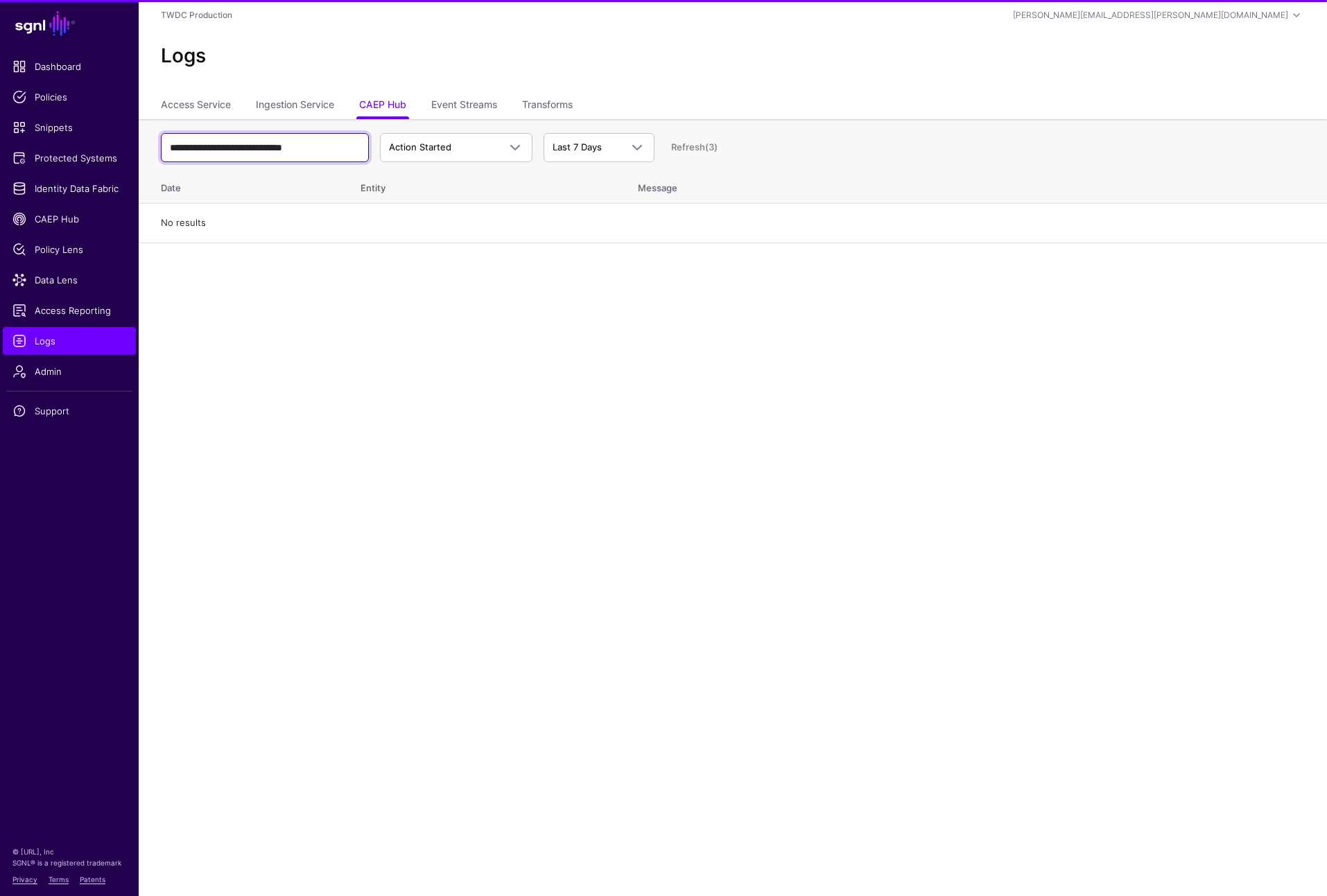
click at [332, 149] on input "**********" at bounding box center [265, 148] width 208 height 29
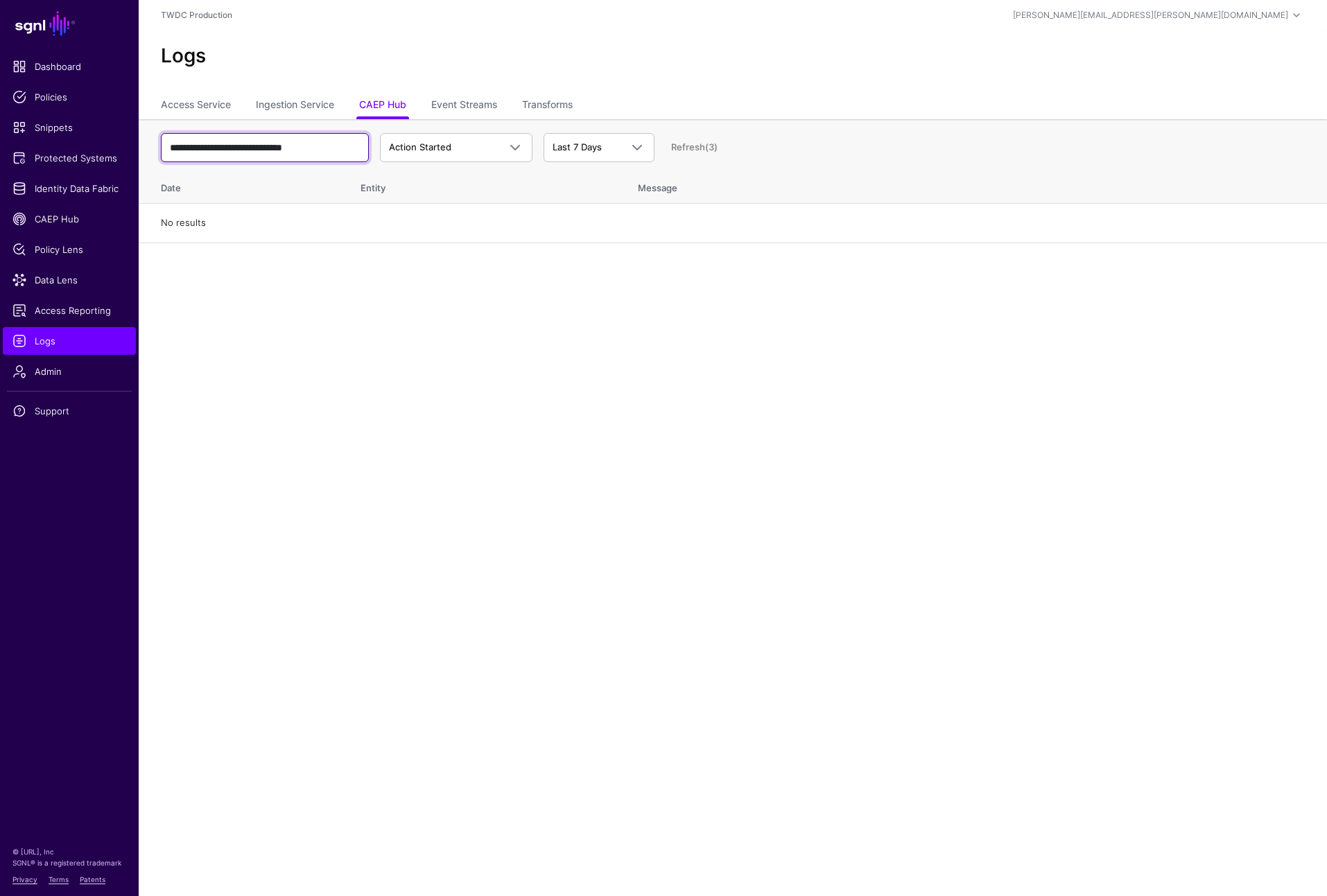
click at [332, 149] on input "**********" at bounding box center [265, 148] width 208 height 29
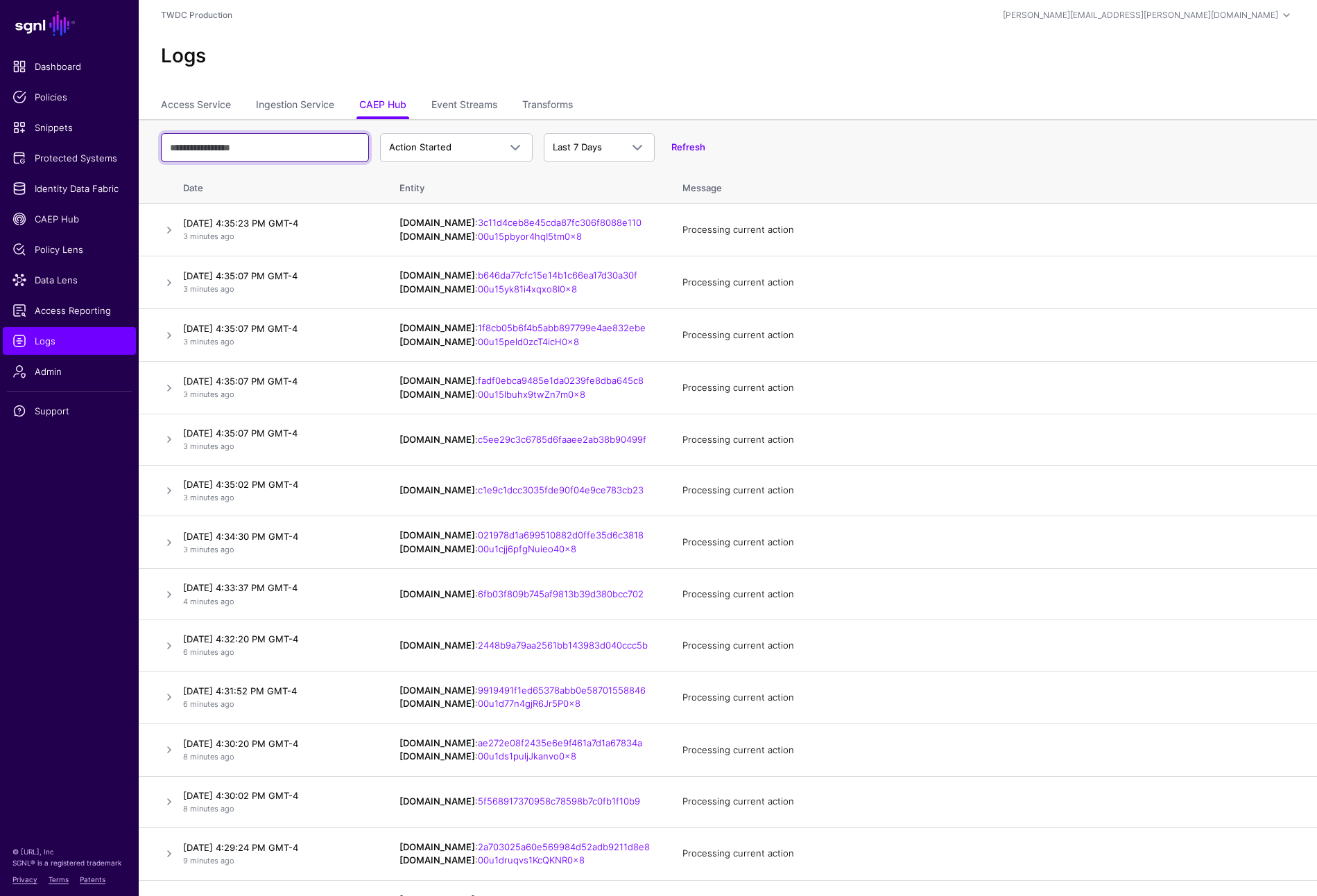
click at [279, 153] on input "text" at bounding box center [265, 148] width 208 height 29
paste input "**********"
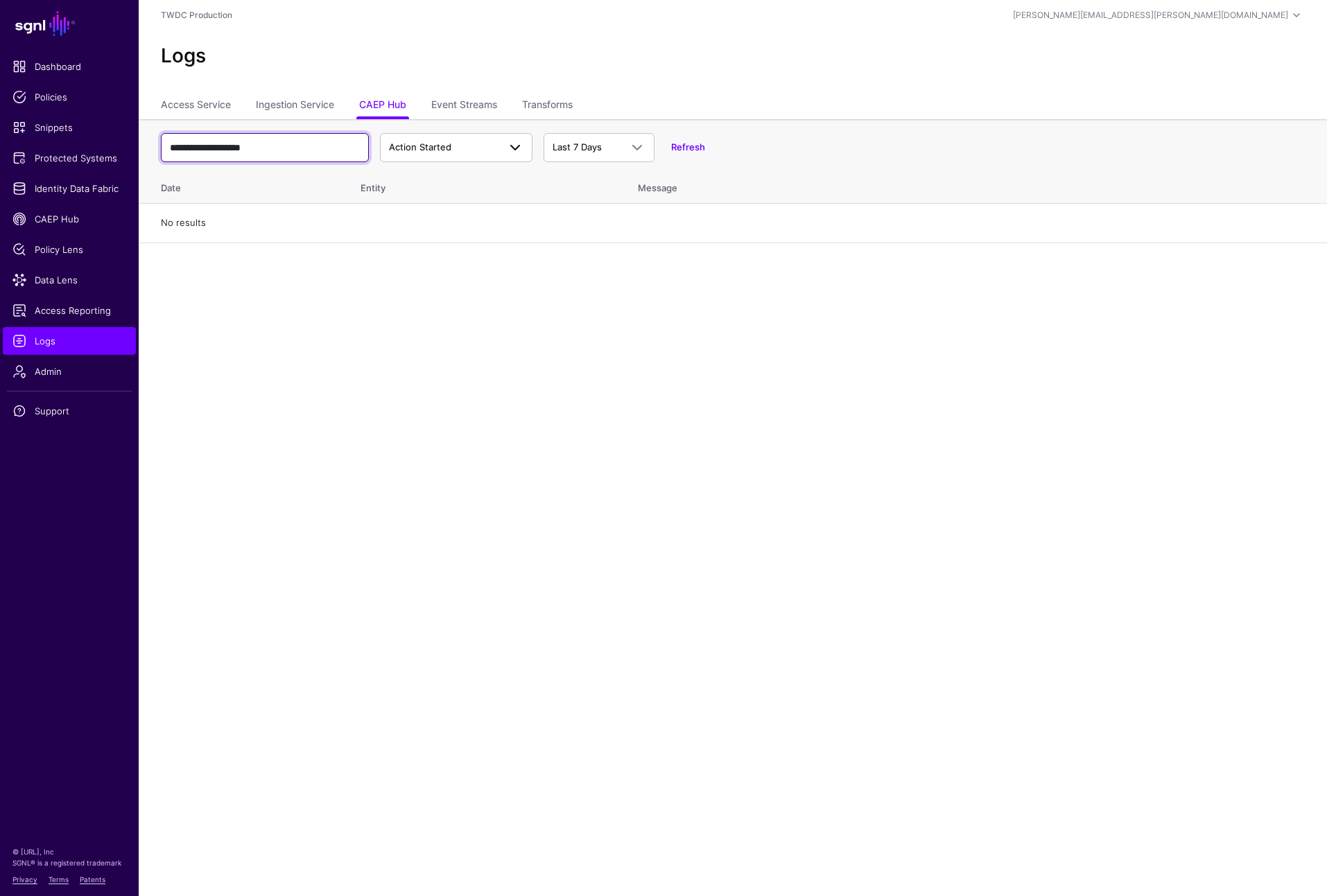
type input "**********"
click at [469, 155] on link "Action Started" at bounding box center [455, 148] width 152 height 29
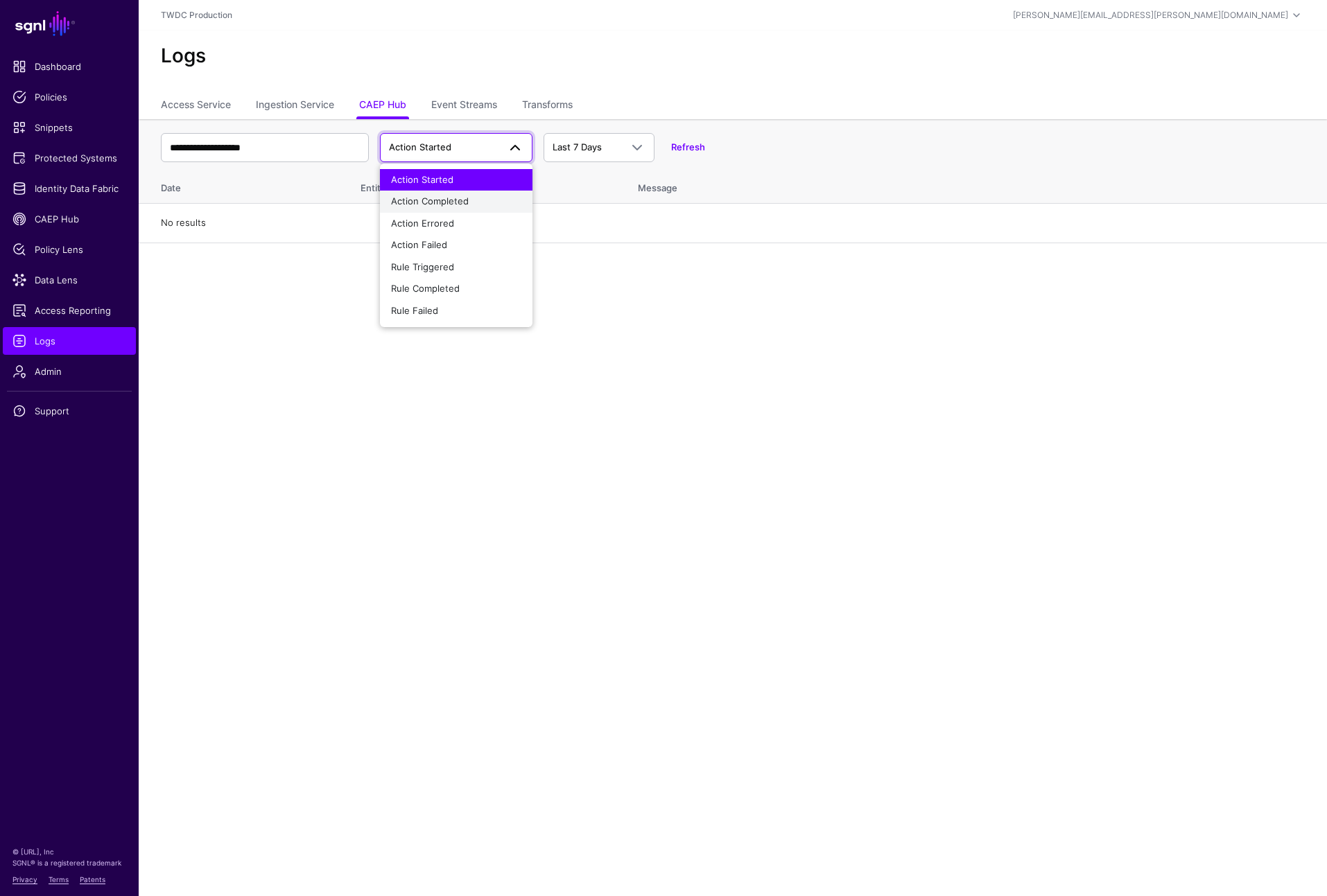
click at [463, 198] on span "Action Completed" at bounding box center [430, 201] width 78 height 11
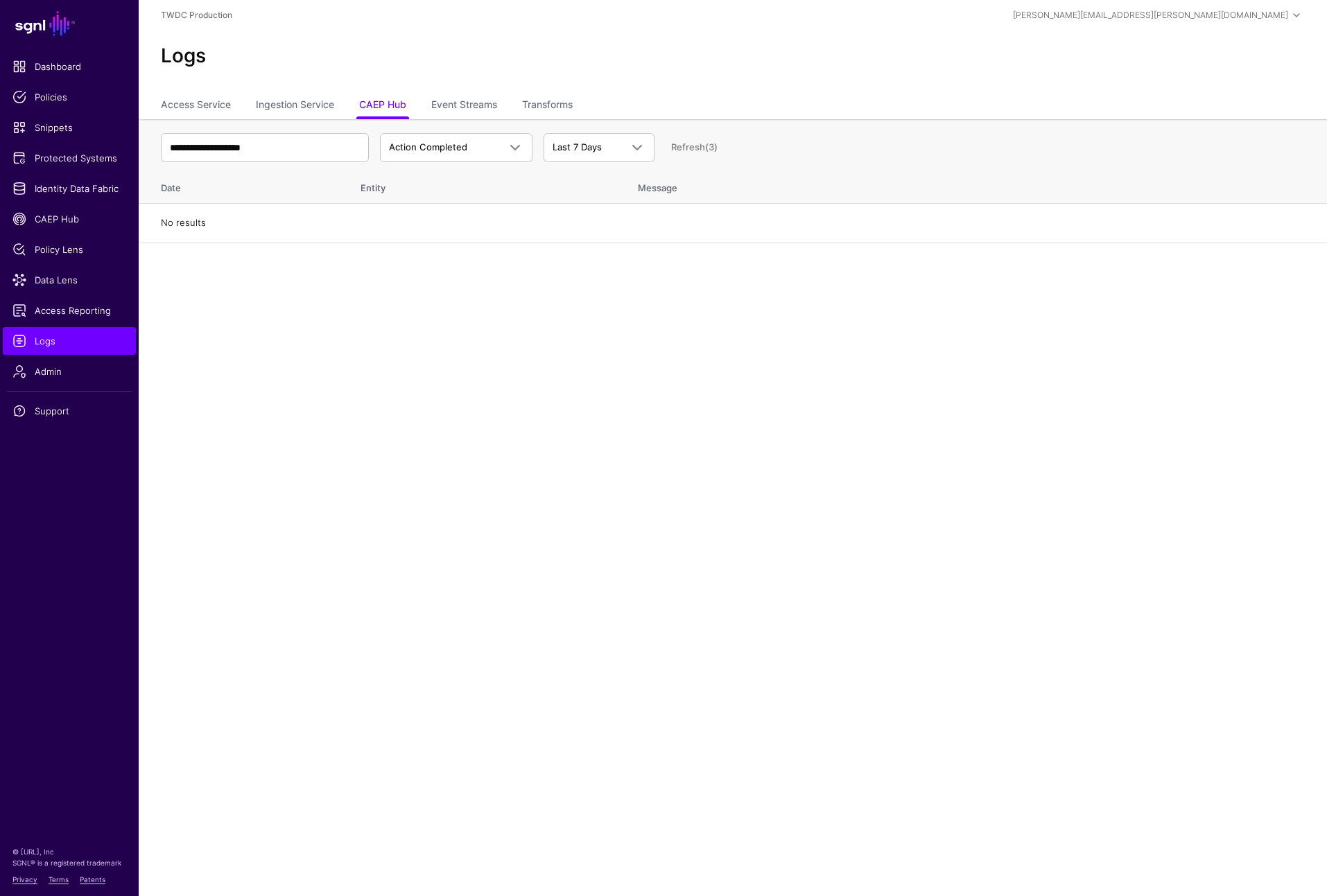
click at [541, 124] on th "**********" at bounding box center [732, 143] width 1188 height 49
click at [516, 141] on span at bounding box center [515, 147] width 17 height 17
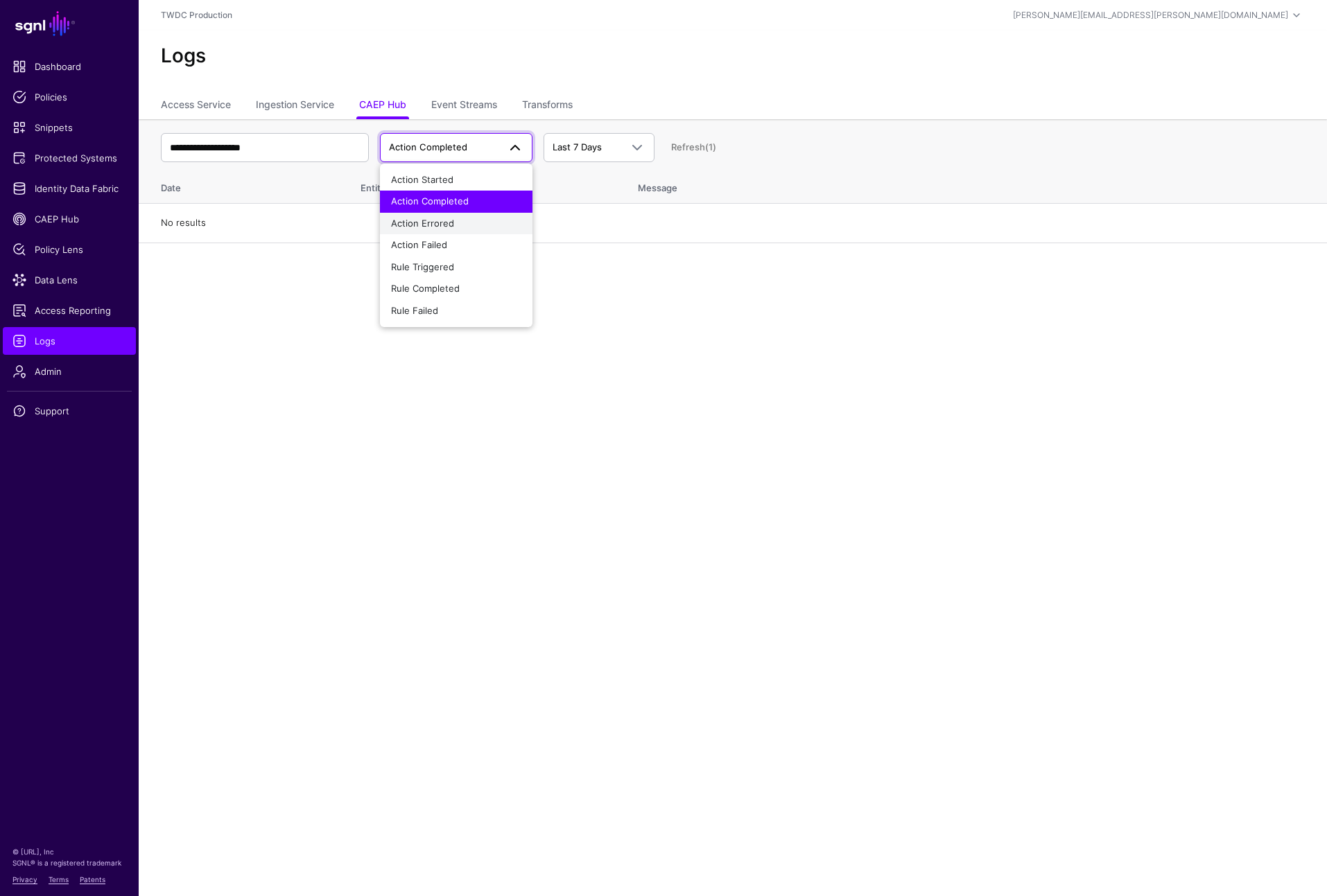
click at [435, 223] on span "Action Errored" at bounding box center [423, 223] width 63 height 11
click at [491, 157] on link "Action Errored" at bounding box center [455, 148] width 152 height 29
click at [435, 241] on span "Action Failed" at bounding box center [419, 244] width 56 height 11
click at [517, 151] on span at bounding box center [515, 147] width 17 height 17
click at [452, 266] on span "Rule Triggered" at bounding box center [423, 266] width 63 height 11
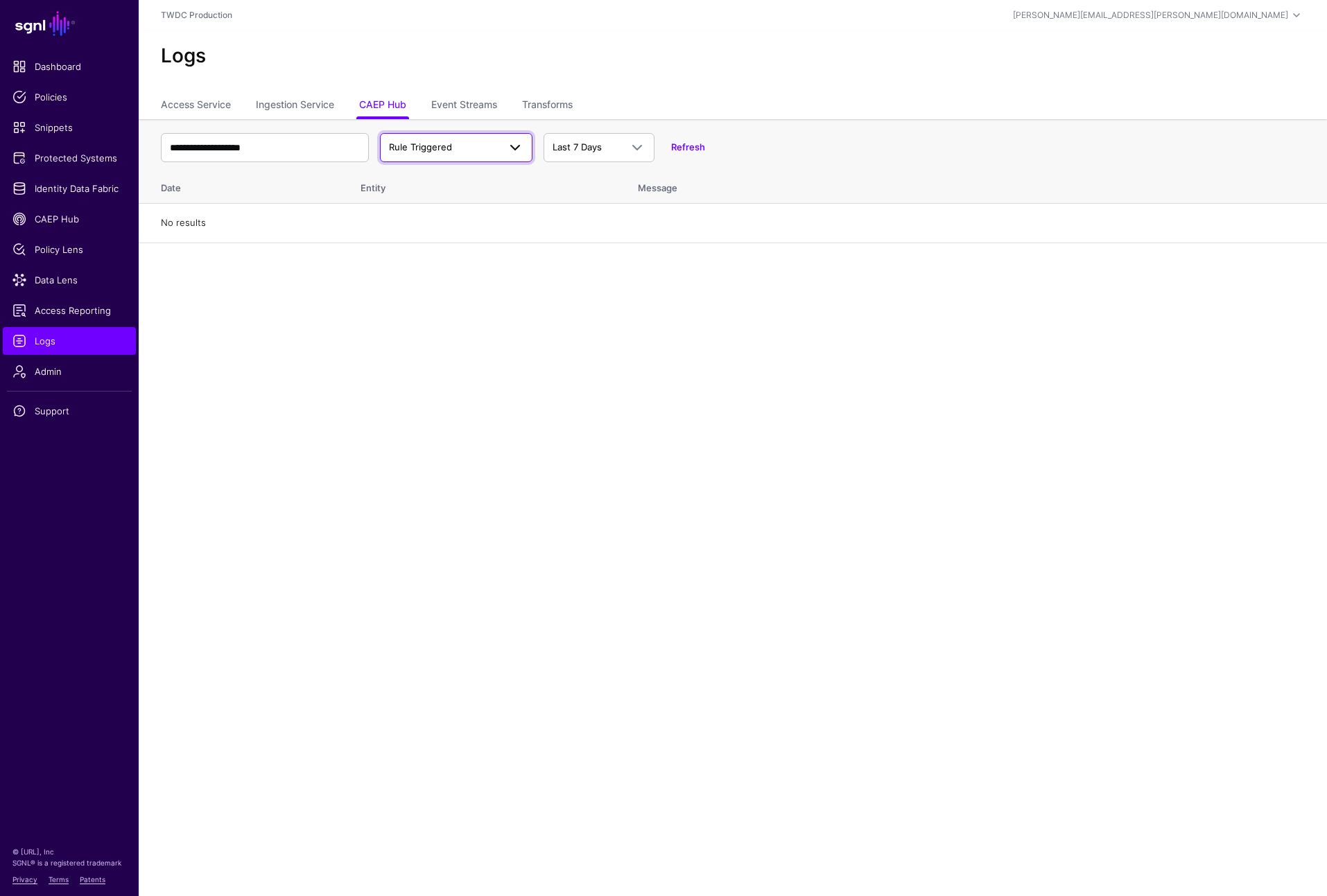
click at [479, 151] on span "Rule Triggered" at bounding box center [444, 147] width 110 height 14
click at [445, 285] on span "Rule Completed" at bounding box center [425, 288] width 68 height 11
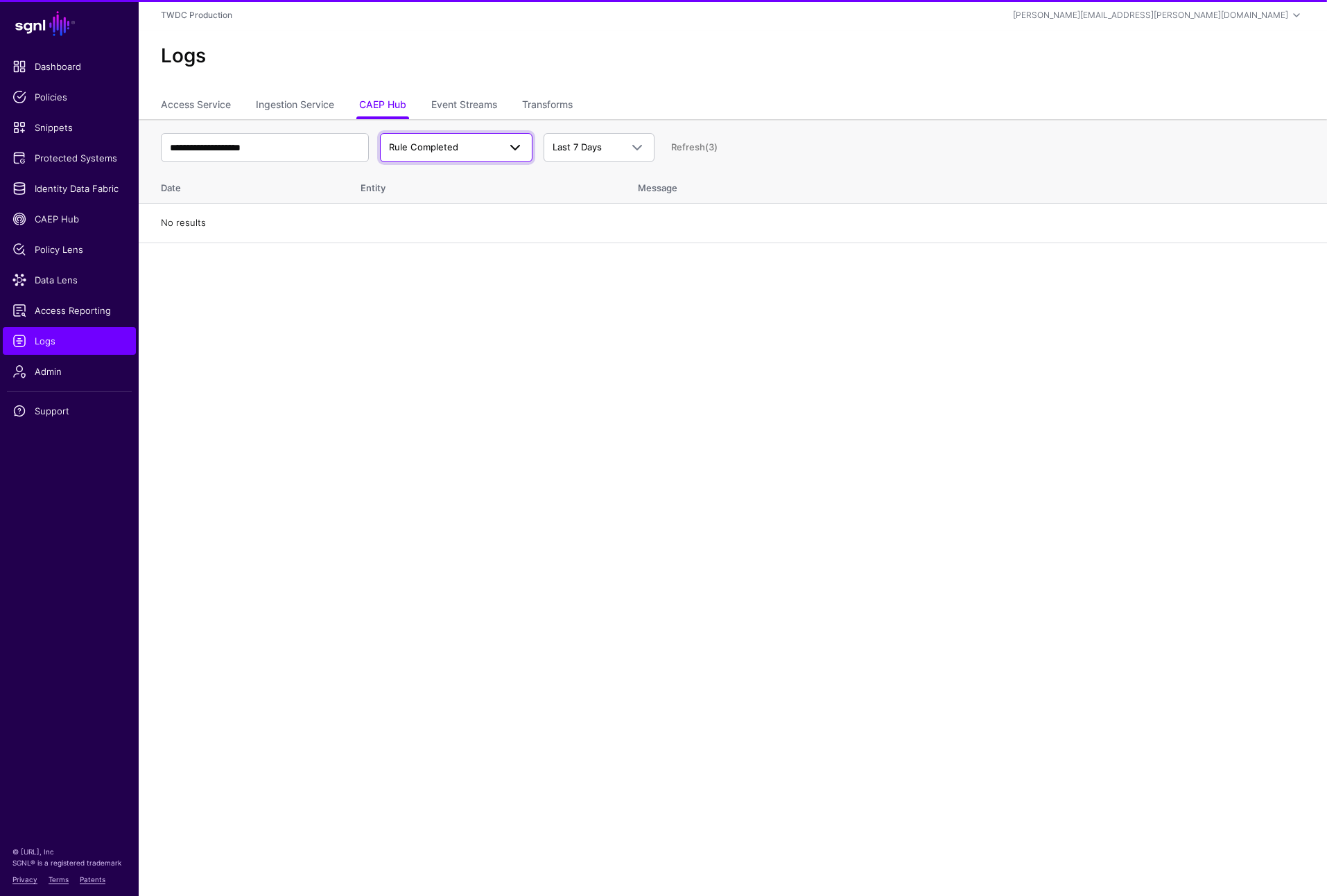
click at [503, 157] on link "Rule Completed" at bounding box center [455, 148] width 152 height 29
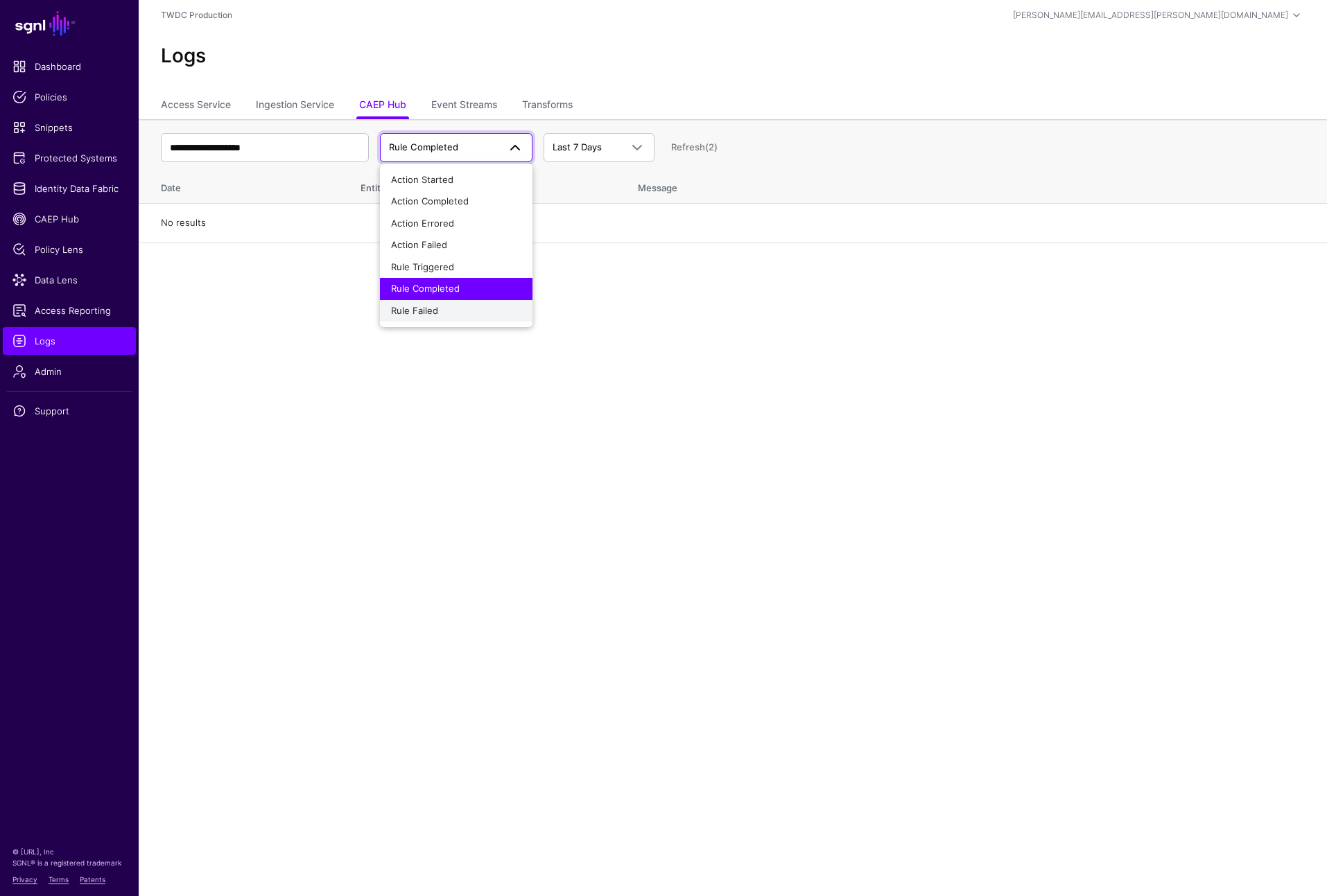
click at [454, 305] on div "Rule Failed" at bounding box center [456, 311] width 130 height 14
click at [513, 141] on span at bounding box center [515, 147] width 17 height 17
click at [449, 288] on span "Rule Completed" at bounding box center [425, 288] width 68 height 11
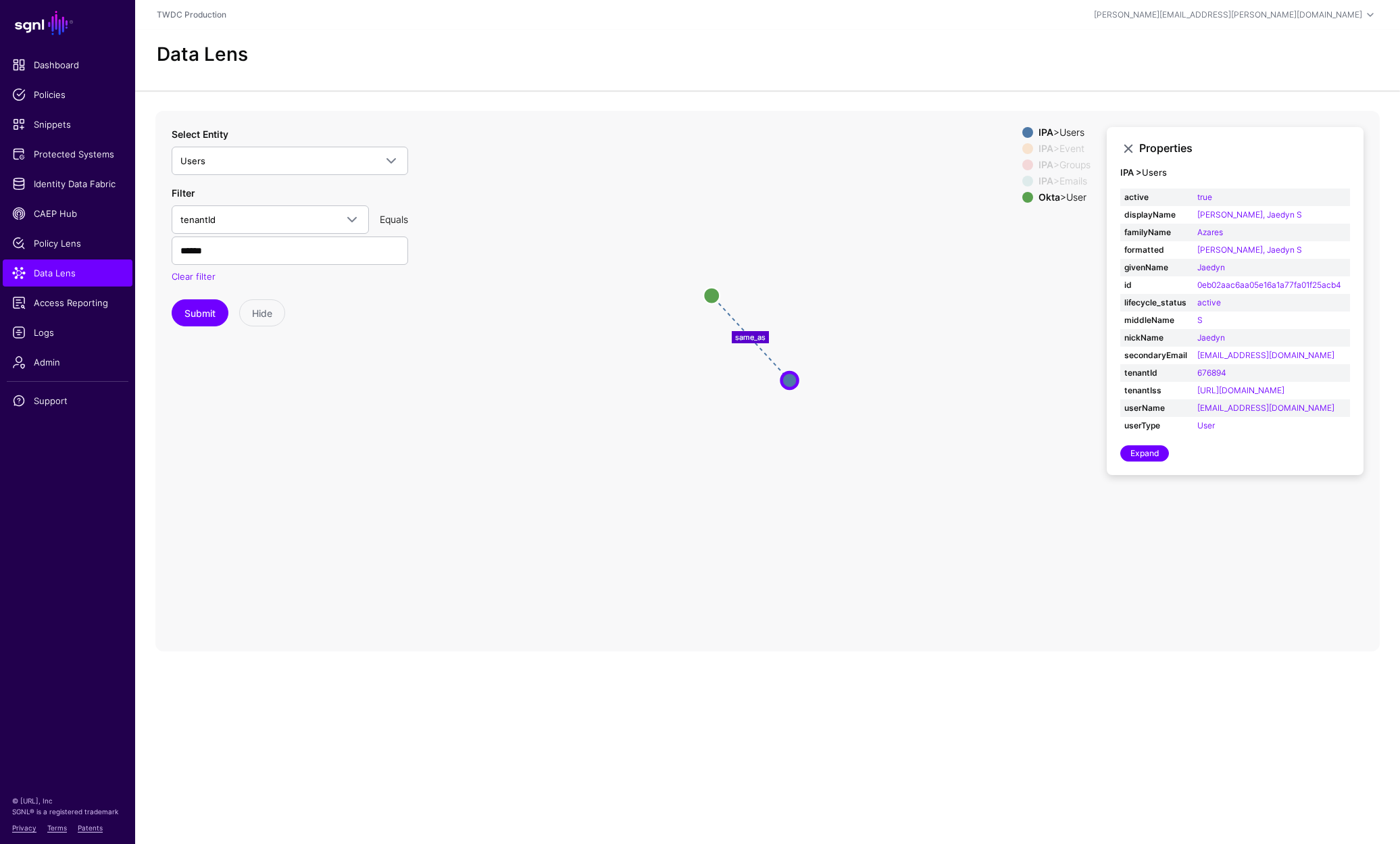
drag, startPoint x: 847, startPoint y: 490, endPoint x: 784, endPoint y: 397, distance: 112.3
click at [844, 486] on icon "same_as changed parent parent changed parent changed changed Event Event User U…" at bounding box center [768, 381] width 1224 height 541
click at [708, 295] on circle at bounding box center [709, 290] width 16 height 16
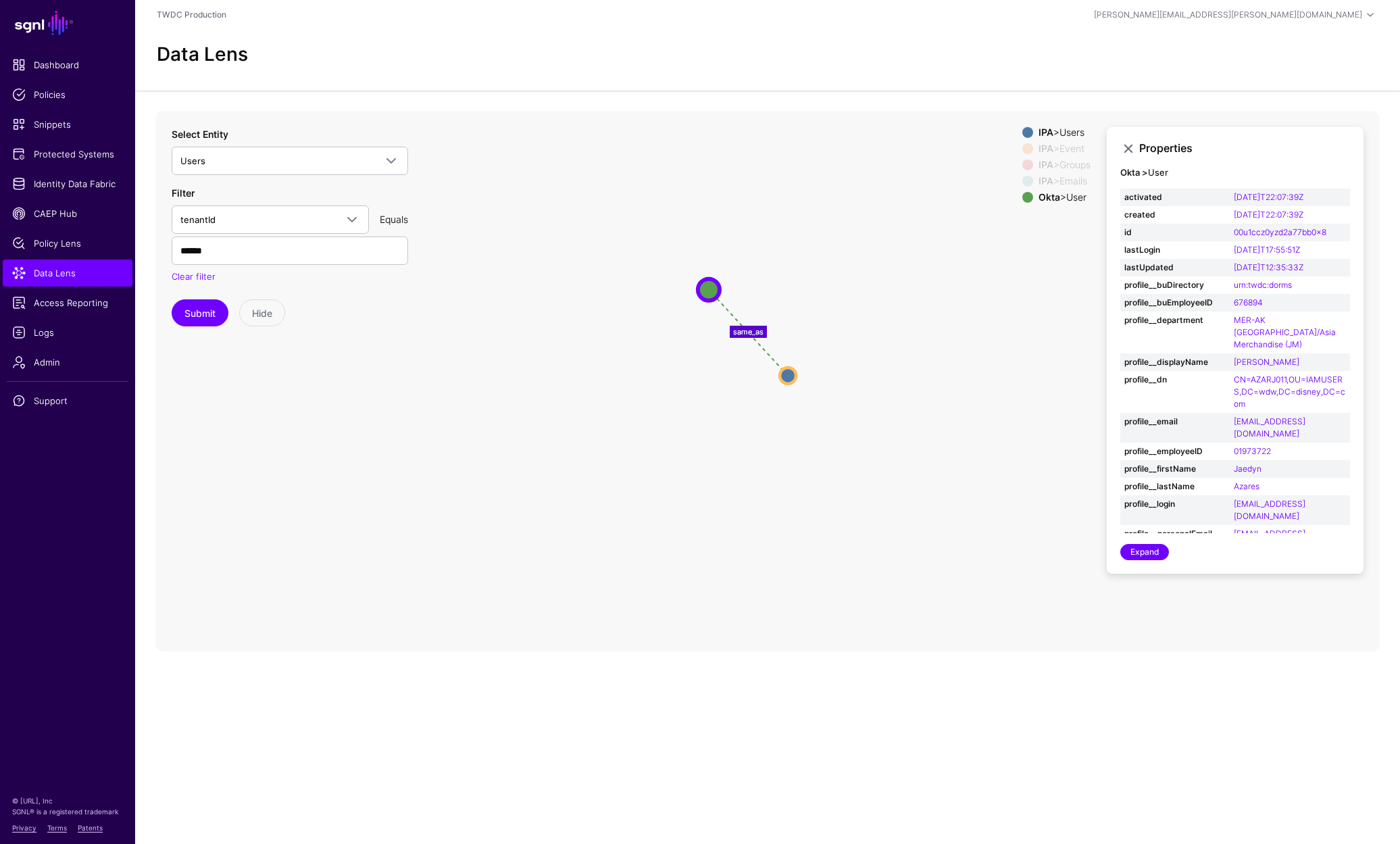
click at [999, 390] on icon "changed changed parent changed parent parent changed same_as Event Event Event …" at bounding box center [768, 381] width 1224 height 541
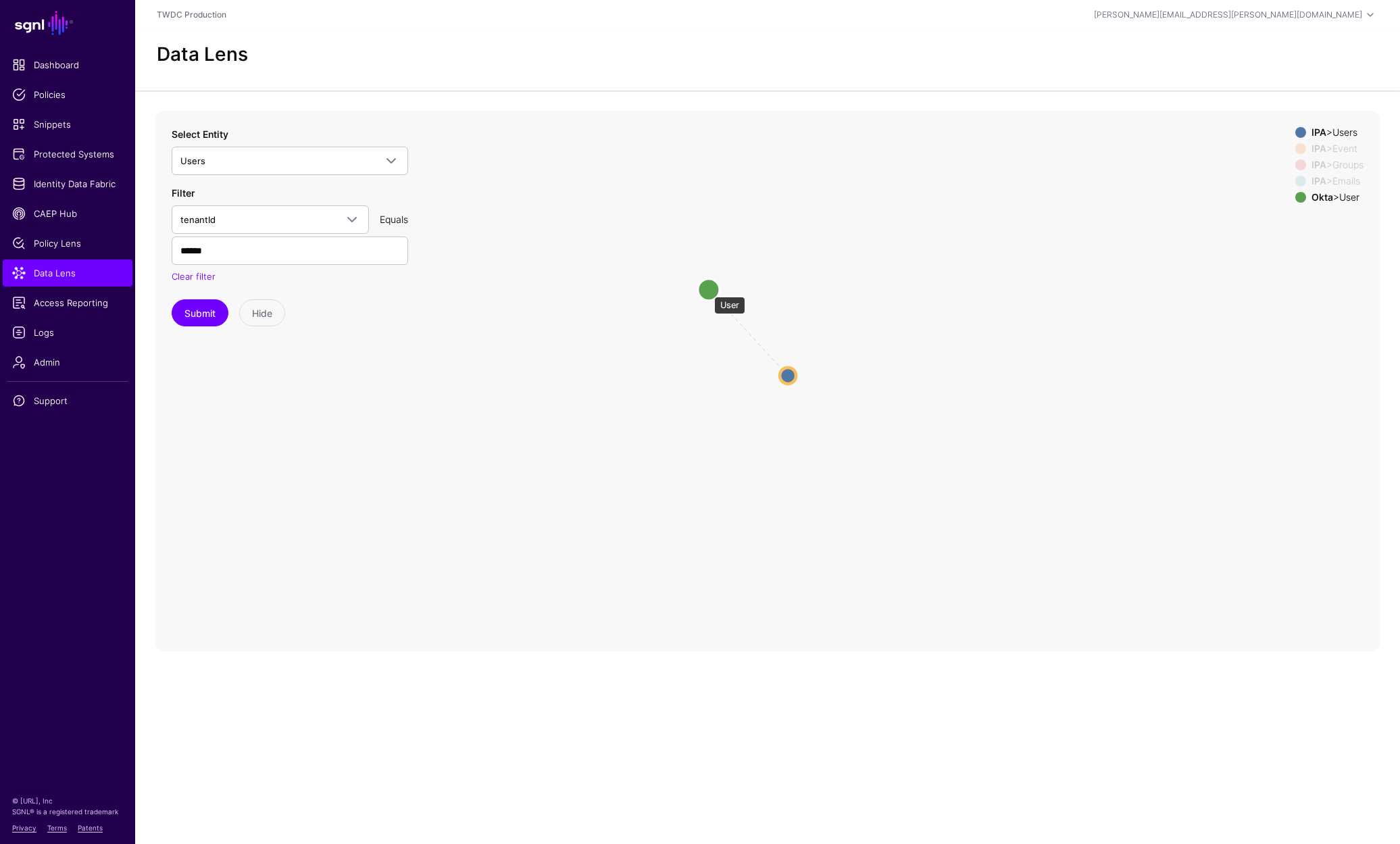
click at [708, 290] on circle at bounding box center [708, 289] width 22 height 22
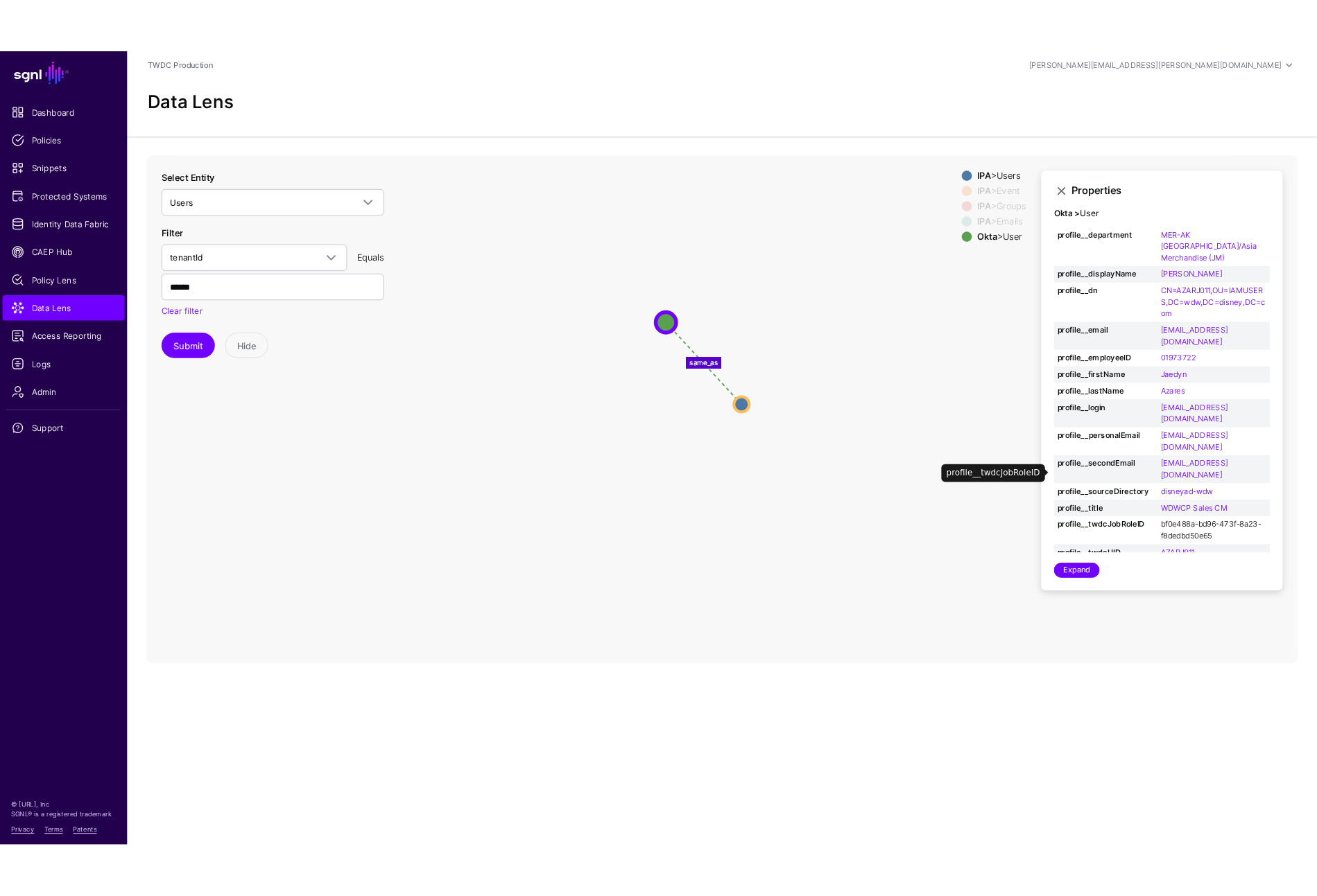
scroll to position [21, 0]
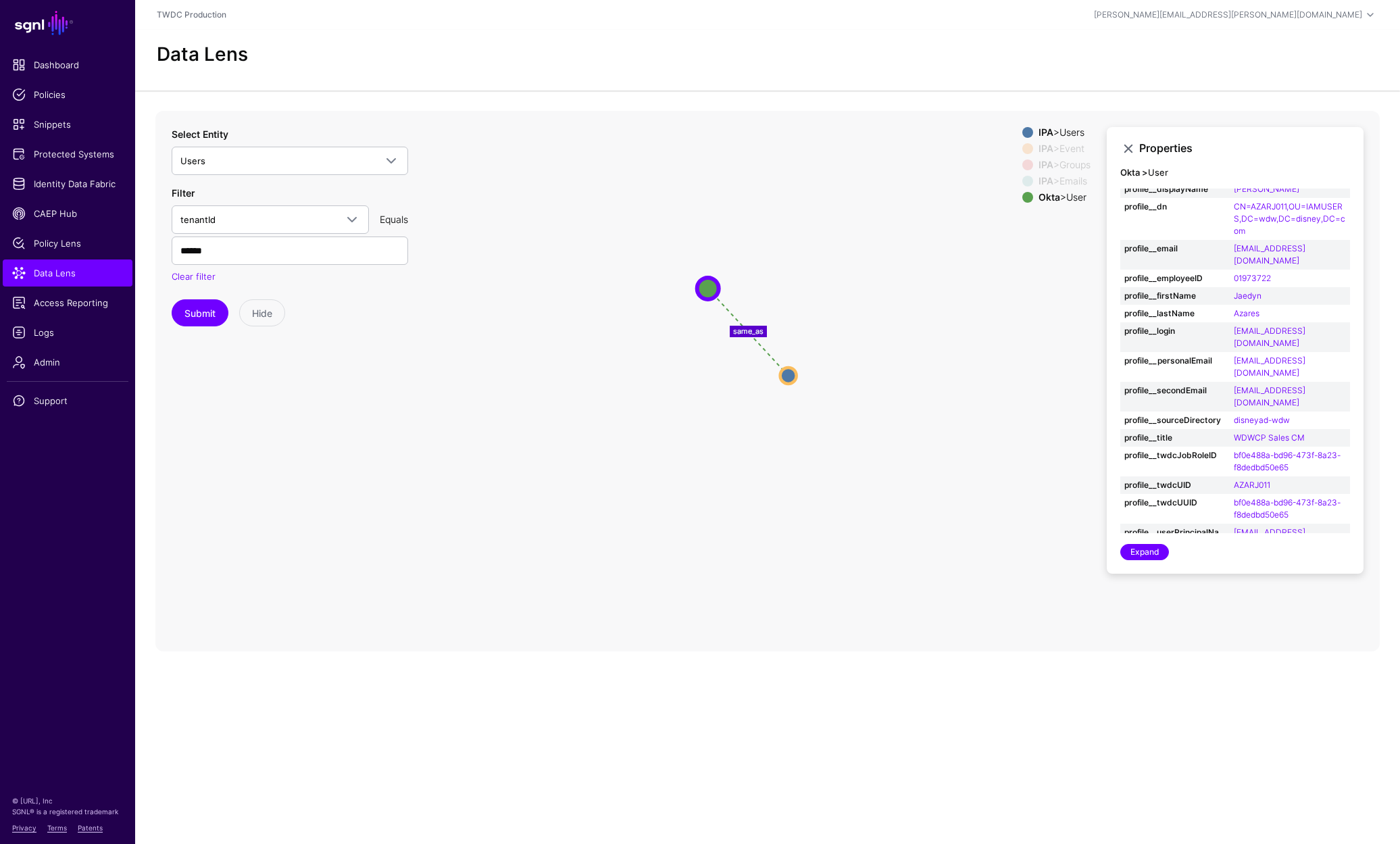
click at [648, 463] on icon "changed parent parent changed parent changed changed same_as Event Event Emails…" at bounding box center [768, 381] width 1224 height 541
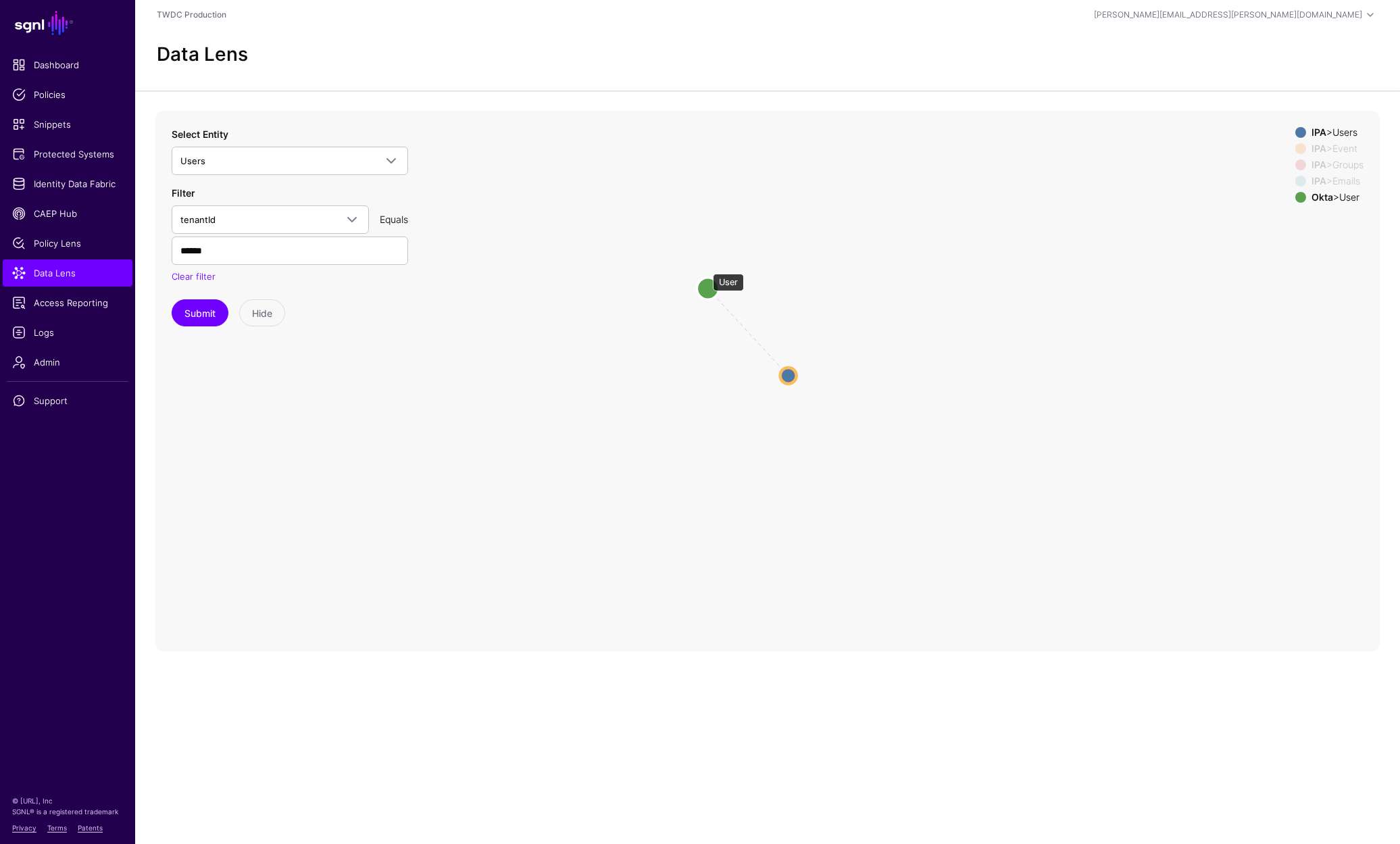
click at [706, 278] on circle at bounding box center [708, 288] width 22 height 22
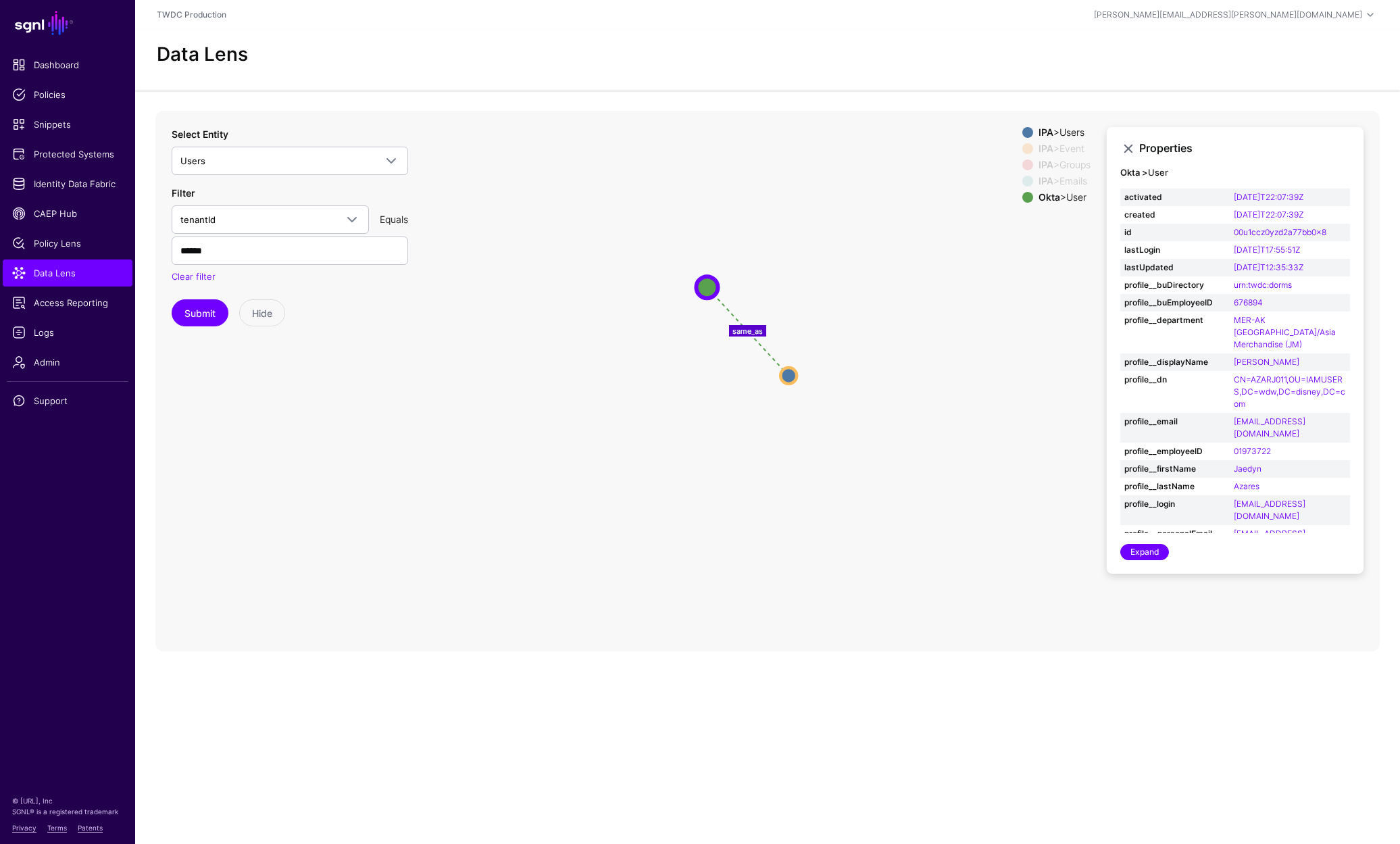
click at [563, 504] on icon "changed changed parent changed parent parent changed same_as Event Event Event …" at bounding box center [768, 381] width 1224 height 541
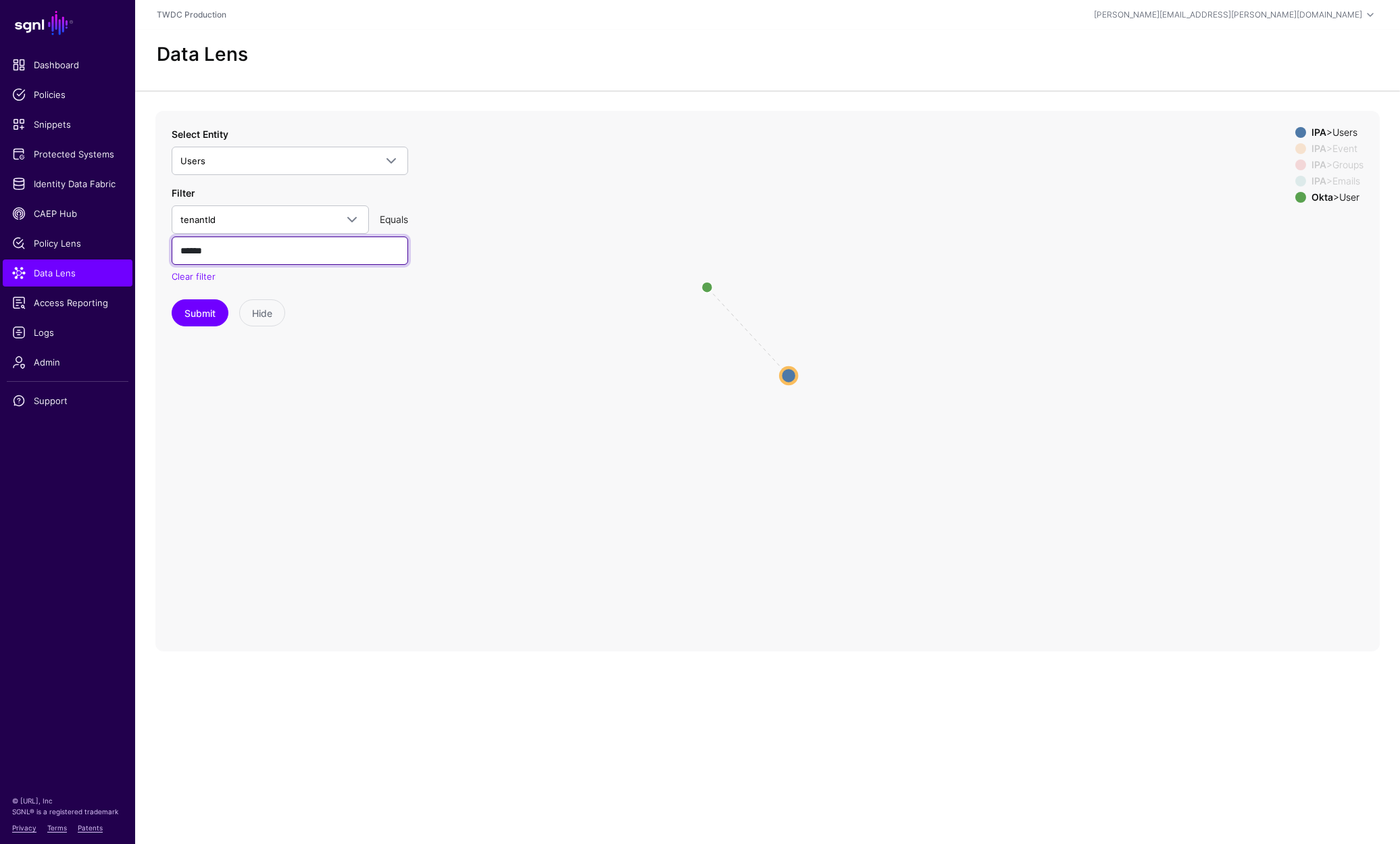
click at [225, 237] on input "******" at bounding box center [290, 251] width 237 height 29
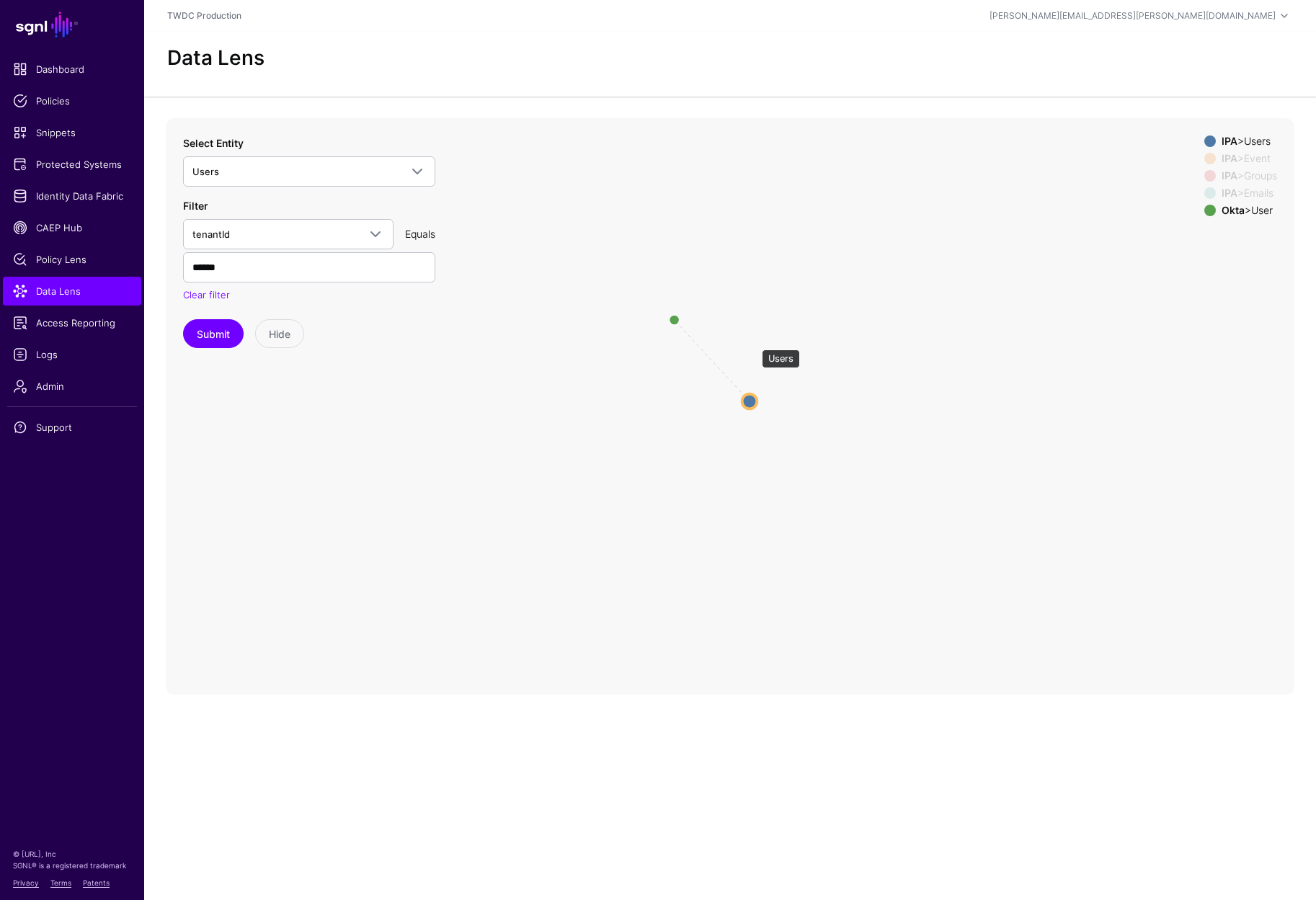
click at [755, 394] on circle at bounding box center [750, 401] width 15 height 15
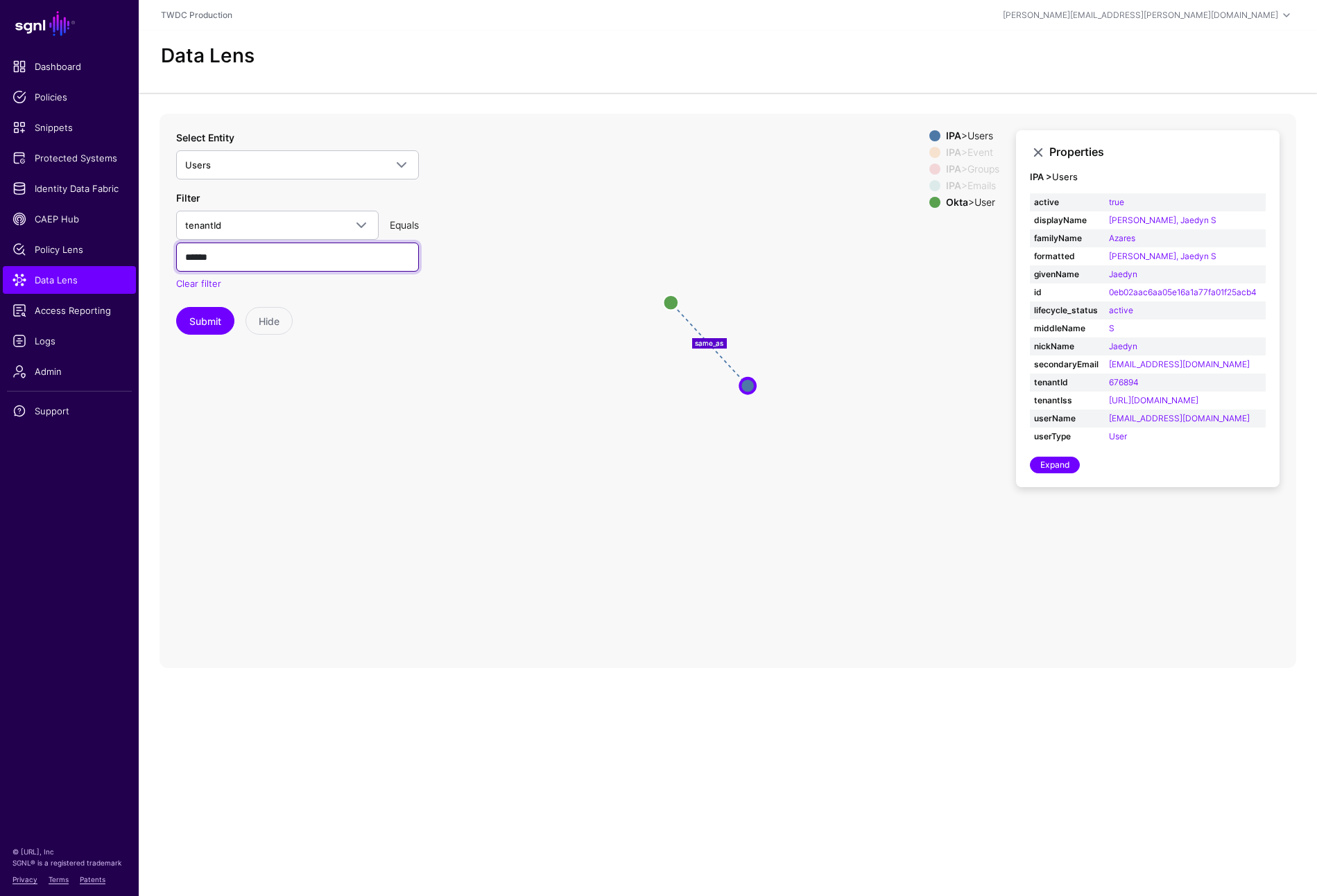
click at [263, 243] on input "******" at bounding box center [297, 257] width 243 height 29
click at [887, 462] on icon "same_as changed parent parent changed parent changed changed User User Users Us…" at bounding box center [728, 391] width 1137 height 555
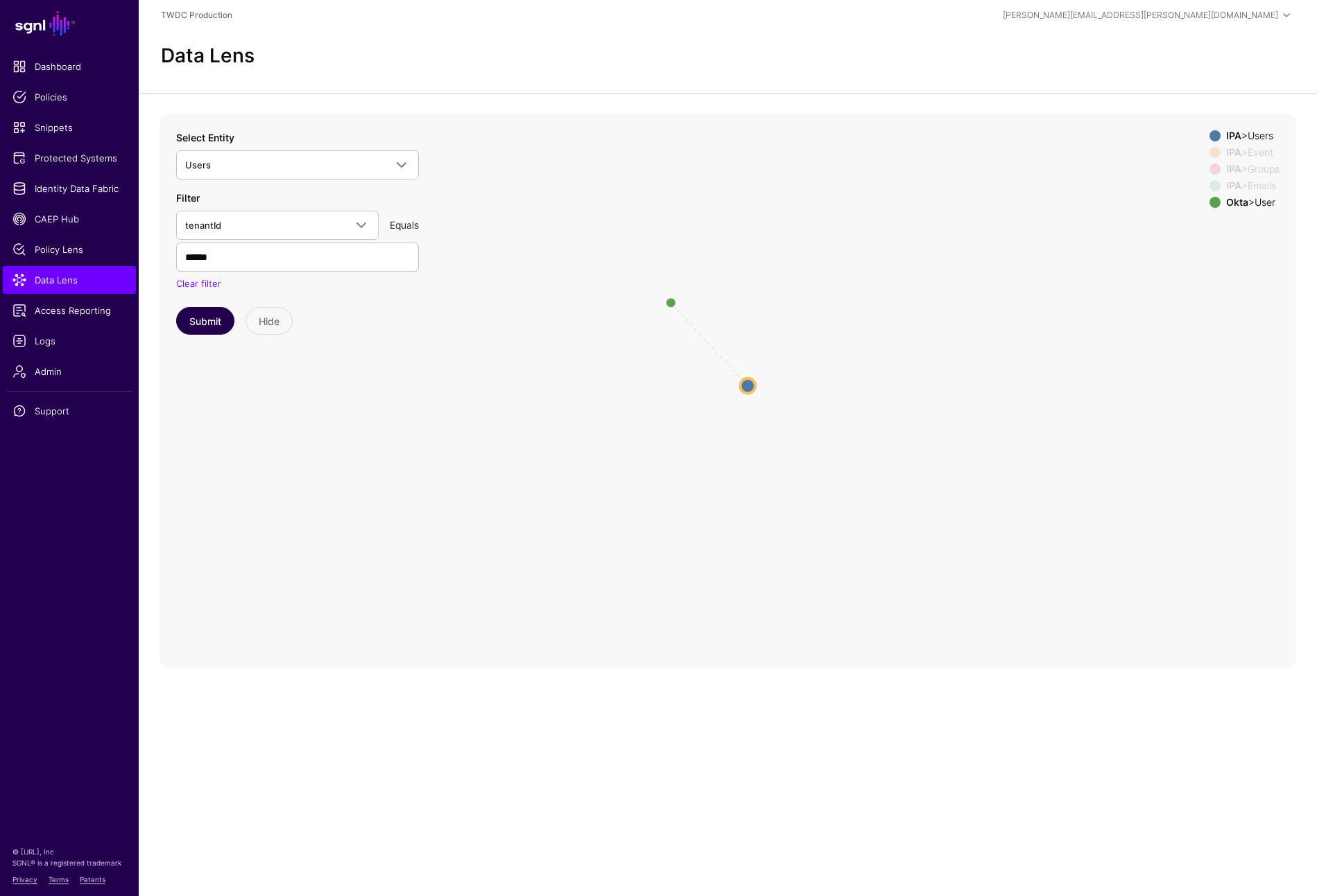
click at [213, 307] on button "Submit" at bounding box center [205, 321] width 58 height 28
click at [1258, 147] on div "IPA > Event" at bounding box center [1252, 152] width 59 height 11
click at [1260, 163] on div "IPA > Groups" at bounding box center [1252, 168] width 59 height 11
click at [1258, 180] on div "IPA > Emails" at bounding box center [1252, 185] width 59 height 11
click at [763, 378] on circle at bounding box center [760, 386] width 17 height 17
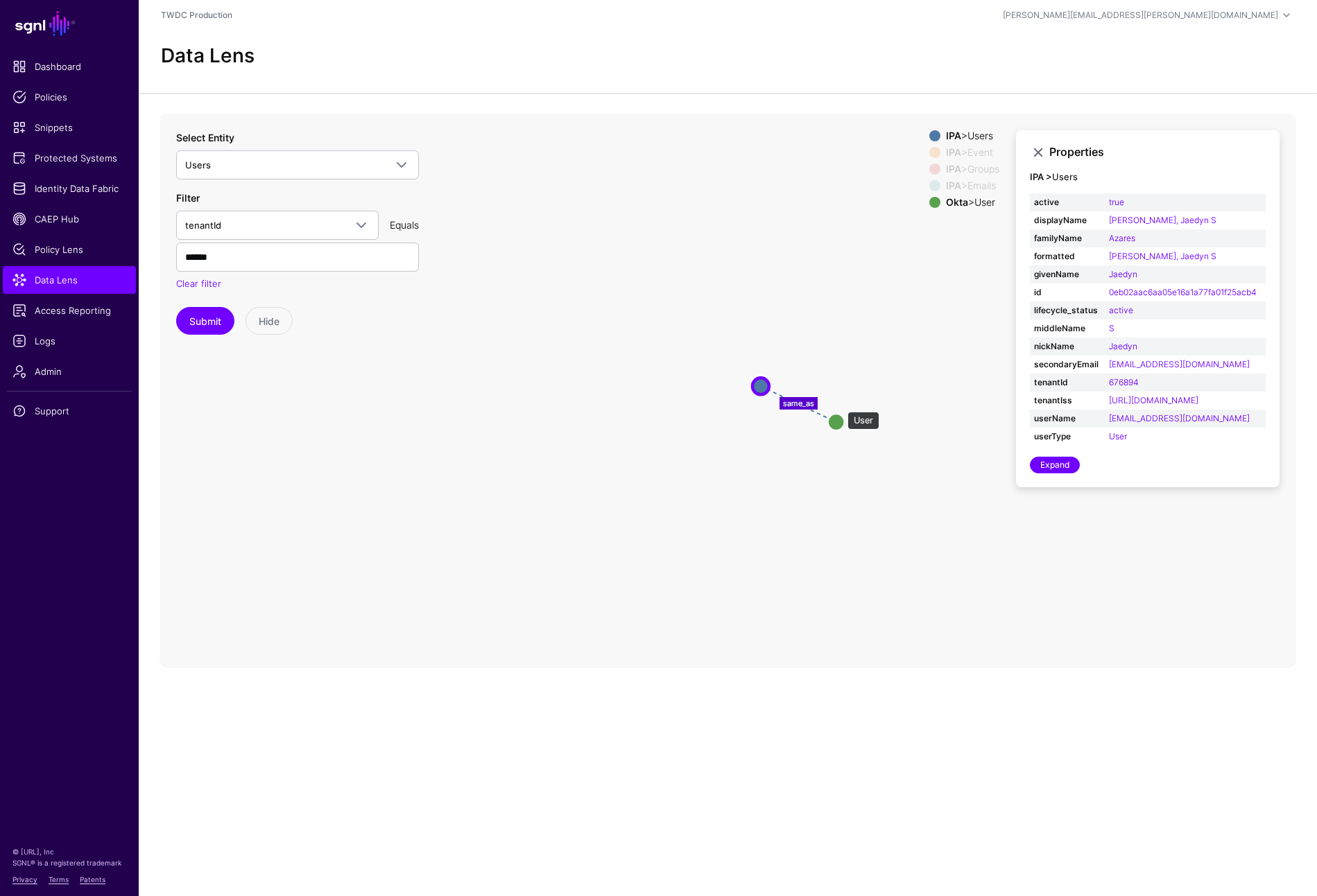
click at [840, 414] on circle at bounding box center [836, 422] width 17 height 17
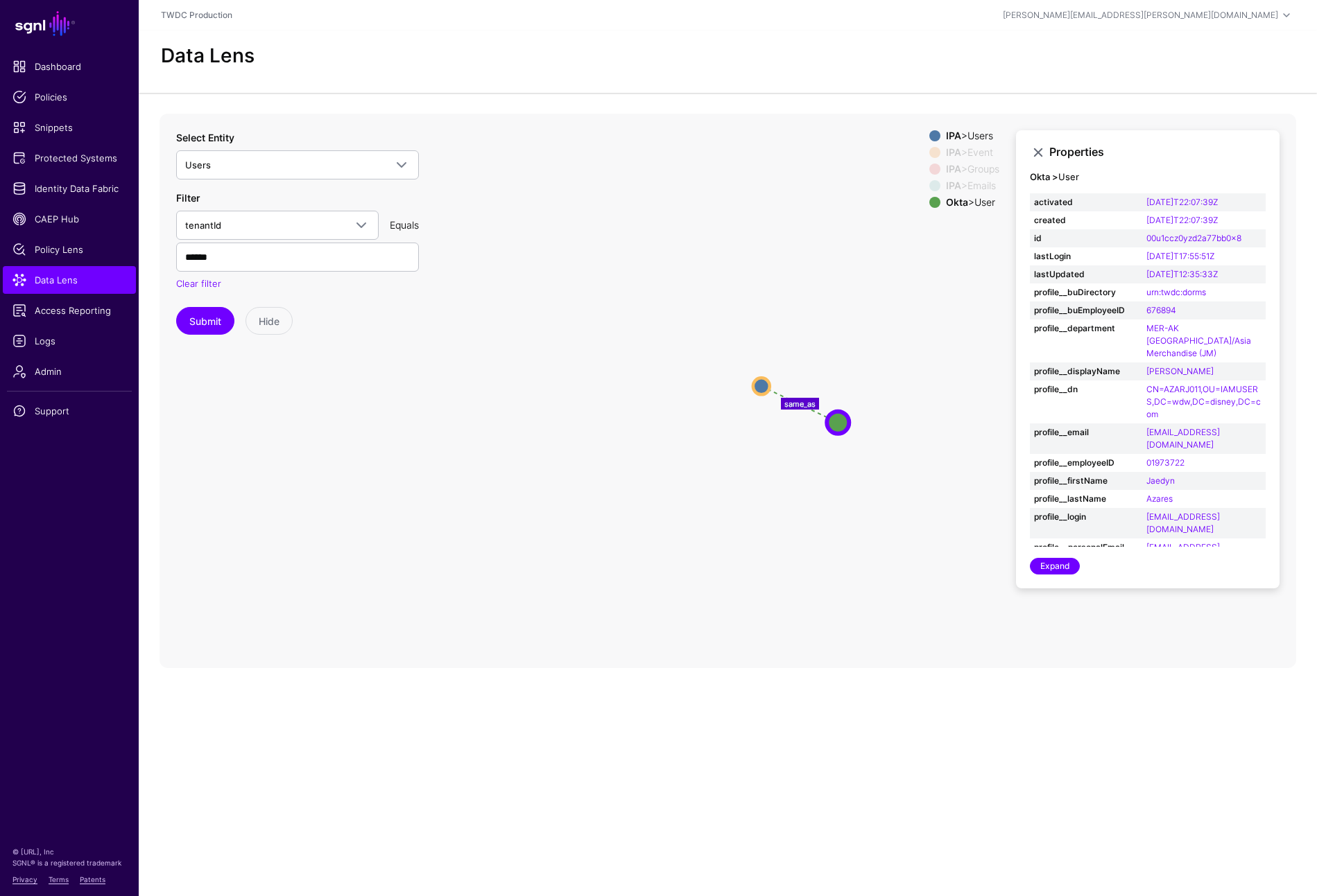
click at [767, 378] on circle at bounding box center [761, 386] width 17 height 17
click at [762, 379] on circle at bounding box center [760, 387] width 17 height 17
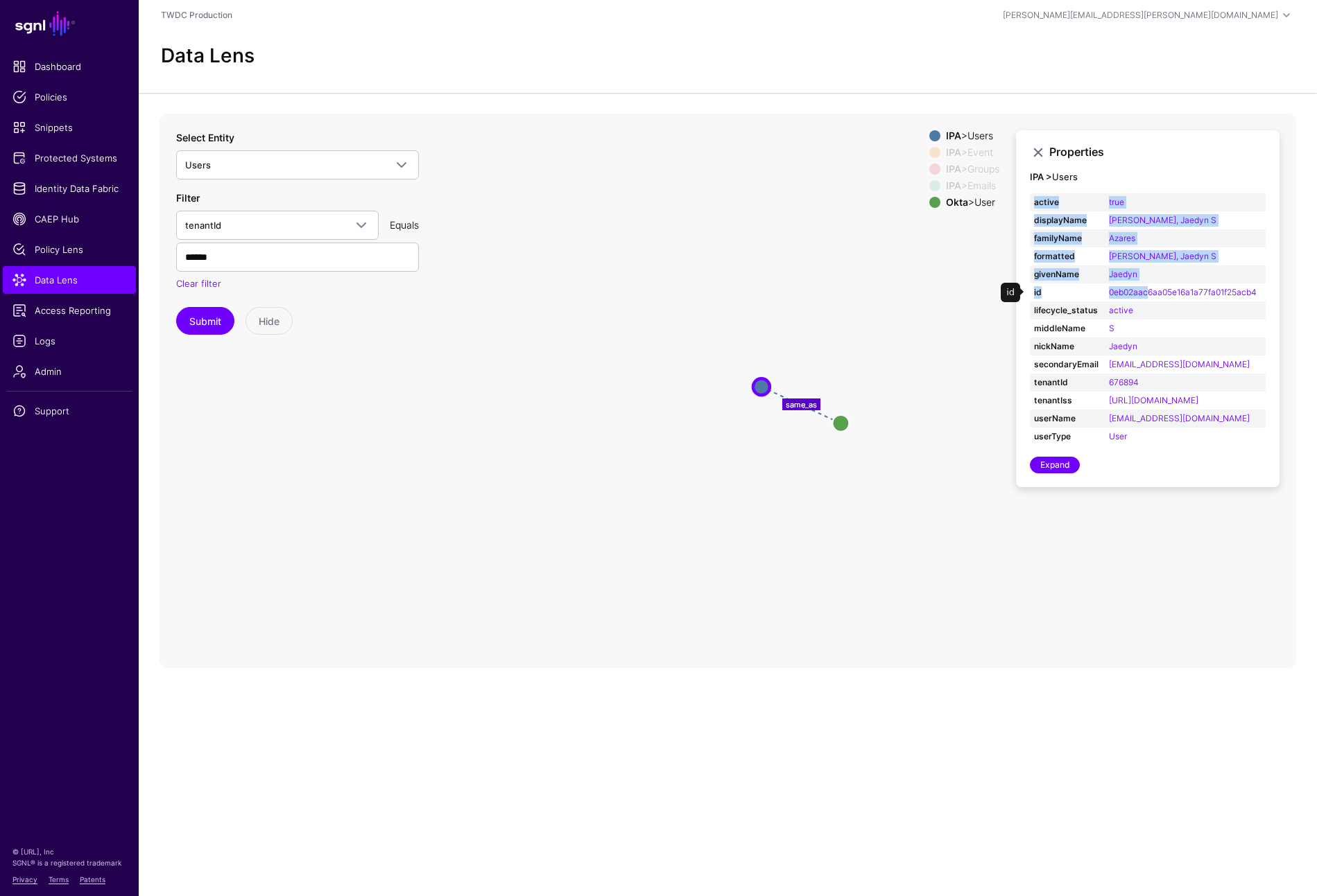
drag, startPoint x: 1266, startPoint y: 274, endPoint x: 1150, endPoint y: 280, distance: 116.2
click at [1149, 276] on div "Properties IPA > Users active true displayName Azares, Jaedyn S familyName Azar…" at bounding box center [1148, 309] width 263 height 358
click at [1252, 266] on td "Jaedyn" at bounding box center [1185, 274] width 161 height 18
drag, startPoint x: 1262, startPoint y: 268, endPoint x: 1108, endPoint y: 273, distance: 154.1
click at [1108, 283] on td "0eb02aac6aa05e16a1a77fa01f25acb4" at bounding box center [1185, 292] width 161 height 18
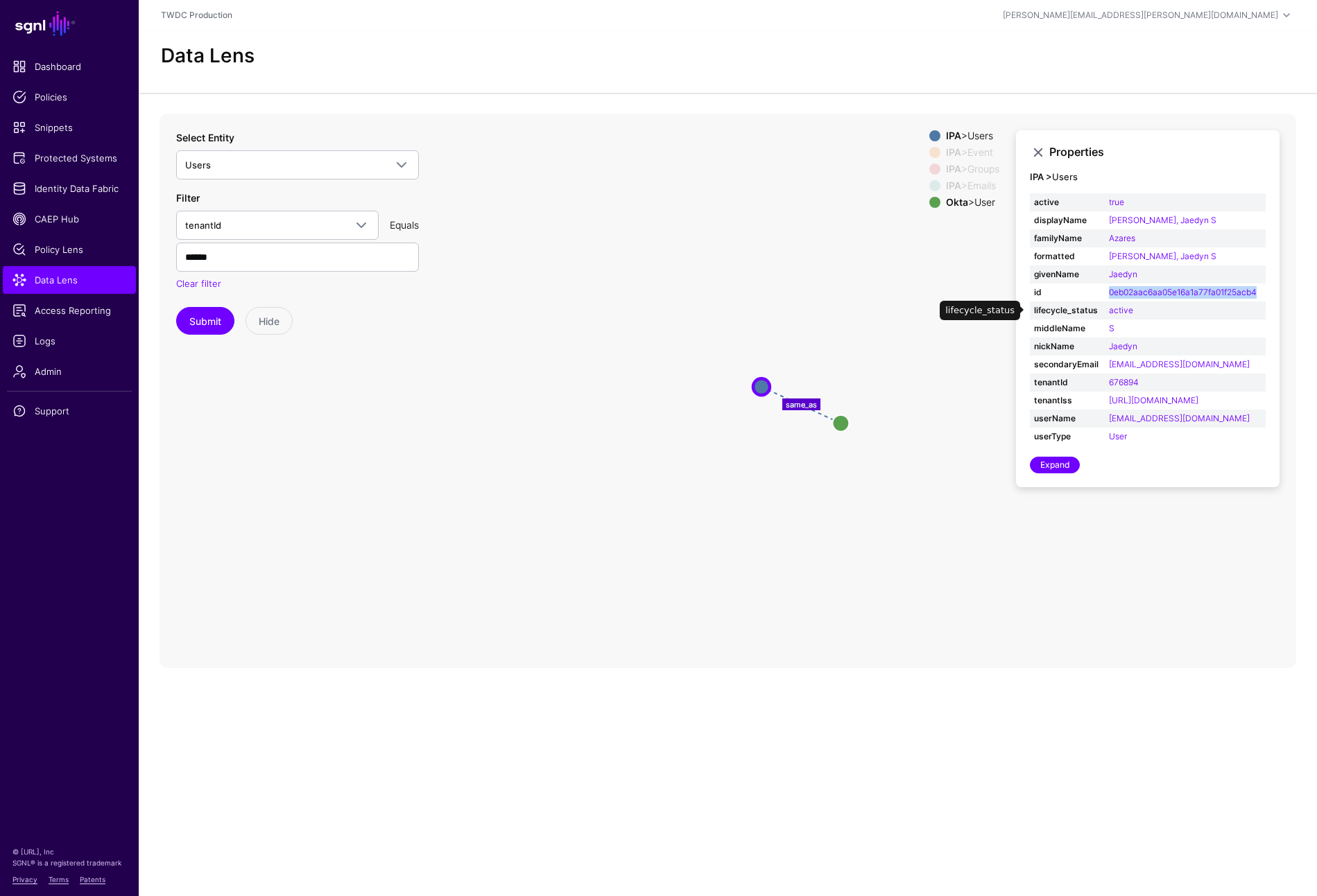
copy link "0eb02aac6aa05e16a1a77fa01f25acb4"
click at [461, 487] on icon "same_as changed changed parent parent changed parent changed changed User User …" at bounding box center [728, 391] width 1137 height 555
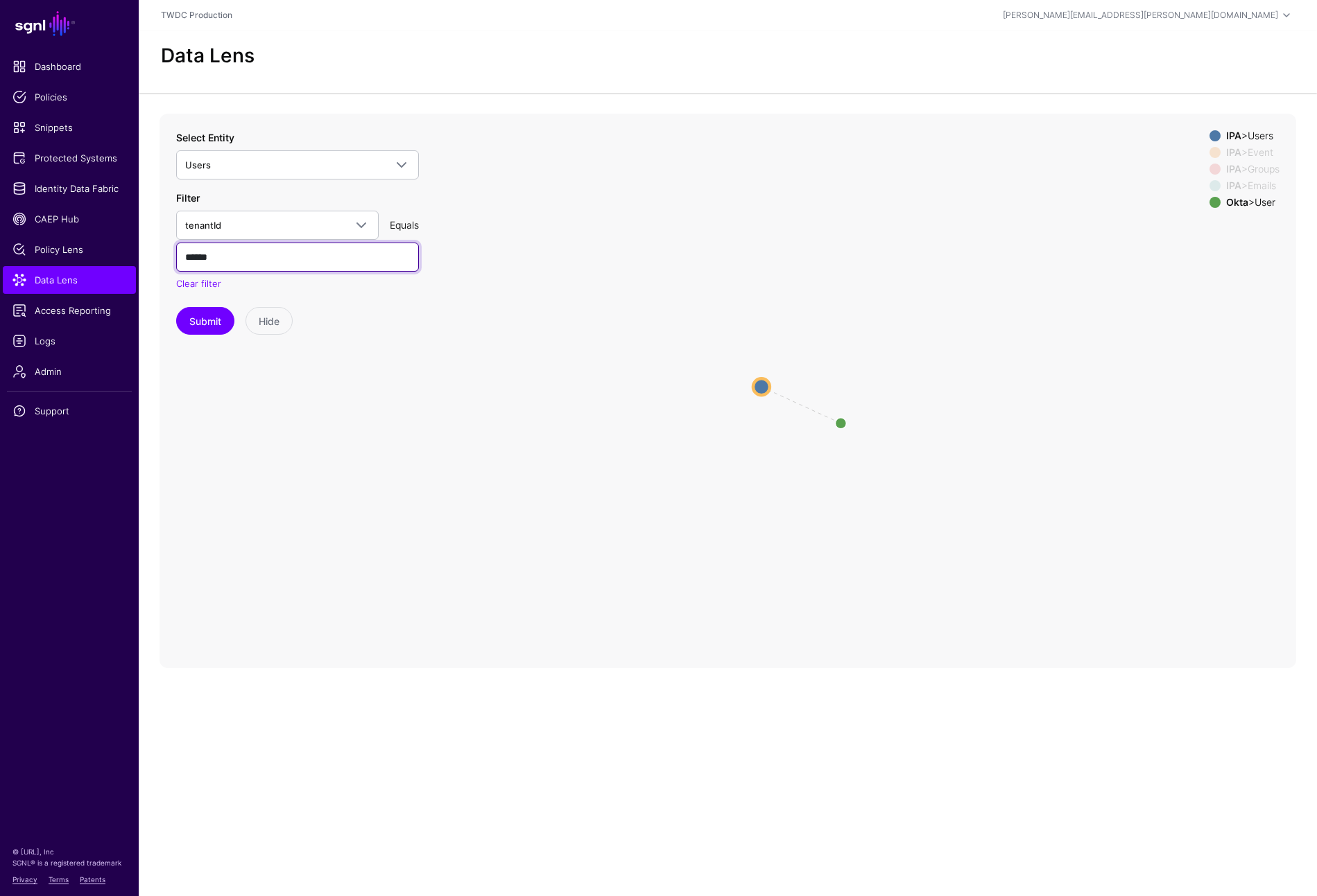
click at [269, 243] on input "******" at bounding box center [297, 257] width 243 height 29
paste input "text"
type input "******"
click at [204, 307] on button "Submit" at bounding box center [205, 321] width 58 height 28
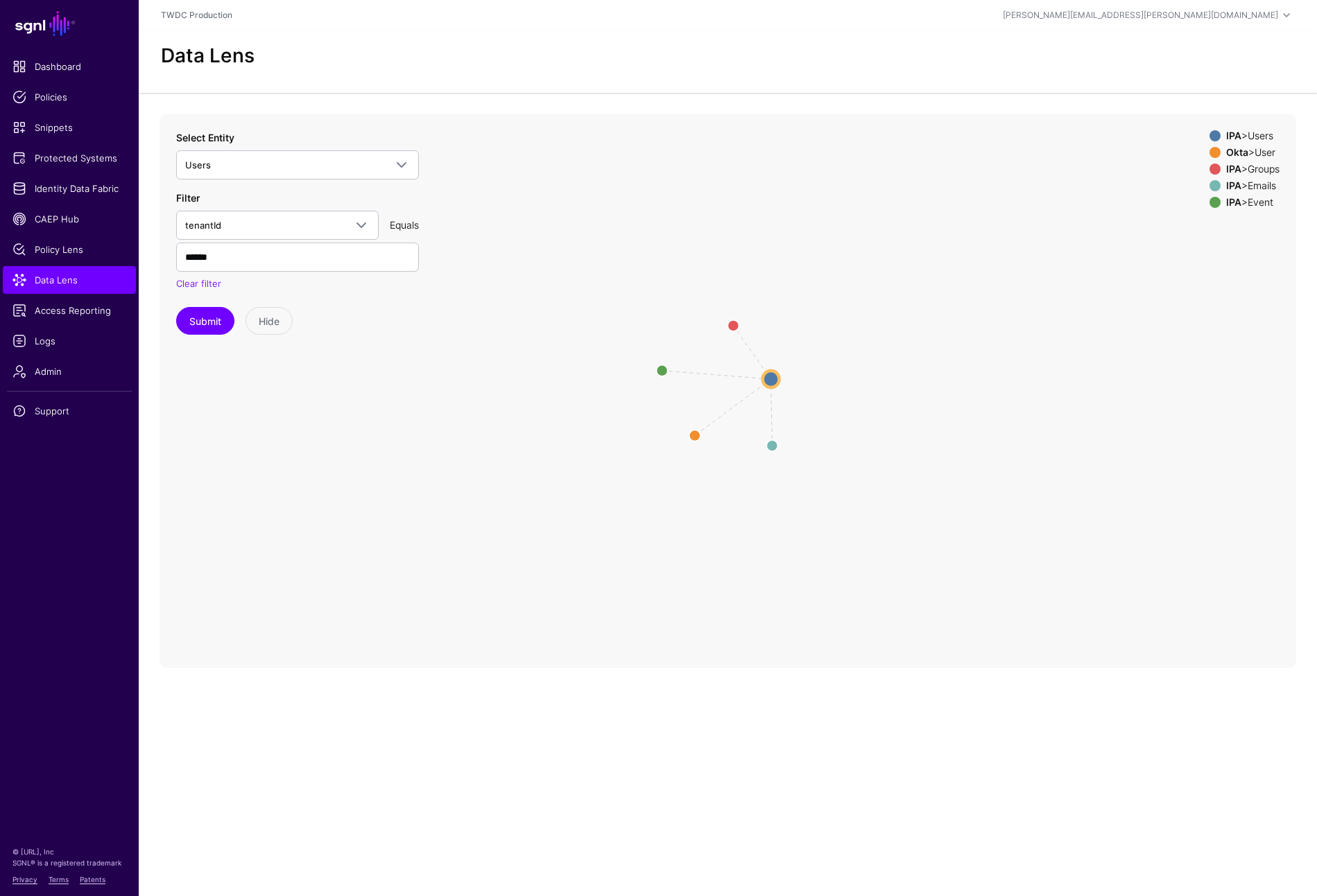
click at [1262, 163] on div "IPA > Groups" at bounding box center [1252, 168] width 59 height 11
click at [1261, 180] on div "IPA > Emails" at bounding box center [1252, 185] width 59 height 11
click at [1259, 197] on div "IPA > Event" at bounding box center [1252, 202] width 59 height 11
click at [768, 371] on circle at bounding box center [771, 379] width 17 height 17
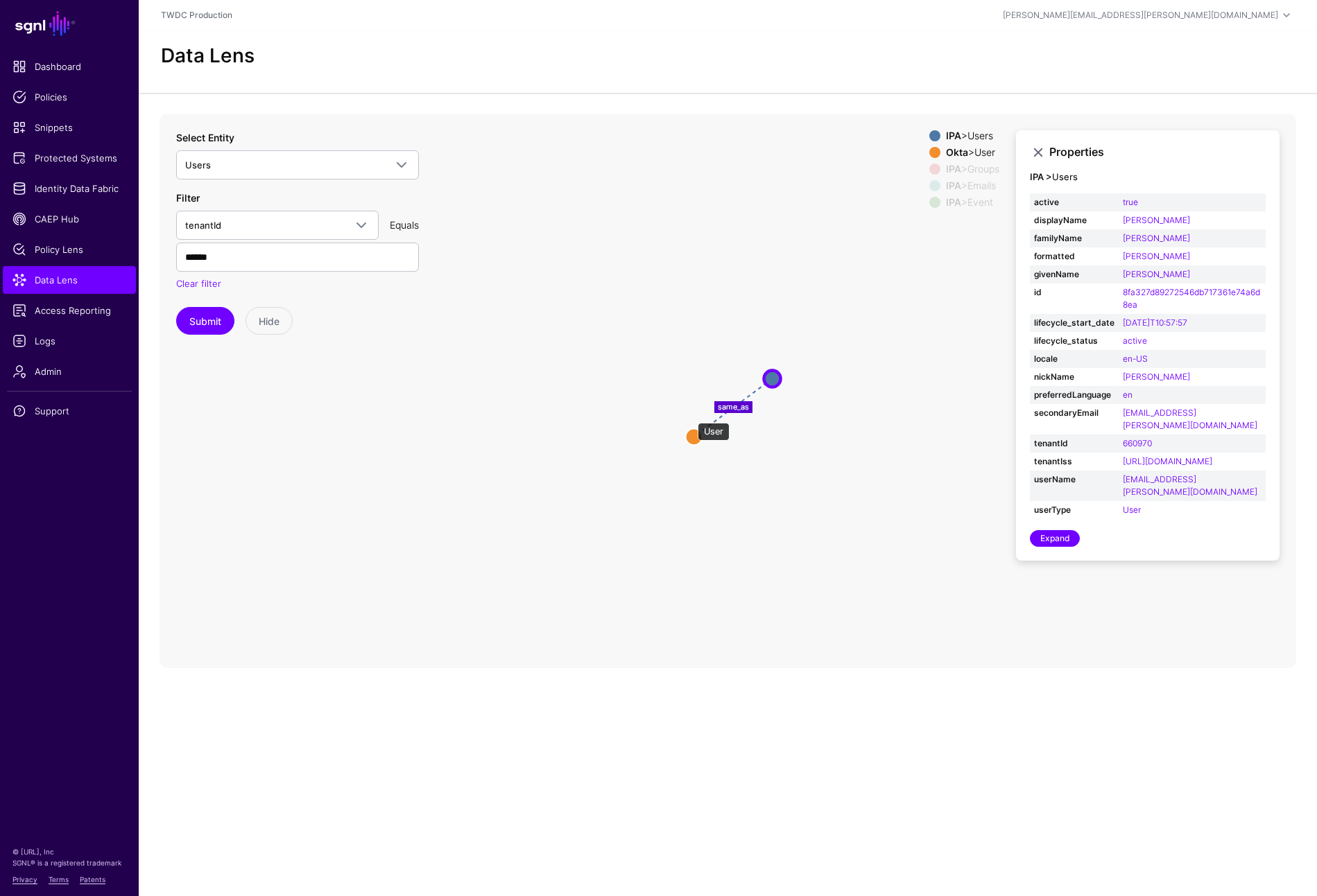
click at [691, 428] on circle at bounding box center [694, 436] width 17 height 17
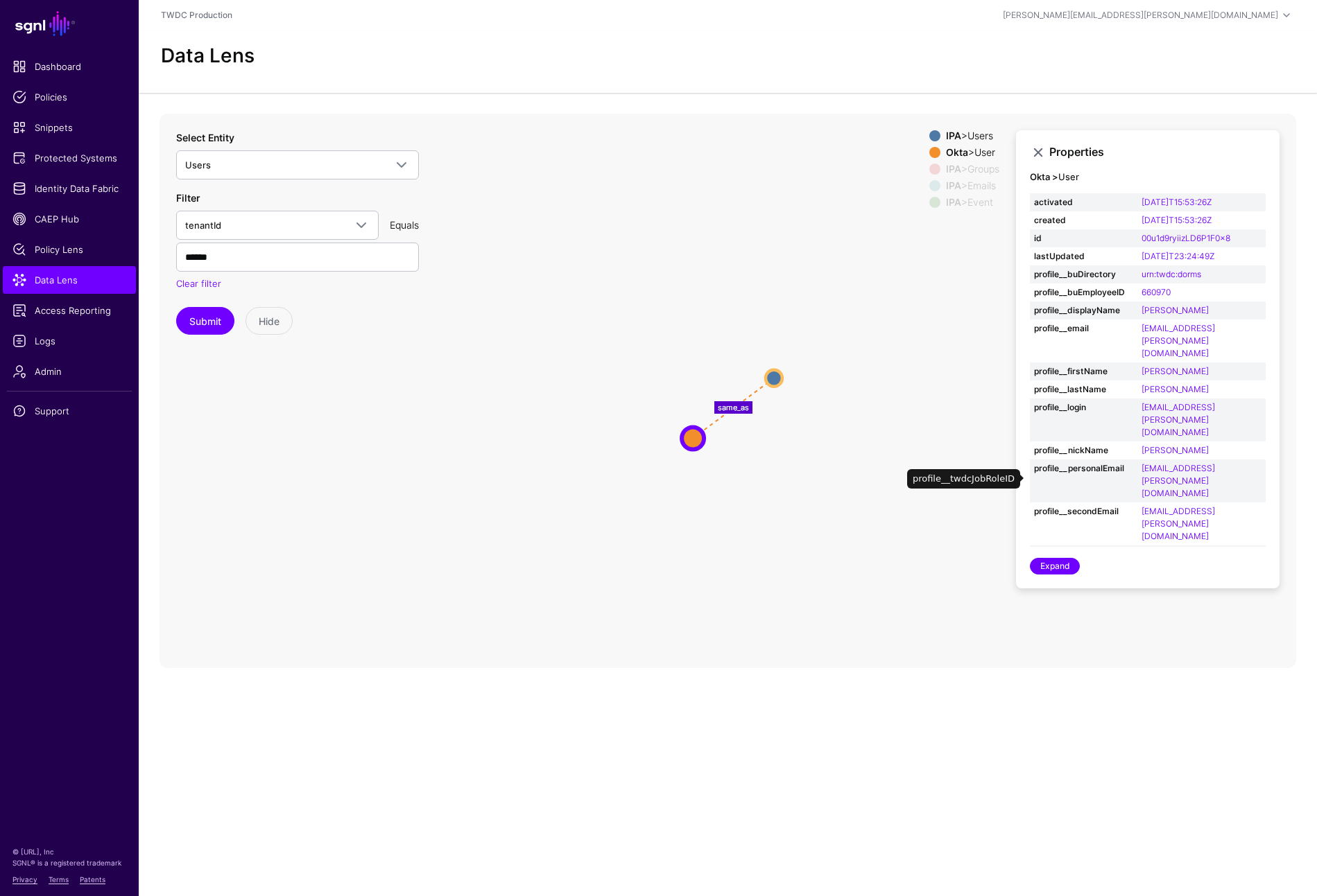
scroll to position [1, 0]
click at [777, 369] on circle at bounding box center [773, 377] width 17 height 17
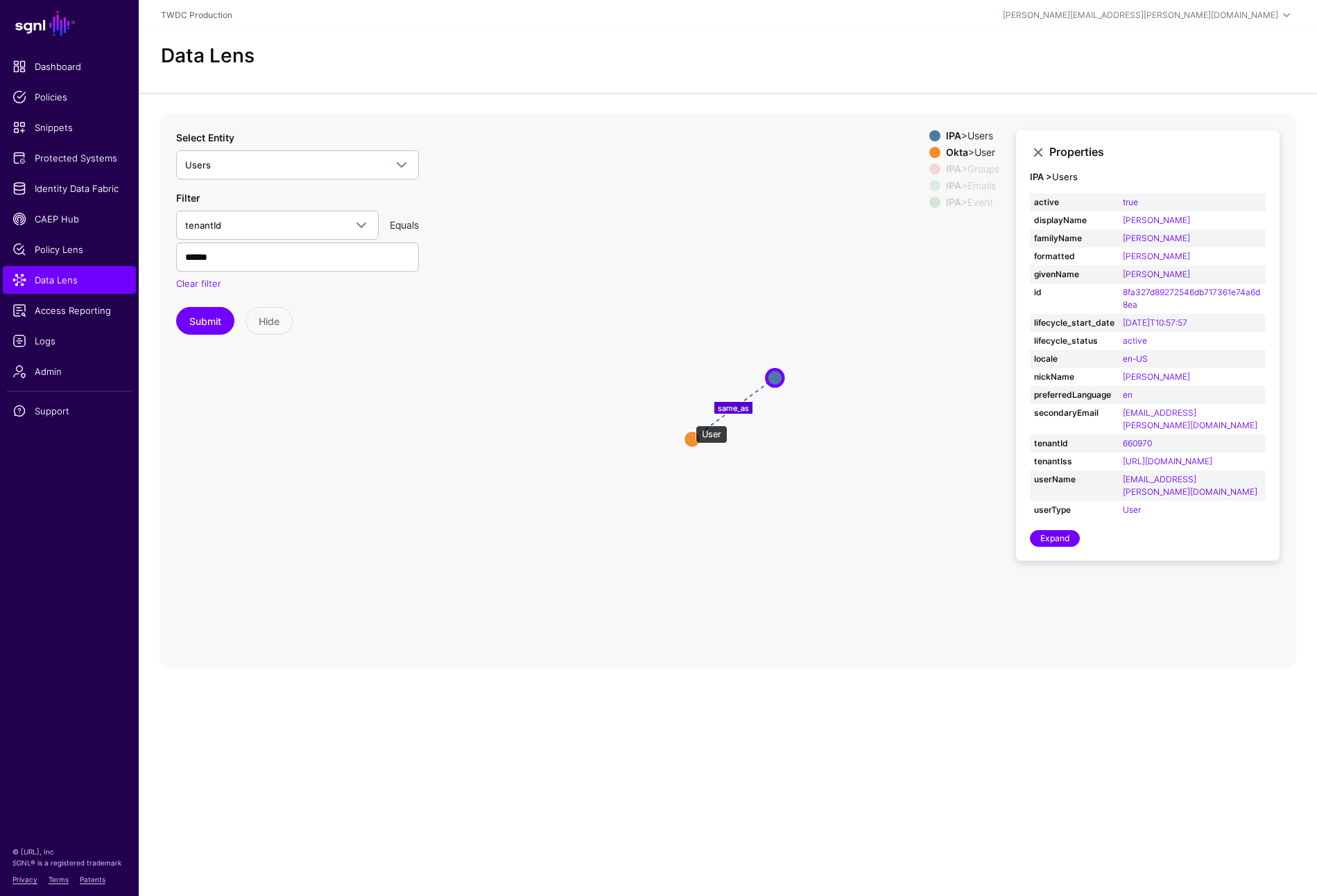
click at [689, 430] on circle at bounding box center [692, 438] width 17 height 17
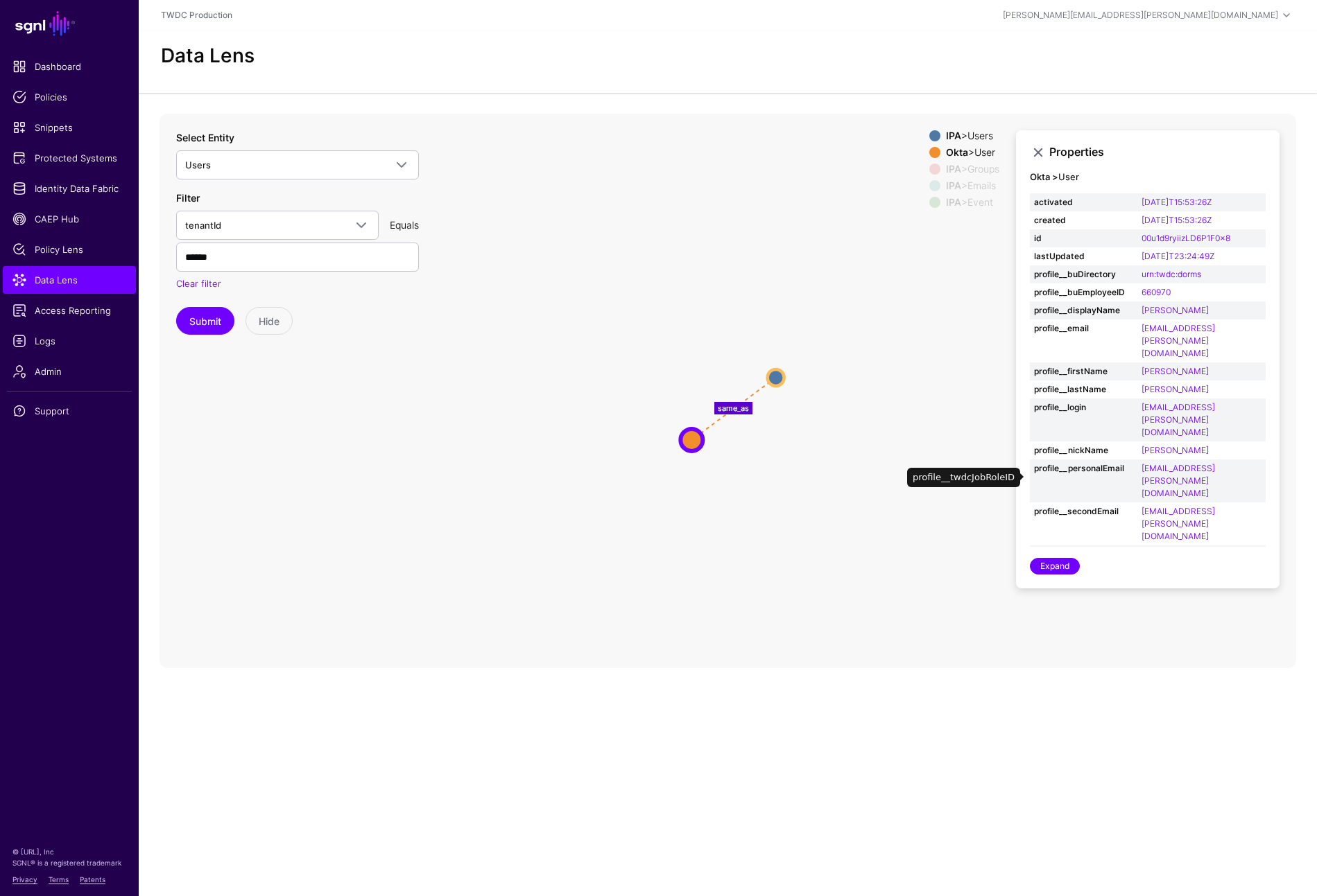
scroll to position [1, 0]
click at [778, 369] on circle at bounding box center [775, 377] width 17 height 17
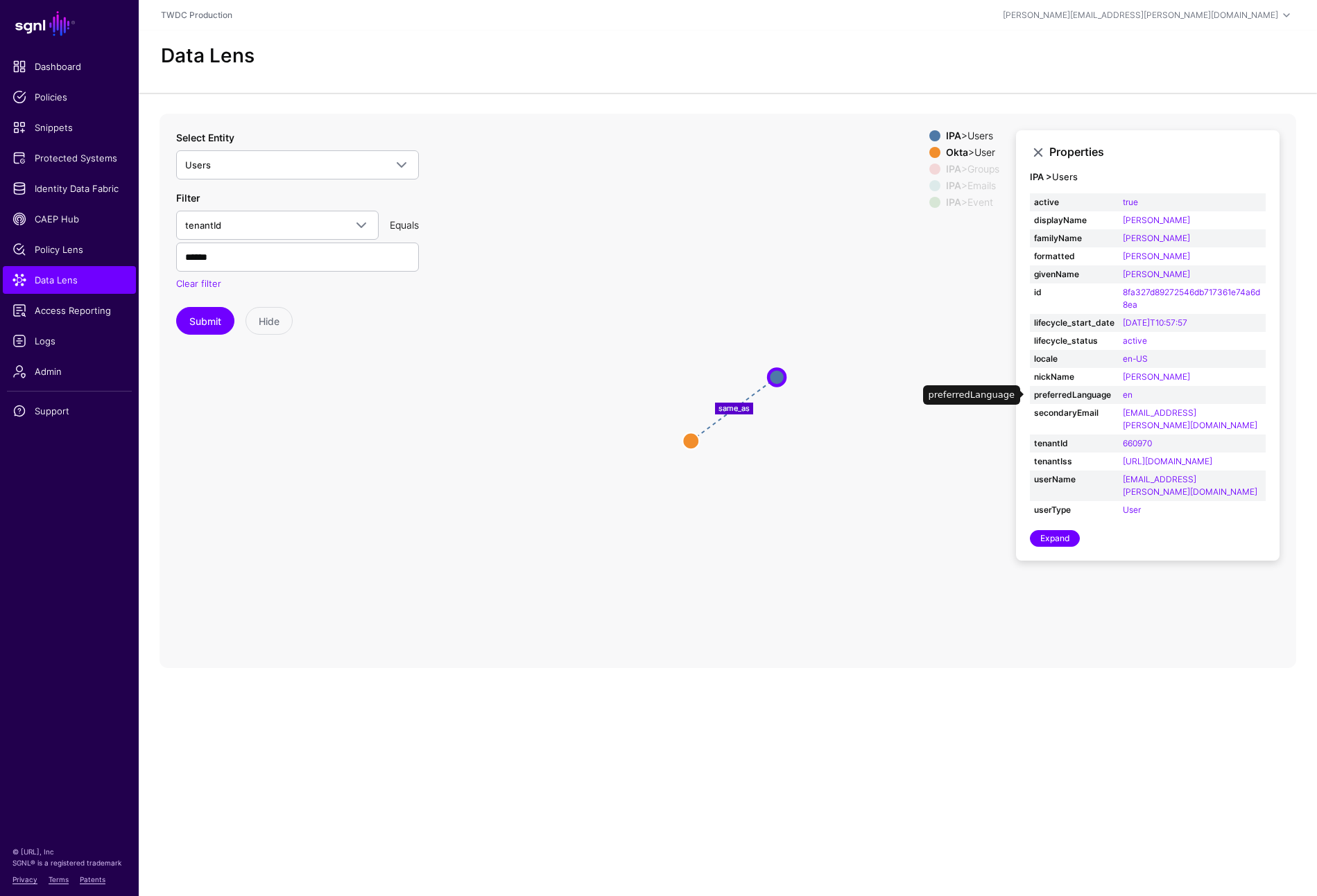
scroll to position [21, 0]
click at [692, 433] on circle at bounding box center [690, 441] width 17 height 17
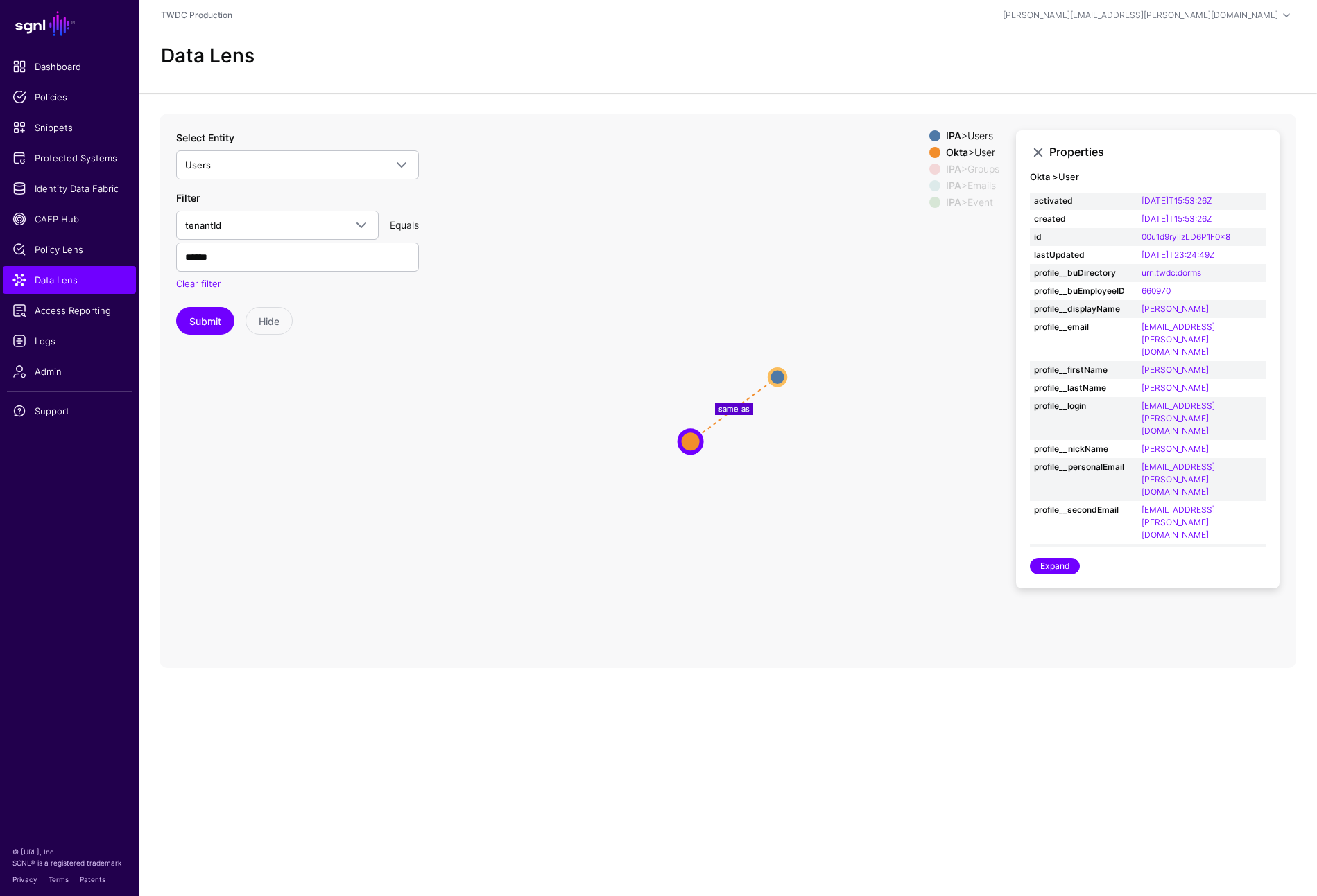
scroll to position [0, 0]
drag, startPoint x: 1235, startPoint y: 216, endPoint x: 1139, endPoint y: 218, distance: 96.0
click at [1139, 230] on td "00u1d9ryiizLD6P1F0x8" at bounding box center [1201, 238] width 128 height 18
copy link "00u1d9ryiizLD6P1F0x8"
